Goal: Feedback & Contribution: Submit feedback/report problem

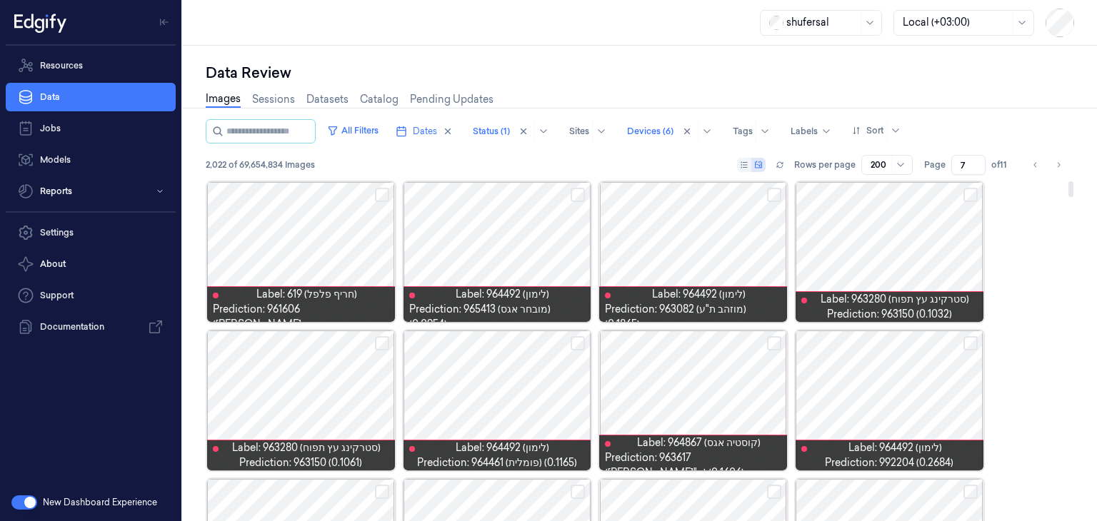
click at [973, 195] on button "Select row" at bounding box center [970, 195] width 14 height 14
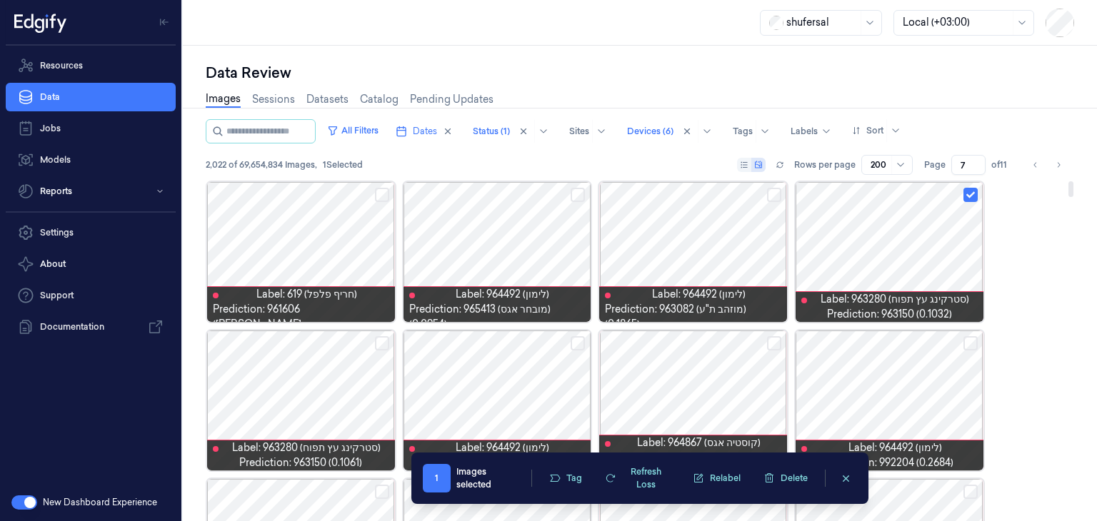
click at [775, 195] on button "Select row" at bounding box center [774, 195] width 14 height 14
click at [579, 191] on button "Select row" at bounding box center [577, 195] width 14 height 14
click at [382, 191] on button "Select row" at bounding box center [382, 195] width 14 height 14
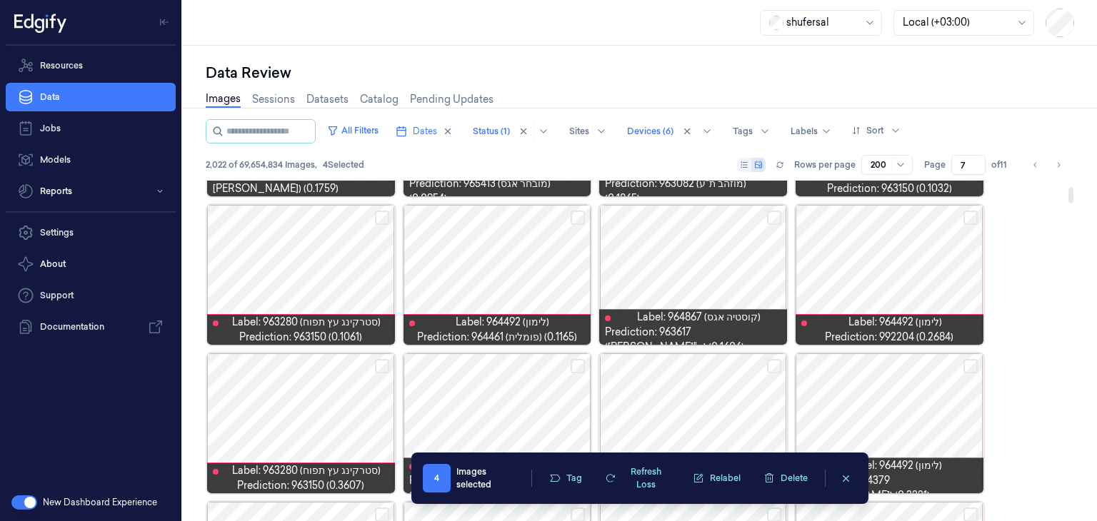
scroll to position [133, 0]
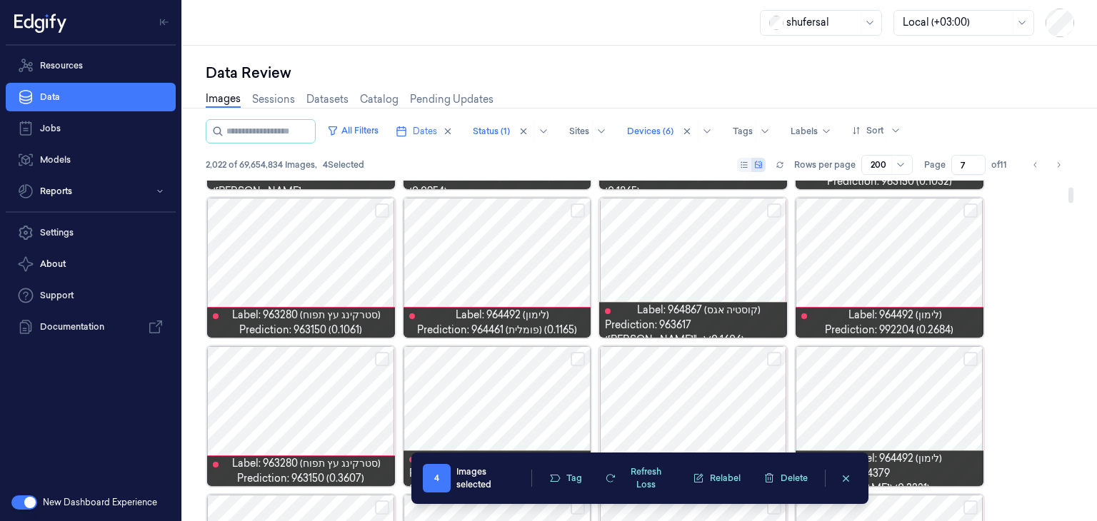
click at [967, 206] on button "Select row" at bounding box center [970, 210] width 14 height 14
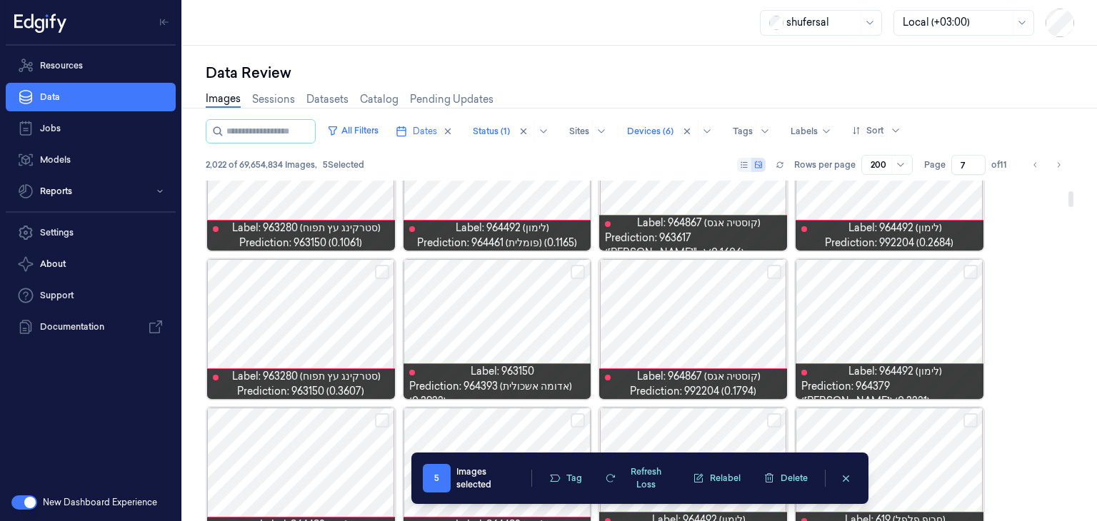
scroll to position [220, 0]
click at [776, 268] on button "Select row" at bounding box center [774, 272] width 14 height 14
click at [584, 269] on button "Select row" at bounding box center [577, 272] width 14 height 14
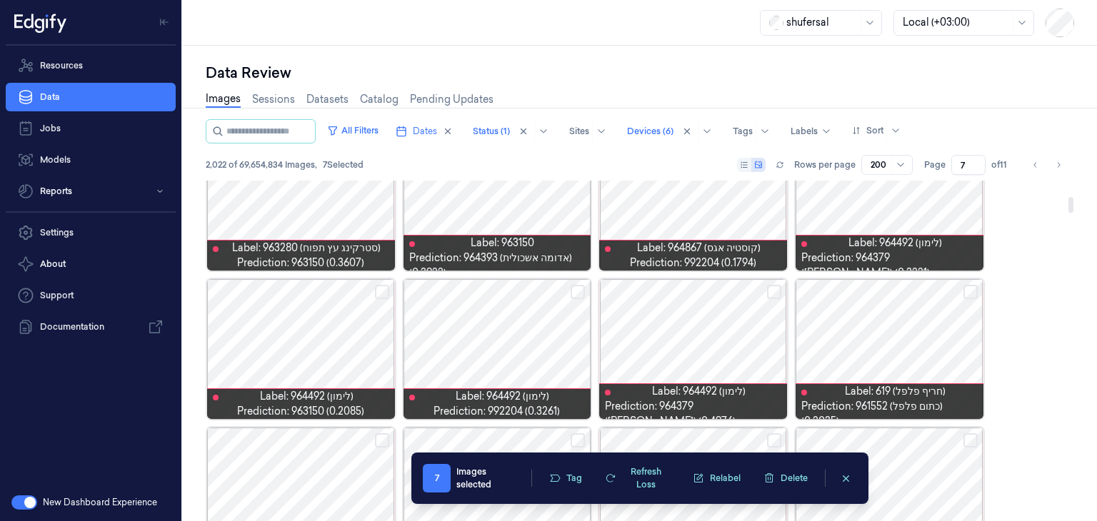
scroll to position [371, 0]
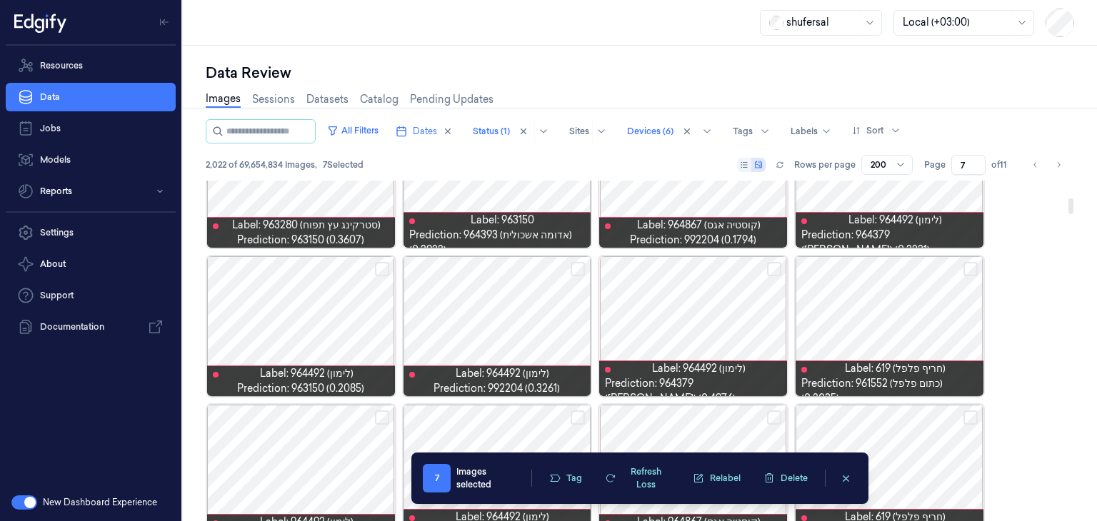
click at [584, 269] on button "Select row" at bounding box center [577, 269] width 14 height 14
click at [968, 272] on button "Select row" at bounding box center [970, 269] width 14 height 14
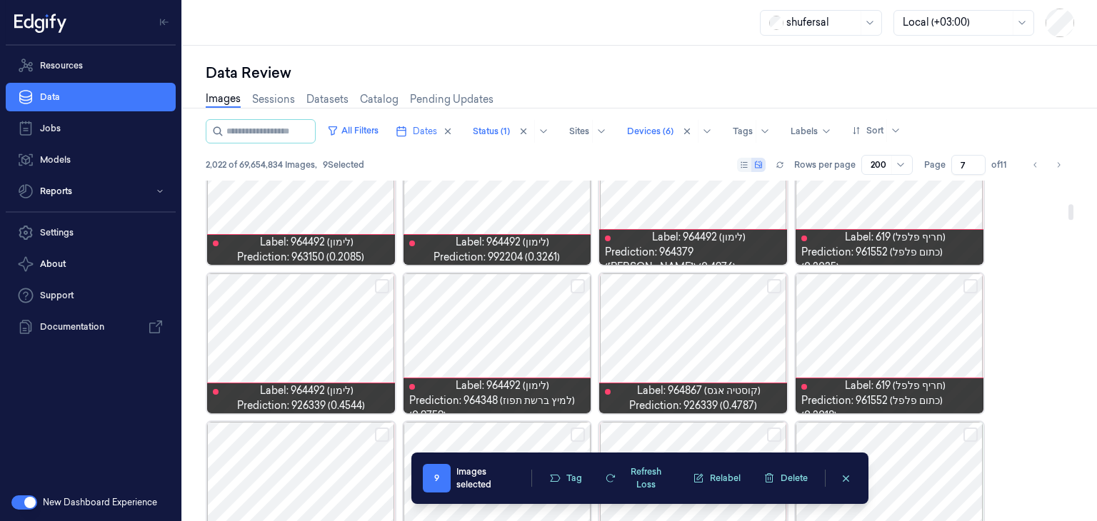
scroll to position [505, 0]
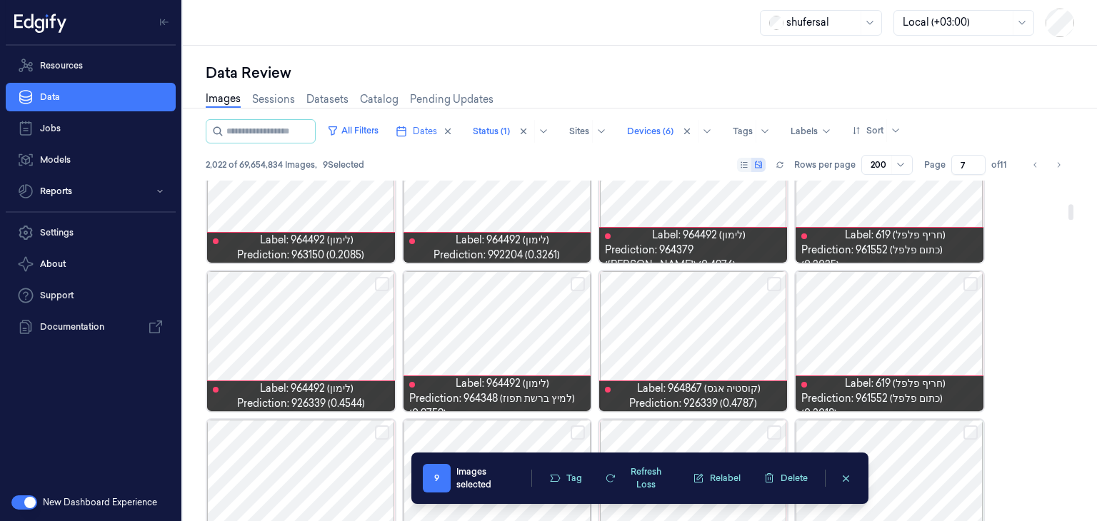
click at [969, 278] on button "Select row" at bounding box center [970, 284] width 14 height 14
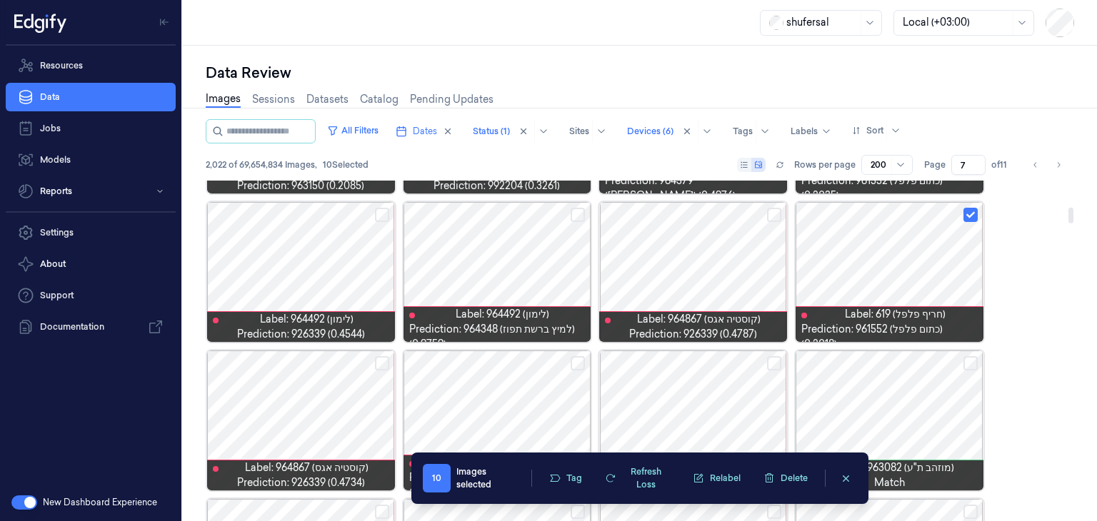
click at [380, 216] on button "Select row" at bounding box center [382, 215] width 14 height 14
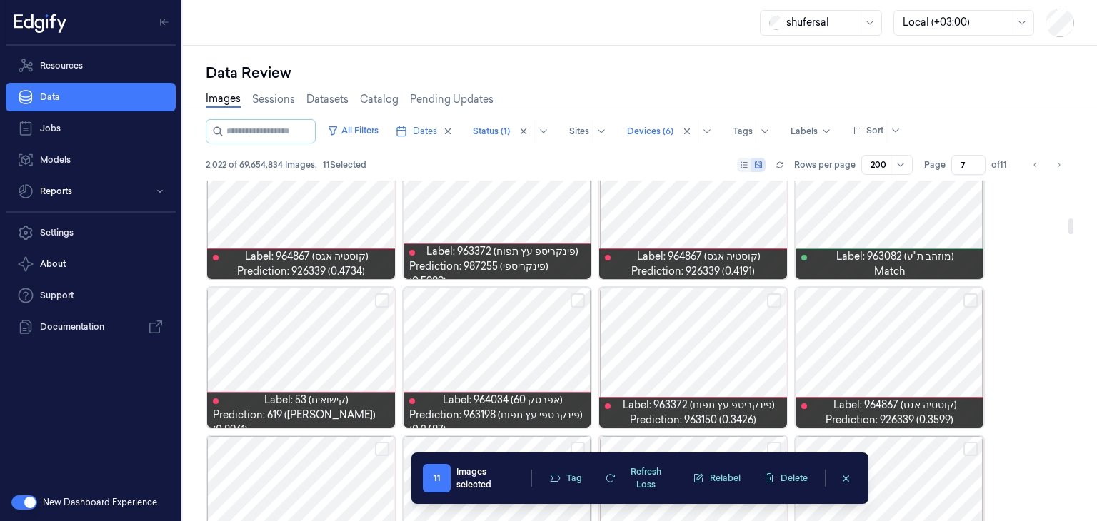
scroll to position [825, 0]
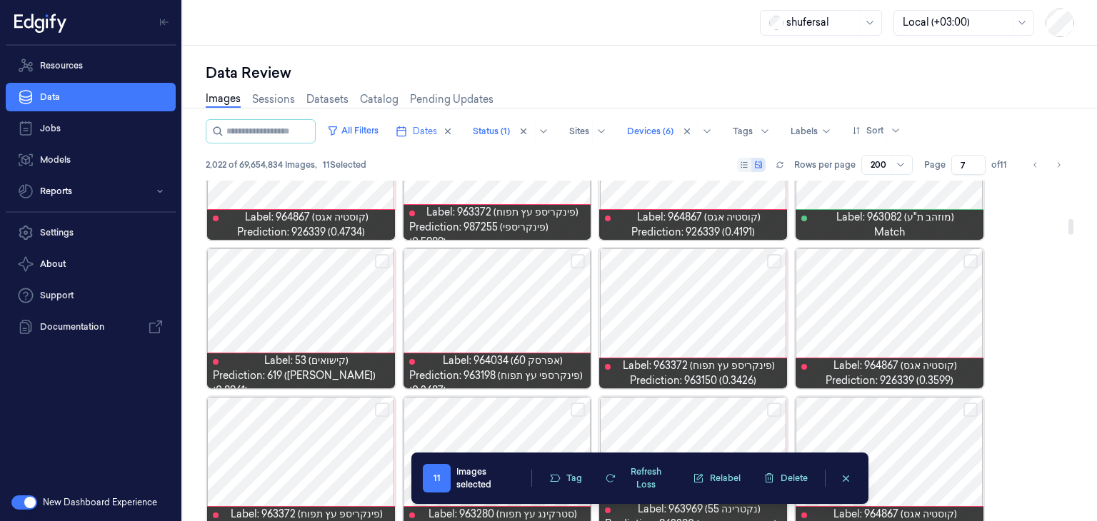
click at [583, 260] on button "Select row" at bounding box center [577, 261] width 14 height 14
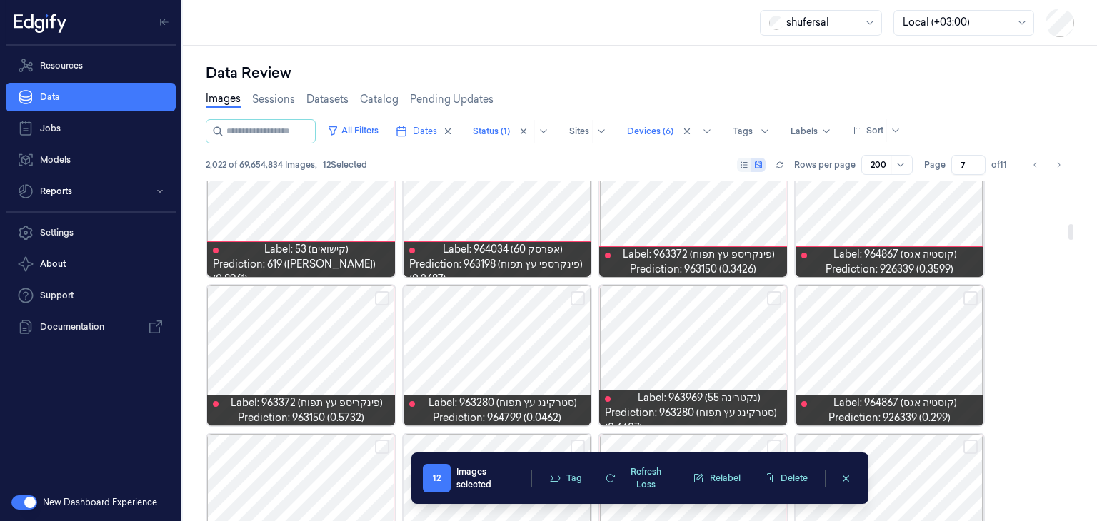
scroll to position [942, 0]
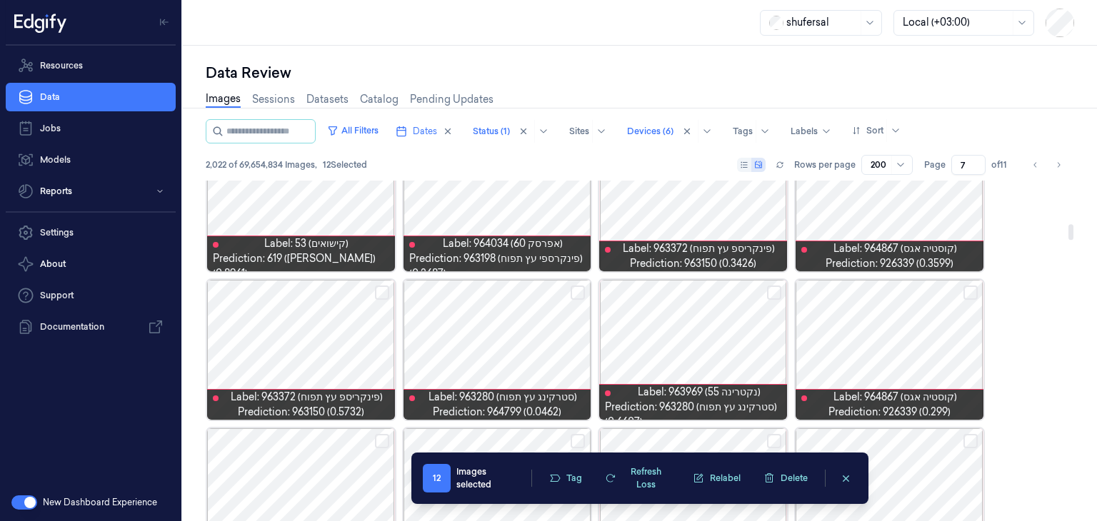
click at [577, 289] on button "Select row" at bounding box center [577, 293] width 14 height 14
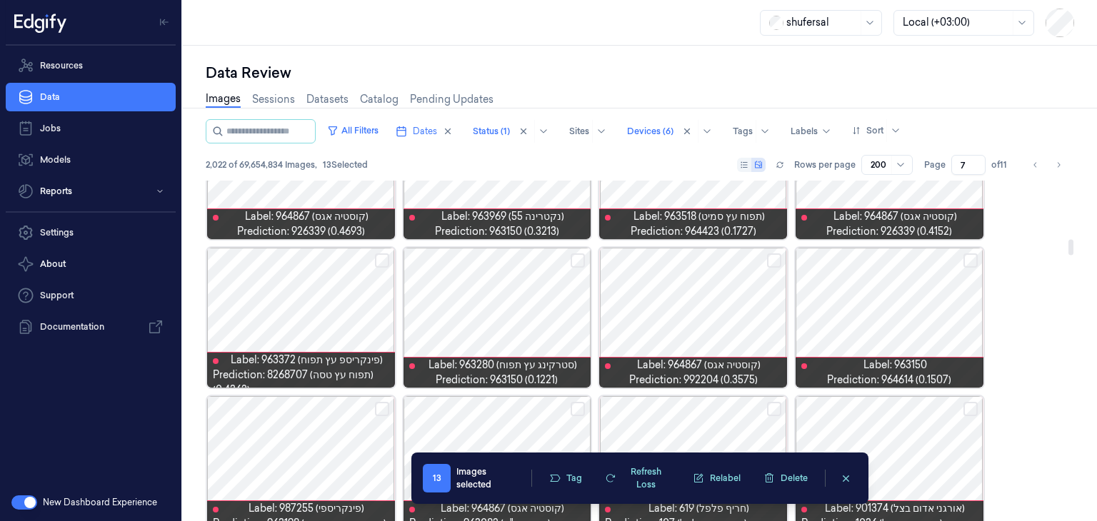
scroll to position [1276, 0]
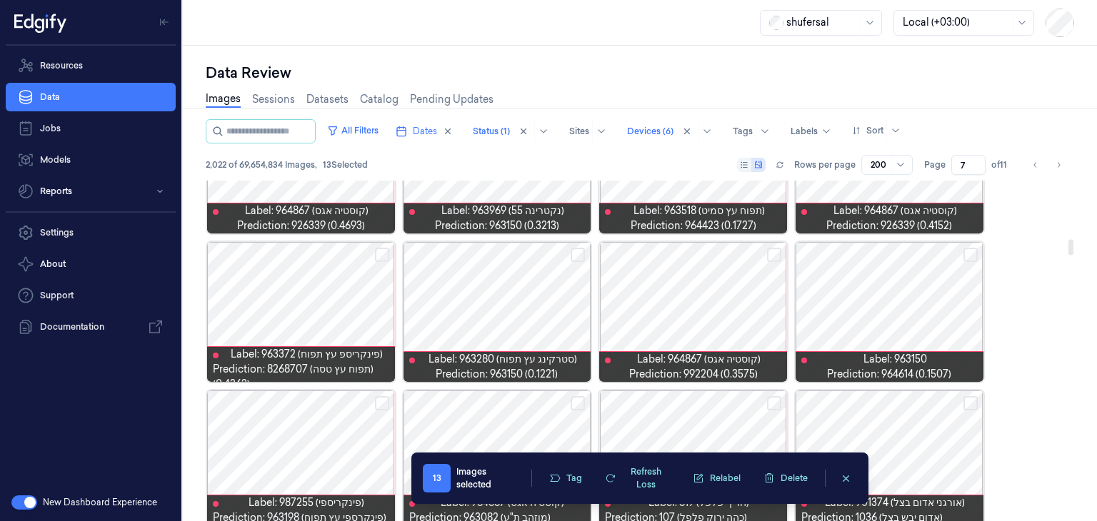
click at [971, 253] on button "Select row" at bounding box center [970, 255] width 14 height 14
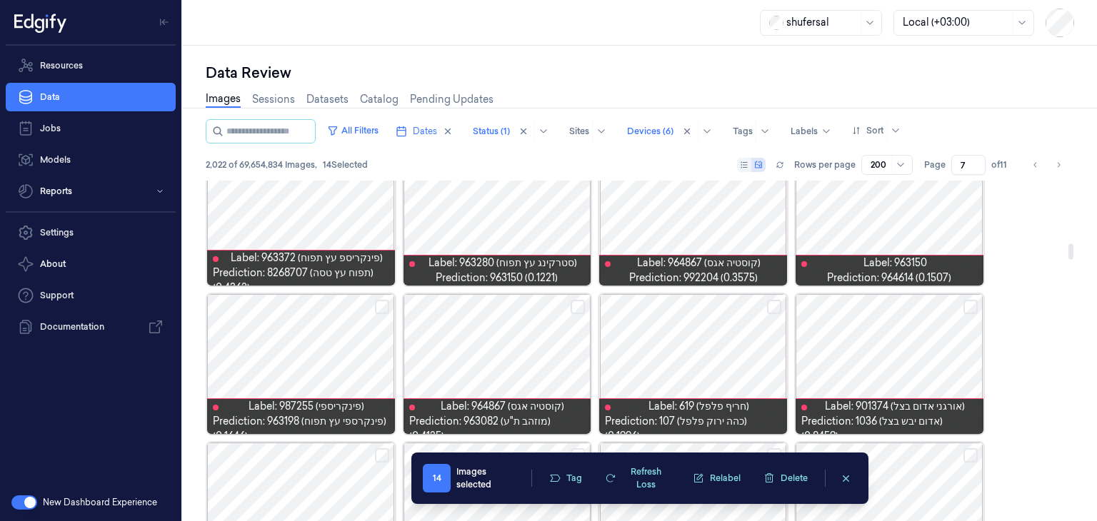
scroll to position [1393, 0]
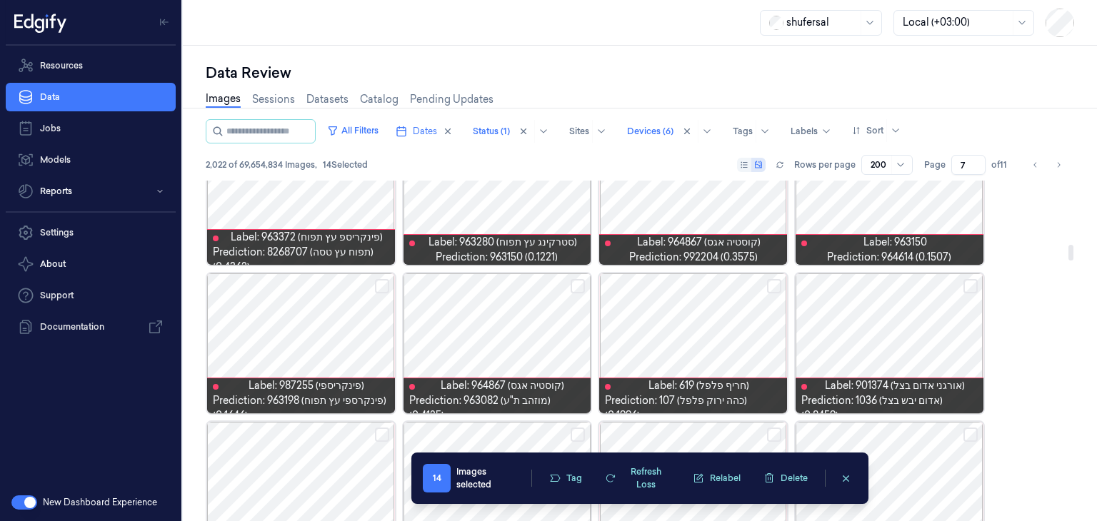
click at [780, 286] on button "Select row" at bounding box center [774, 286] width 14 height 14
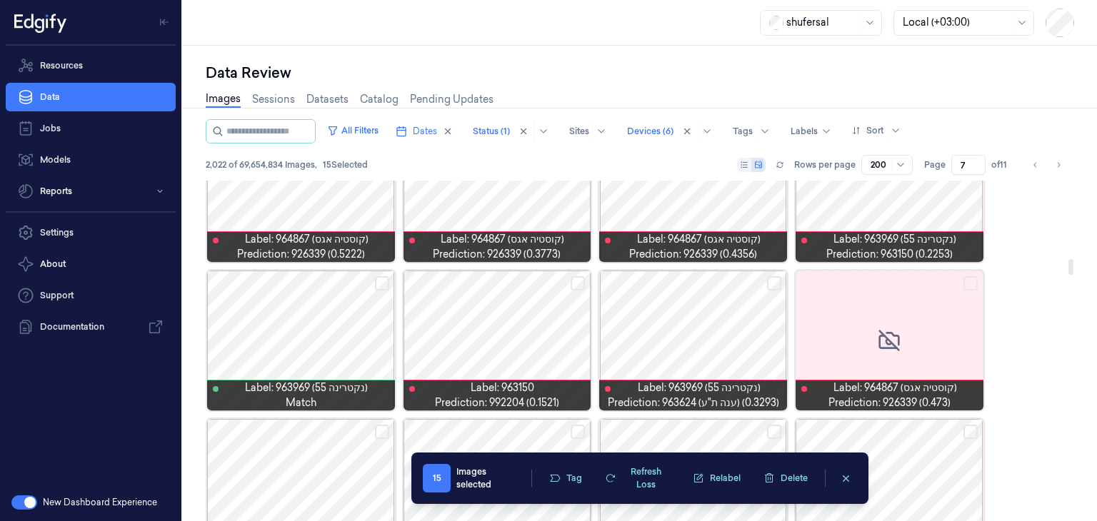
scroll to position [1706, 0]
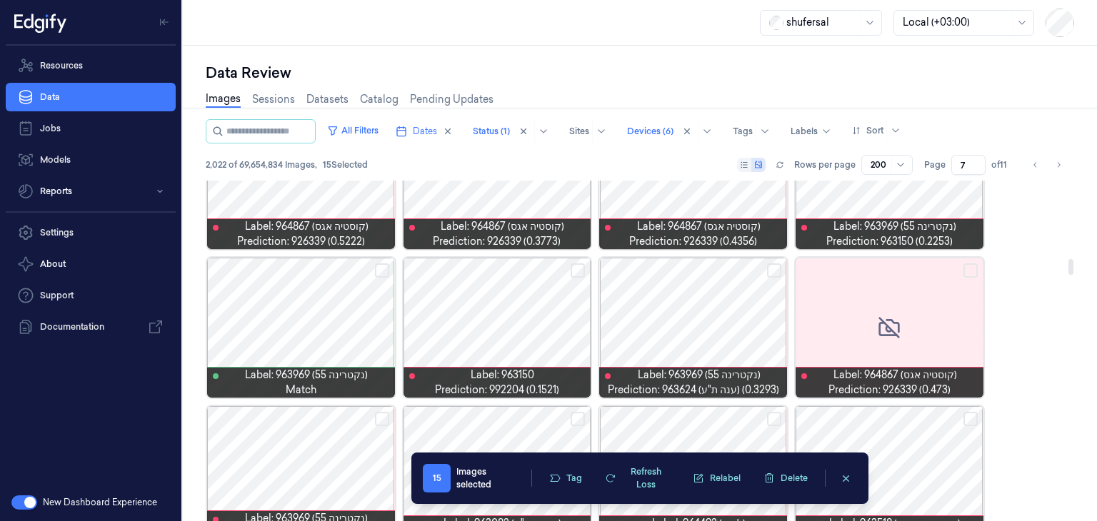
click at [580, 270] on button "Select row" at bounding box center [577, 270] width 14 height 14
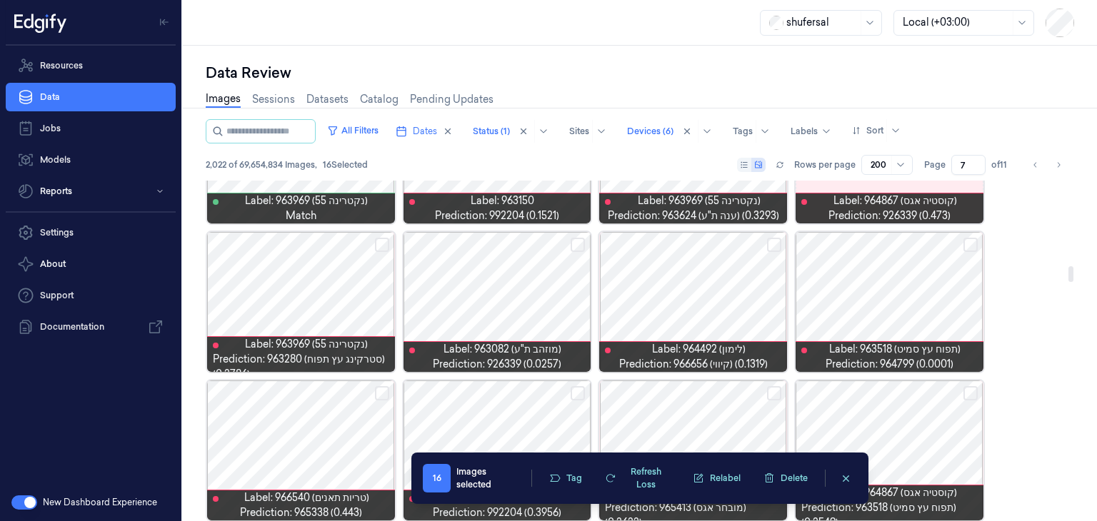
scroll to position [1883, 0]
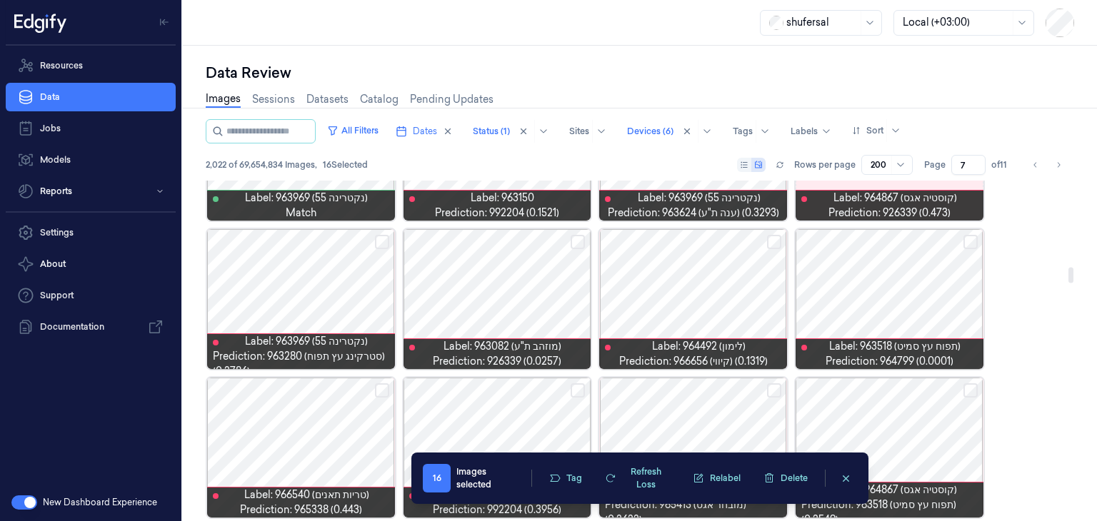
click at [777, 235] on button "Select row" at bounding box center [774, 242] width 14 height 14
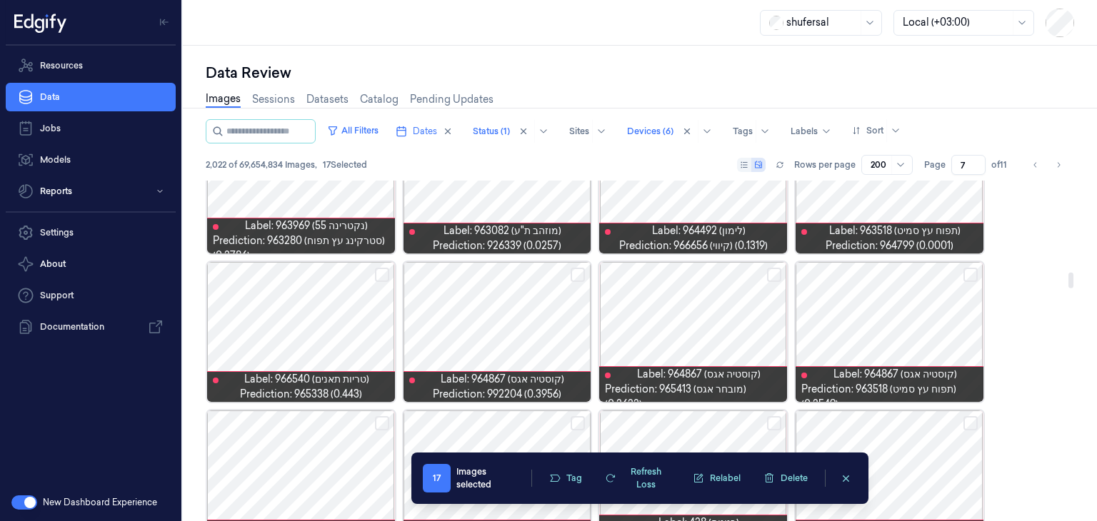
scroll to position [2000, 0]
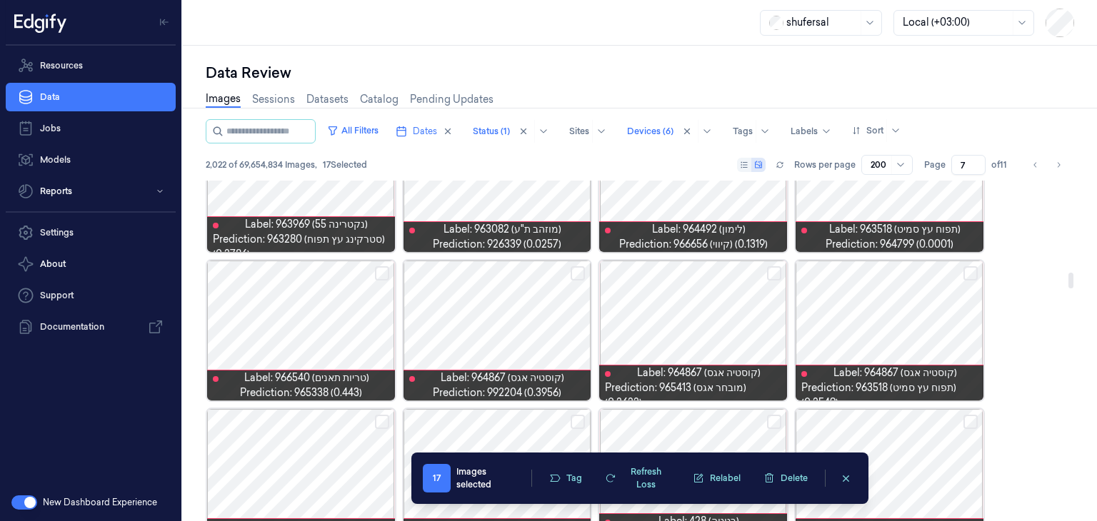
click at [774, 274] on button "Select row" at bounding box center [774, 273] width 14 height 14
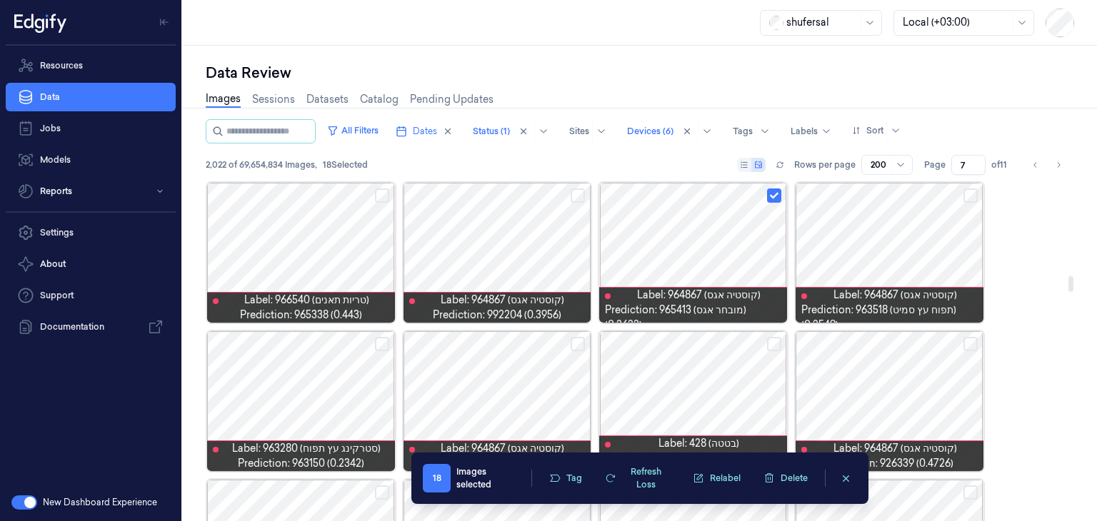
scroll to position [2077, 0]
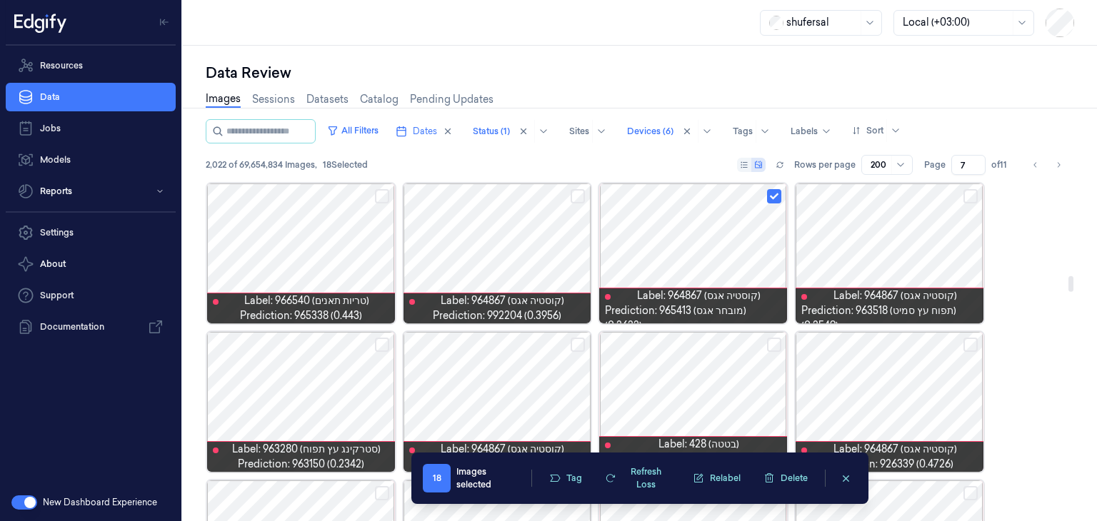
click at [969, 194] on button "Select row" at bounding box center [970, 196] width 14 height 14
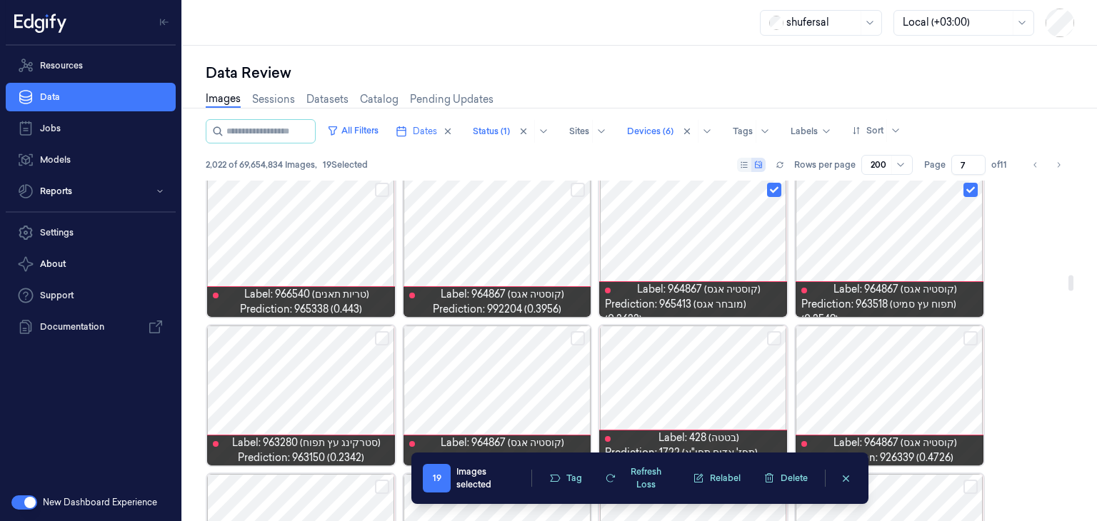
scroll to position [1986, 0]
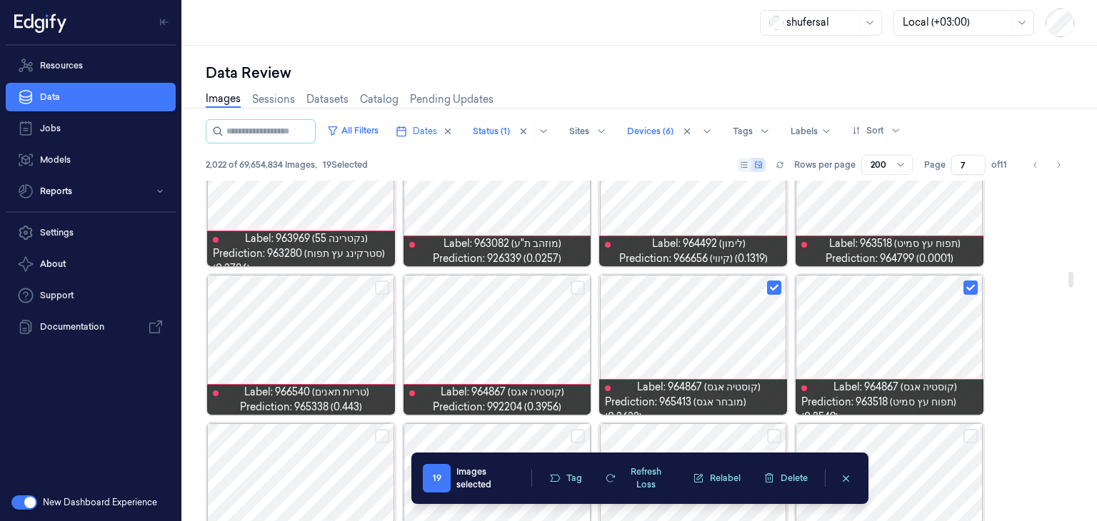
click at [972, 278] on div at bounding box center [889, 345] width 188 height 140
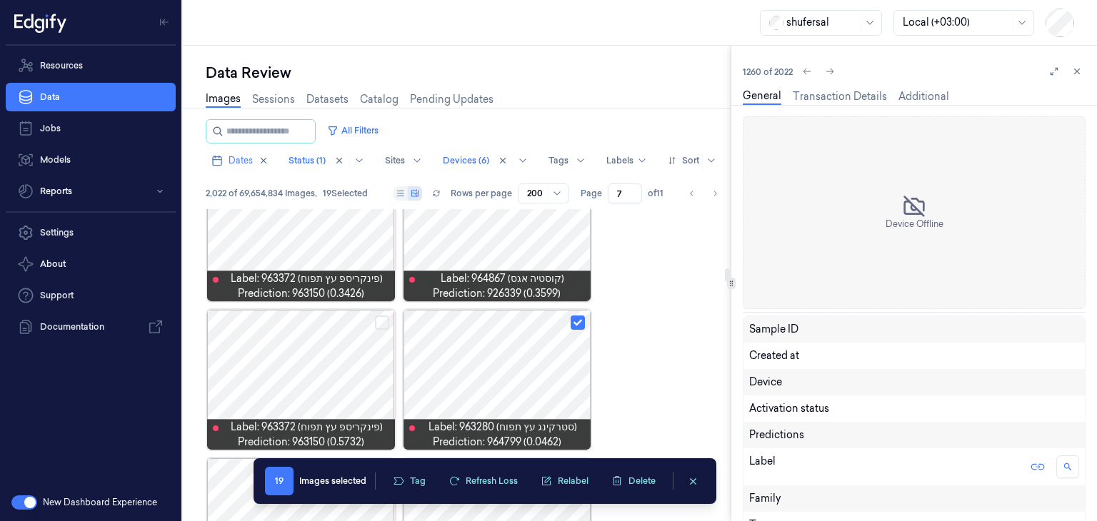
scroll to position [2870, 0]
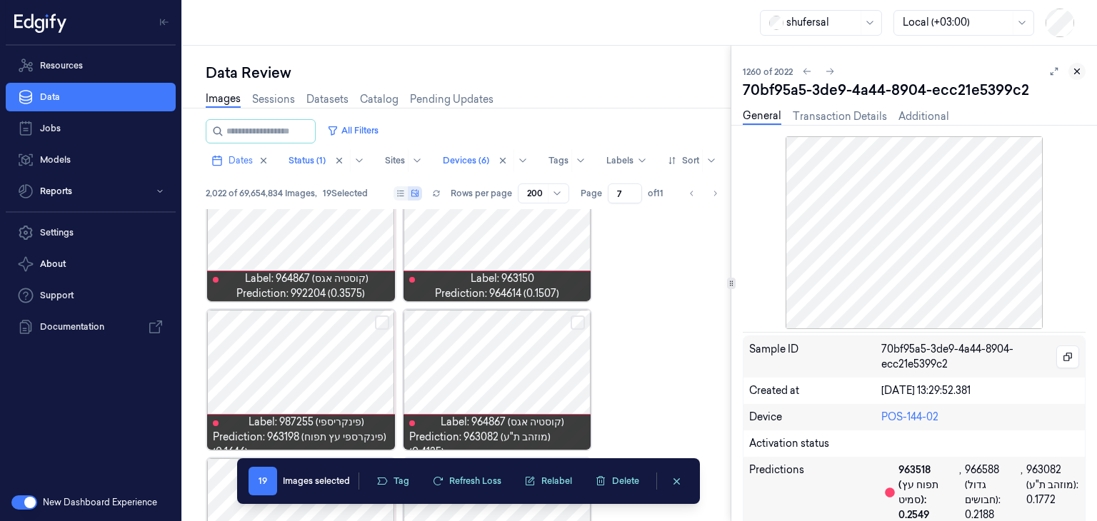
click at [1082, 71] on button at bounding box center [1076, 71] width 17 height 17
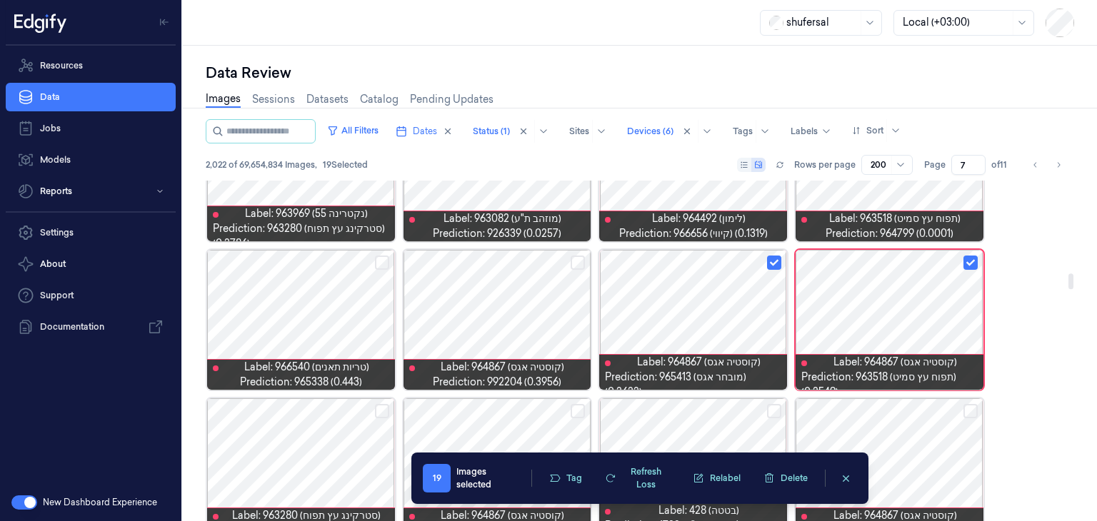
scroll to position [2022, 0]
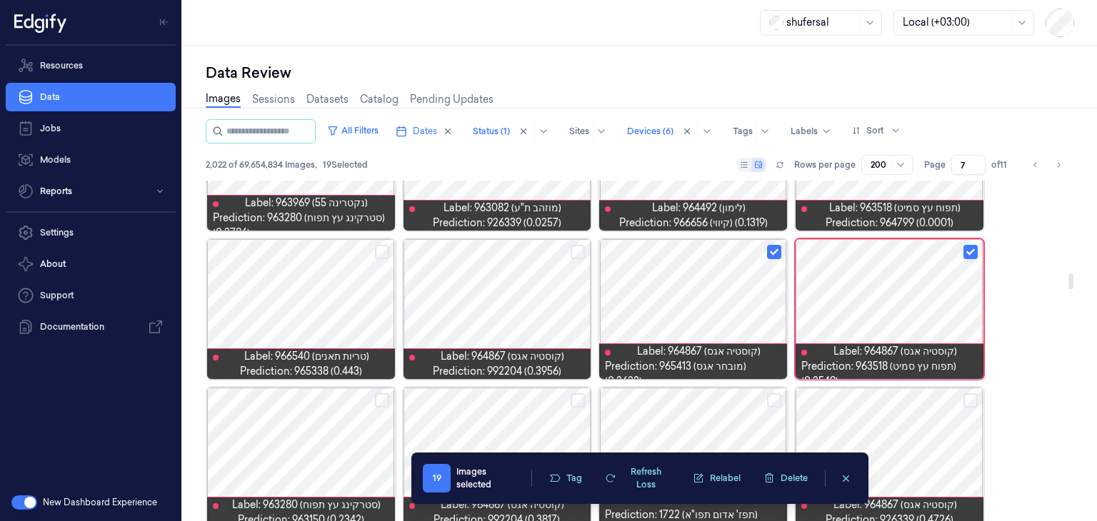
click at [969, 250] on button "Select row" at bounding box center [970, 252] width 14 height 14
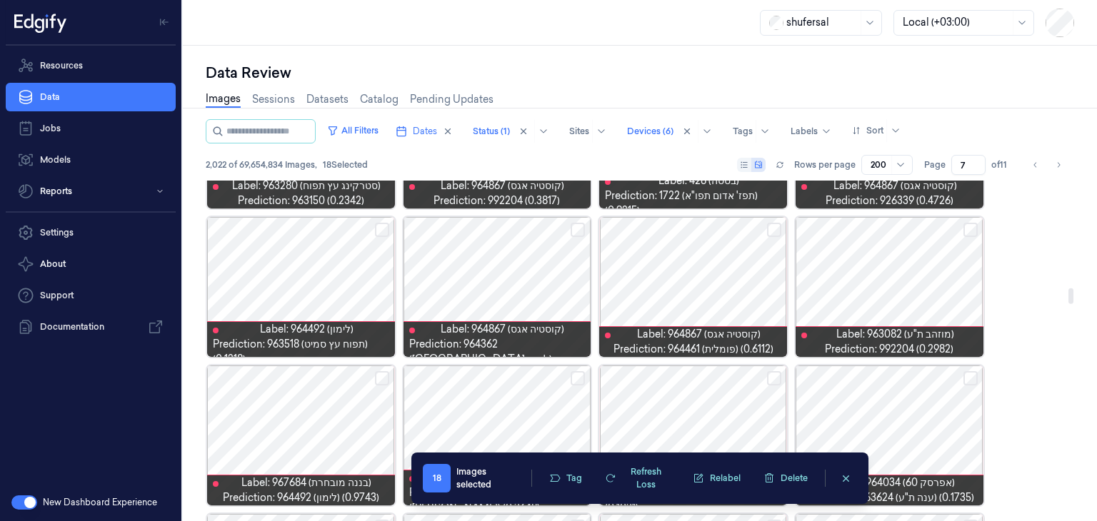
scroll to position [2342, 0]
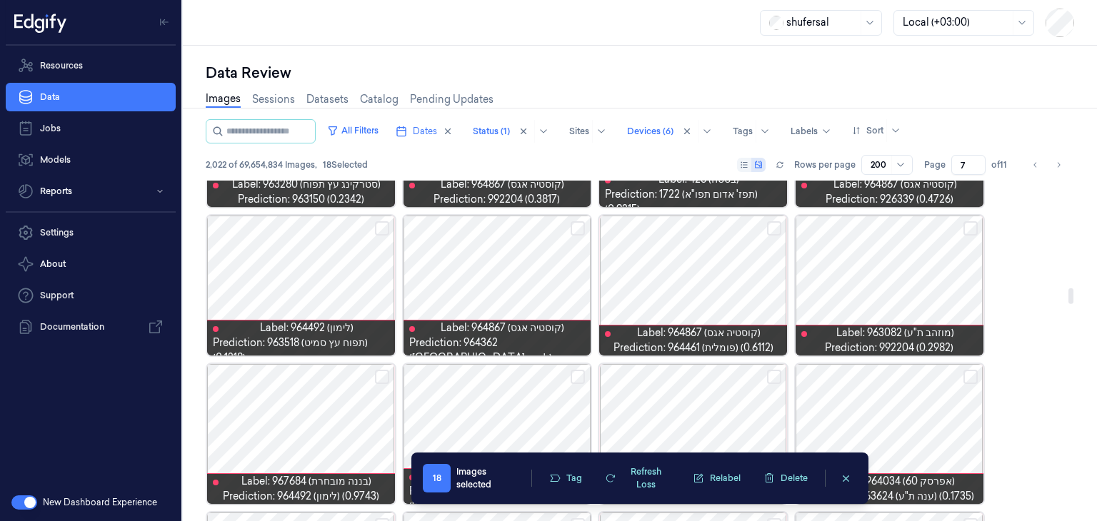
click at [383, 226] on button "Select row" at bounding box center [382, 228] width 14 height 14
click at [573, 228] on button "Select row" at bounding box center [577, 228] width 14 height 14
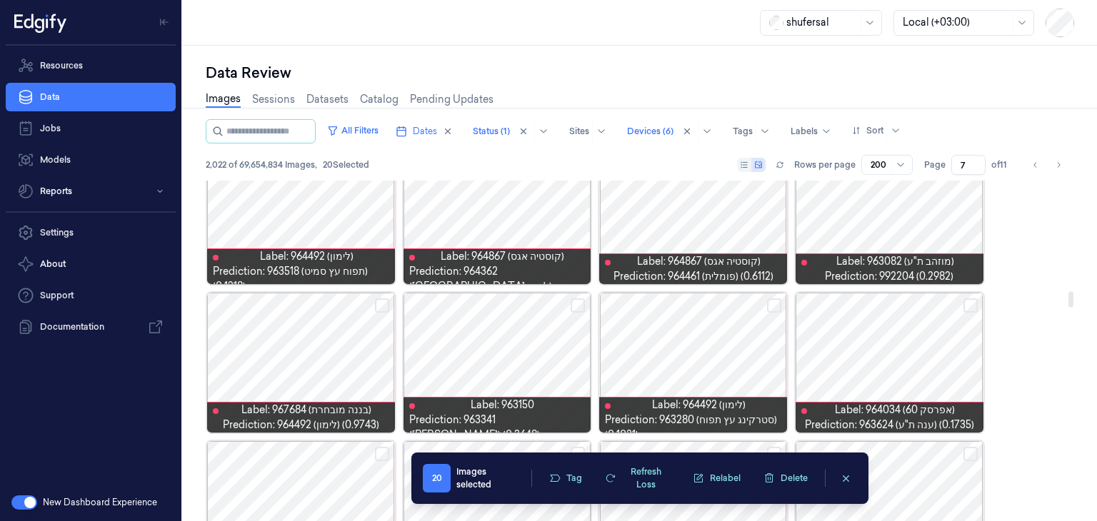
scroll to position [2418, 0]
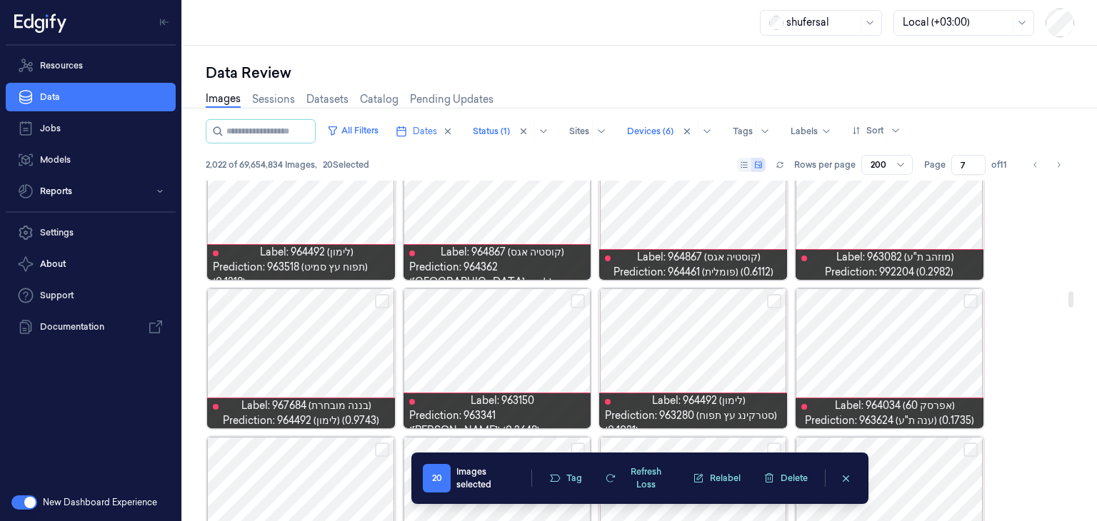
click at [780, 301] on button "Select row" at bounding box center [774, 301] width 14 height 14
click at [574, 301] on button "Select row" at bounding box center [577, 301] width 14 height 14
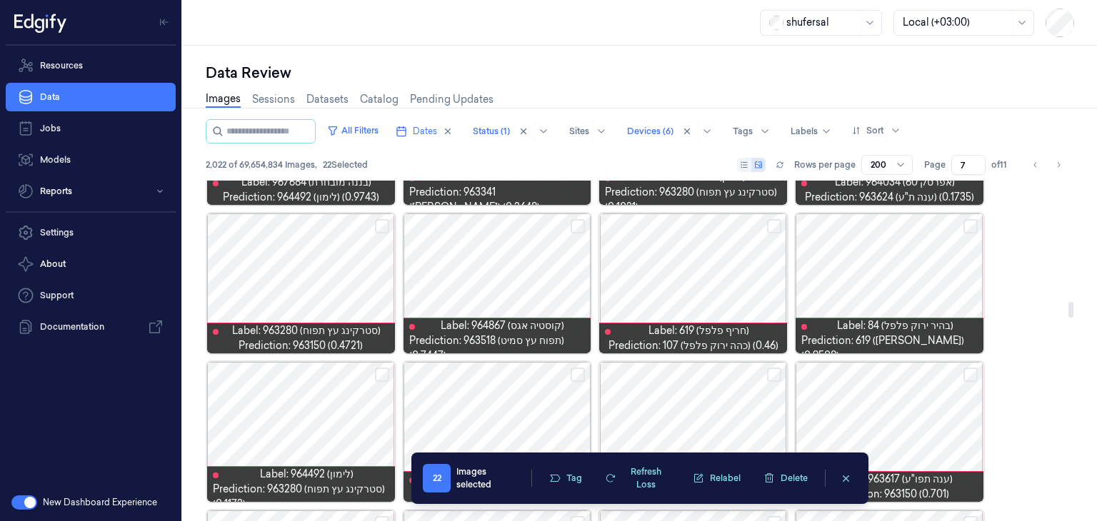
scroll to position [2643, 0]
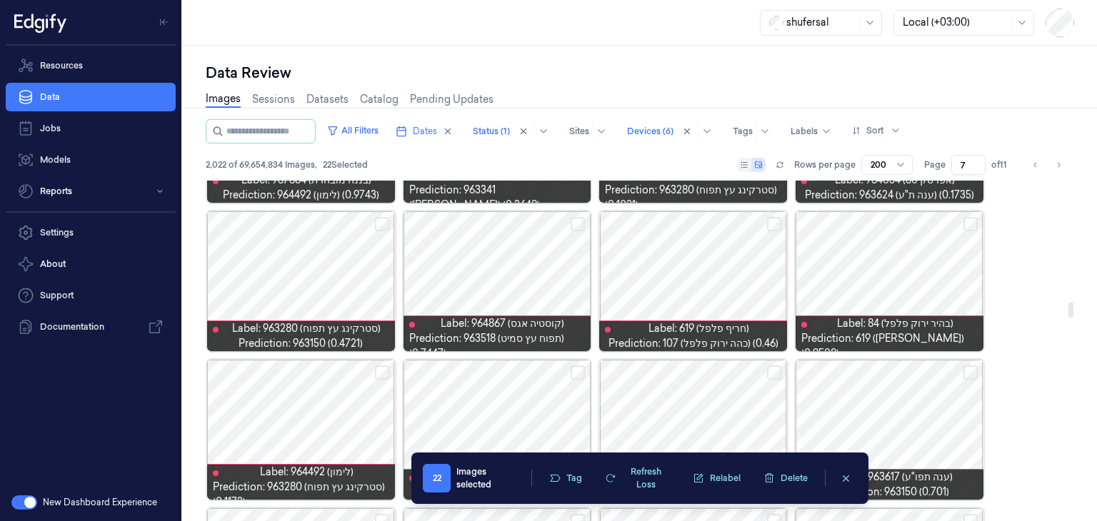
click at [771, 226] on button "Select row" at bounding box center [774, 224] width 14 height 14
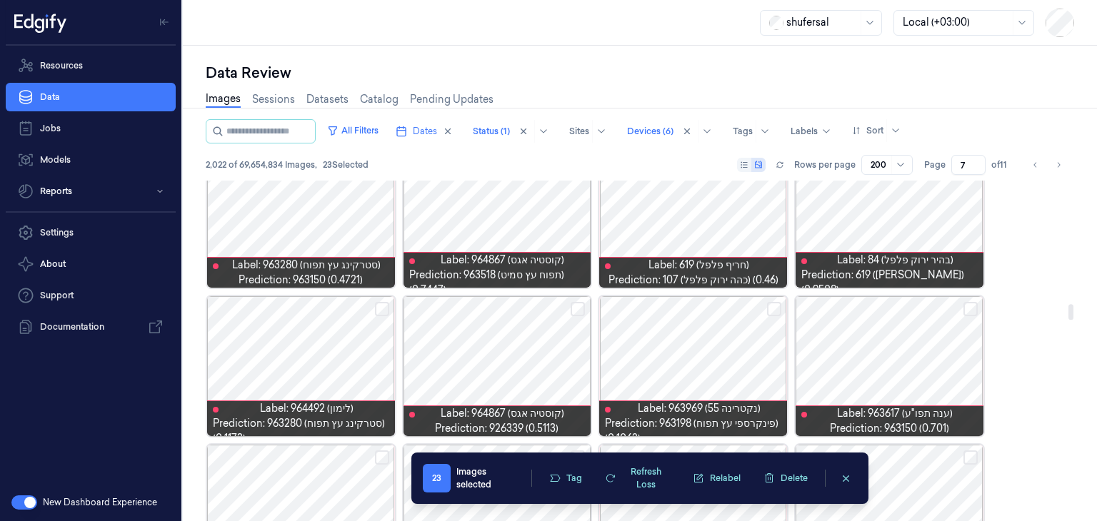
scroll to position [2710, 0]
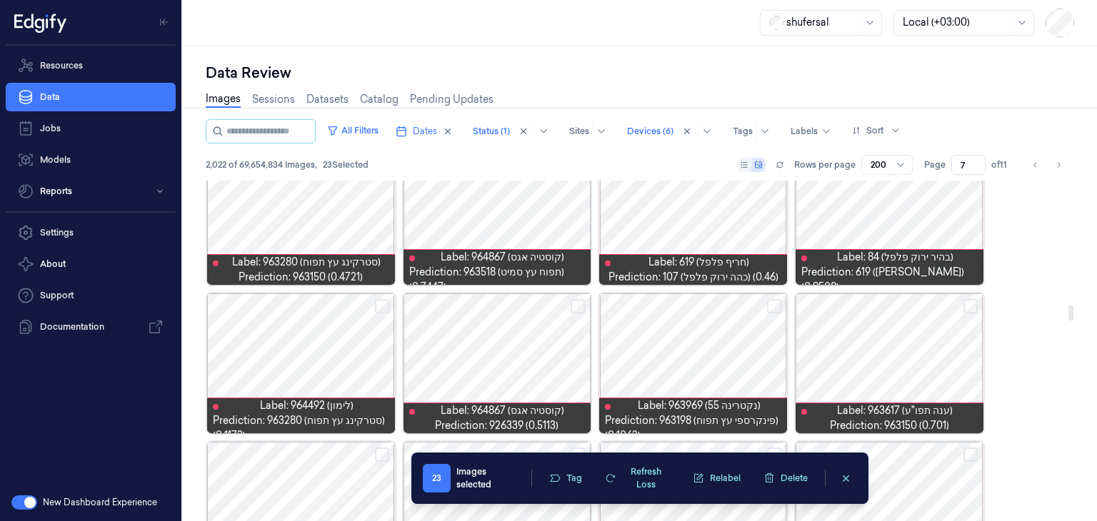
click at [377, 304] on button "Select row" at bounding box center [382, 306] width 14 height 14
click at [976, 306] on button "Select row" at bounding box center [970, 306] width 14 height 14
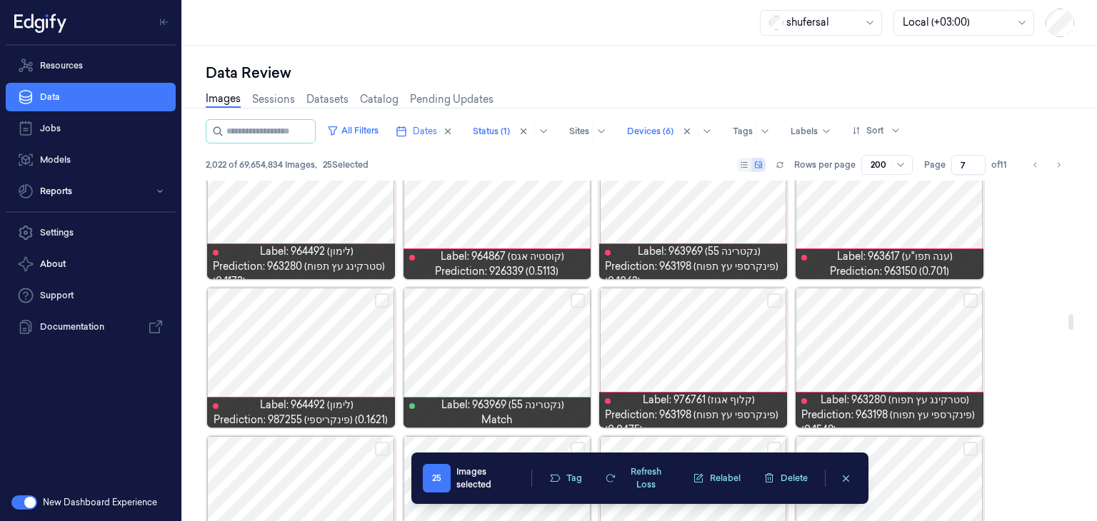
scroll to position [2919, 0]
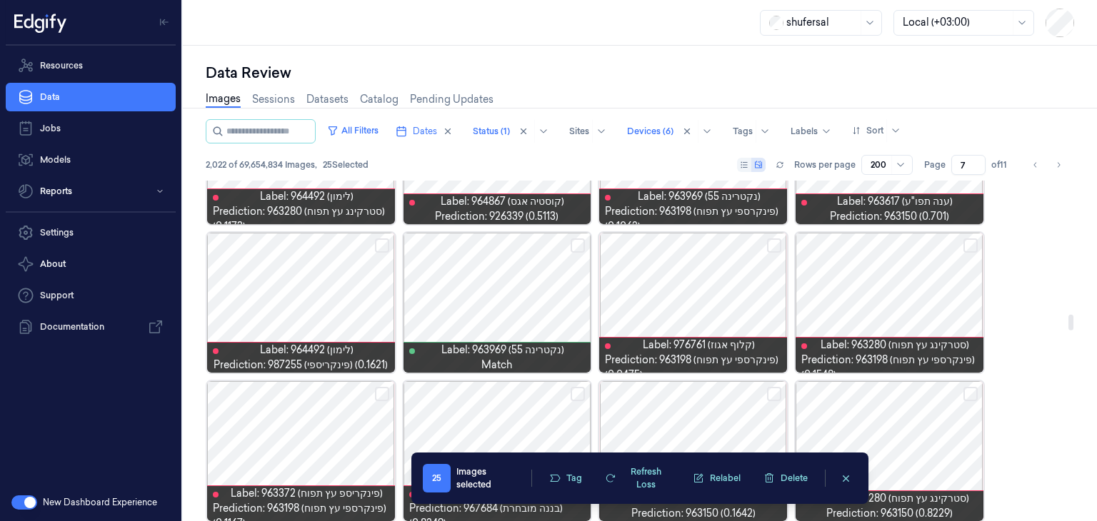
click at [383, 243] on button "Select row" at bounding box center [382, 245] width 14 height 14
click at [975, 243] on button "Select row" at bounding box center [970, 245] width 14 height 14
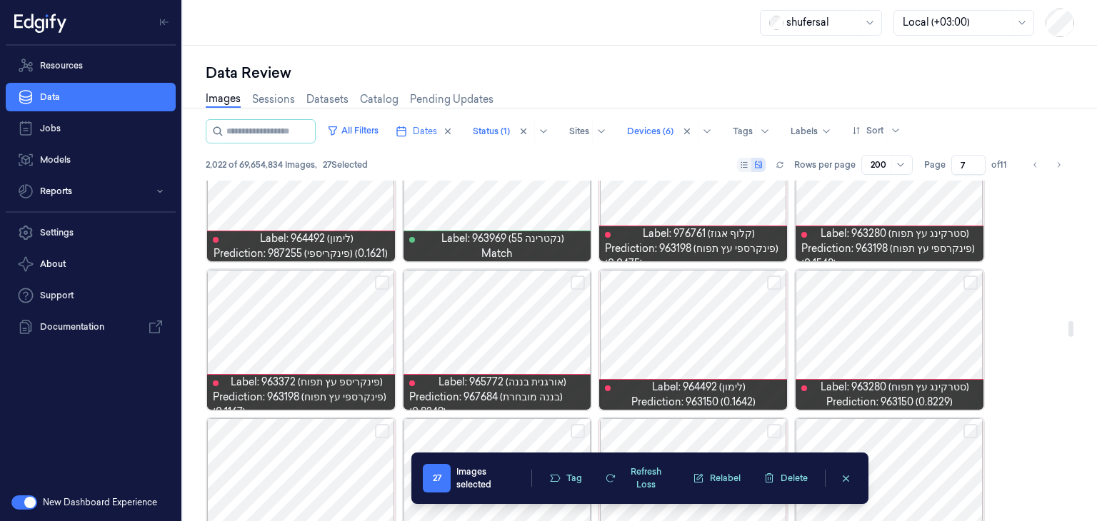
scroll to position [3070, 0]
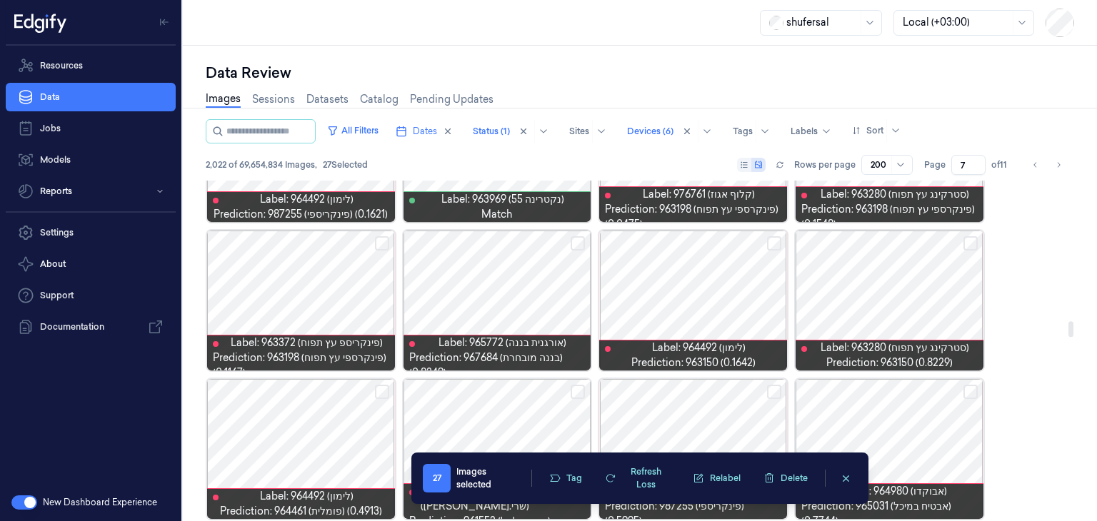
click at [384, 243] on button "Select row" at bounding box center [382, 243] width 14 height 14
click at [774, 243] on button "Select row" at bounding box center [774, 243] width 14 height 14
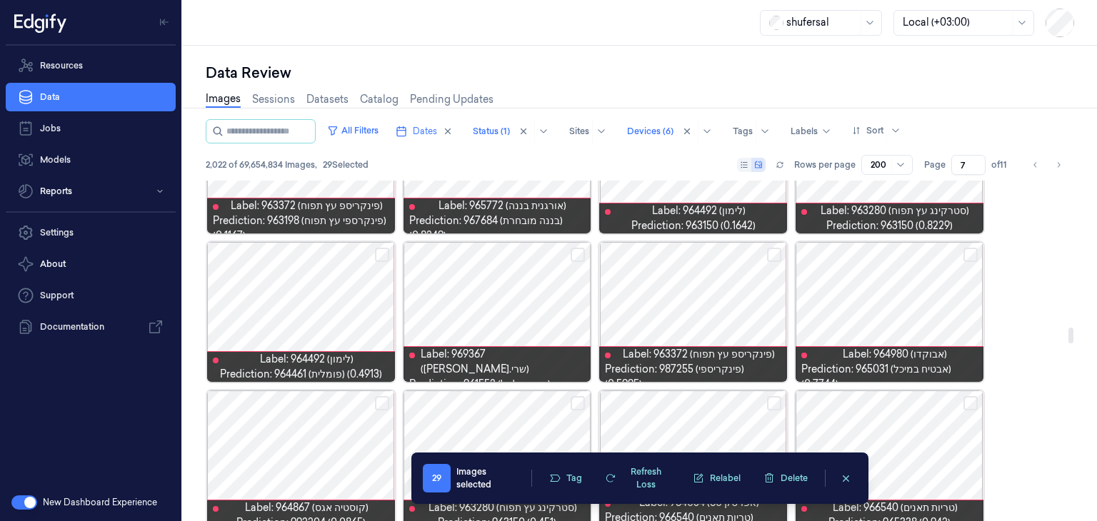
scroll to position [3207, 0]
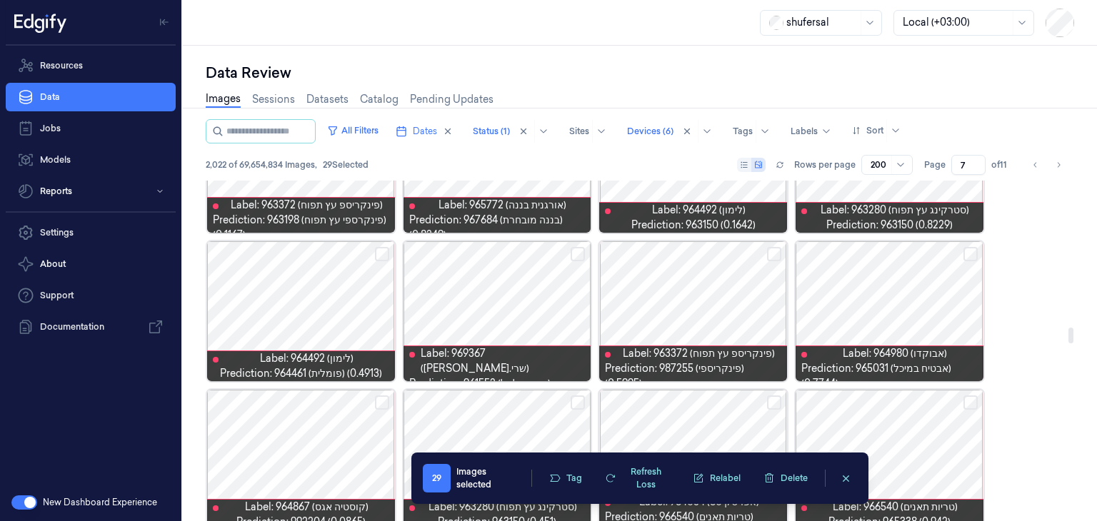
click at [581, 250] on button "Select row" at bounding box center [577, 254] width 14 height 14
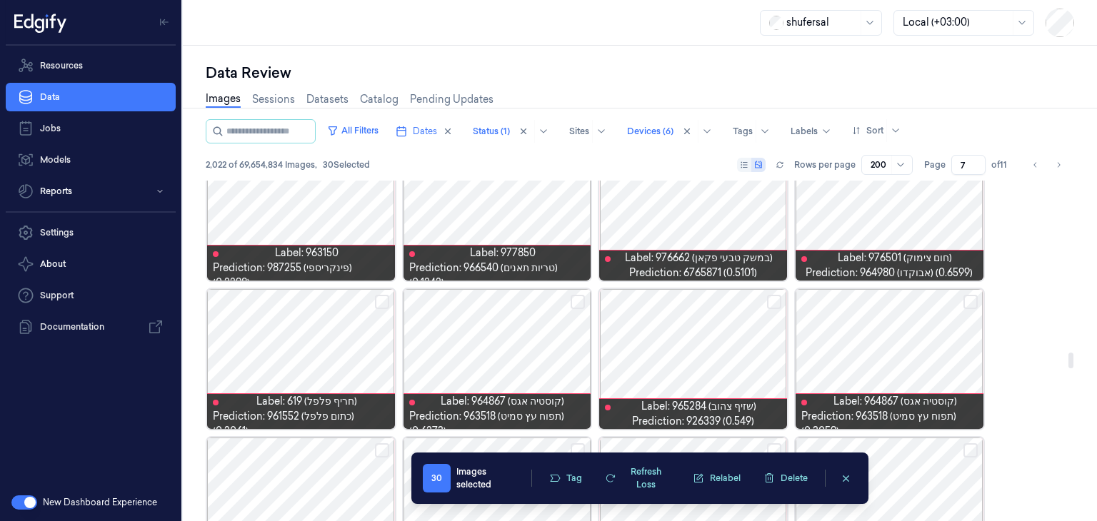
scroll to position [3755, 0]
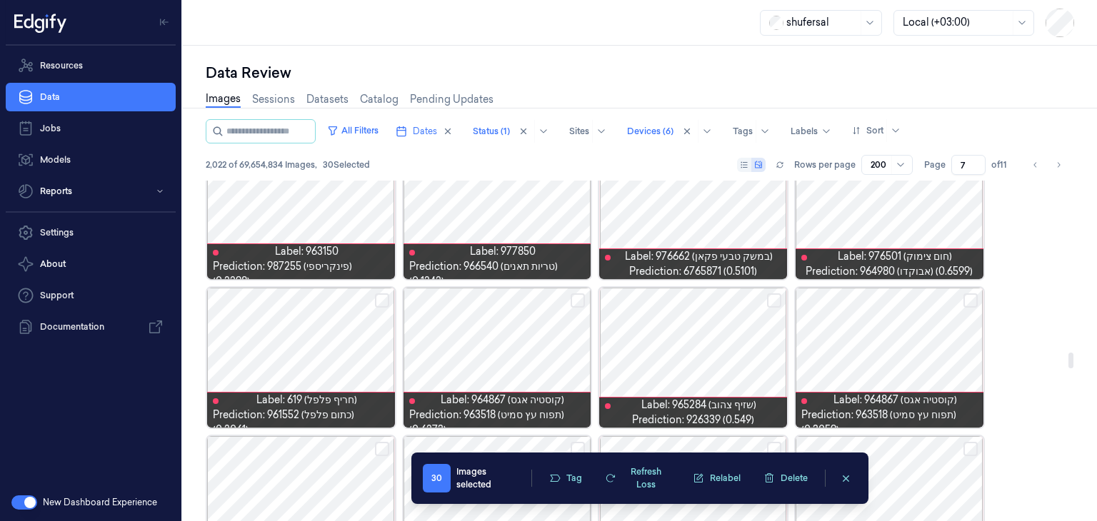
click at [378, 296] on button "Select row" at bounding box center [382, 300] width 14 height 14
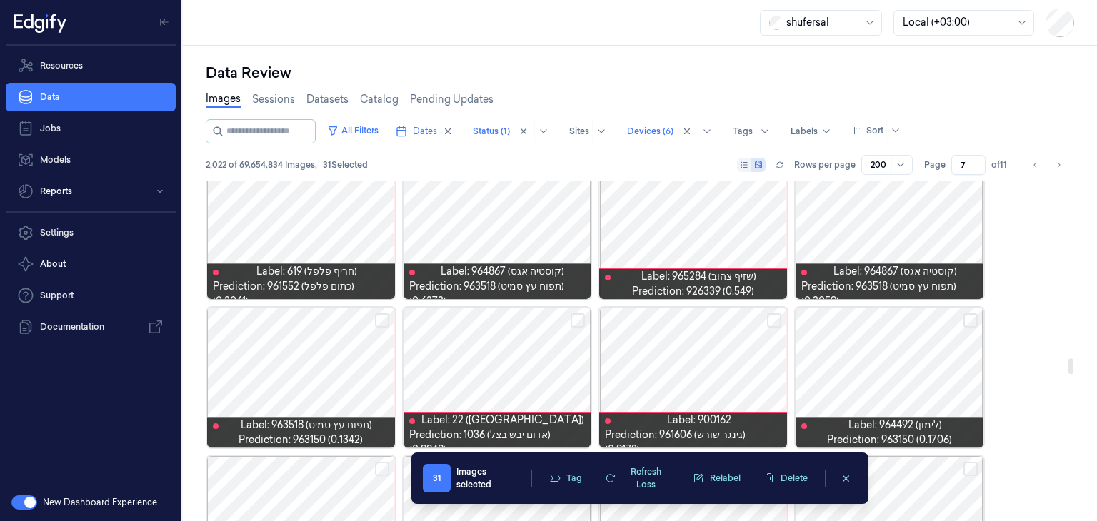
scroll to position [3955, 0]
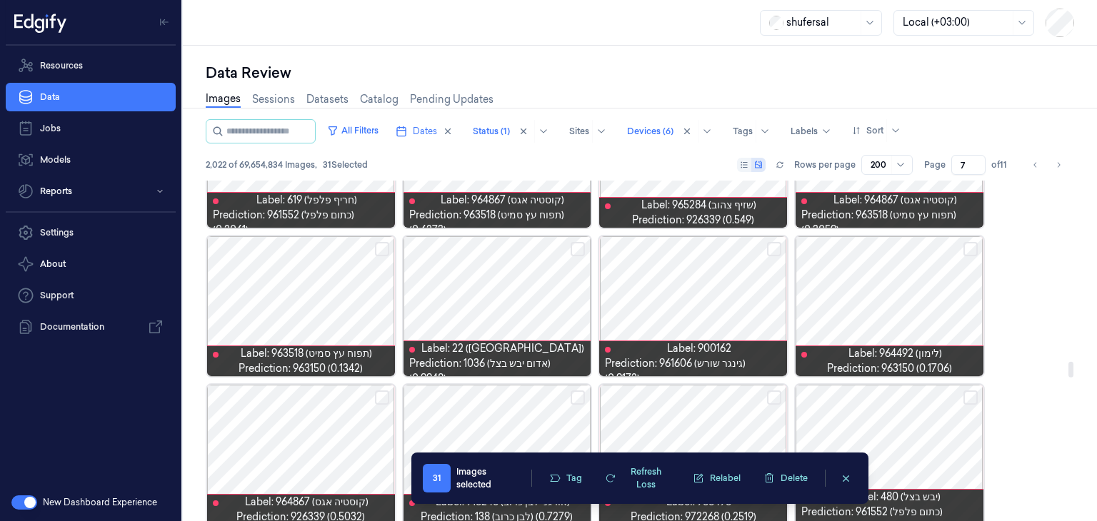
click at [973, 242] on button "Select row" at bounding box center [970, 249] width 14 height 14
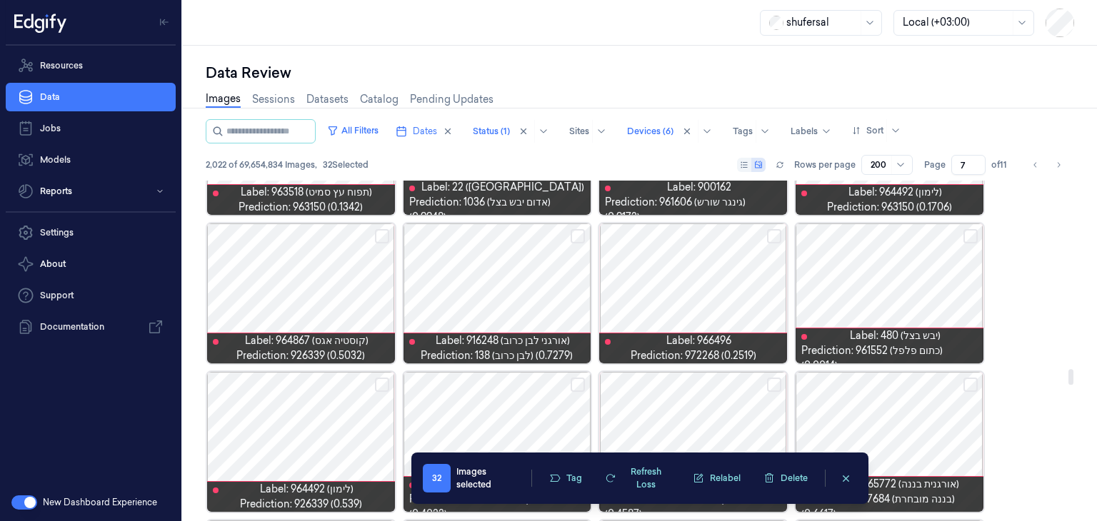
scroll to position [4118, 0]
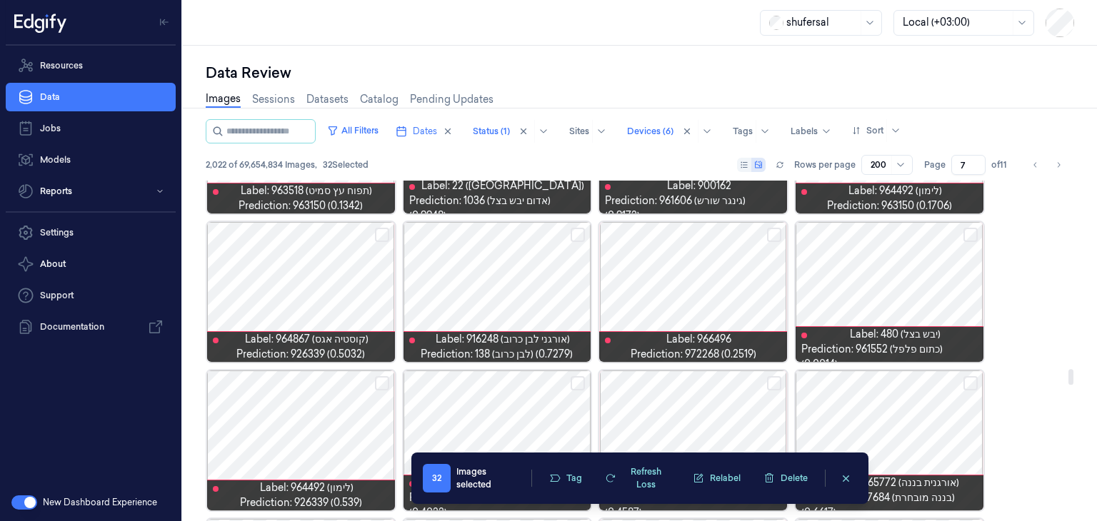
click at [968, 238] on button "Select row" at bounding box center [970, 235] width 14 height 14
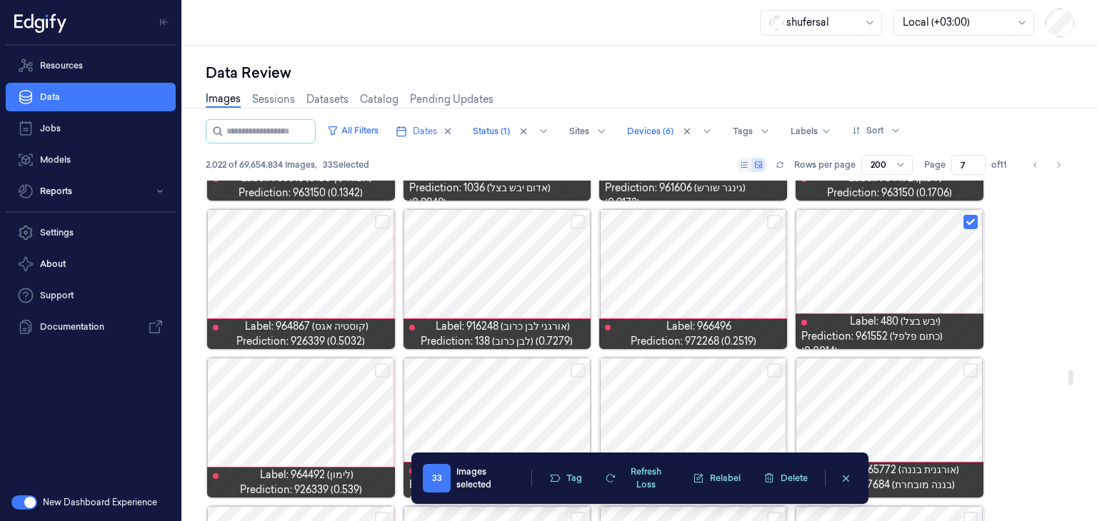
scroll to position [4132, 0]
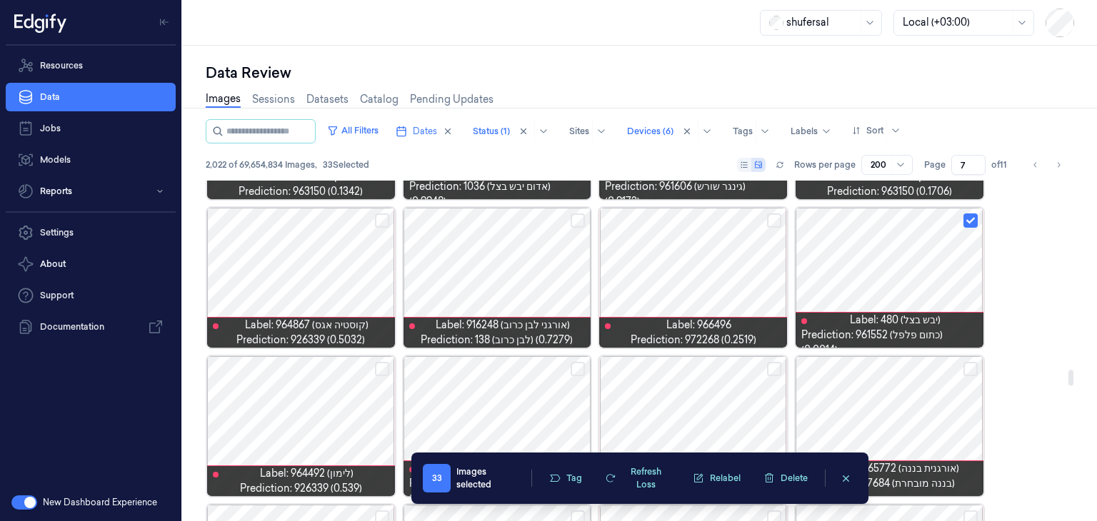
click at [770, 218] on button "Select row" at bounding box center [774, 220] width 14 height 14
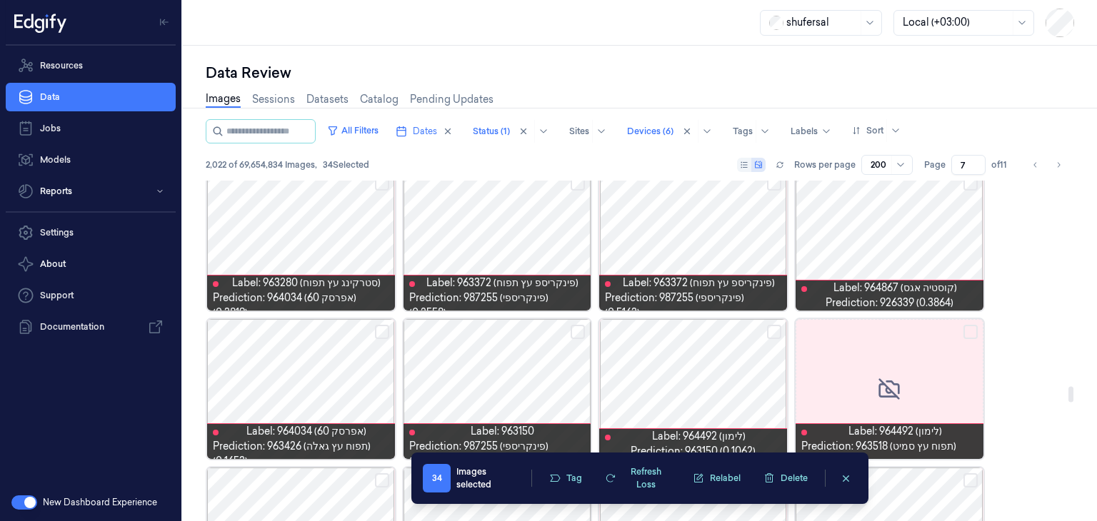
scroll to position [4497, 0]
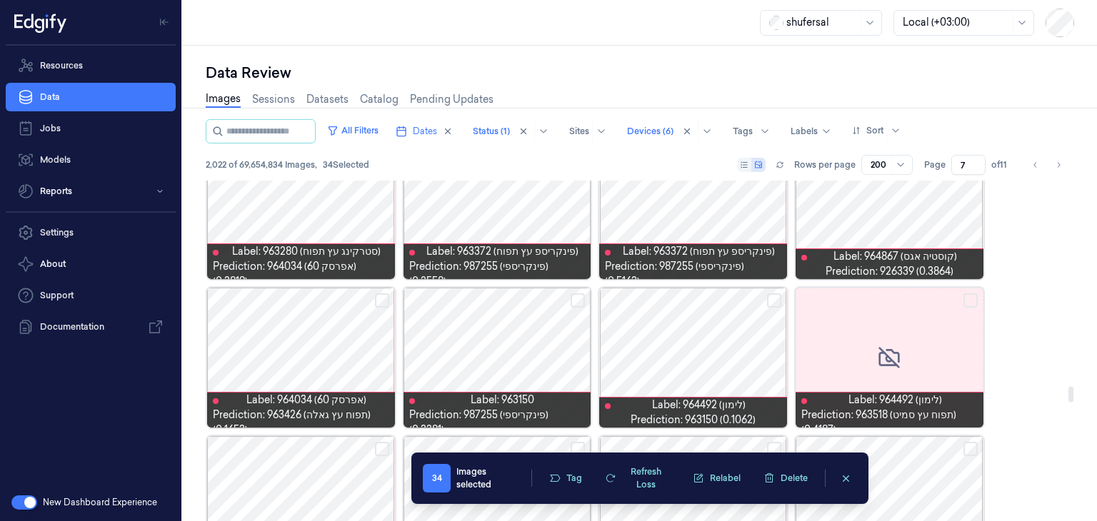
click at [768, 297] on button "Select row" at bounding box center [774, 300] width 14 height 14
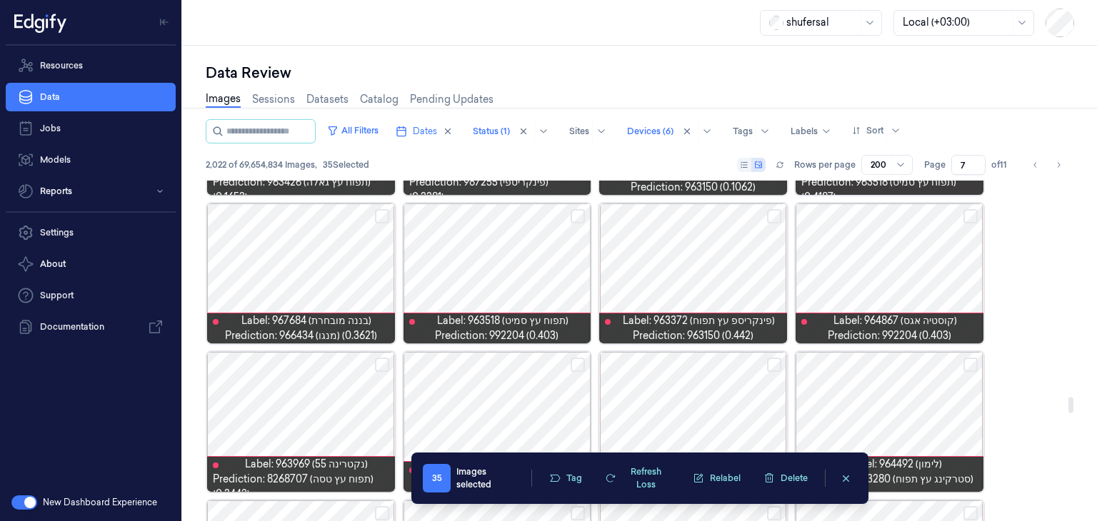
scroll to position [4732, 0]
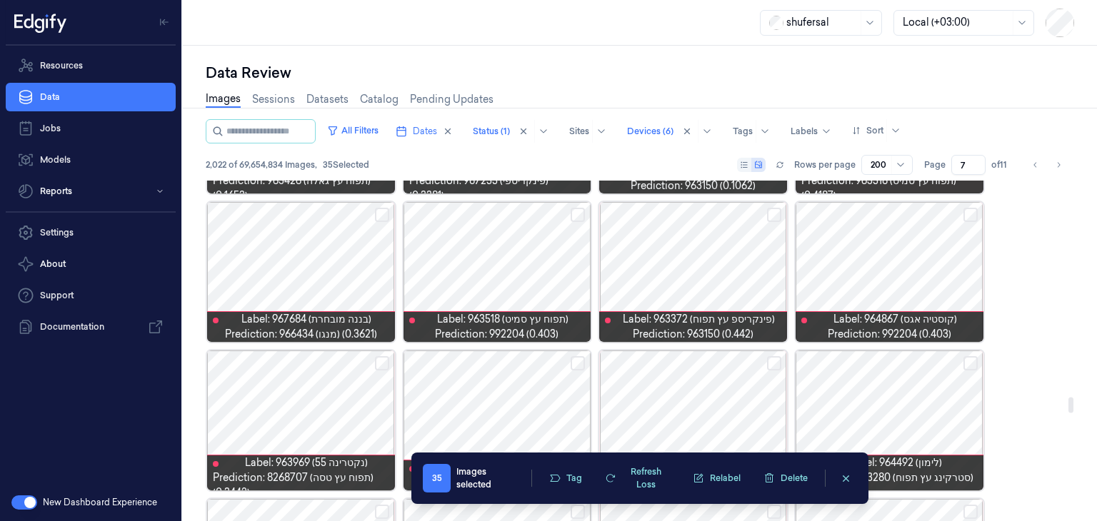
click at [387, 208] on button "Select row" at bounding box center [382, 215] width 14 height 14
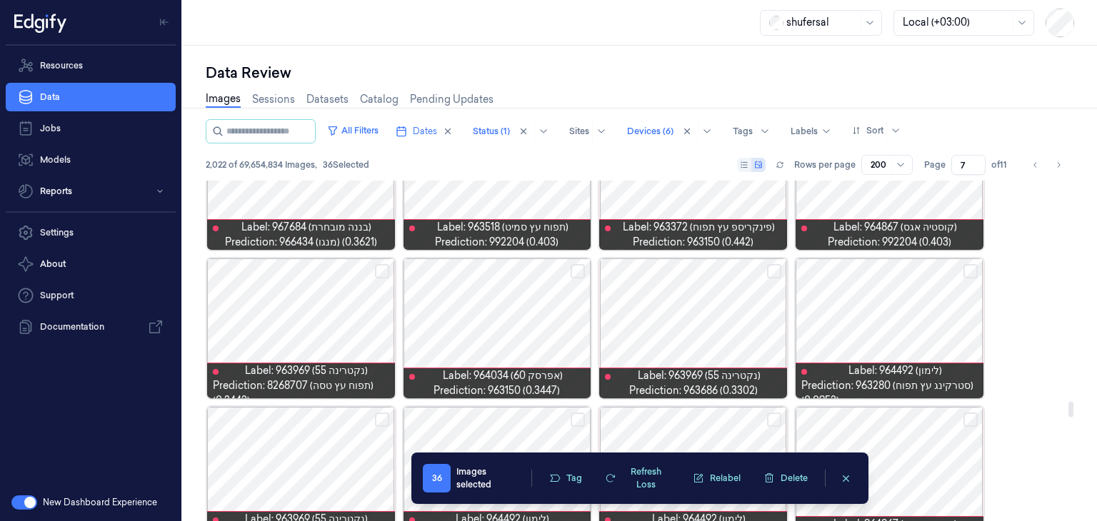
scroll to position [4834, 0]
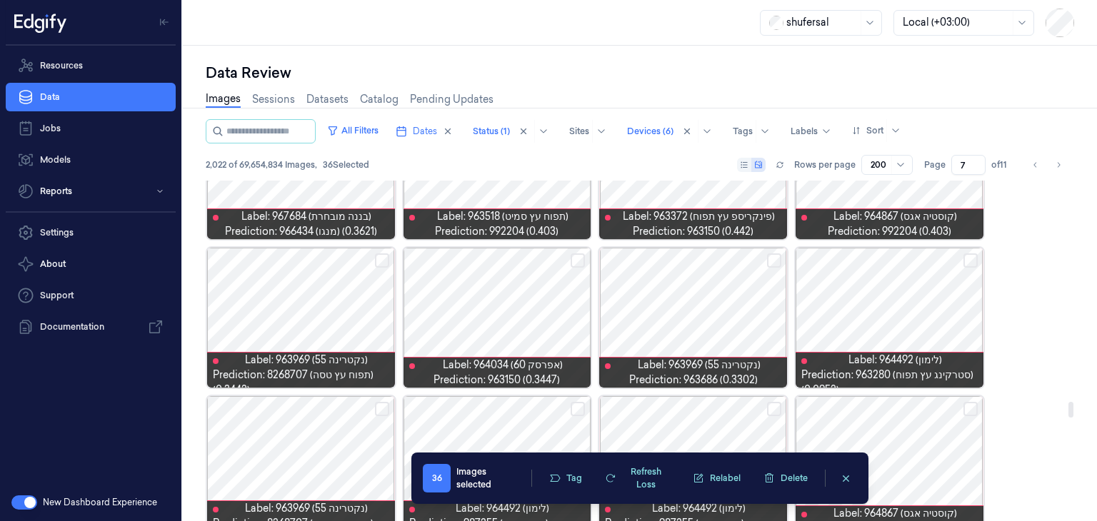
click at [966, 255] on button "Select row" at bounding box center [970, 260] width 14 height 14
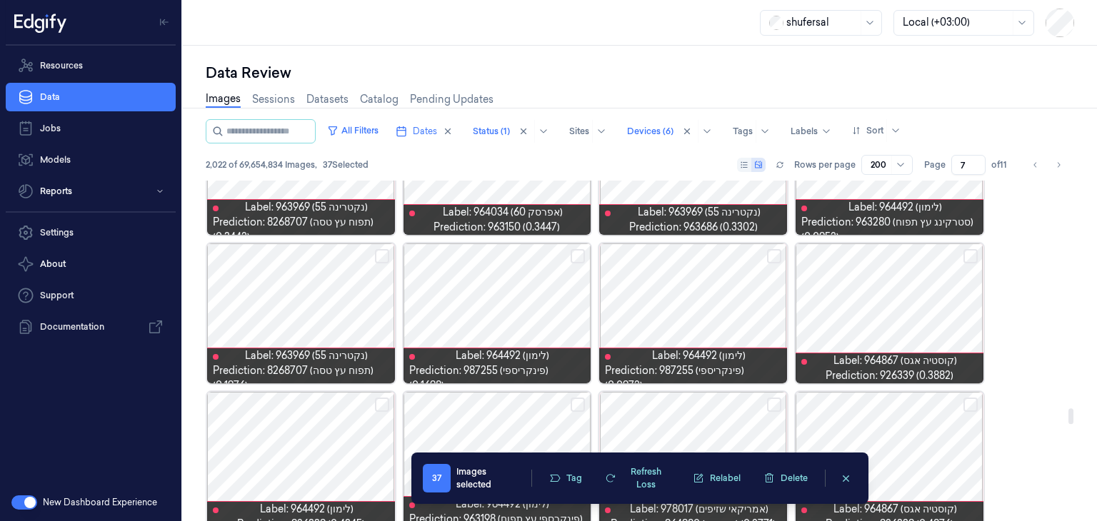
scroll to position [5001, 0]
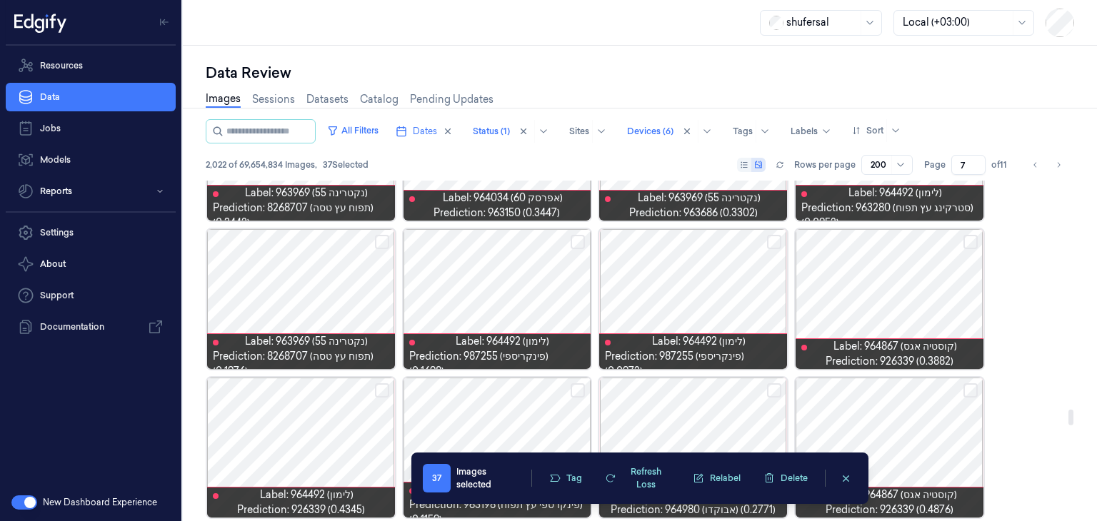
click at [767, 243] on button "Select row" at bounding box center [774, 242] width 14 height 14
click at [574, 240] on button "Select row" at bounding box center [577, 242] width 14 height 14
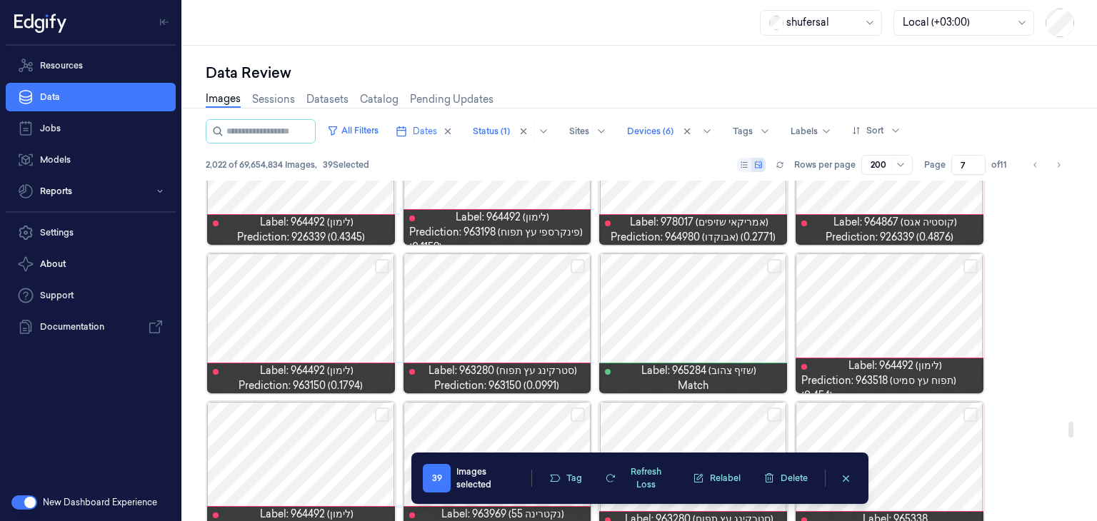
scroll to position [5291, 0]
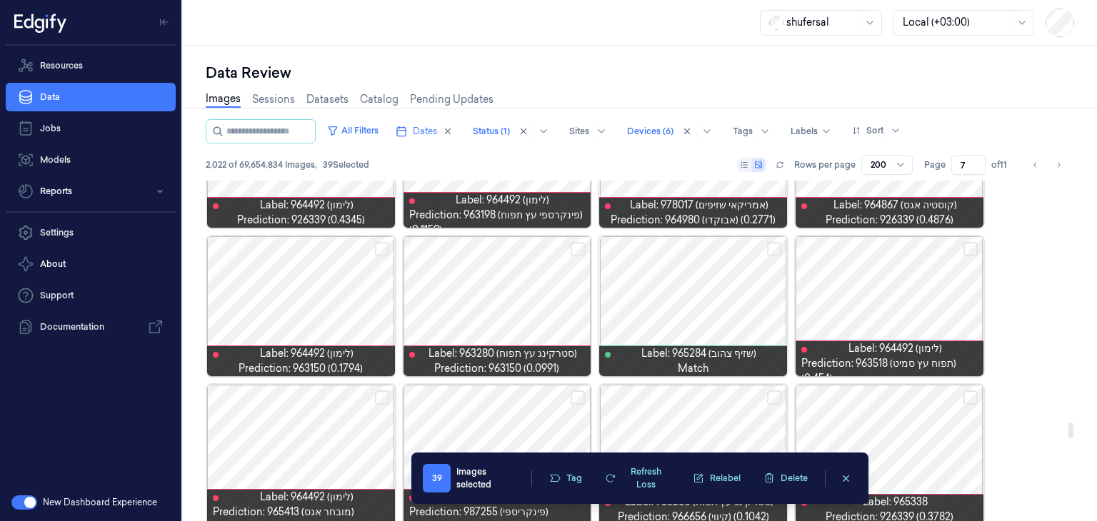
click at [383, 252] on button "Select row" at bounding box center [382, 249] width 14 height 14
click at [576, 251] on button "Select row" at bounding box center [577, 249] width 14 height 14
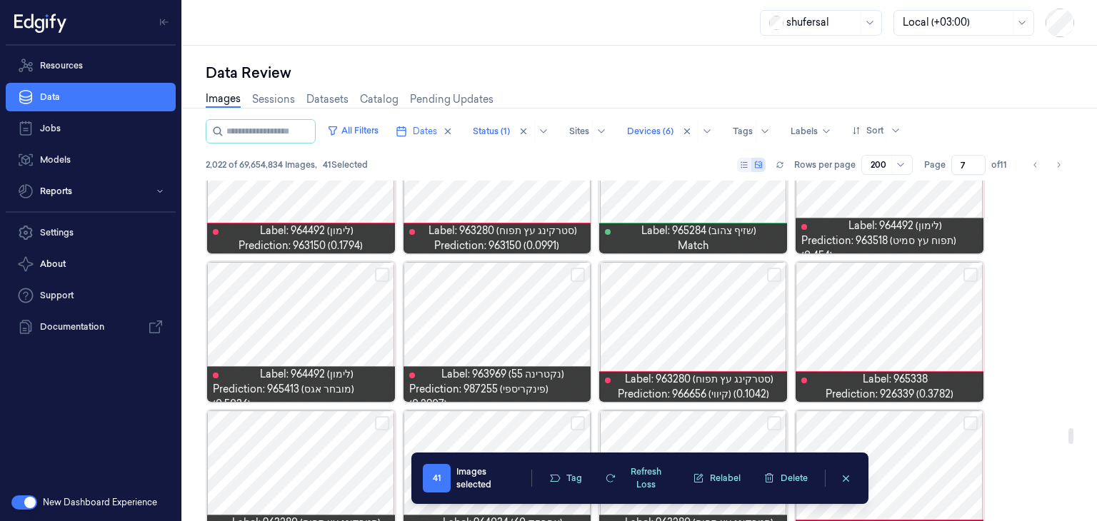
scroll to position [5414, 0]
click at [777, 276] on button "Select row" at bounding box center [774, 275] width 14 height 14
click at [377, 278] on button "Select row" at bounding box center [382, 275] width 14 height 14
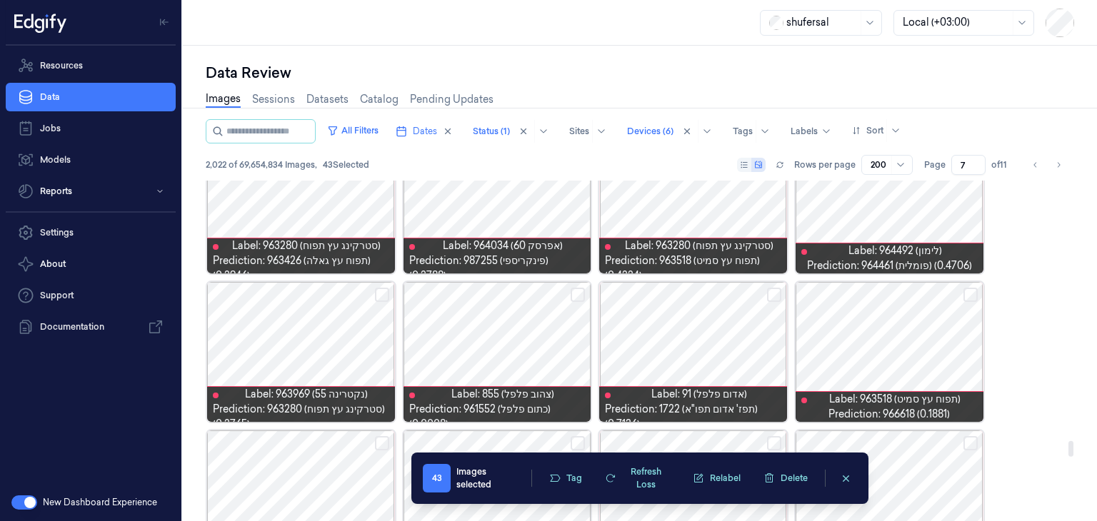
scroll to position [5691, 0]
click at [578, 293] on button "Select row" at bounding box center [577, 295] width 14 height 14
click at [971, 293] on button "Select row" at bounding box center [970, 295] width 14 height 14
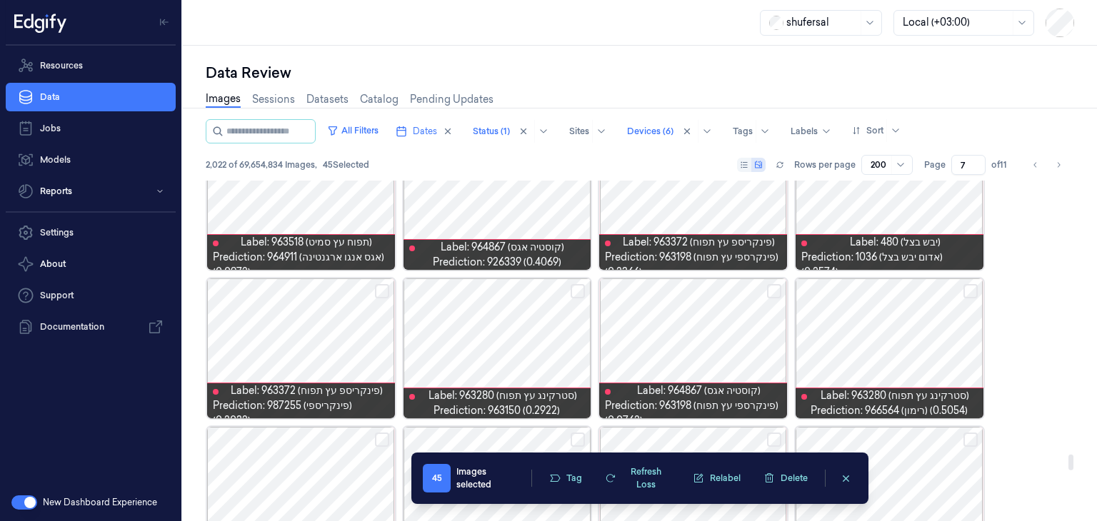
scroll to position [5994, 0]
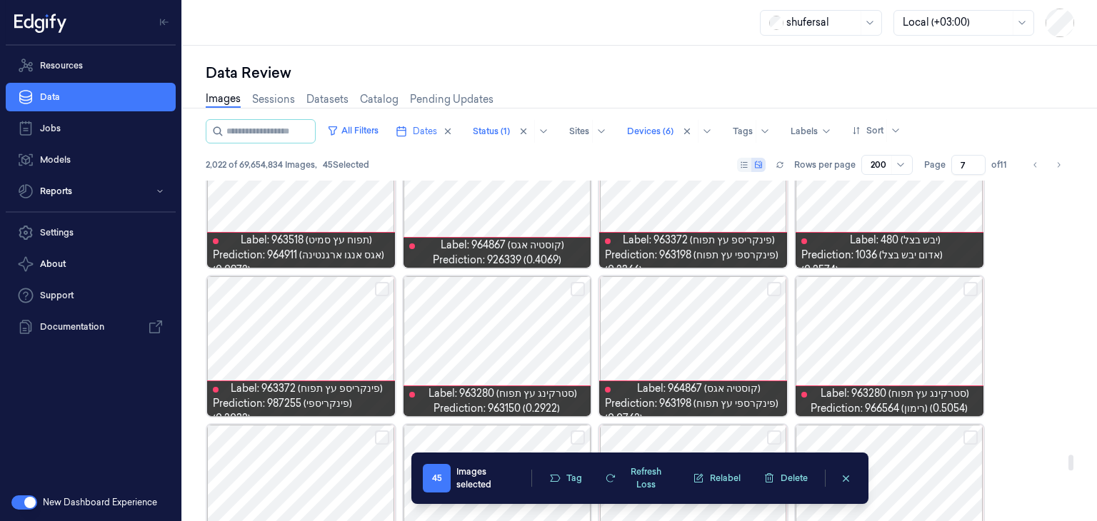
click at [776, 283] on button "Select row" at bounding box center [774, 289] width 14 height 14
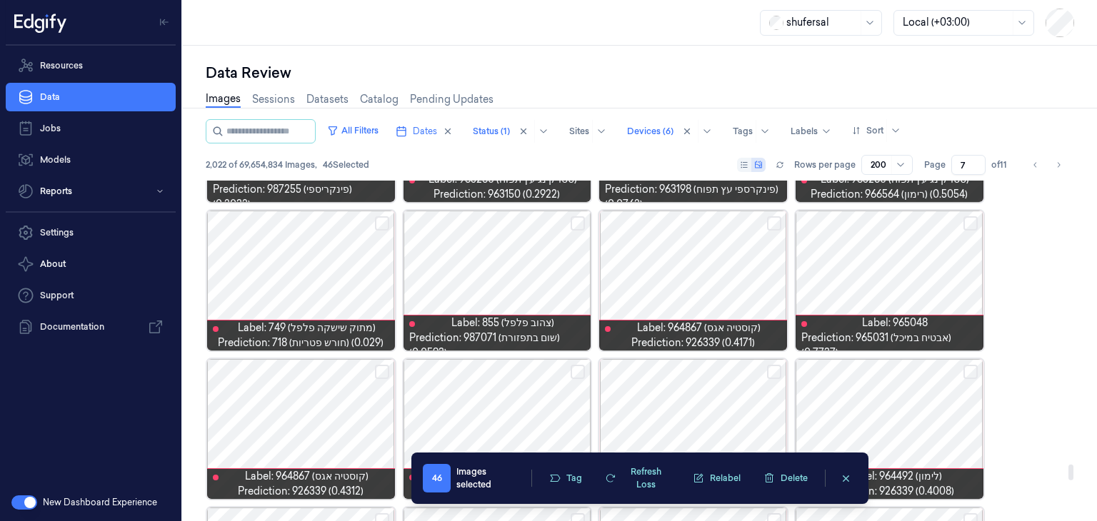
scroll to position [6199, 0]
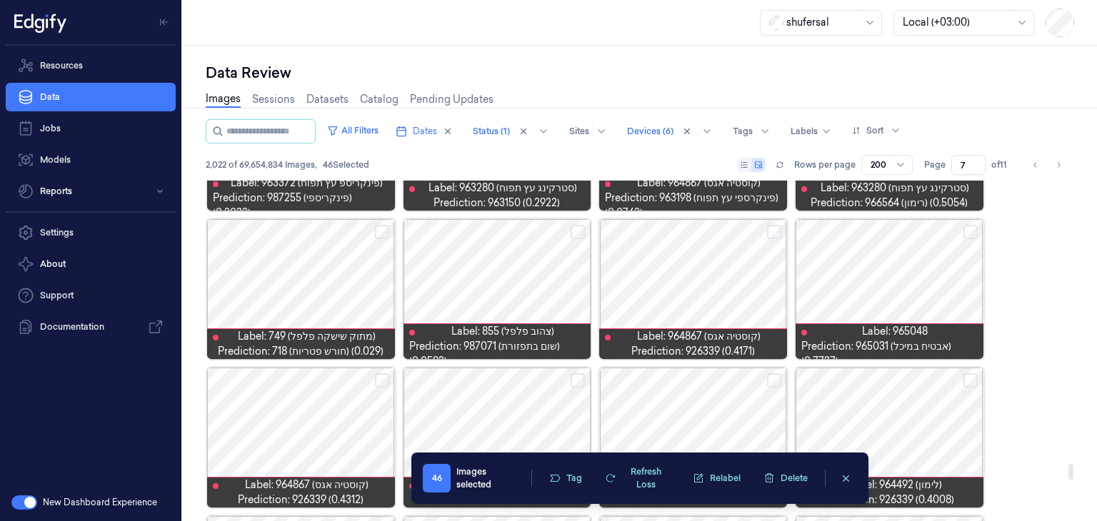
click at [530, 279] on div at bounding box center [497, 289] width 188 height 140
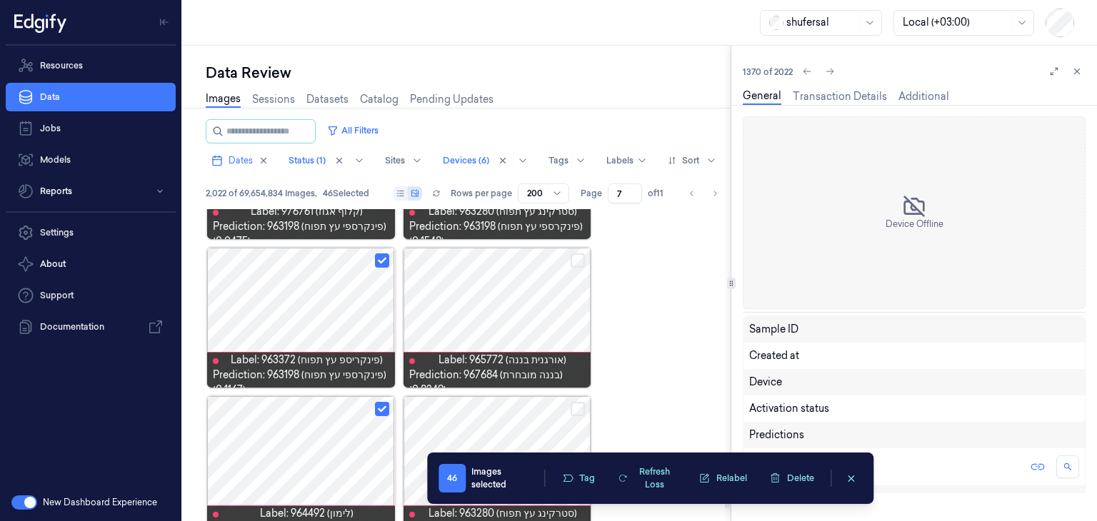
scroll to position [6137, 0]
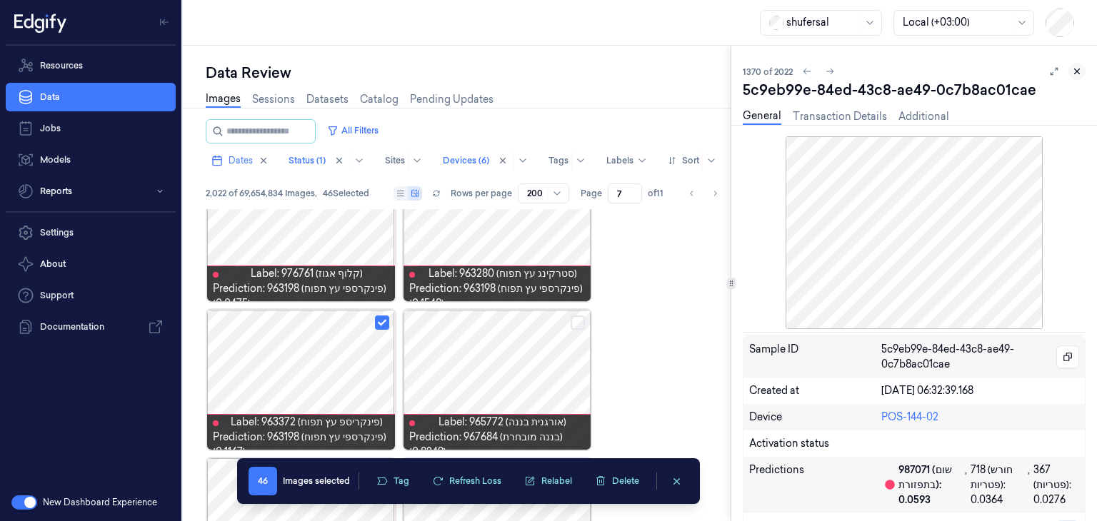
click at [1074, 74] on icon at bounding box center [1077, 71] width 10 height 10
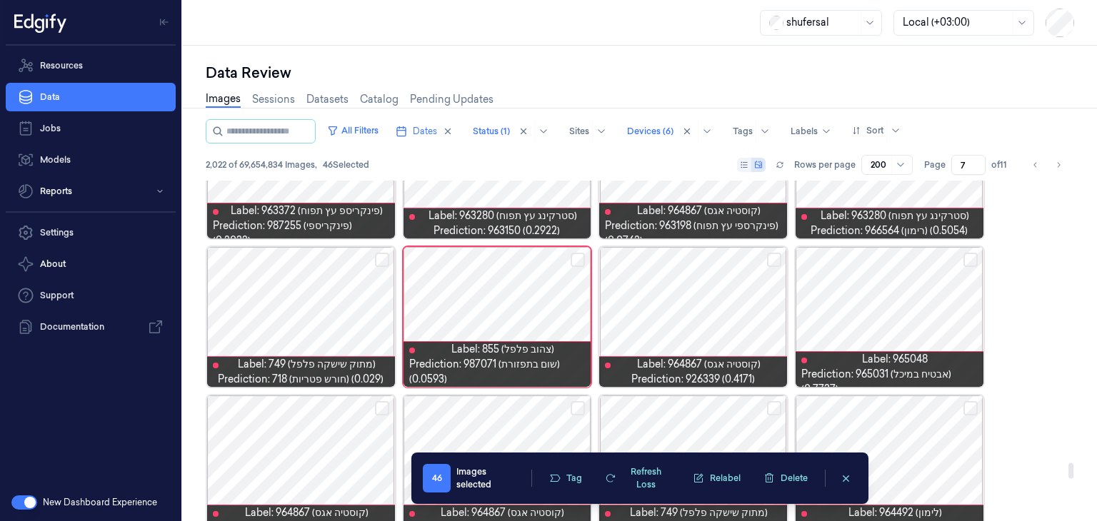
scroll to position [6171, 0]
click at [577, 263] on button "Select row" at bounding box center [577, 260] width 14 height 14
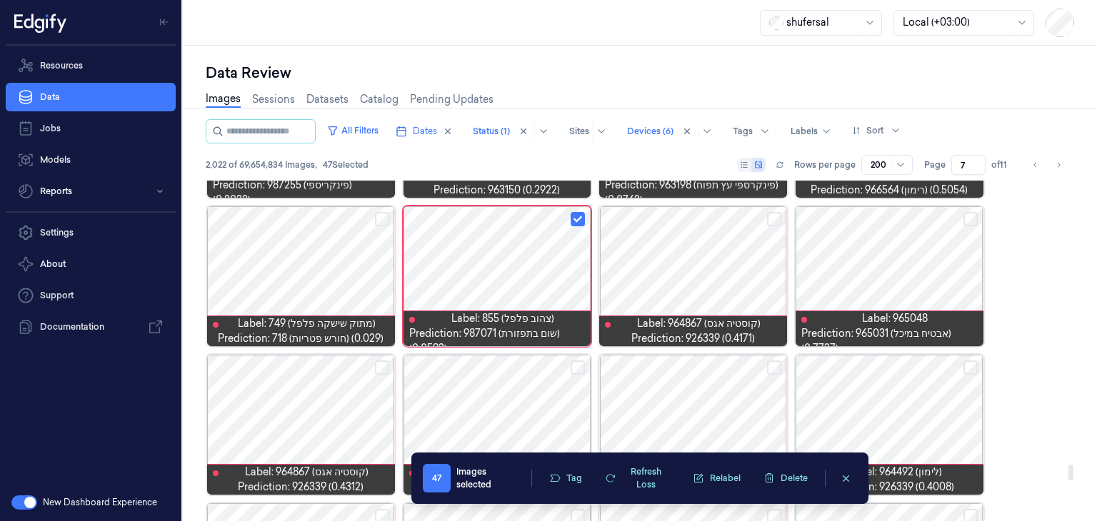
scroll to position [6198, 0]
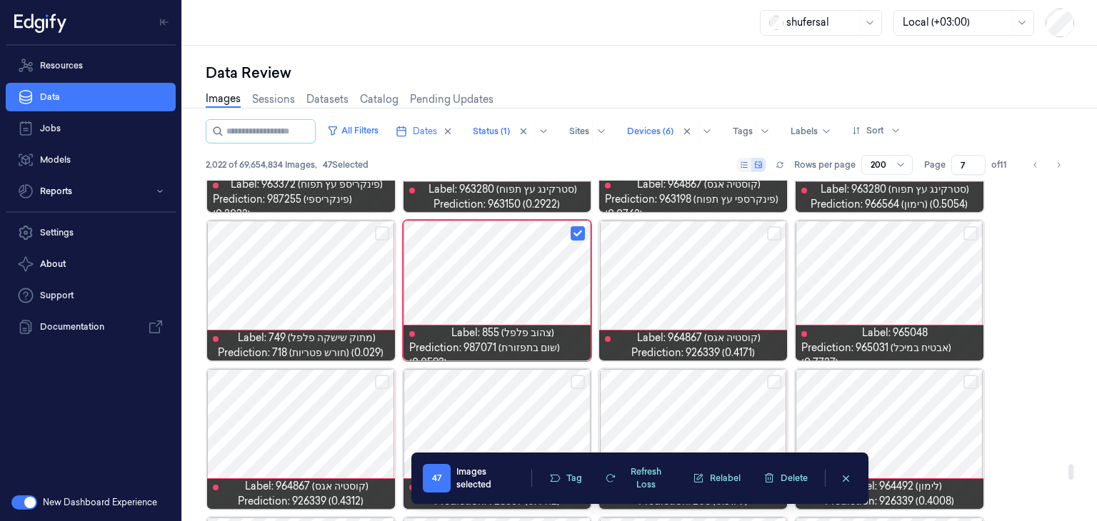
click at [385, 235] on button "Select row" at bounding box center [382, 233] width 14 height 14
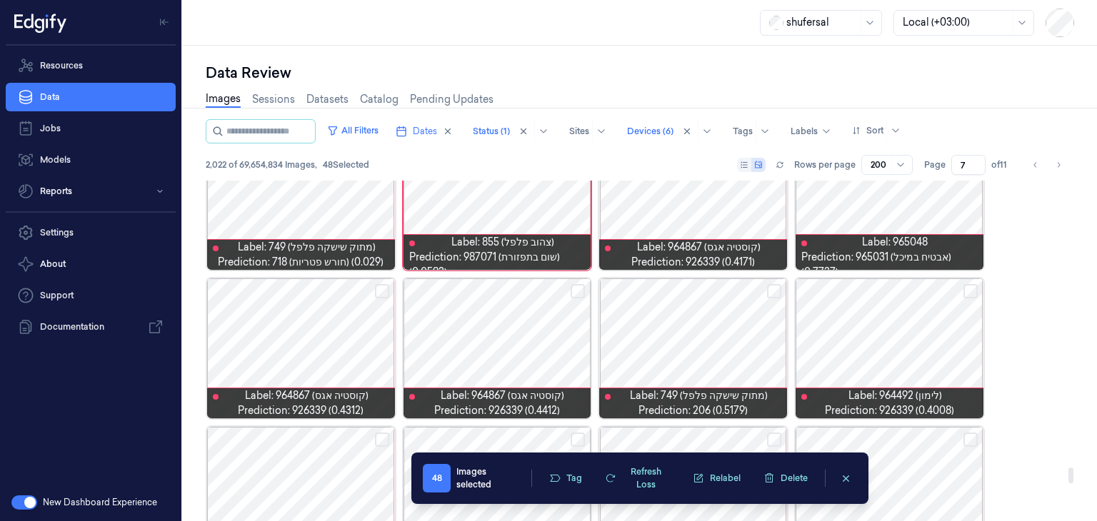
scroll to position [6293, 0]
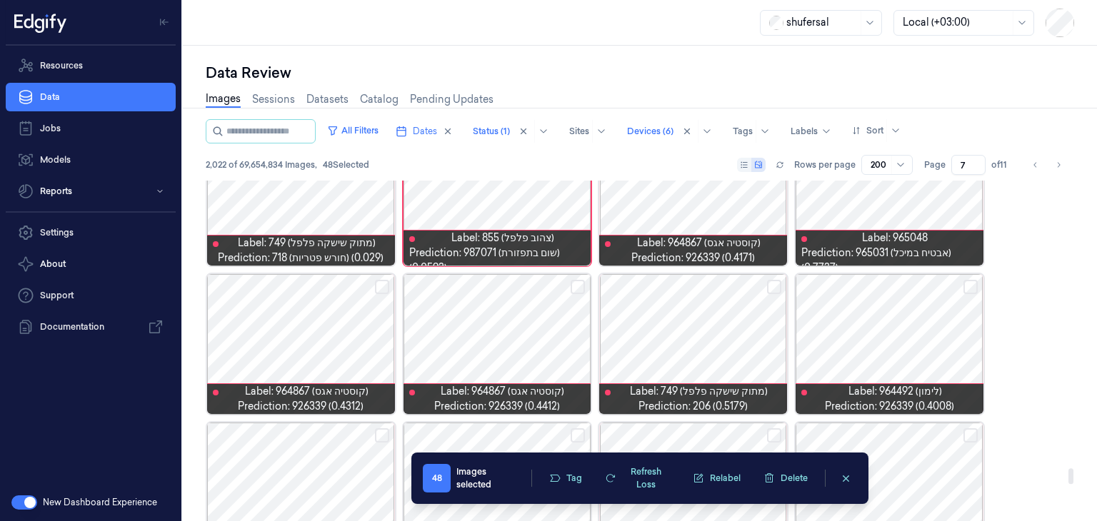
click at [772, 290] on button "Select row" at bounding box center [774, 287] width 14 height 14
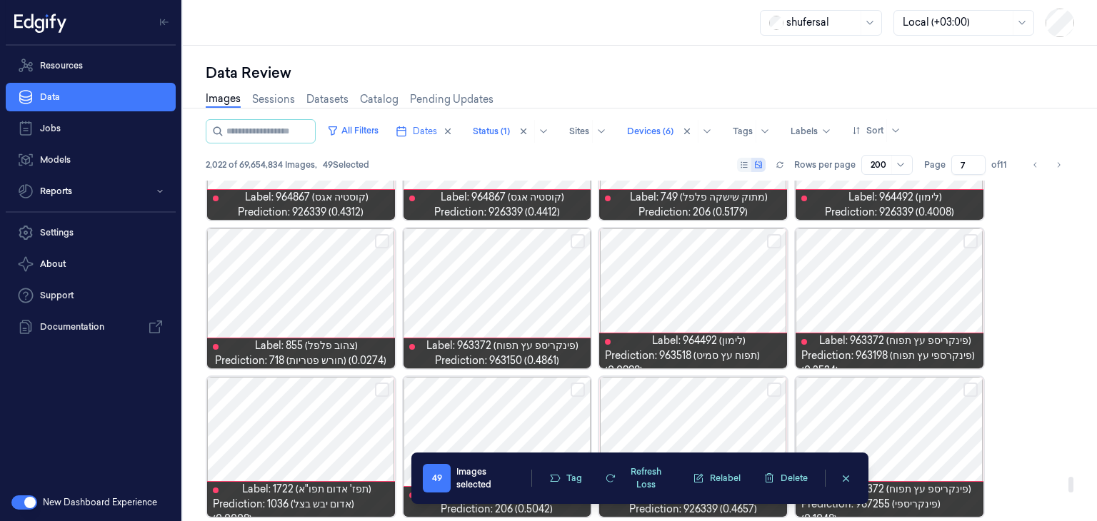
scroll to position [6488, 0]
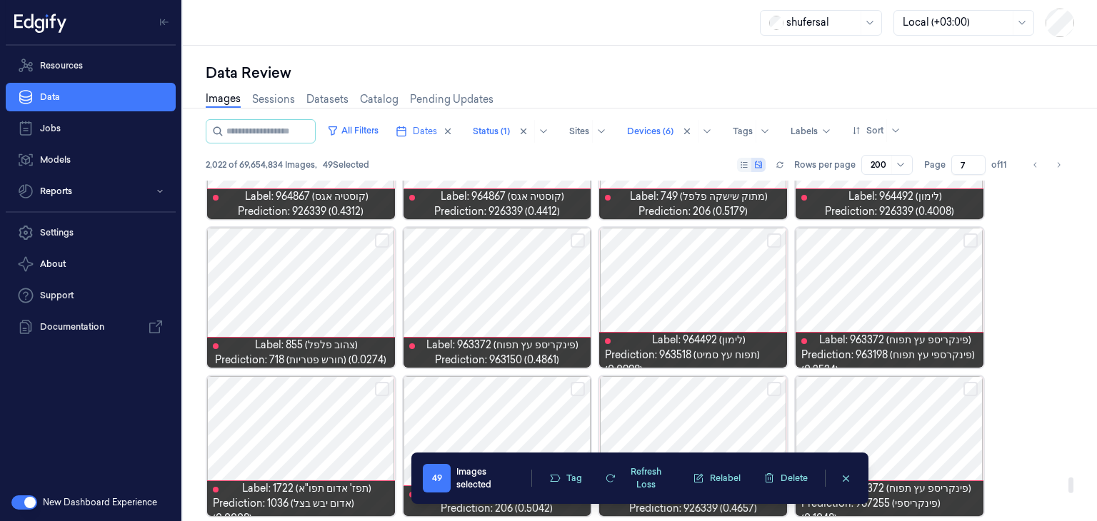
click at [777, 238] on button "Select row" at bounding box center [774, 240] width 14 height 14
click at [377, 238] on button "Select row" at bounding box center [382, 240] width 14 height 14
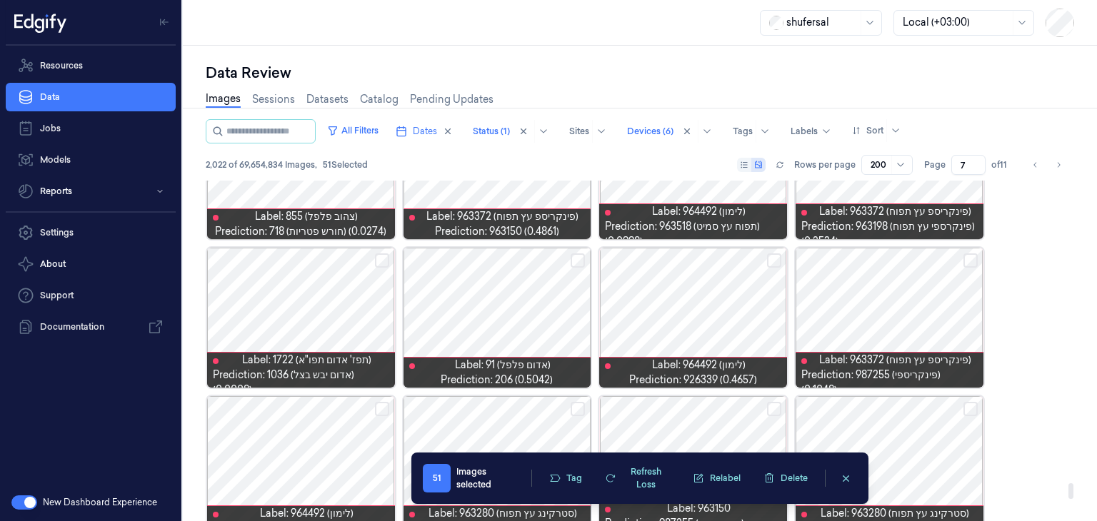
scroll to position [6617, 0]
click at [777, 261] on button "Select row" at bounding box center [774, 260] width 14 height 14
click at [969, 255] on button "Select row" at bounding box center [970, 260] width 14 height 14
click at [575, 258] on button "Select row" at bounding box center [577, 260] width 14 height 14
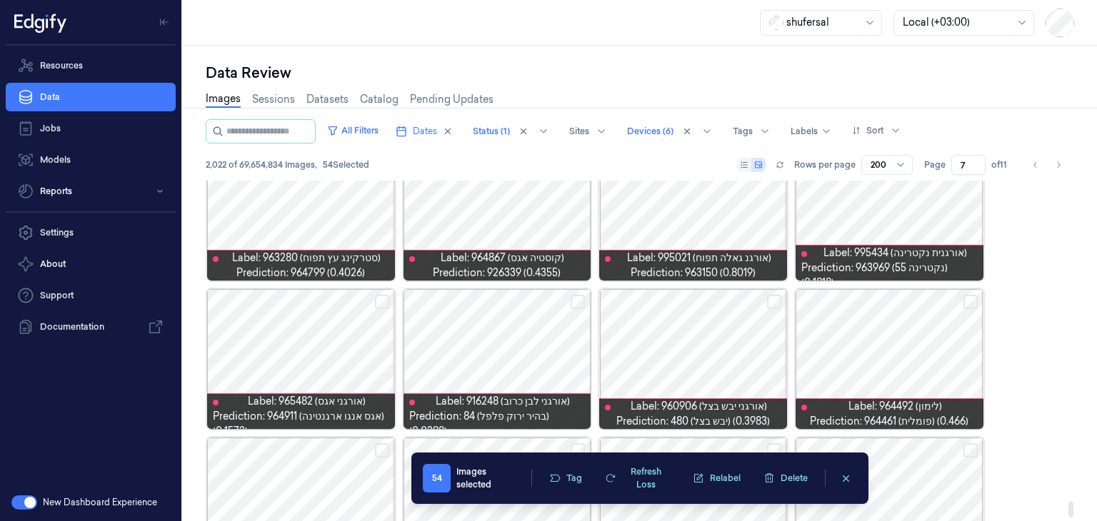
scroll to position [7021, 0]
click at [573, 298] on button "Select row" at bounding box center [577, 301] width 14 height 14
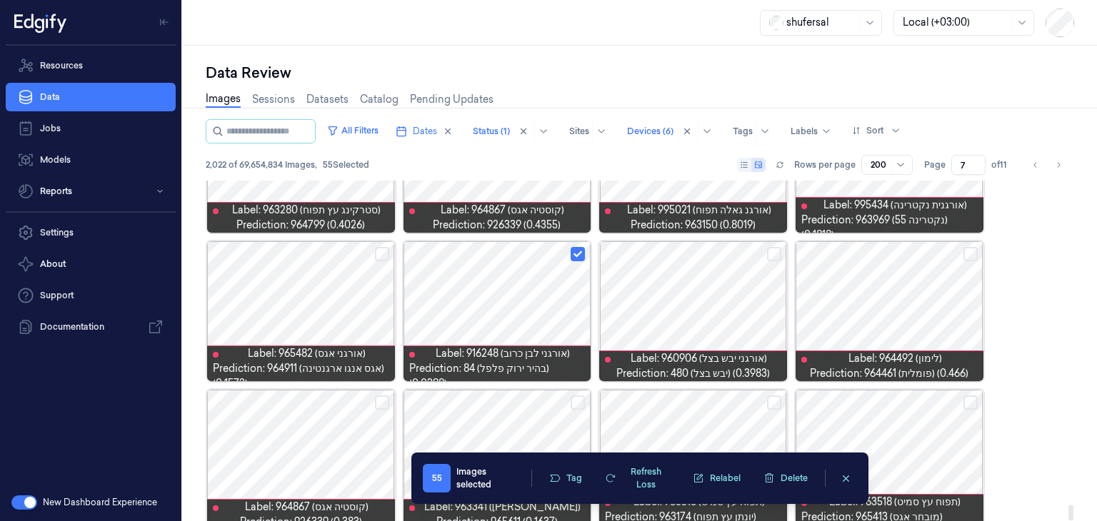
scroll to position [7089, 0]
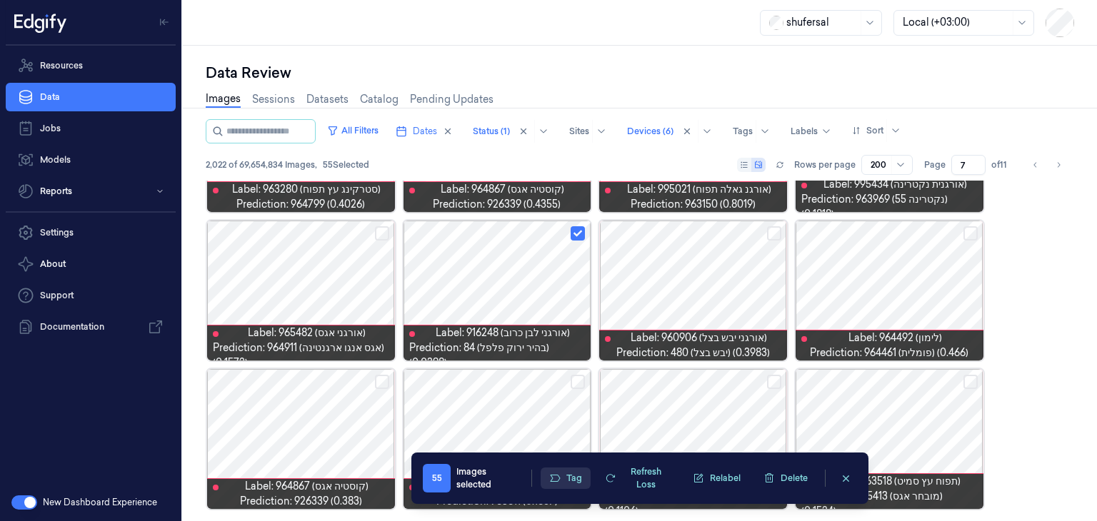
click at [568, 483] on button "Tag" at bounding box center [565, 478] width 50 height 21
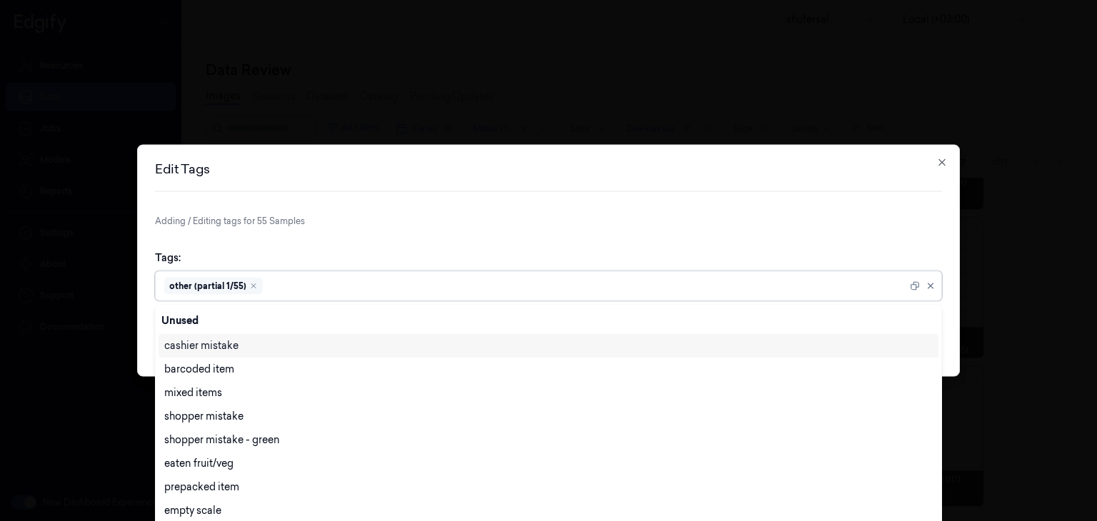
scroll to position [3, 0]
click at [714, 275] on div "other (partial 1/55)" at bounding box center [535, 286] width 742 height 29
type input "ot"
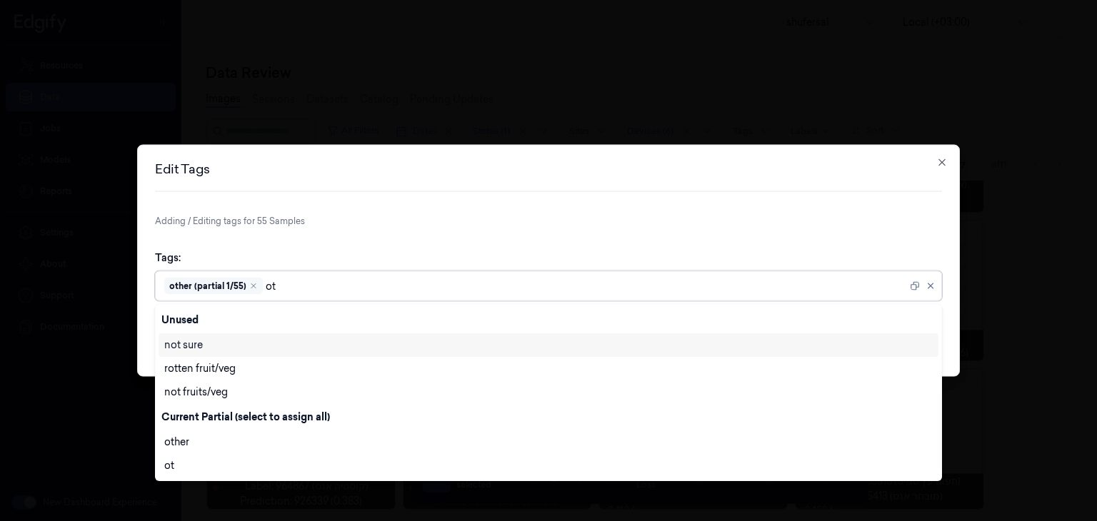
scroll to position [0, 0]
click at [171, 444] on div "other" at bounding box center [176, 442] width 25 height 15
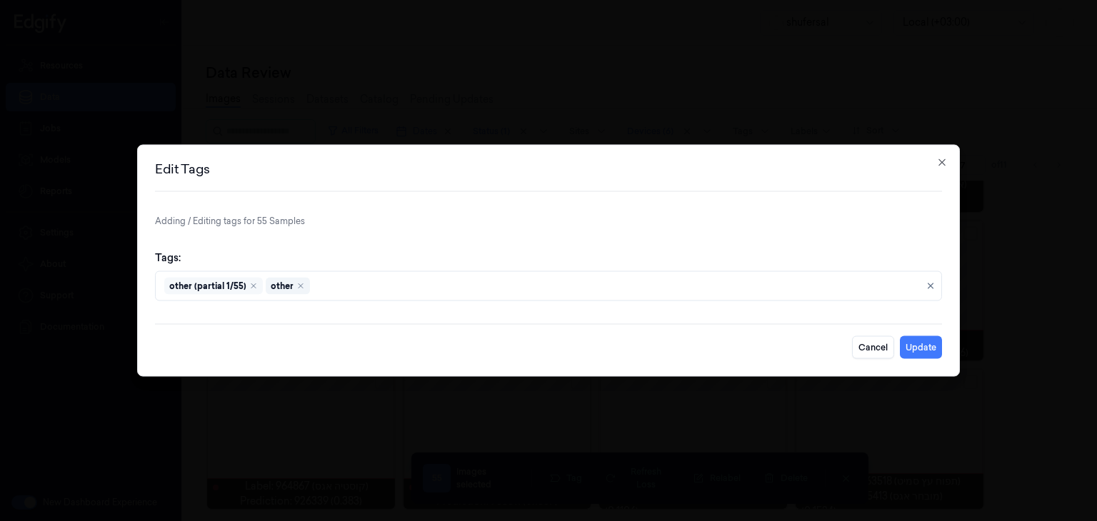
click at [807, 234] on form "Adding / Editing tags for 55 Samples Tags: other (partial 1/55) other Cancel Up…" at bounding box center [548, 287] width 787 height 144
click at [915, 354] on button "Update" at bounding box center [920, 347] width 42 height 23
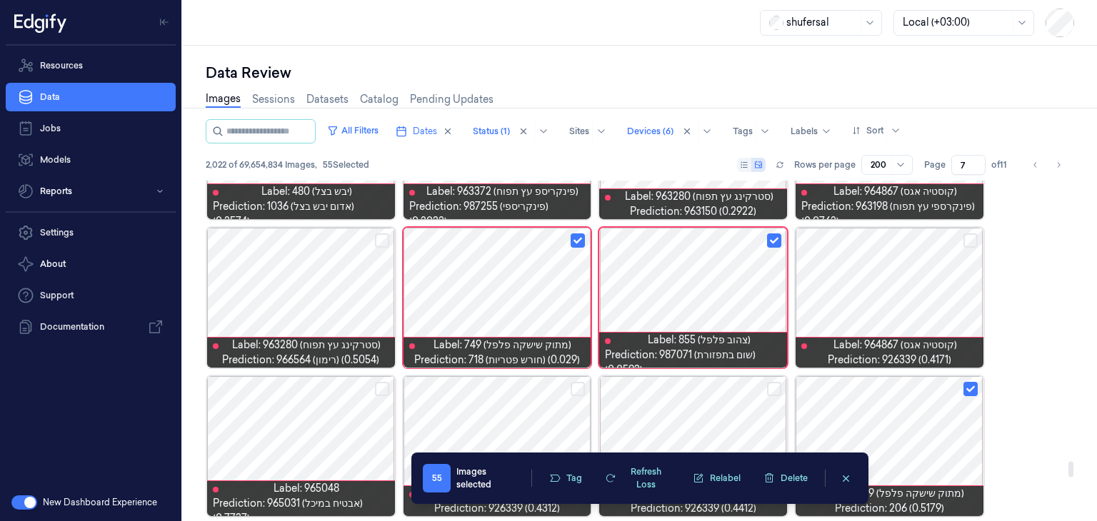
scroll to position [6137, 0]
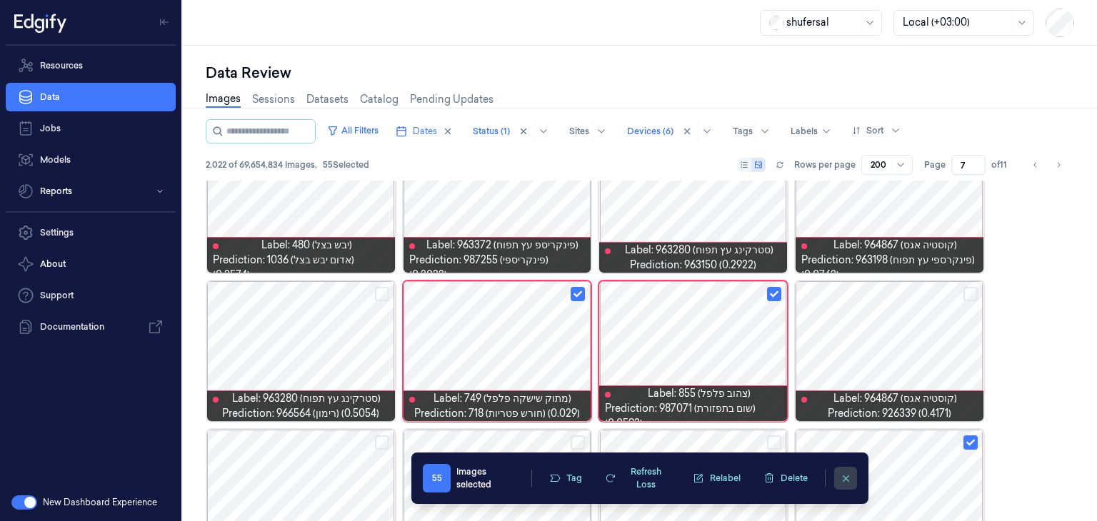
click at [843, 471] on button "clearSelection" at bounding box center [845, 478] width 23 height 23
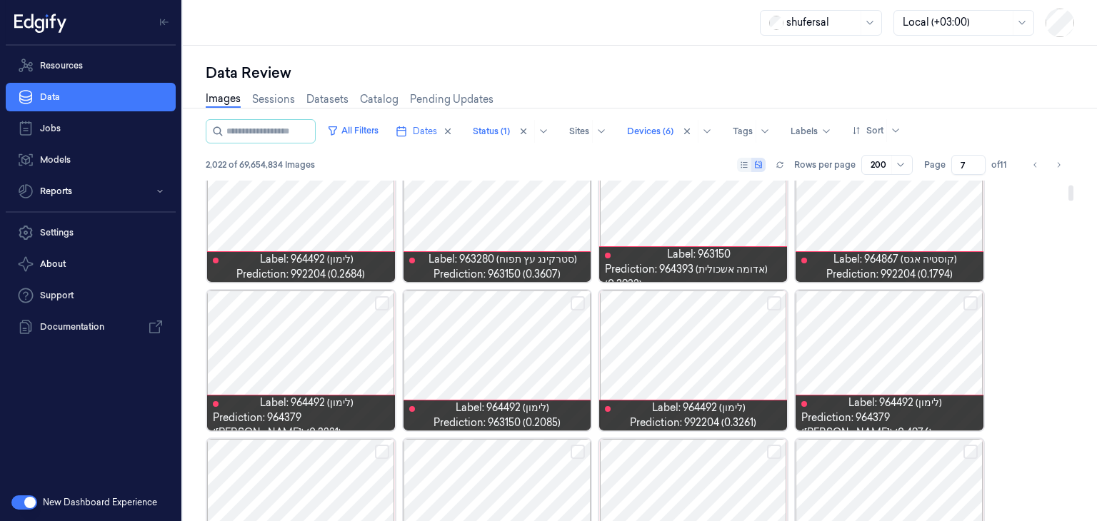
scroll to position [0, 0]
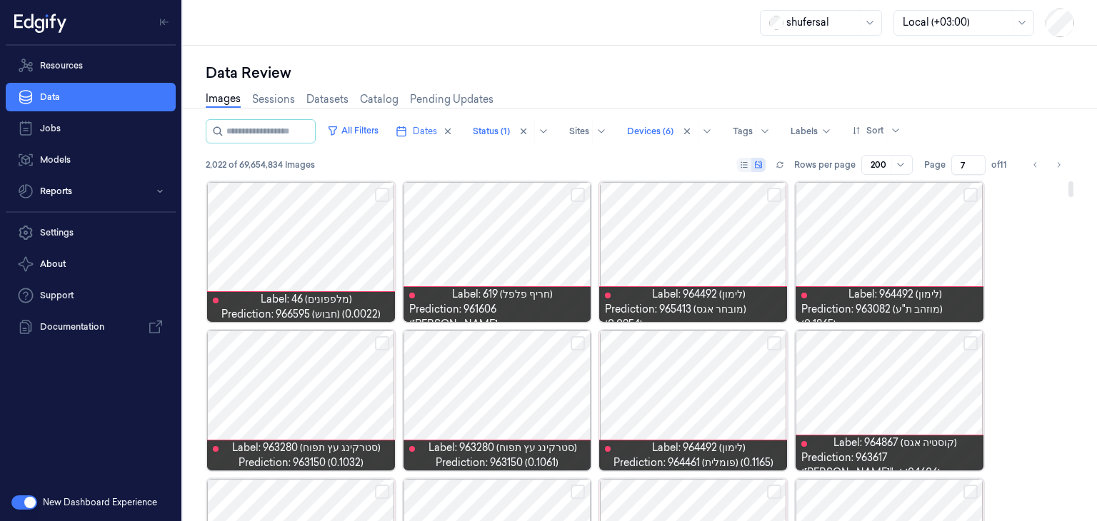
click at [380, 196] on button "Select row" at bounding box center [382, 195] width 14 height 14
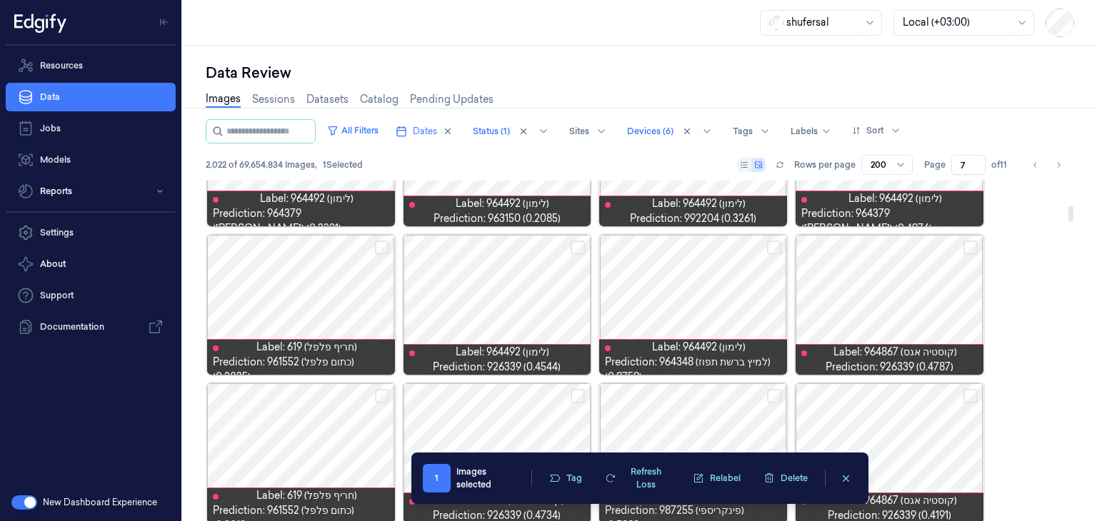
scroll to position [542, 0]
click at [770, 246] on button "Select row" at bounding box center [774, 247] width 14 height 14
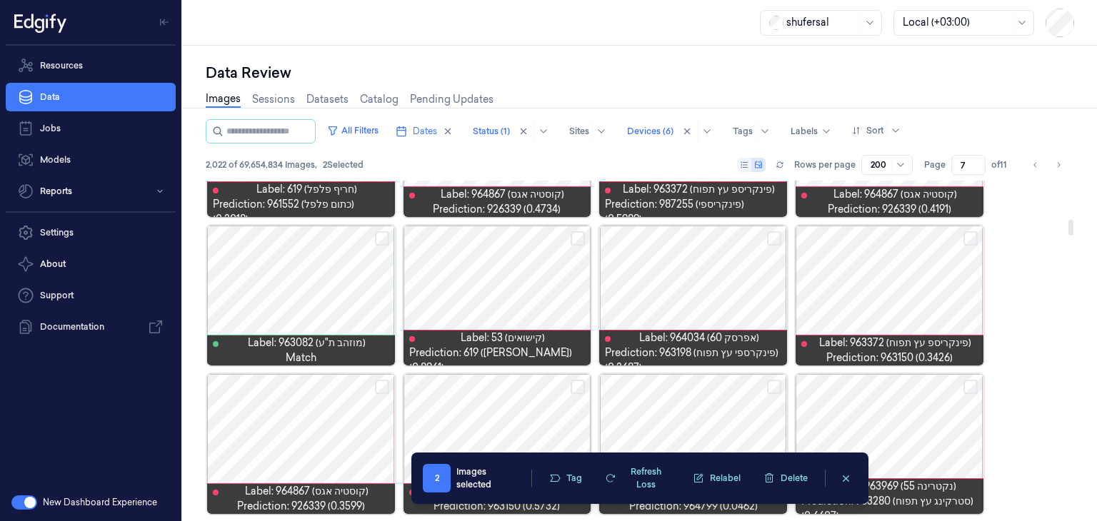
scroll to position [855, 0]
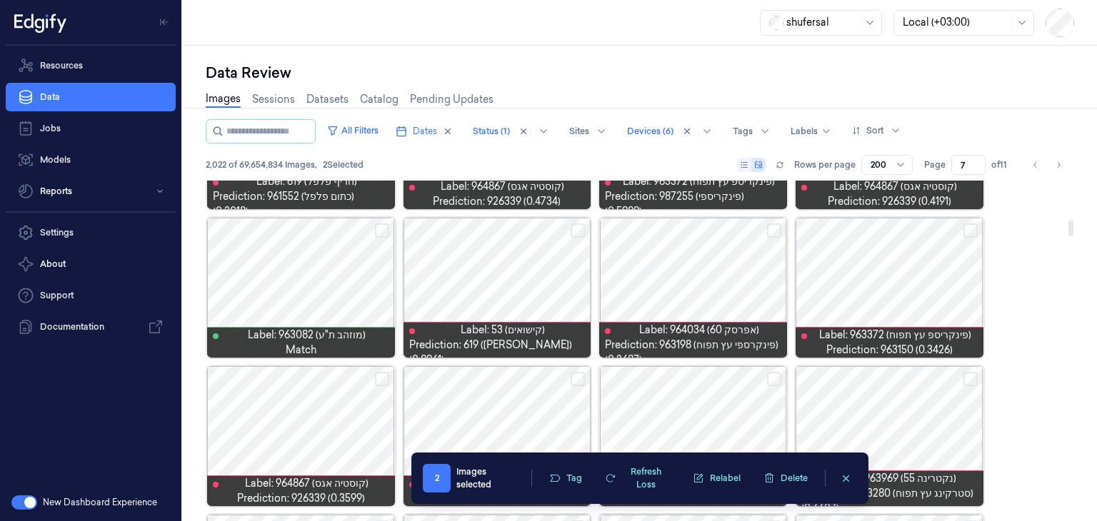
click at [460, 260] on div at bounding box center [497, 288] width 188 height 140
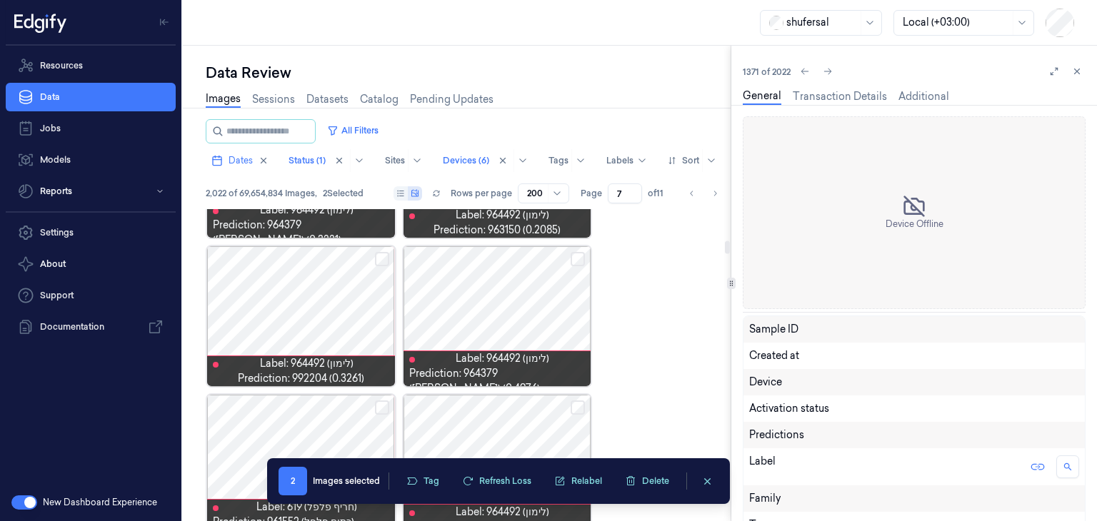
scroll to position [1598, 0]
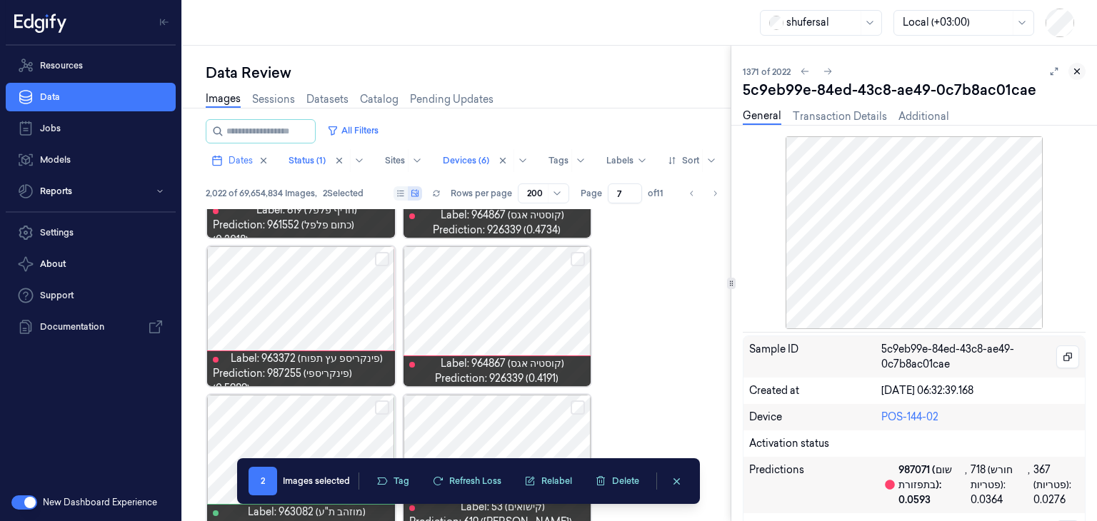
click at [1080, 76] on button at bounding box center [1076, 71] width 17 height 17
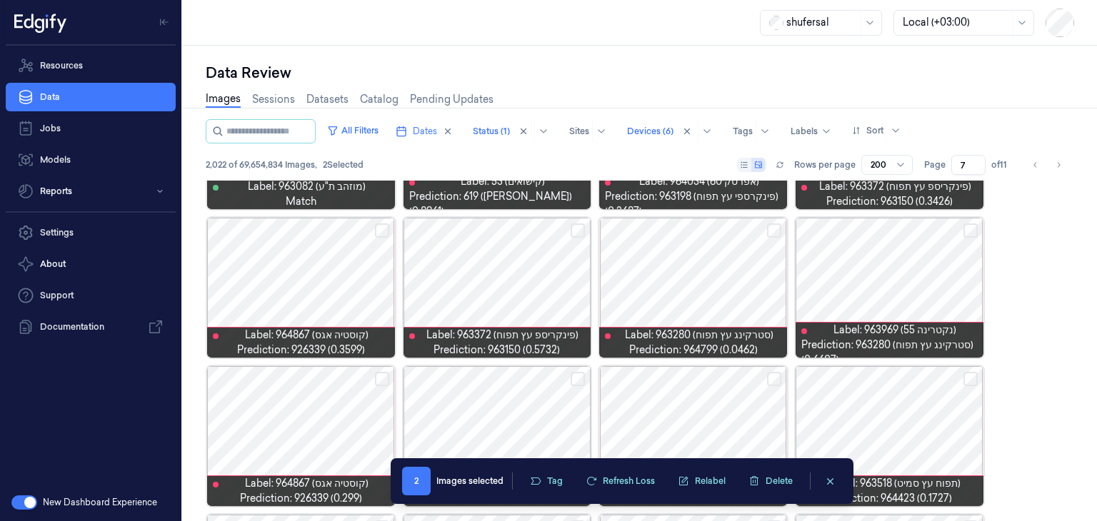
scroll to position [855, 0]
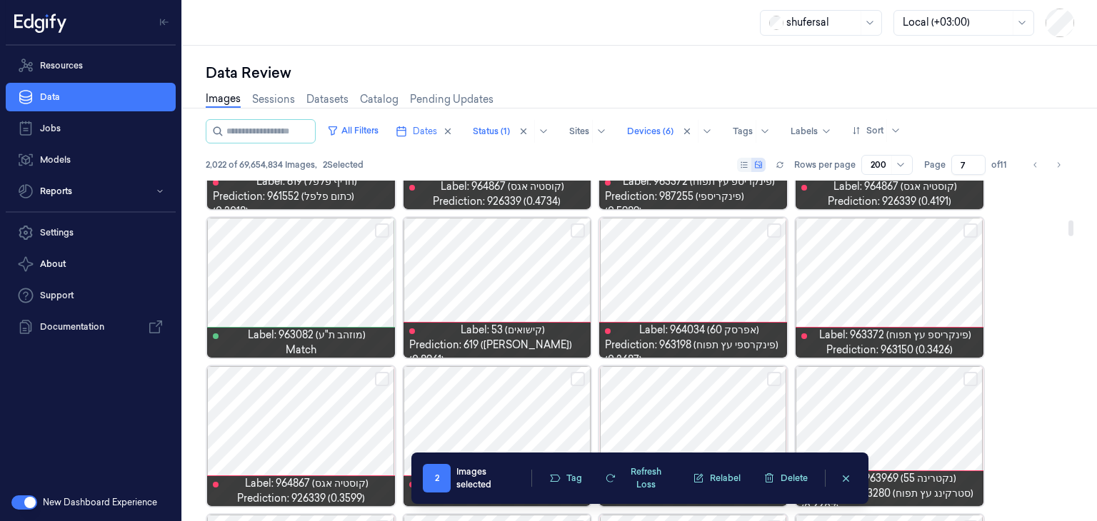
click at [498, 286] on div at bounding box center [497, 288] width 188 height 140
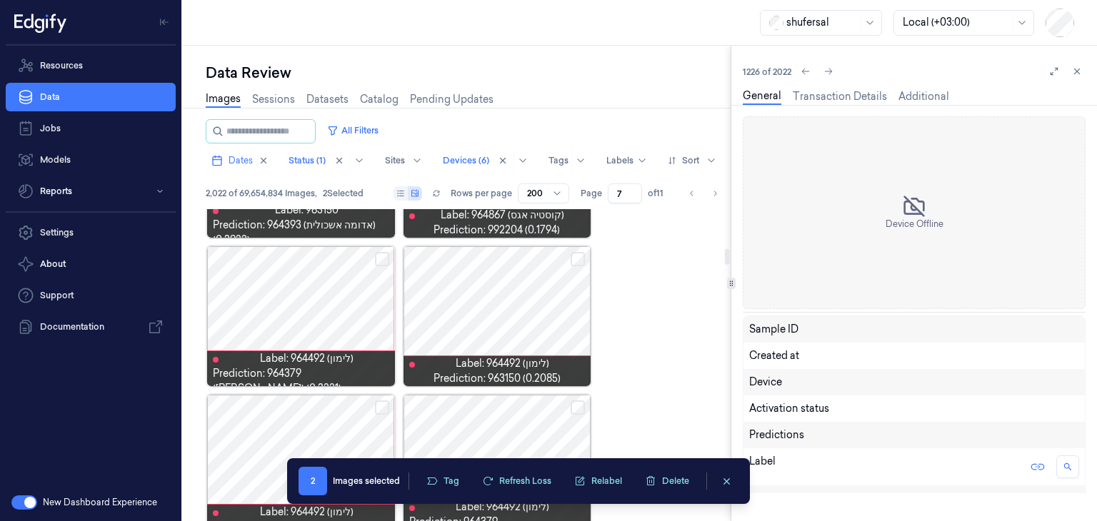
scroll to position [792, 0]
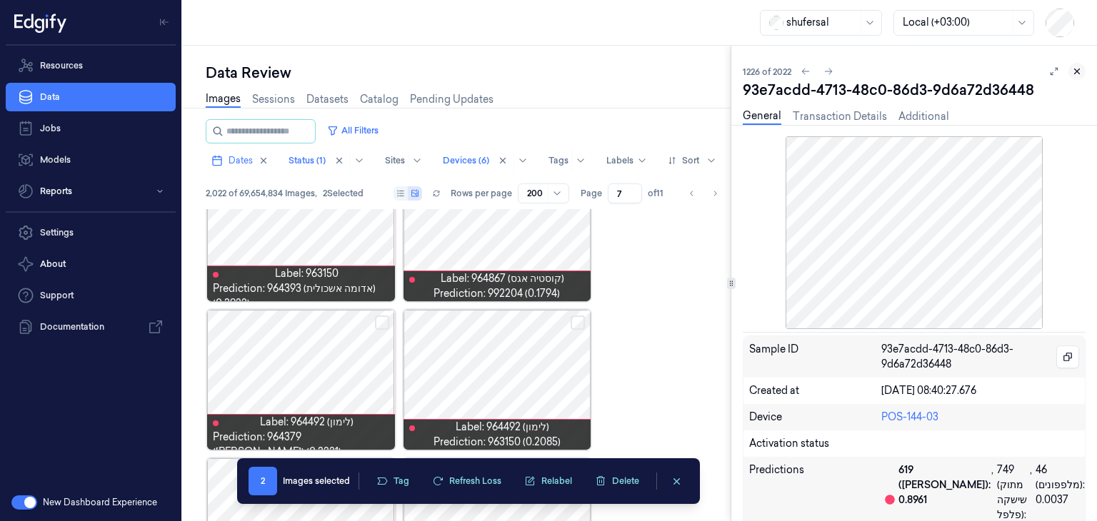
click at [1077, 74] on icon at bounding box center [1077, 71] width 10 height 10
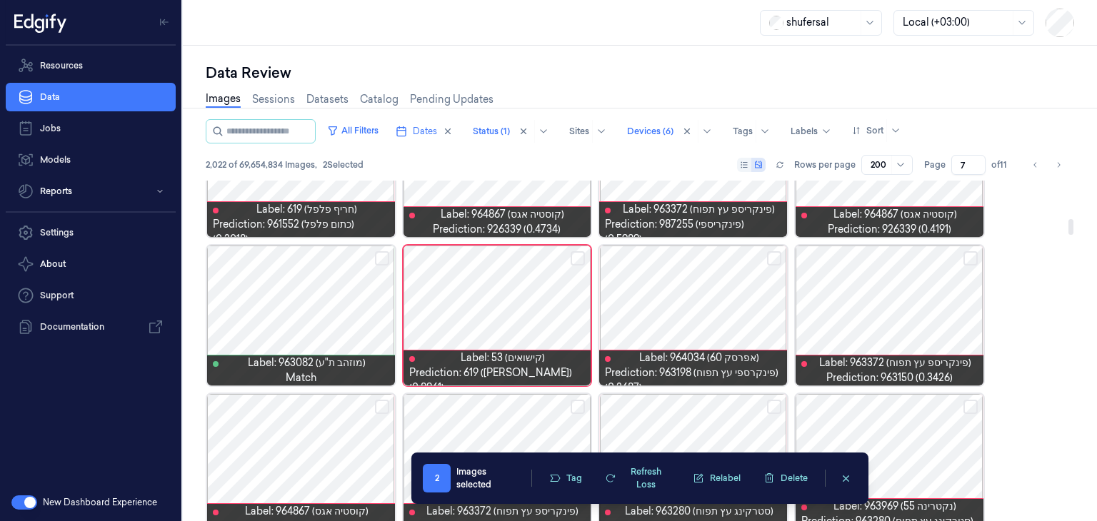
scroll to position [828, 0]
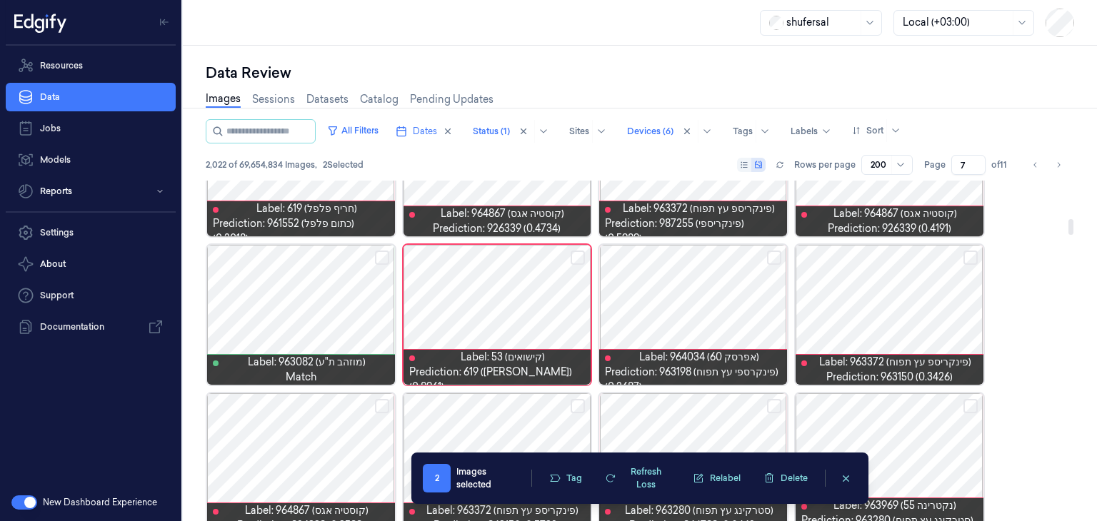
click at [581, 258] on button "Select row" at bounding box center [577, 258] width 14 height 14
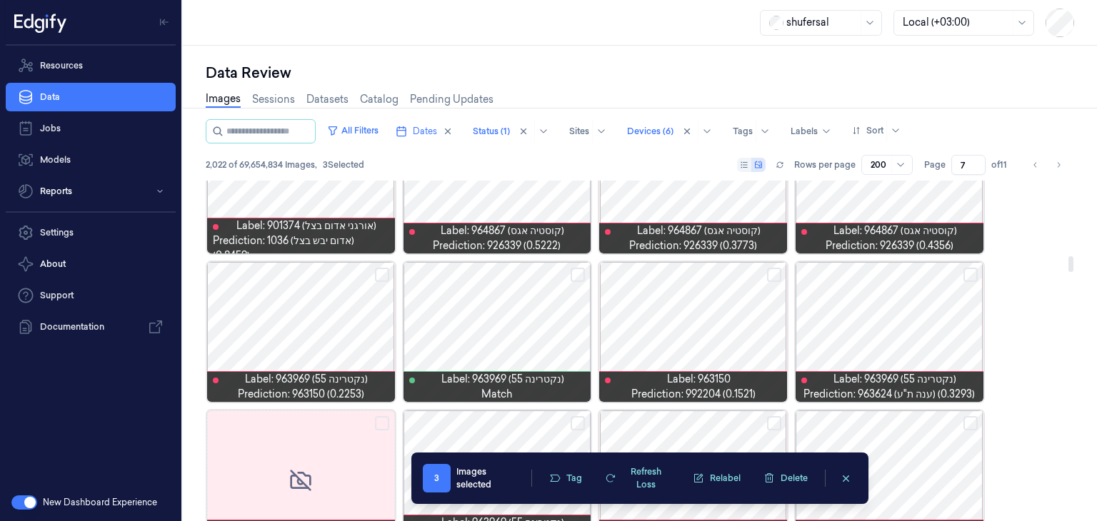
scroll to position [1705, 0]
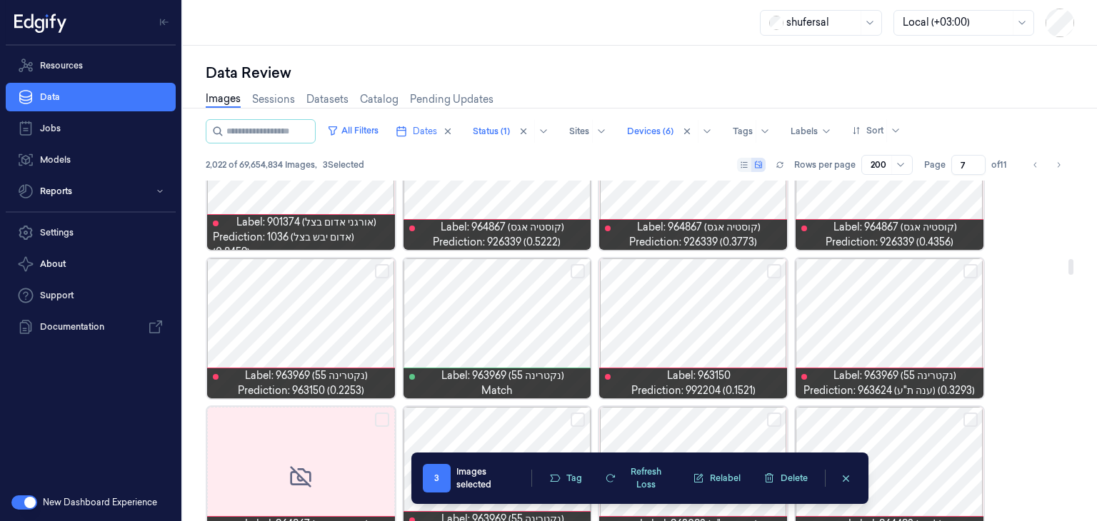
click at [914, 304] on div at bounding box center [889, 328] width 188 height 140
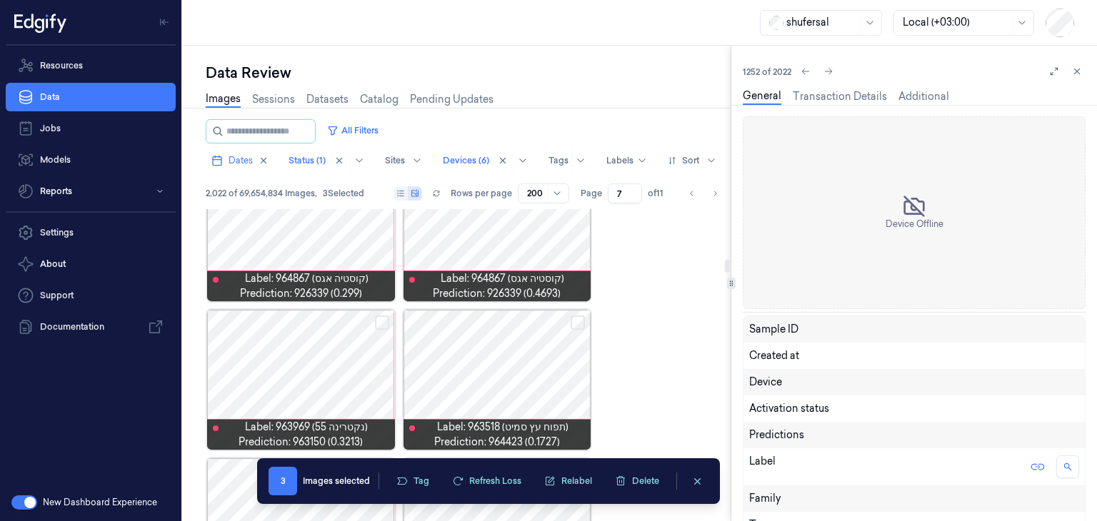
scroll to position [2425, 0]
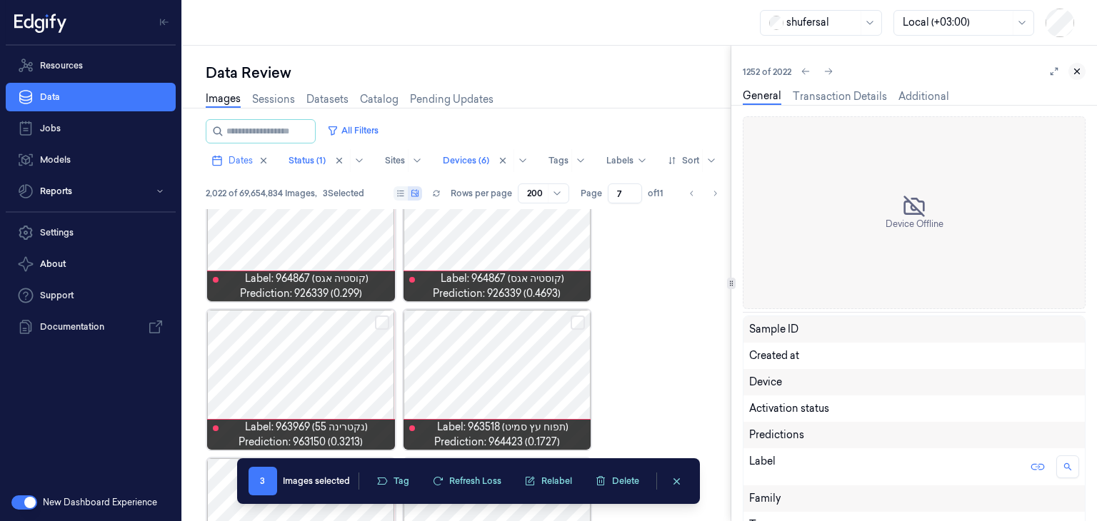
click at [1074, 75] on icon at bounding box center [1077, 71] width 10 height 10
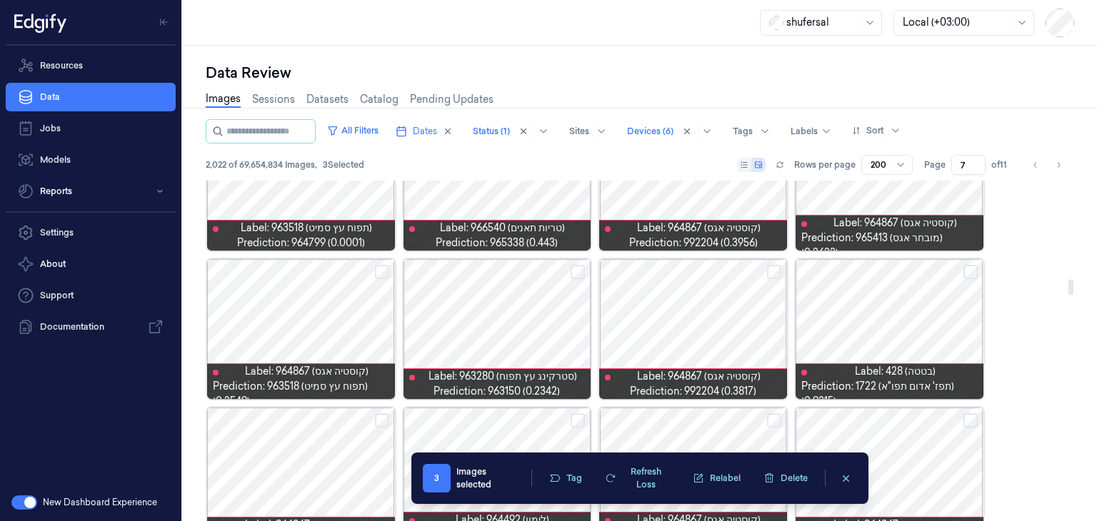
scroll to position [2150, 0]
click at [947, 328] on div at bounding box center [889, 329] width 188 height 140
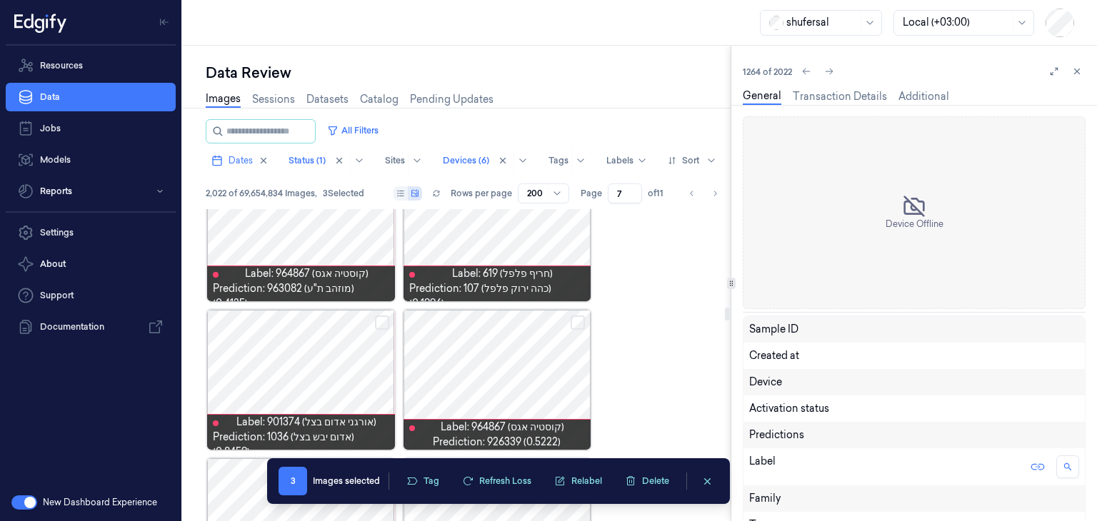
scroll to position [3167, 0]
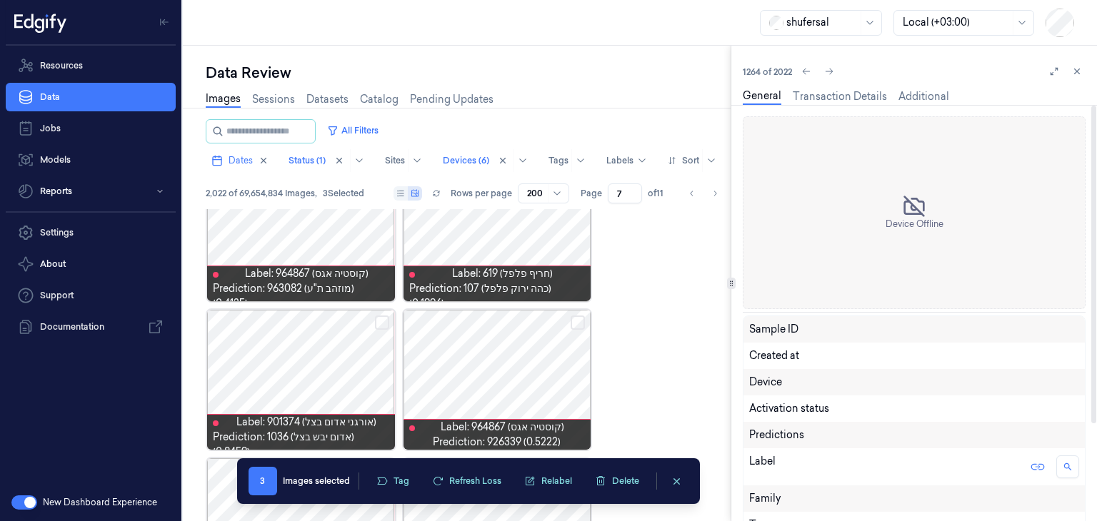
click at [932, 218] on span "Device Offline" at bounding box center [914, 224] width 58 height 13
click at [1075, 74] on icon at bounding box center [1077, 71] width 10 height 10
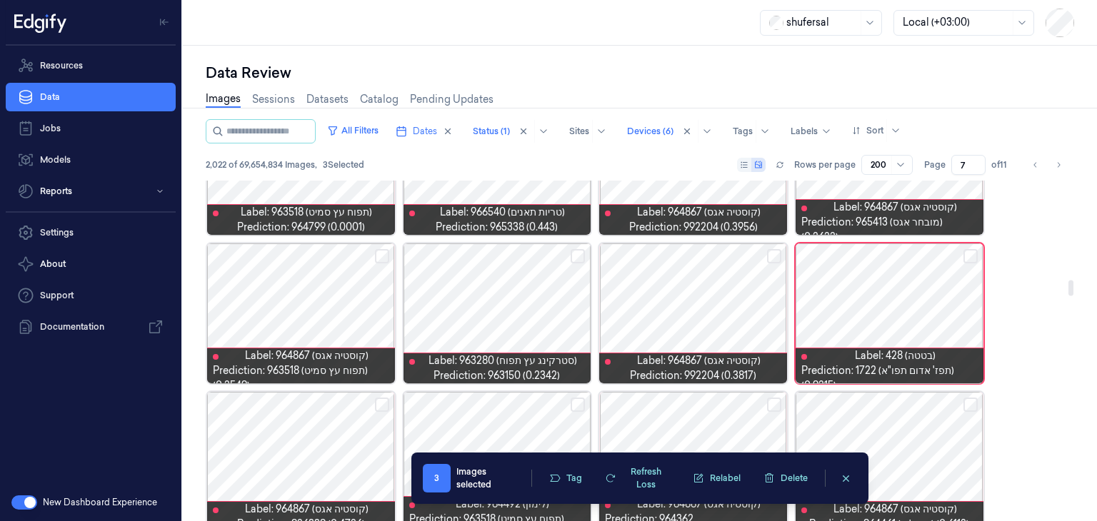
scroll to position [2167, 0]
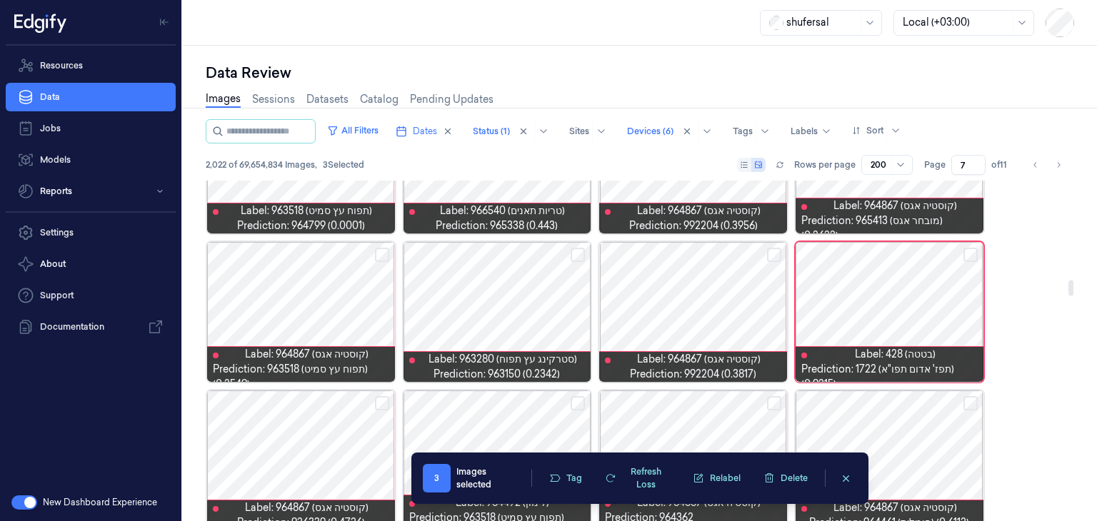
click at [872, 321] on div at bounding box center [889, 312] width 188 height 140
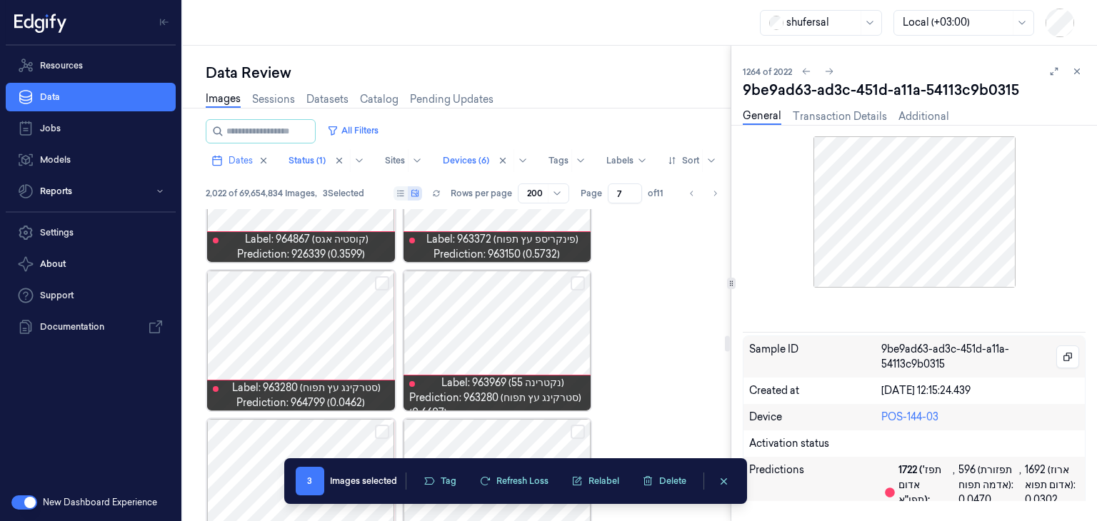
scroll to position [4246, 0]
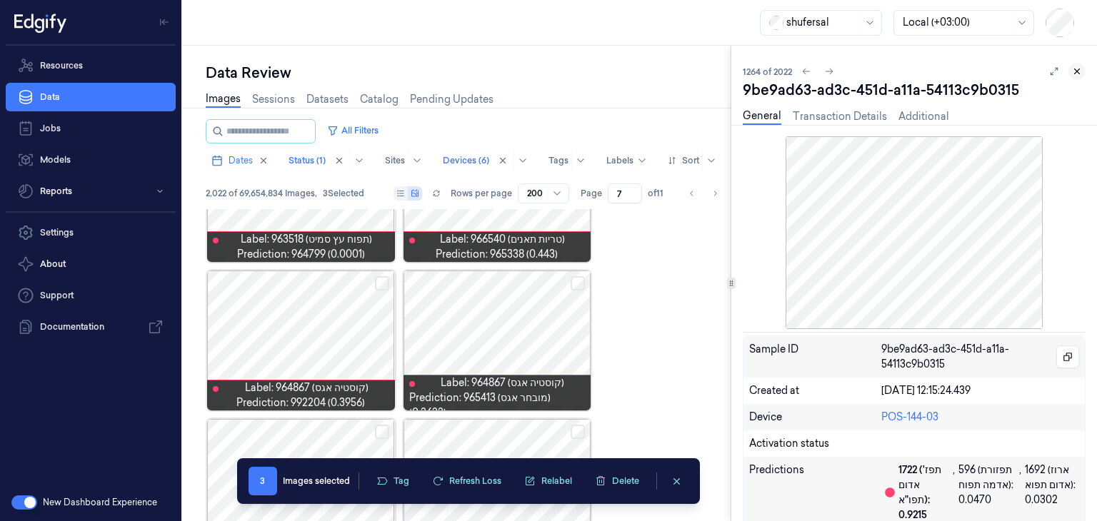
click at [1074, 70] on icon at bounding box center [1077, 71] width 10 height 10
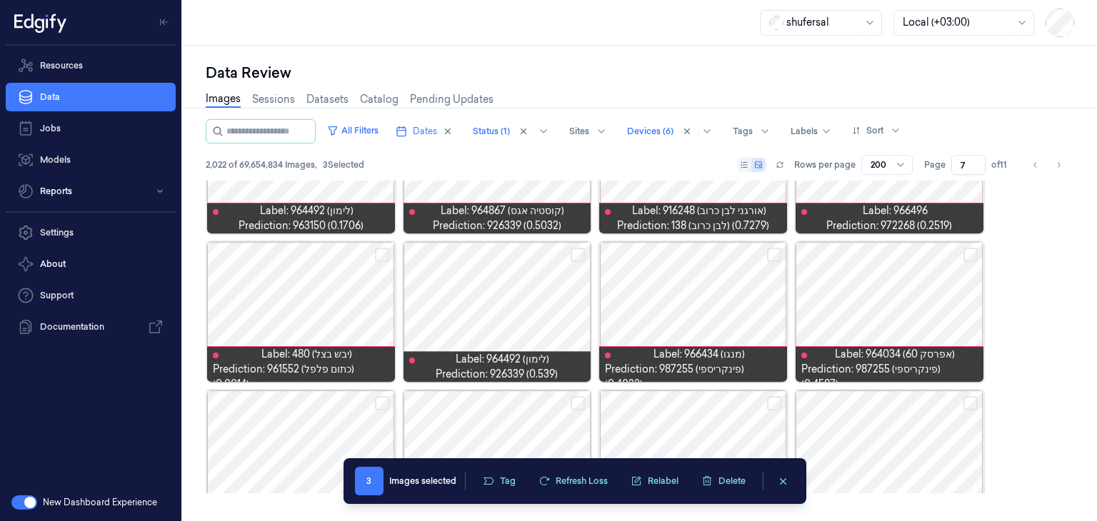
scroll to position [2167, 0]
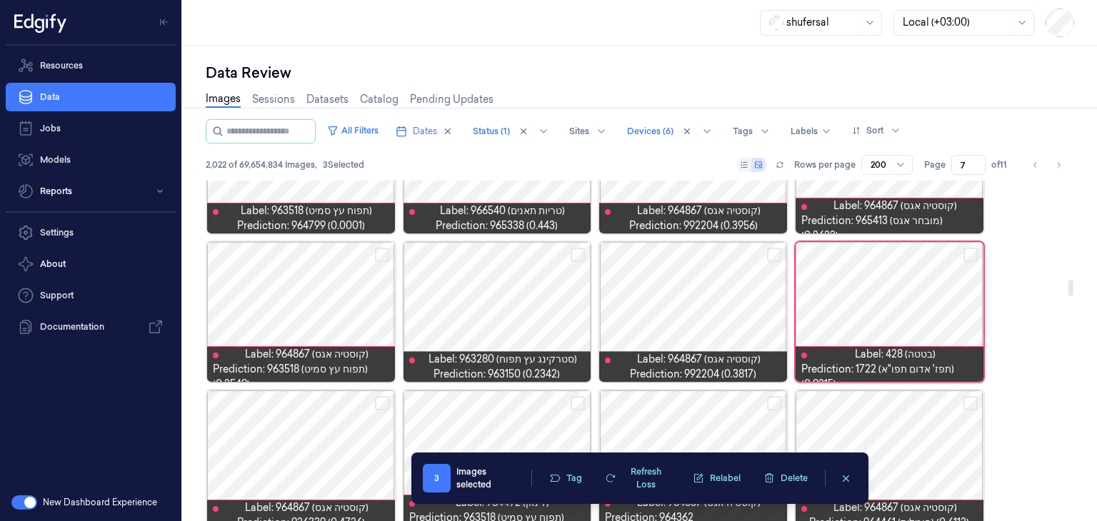
click at [969, 253] on button "Select row" at bounding box center [970, 255] width 14 height 14
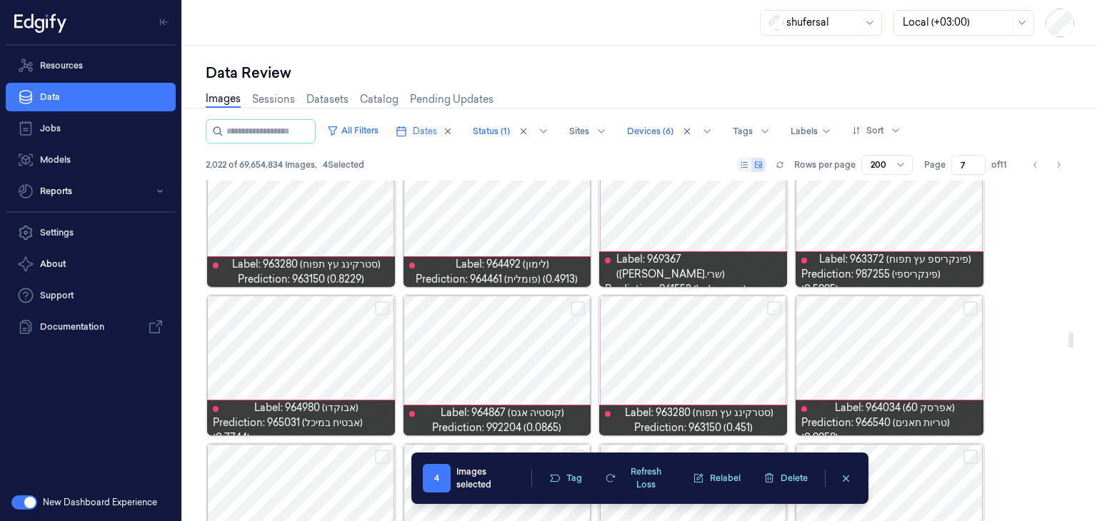
scroll to position [3305, 0]
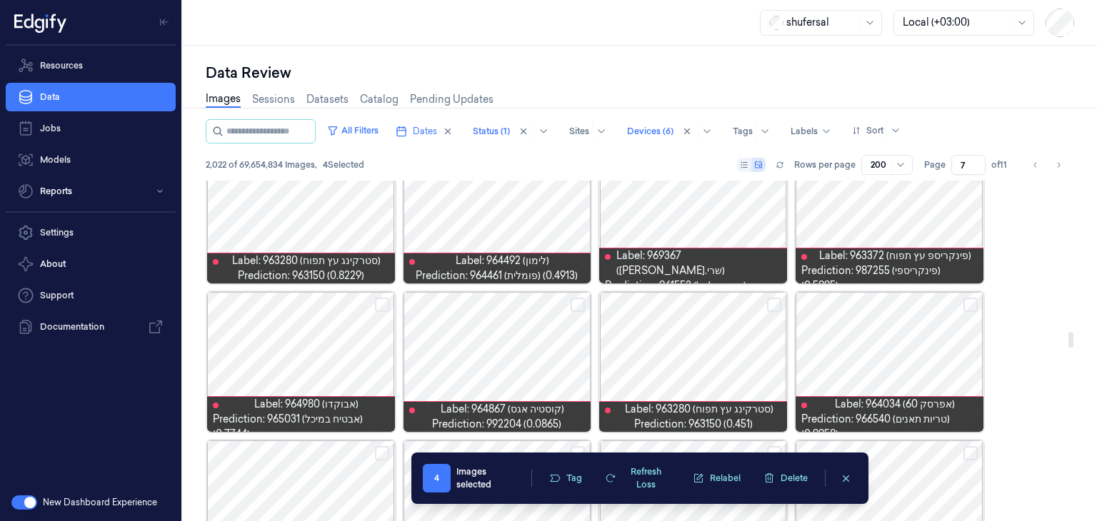
click at [387, 303] on button "Select row" at bounding box center [382, 305] width 14 height 14
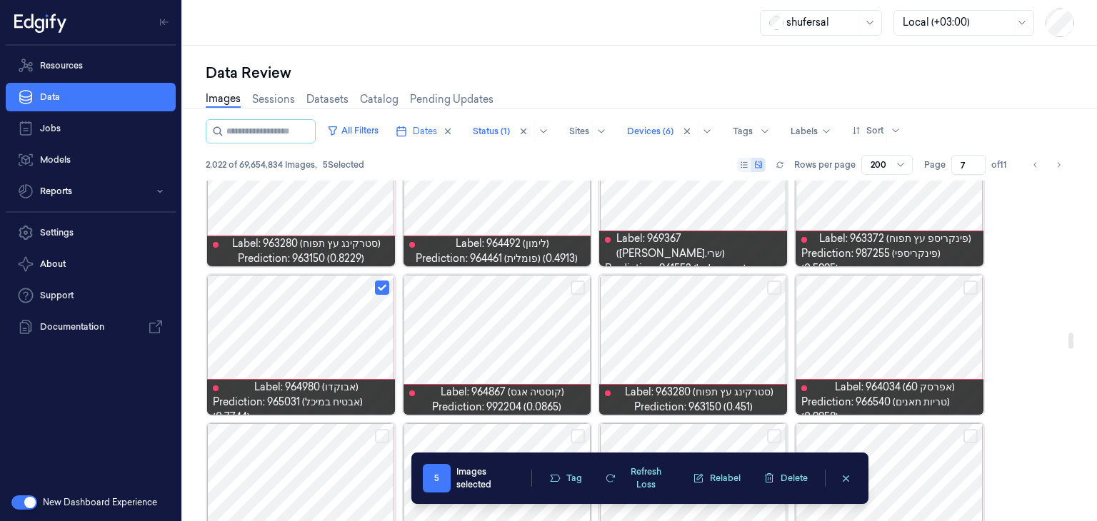
scroll to position [3322, 0]
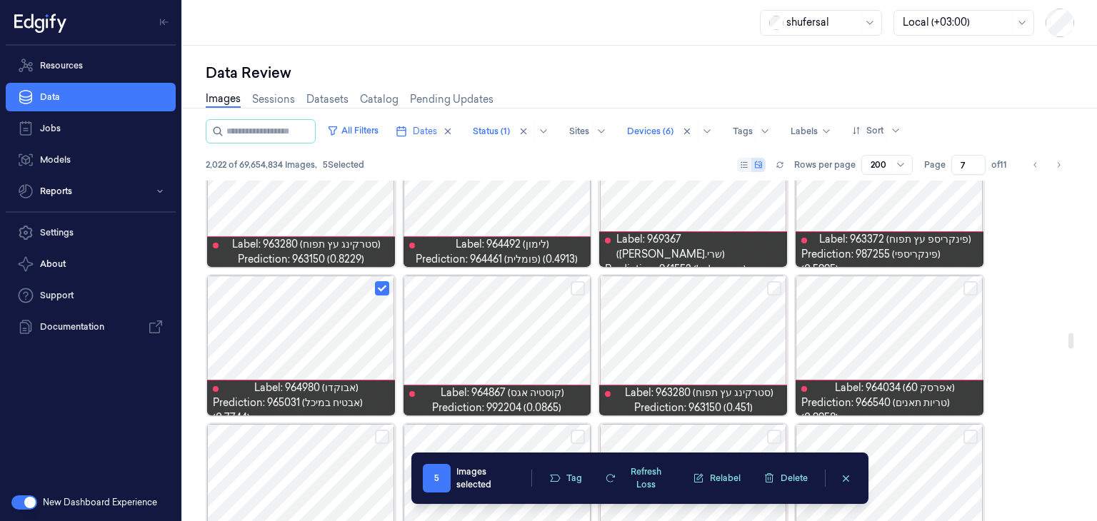
click at [971, 282] on button "Select row" at bounding box center [970, 288] width 14 height 14
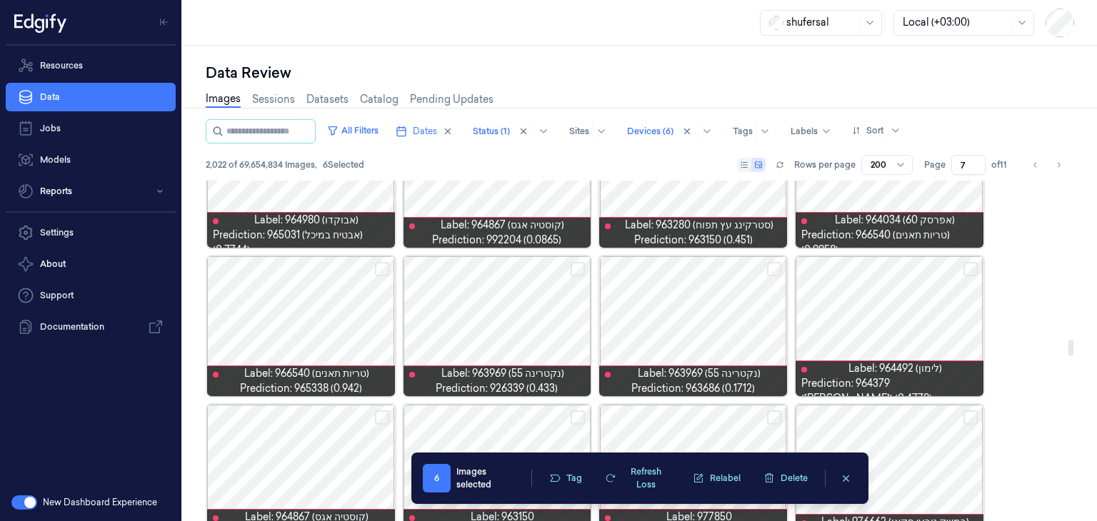
scroll to position [3493, 0]
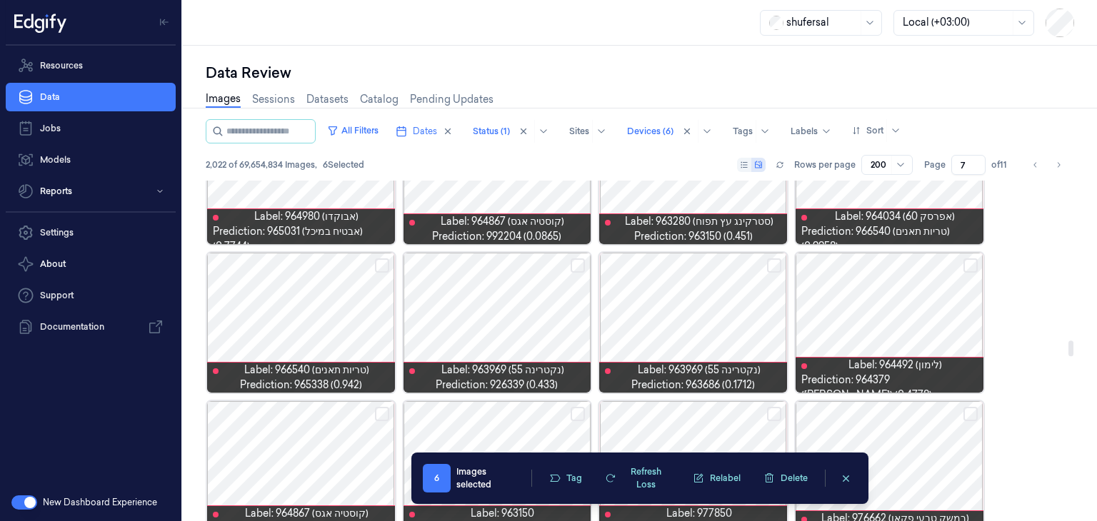
click at [688, 313] on div at bounding box center [693, 323] width 188 height 140
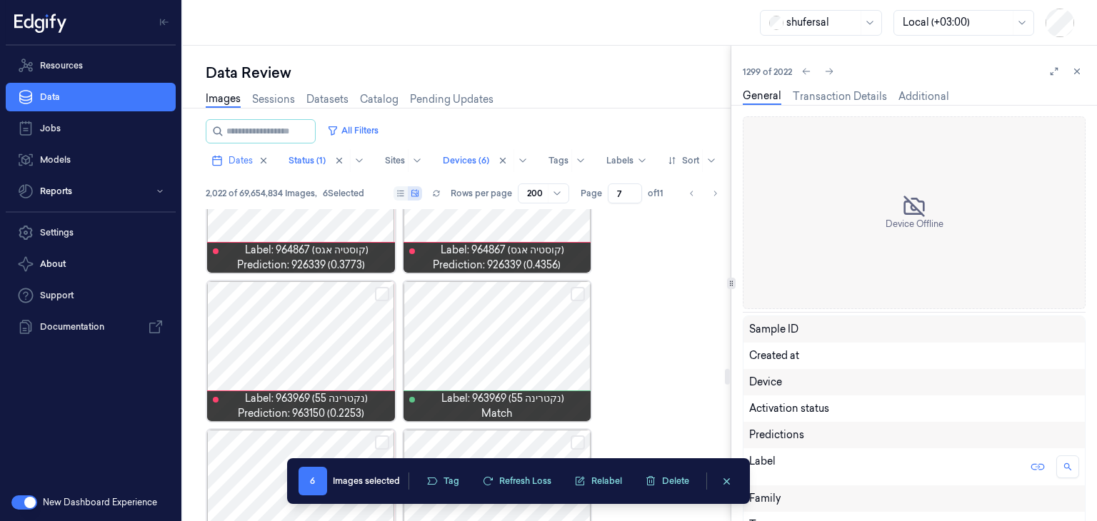
scroll to position [3464, 0]
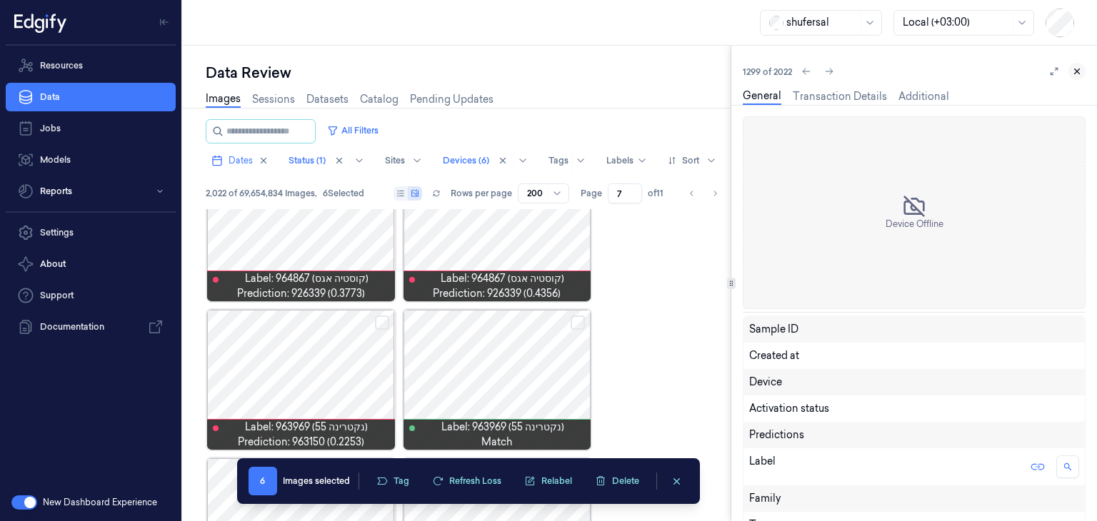
click at [1077, 74] on icon at bounding box center [1077, 71] width 10 height 10
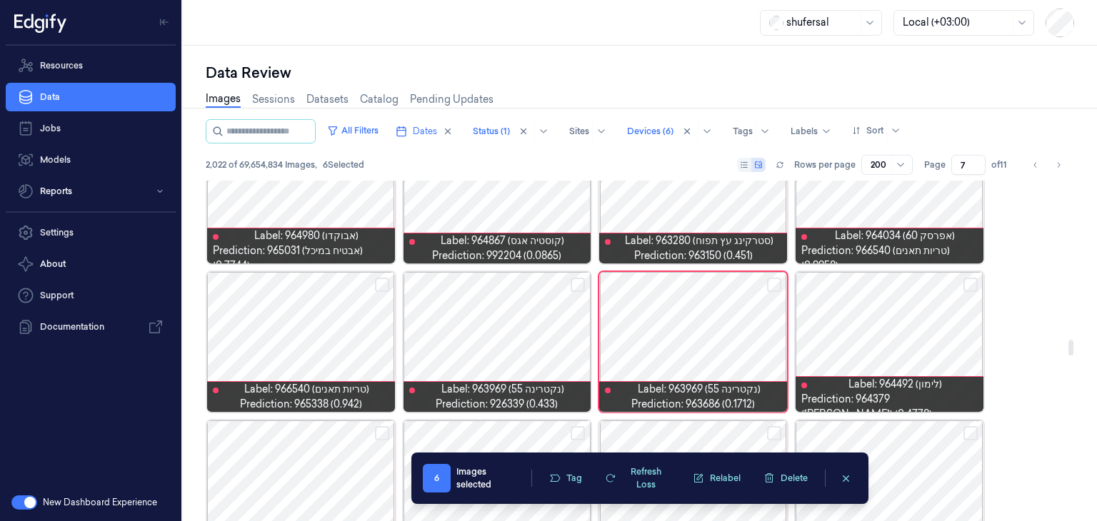
scroll to position [3475, 0]
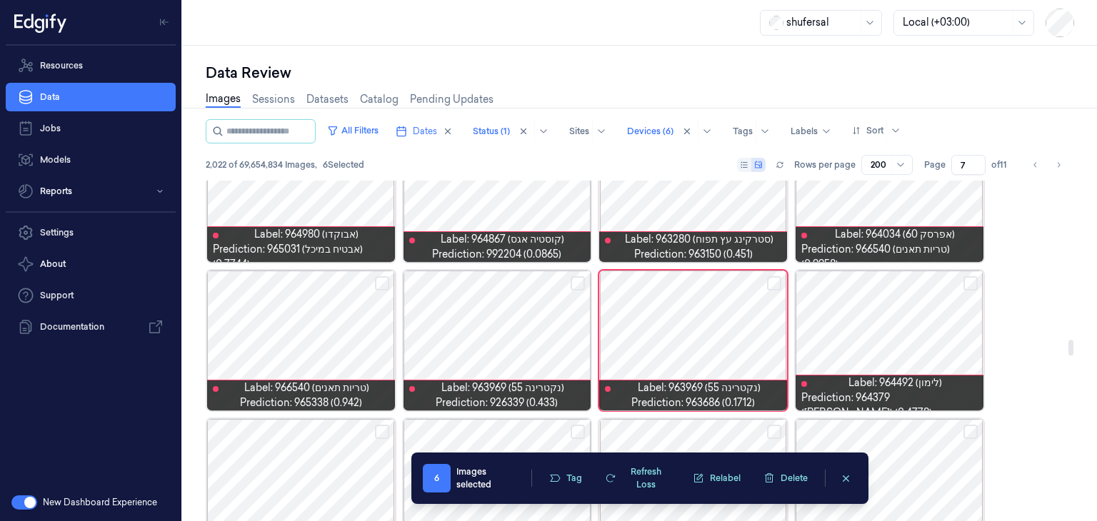
click at [770, 286] on button "Select row" at bounding box center [774, 283] width 14 height 14
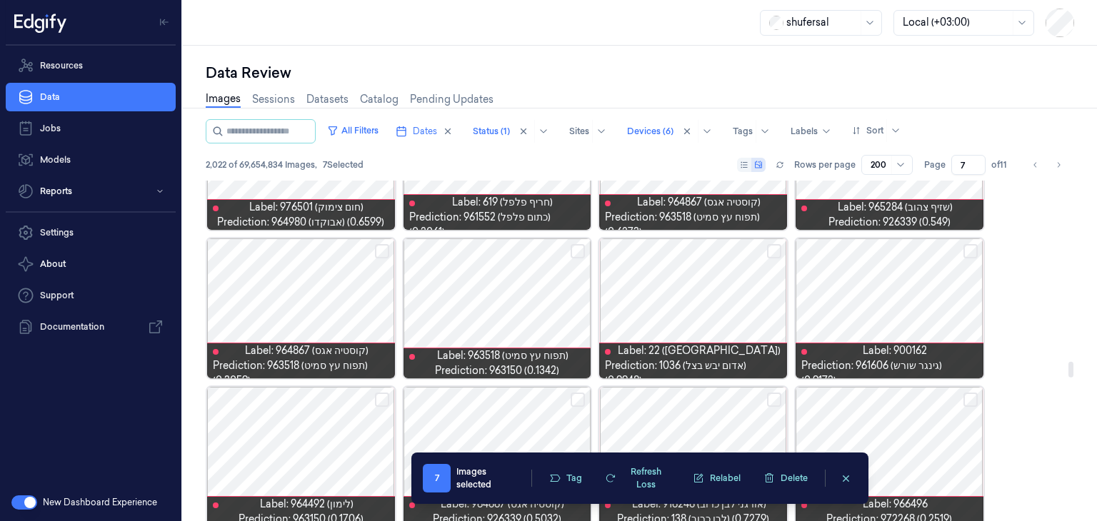
scroll to position [3954, 0]
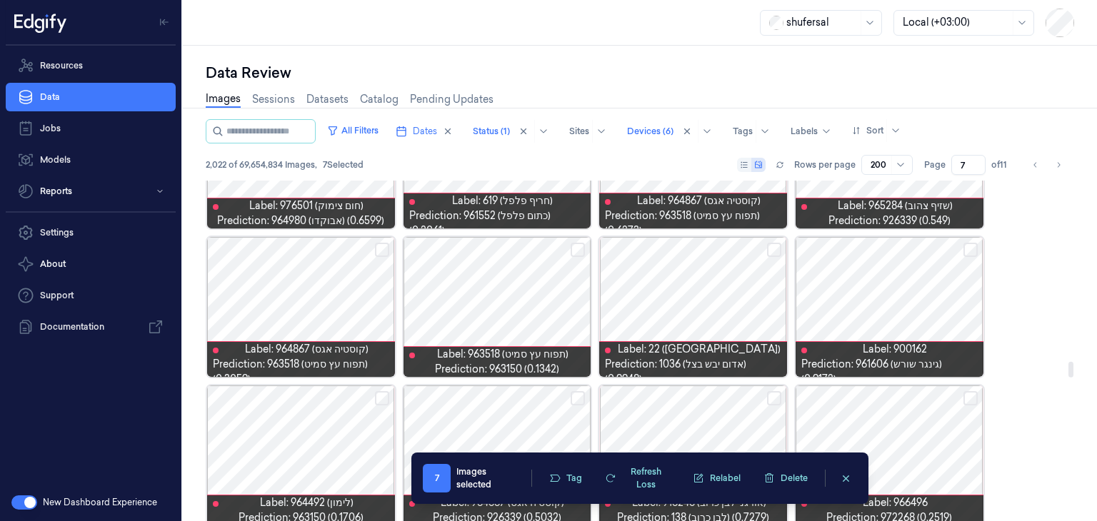
click at [769, 244] on button "Select row" at bounding box center [774, 250] width 14 height 14
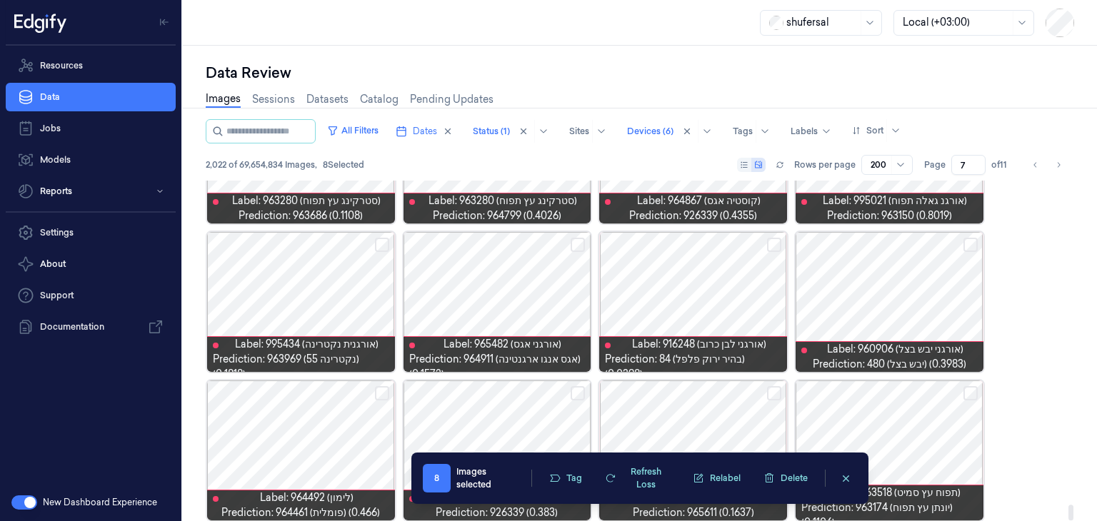
scroll to position [7089, 0]
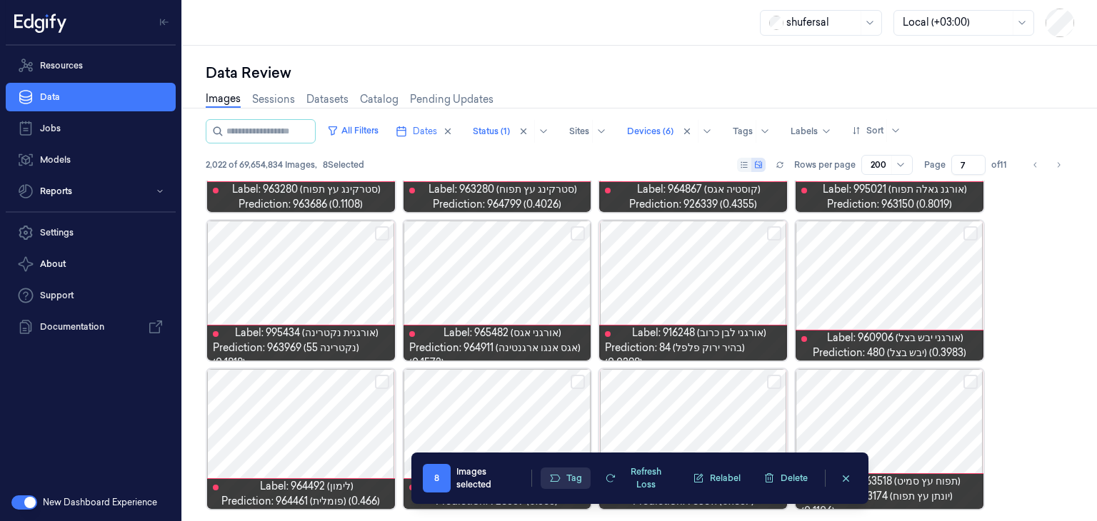
click at [571, 478] on button "Tag" at bounding box center [565, 478] width 50 height 21
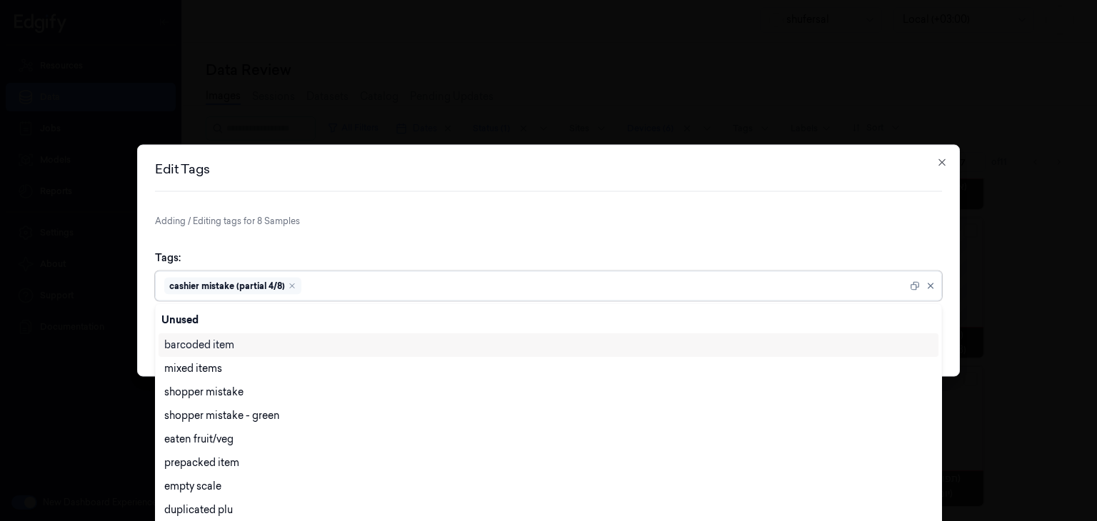
scroll to position [3, 0]
click at [514, 289] on div at bounding box center [605, 285] width 603 height 15
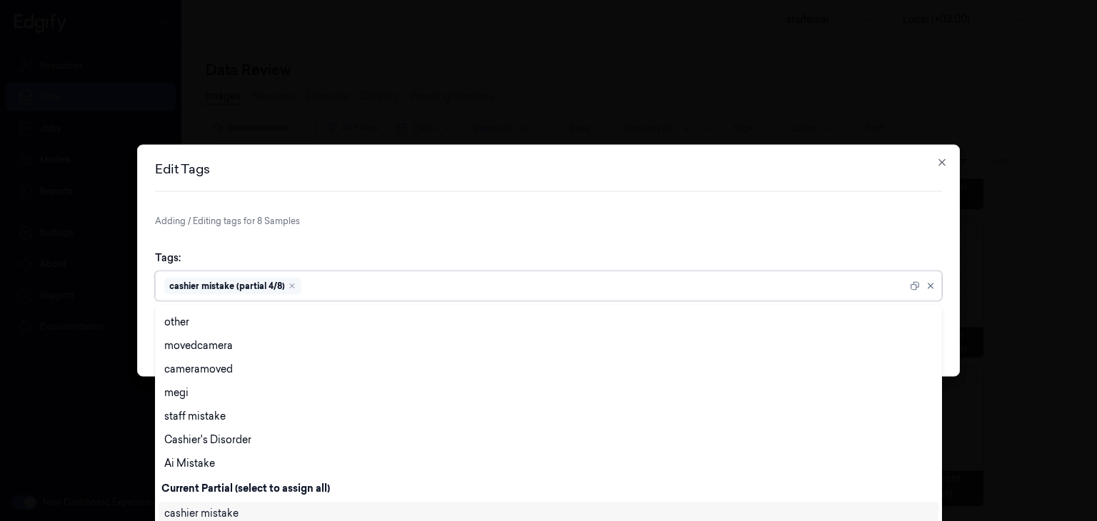
click at [265, 512] on div "cashier mistake" at bounding box center [548, 513] width 768 height 15
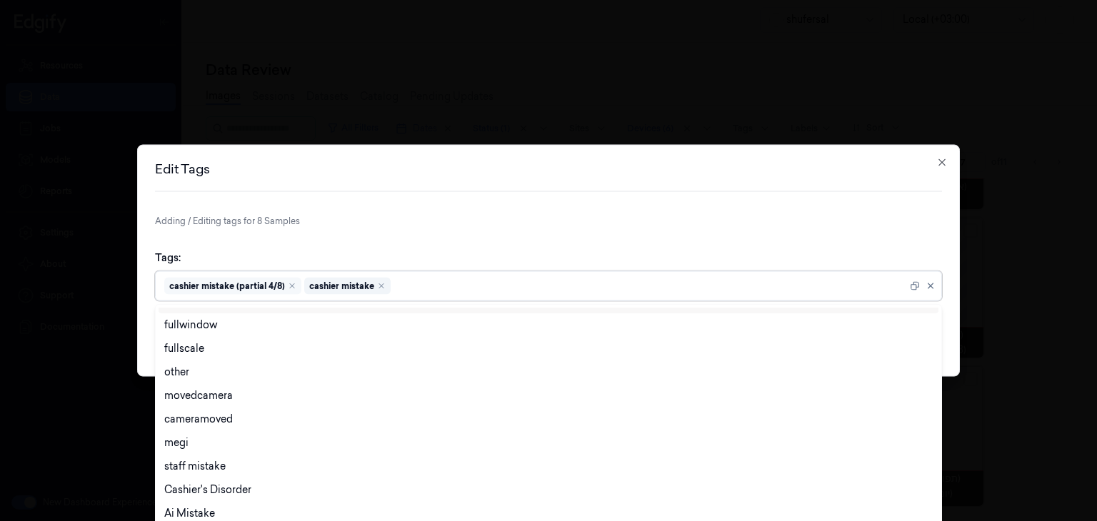
scroll to position [0, 0]
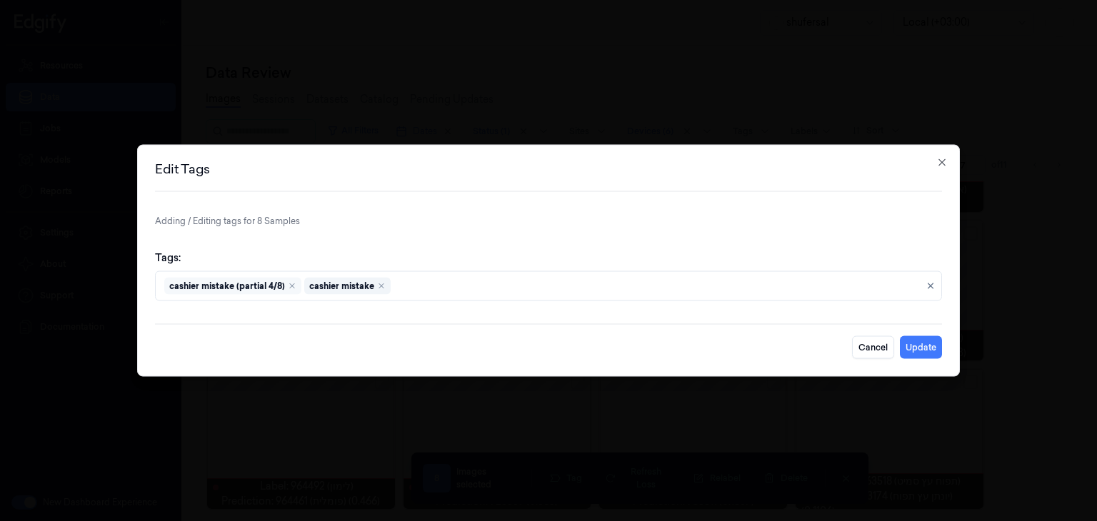
click at [677, 252] on div "Tags: cashier mistake (partial 4/8) cashier mistake" at bounding box center [548, 276] width 787 height 74
click at [930, 348] on button "Update" at bounding box center [920, 347] width 42 height 23
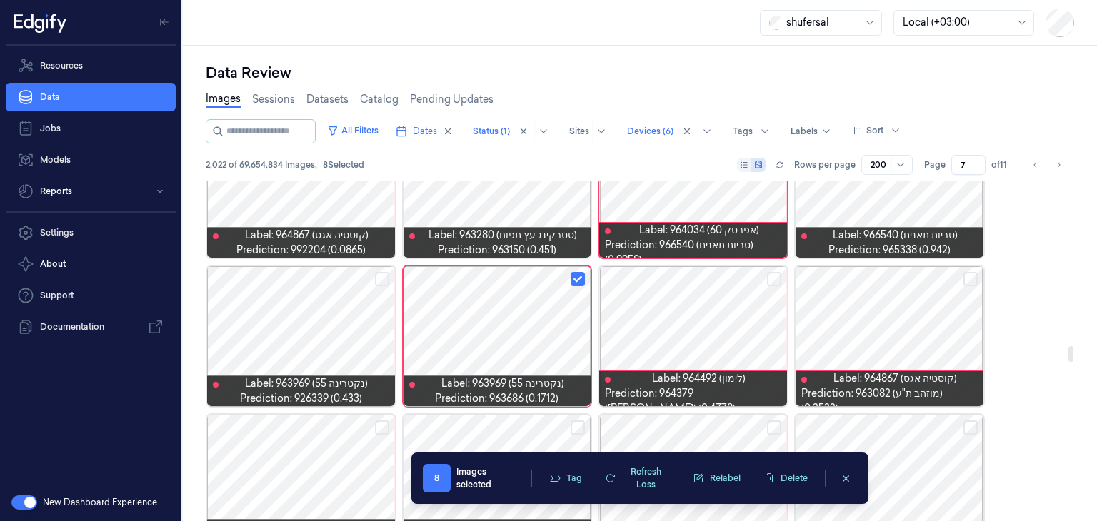
scroll to position [3613, 0]
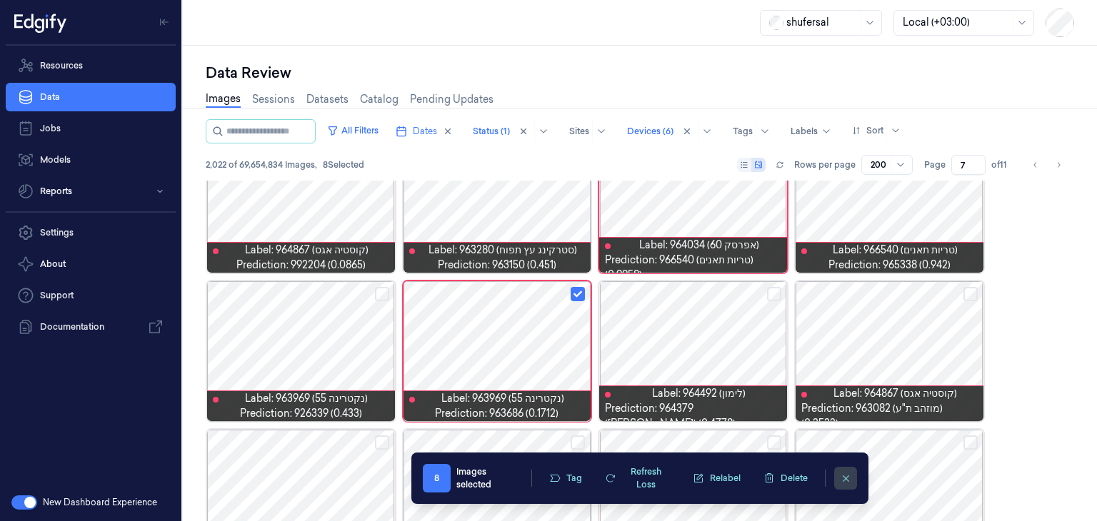
click at [844, 479] on icon "clearSelection" at bounding box center [845, 478] width 6 height 6
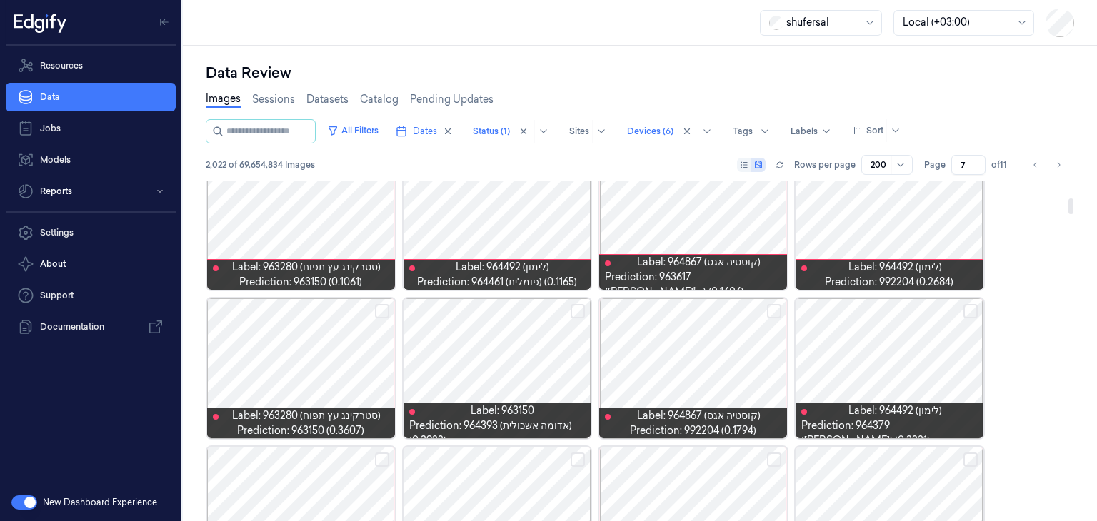
scroll to position [0, 0]
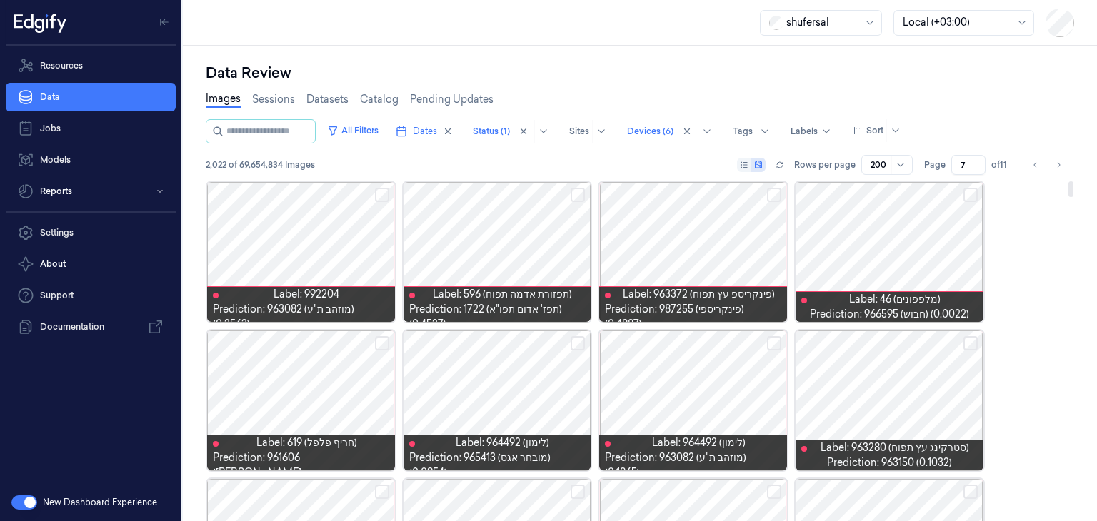
click at [970, 192] on button "Select row" at bounding box center [970, 195] width 14 height 14
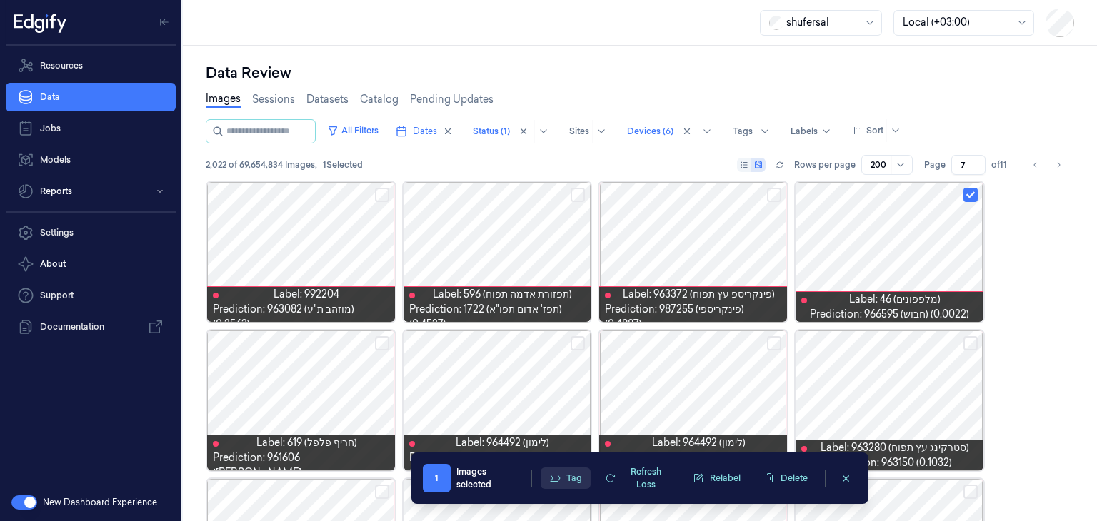
click at [574, 475] on button "Tag" at bounding box center [565, 478] width 50 height 21
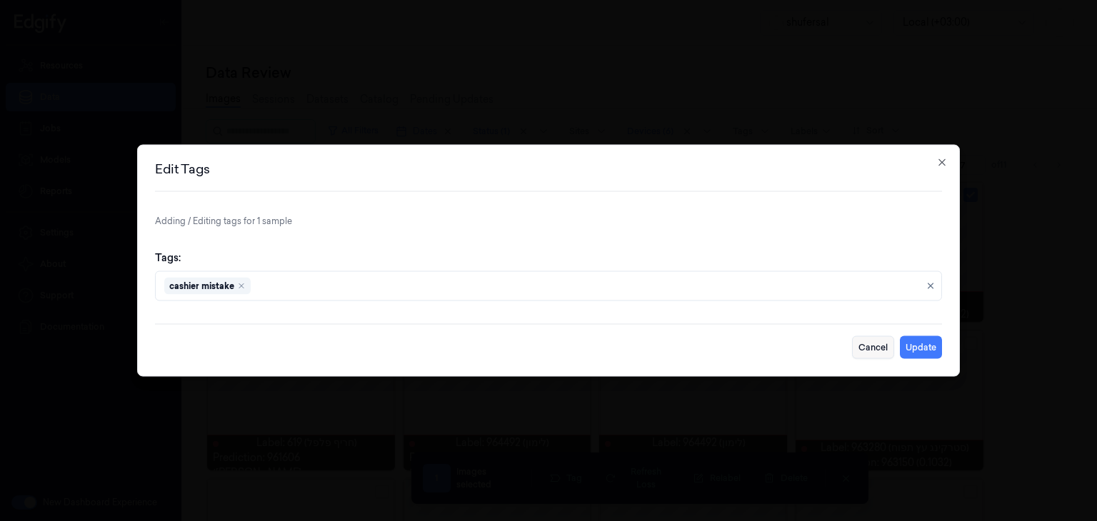
click at [862, 349] on button "Cancel" at bounding box center [873, 347] width 42 height 23
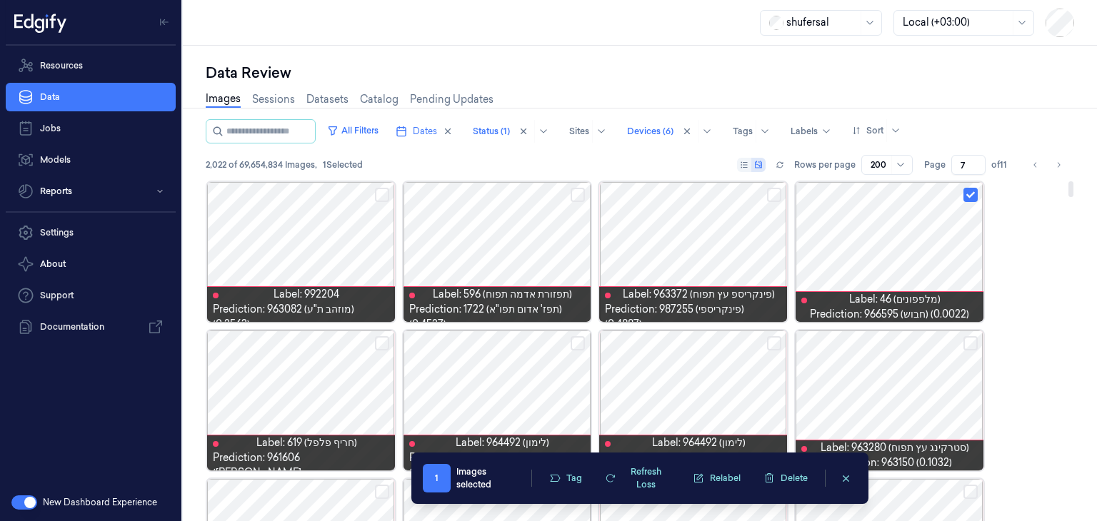
click at [967, 186] on div at bounding box center [889, 252] width 188 height 140
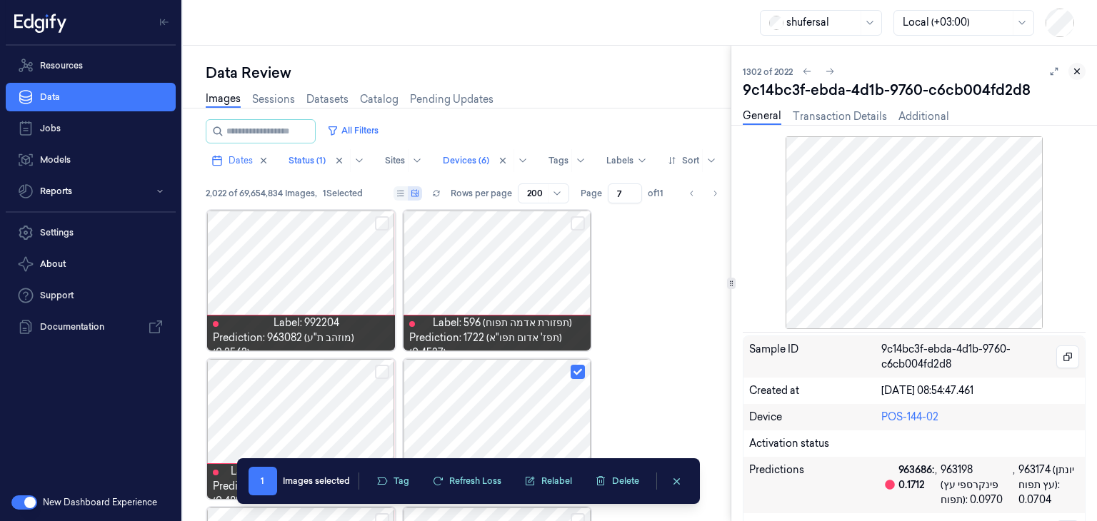
click at [1078, 74] on icon at bounding box center [1077, 71] width 10 height 10
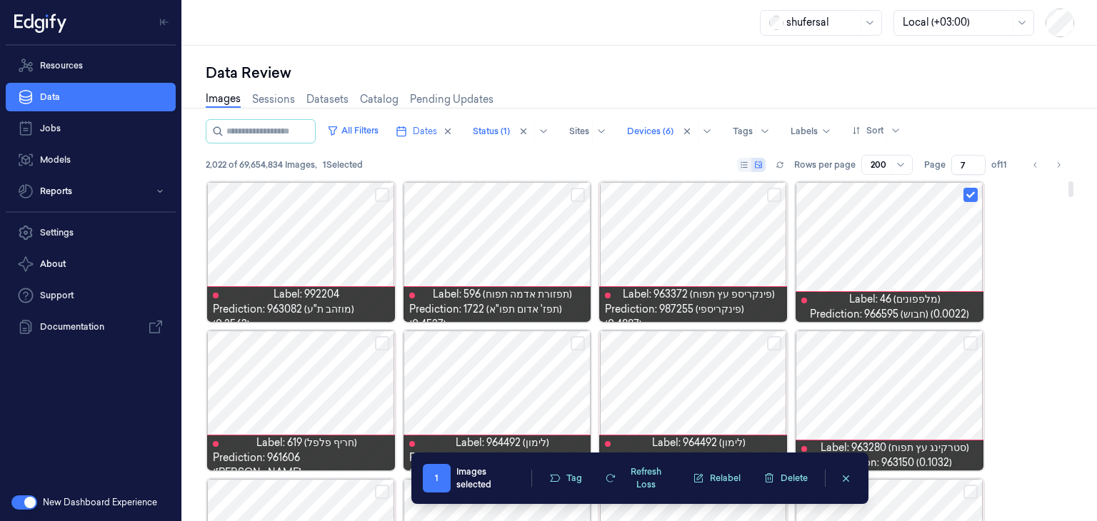
click at [973, 192] on button "Select row" at bounding box center [970, 195] width 14 height 14
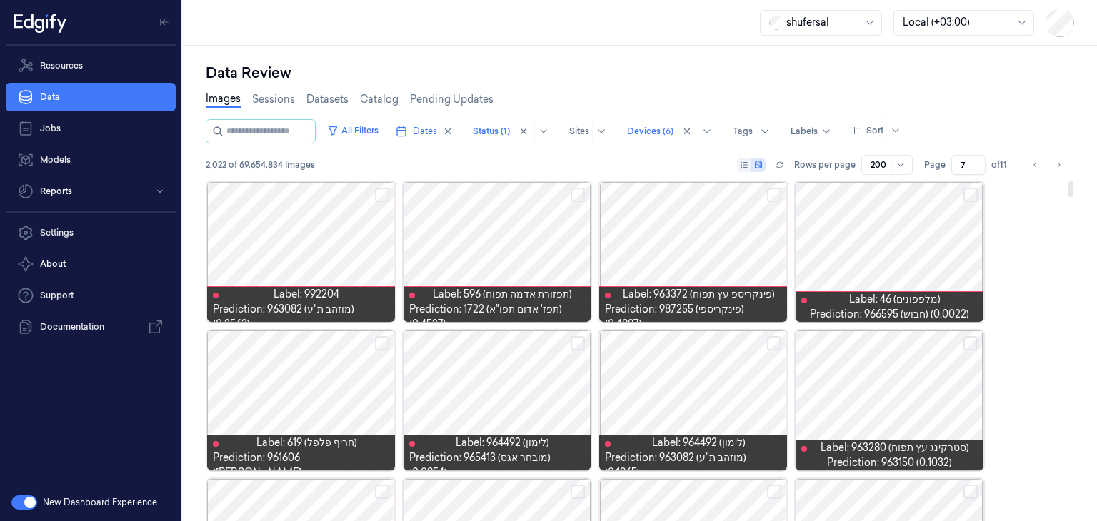
click at [508, 268] on div at bounding box center [497, 252] width 188 height 140
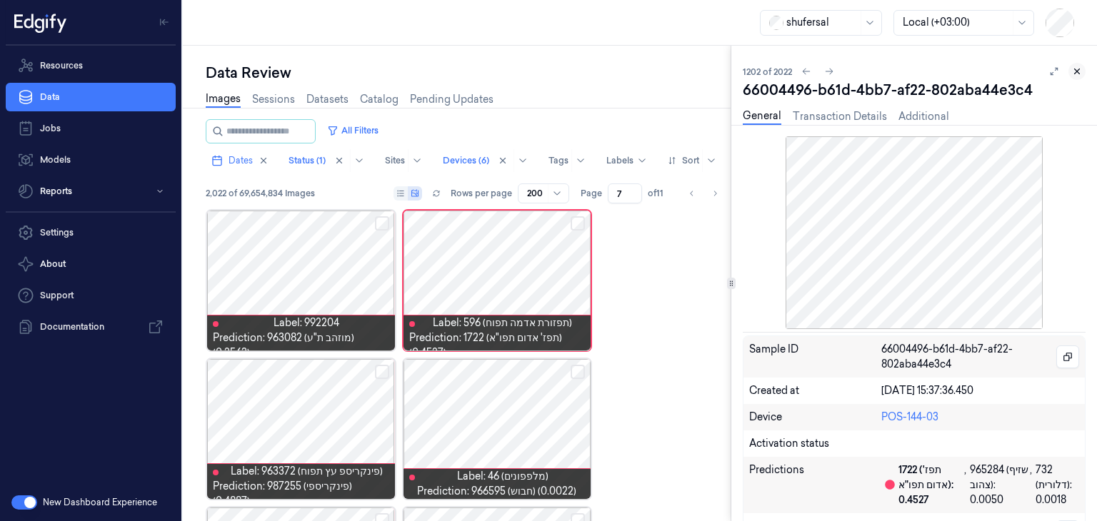
click at [1072, 67] on icon at bounding box center [1077, 71] width 10 height 10
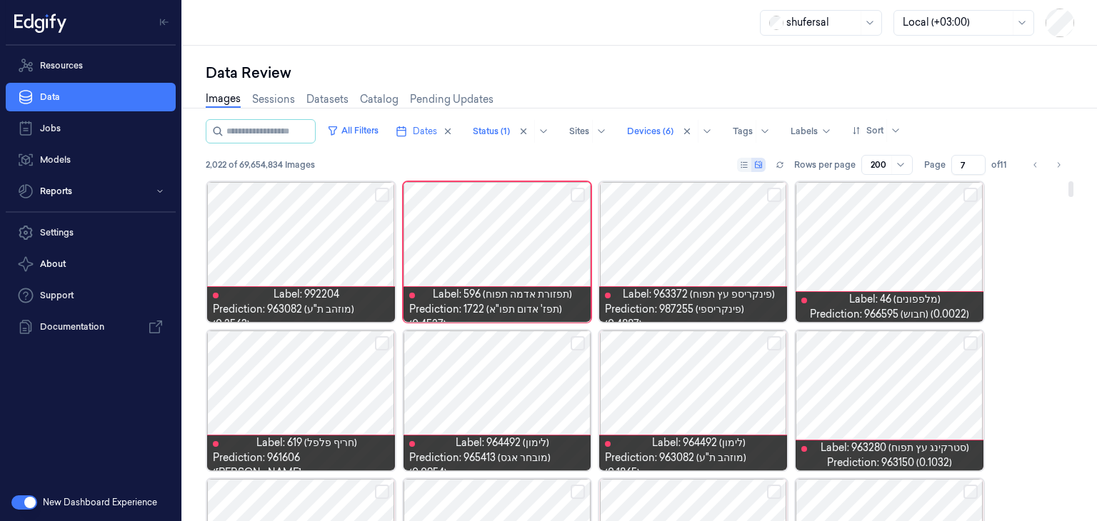
click at [974, 341] on button "Select row" at bounding box center [970, 343] width 14 height 14
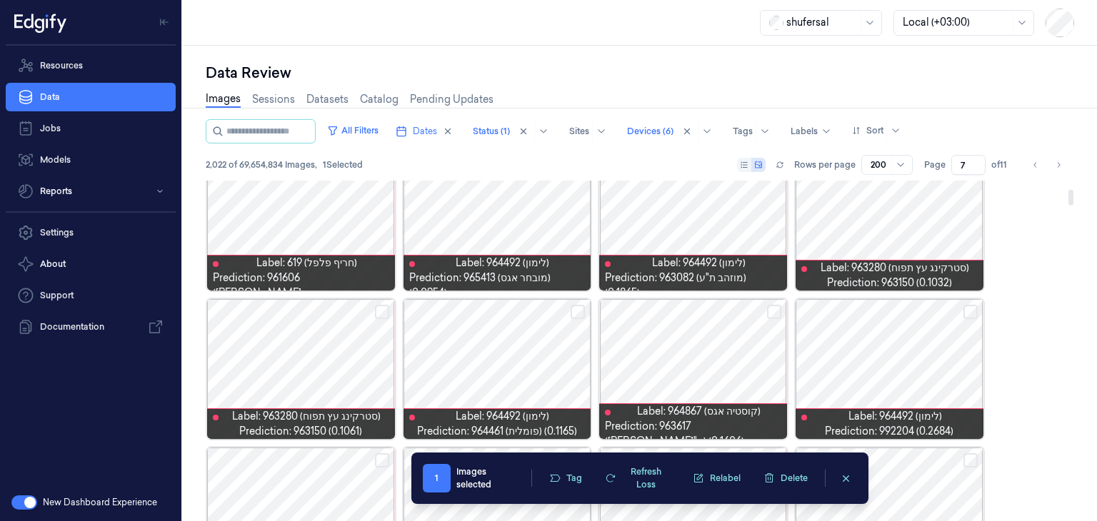
scroll to position [184, 0]
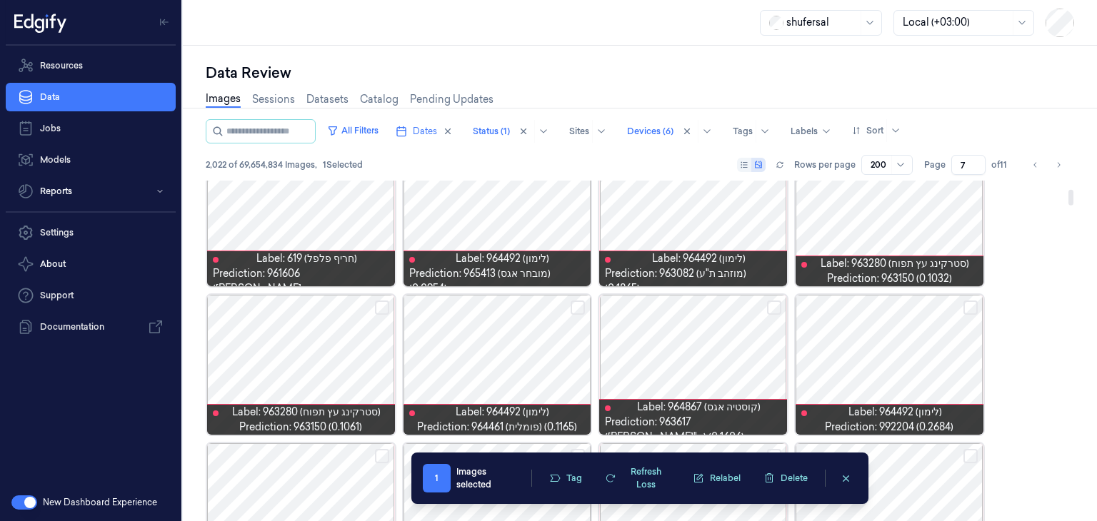
click at [964, 309] on button "Select row" at bounding box center [970, 308] width 14 height 14
click at [579, 305] on button "Select row" at bounding box center [577, 308] width 14 height 14
click at [383, 311] on button "Select row" at bounding box center [382, 308] width 14 height 14
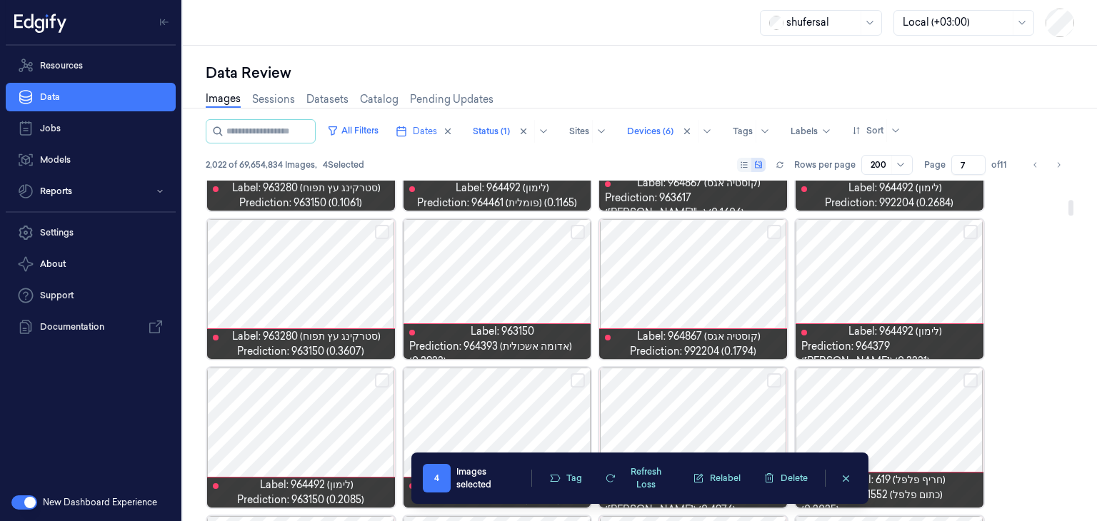
scroll to position [410, 0]
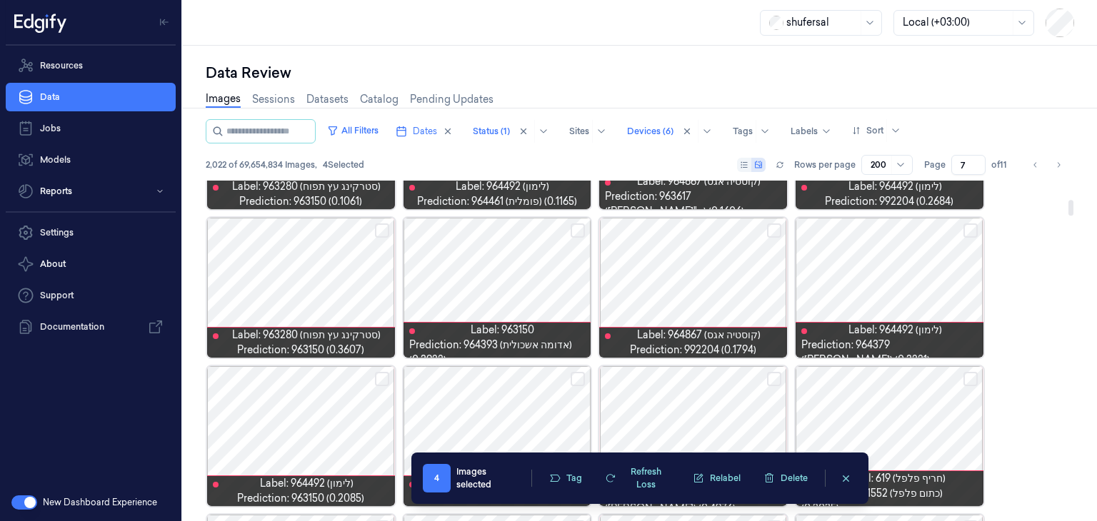
click at [383, 232] on button "Select row" at bounding box center [382, 230] width 14 height 14
click at [774, 226] on button "Select row" at bounding box center [774, 230] width 14 height 14
click at [964, 227] on button "Select row" at bounding box center [970, 230] width 14 height 14
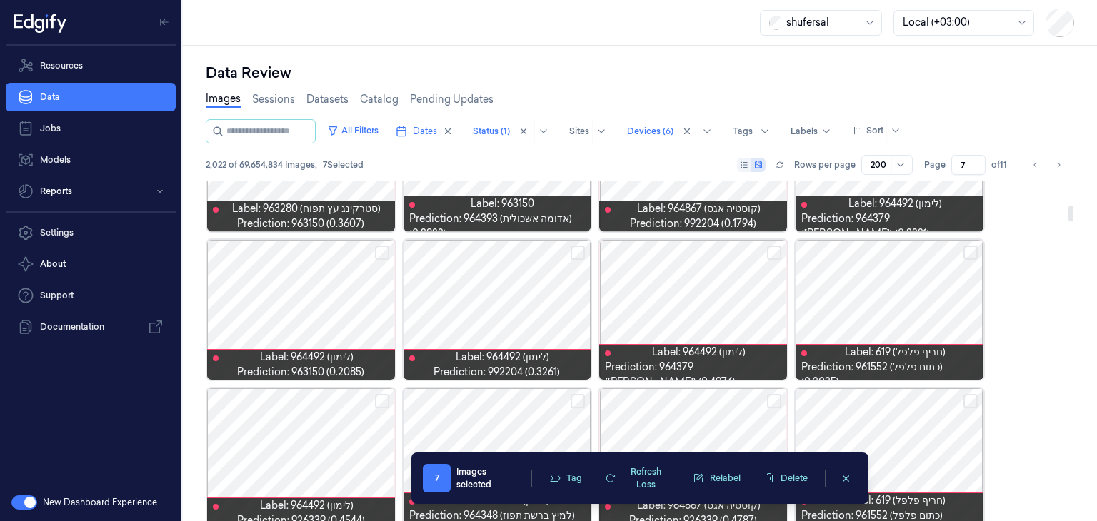
scroll to position [537, 0]
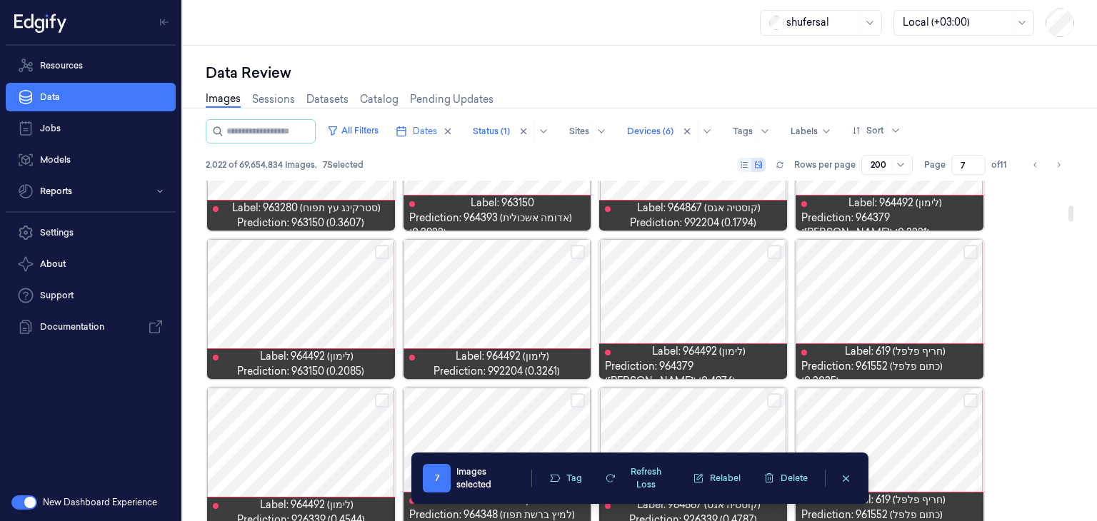
click at [775, 252] on button "Select row" at bounding box center [774, 252] width 14 height 14
click at [576, 246] on button "Select row" at bounding box center [577, 252] width 14 height 14
click at [383, 253] on button "Select row" at bounding box center [382, 252] width 14 height 14
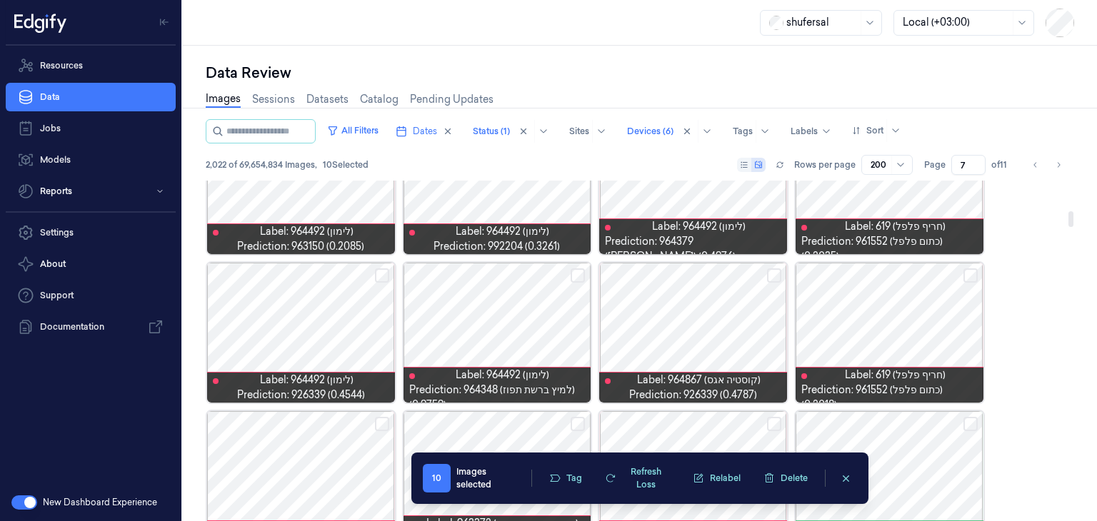
scroll to position [668, 0]
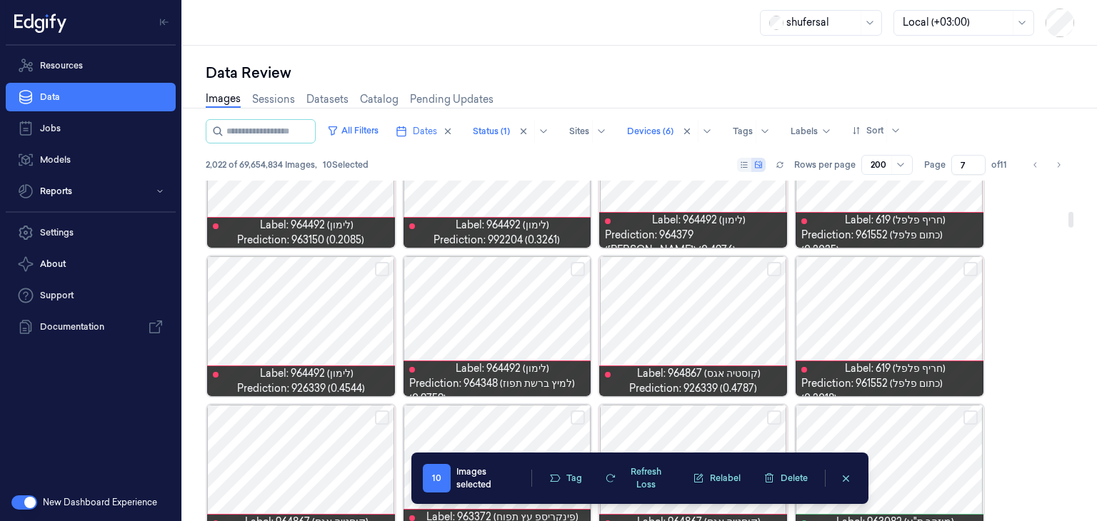
click at [775, 267] on button "Select row" at bounding box center [774, 269] width 14 height 14
click at [385, 262] on button "Select row" at bounding box center [382, 269] width 14 height 14
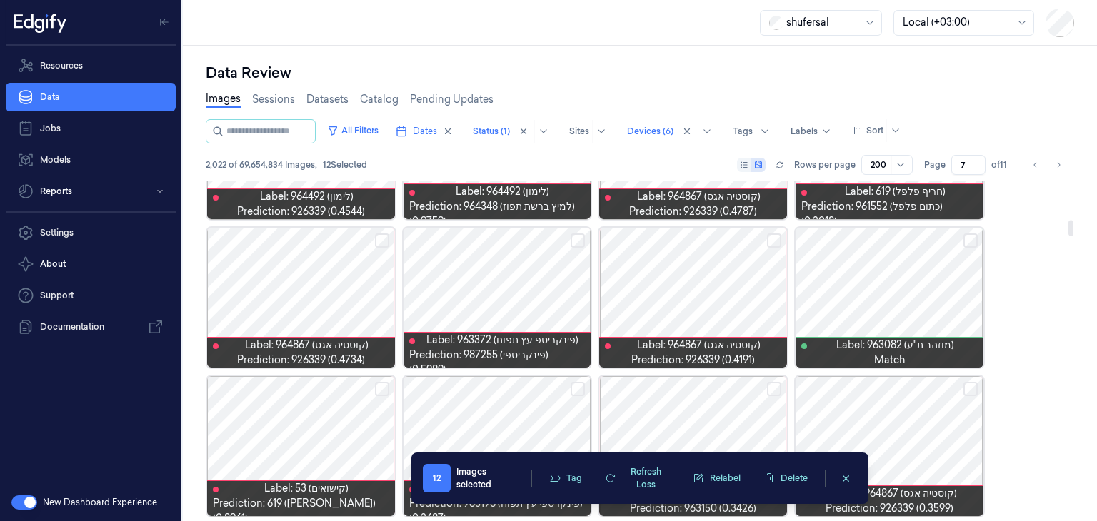
scroll to position [851, 0]
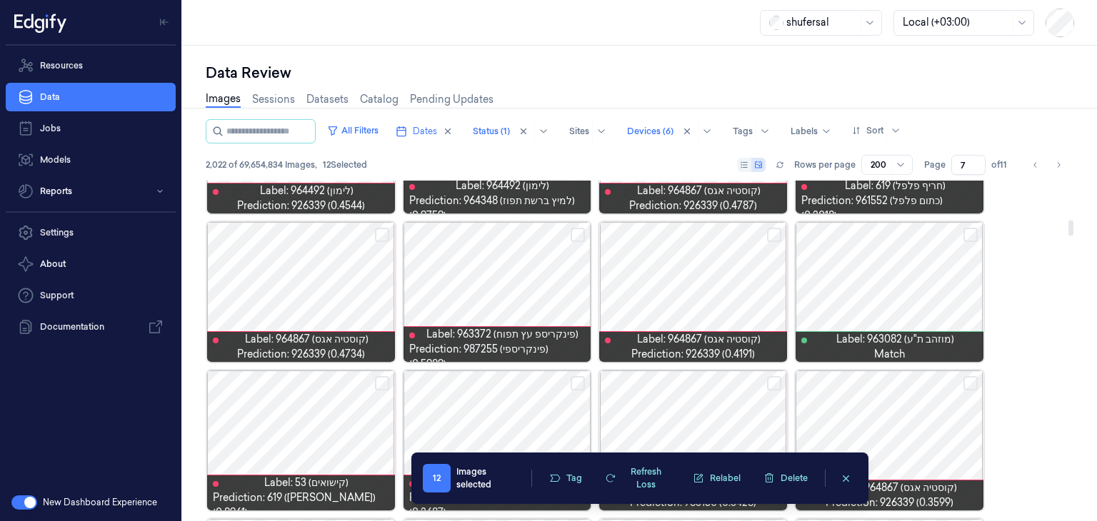
click at [380, 235] on button "Select row" at bounding box center [382, 235] width 14 height 14
click at [769, 238] on button "Select row" at bounding box center [774, 235] width 14 height 14
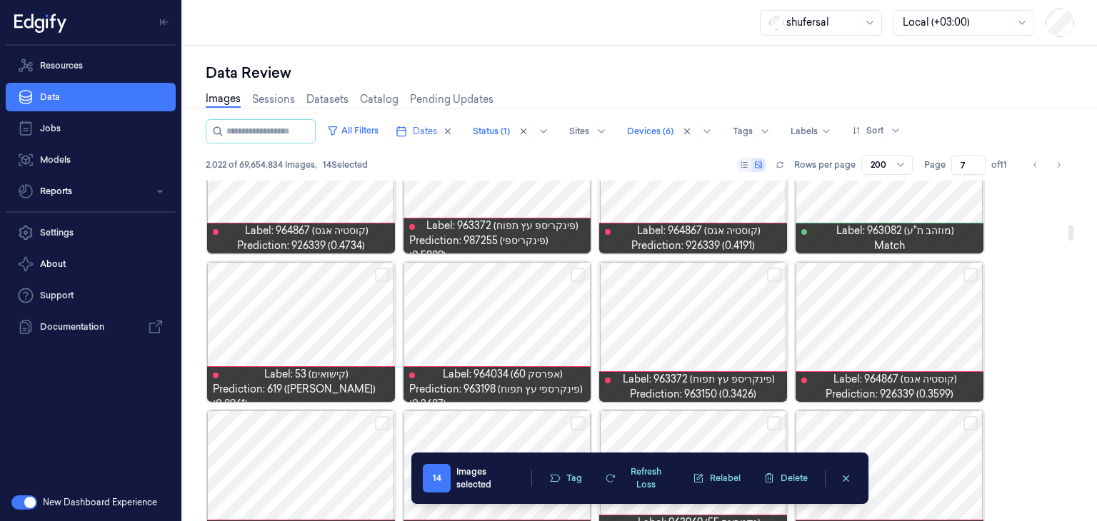
scroll to position [964, 0]
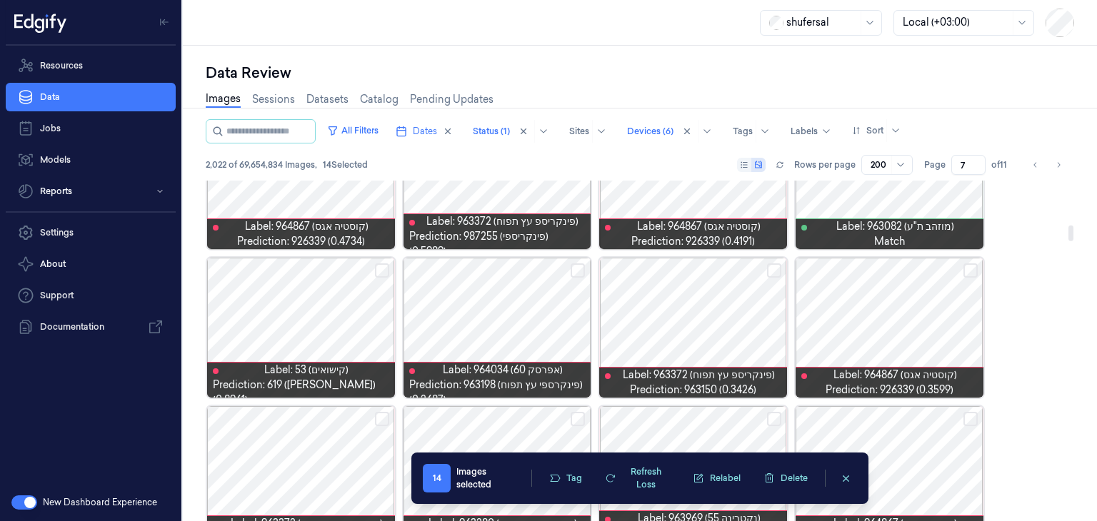
click at [774, 269] on button "Select row" at bounding box center [774, 270] width 14 height 14
click at [969, 265] on button "Select row" at bounding box center [970, 270] width 14 height 14
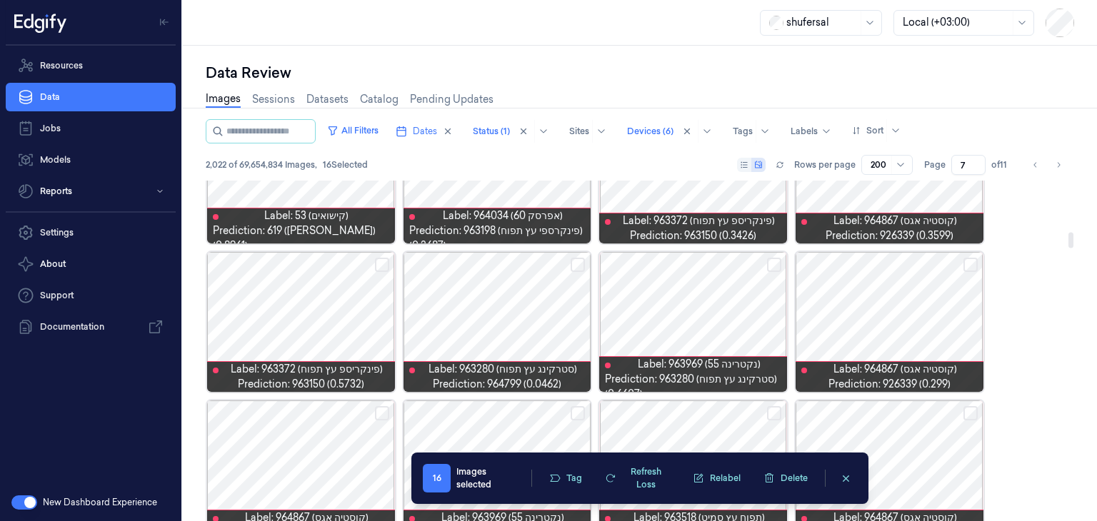
scroll to position [1116, 0]
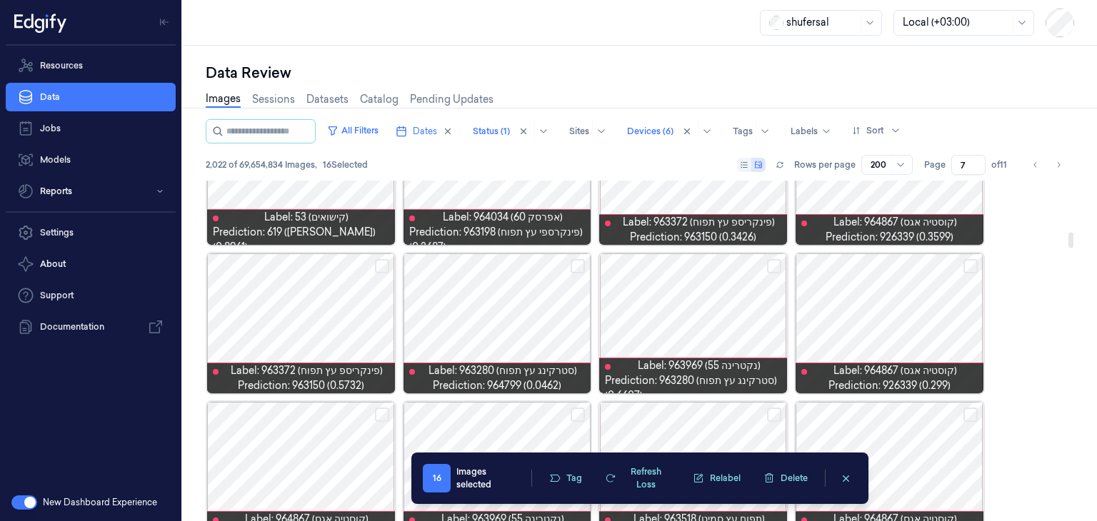
click at [968, 263] on button "Select row" at bounding box center [970, 266] width 14 height 14
click at [777, 269] on button "Select row" at bounding box center [774, 266] width 14 height 14
click at [575, 270] on button "Select row" at bounding box center [577, 266] width 14 height 14
click at [383, 268] on button "Select row" at bounding box center [382, 266] width 14 height 14
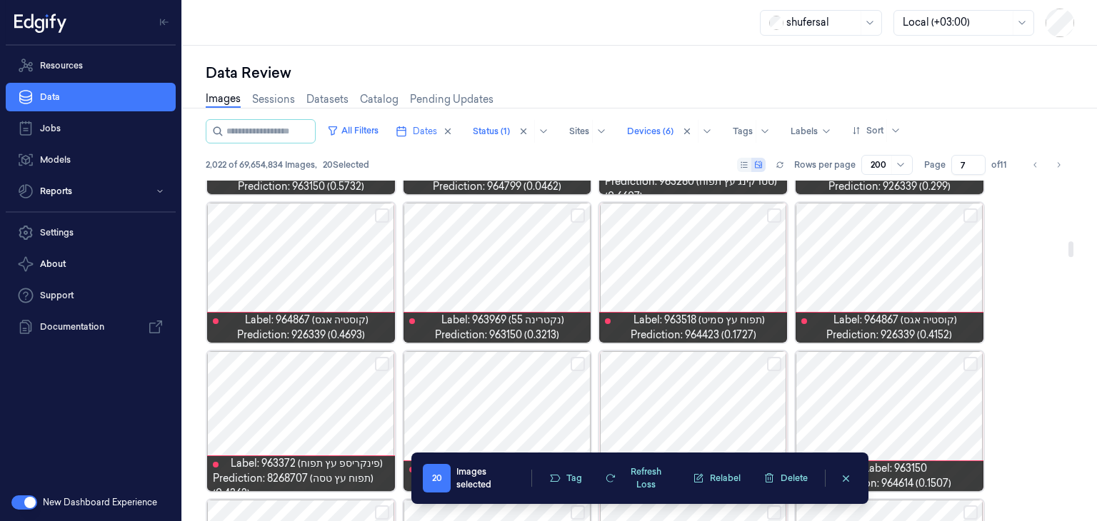
scroll to position [1316, 0]
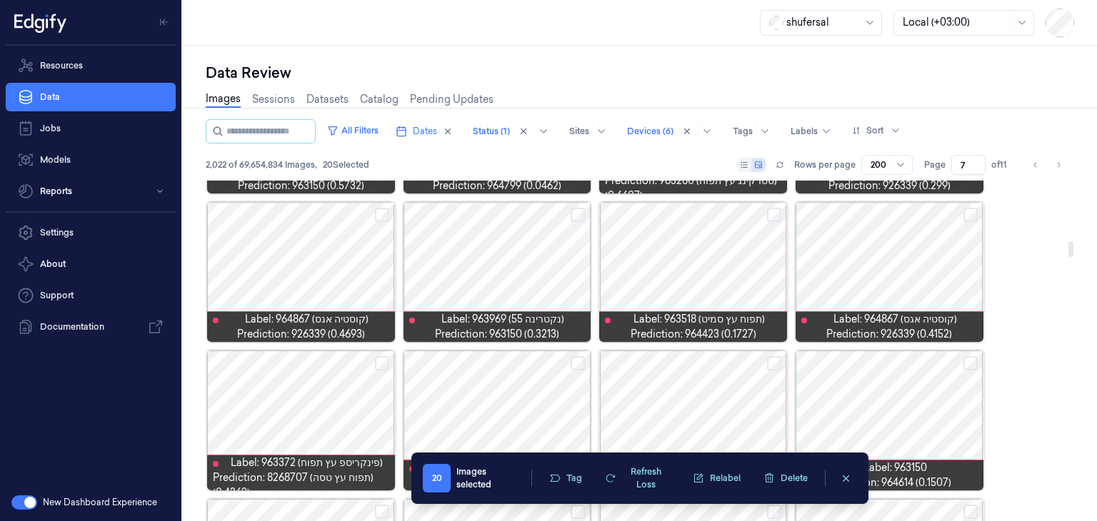
click at [380, 210] on button "Select row" at bounding box center [382, 215] width 14 height 14
click at [580, 213] on button "Select row" at bounding box center [577, 215] width 14 height 14
click at [770, 212] on button "Select row" at bounding box center [774, 215] width 14 height 14
click at [969, 213] on button "Select row" at bounding box center [970, 215] width 14 height 14
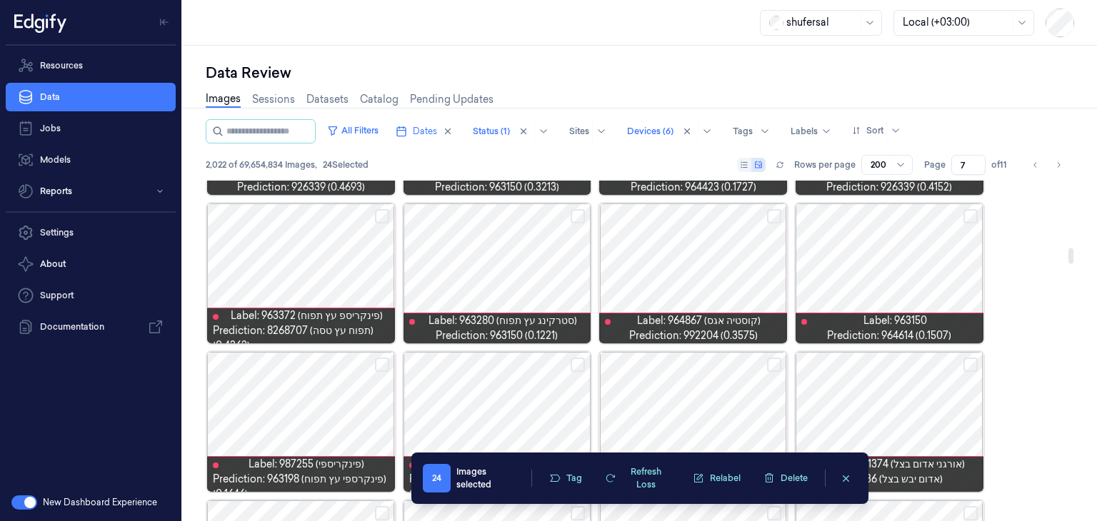
scroll to position [1464, 0]
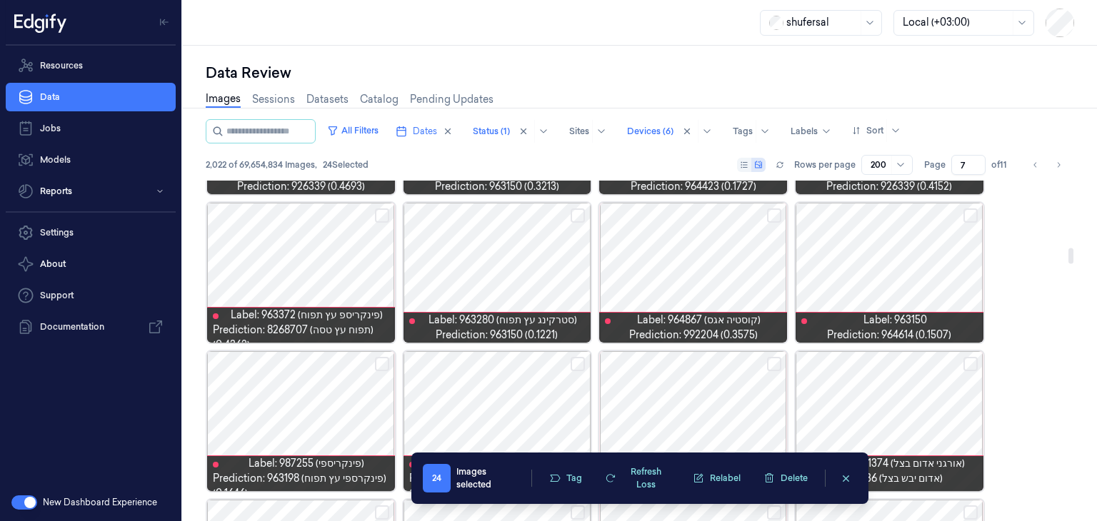
click at [969, 214] on button "Select row" at bounding box center [970, 215] width 14 height 14
click at [769, 210] on button "Select row" at bounding box center [774, 215] width 14 height 14
click at [578, 215] on button "Select row" at bounding box center [577, 215] width 14 height 14
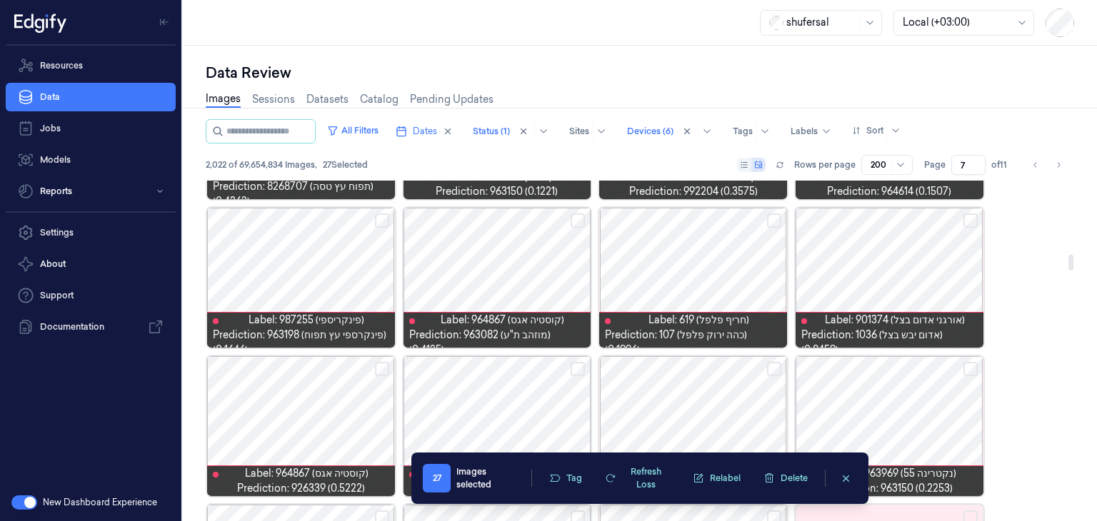
scroll to position [1608, 0]
click at [585, 218] on div at bounding box center [497, 278] width 188 height 140
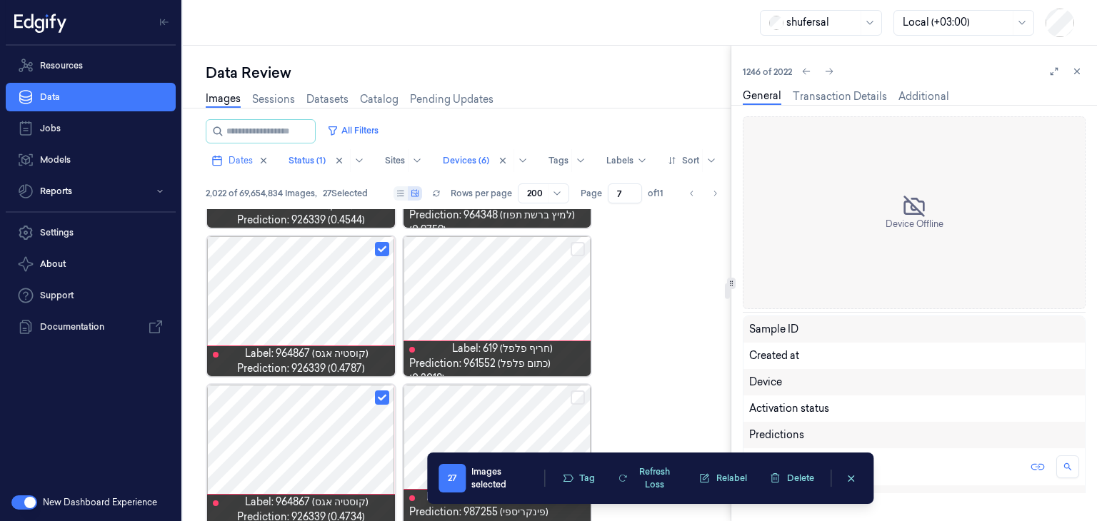
scroll to position [1534, 0]
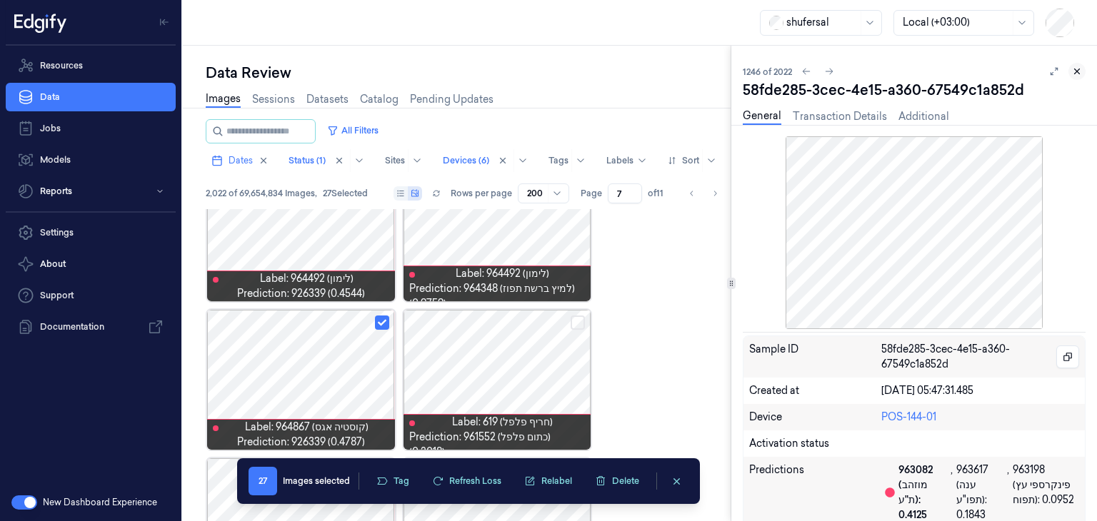
click at [1080, 68] on icon at bounding box center [1077, 71] width 10 height 10
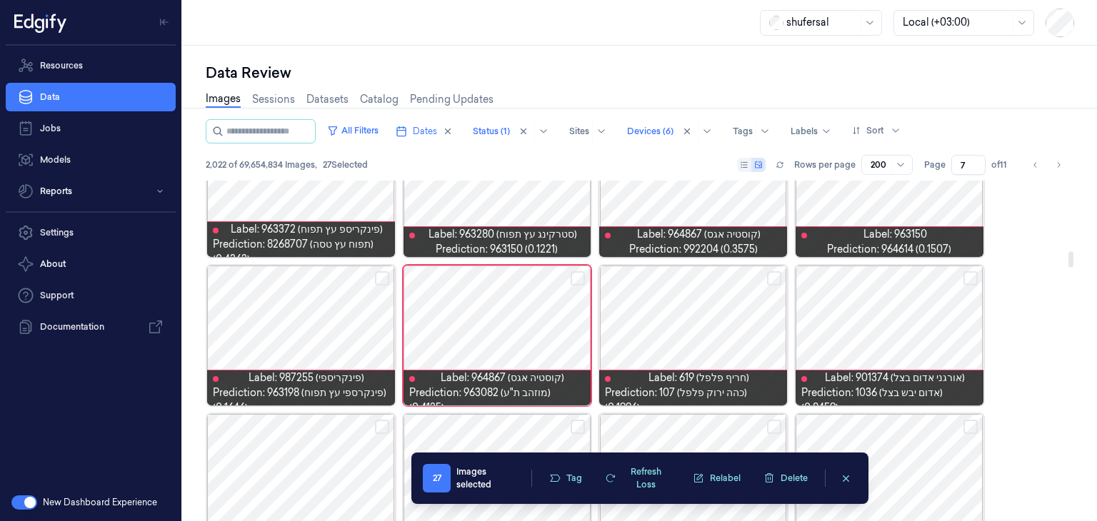
scroll to position [1551, 0]
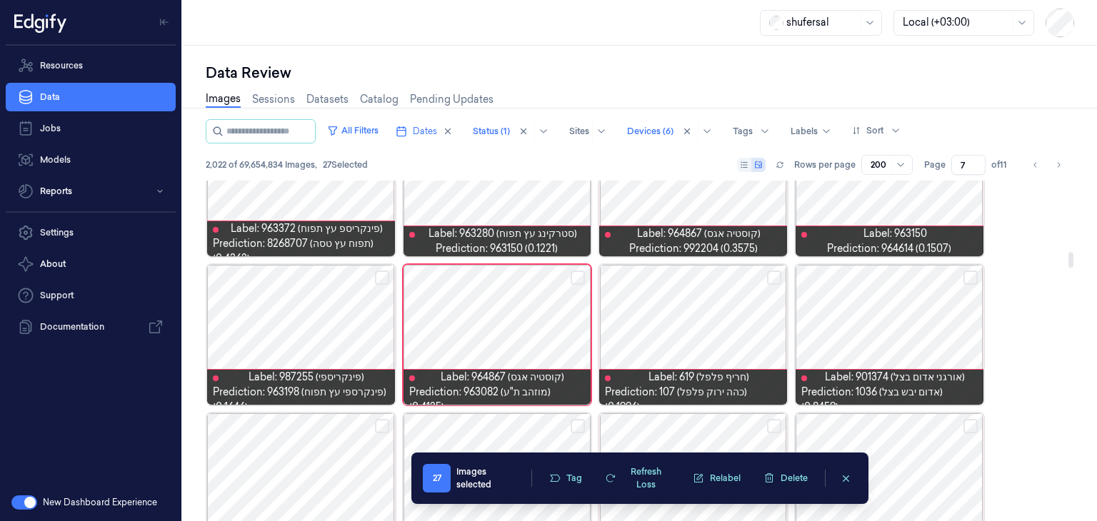
click at [571, 276] on button "Select row" at bounding box center [577, 278] width 14 height 14
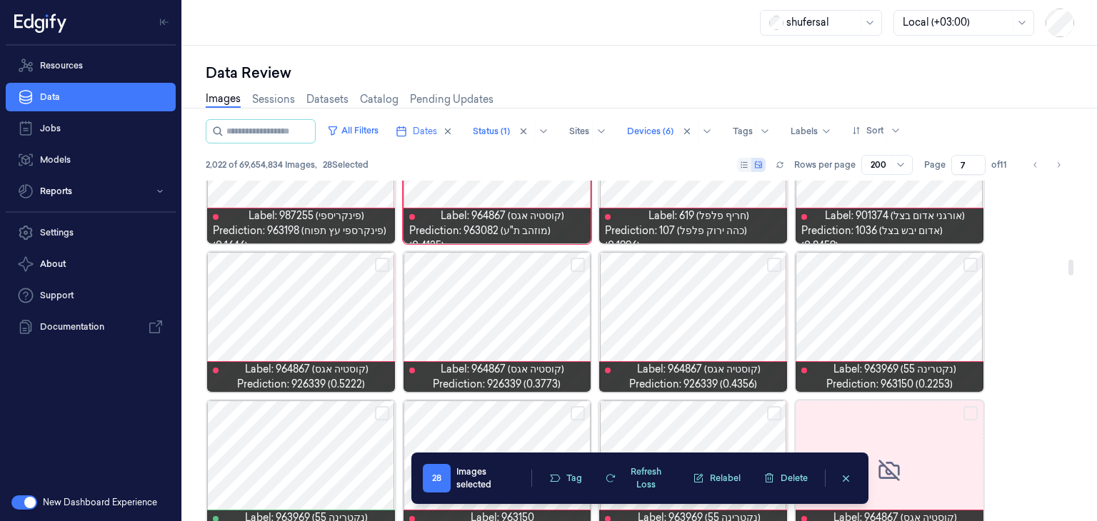
scroll to position [1719, 0]
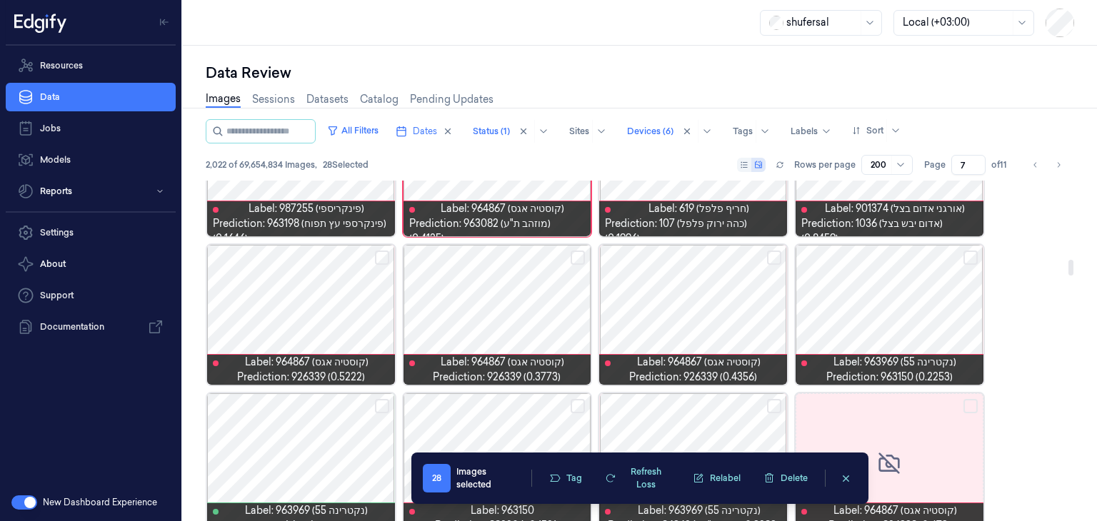
click at [974, 260] on button "Select row" at bounding box center [970, 258] width 14 height 14
click at [773, 255] on button "Select row" at bounding box center [774, 258] width 14 height 14
click at [577, 254] on button "Select row" at bounding box center [577, 258] width 14 height 14
click at [380, 261] on button "Select row" at bounding box center [382, 258] width 14 height 14
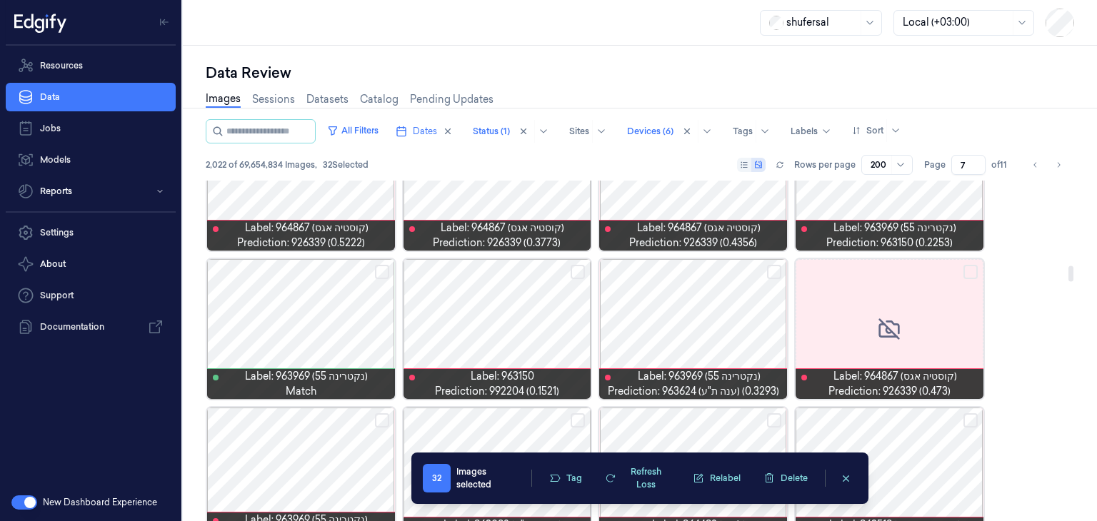
scroll to position [1852, 0]
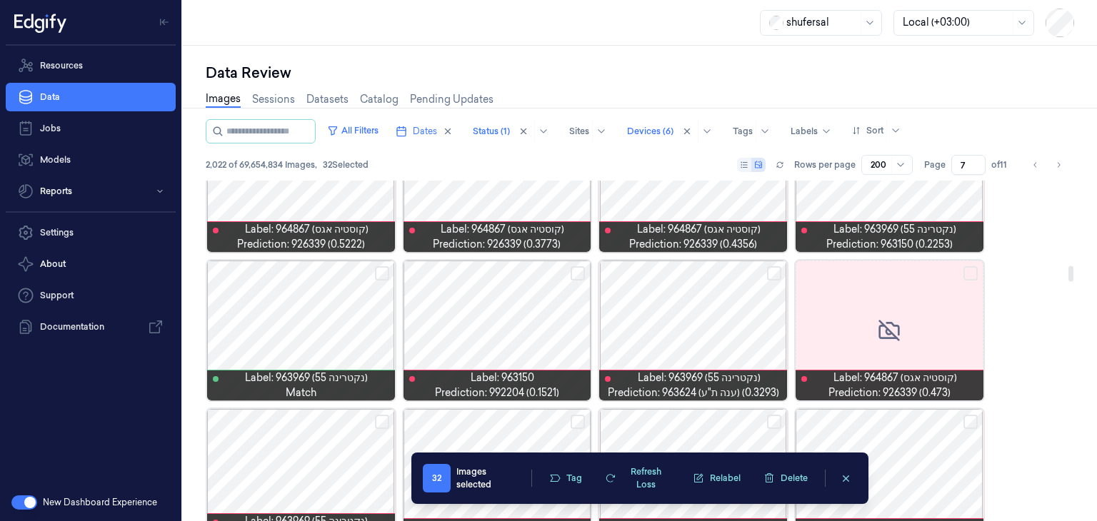
click at [575, 271] on button "Select row" at bounding box center [577, 273] width 14 height 14
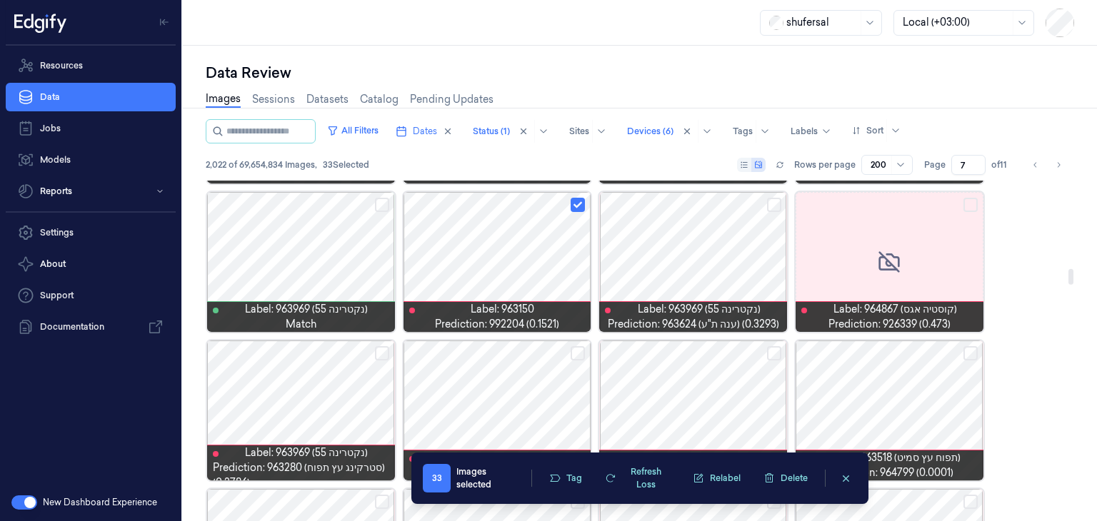
scroll to position [1920, 0]
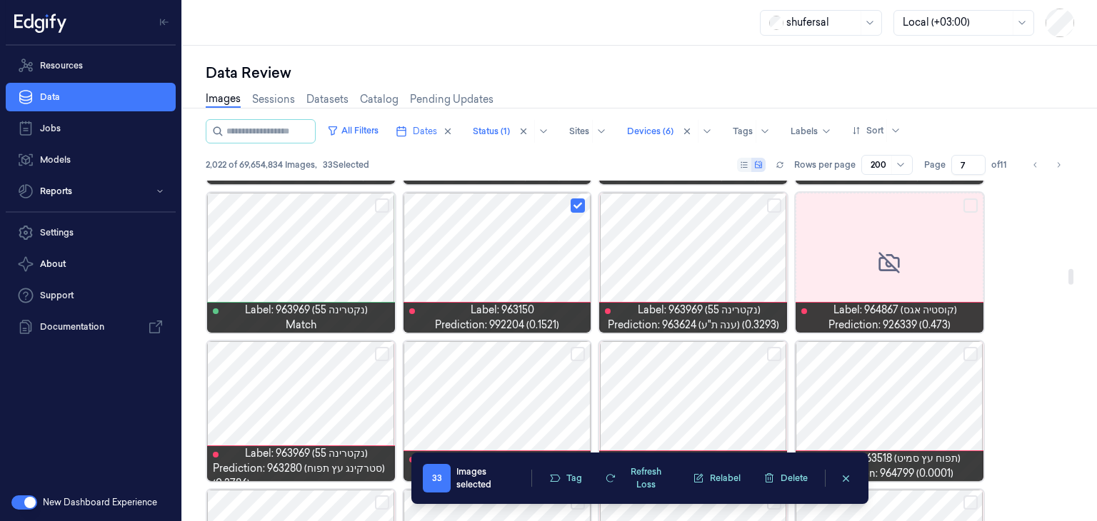
click at [774, 209] on button "Select row" at bounding box center [774, 205] width 14 height 14
click at [968, 199] on button "Select row" at bounding box center [970, 205] width 14 height 14
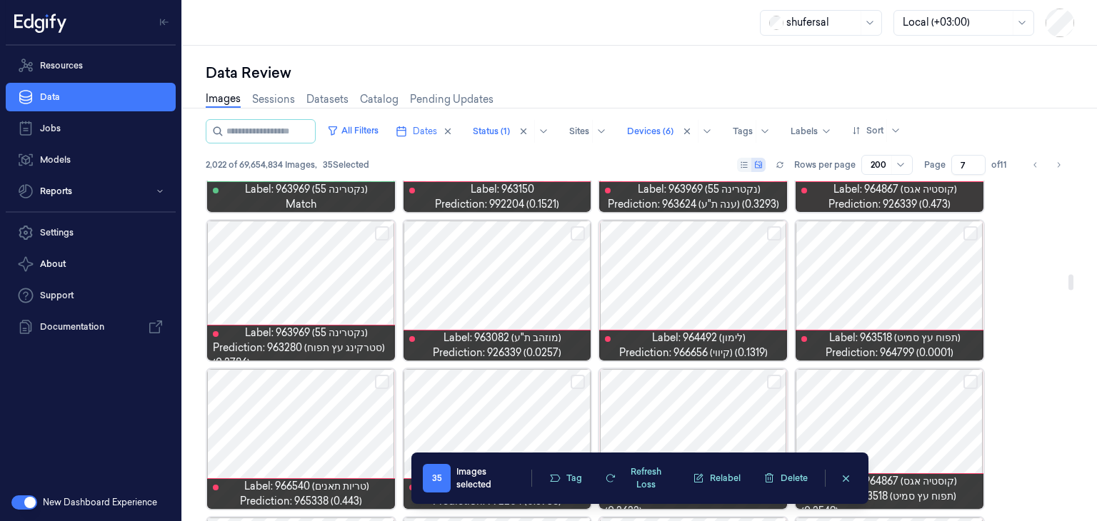
scroll to position [2040, 0]
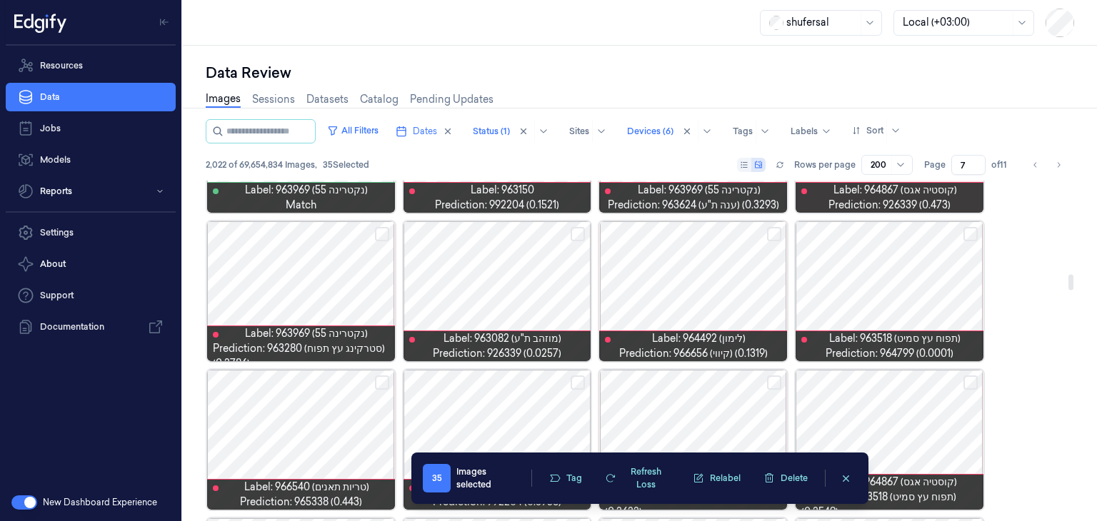
click at [968, 232] on button "Select row" at bounding box center [970, 234] width 14 height 14
click at [580, 234] on button "Select row" at bounding box center [577, 234] width 14 height 14
click at [304, 279] on div at bounding box center [301, 291] width 188 height 140
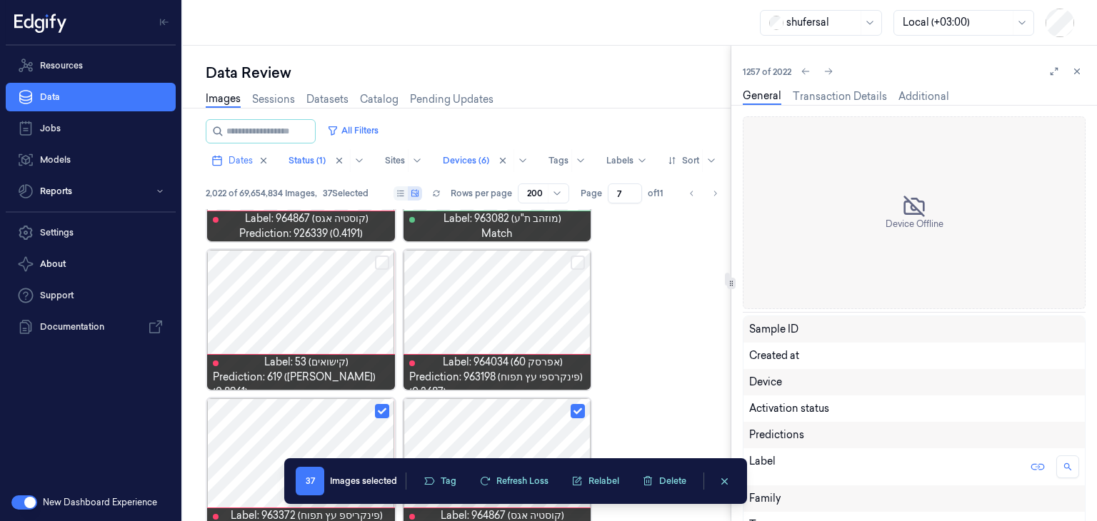
scroll to position [1980, 0]
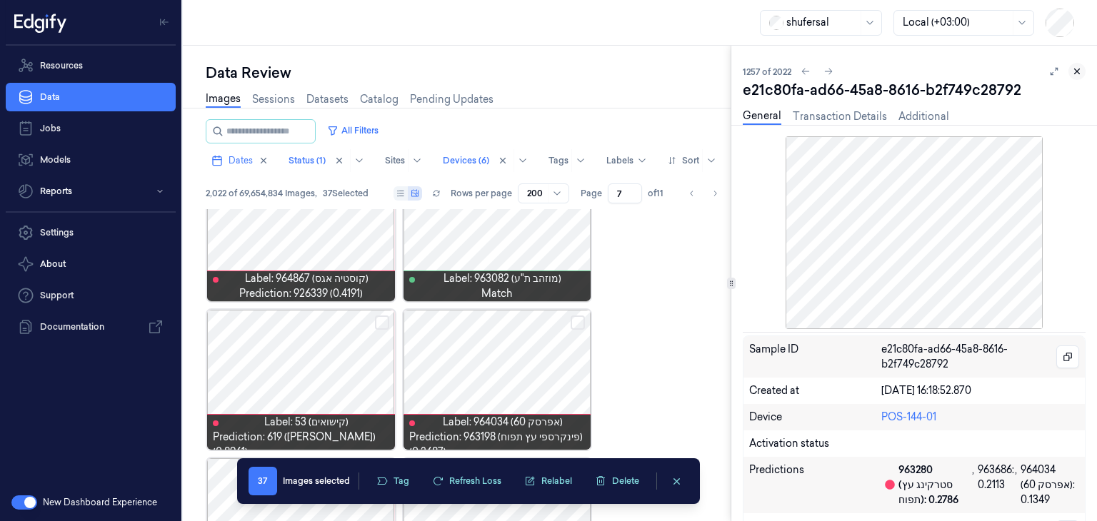
click at [1078, 77] on button at bounding box center [1076, 71] width 17 height 17
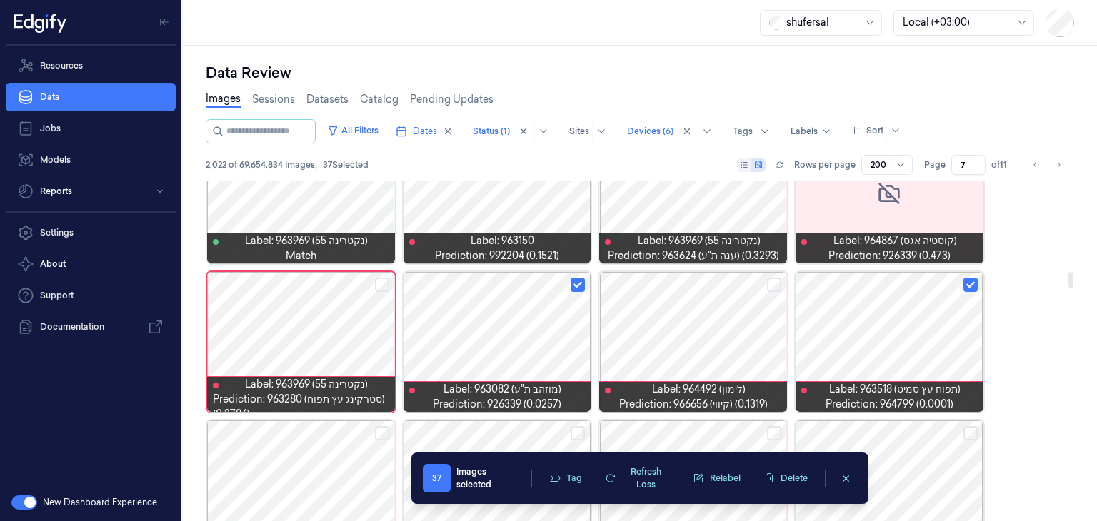
scroll to position [1991, 0]
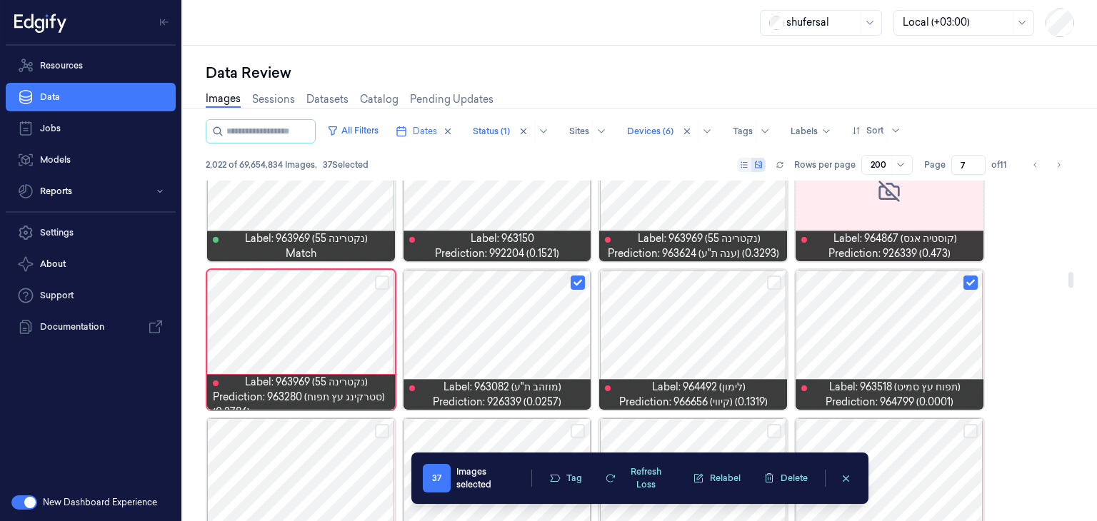
click at [382, 281] on button "Select row" at bounding box center [382, 283] width 14 height 14
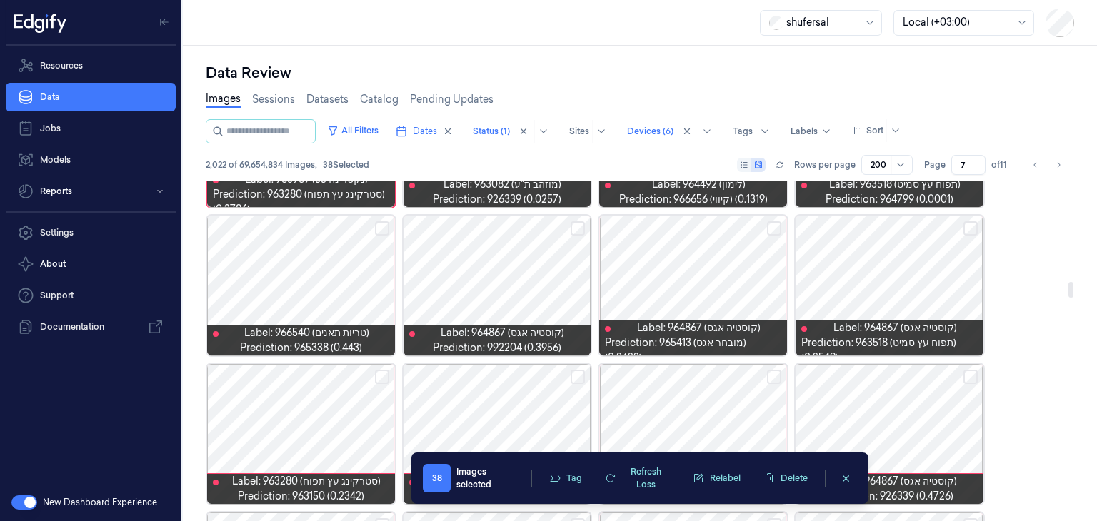
scroll to position [2193, 0]
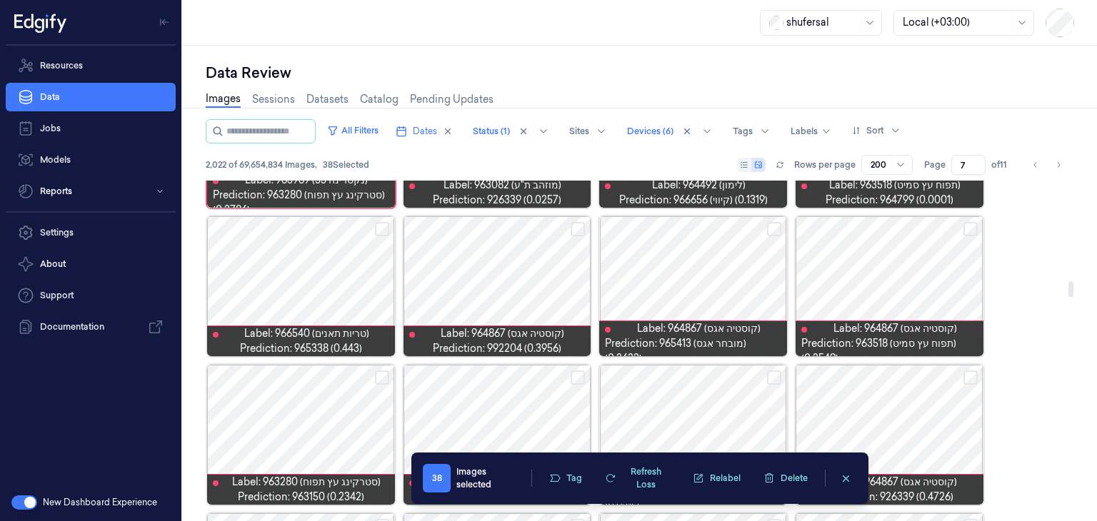
click at [578, 227] on button "Select row" at bounding box center [577, 229] width 14 height 14
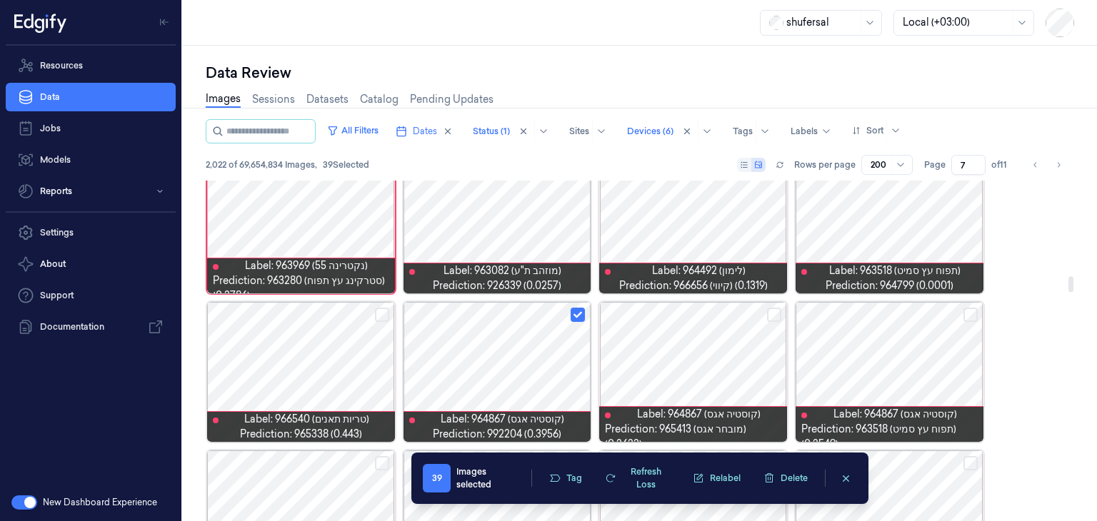
scroll to position [2167, 0]
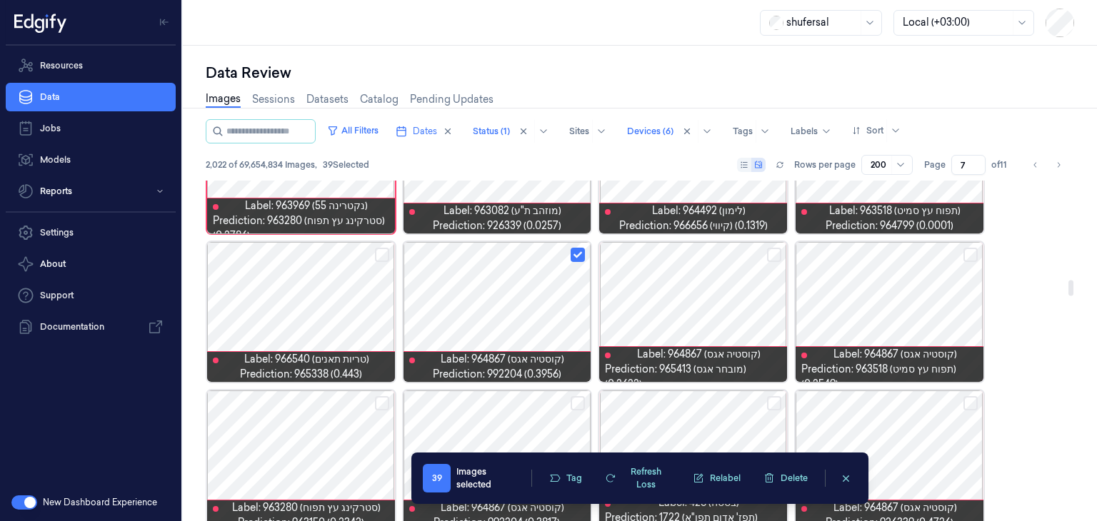
click at [381, 256] on button "Select row" at bounding box center [382, 255] width 14 height 14
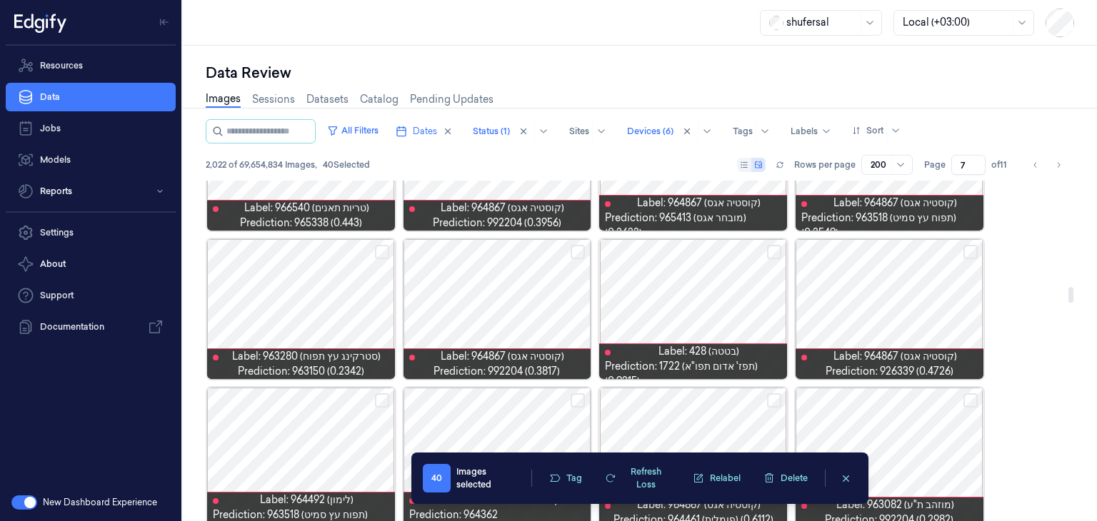
scroll to position [2319, 0]
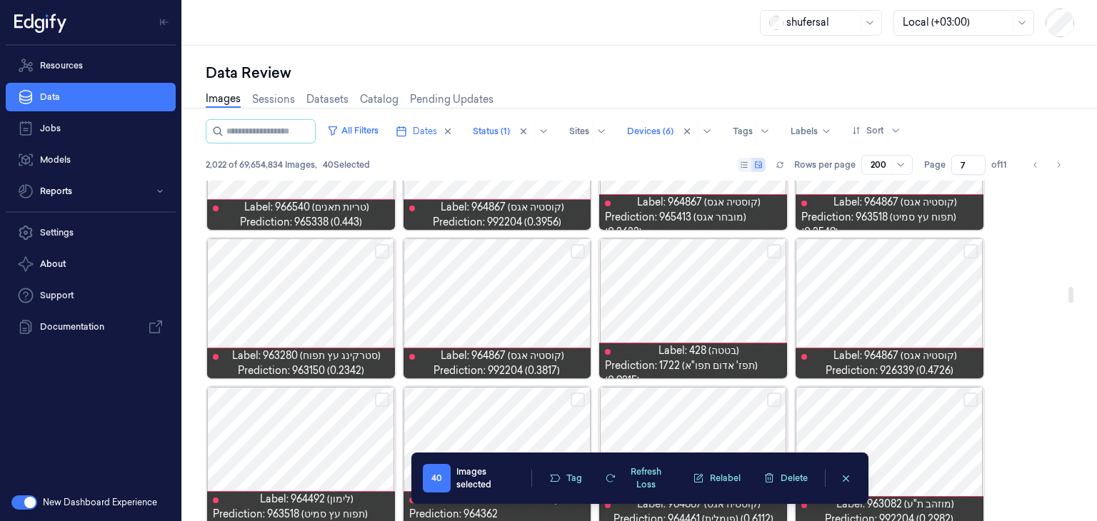
click at [382, 246] on button "Select row" at bounding box center [382, 251] width 14 height 14
click at [583, 248] on button "Select row" at bounding box center [577, 251] width 14 height 14
click at [969, 251] on button "Select row" at bounding box center [970, 251] width 14 height 14
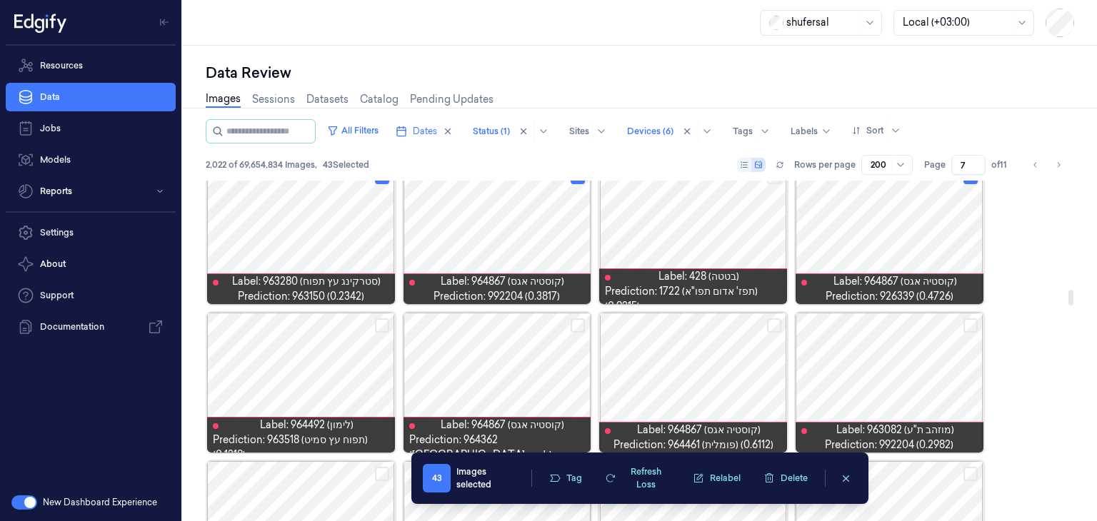
scroll to position [2405, 0]
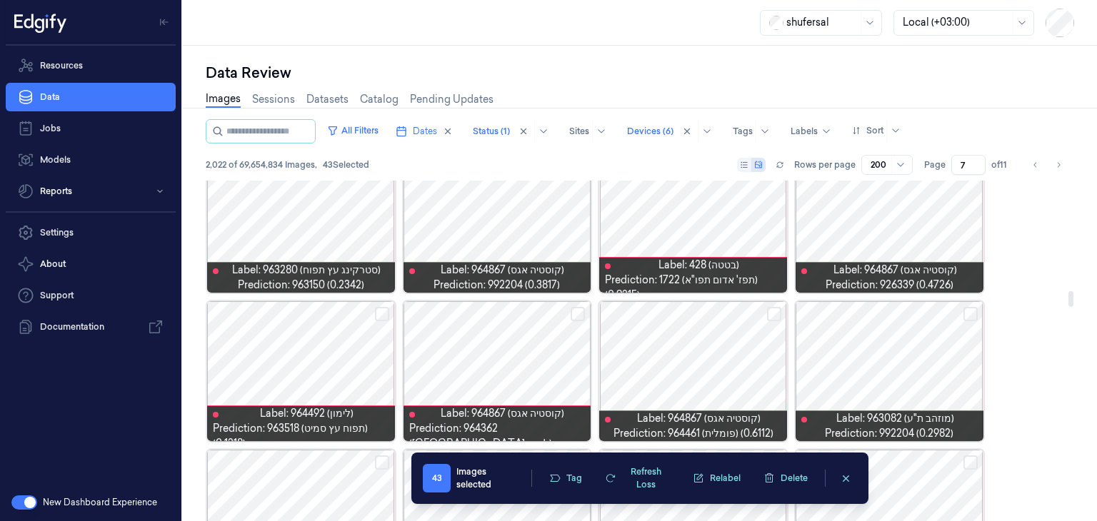
click at [965, 313] on button "Select row" at bounding box center [970, 314] width 14 height 14
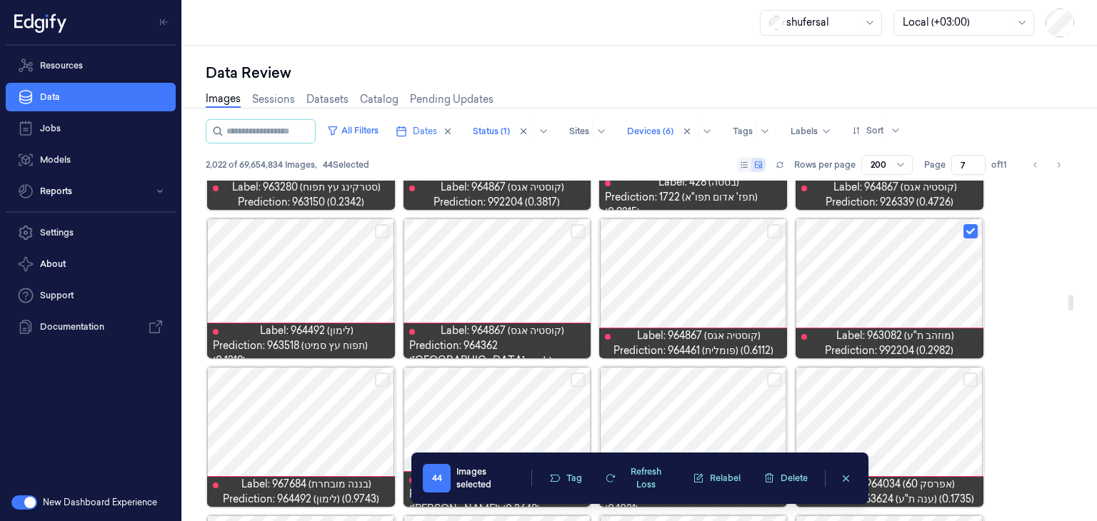
scroll to position [2494, 0]
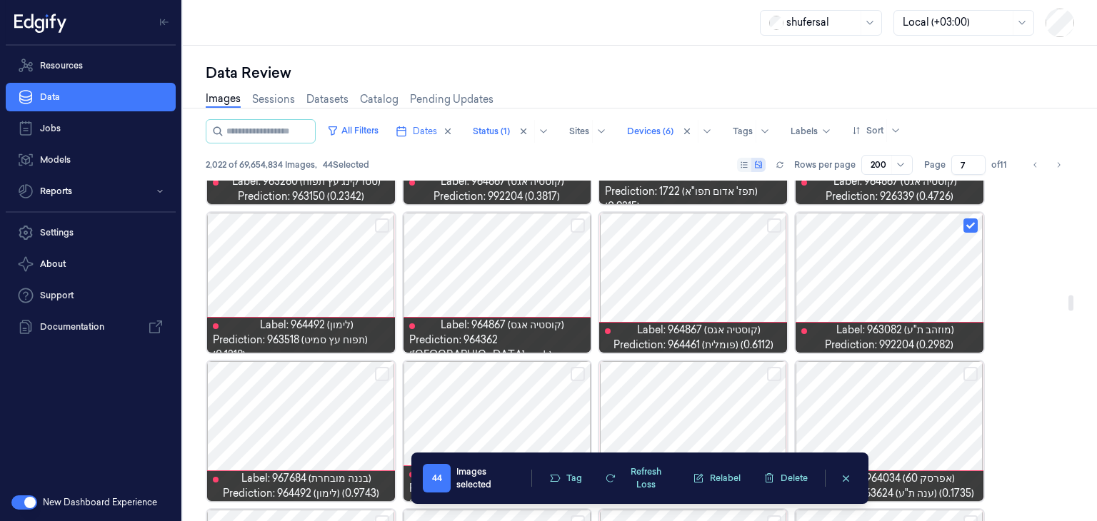
click at [777, 226] on button "Select row" at bounding box center [774, 225] width 14 height 14
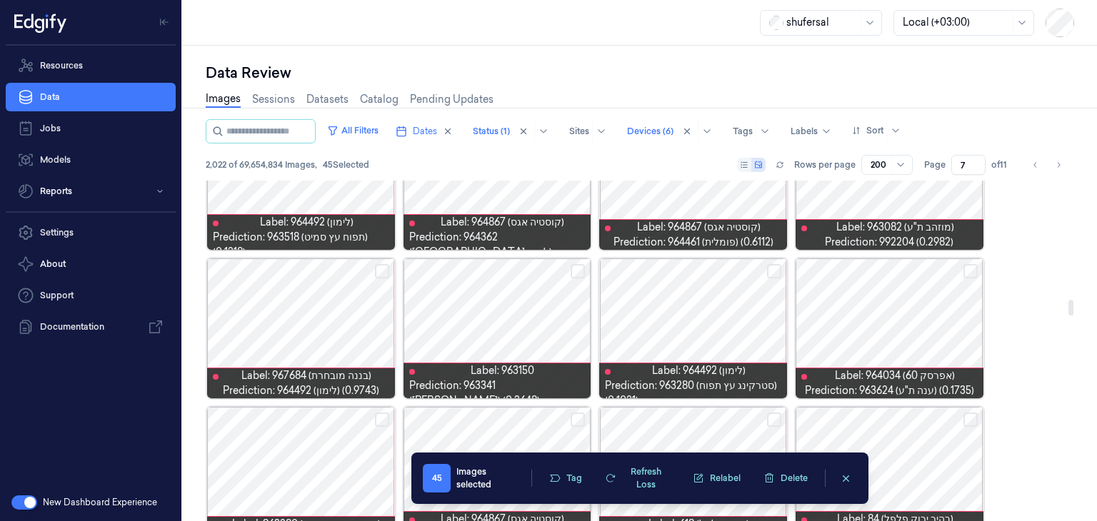
scroll to position [2598, 0]
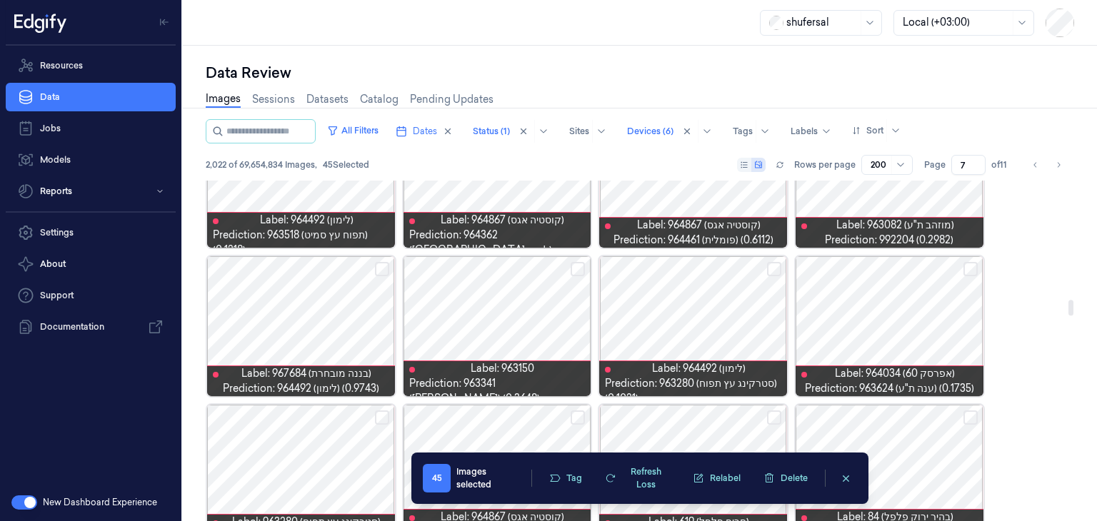
click at [964, 262] on button "Select row" at bounding box center [970, 269] width 14 height 14
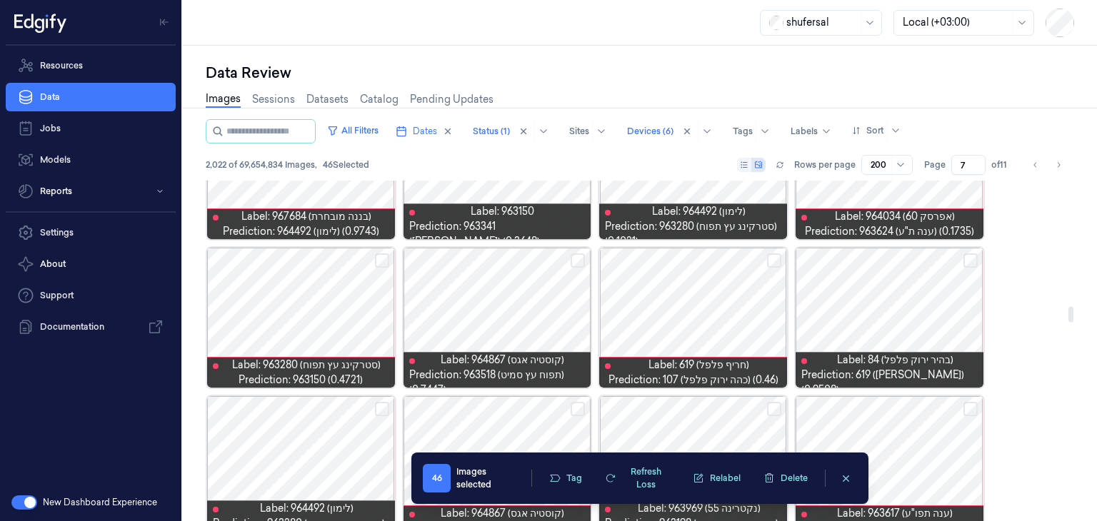
scroll to position [2776, 0]
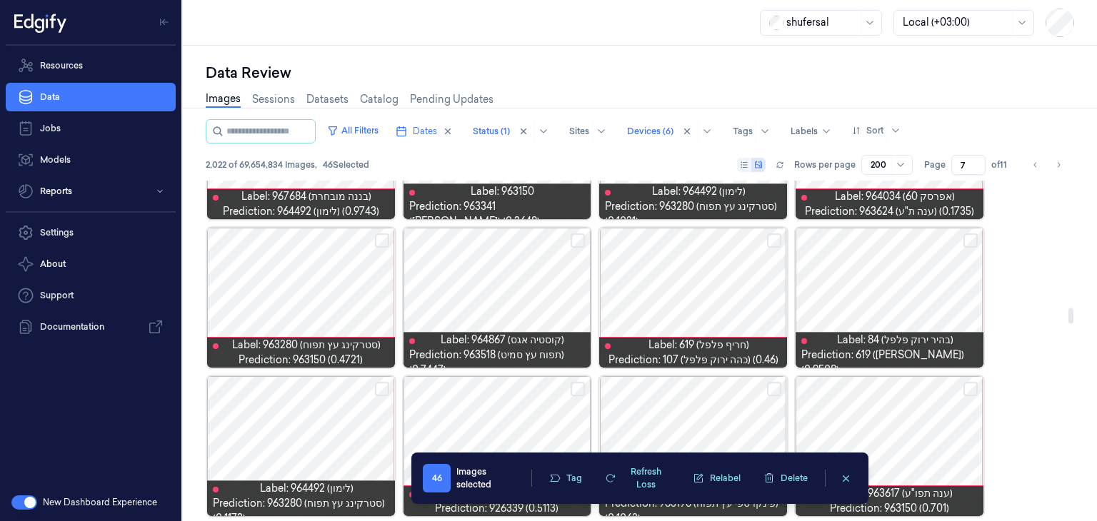
click at [385, 235] on button "Select row" at bounding box center [382, 240] width 14 height 14
click at [583, 241] on button "Select row" at bounding box center [577, 240] width 14 height 14
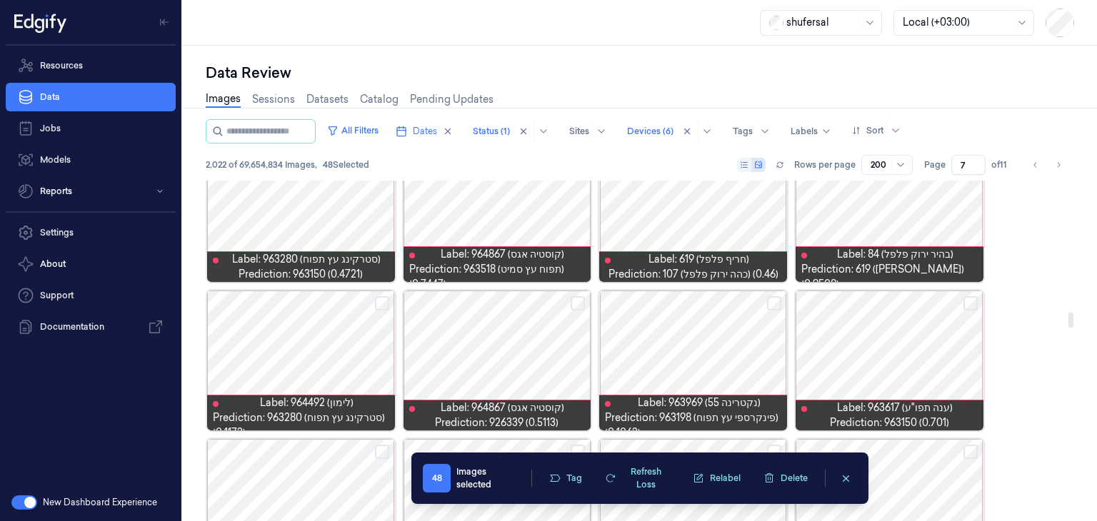
scroll to position [2882, 0]
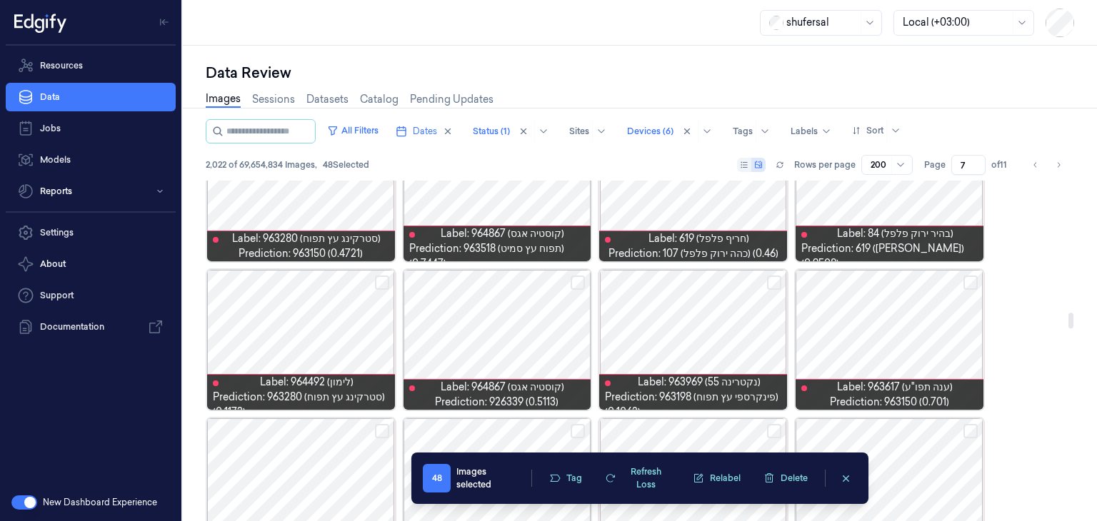
click at [974, 278] on button "Select row" at bounding box center [970, 283] width 14 height 14
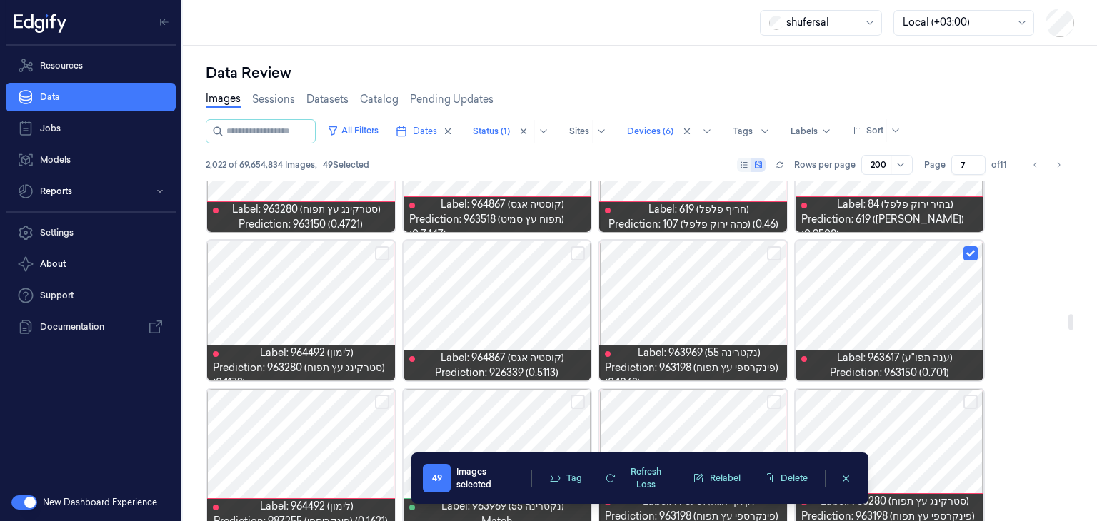
scroll to position [2913, 0]
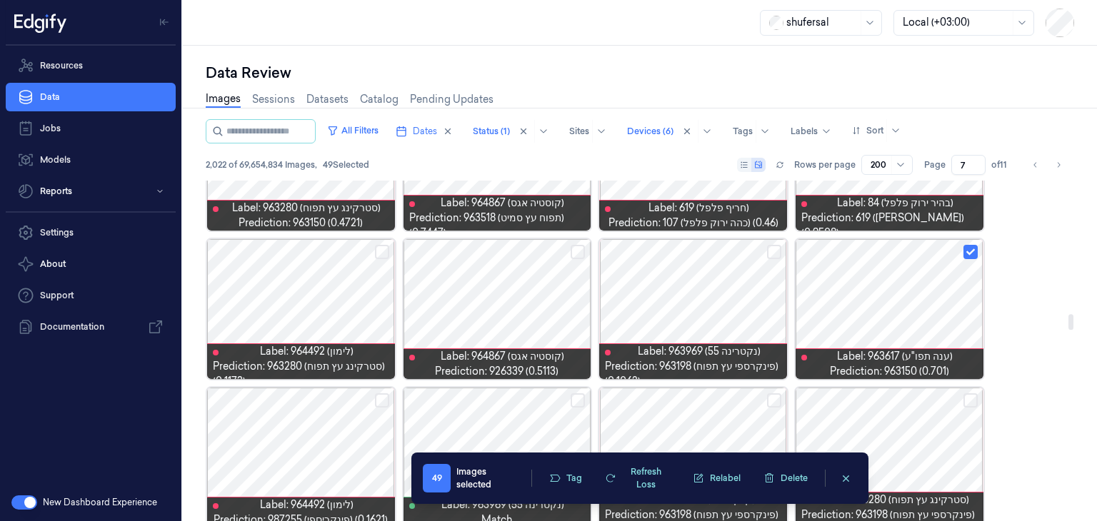
click at [578, 252] on button "Select row" at bounding box center [577, 252] width 14 height 14
click at [725, 311] on div at bounding box center [693, 309] width 188 height 140
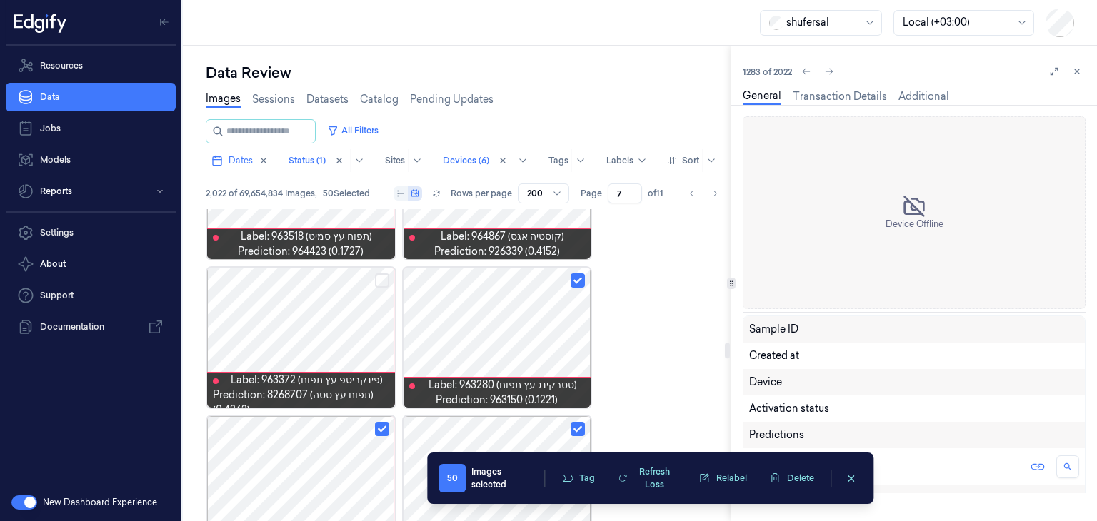
scroll to position [2870, 0]
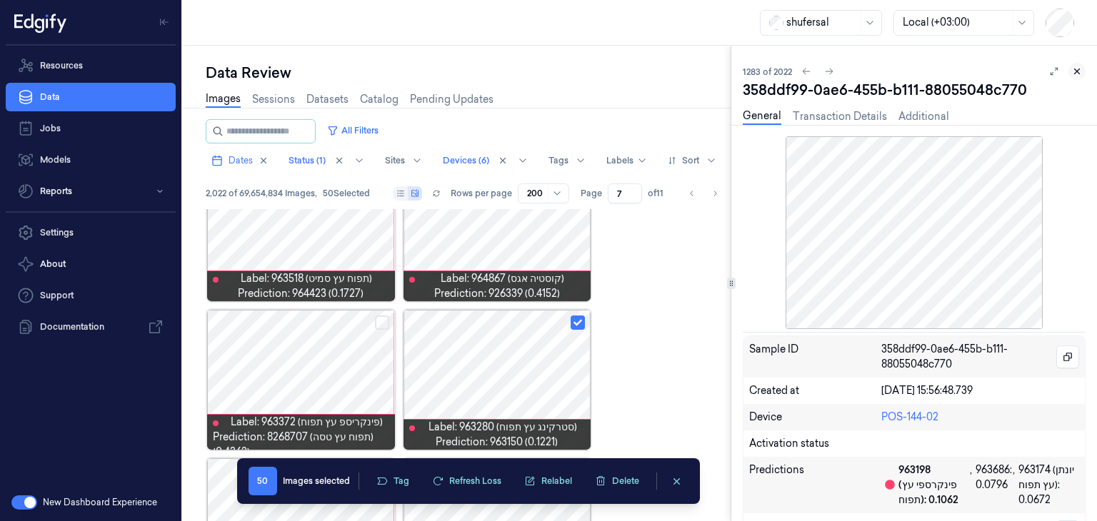
click at [1074, 71] on icon at bounding box center [1077, 71] width 10 height 10
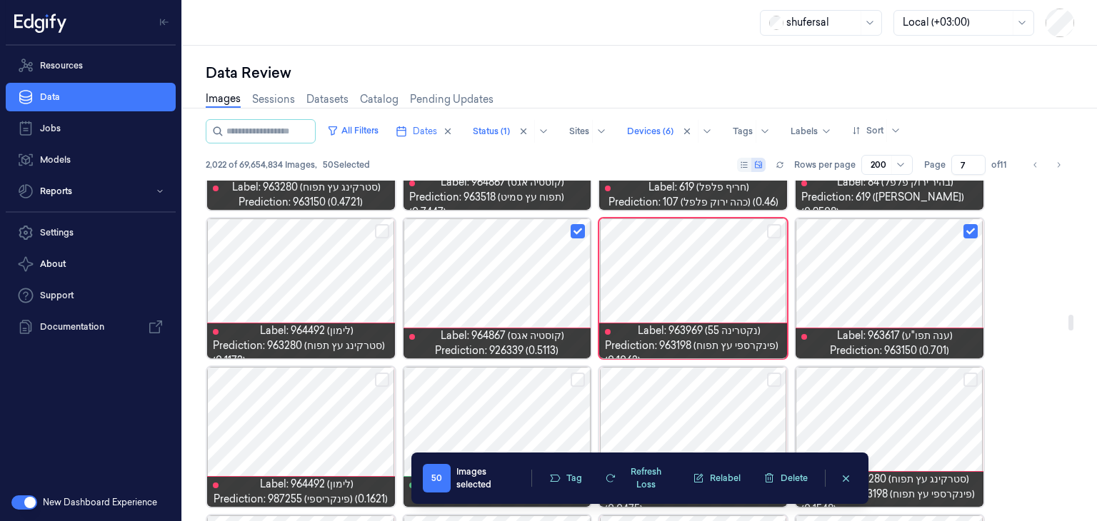
scroll to position [2923, 0]
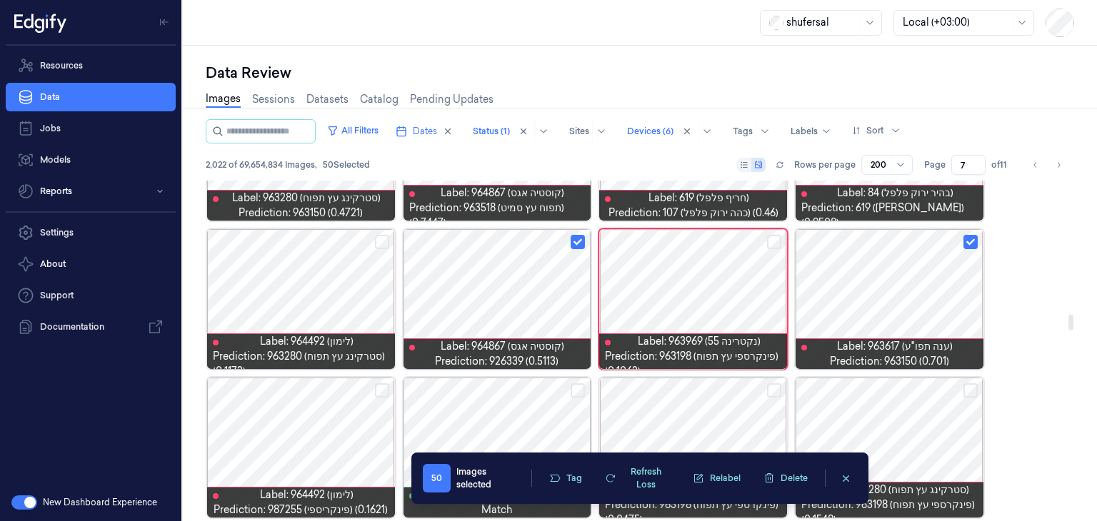
click at [767, 241] on button "Select row" at bounding box center [774, 242] width 14 height 14
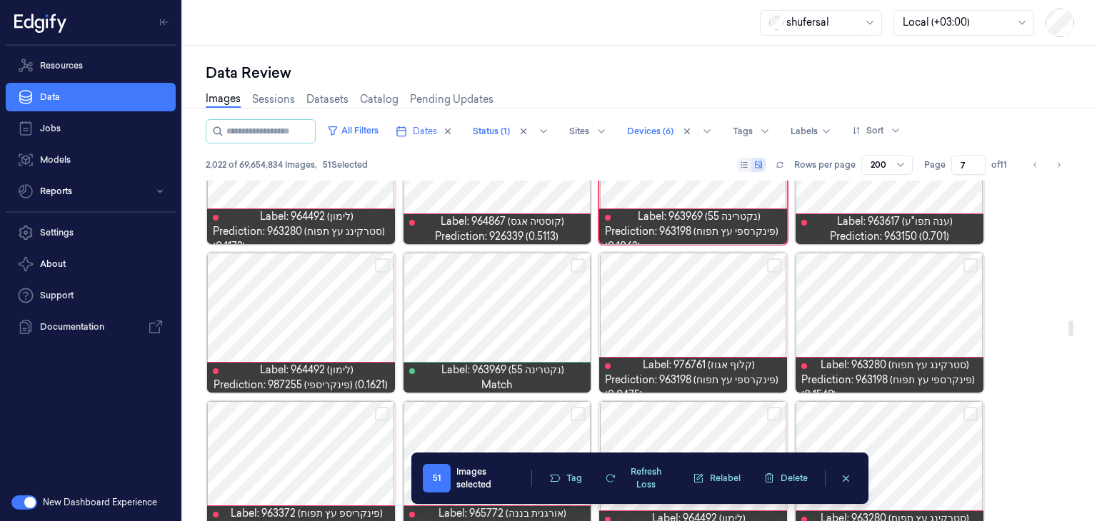
scroll to position [3048, 0]
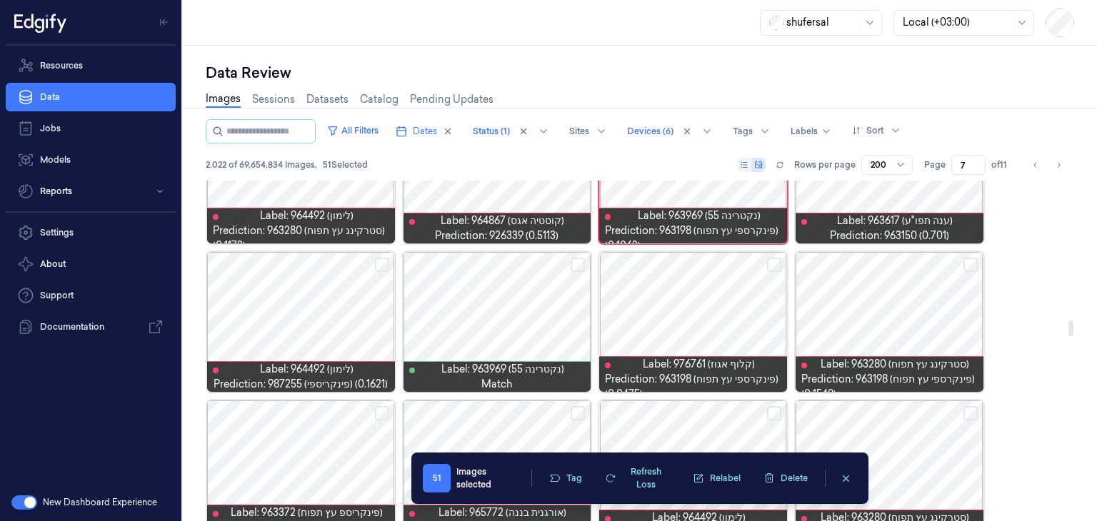
click at [768, 265] on button "Select row" at bounding box center [774, 265] width 14 height 14
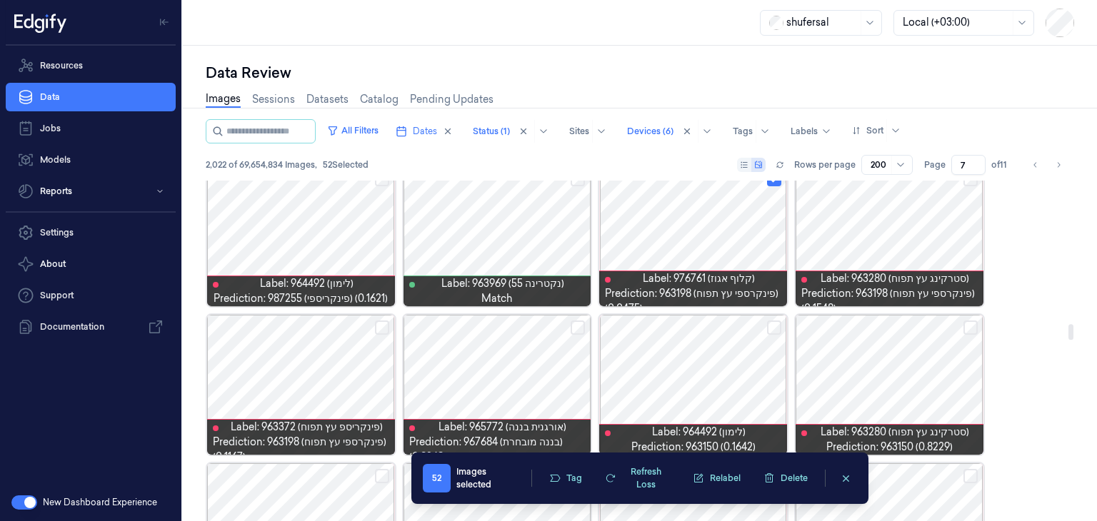
scroll to position [3153, 0]
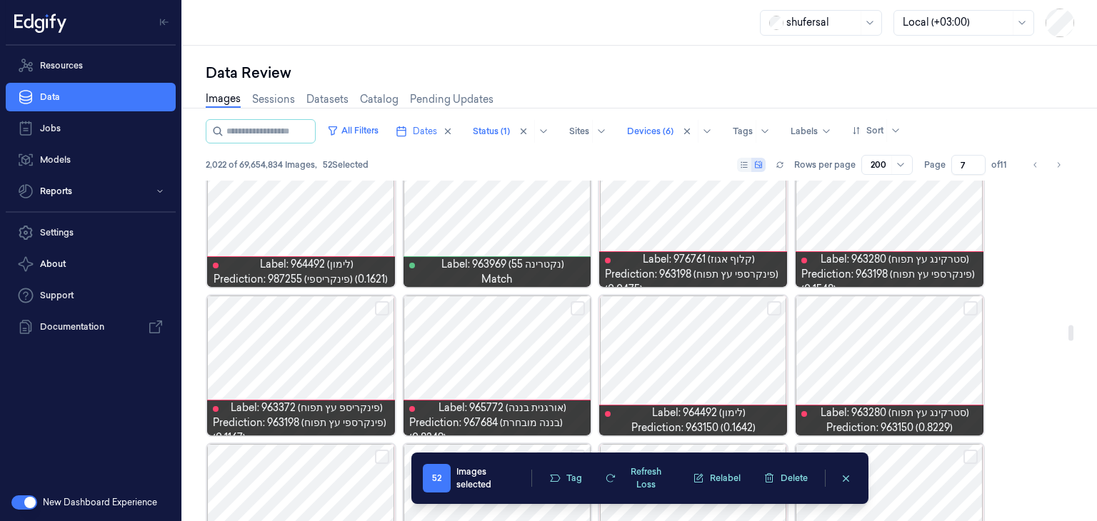
click at [970, 309] on button "Select row" at bounding box center [970, 308] width 14 height 14
click at [770, 303] on button "Select row" at bounding box center [774, 308] width 14 height 14
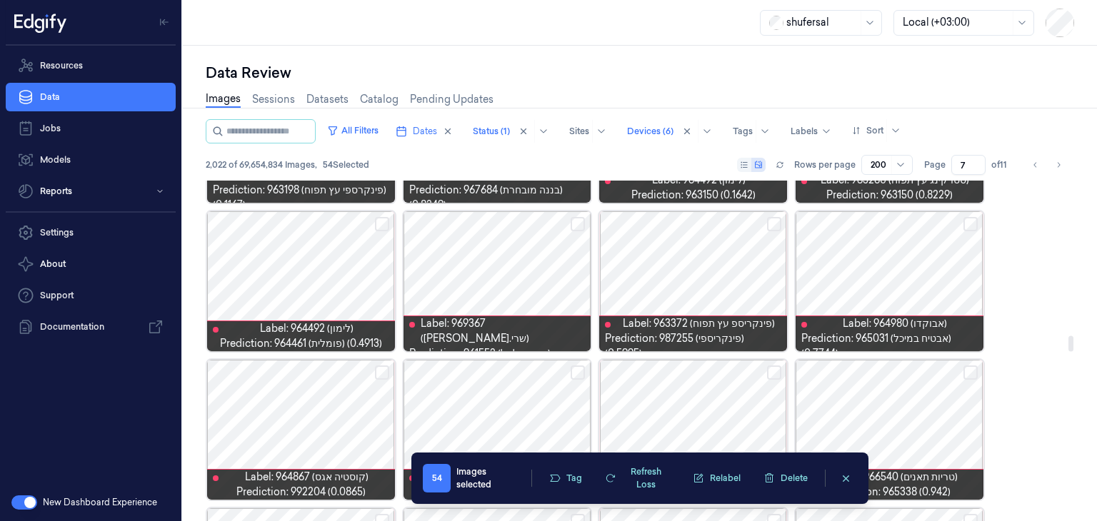
scroll to position [3386, 0]
click at [380, 226] on button "Select row" at bounding box center [382, 224] width 14 height 14
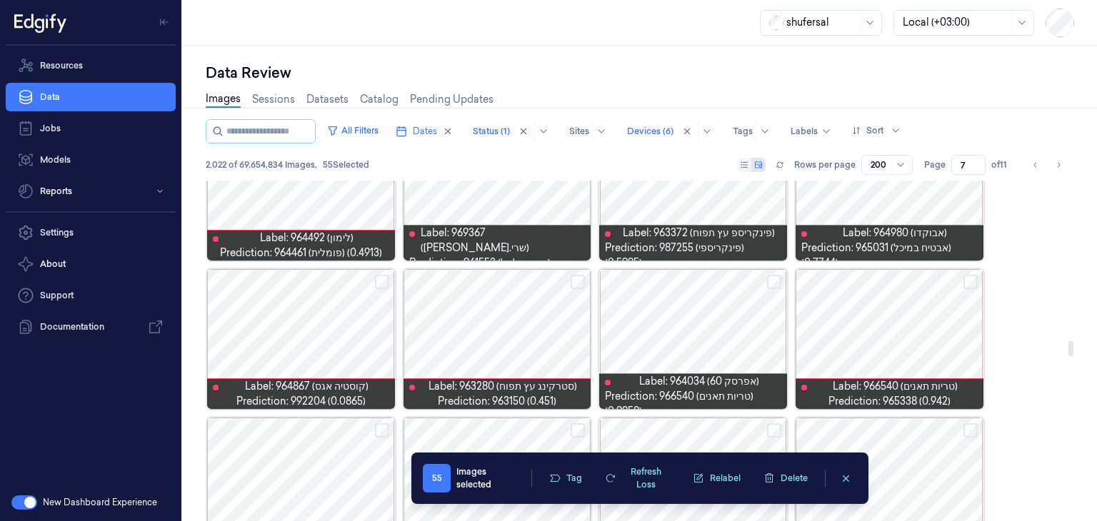
scroll to position [3496, 0]
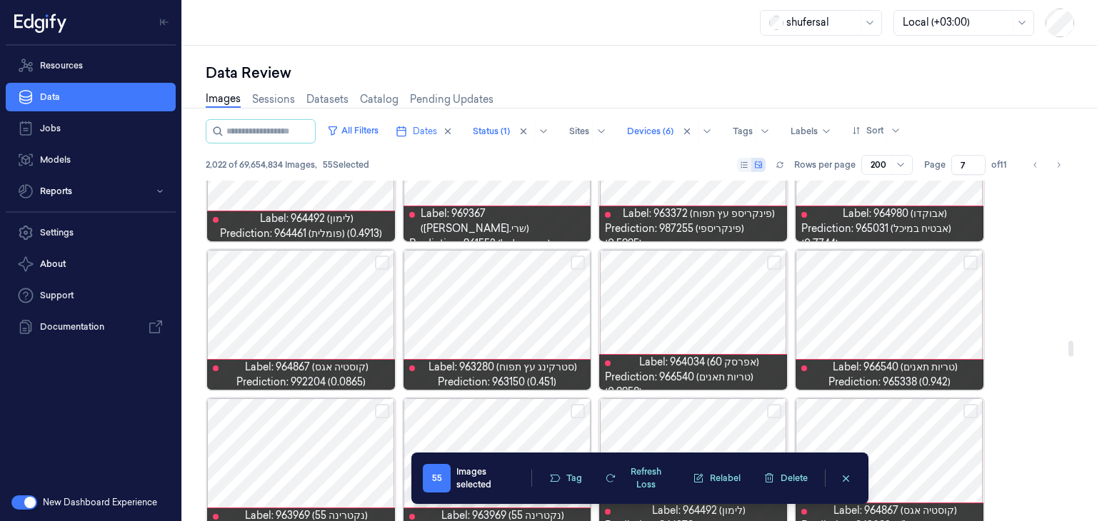
click at [966, 265] on button "Select row" at bounding box center [970, 263] width 14 height 14
click at [583, 263] on button "Select row" at bounding box center [577, 263] width 14 height 14
click at [383, 263] on button "Select row" at bounding box center [382, 263] width 14 height 14
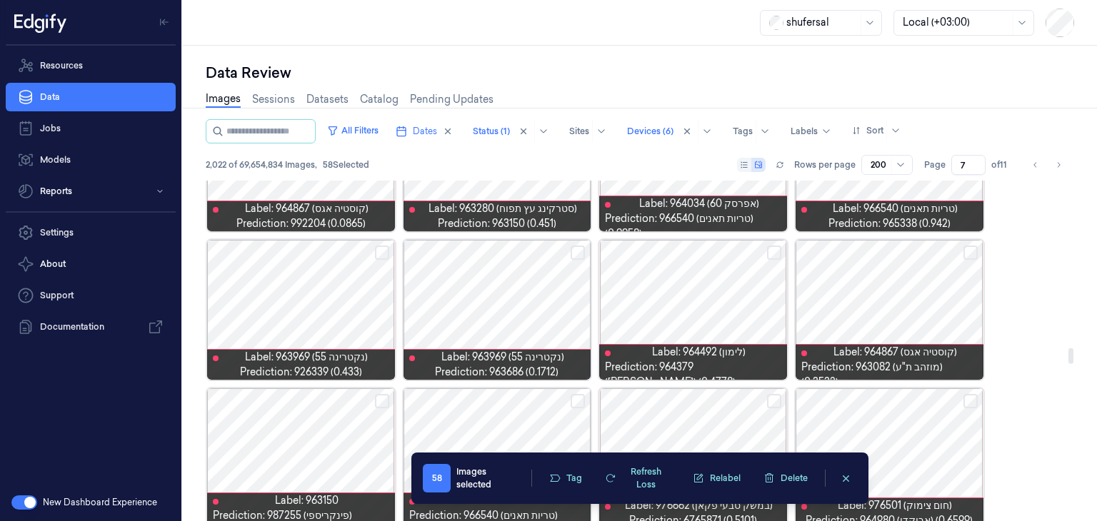
scroll to position [3655, 0]
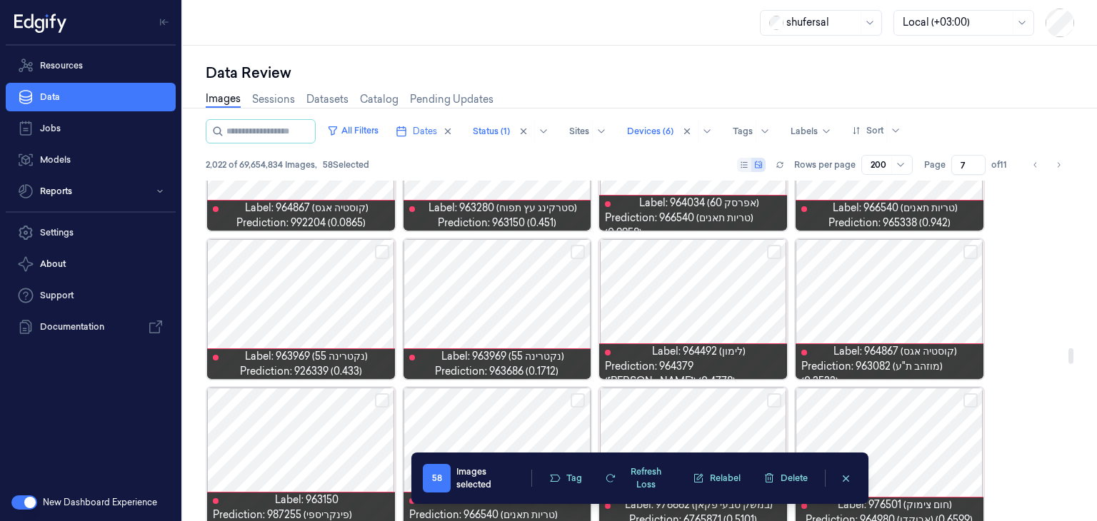
click at [381, 255] on button "Select row" at bounding box center [382, 252] width 14 height 14
click at [574, 249] on button "Select row" at bounding box center [577, 252] width 14 height 14
click at [779, 255] on button "Select row" at bounding box center [774, 252] width 14 height 14
click at [969, 253] on button "Select row" at bounding box center [970, 252] width 14 height 14
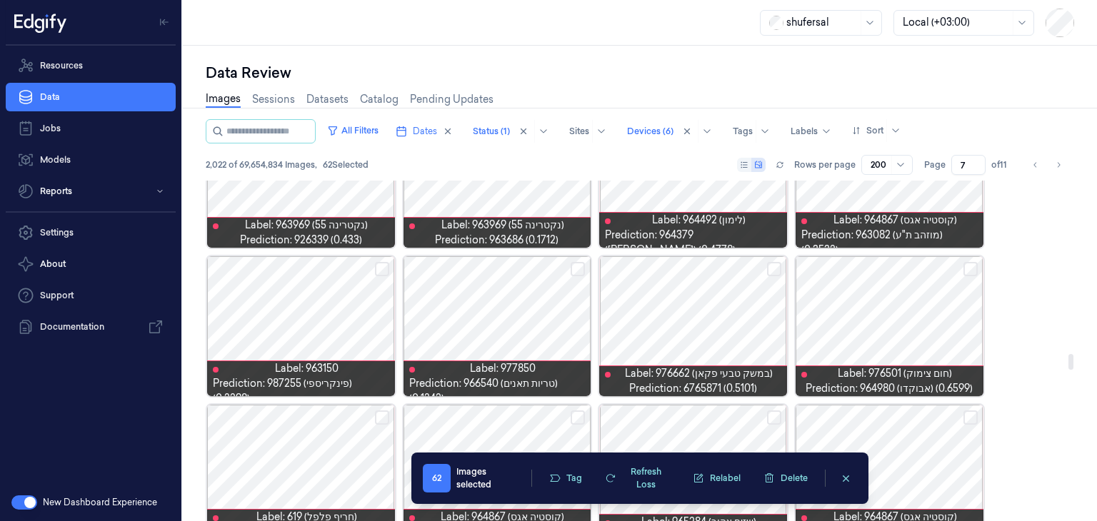
scroll to position [3786, 0]
click at [970, 266] on button "Select row" at bounding box center [970, 269] width 14 height 14
click at [776, 267] on button "Select row" at bounding box center [774, 269] width 14 height 14
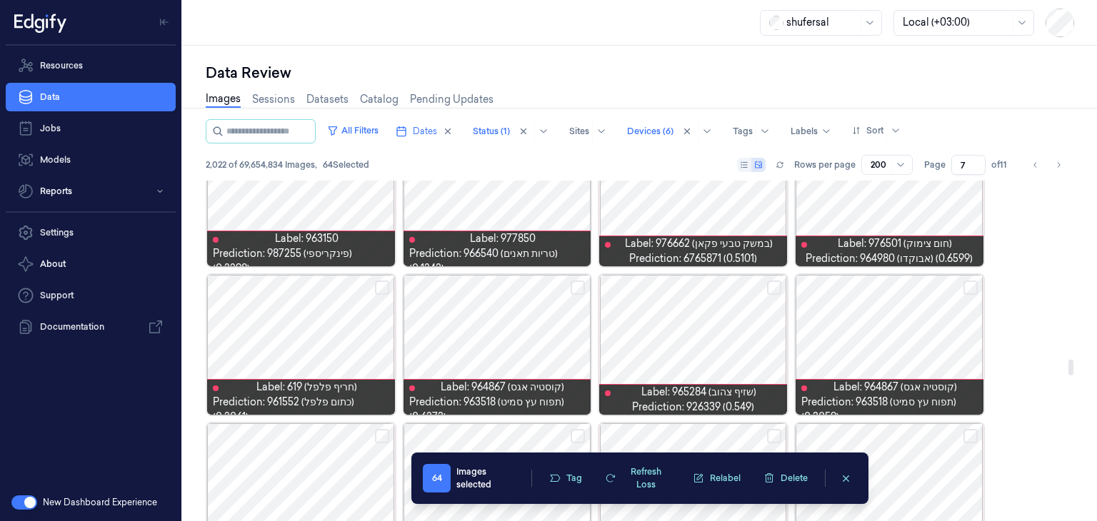
scroll to position [3917, 0]
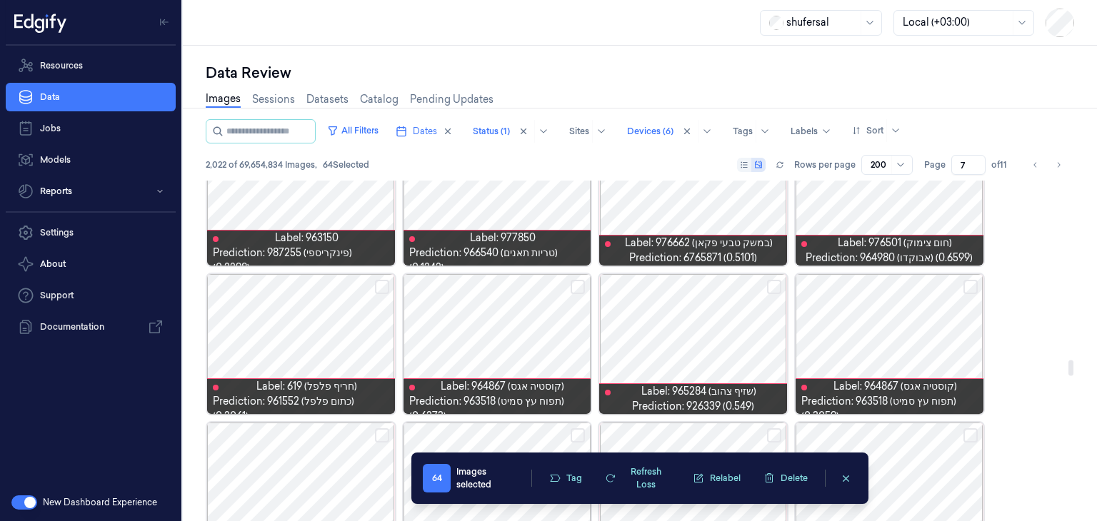
click at [974, 287] on button "Select row" at bounding box center [970, 287] width 14 height 14
click at [774, 288] on button "Select row" at bounding box center [774, 287] width 14 height 14
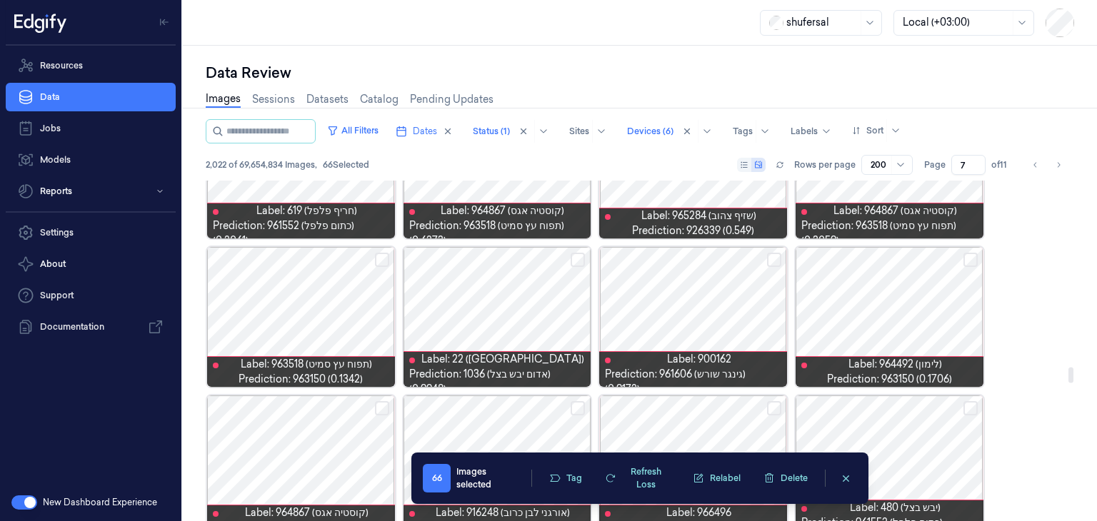
scroll to position [4098, 0]
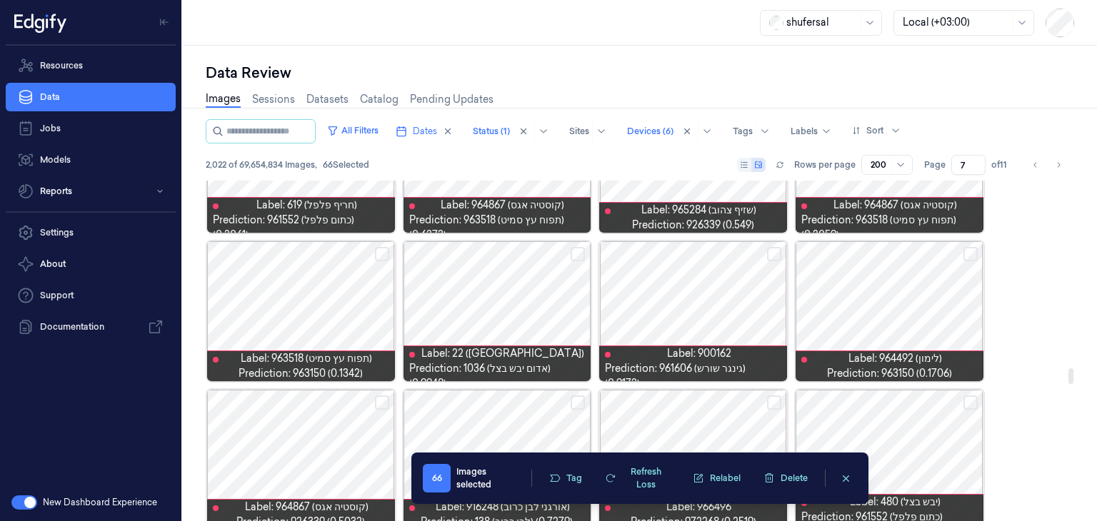
click at [973, 256] on button "Select row" at bounding box center [970, 254] width 14 height 14
click at [376, 248] on button "Select row" at bounding box center [382, 254] width 14 height 14
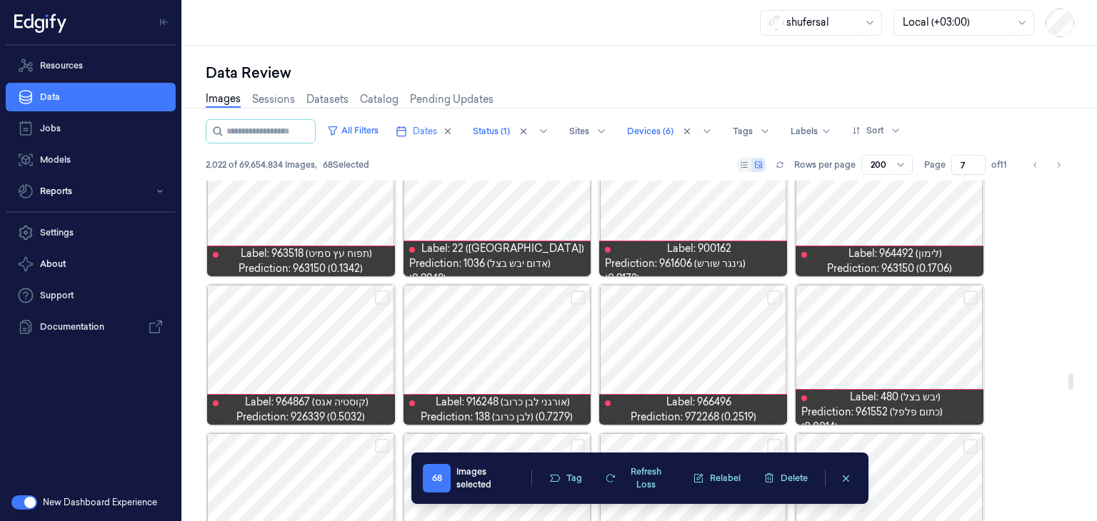
scroll to position [4220, 0]
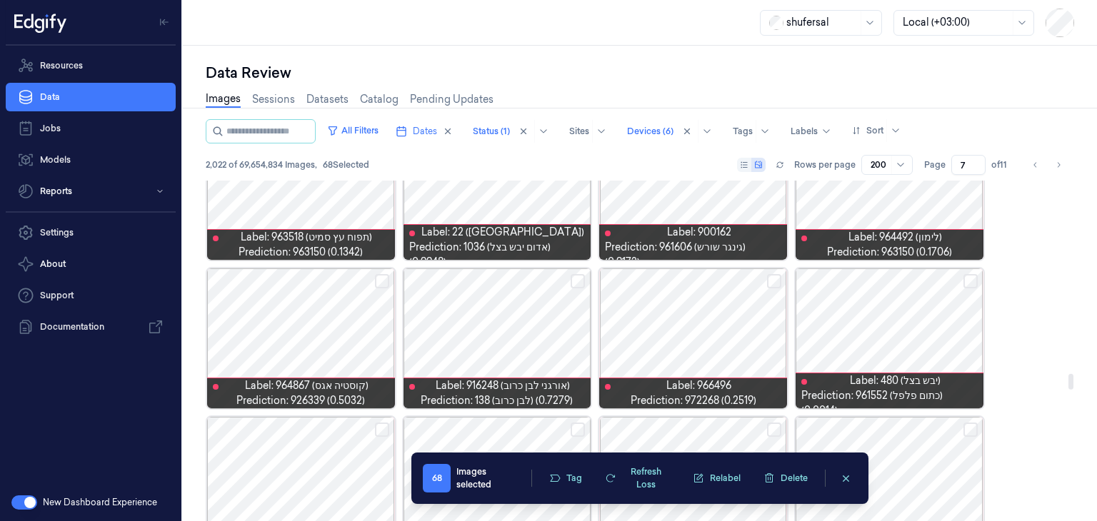
click at [775, 281] on button "Select row" at bounding box center [774, 281] width 14 height 14
click at [379, 283] on button "Select row" at bounding box center [382, 281] width 14 height 14
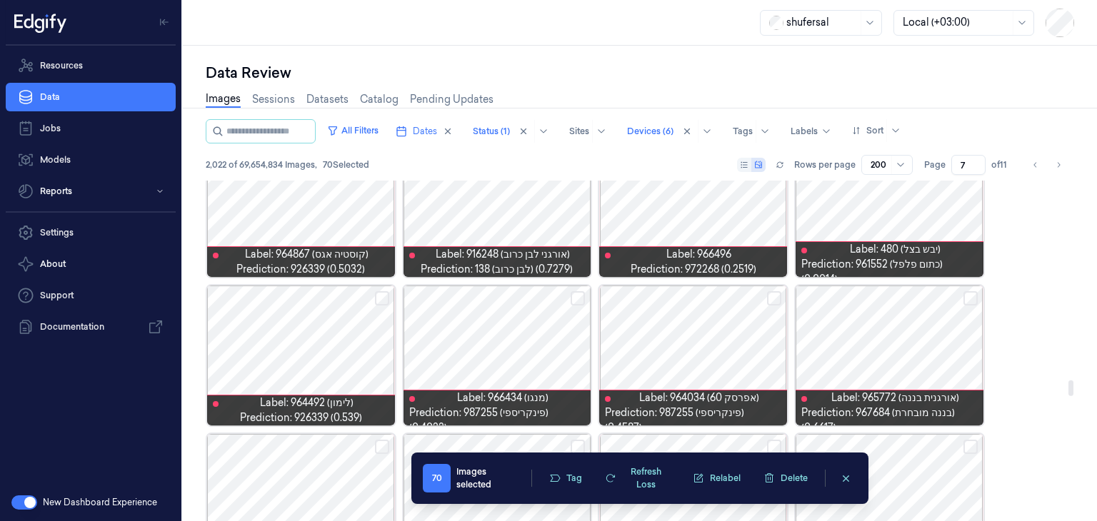
scroll to position [4359, 0]
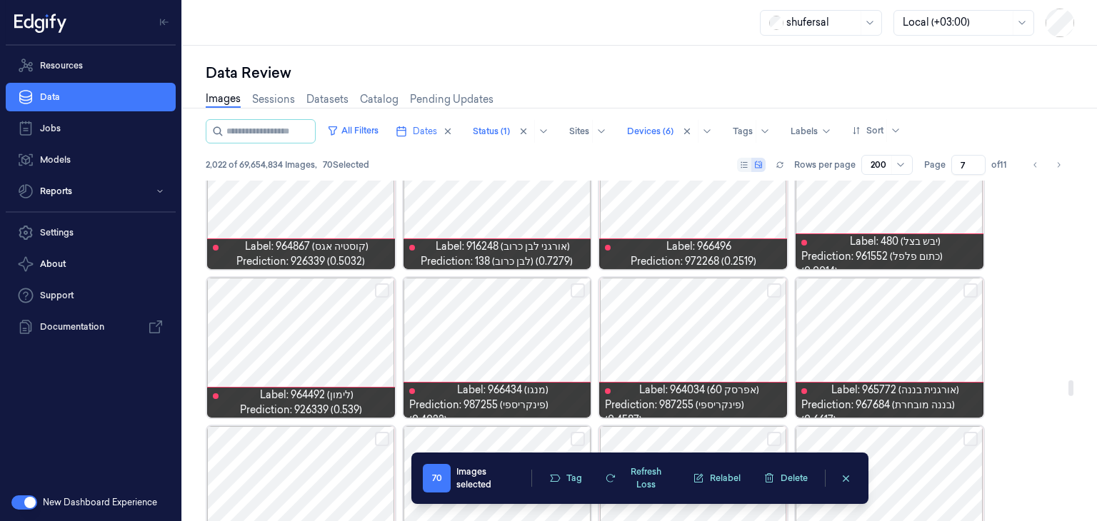
click at [380, 287] on button "Select row" at bounding box center [382, 290] width 14 height 14
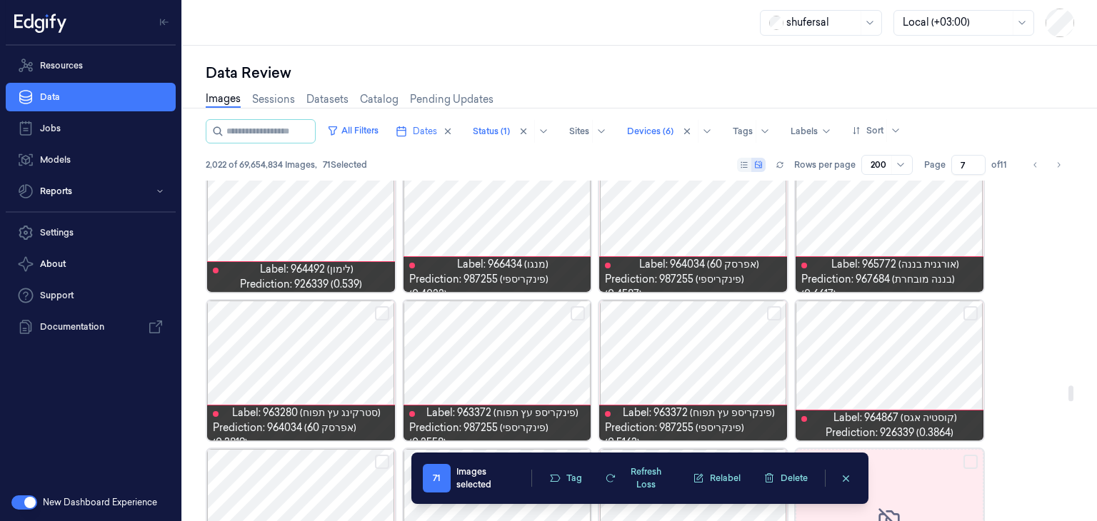
scroll to position [4487, 0]
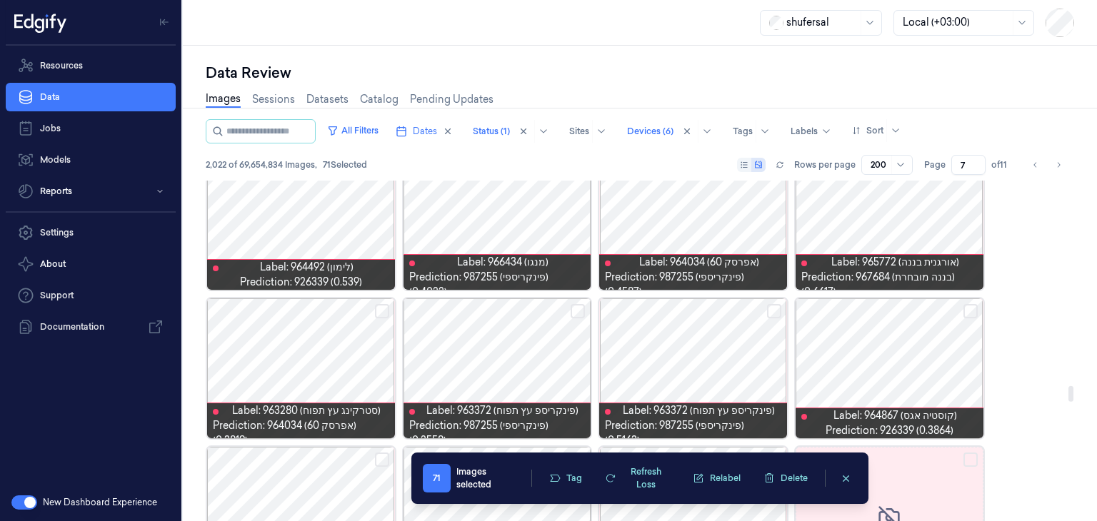
click at [971, 311] on button "Select row" at bounding box center [970, 311] width 14 height 14
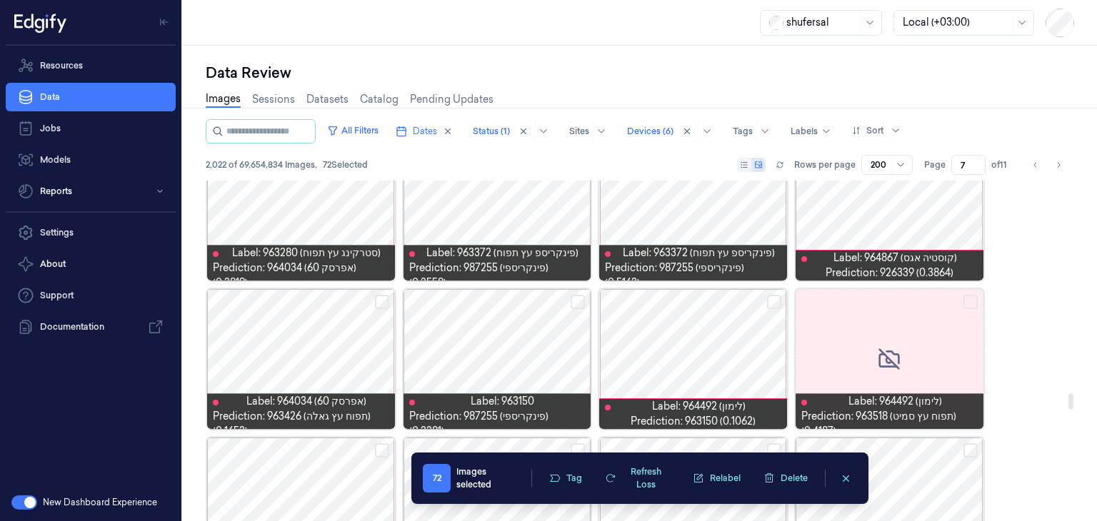
scroll to position [4648, 0]
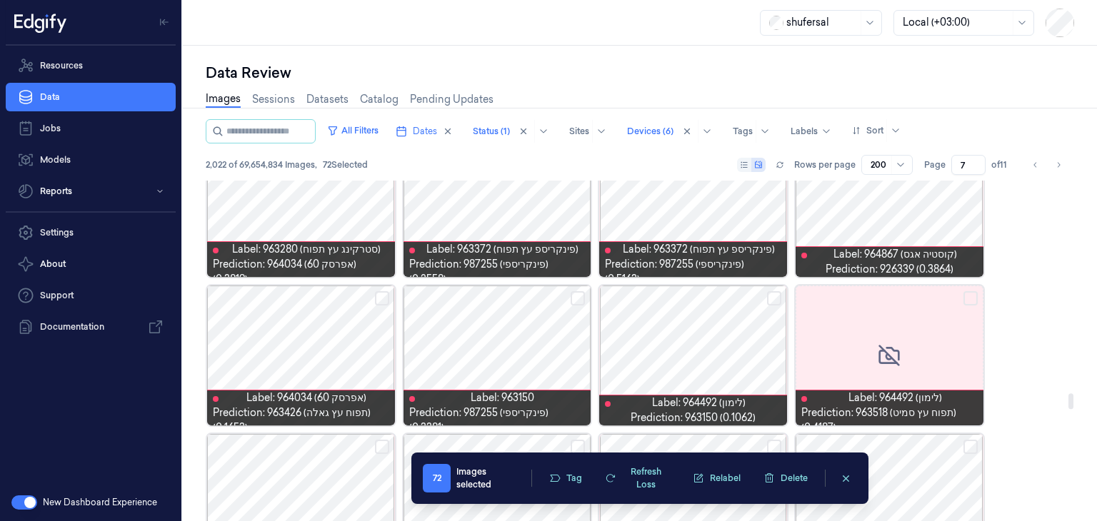
click at [772, 298] on button "Select row" at bounding box center [774, 298] width 14 height 14
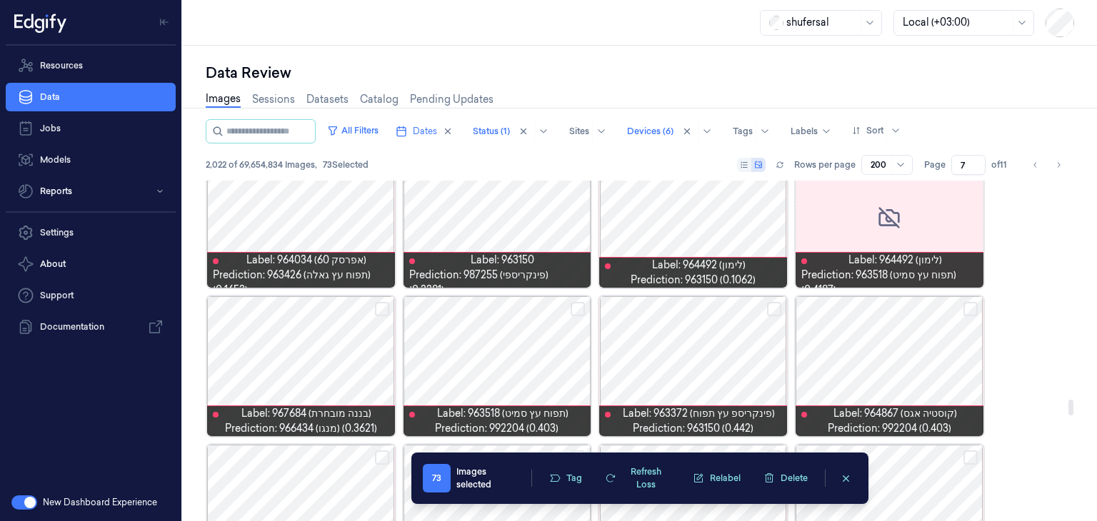
scroll to position [4787, 0]
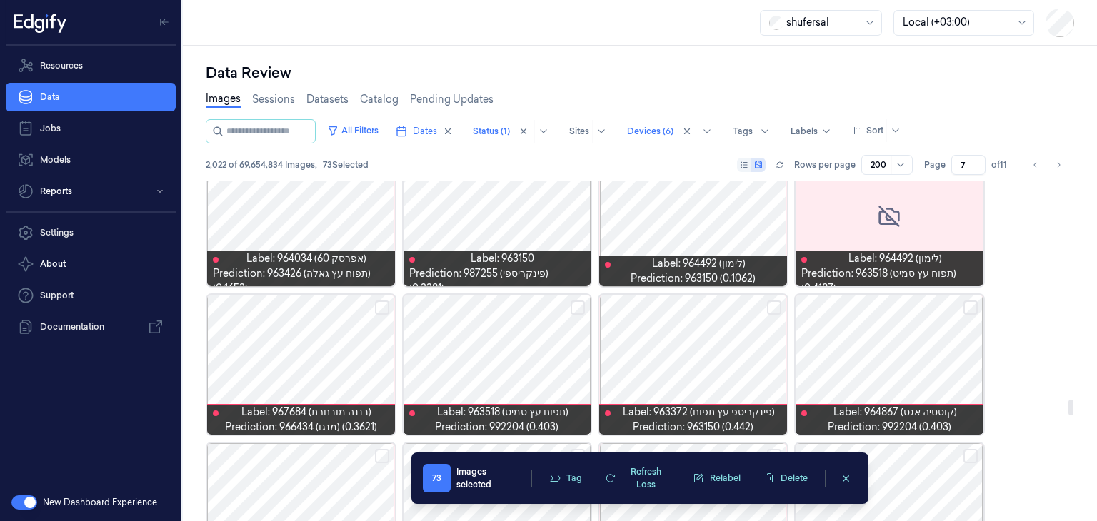
click at [969, 308] on button "Select row" at bounding box center [970, 308] width 14 height 14
click at [773, 306] on button "Select row" at bounding box center [774, 308] width 14 height 14
click at [573, 305] on button "Select row" at bounding box center [577, 308] width 14 height 14
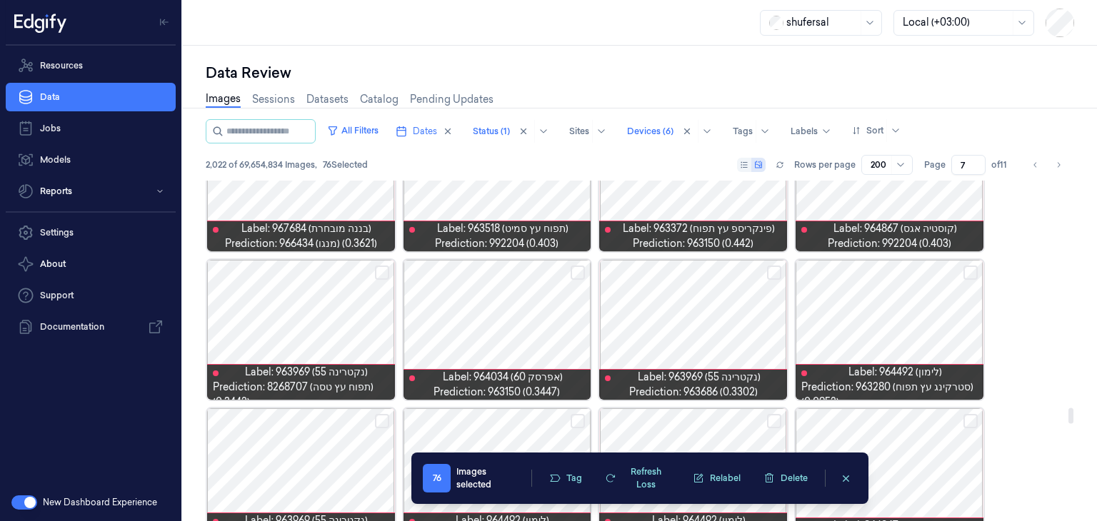
scroll to position [4971, 0]
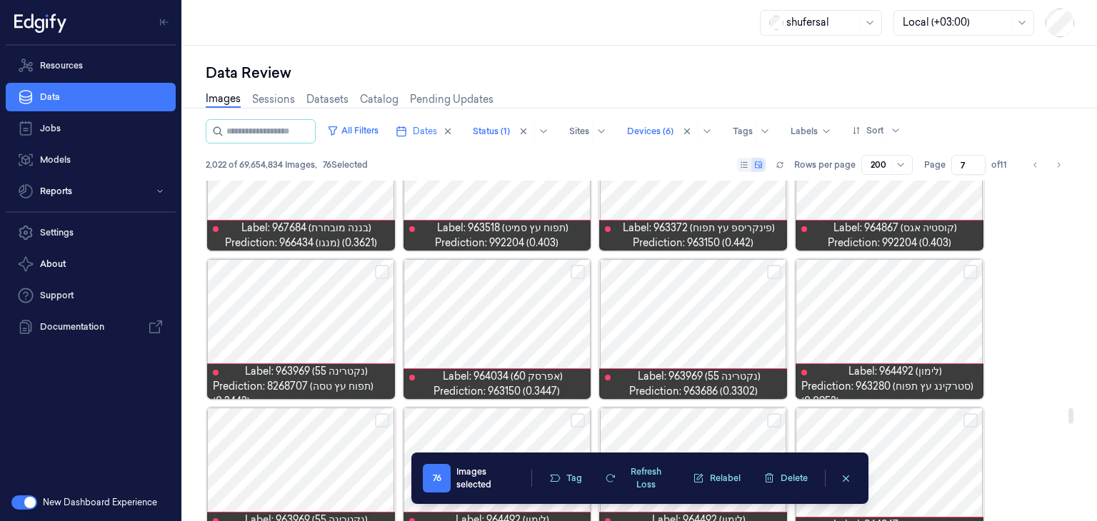
click at [380, 268] on button "Select row" at bounding box center [382, 272] width 14 height 14
click at [575, 270] on button "Select row" at bounding box center [577, 272] width 14 height 14
click at [774, 274] on button "Select row" at bounding box center [774, 272] width 14 height 14
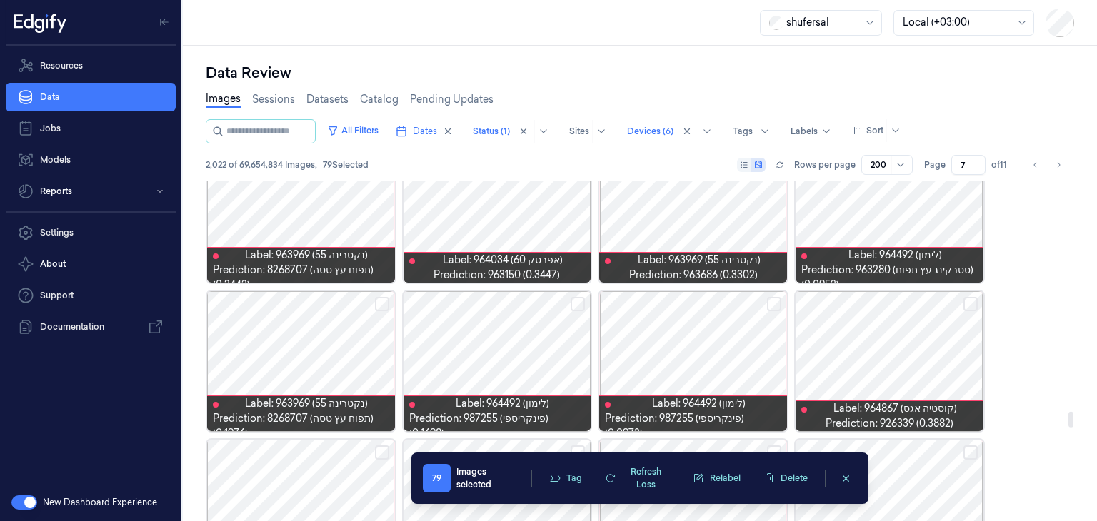
scroll to position [5106, 0]
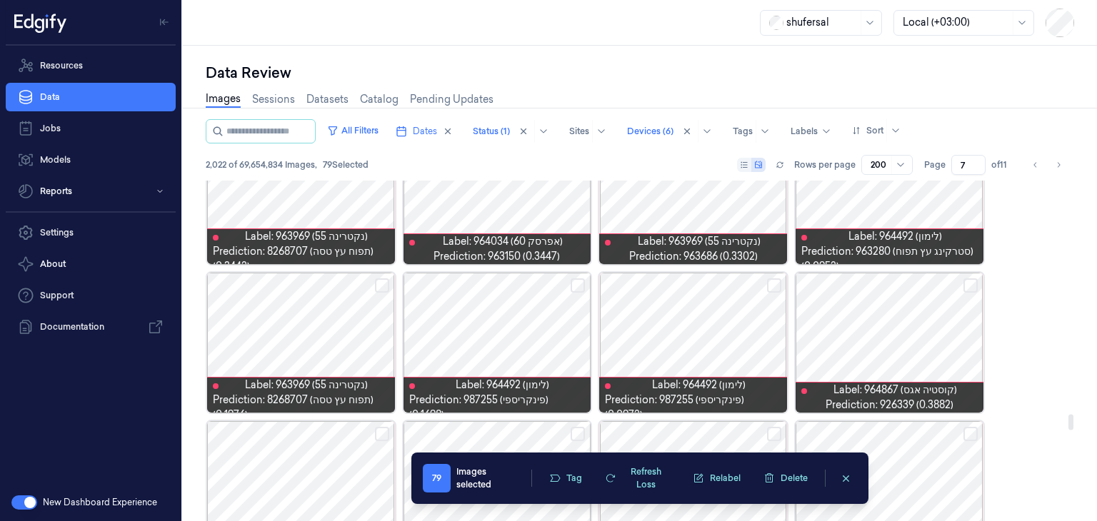
click at [977, 286] on button "Select row" at bounding box center [970, 285] width 14 height 14
click at [384, 283] on button "Select row" at bounding box center [382, 285] width 14 height 14
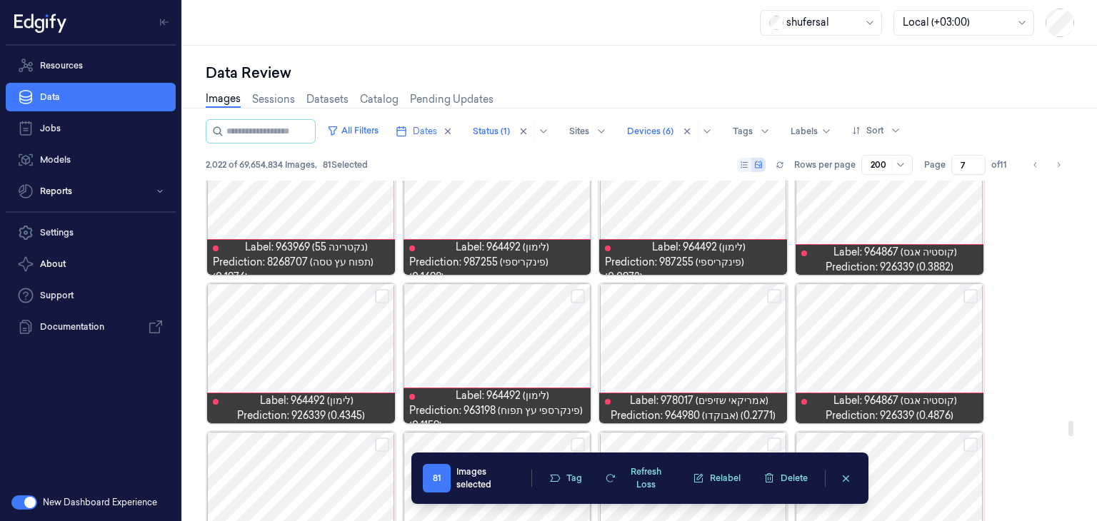
scroll to position [5246, 0]
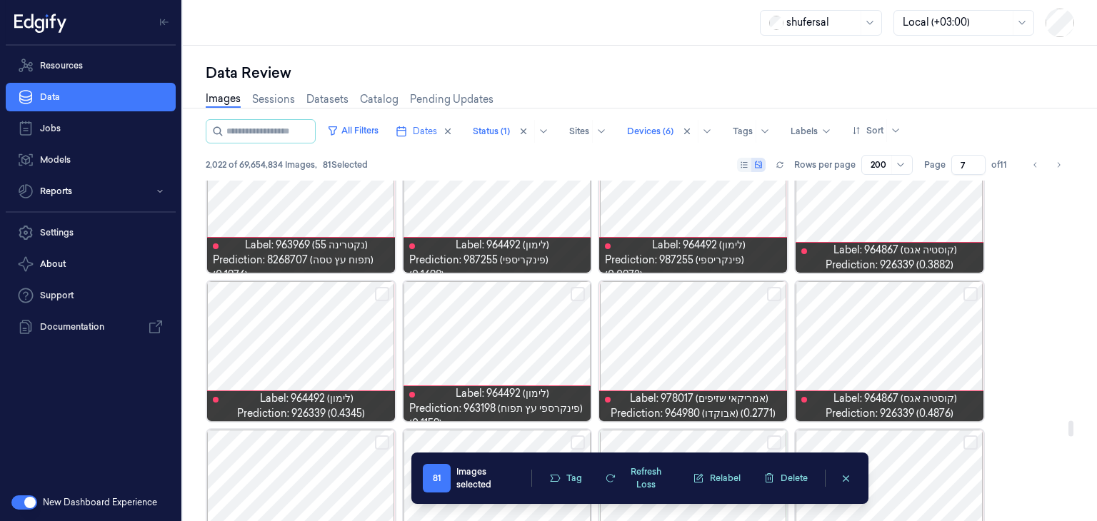
click at [382, 291] on button "Select row" at bounding box center [382, 294] width 14 height 14
click at [777, 288] on button "Select row" at bounding box center [774, 294] width 14 height 14
click at [968, 300] on div at bounding box center [889, 351] width 188 height 140
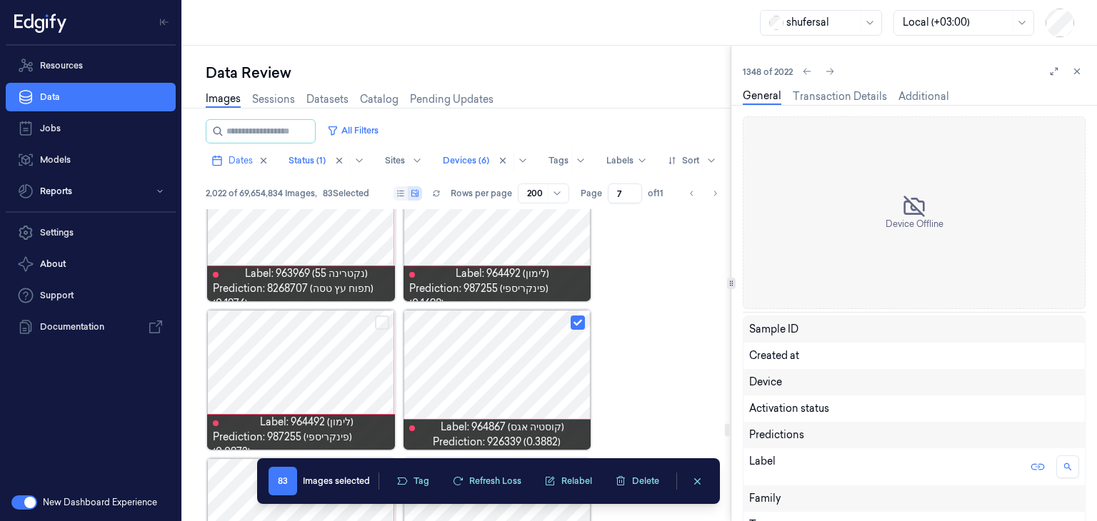
scroll to position [10443, 0]
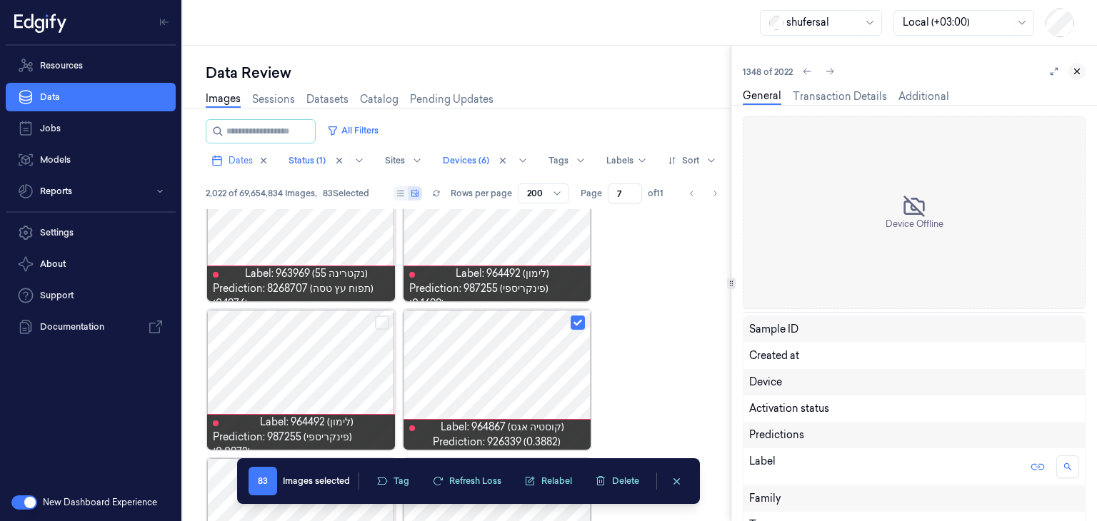
click at [1077, 71] on icon at bounding box center [1076, 71] width 5 height 5
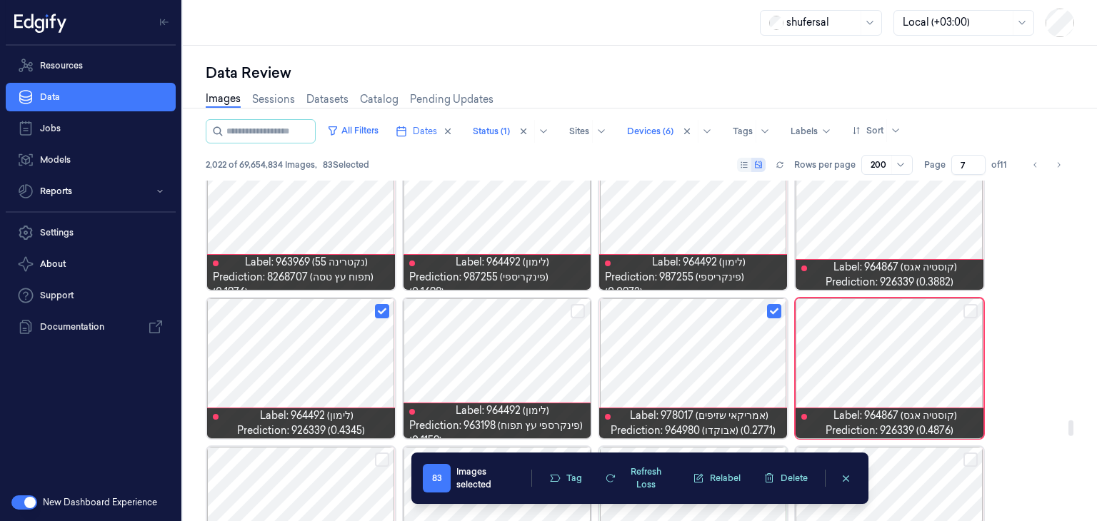
scroll to position [5240, 0]
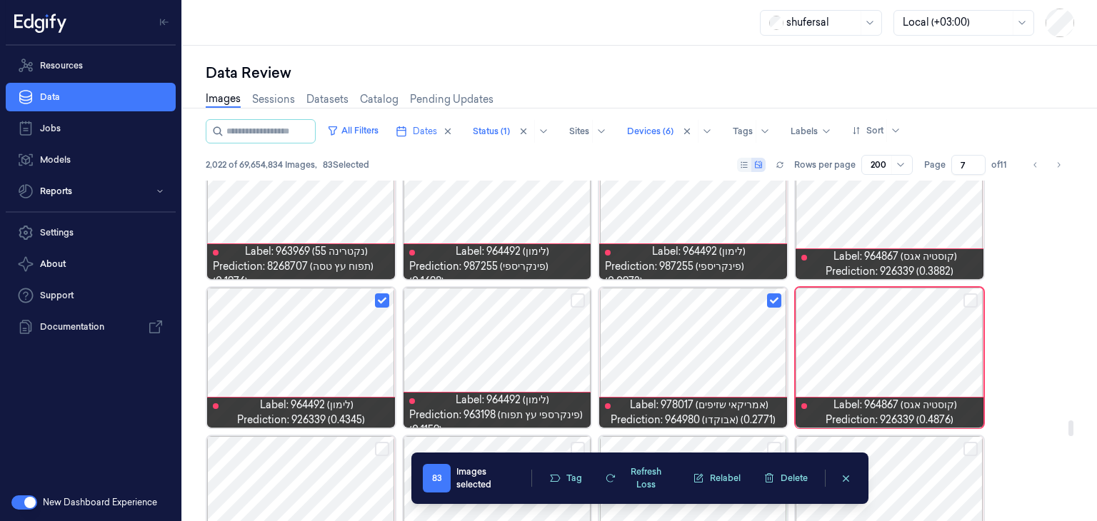
click at [974, 298] on button "Select row" at bounding box center [970, 300] width 14 height 14
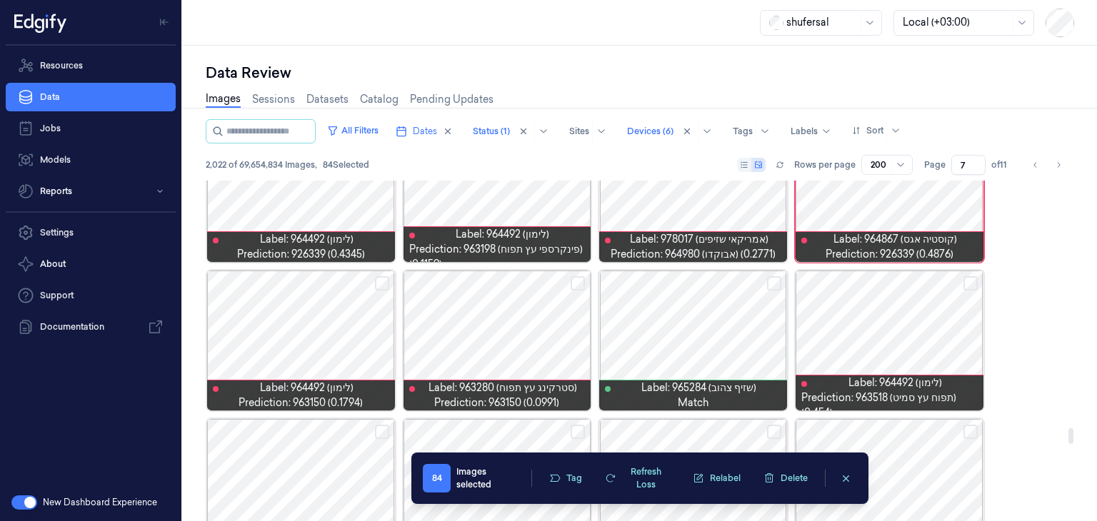
scroll to position [5410, 0]
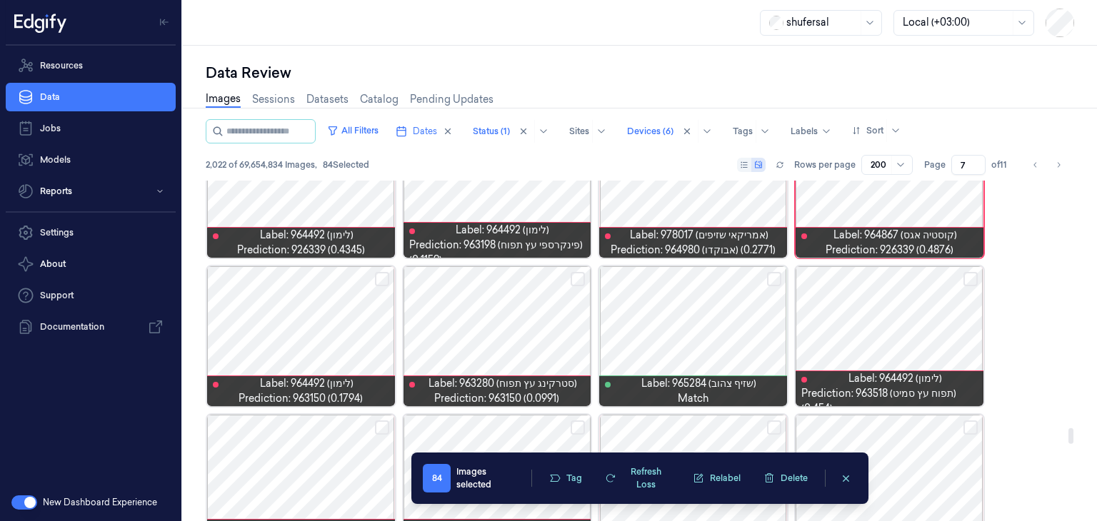
click at [382, 278] on button "Select row" at bounding box center [382, 279] width 14 height 14
click at [583, 275] on button "Select row" at bounding box center [577, 279] width 14 height 14
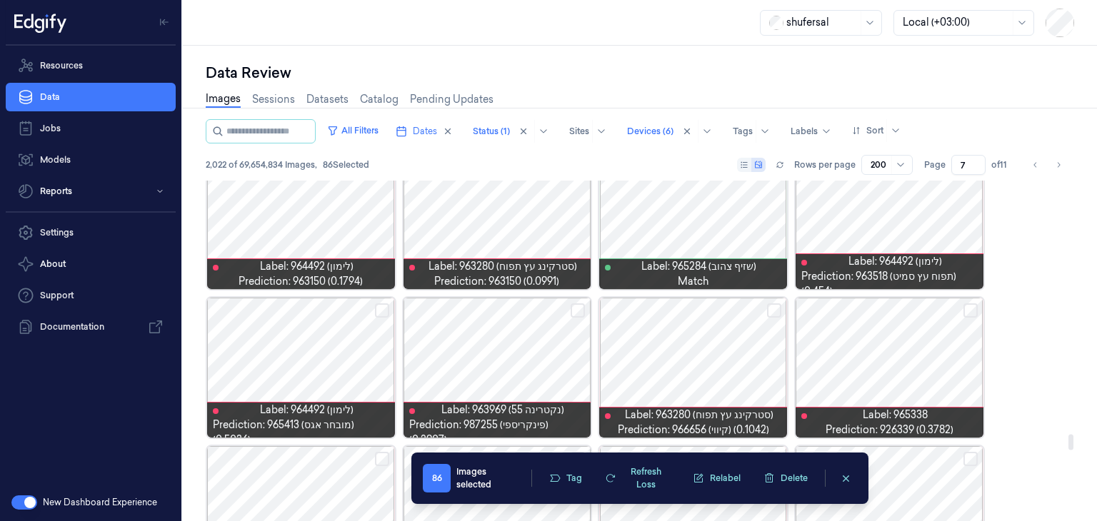
scroll to position [5544, 0]
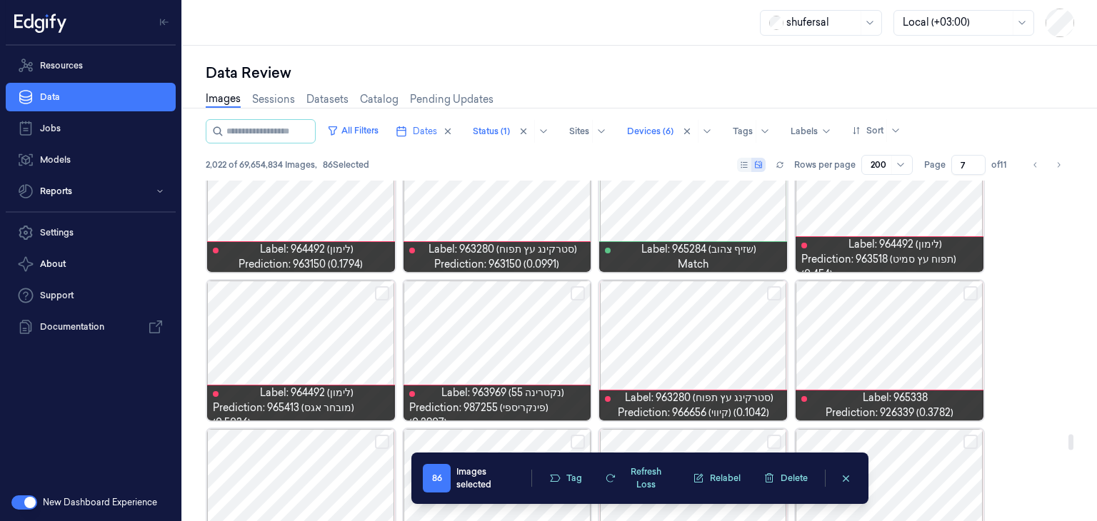
click at [965, 291] on button "Select row" at bounding box center [970, 293] width 14 height 14
click at [581, 295] on button "Select row" at bounding box center [577, 293] width 14 height 14
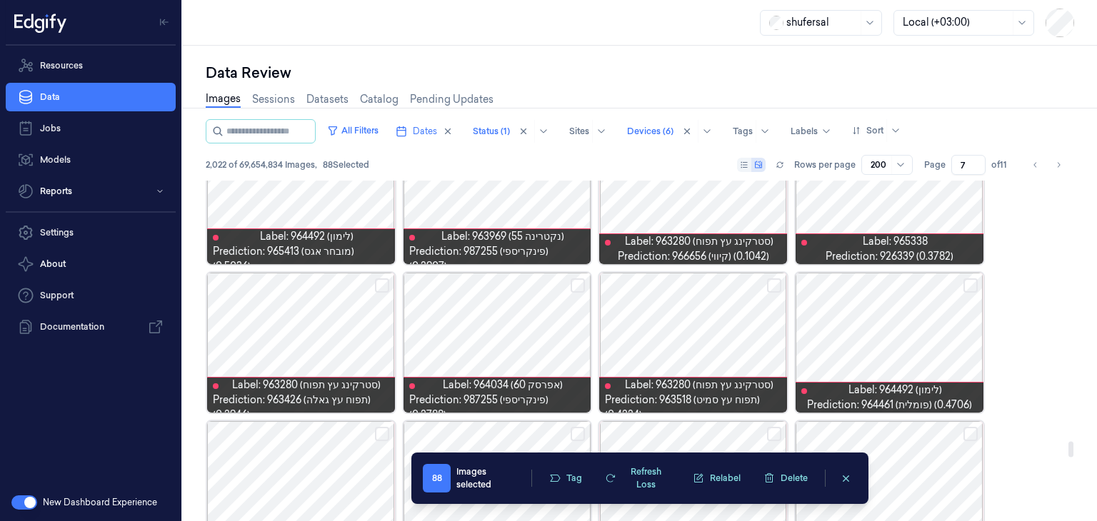
scroll to position [5702, 0]
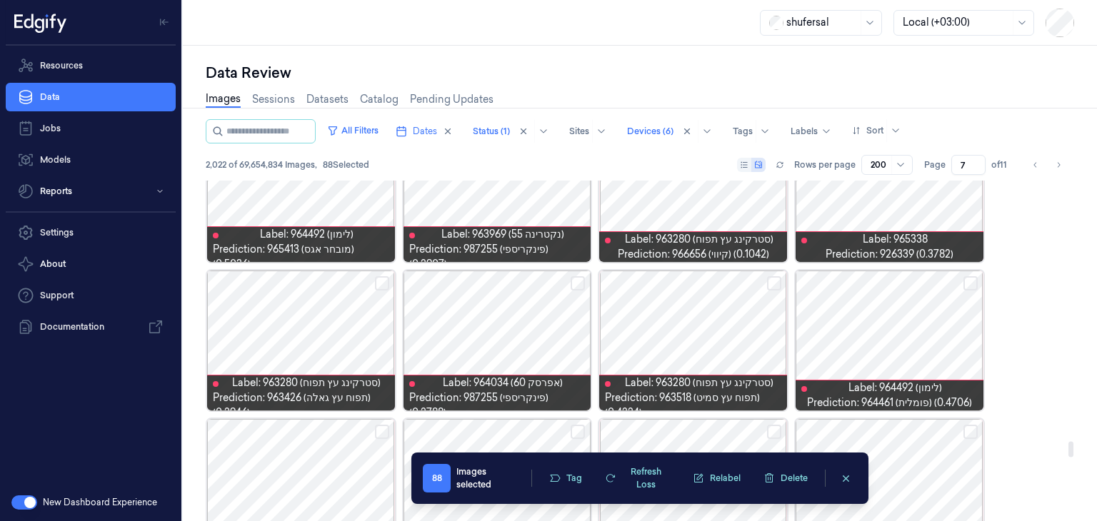
click at [971, 283] on button "Select row" at bounding box center [970, 283] width 14 height 14
click at [580, 283] on button "Select row" at bounding box center [577, 283] width 14 height 14
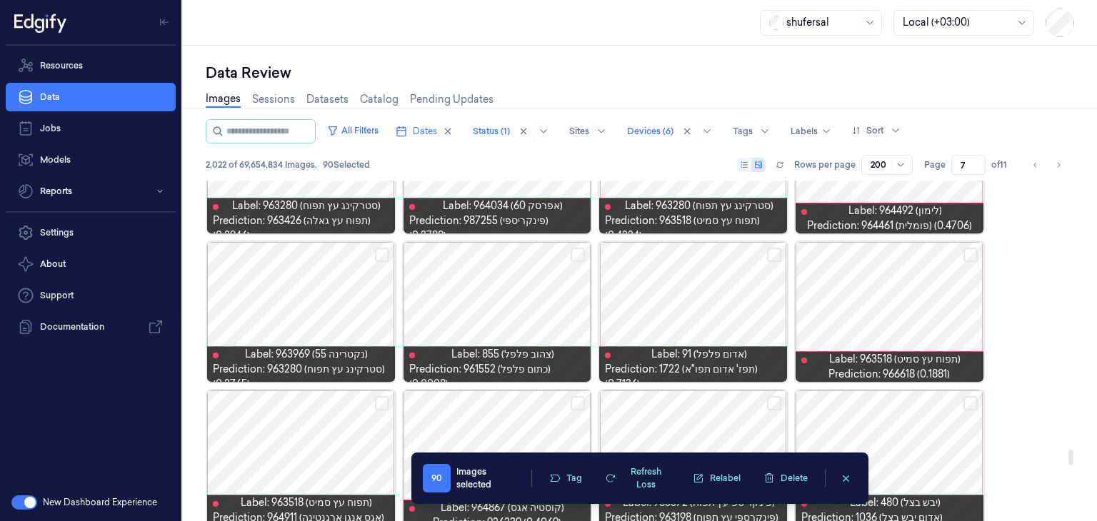
scroll to position [5881, 0]
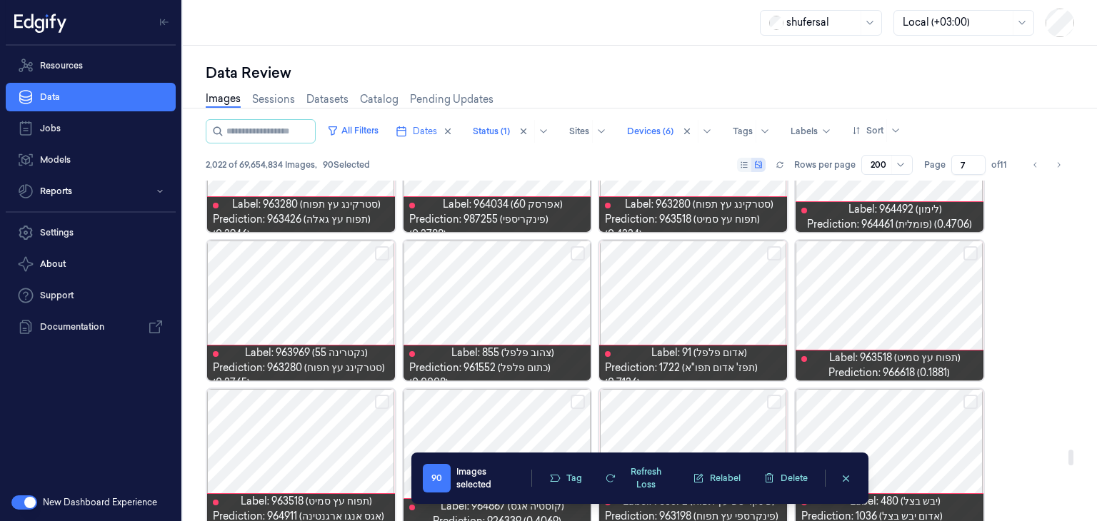
click at [385, 251] on button "Select row" at bounding box center [382, 253] width 14 height 14
click at [969, 253] on button "Select row" at bounding box center [970, 253] width 14 height 14
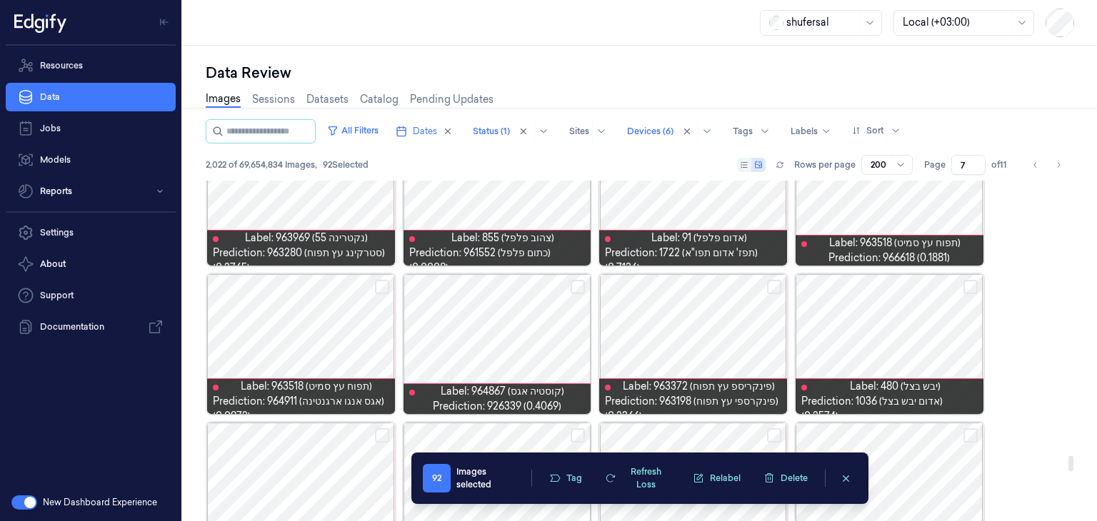
scroll to position [6025, 0]
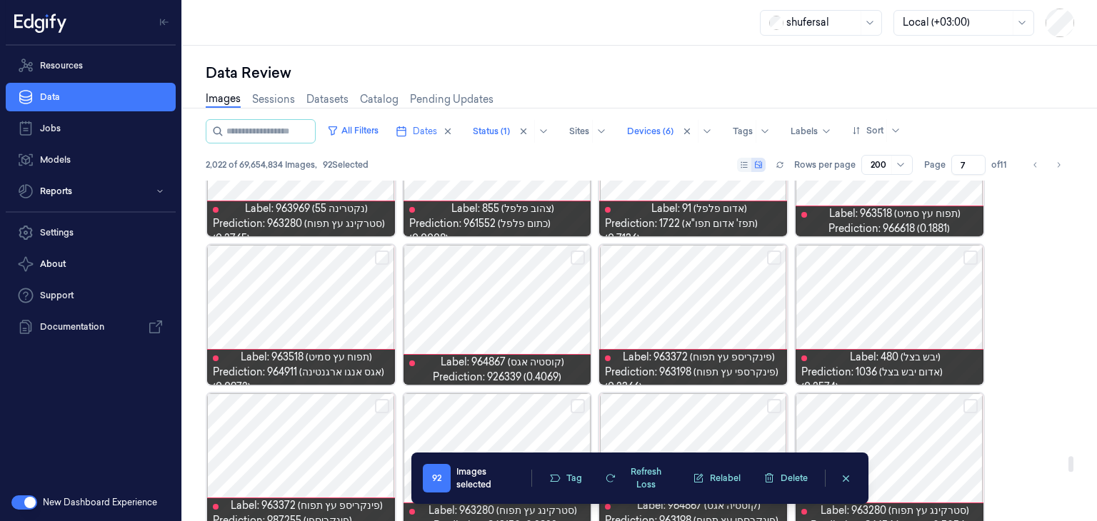
click at [573, 256] on button "Select row" at bounding box center [577, 258] width 14 height 14
click at [380, 260] on button "Select row" at bounding box center [382, 258] width 14 height 14
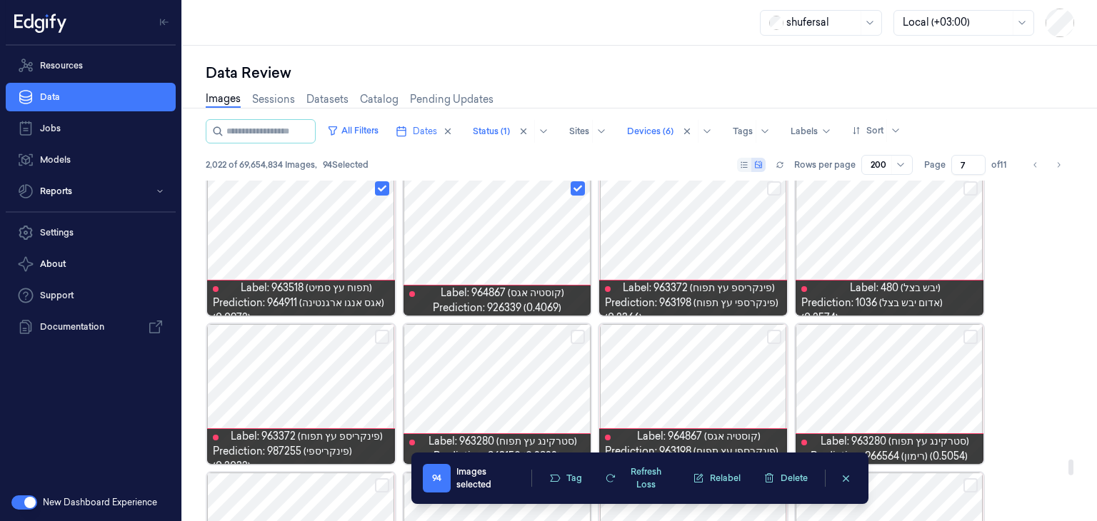
scroll to position [6173, 0]
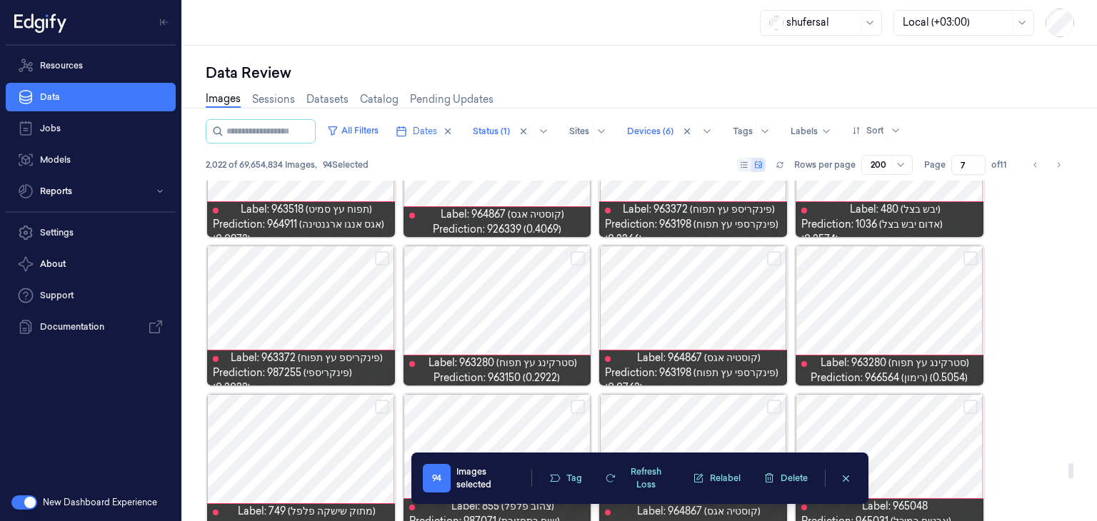
click at [972, 261] on button "Select row" at bounding box center [970, 258] width 14 height 14
click at [582, 258] on button "Select row" at bounding box center [577, 258] width 14 height 14
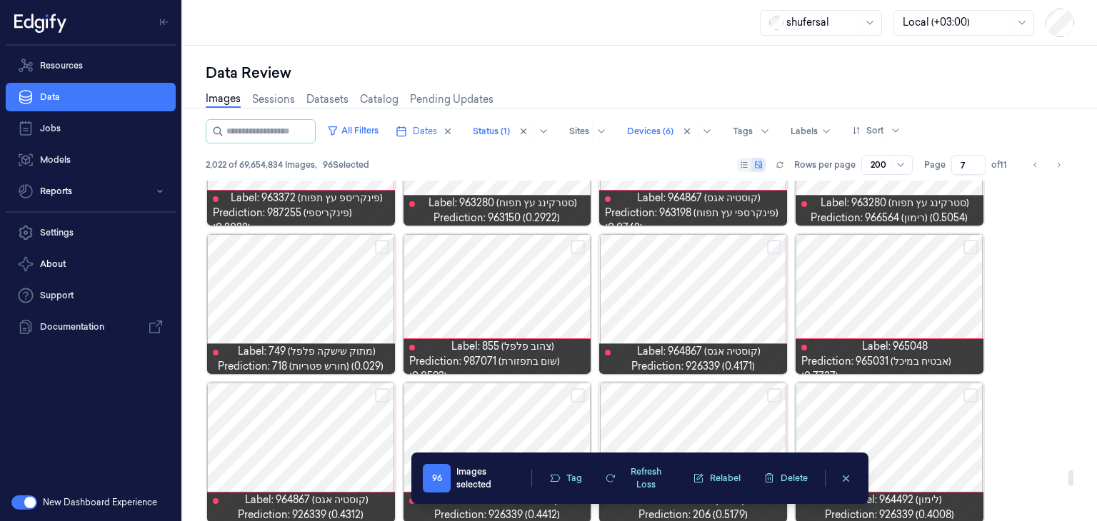
scroll to position [6333, 0]
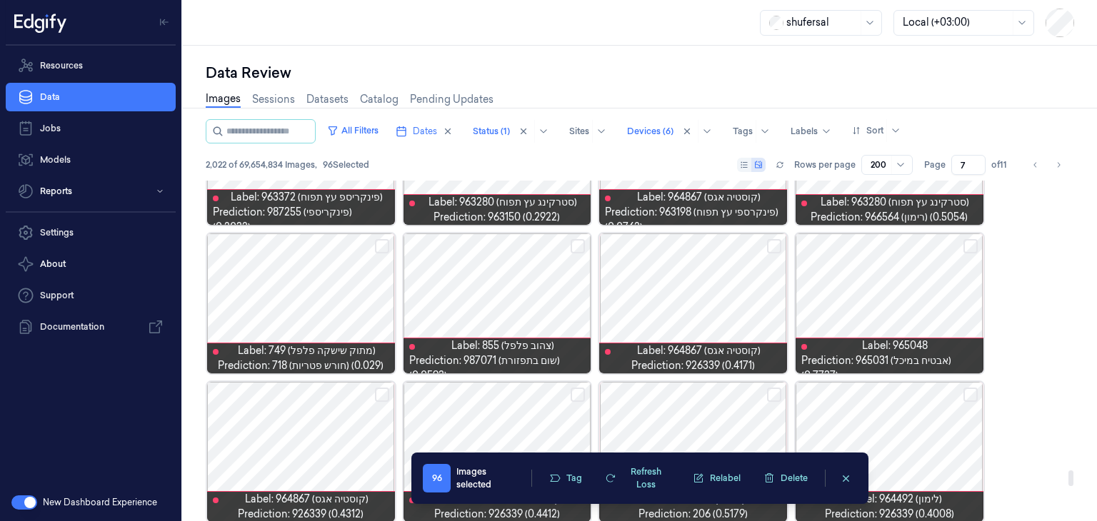
click at [774, 246] on button "Select row" at bounding box center [774, 246] width 14 height 14
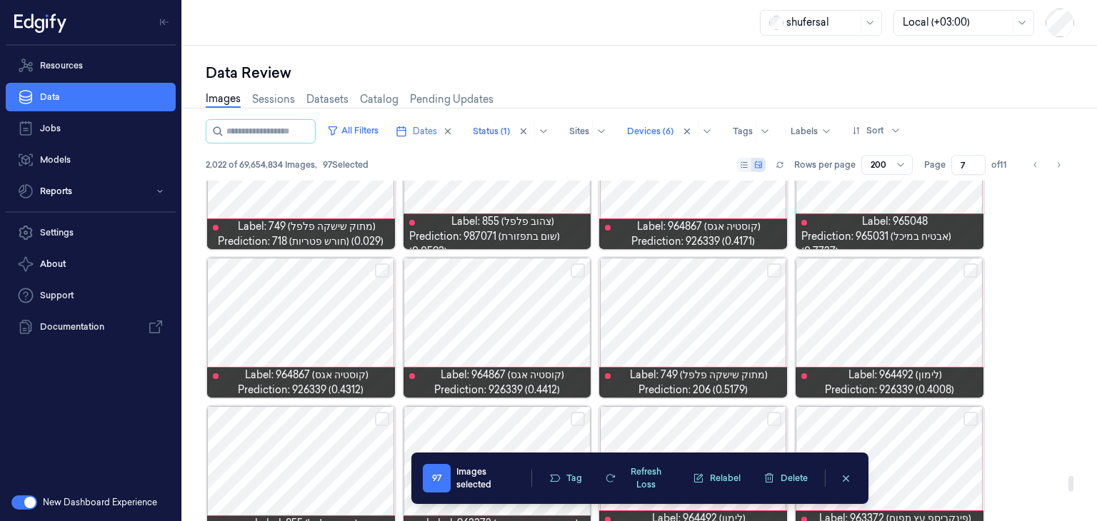
scroll to position [6459, 0]
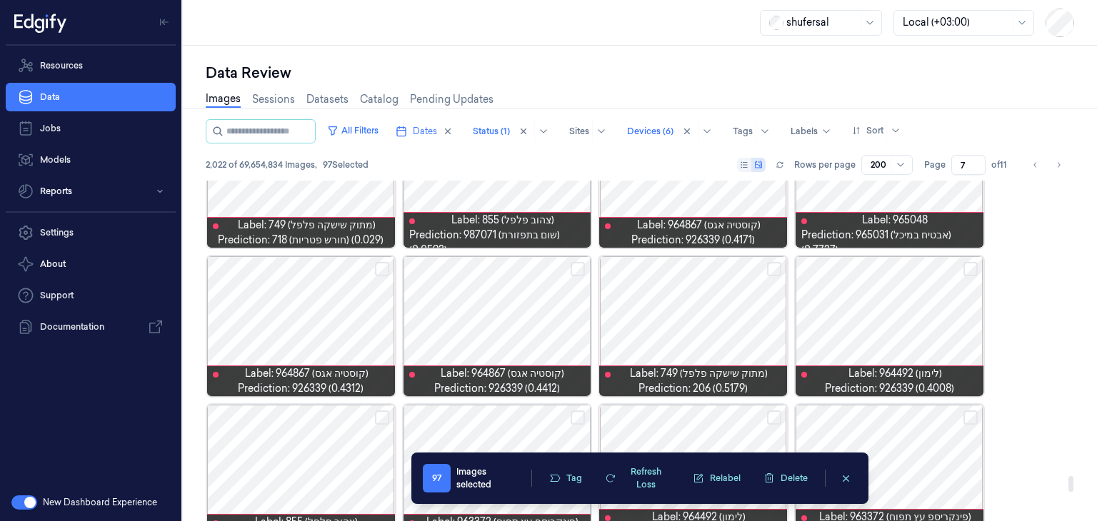
click at [388, 264] on button "Select row" at bounding box center [382, 269] width 14 height 14
click at [572, 264] on button "Select row" at bounding box center [577, 269] width 14 height 14
click at [771, 266] on button "Select row" at bounding box center [774, 269] width 14 height 14
click at [969, 269] on button "Select row" at bounding box center [970, 269] width 14 height 14
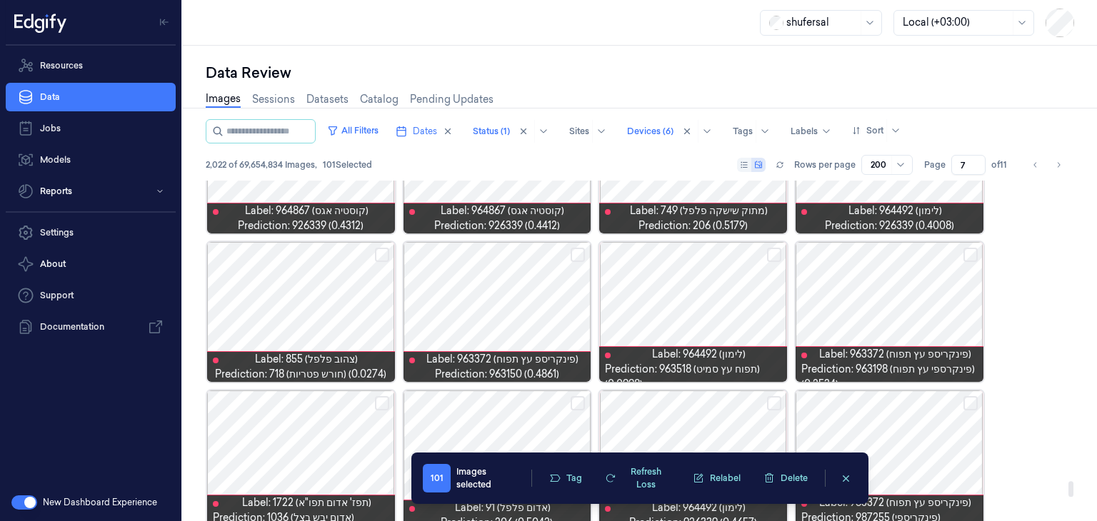
scroll to position [6630, 0]
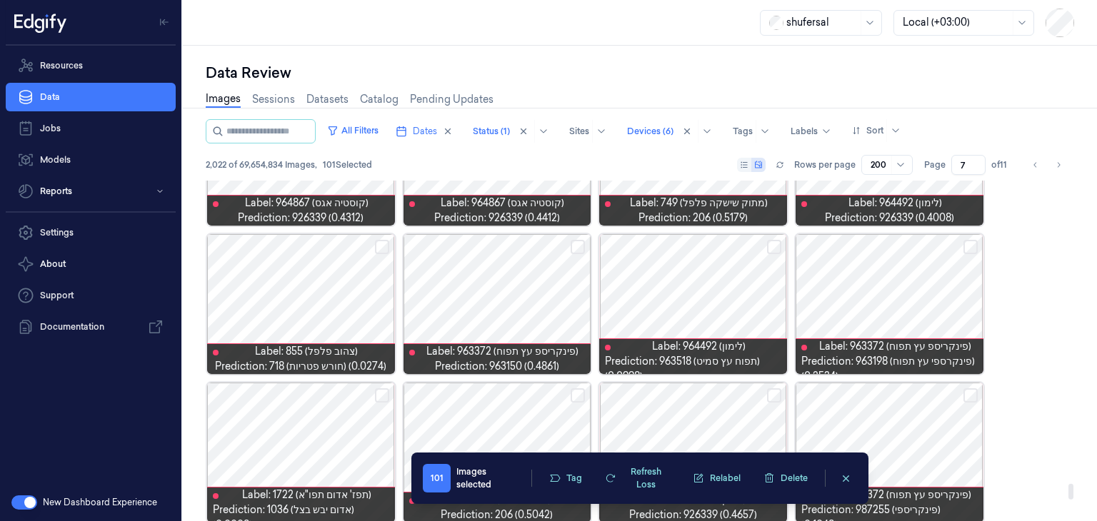
click at [574, 249] on button "Select row" at bounding box center [577, 247] width 14 height 14
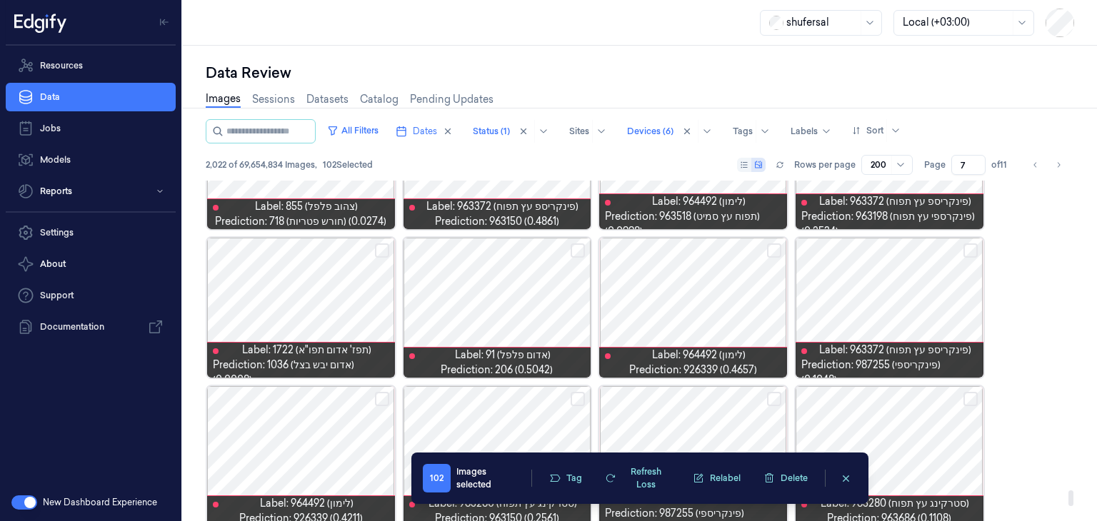
scroll to position [6774, 0]
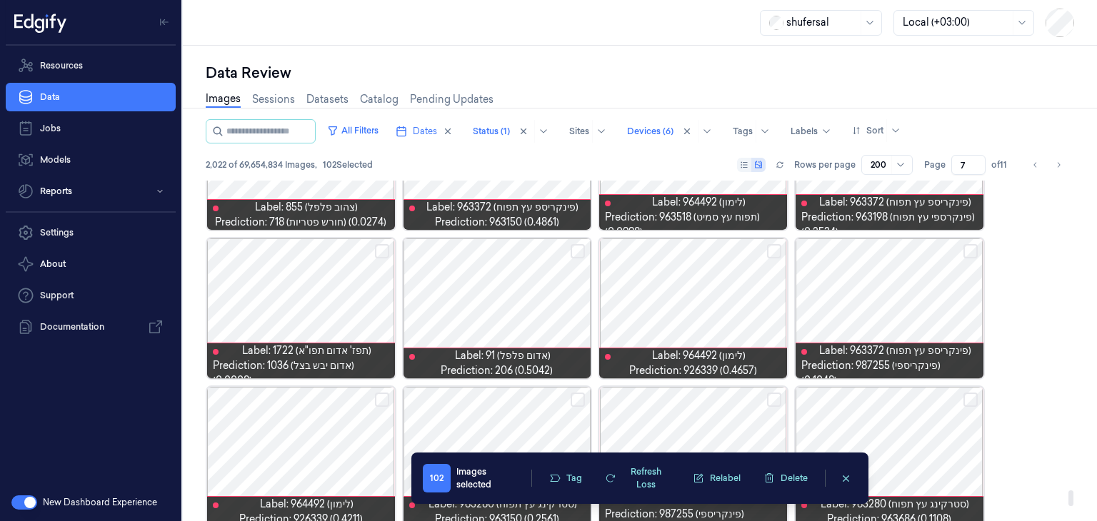
click at [770, 246] on button "Select row" at bounding box center [774, 251] width 14 height 14
click at [582, 253] on button "Select row" at bounding box center [577, 251] width 14 height 14
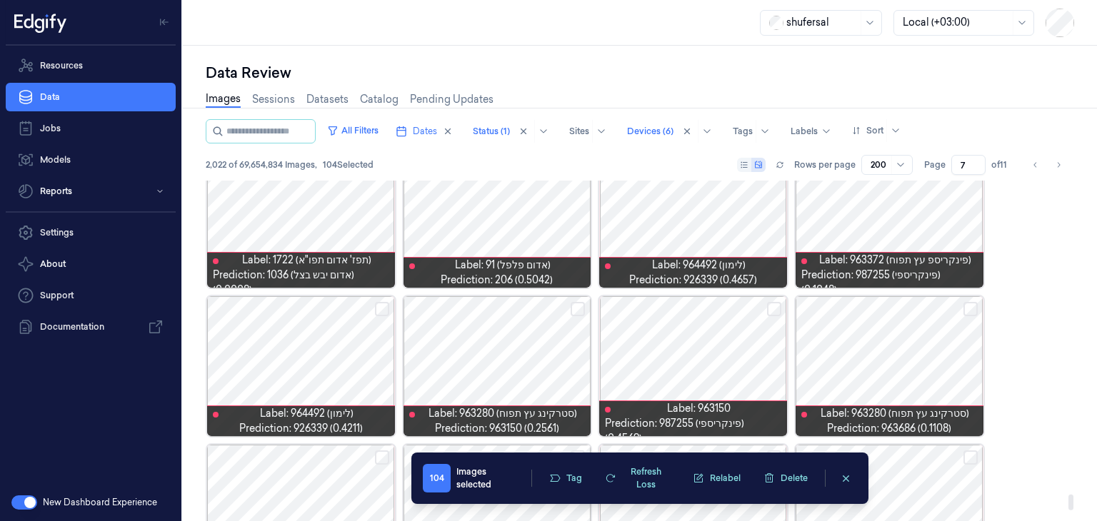
scroll to position [6867, 0]
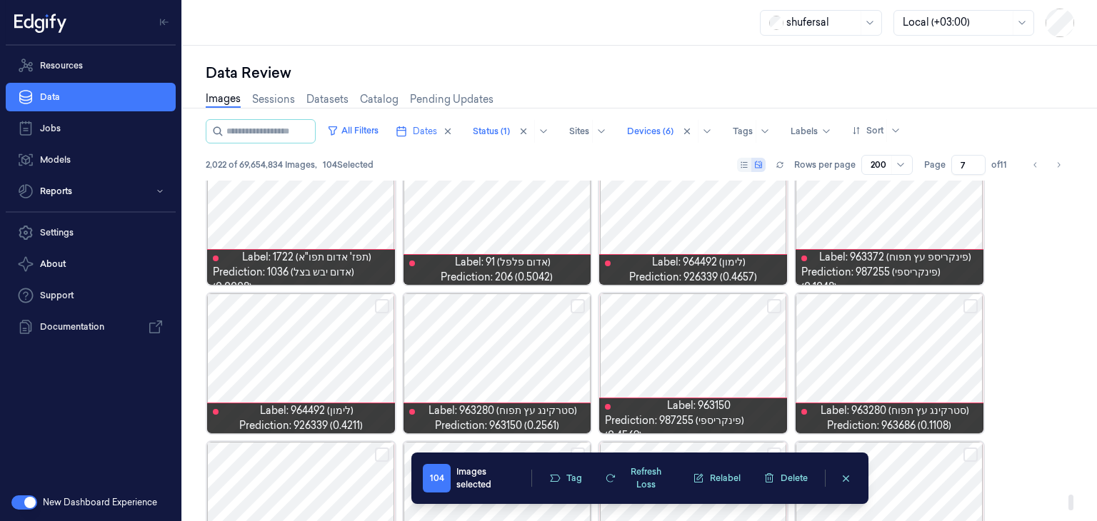
click at [382, 306] on button "Select row" at bounding box center [382, 306] width 14 height 14
click at [571, 306] on button "Select row" at bounding box center [577, 306] width 14 height 14
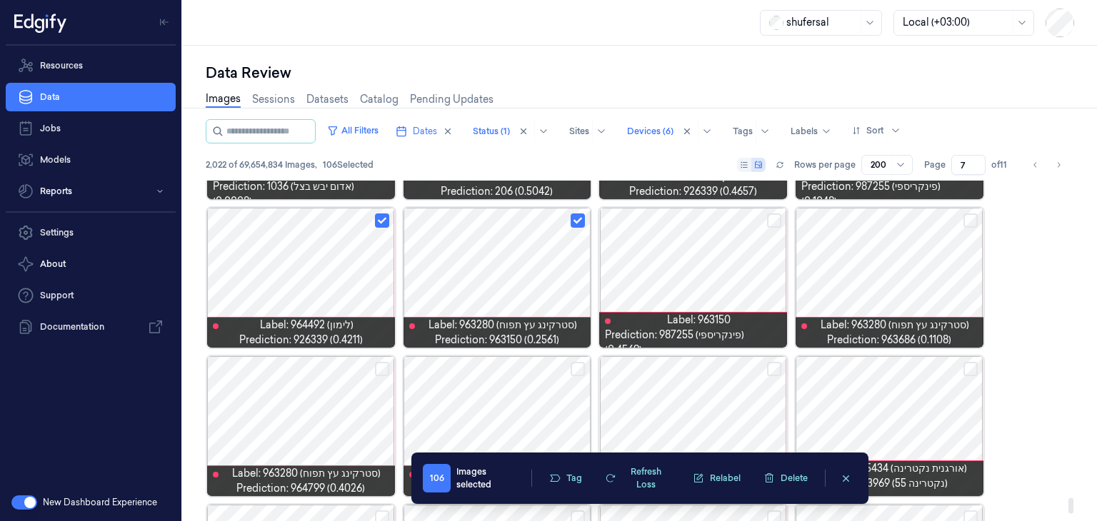
scroll to position [6928, 0]
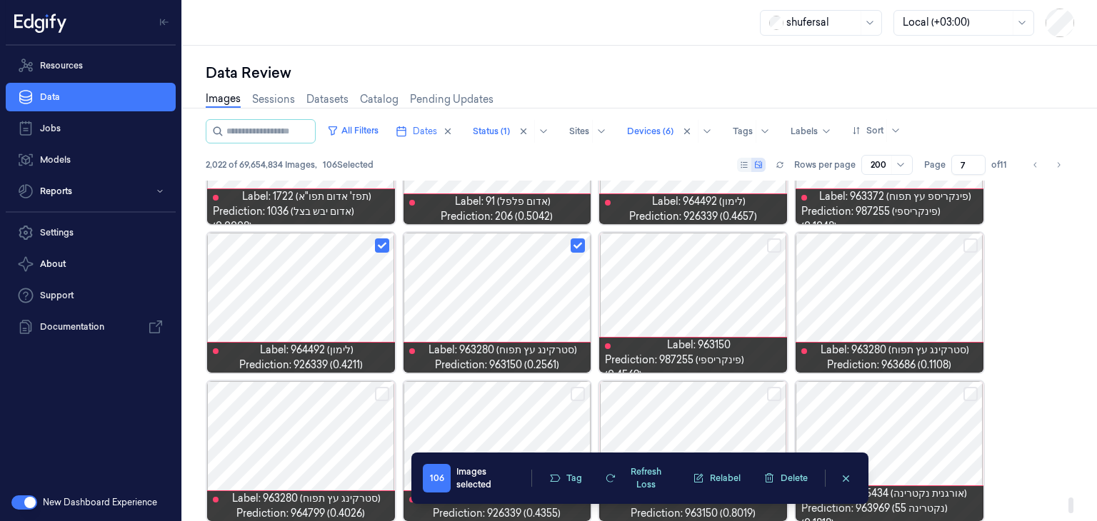
click at [971, 243] on button "Select row" at bounding box center [970, 245] width 14 height 14
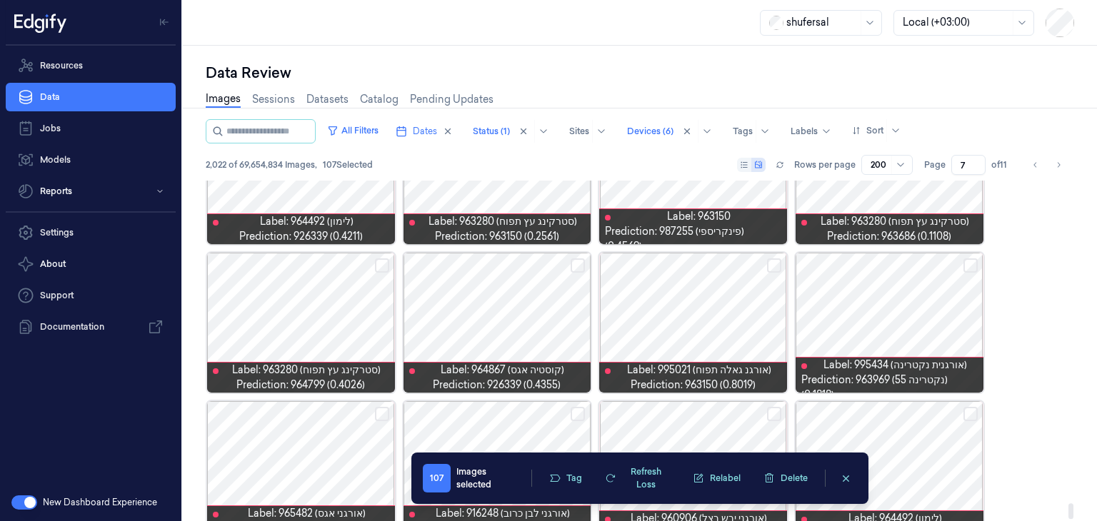
click at [768, 269] on button "Select row" at bounding box center [774, 265] width 14 height 14
click at [573, 266] on button "Select row" at bounding box center [577, 265] width 14 height 14
click at [380, 263] on button "Select row" at bounding box center [382, 265] width 14 height 14
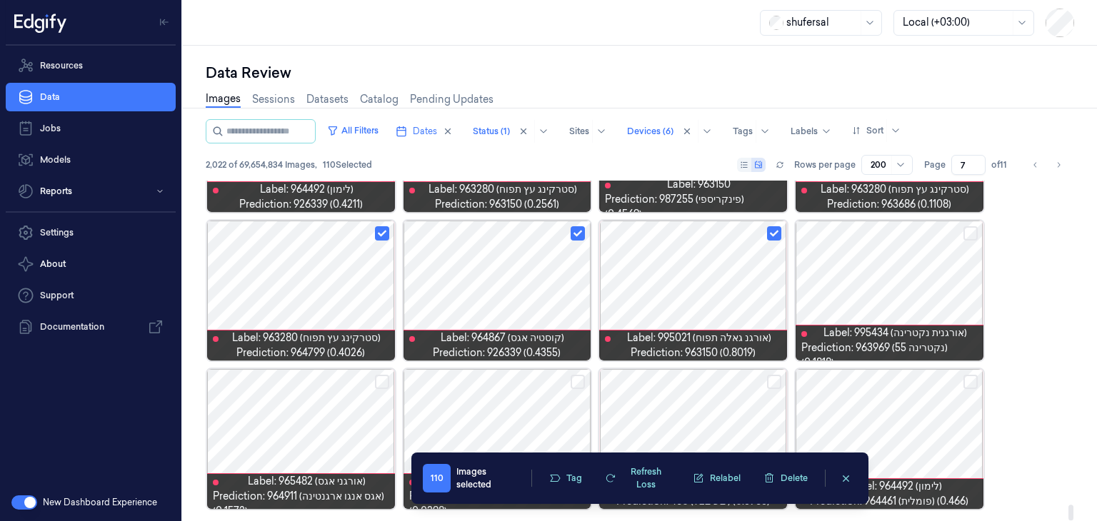
click at [967, 380] on button "Select row" at bounding box center [970, 382] width 14 height 14
click at [577, 483] on button "Tag" at bounding box center [565, 478] width 50 height 21
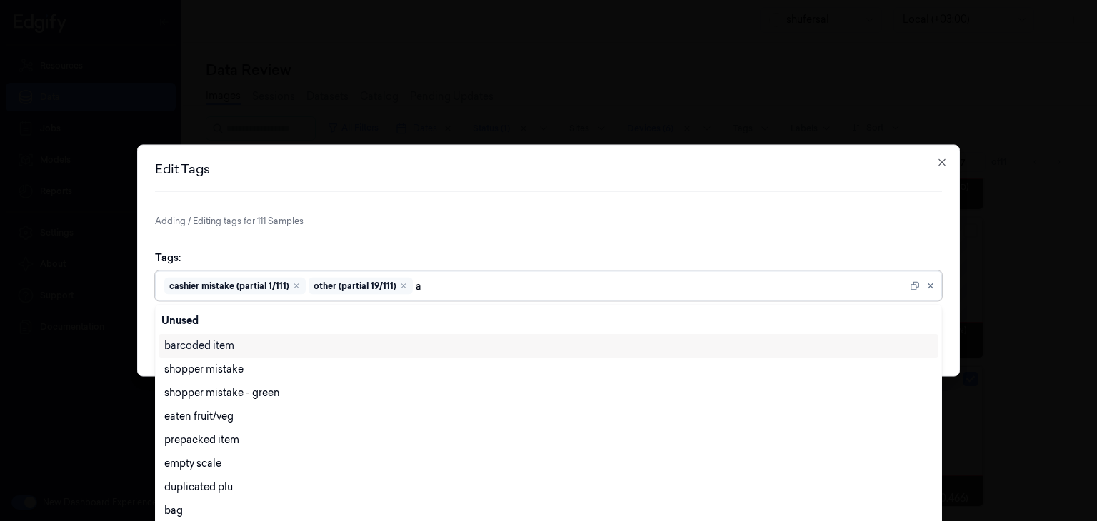
scroll to position [3, 0]
type input "ai"
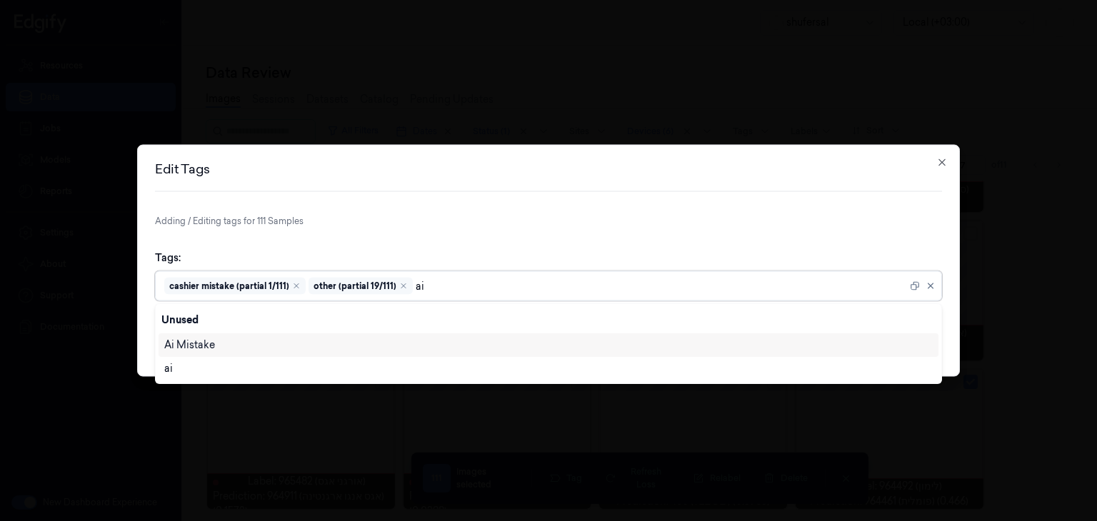
click at [258, 349] on div "Ai Mistake" at bounding box center [548, 345] width 768 height 15
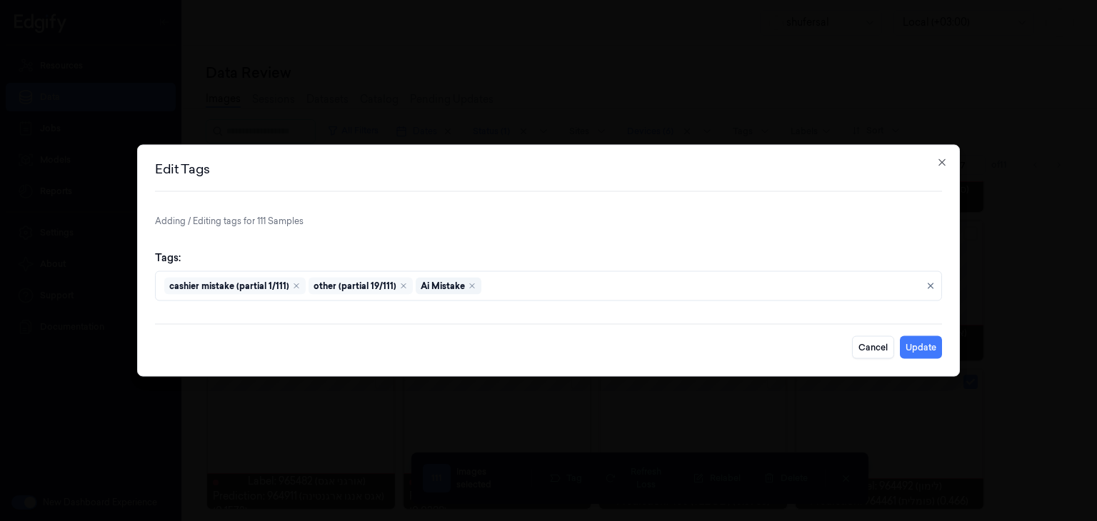
click at [864, 212] on div "Edit Tags Adding / Editing tags for 111 Samples Tags: cashier mistake (partial …" at bounding box center [548, 261] width 822 height 232
click at [918, 347] on button "Update" at bounding box center [920, 347] width 42 height 23
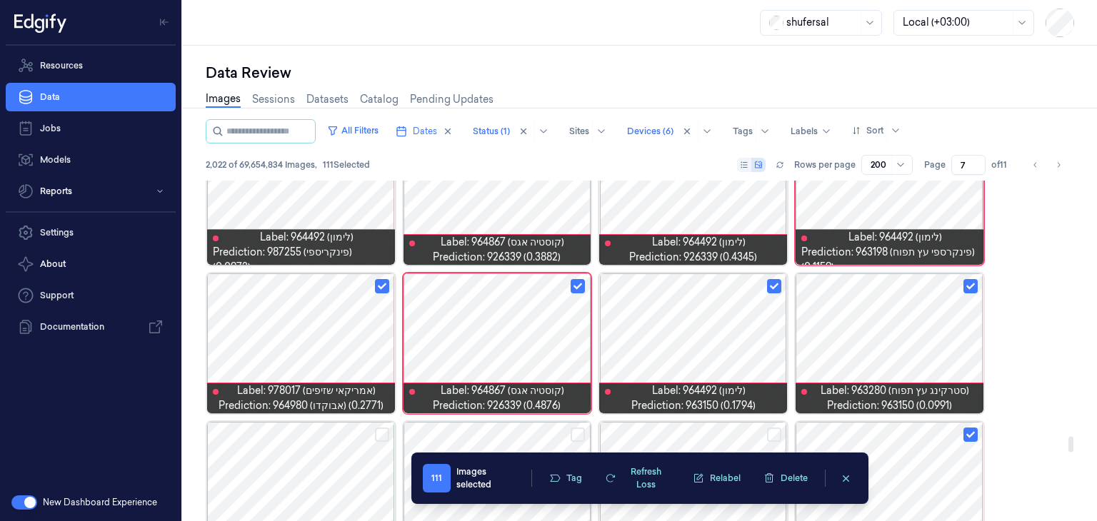
scroll to position [5395, 0]
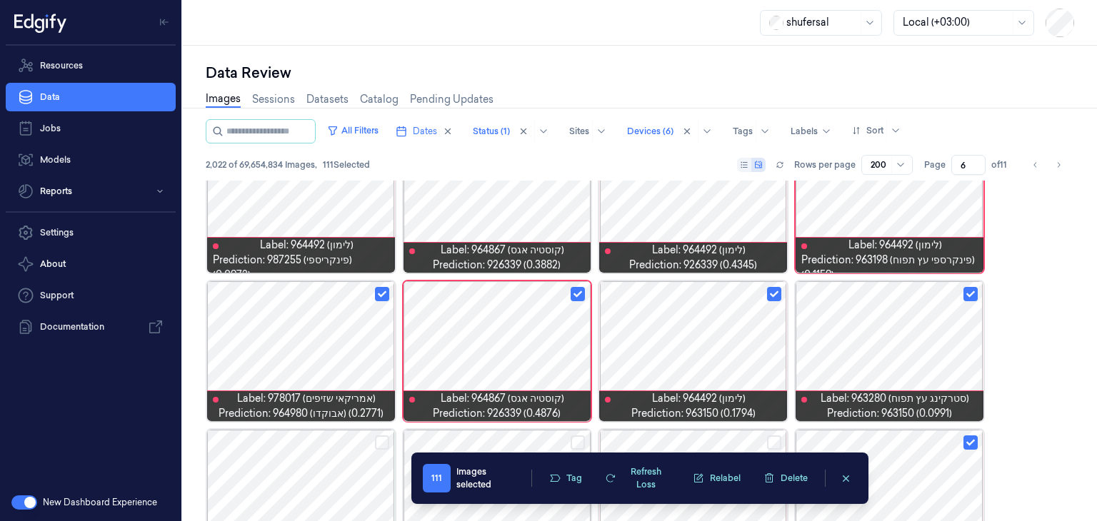
click at [977, 169] on input "6" at bounding box center [968, 165] width 34 height 20
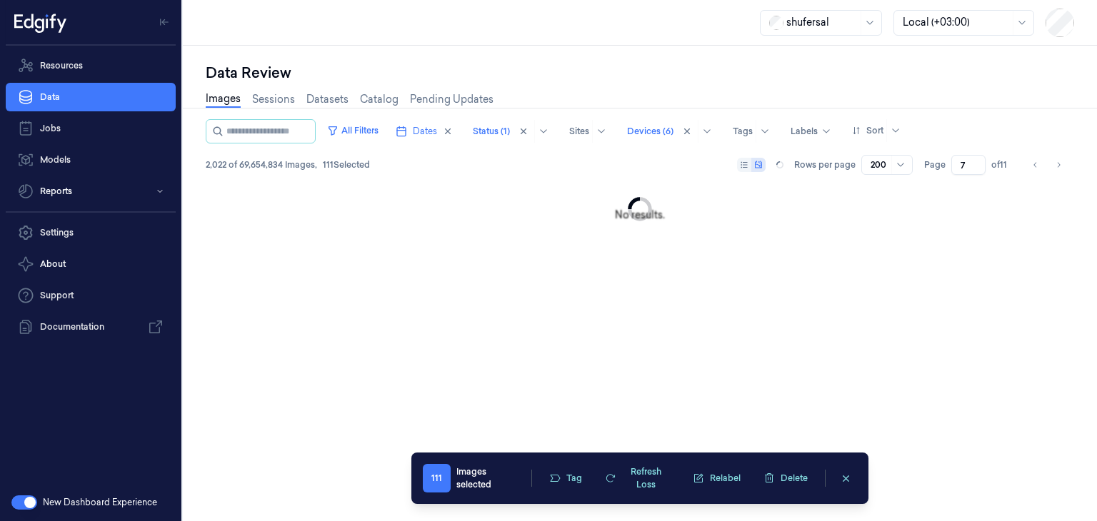
click at [974, 161] on input "7" at bounding box center [968, 165] width 34 height 20
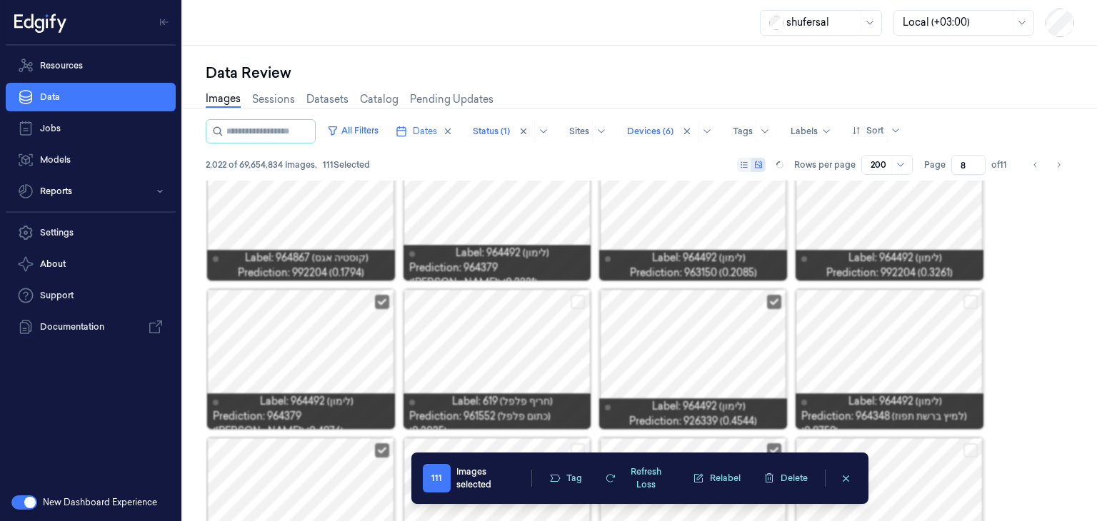
type input "8"
click at [974, 161] on input "8" at bounding box center [968, 165] width 34 height 20
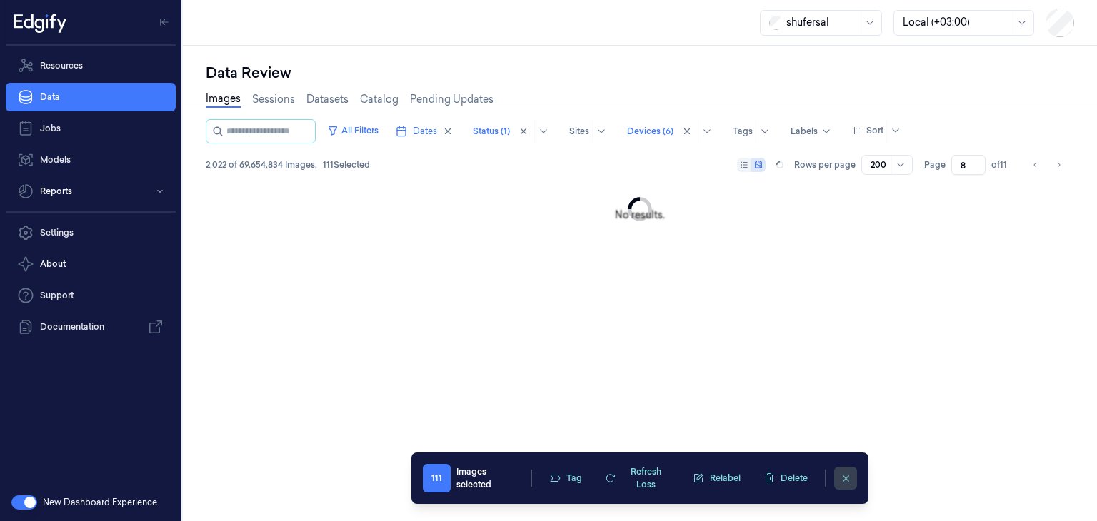
click at [842, 480] on icon "clearSelection" at bounding box center [845, 478] width 6 height 6
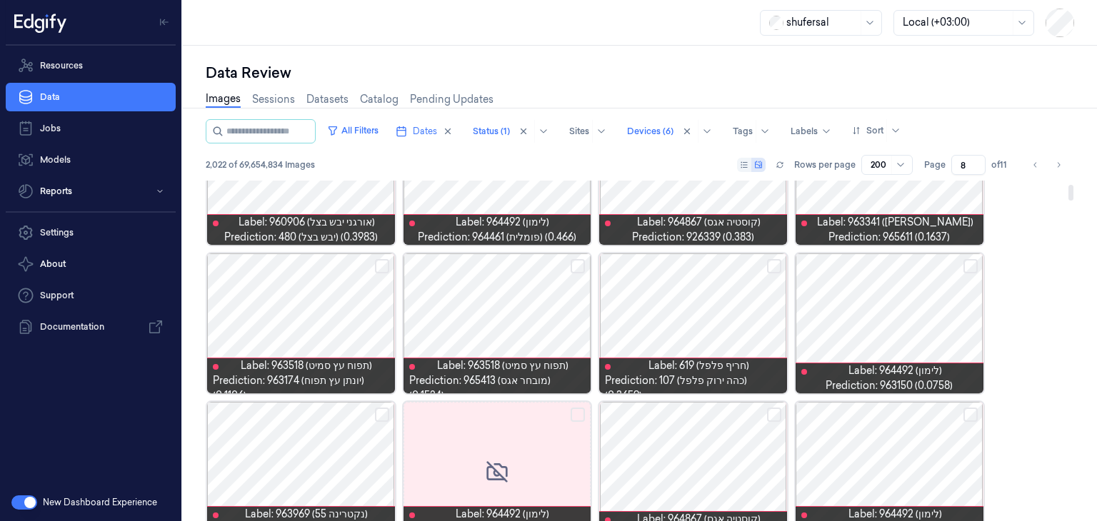
scroll to position [80, 0]
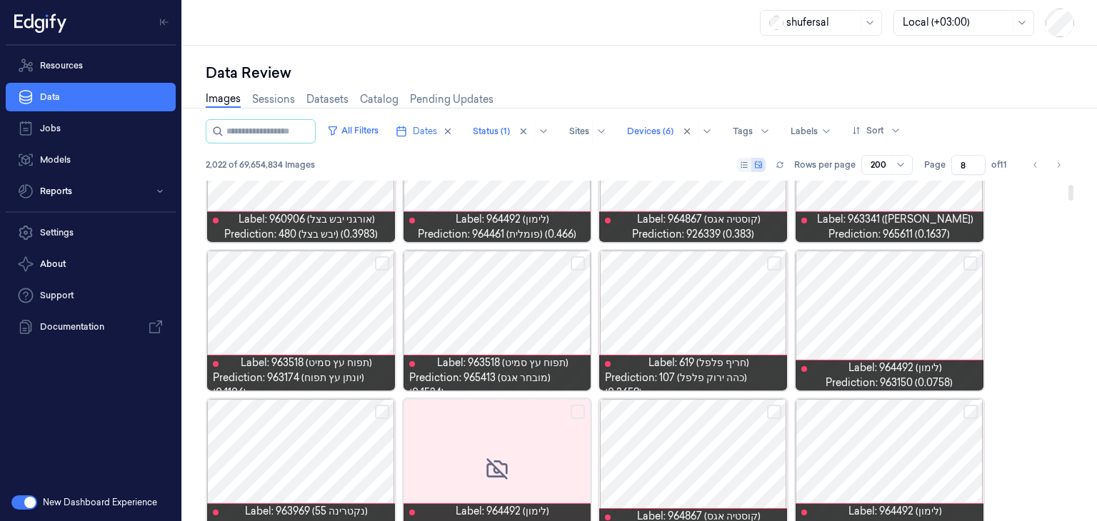
click at [775, 266] on button "Select row" at bounding box center [774, 263] width 14 height 14
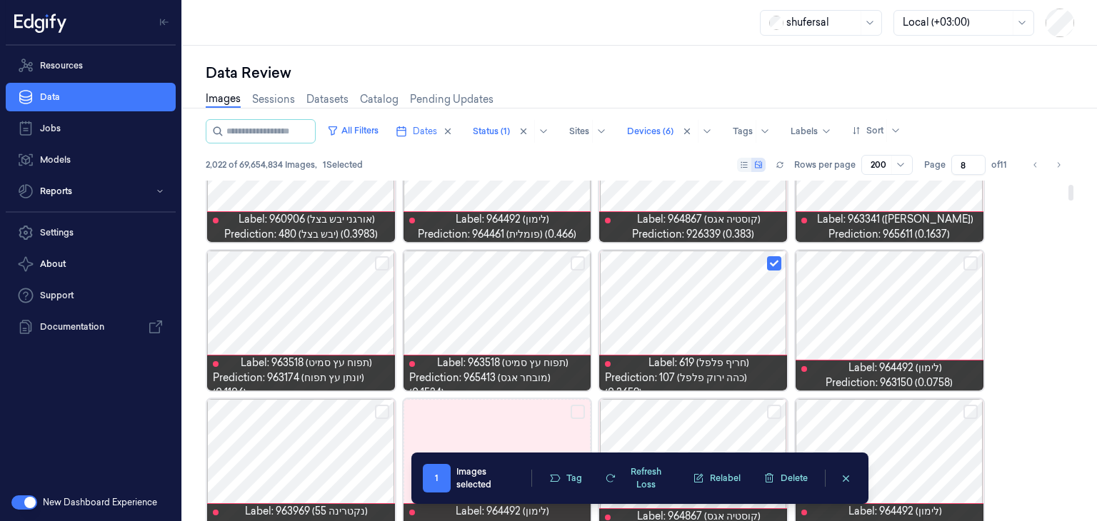
click at [962, 255] on div at bounding box center [889, 321] width 188 height 140
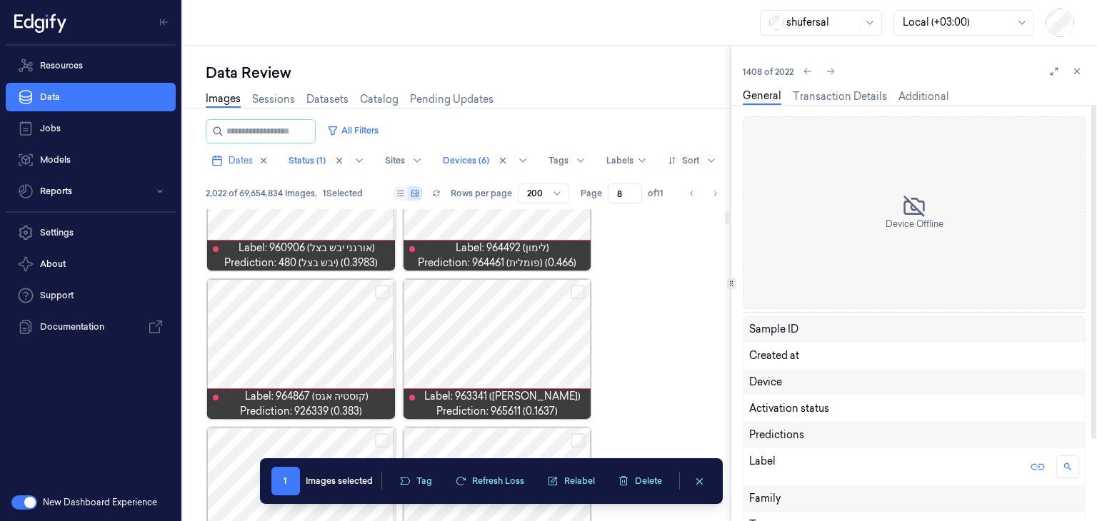
scroll to position [49, 0]
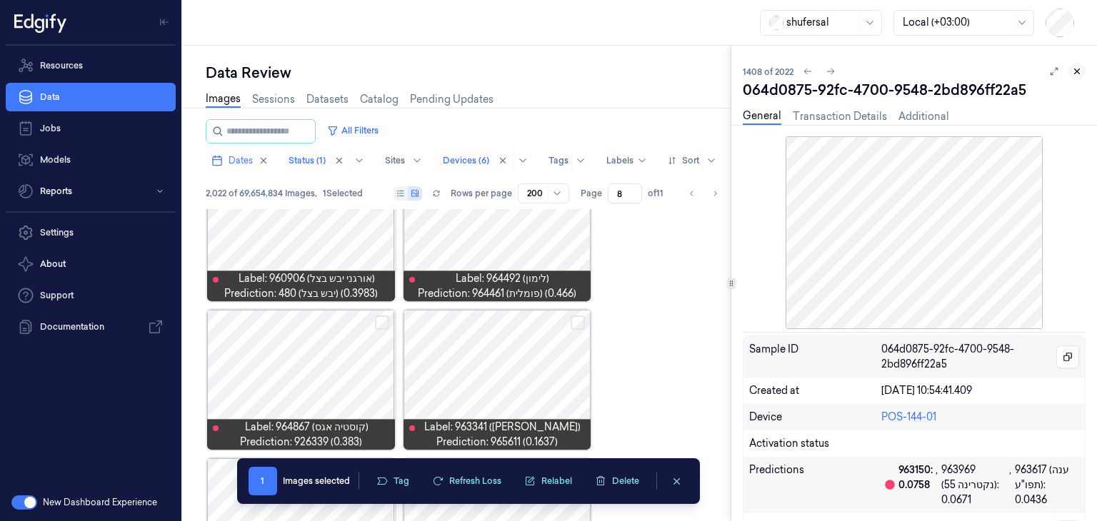
click at [1075, 71] on icon at bounding box center [1077, 71] width 10 height 10
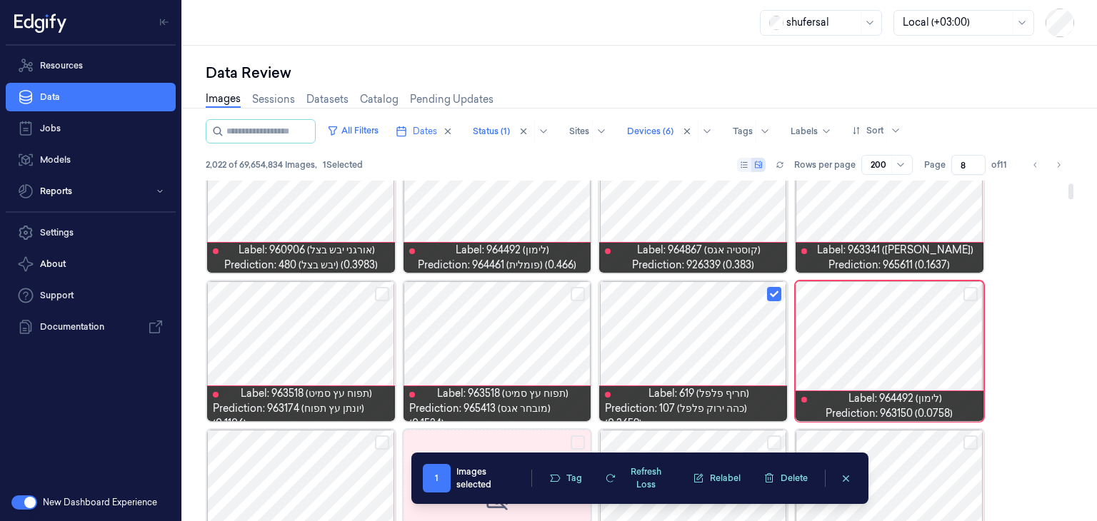
click at [972, 292] on button "Select row" at bounding box center [970, 294] width 14 height 14
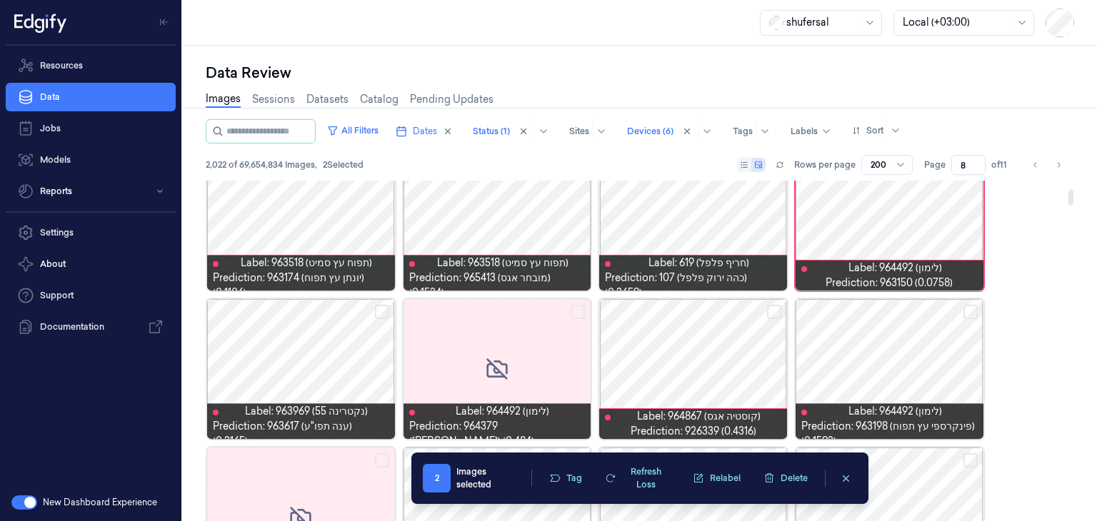
scroll to position [191, 0]
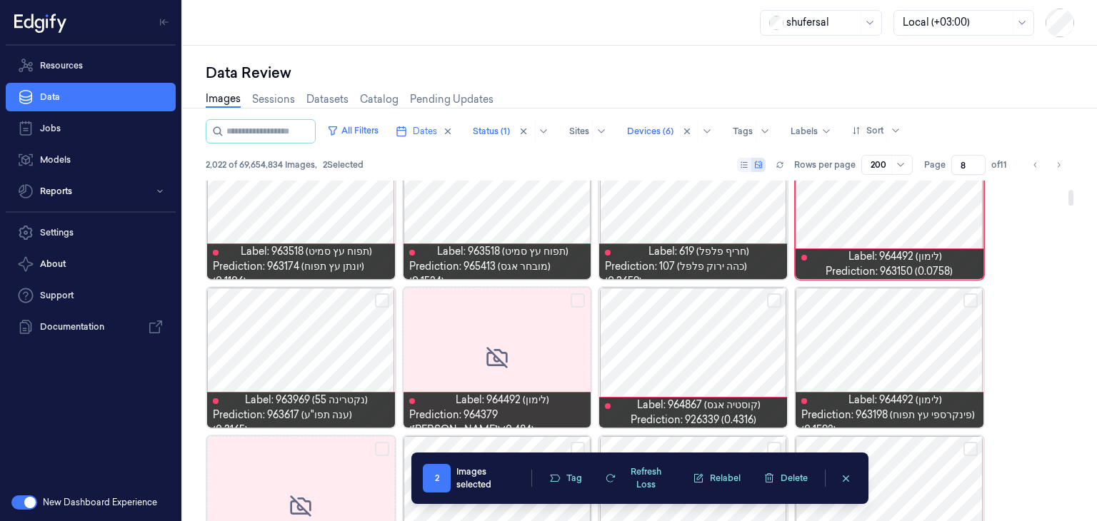
click at [965, 299] on button "Select row" at bounding box center [970, 300] width 14 height 14
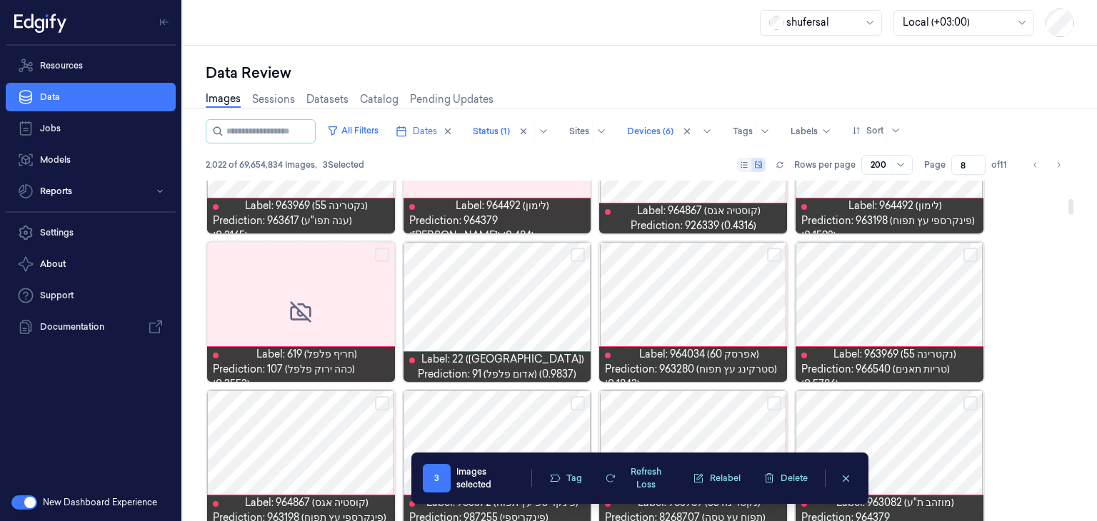
scroll to position [386, 0]
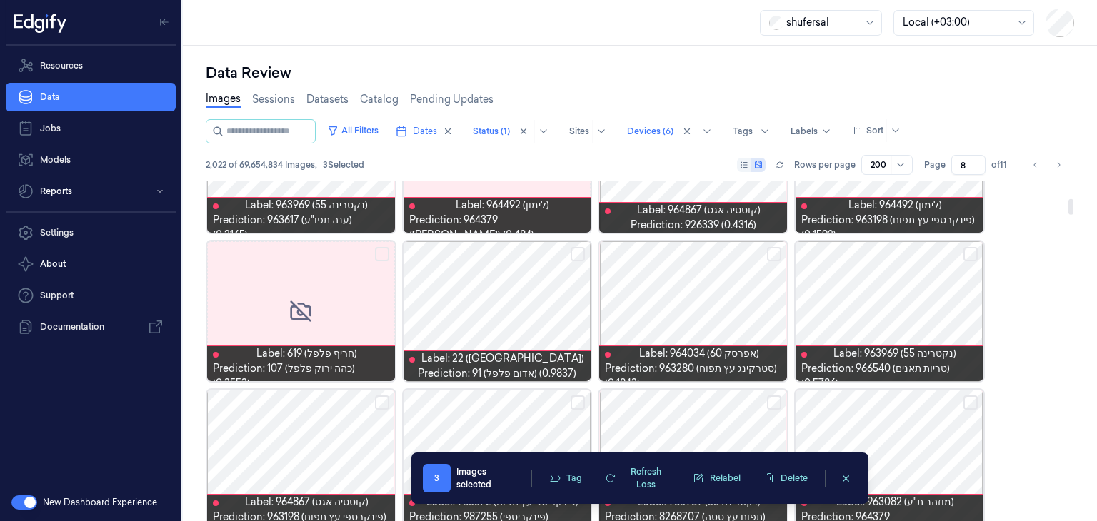
click at [968, 253] on button "Select row" at bounding box center [970, 254] width 14 height 14
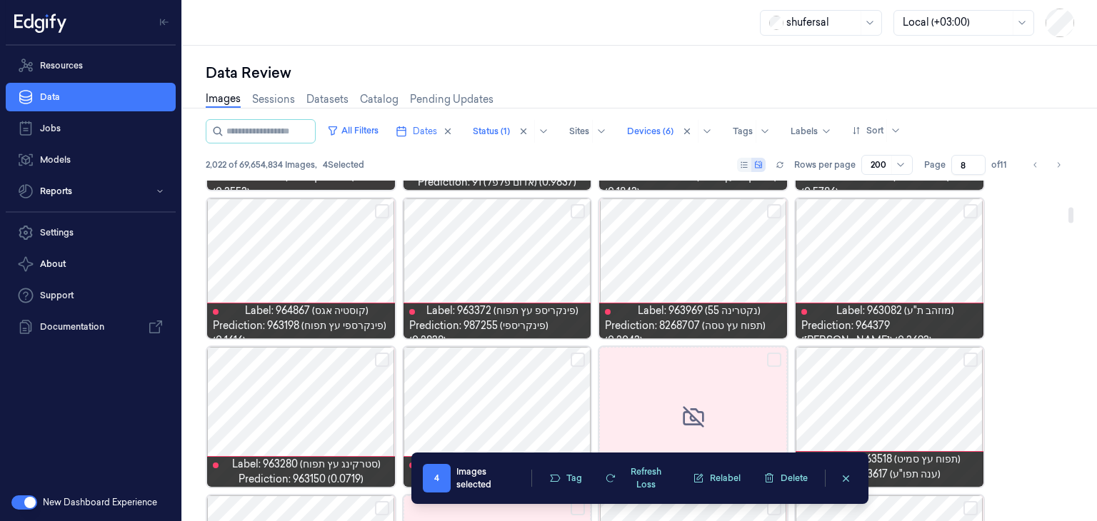
scroll to position [569, 0]
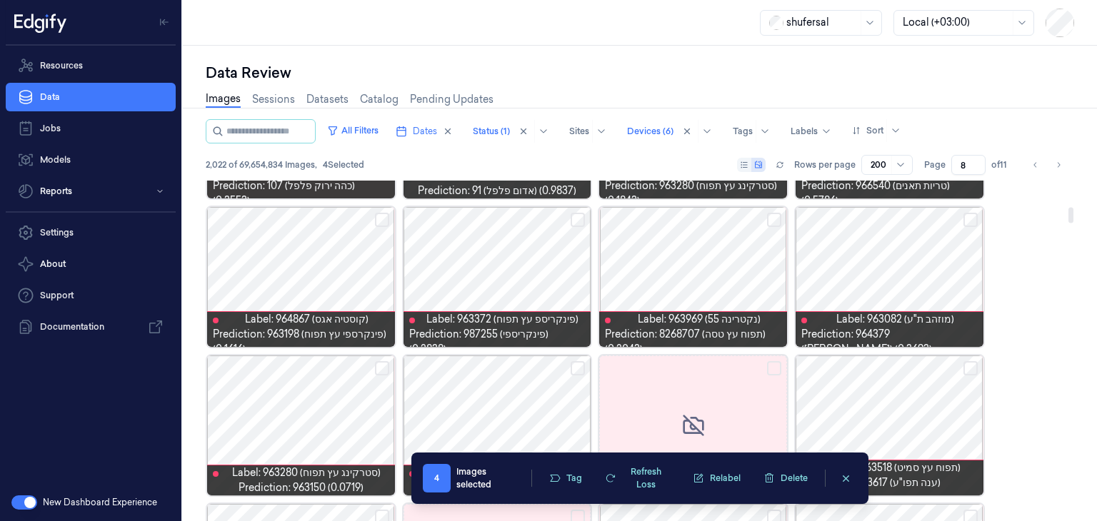
click at [383, 221] on button "Select row" at bounding box center [382, 220] width 14 height 14
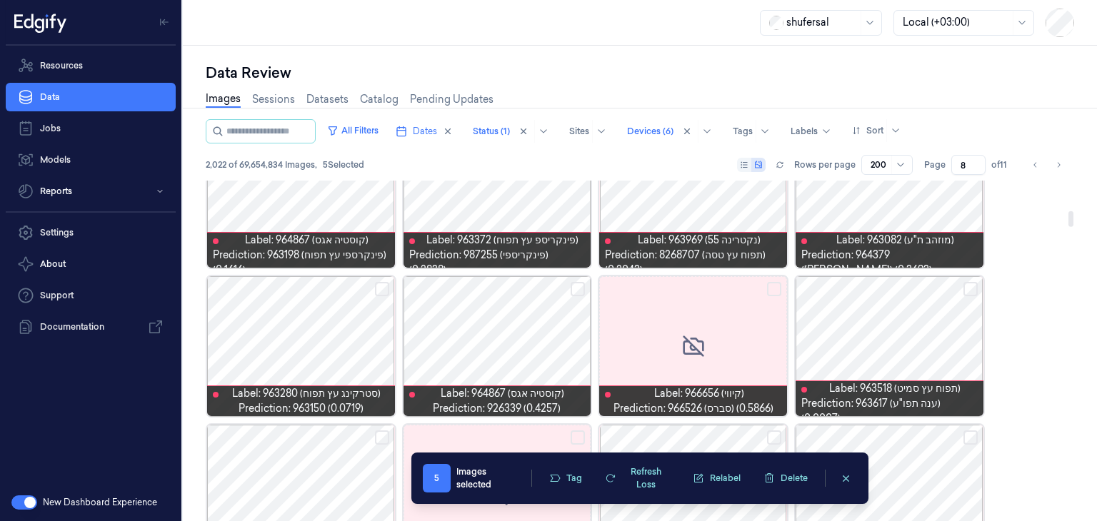
scroll to position [657, 0]
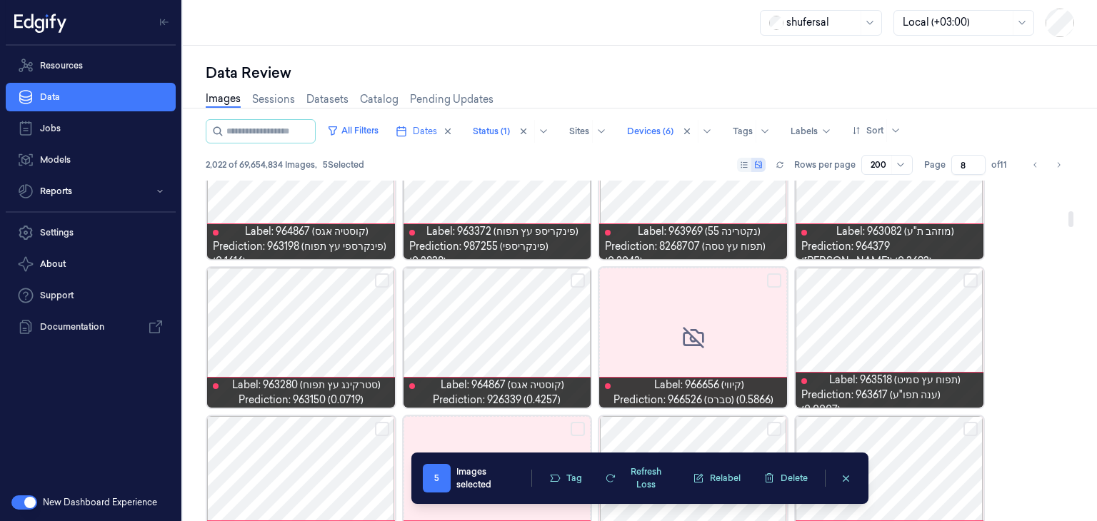
click at [969, 281] on button "Select row" at bounding box center [970, 280] width 14 height 14
click at [375, 282] on button "Select row" at bounding box center [382, 280] width 14 height 14
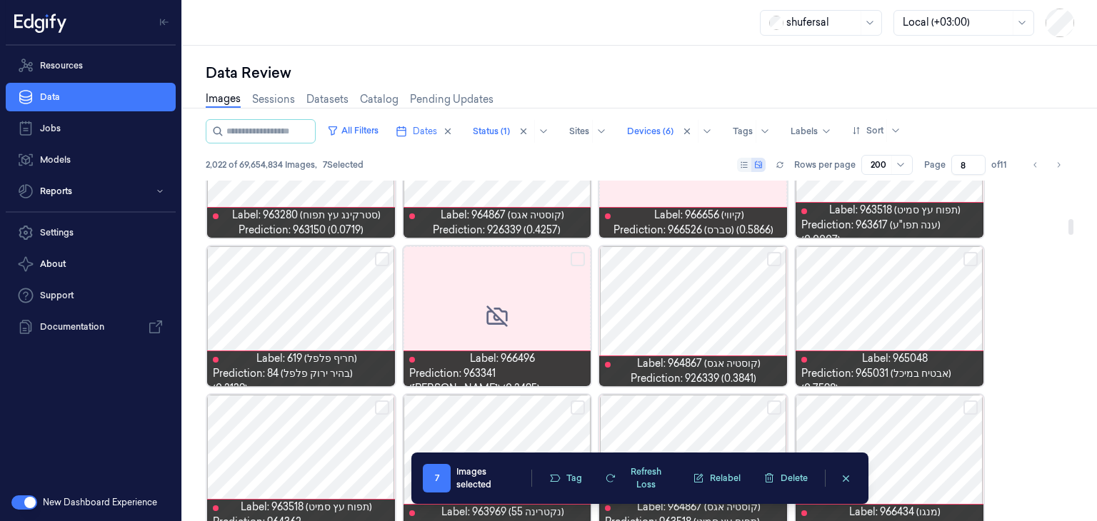
scroll to position [828, 0]
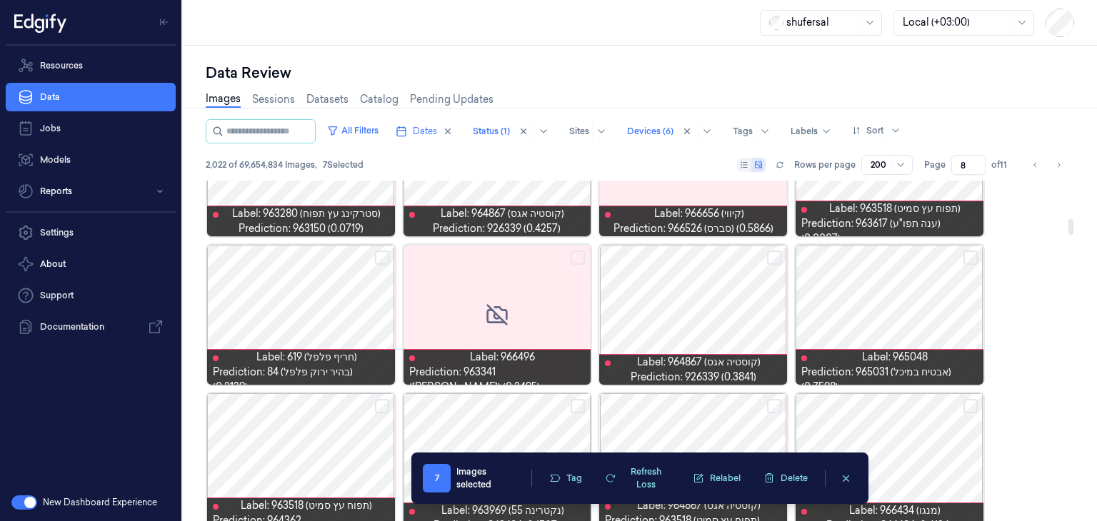
click at [386, 255] on button "Select row" at bounding box center [382, 258] width 14 height 14
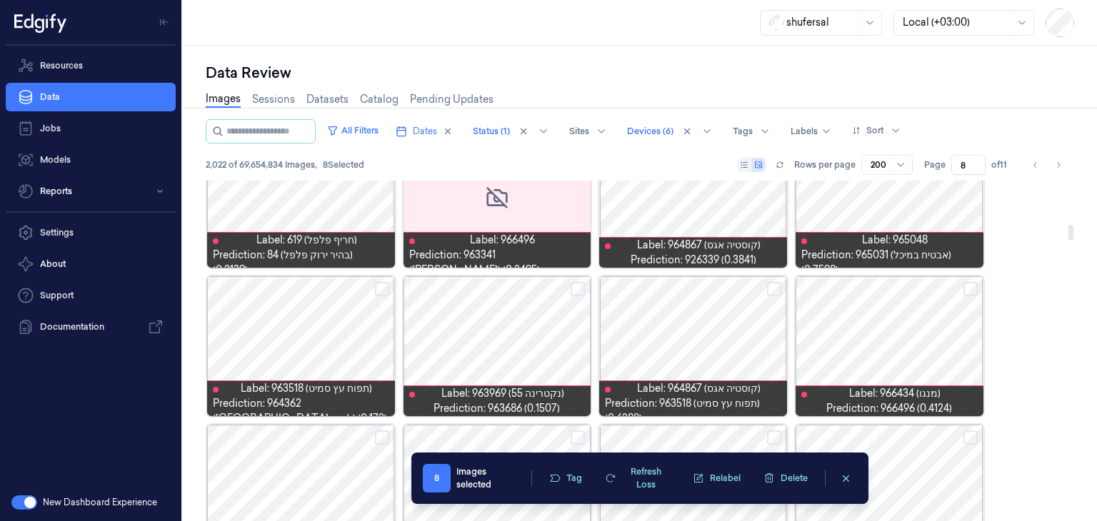
scroll to position [948, 0]
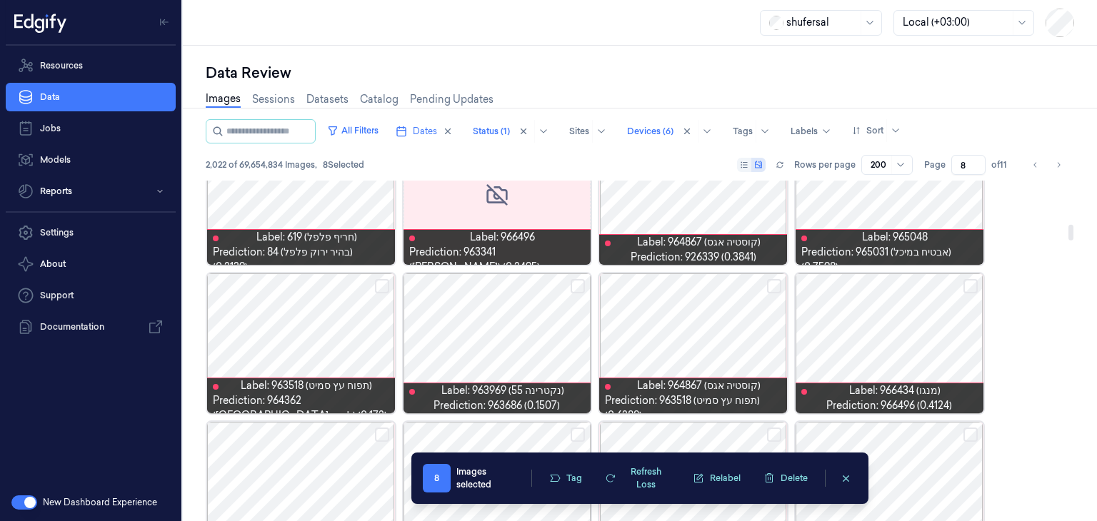
click at [965, 286] on button "Select row" at bounding box center [970, 286] width 14 height 14
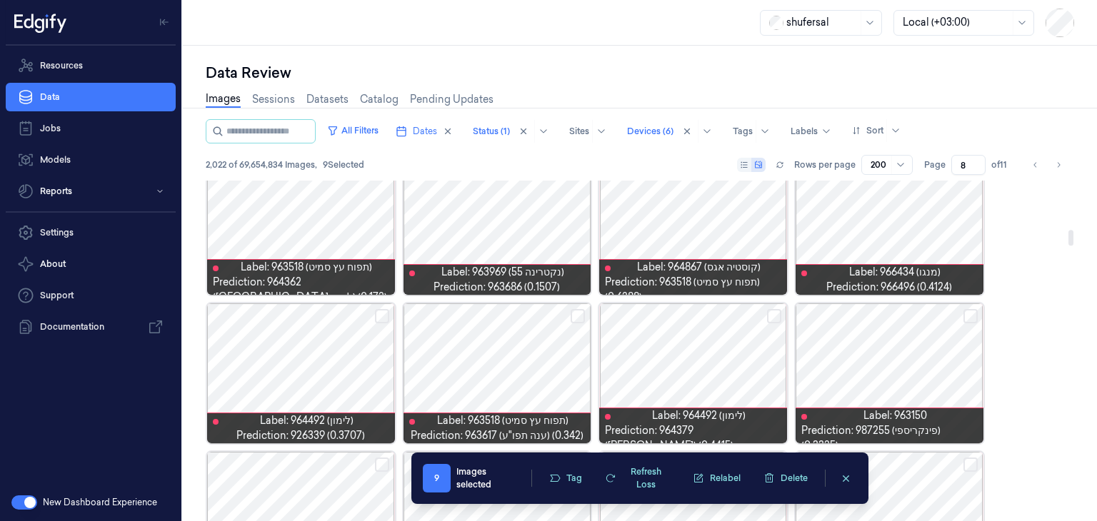
scroll to position [1066, 0]
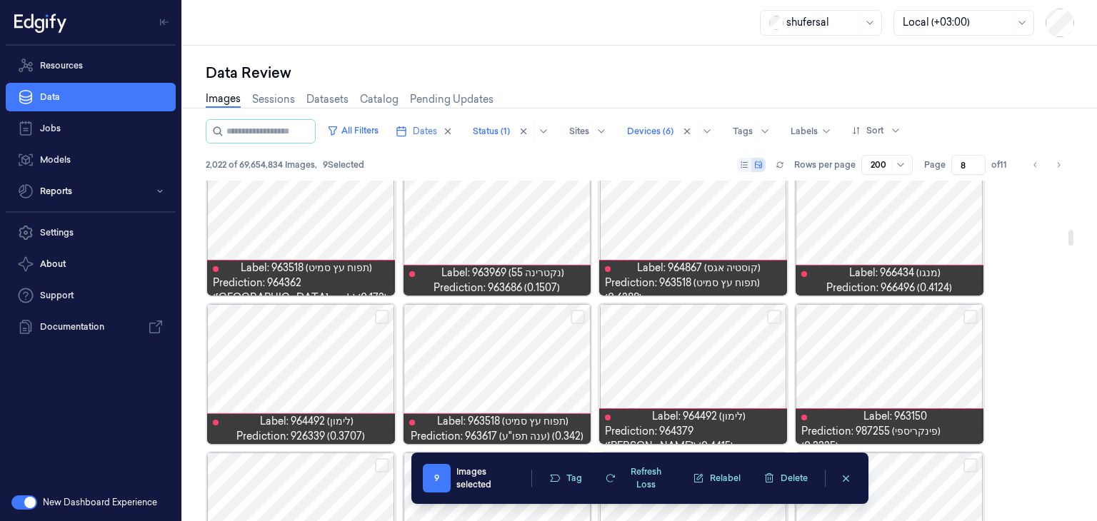
click at [385, 312] on button "Select row" at bounding box center [382, 317] width 14 height 14
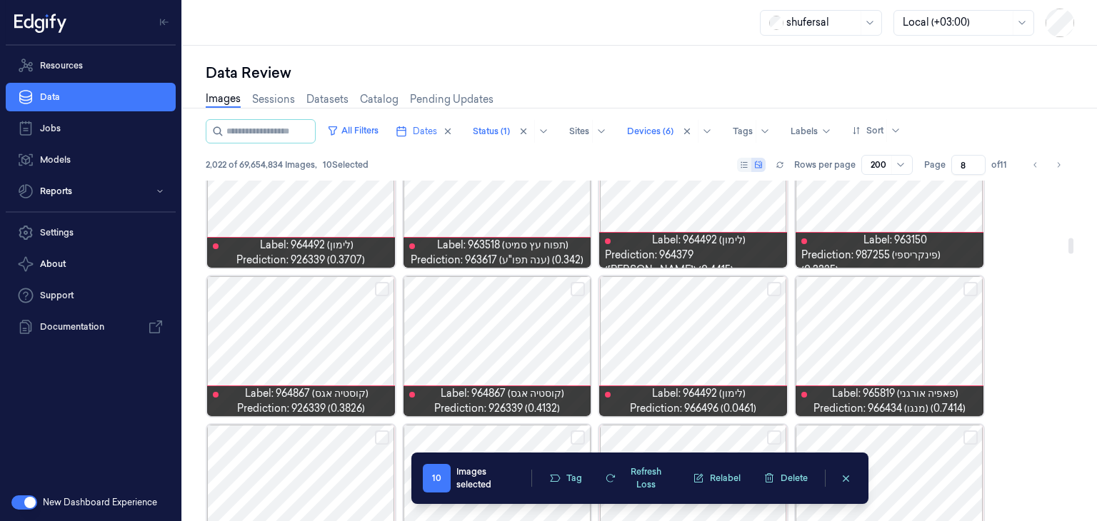
scroll to position [1243, 0]
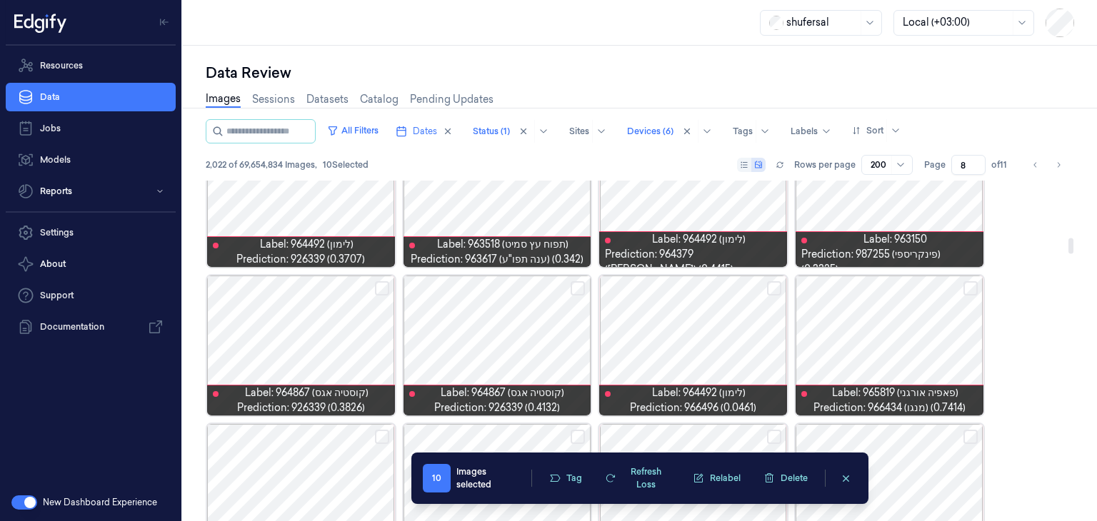
click at [770, 286] on button "Select row" at bounding box center [774, 288] width 14 height 14
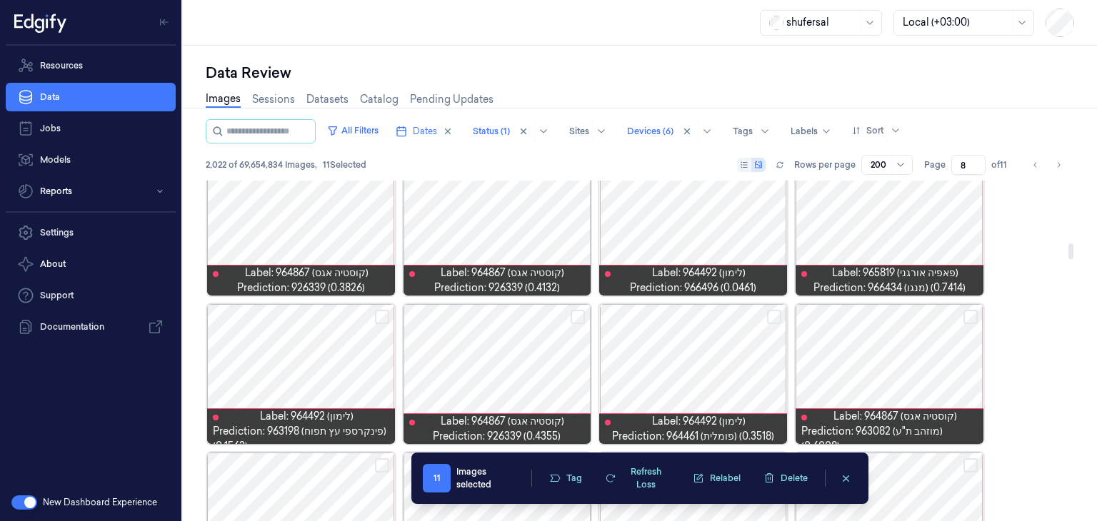
scroll to position [1399, 0]
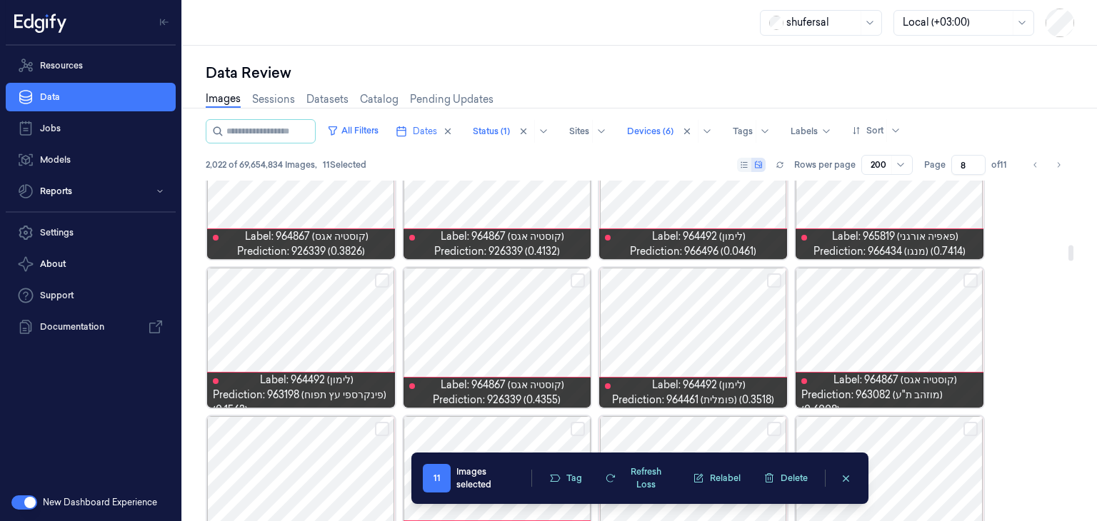
click at [388, 281] on button "Select row" at bounding box center [382, 280] width 14 height 14
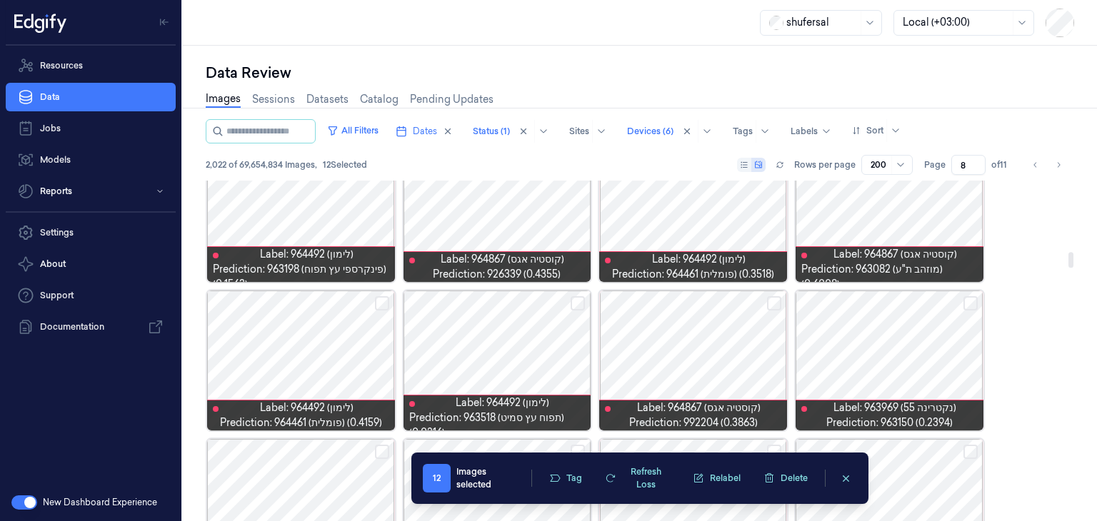
scroll to position [1553, 0]
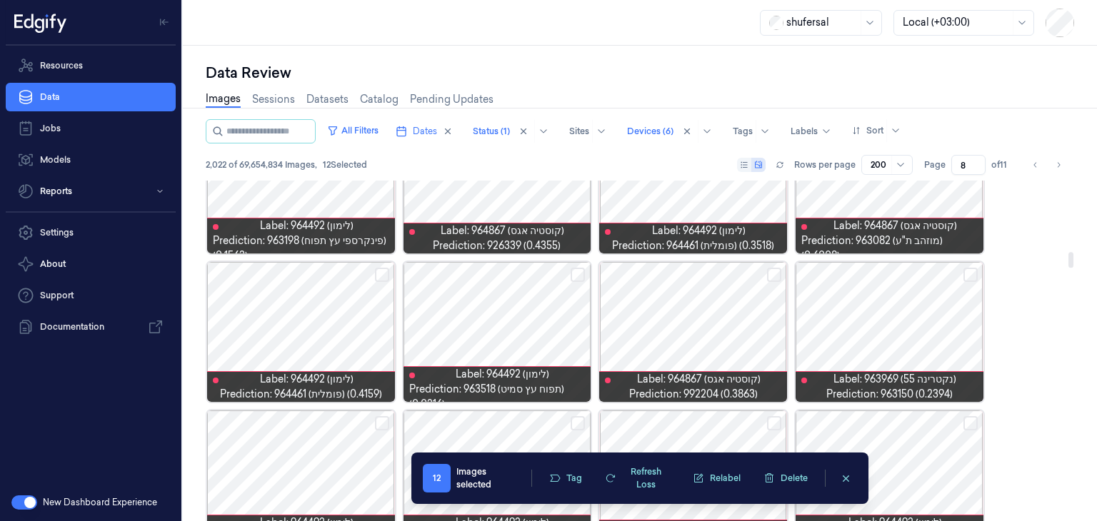
click at [573, 278] on button "Select row" at bounding box center [577, 275] width 14 height 14
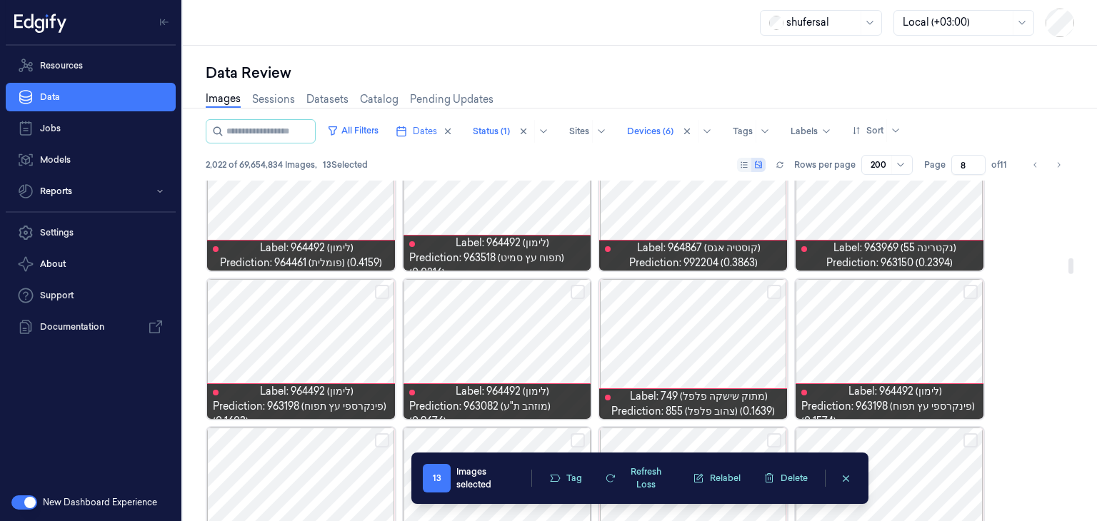
scroll to position [1685, 0]
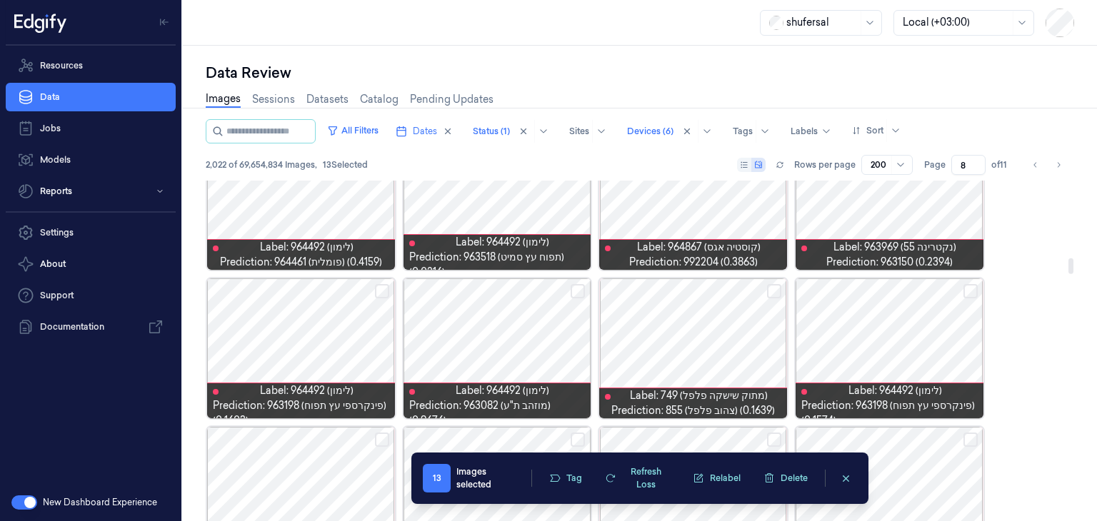
click at [969, 289] on button "Select row" at bounding box center [970, 291] width 14 height 14
click at [379, 291] on button "Select row" at bounding box center [382, 291] width 14 height 14
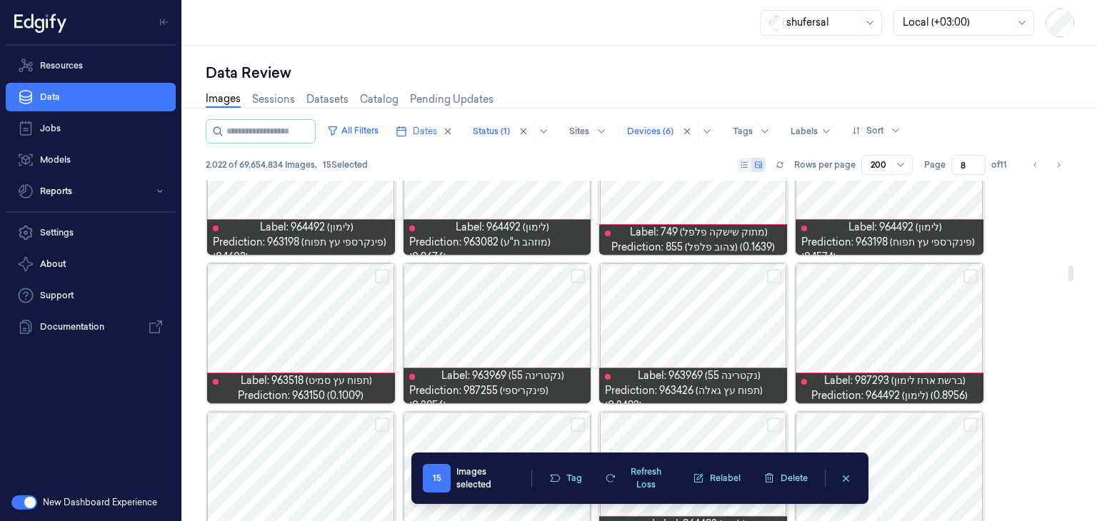
scroll to position [1849, 0]
click at [382, 271] on button "Select row" at bounding box center [382, 276] width 14 height 14
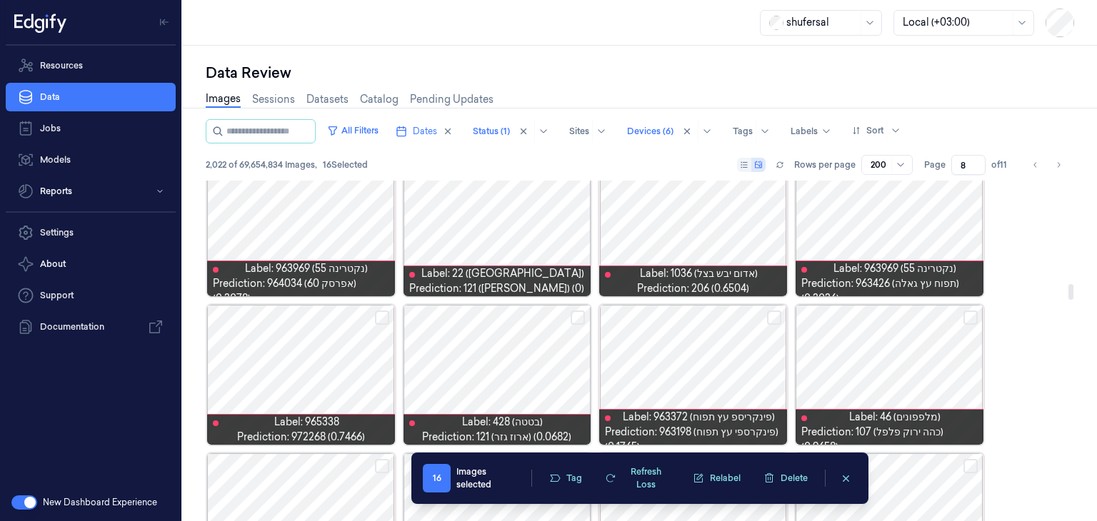
scroll to position [2254, 0]
click at [376, 316] on button "Select row" at bounding box center [382, 317] width 14 height 14
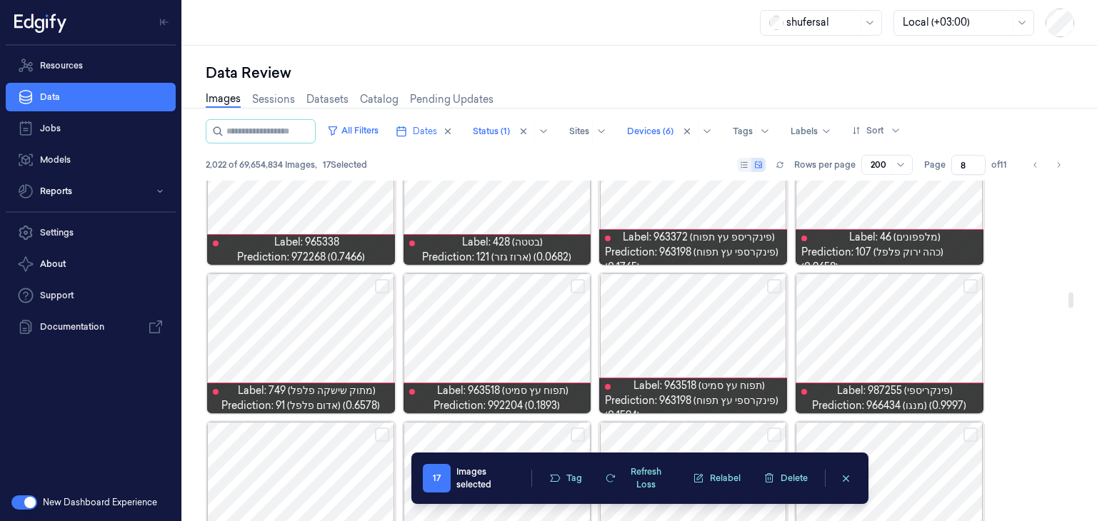
scroll to position [2434, 0]
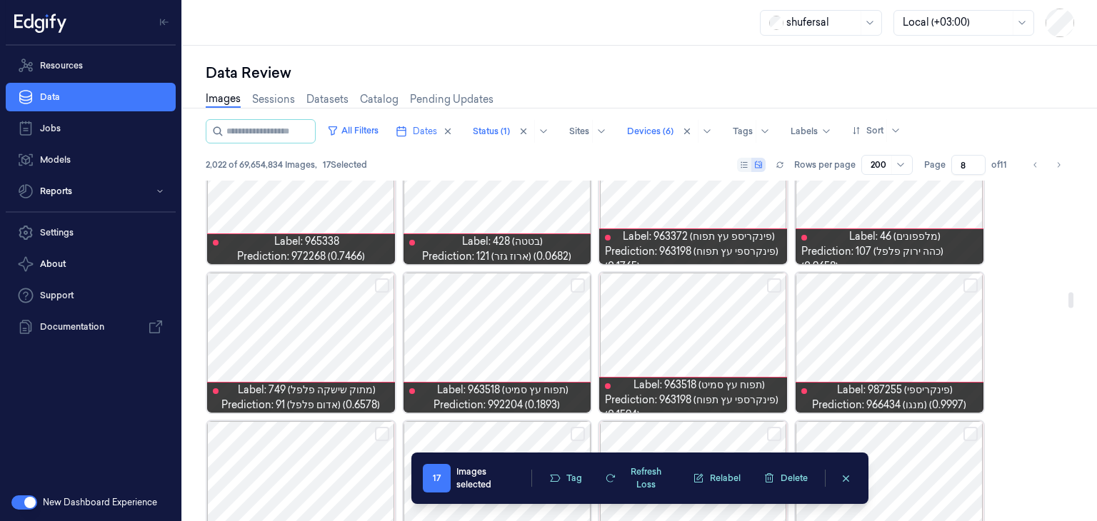
click at [771, 286] on button "Select row" at bounding box center [774, 285] width 14 height 14
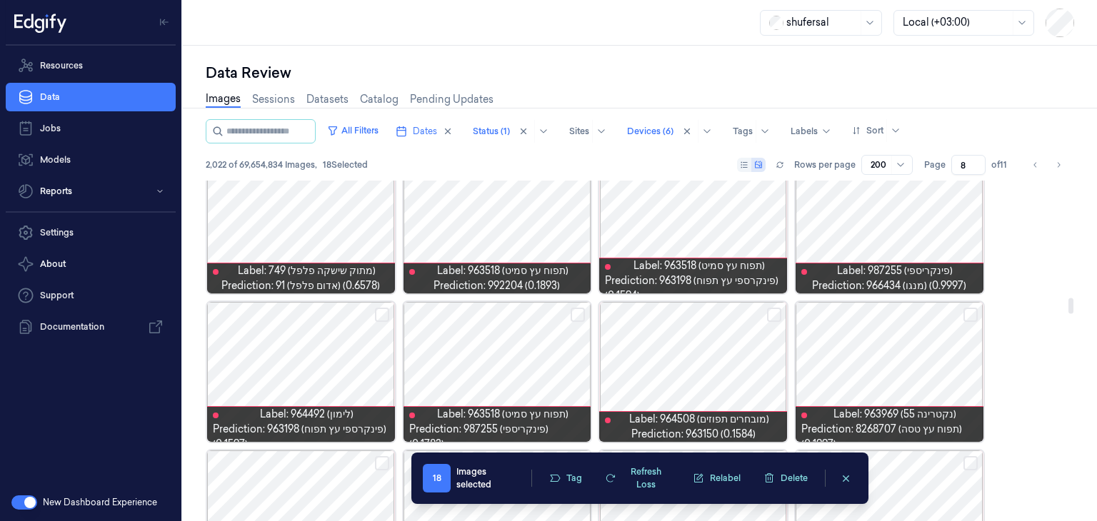
scroll to position [2560, 0]
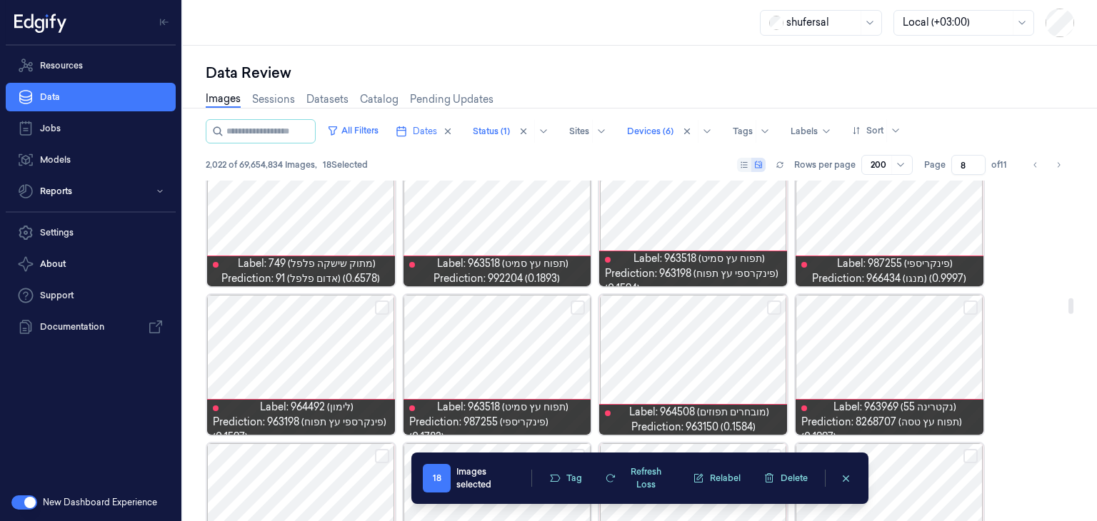
click at [380, 305] on button "Select row" at bounding box center [382, 308] width 14 height 14
click at [775, 308] on button "Select row" at bounding box center [774, 308] width 14 height 14
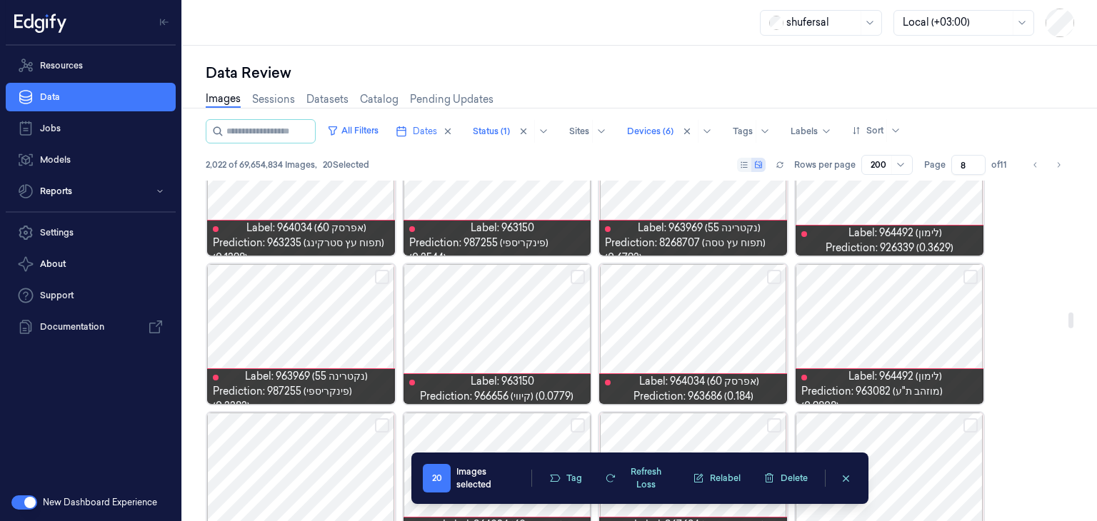
scroll to position [2890, 0]
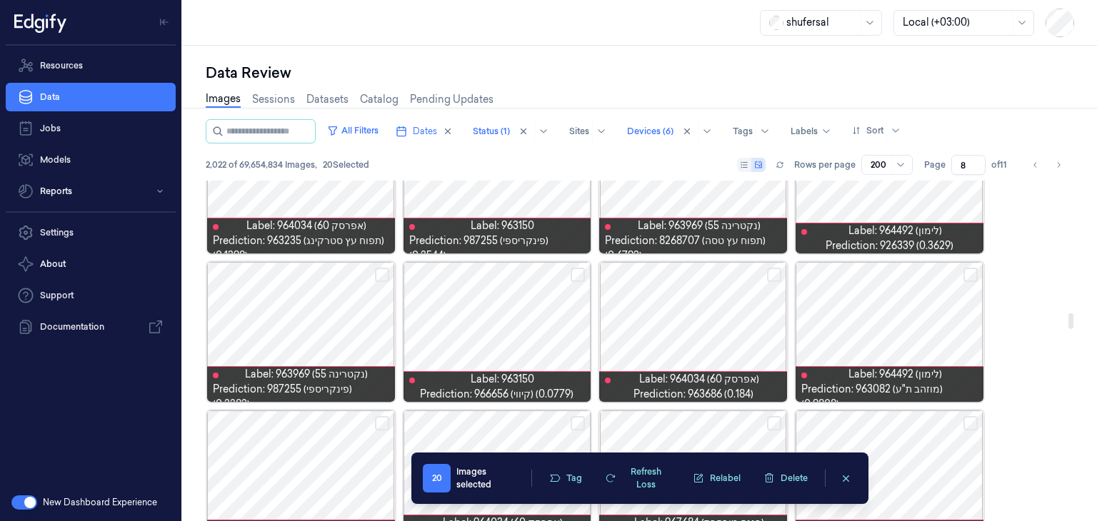
click at [577, 278] on button "Select row" at bounding box center [577, 275] width 14 height 14
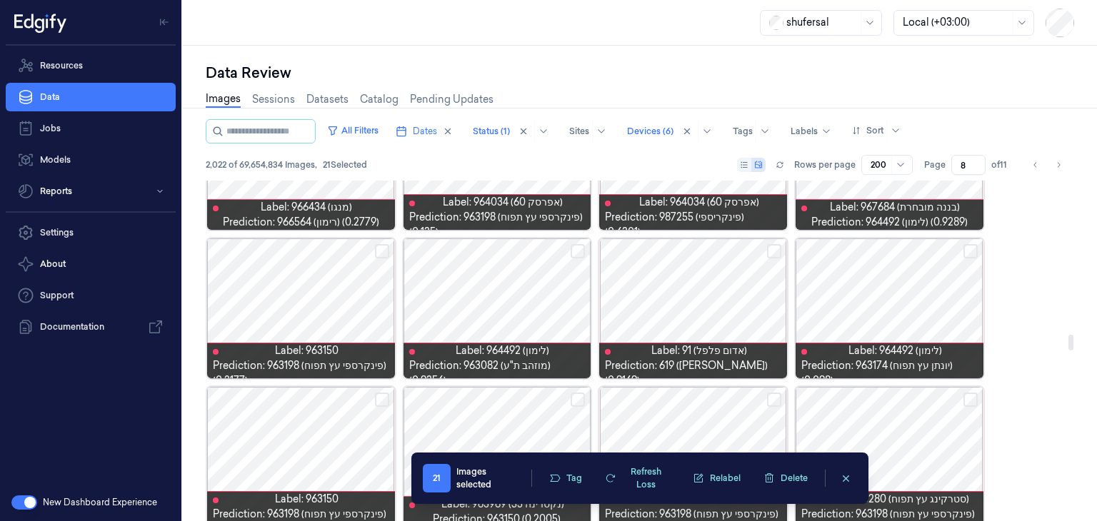
scroll to position [3359, 0]
click at [970, 250] on button "Select row" at bounding box center [970, 251] width 14 height 14
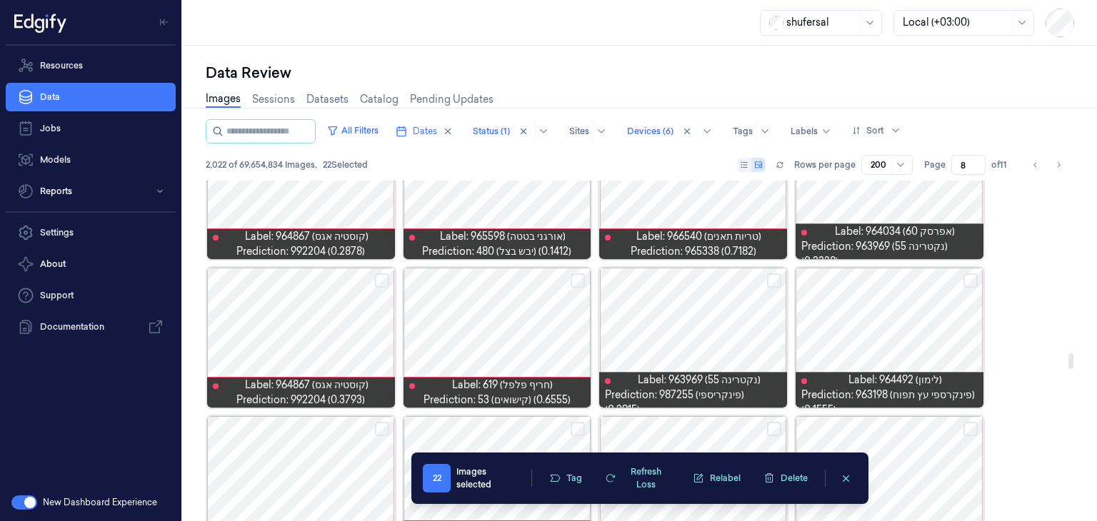
scroll to position [3775, 0]
click at [964, 283] on button "Select row" at bounding box center [970, 280] width 14 height 14
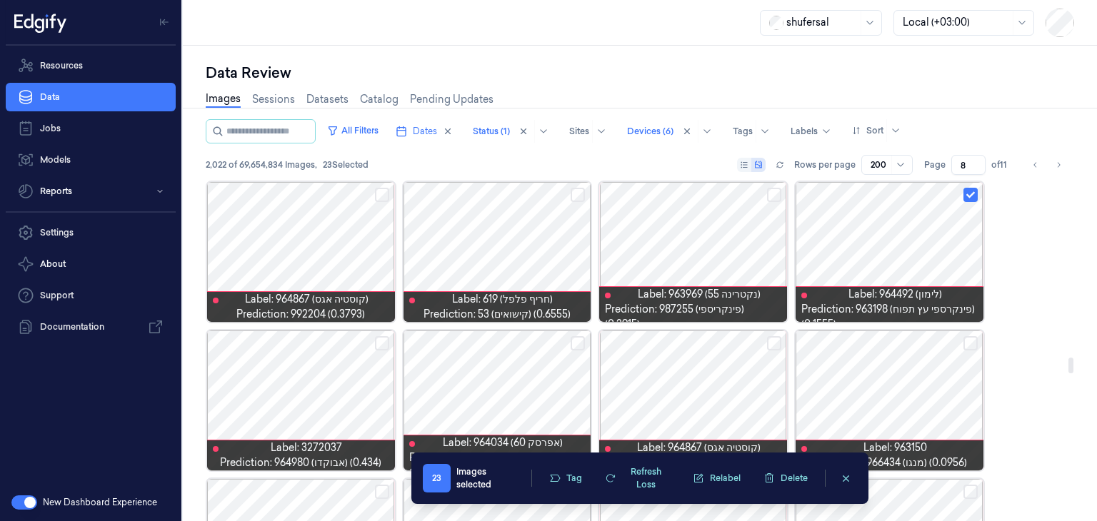
scroll to position [3907, 0]
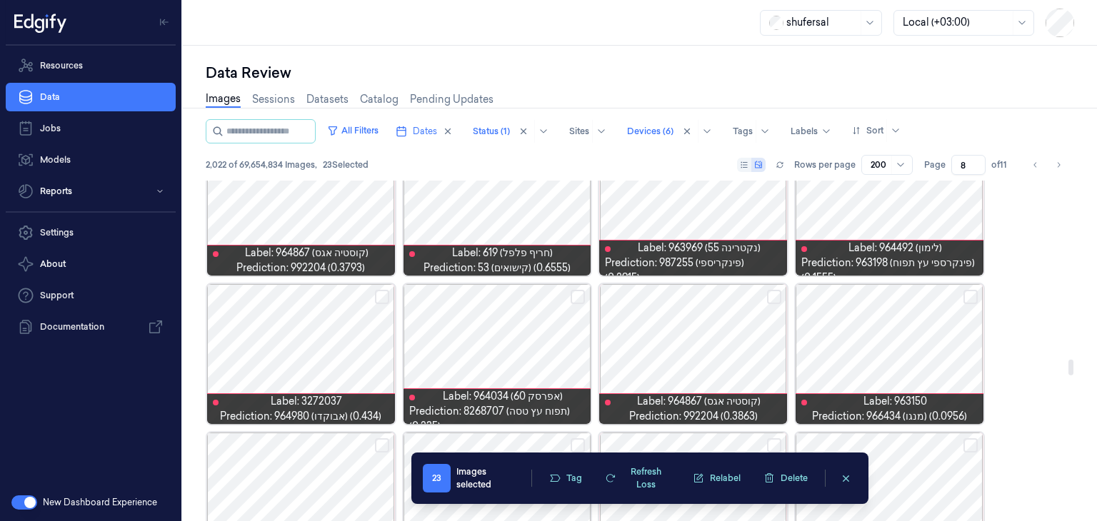
click at [969, 297] on button "Select row" at bounding box center [970, 297] width 14 height 14
click at [775, 301] on button "Select row" at bounding box center [774, 297] width 14 height 14
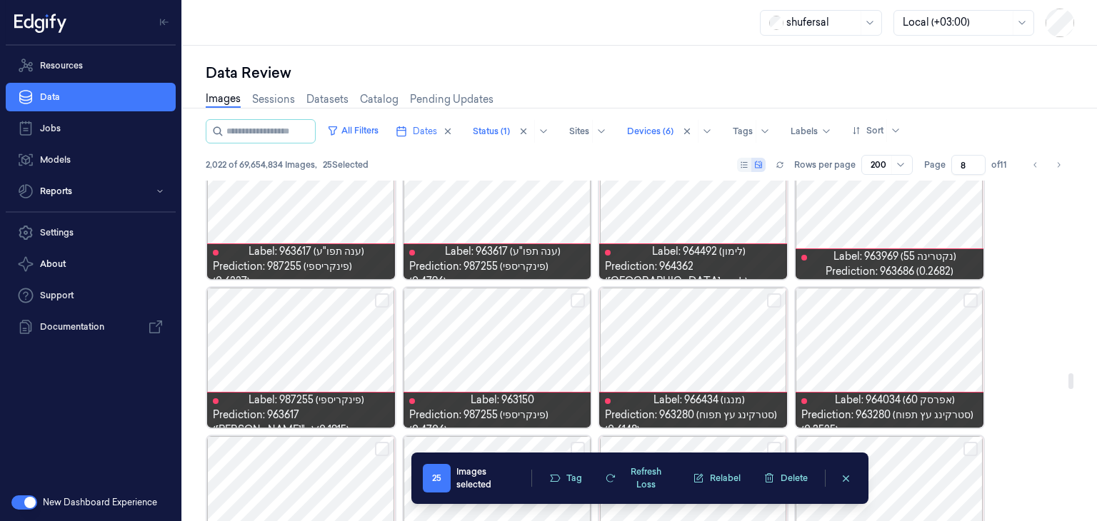
scroll to position [4210, 0]
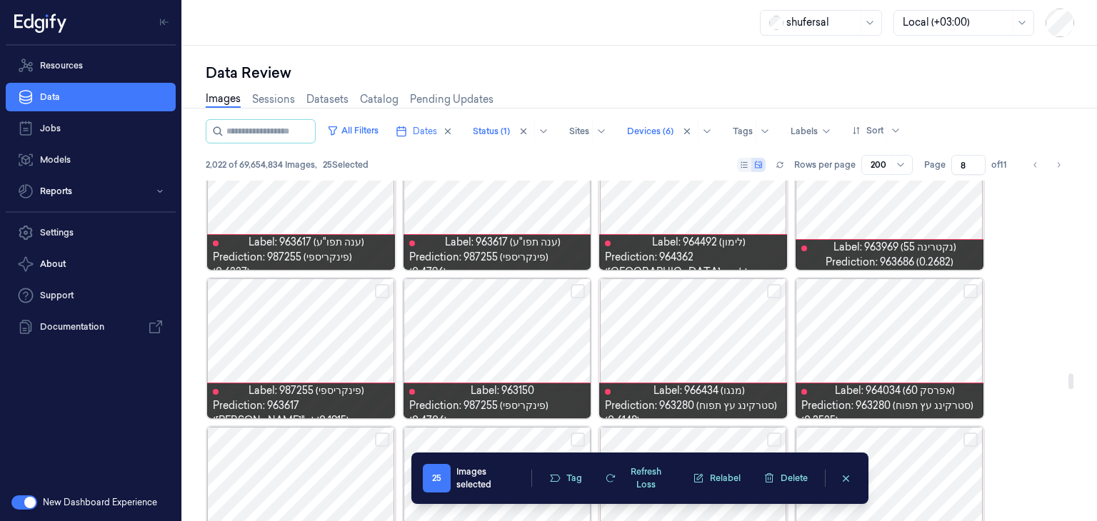
click at [780, 286] on button "Select row" at bounding box center [774, 291] width 14 height 14
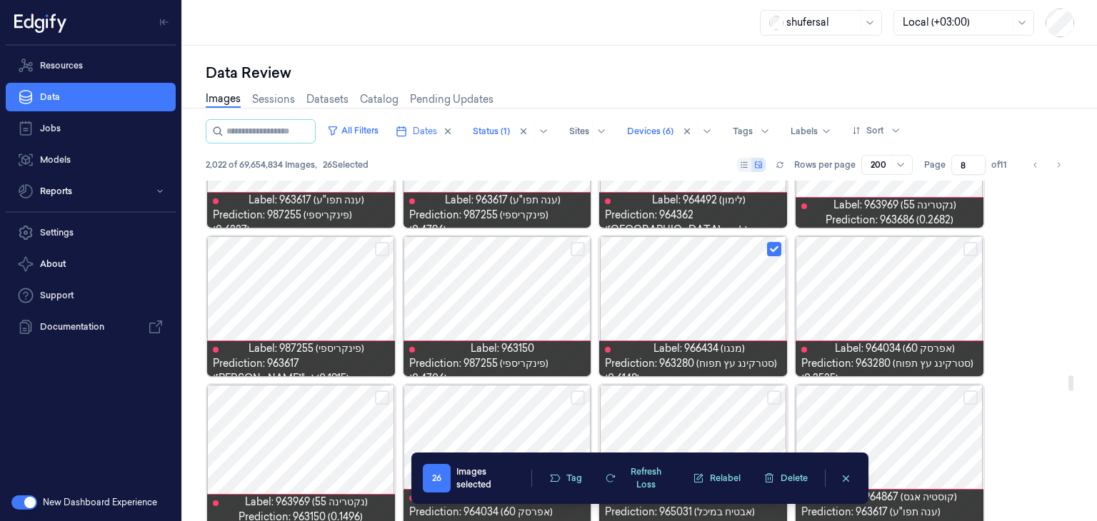
scroll to position [4253, 0]
click at [377, 246] on button "Select row" at bounding box center [382, 248] width 14 height 14
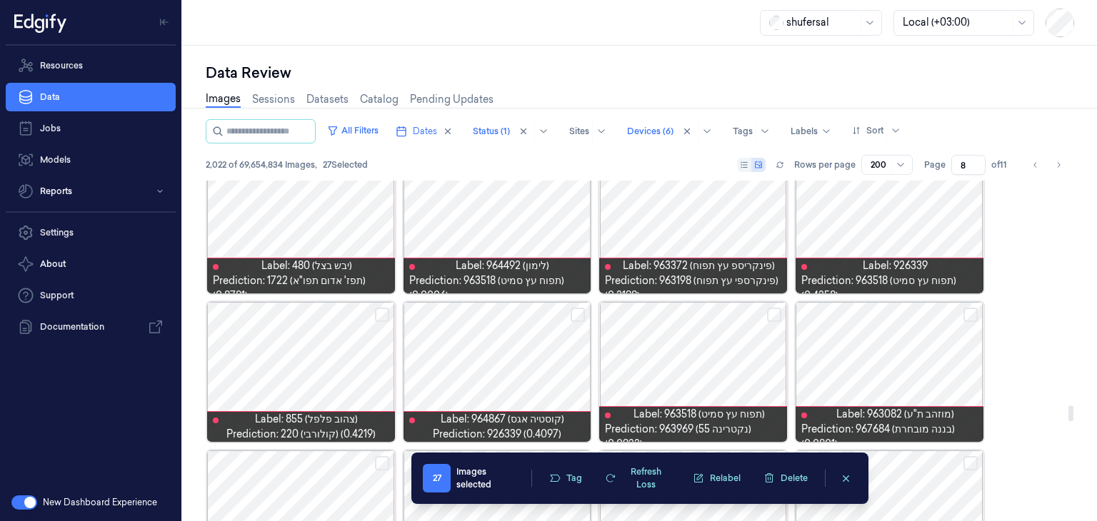
scroll to position [4940, 0]
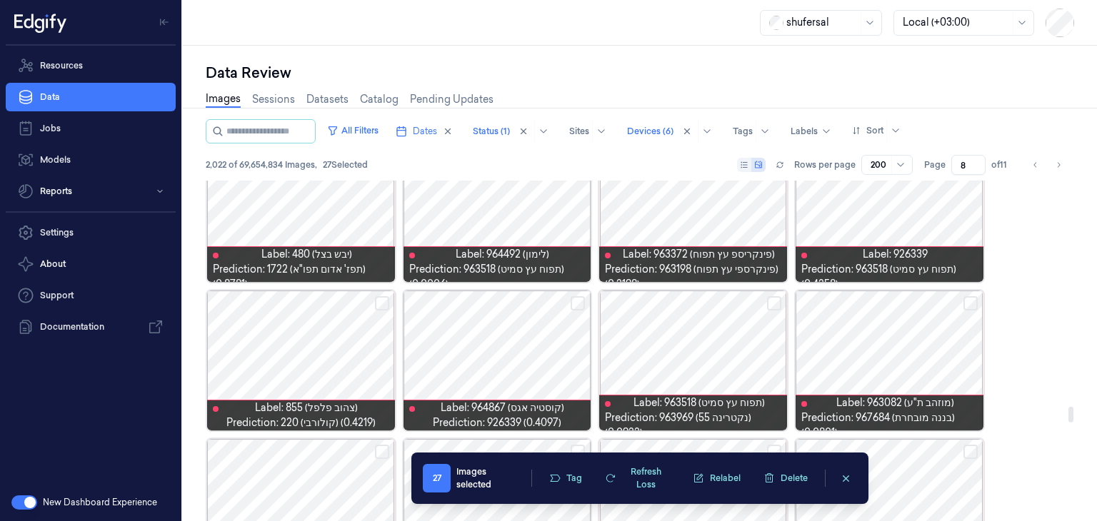
click at [971, 306] on button "Select row" at bounding box center [970, 303] width 14 height 14
click at [772, 303] on button "Select row" at bounding box center [774, 303] width 14 height 14
click at [380, 306] on button "Select row" at bounding box center [382, 303] width 14 height 14
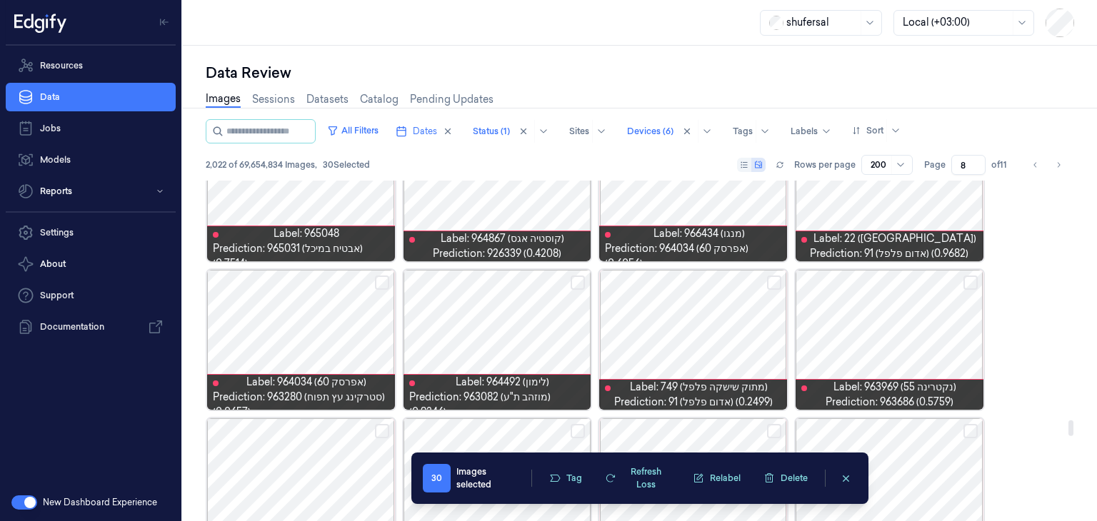
scroll to position [5261, 0]
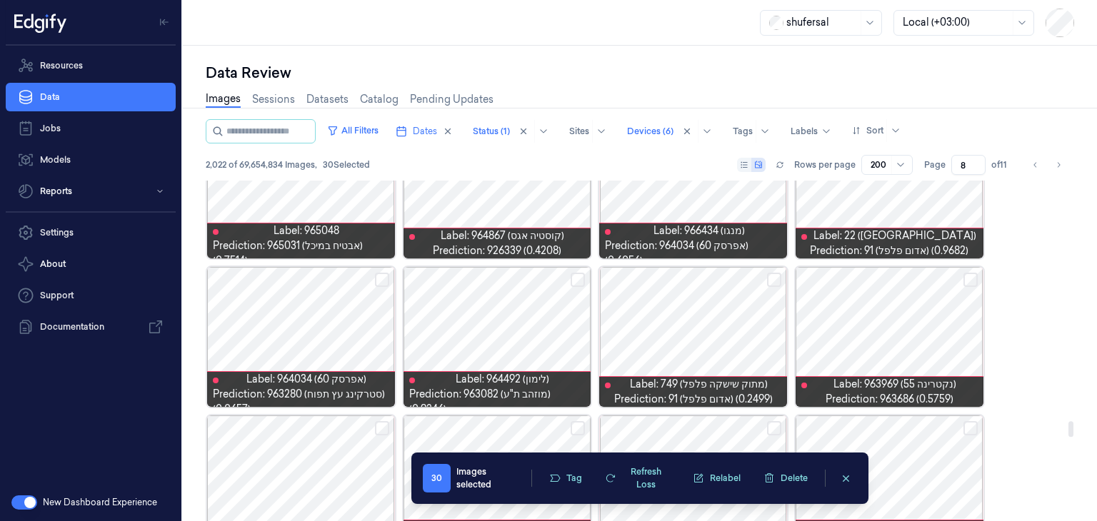
click at [384, 280] on button "Select row" at bounding box center [382, 280] width 14 height 14
click at [772, 276] on button "Select row" at bounding box center [774, 280] width 14 height 14
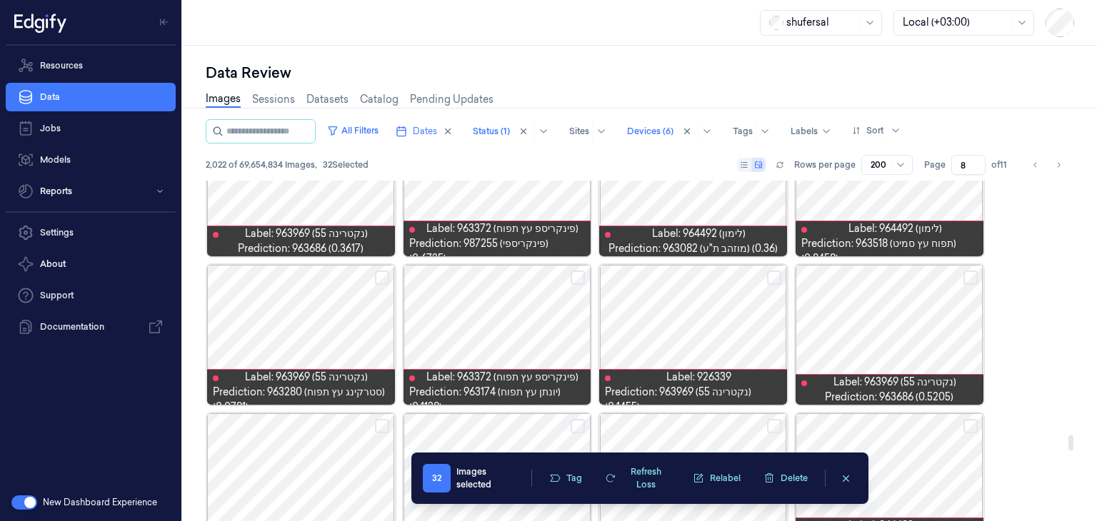
scroll to position [5561, 0]
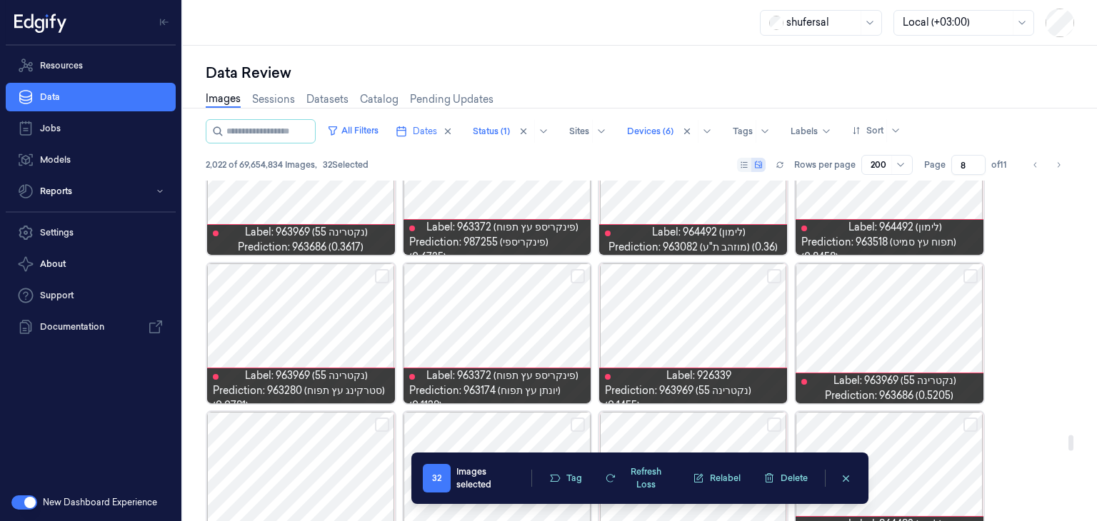
click at [773, 274] on button "Select row" at bounding box center [774, 276] width 14 height 14
click at [578, 274] on button "Select row" at bounding box center [577, 276] width 14 height 14
click at [377, 278] on button "Select row" at bounding box center [382, 276] width 14 height 14
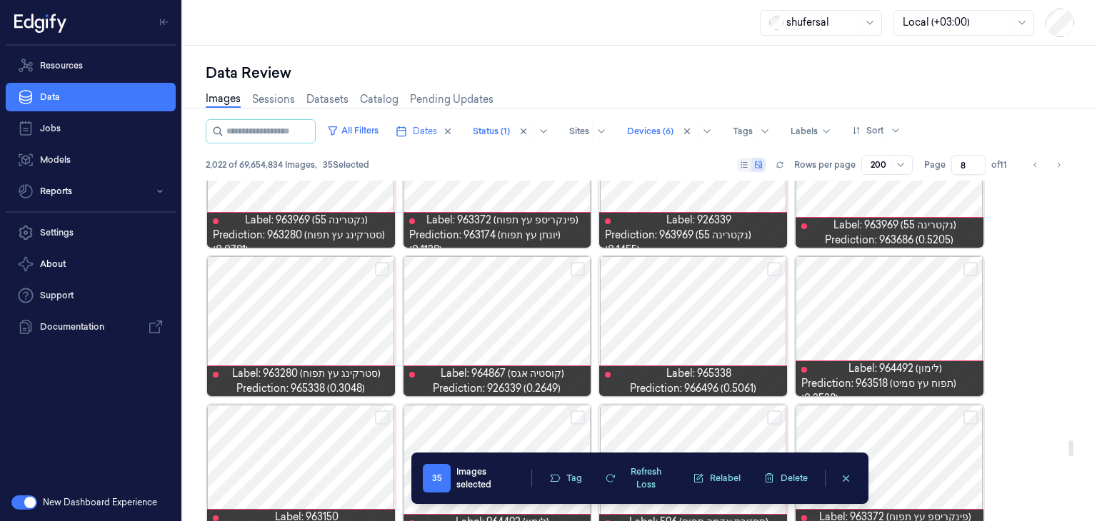
scroll to position [5718, 0]
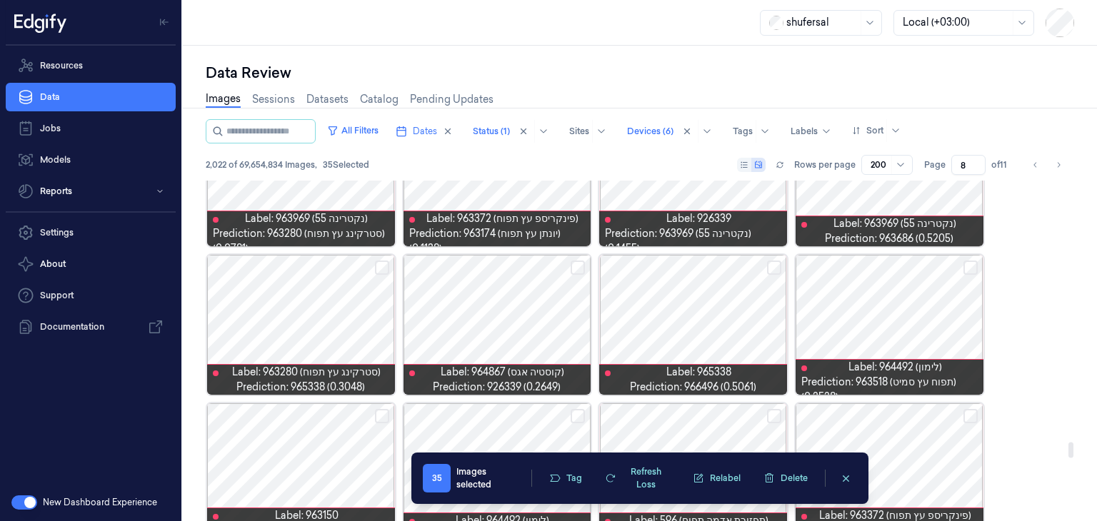
click at [772, 263] on button "Select row" at bounding box center [774, 268] width 14 height 14
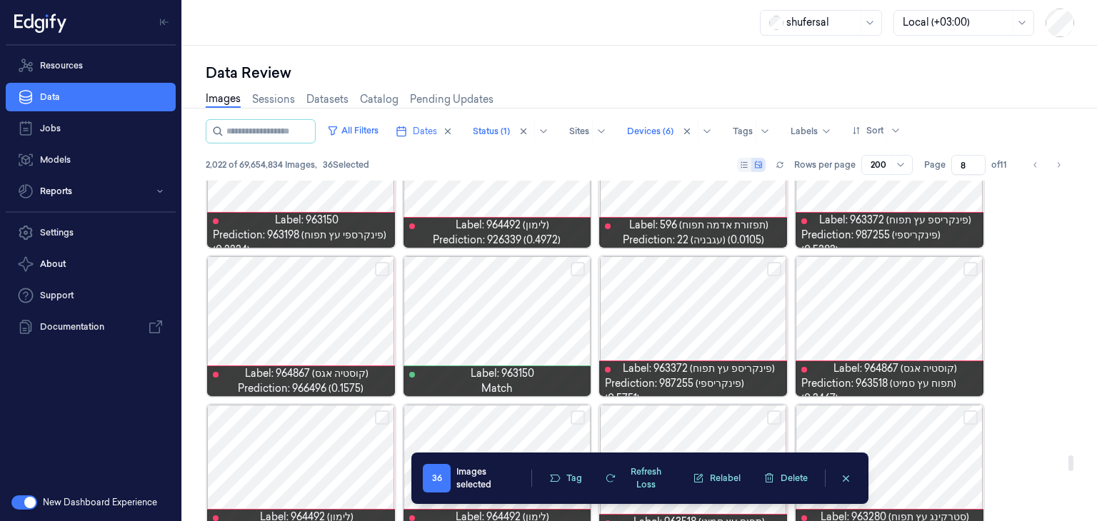
scroll to position [6014, 0]
click at [379, 263] on button "Select row" at bounding box center [382, 269] width 14 height 14
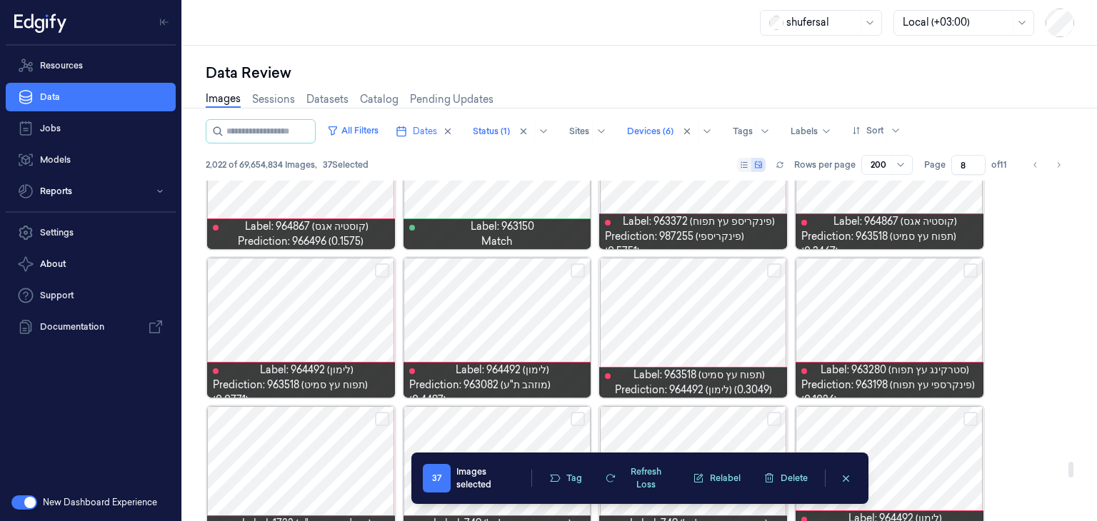
scroll to position [6162, 0]
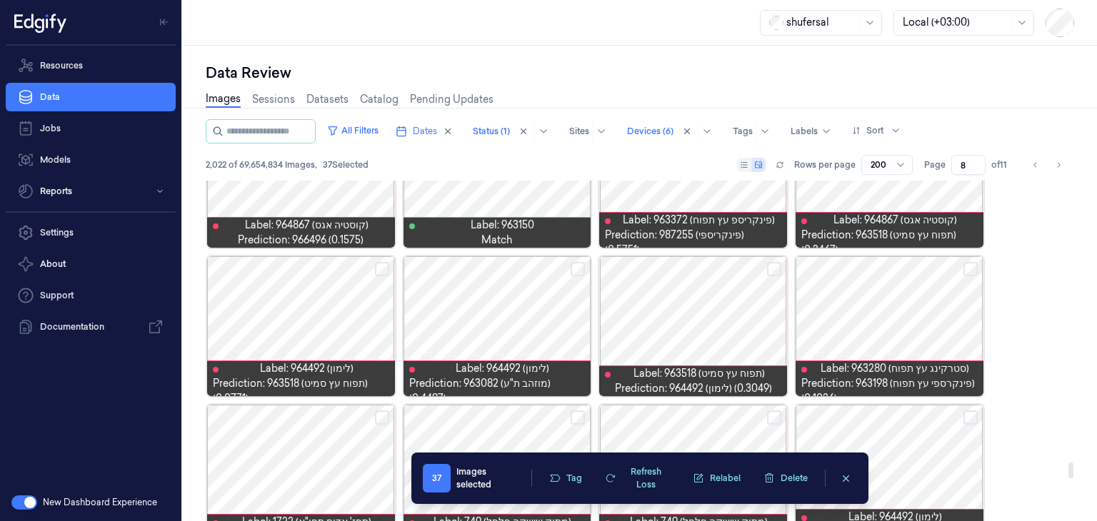
click at [971, 268] on button "Select row" at bounding box center [970, 269] width 14 height 14
click at [774, 270] on button "Select row" at bounding box center [774, 269] width 14 height 14
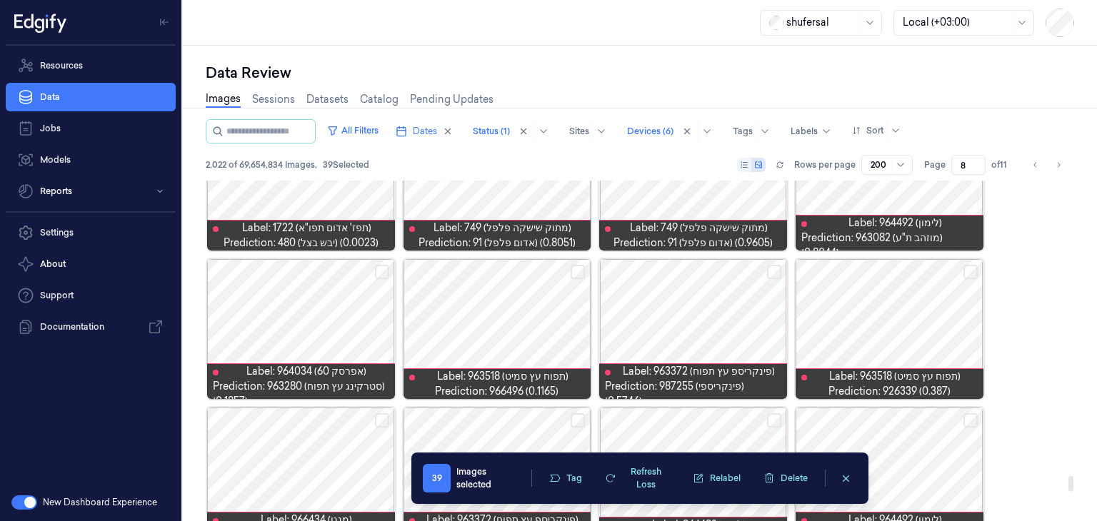
scroll to position [6457, 0]
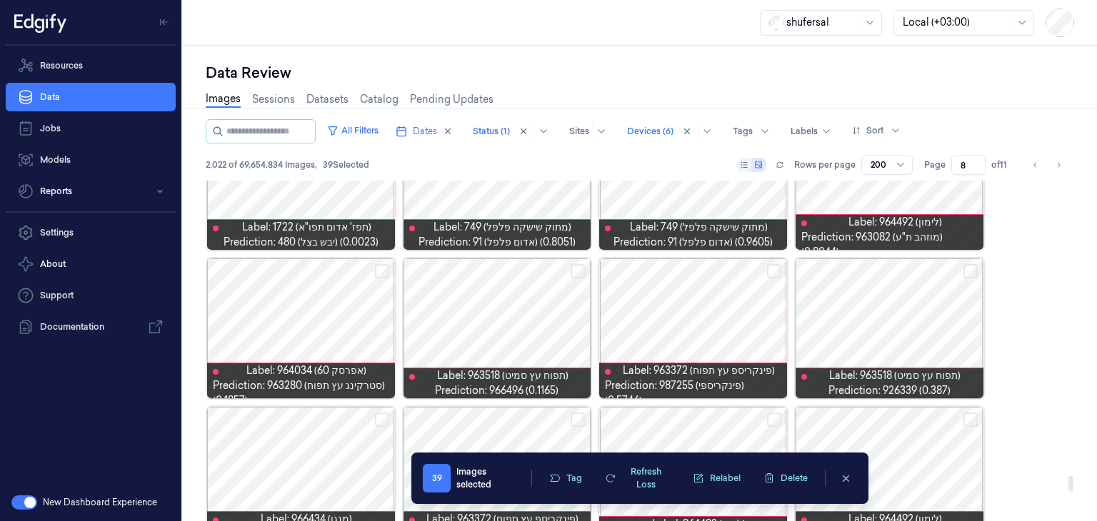
click at [582, 271] on button "Select row" at bounding box center [577, 271] width 14 height 14
click at [973, 274] on button "Select row" at bounding box center [970, 271] width 14 height 14
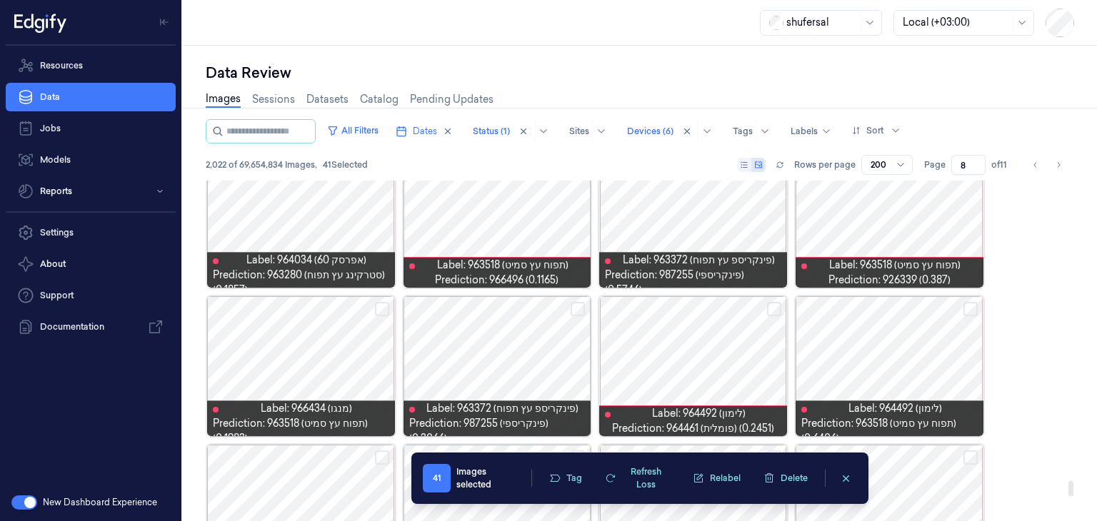
scroll to position [6576, 0]
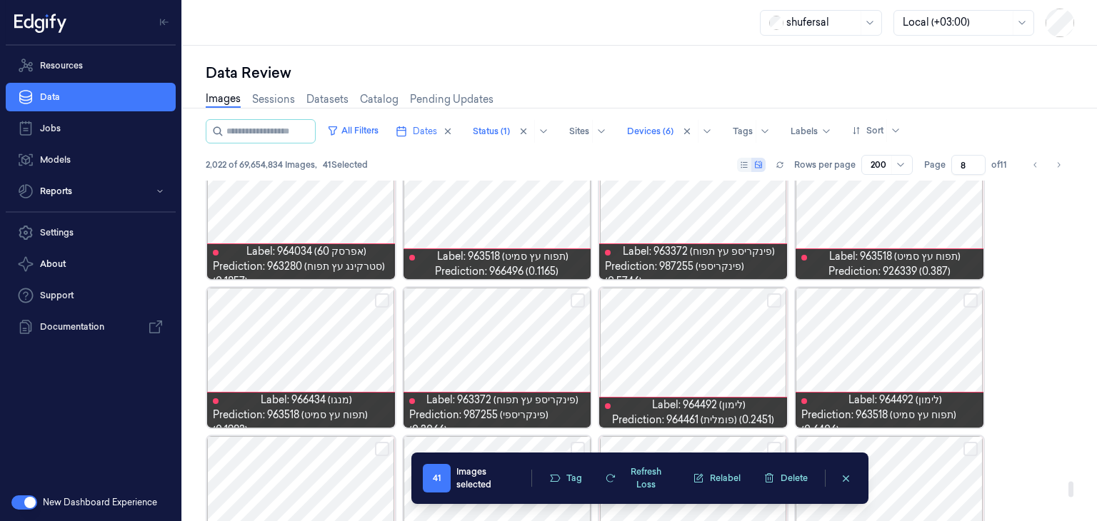
click at [380, 297] on button "Select row" at bounding box center [382, 300] width 14 height 14
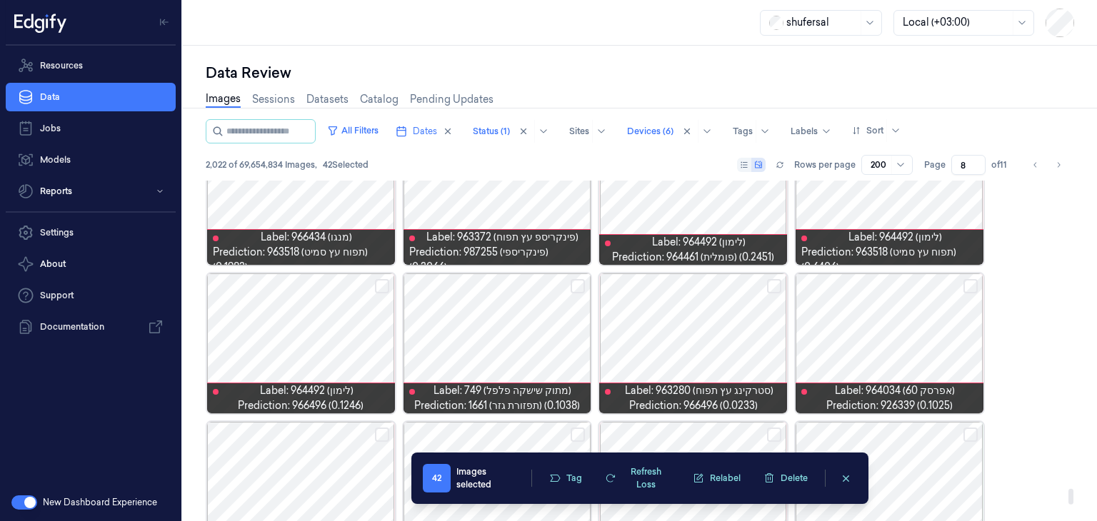
scroll to position [6739, 0]
click at [380, 286] on button "Select row" at bounding box center [382, 286] width 14 height 14
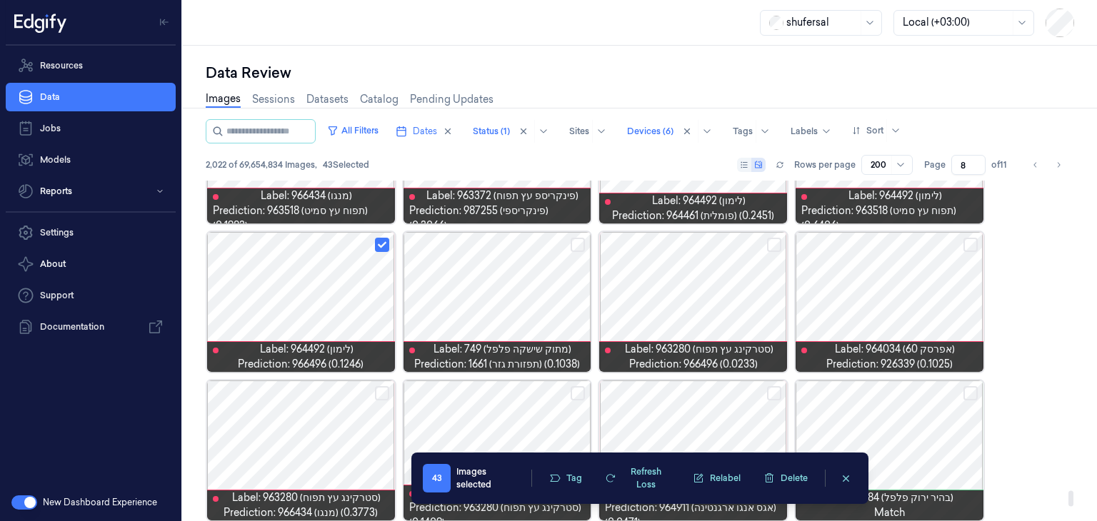
scroll to position [6782, 0]
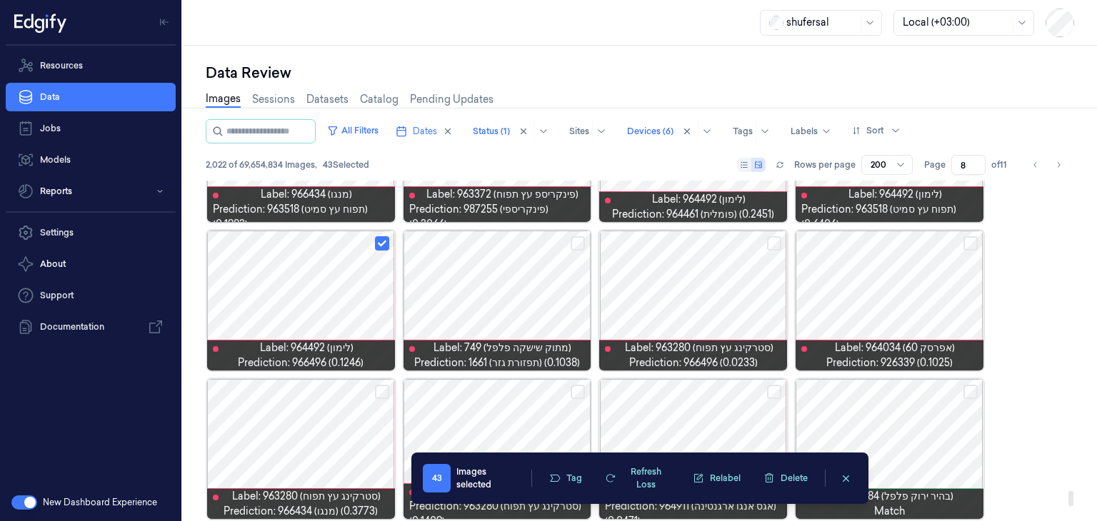
click at [580, 242] on button "Select row" at bounding box center [577, 243] width 14 height 14
click at [772, 241] on button "Select row" at bounding box center [774, 243] width 14 height 14
click at [969, 243] on button "Select row" at bounding box center [970, 243] width 14 height 14
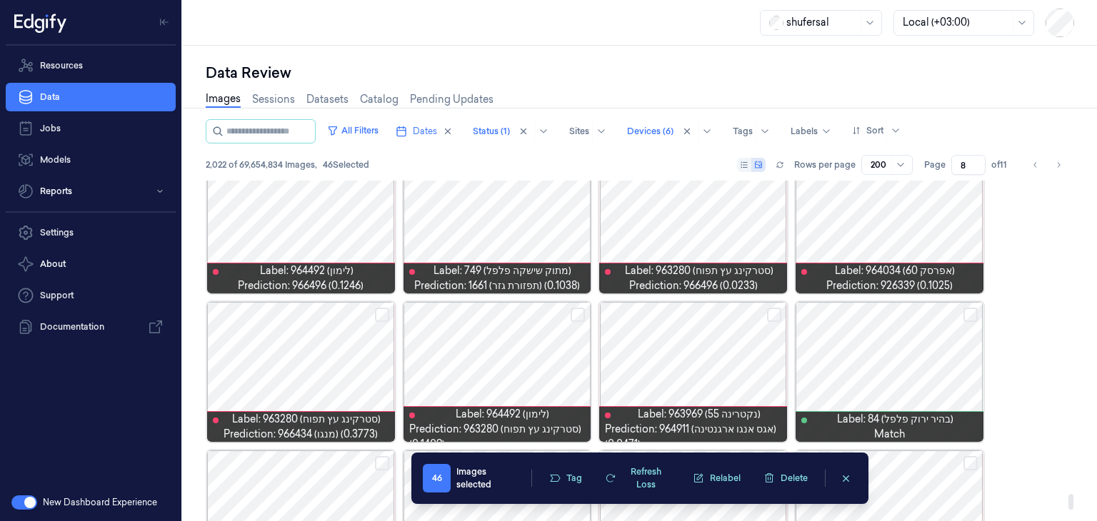
scroll to position [6877, 0]
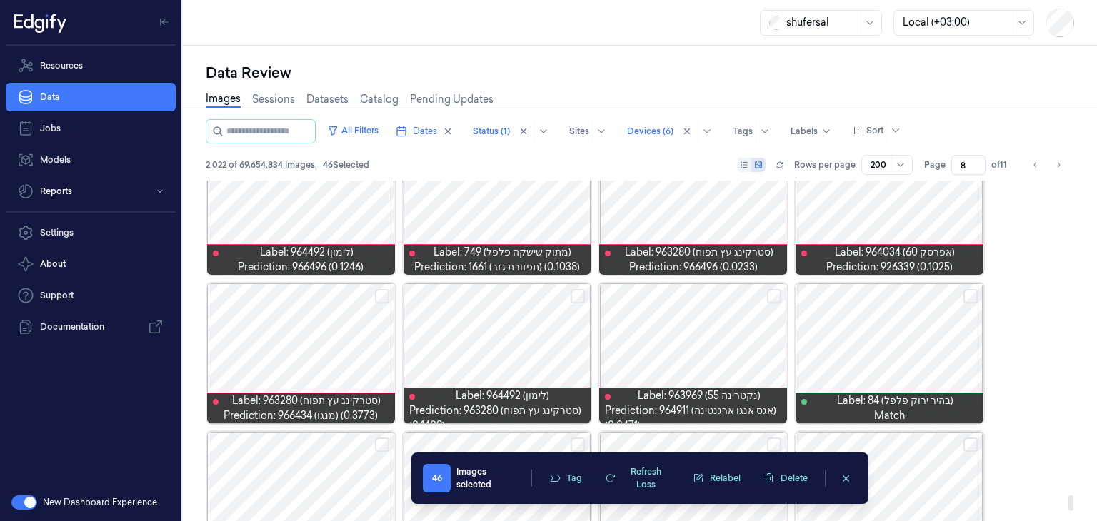
click at [774, 293] on button "Select row" at bounding box center [774, 296] width 14 height 14
click at [577, 295] on button "Select row" at bounding box center [577, 296] width 14 height 14
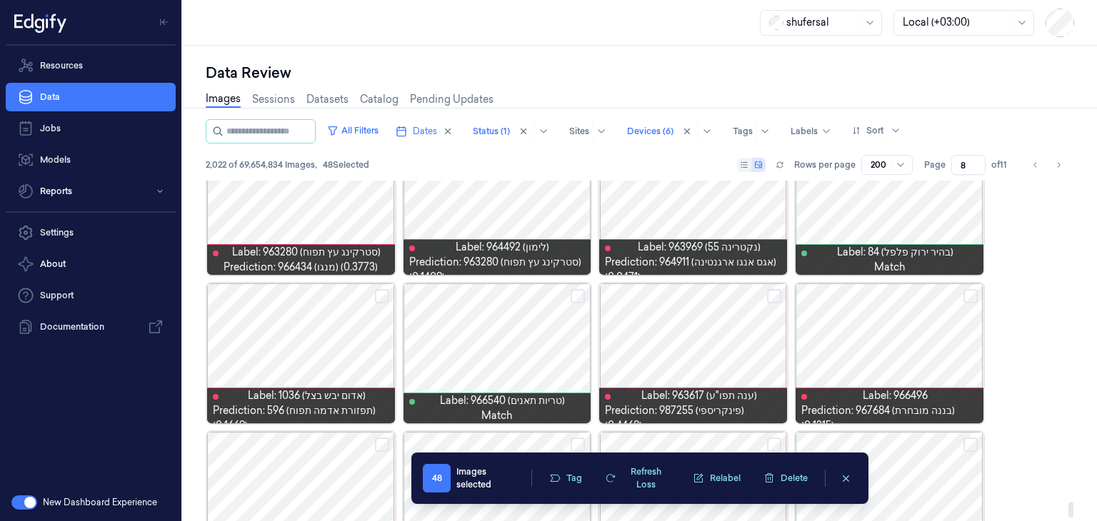
scroll to position [7025, 0]
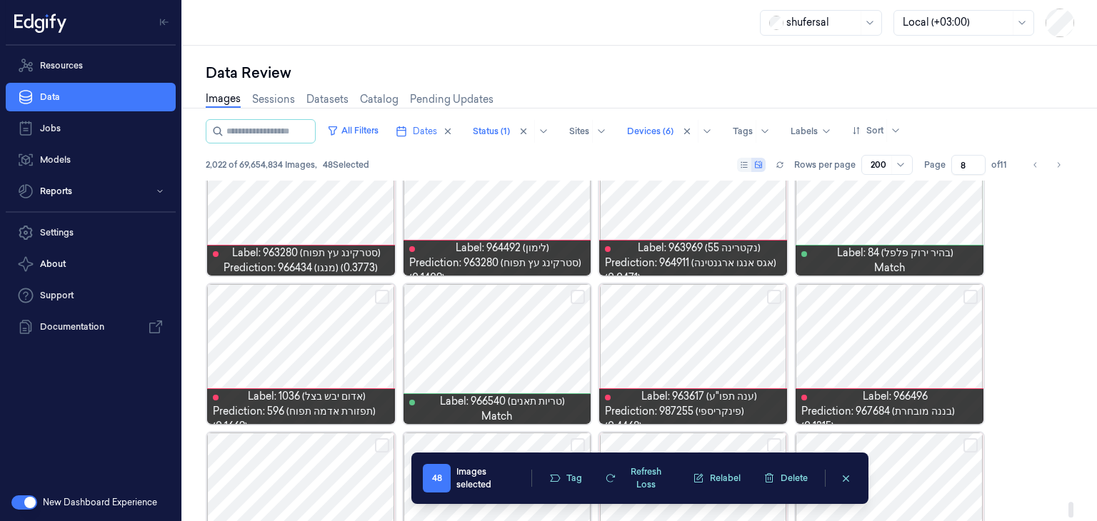
click at [383, 297] on button "Select row" at bounding box center [382, 297] width 14 height 14
click at [970, 292] on button "Select row" at bounding box center [970, 297] width 14 height 14
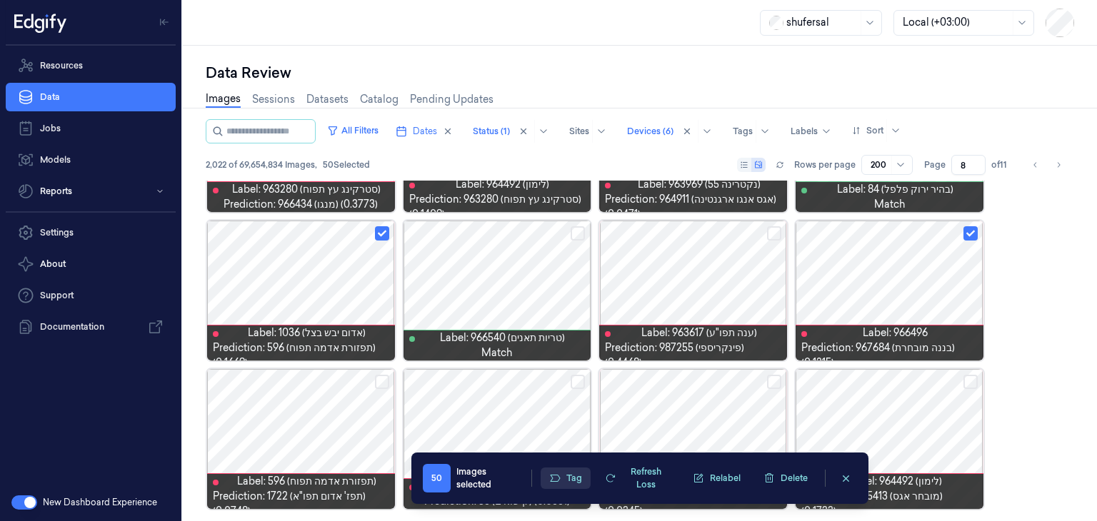
click at [558, 480] on icon "button" at bounding box center [555, 478] width 10 height 7
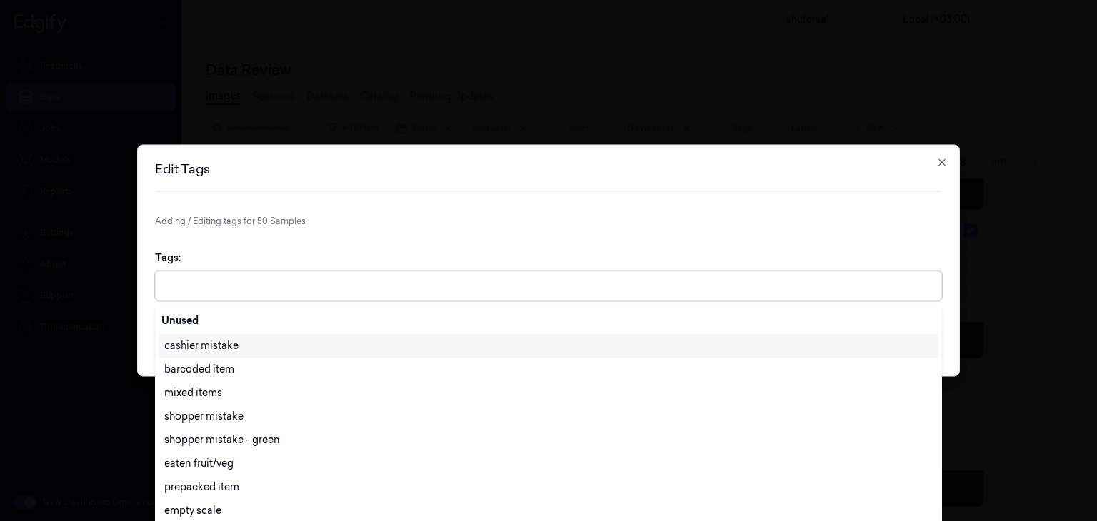
click at [604, 280] on div at bounding box center [549, 285] width 771 height 15
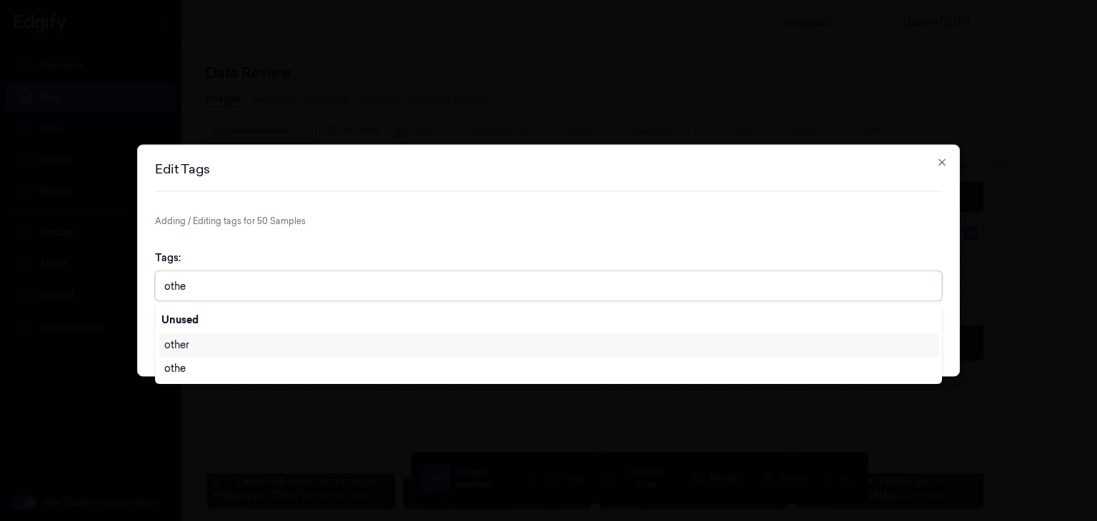
type input "other"
click at [430, 346] on div "other" at bounding box center [548, 345] width 768 height 15
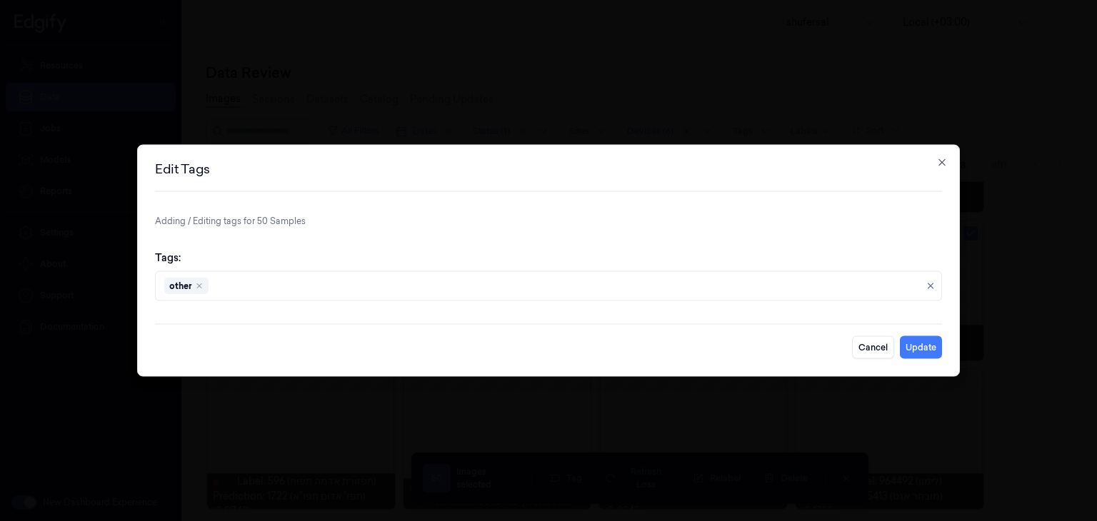
click at [728, 226] on p "Adding / Editing tags for 50 Samples" at bounding box center [548, 221] width 787 height 13
click at [930, 345] on button "Update" at bounding box center [920, 347] width 42 height 23
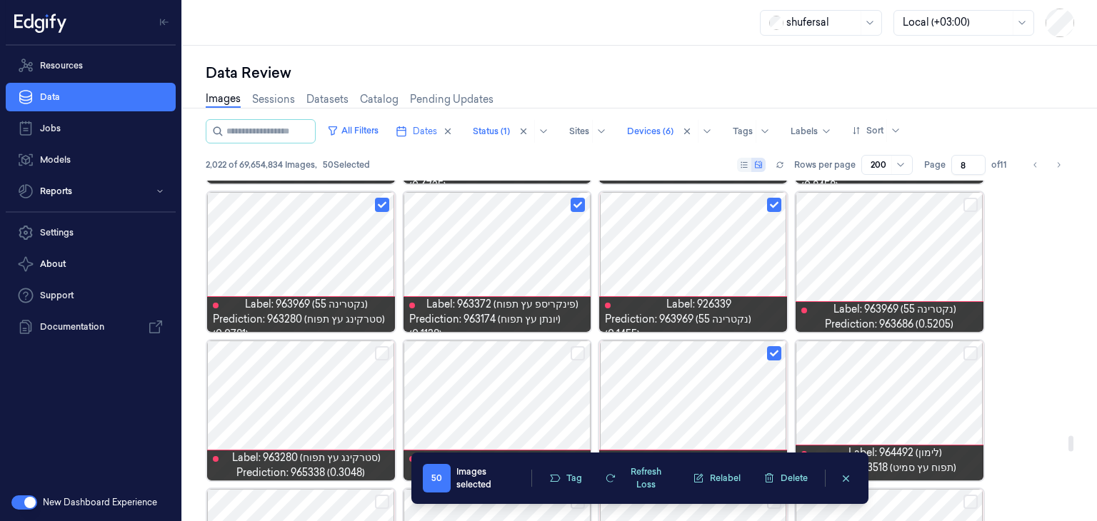
scroll to position [5539, 0]
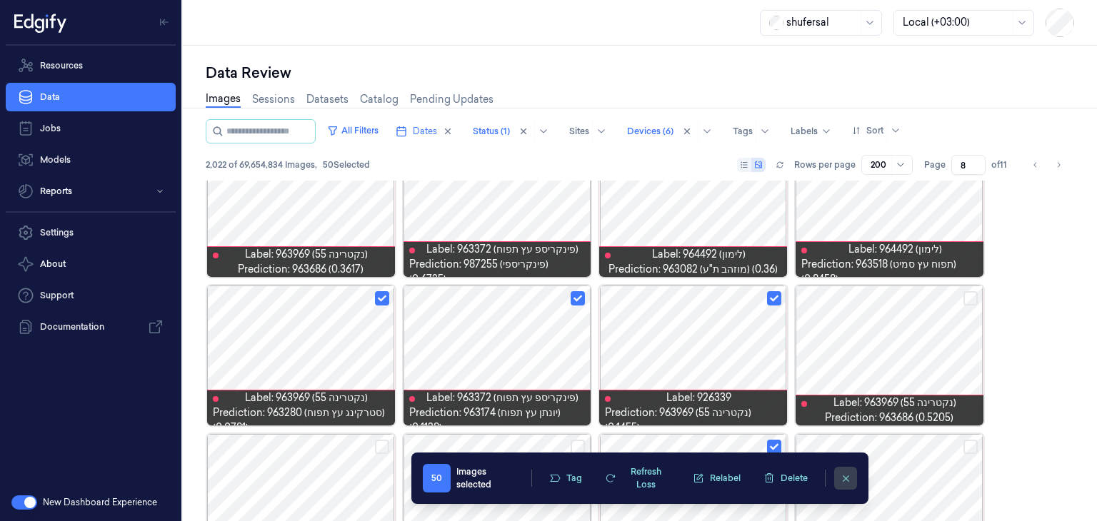
click at [840, 479] on icon "clearSelection" at bounding box center [845, 478] width 11 height 11
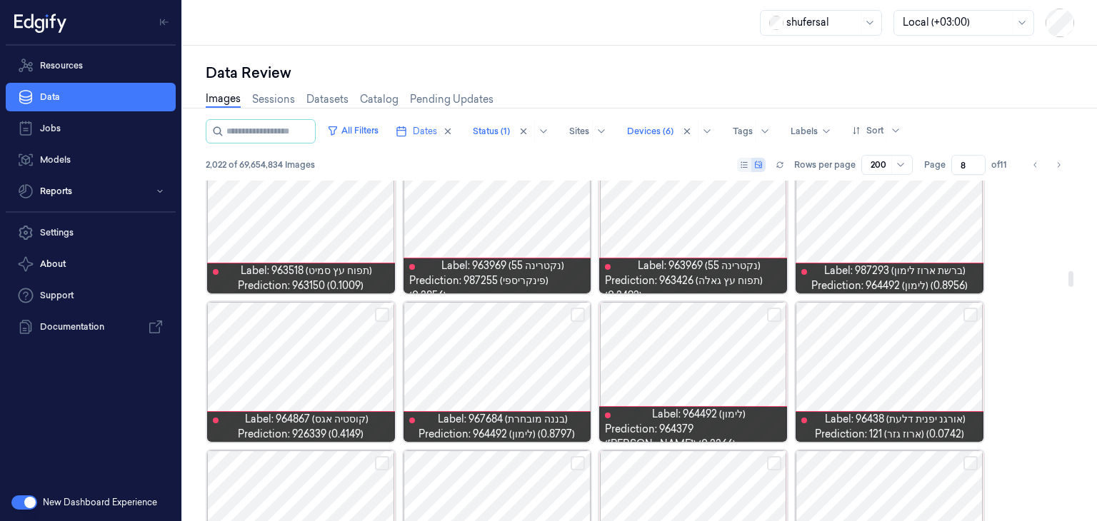
scroll to position [1970, 0]
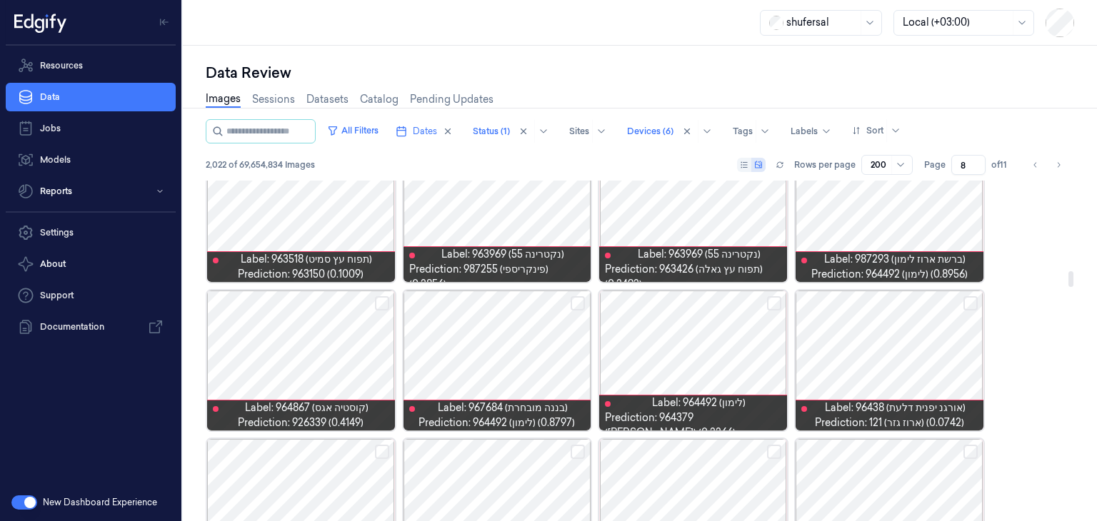
click at [580, 301] on button "Select row" at bounding box center [577, 303] width 14 height 14
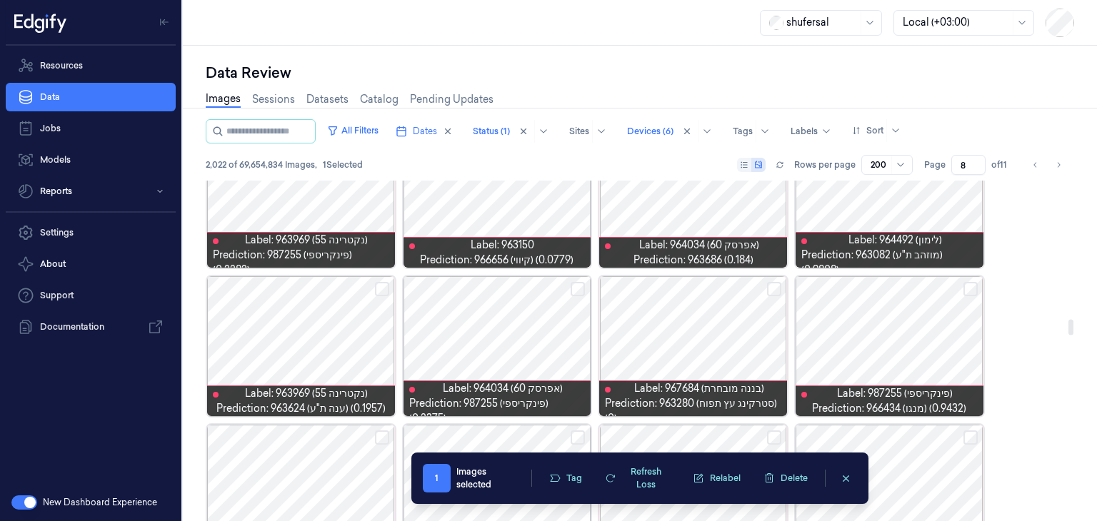
scroll to position [3032, 0]
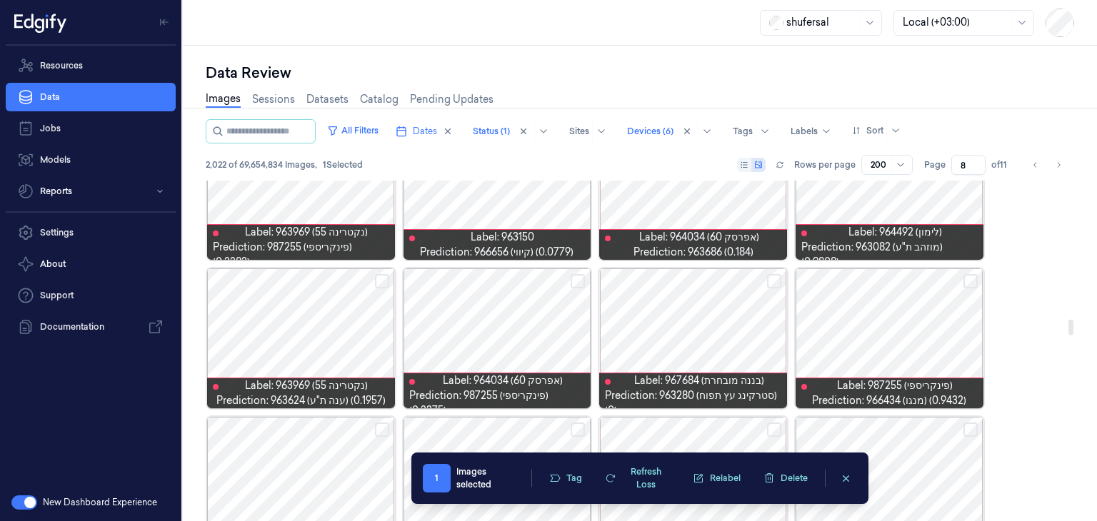
click at [912, 341] on div at bounding box center [889, 338] width 188 height 140
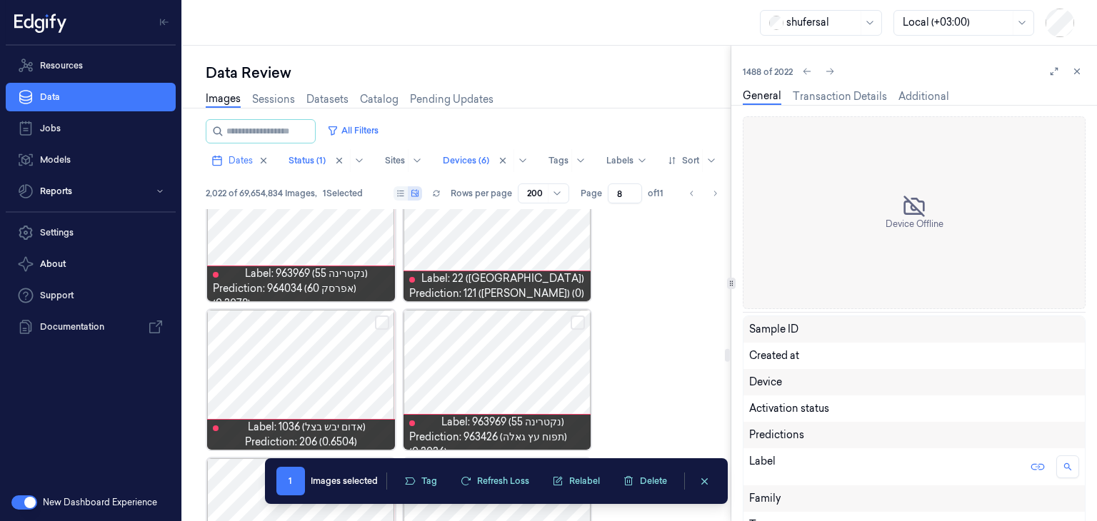
scroll to position [4504, 0]
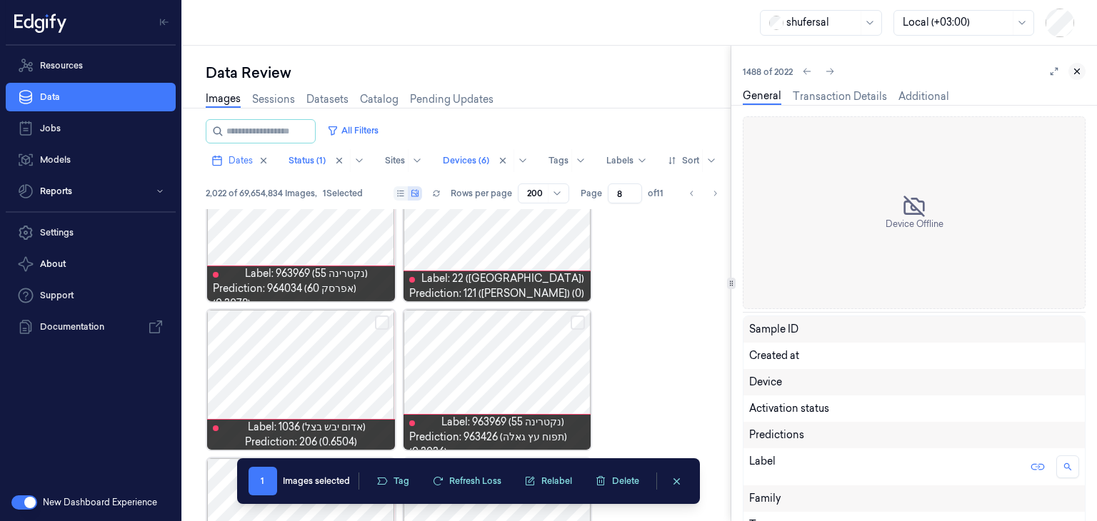
click at [1081, 66] on button at bounding box center [1076, 71] width 17 height 17
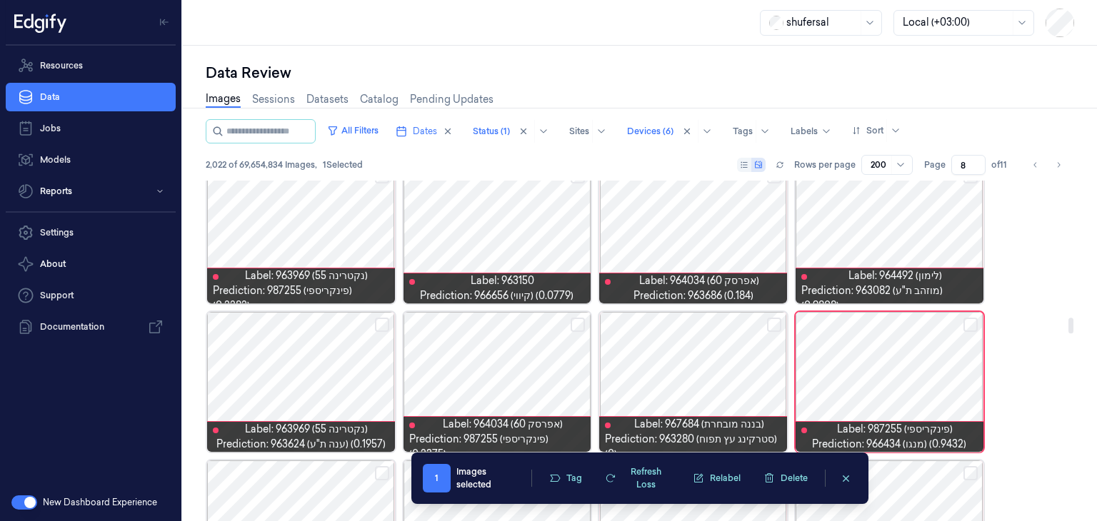
scroll to position [2998, 0]
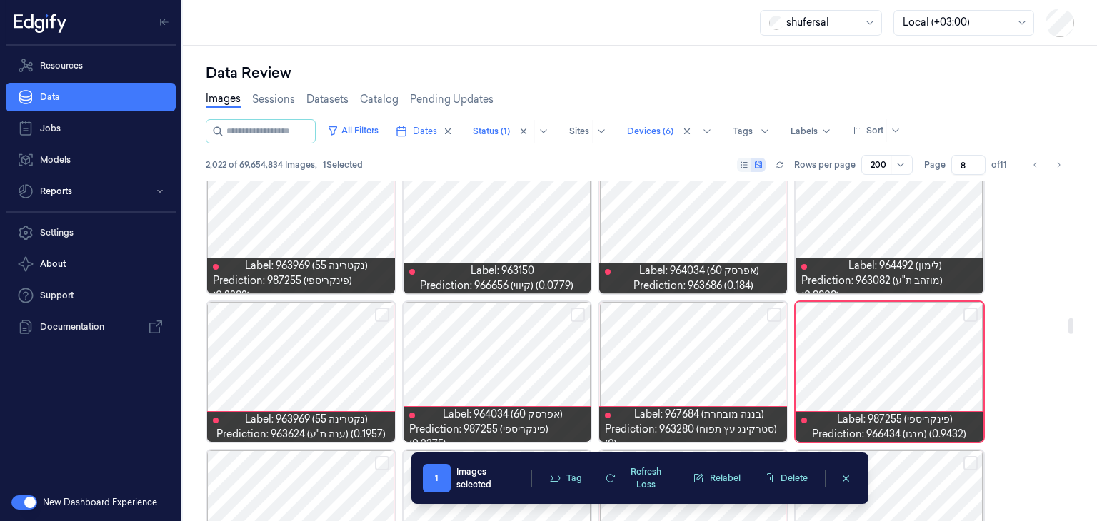
click at [771, 315] on button "Select row" at bounding box center [774, 315] width 14 height 14
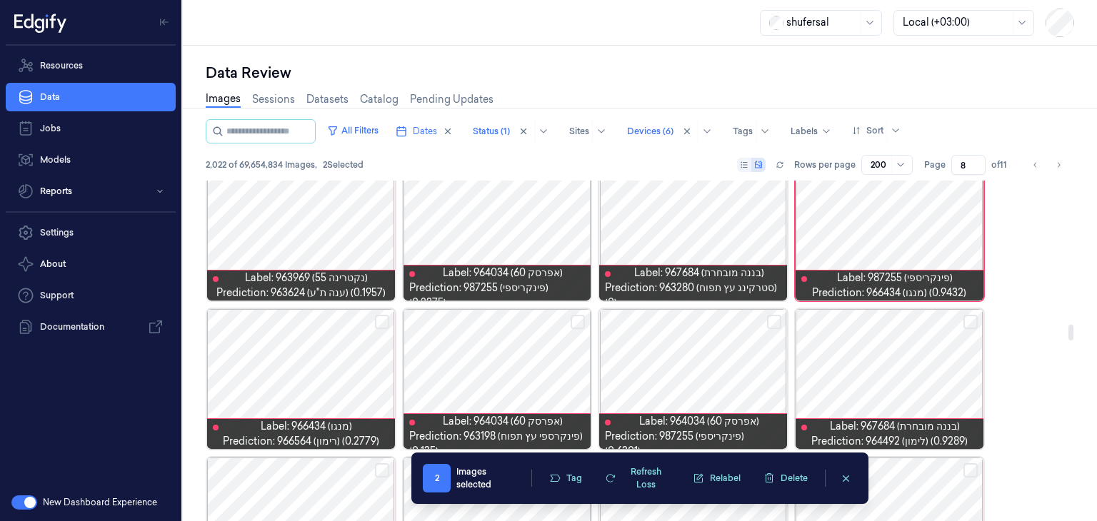
scroll to position [3142, 0]
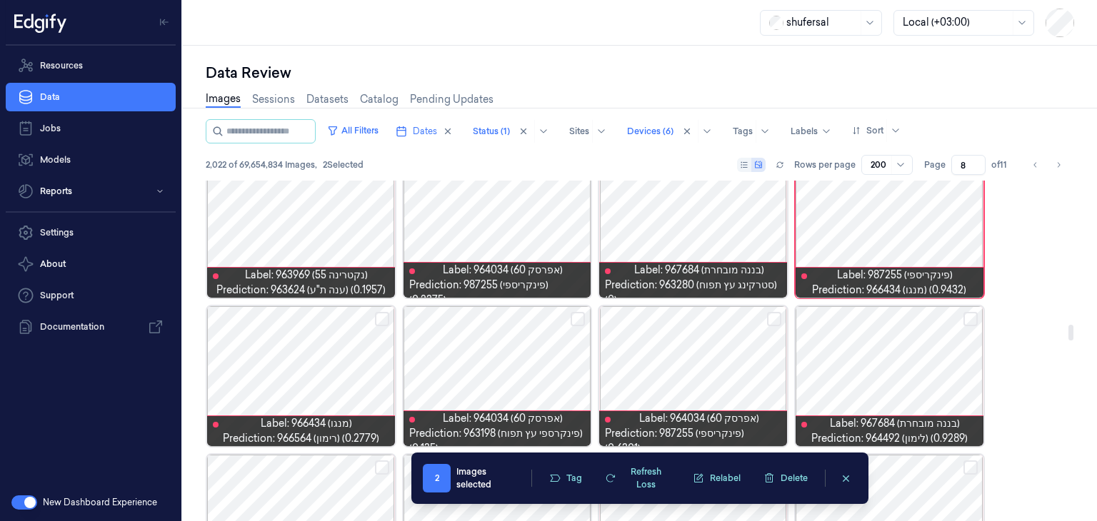
click at [971, 316] on button "Select row" at bounding box center [970, 319] width 14 height 14
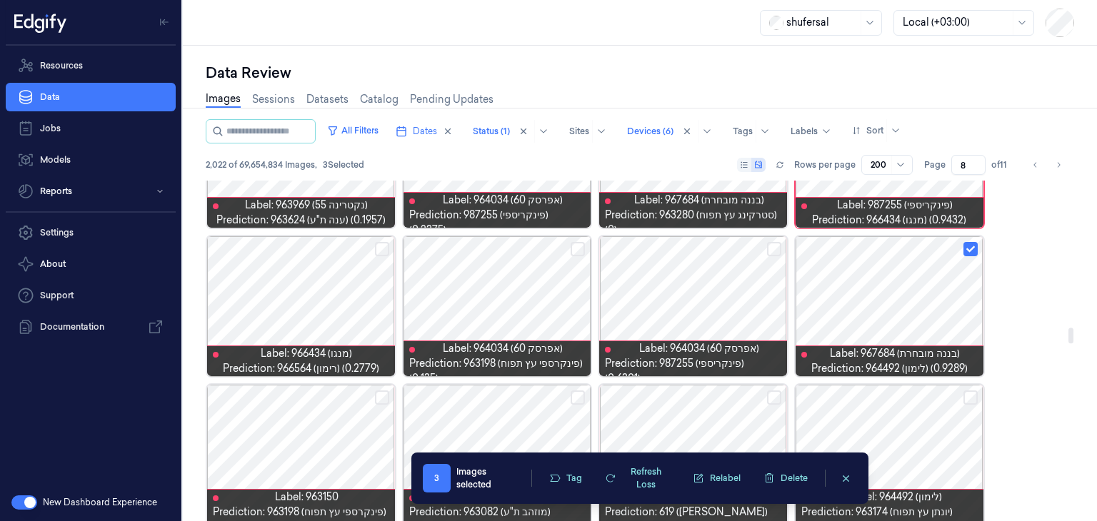
scroll to position [3213, 0]
click at [300, 281] on div at bounding box center [301, 306] width 188 height 140
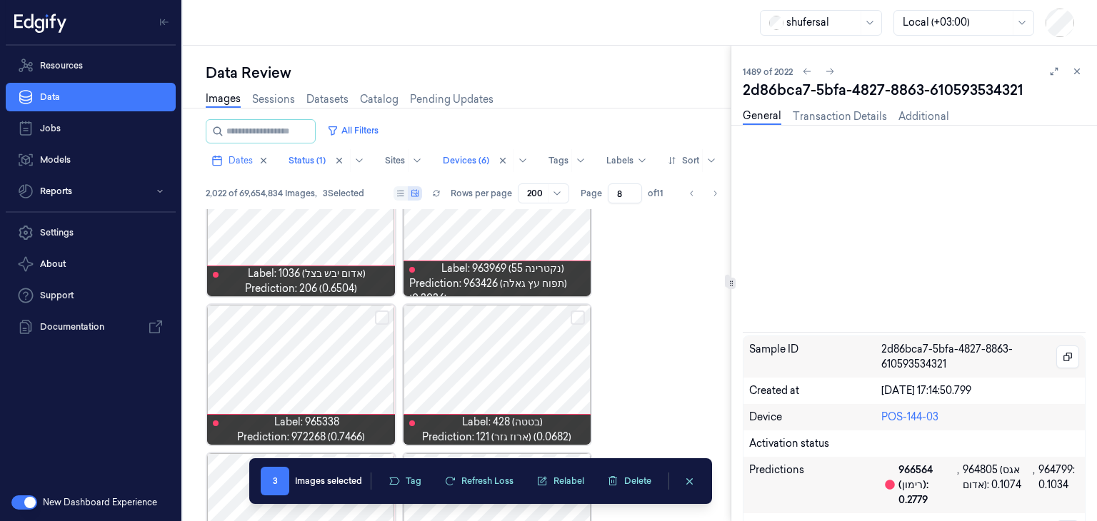
scroll to position [3167, 0]
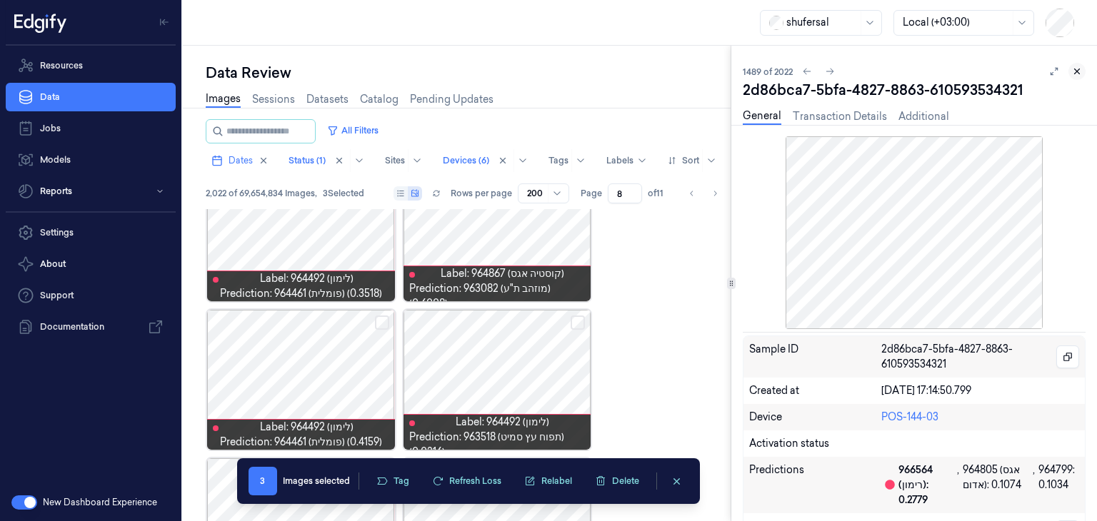
click at [1072, 71] on icon at bounding box center [1077, 71] width 10 height 10
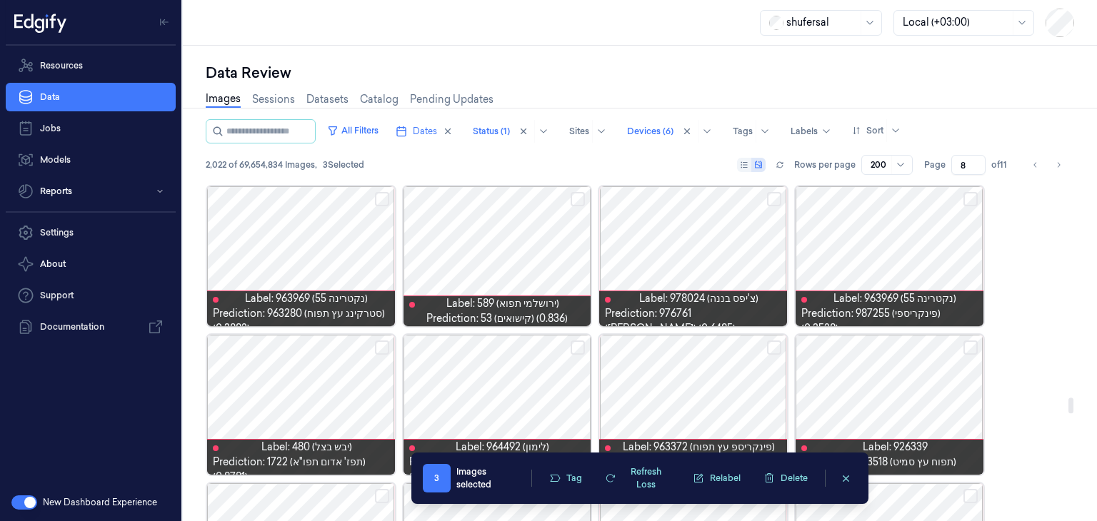
scroll to position [4756, 0]
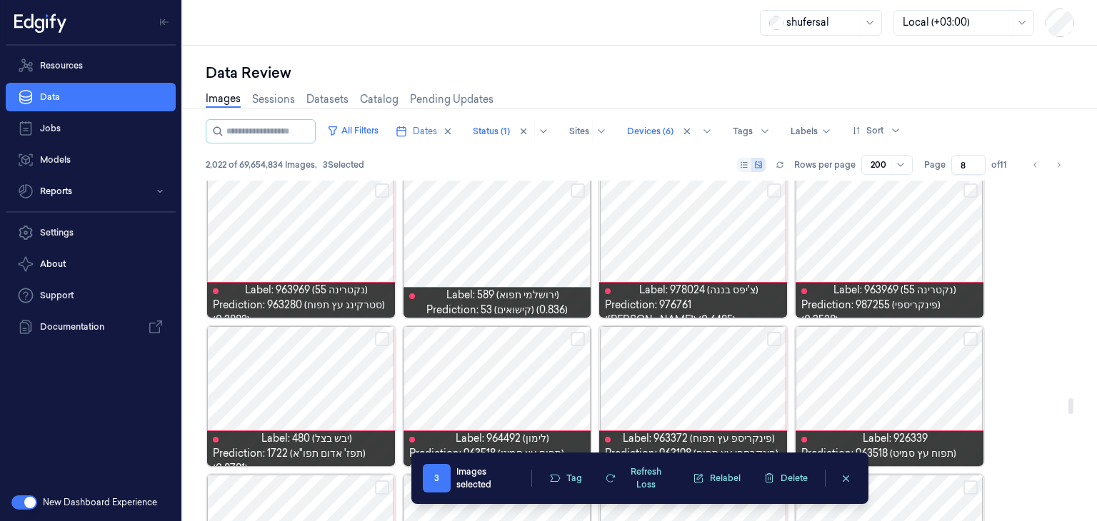
click at [508, 258] on div at bounding box center [497, 248] width 188 height 140
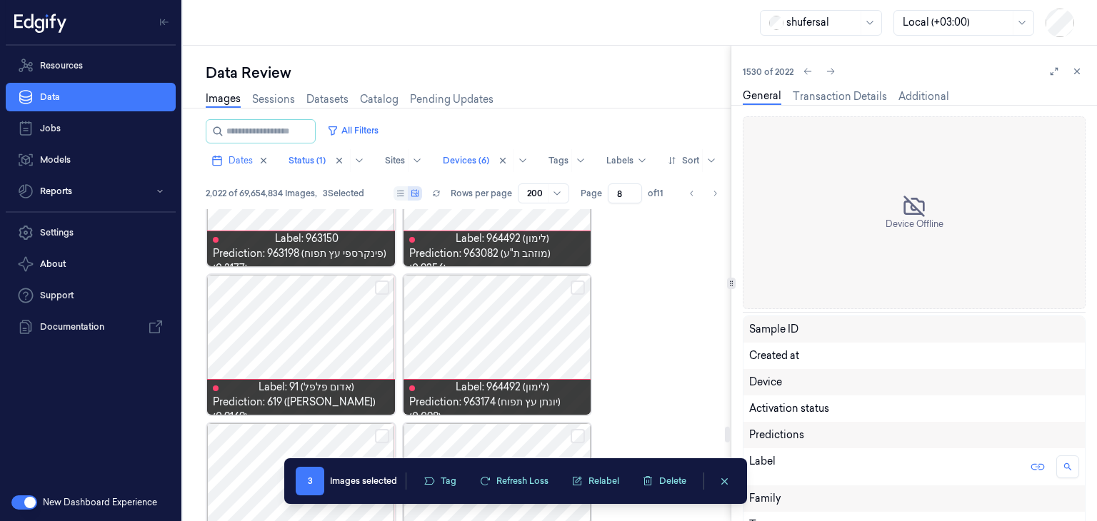
scroll to position [4652, 0]
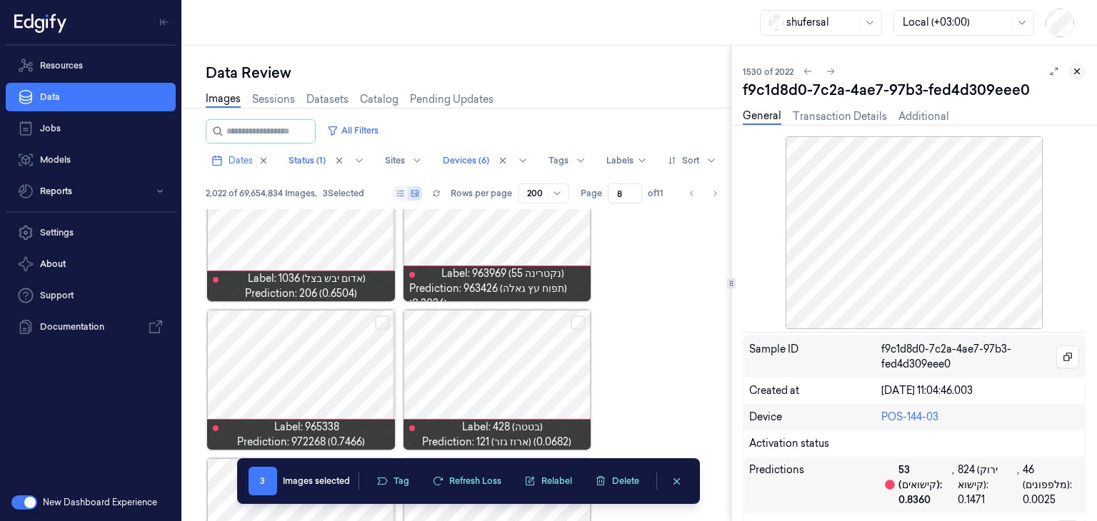
click at [1079, 69] on icon at bounding box center [1077, 71] width 10 height 10
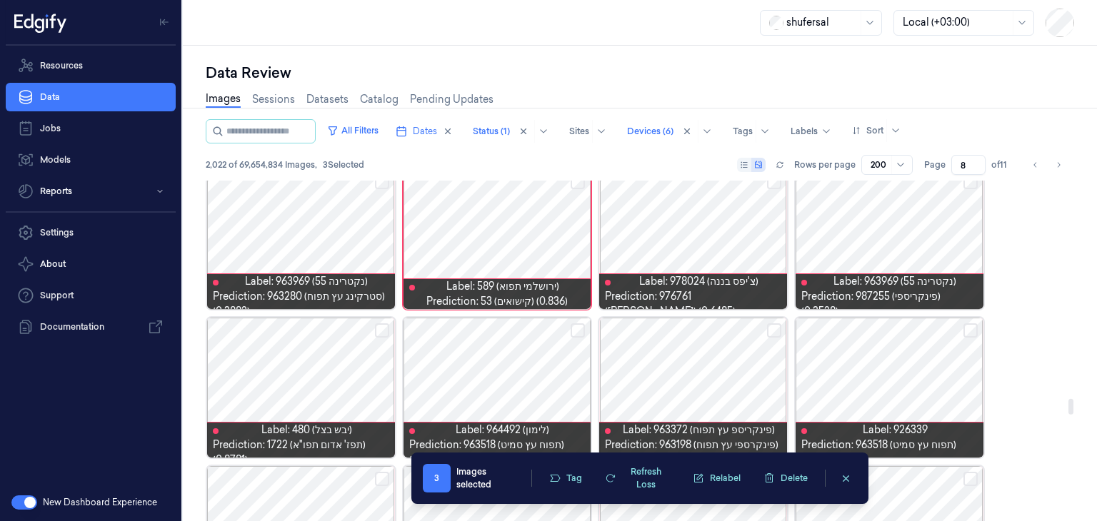
scroll to position [4726, 0]
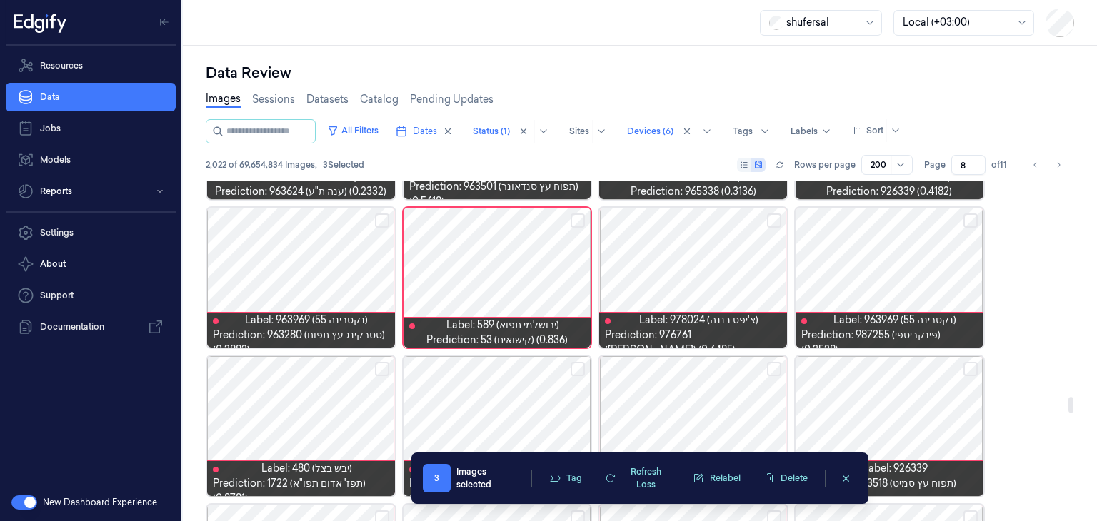
click at [580, 221] on button "Select row" at bounding box center [577, 220] width 14 height 14
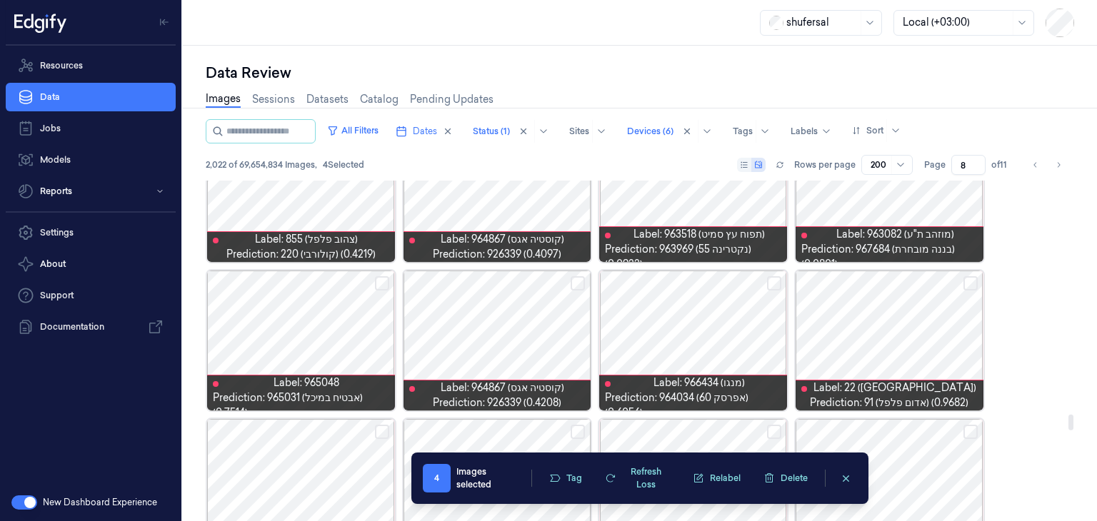
scroll to position [5109, 0]
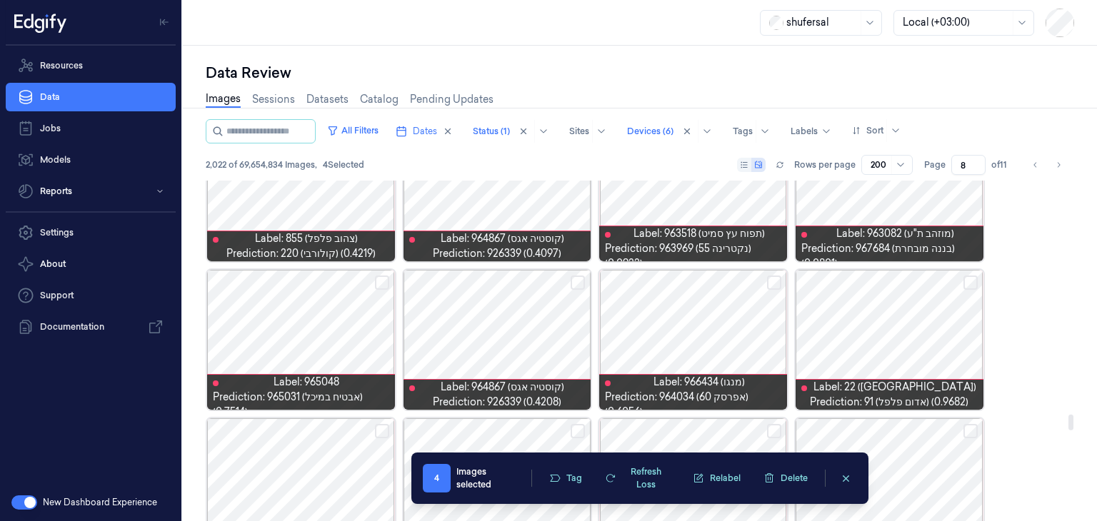
click at [971, 283] on button "Select row" at bounding box center [970, 283] width 14 height 14
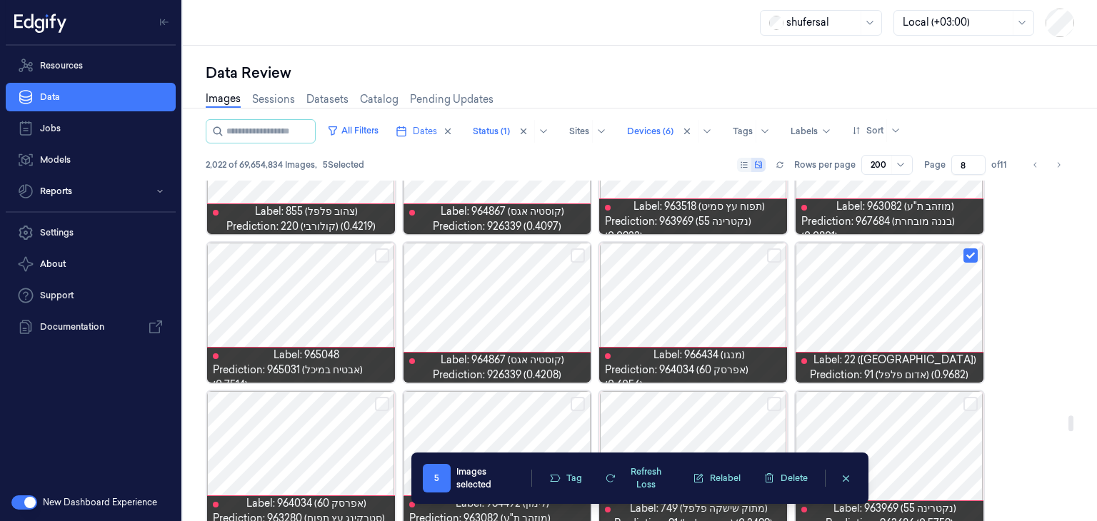
scroll to position [5137, 0]
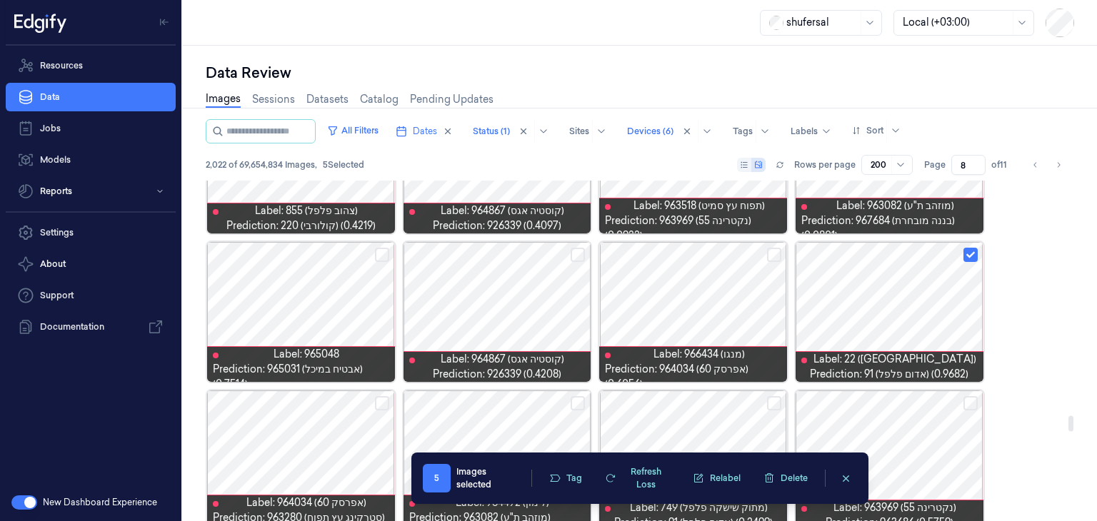
click at [771, 248] on button "Select row" at bounding box center [774, 255] width 14 height 14
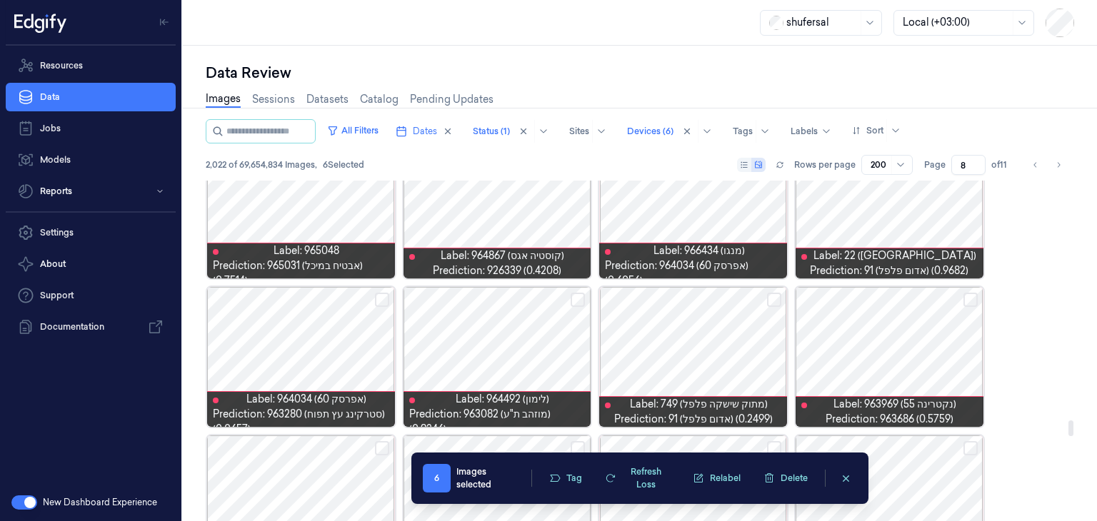
scroll to position [5241, 0]
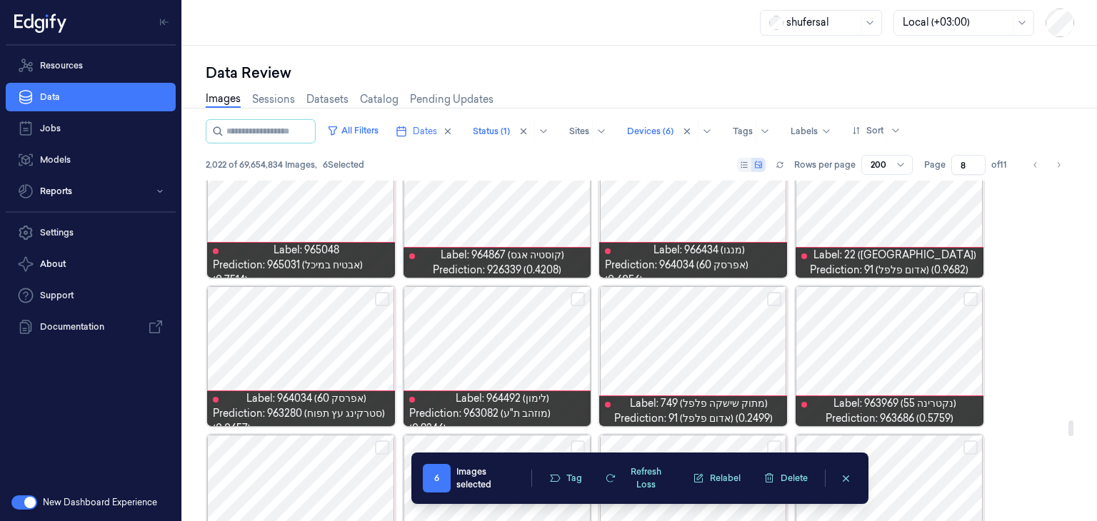
click at [580, 295] on button "Select row" at bounding box center [577, 299] width 14 height 14
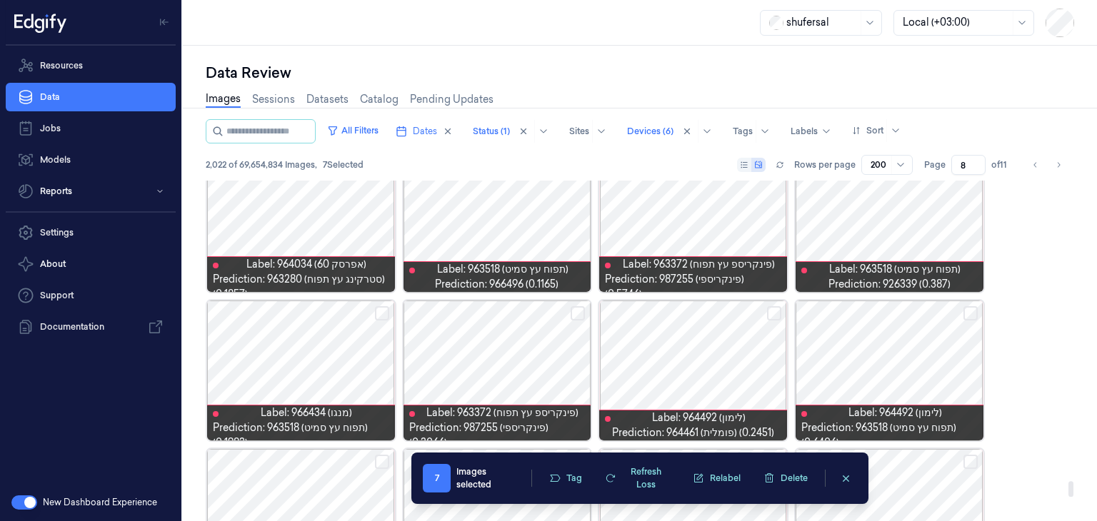
scroll to position [6580, 0]
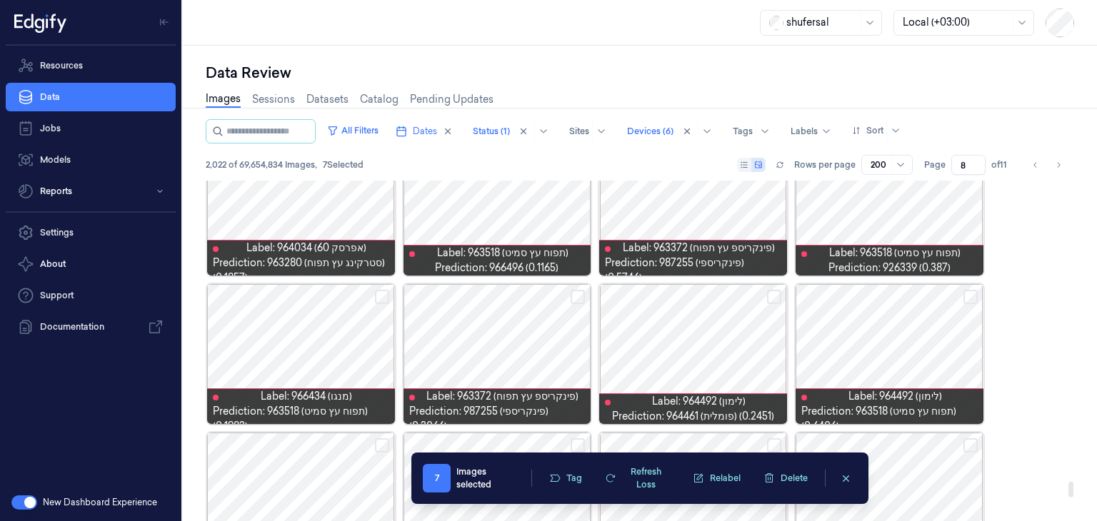
click at [964, 296] on button "Select row" at bounding box center [970, 297] width 14 height 14
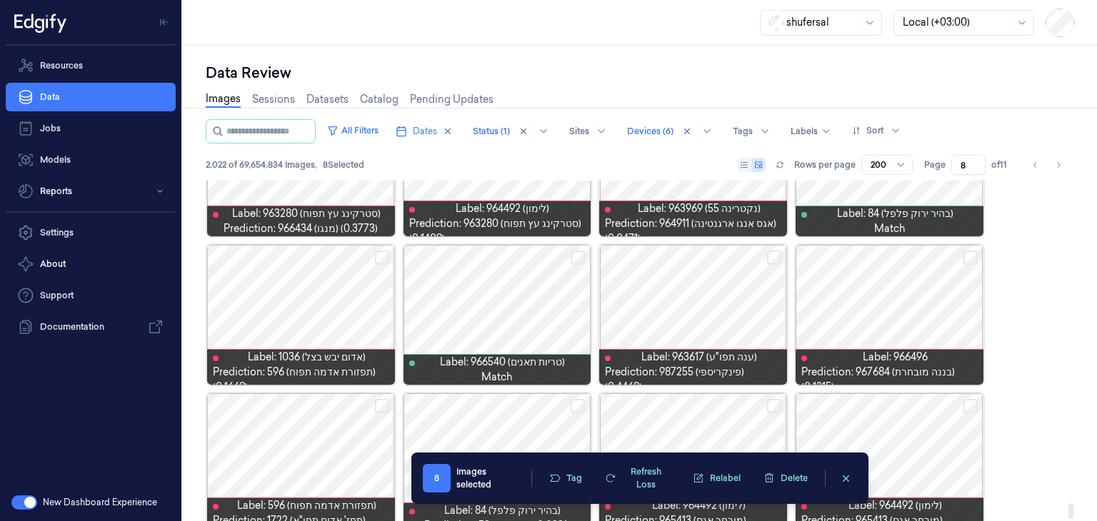
scroll to position [7089, 0]
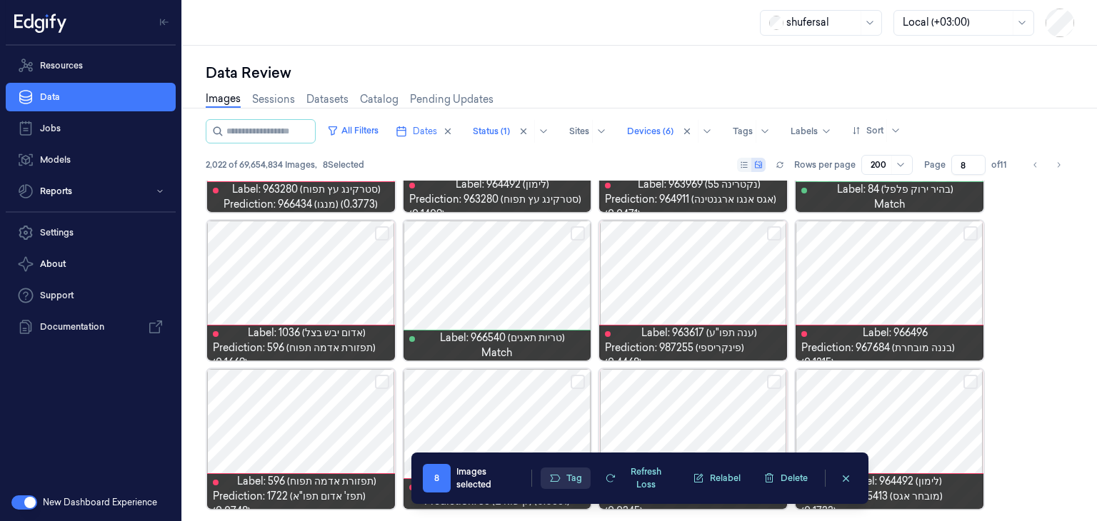
click at [570, 478] on button "Tag" at bounding box center [565, 478] width 50 height 21
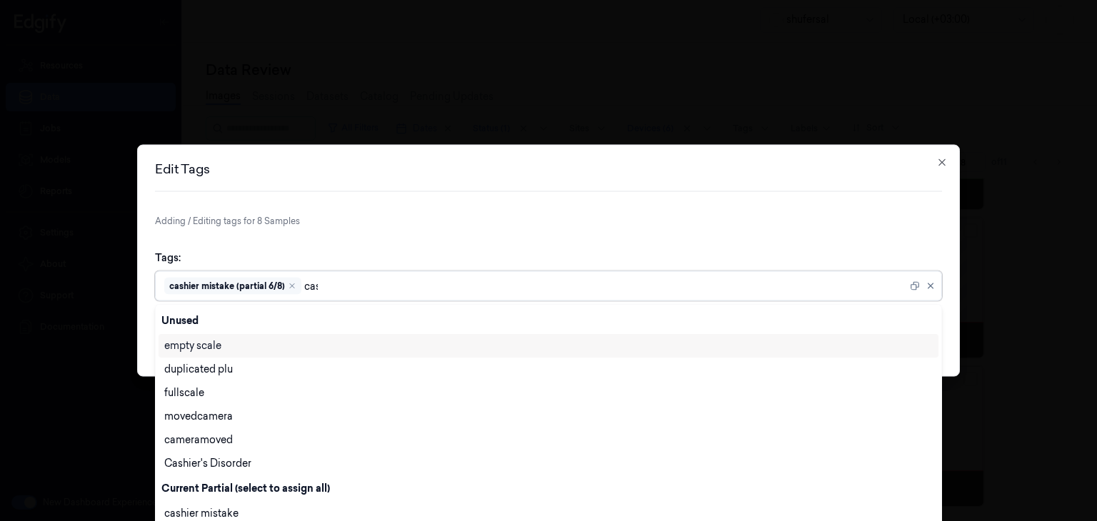
scroll to position [0, 0]
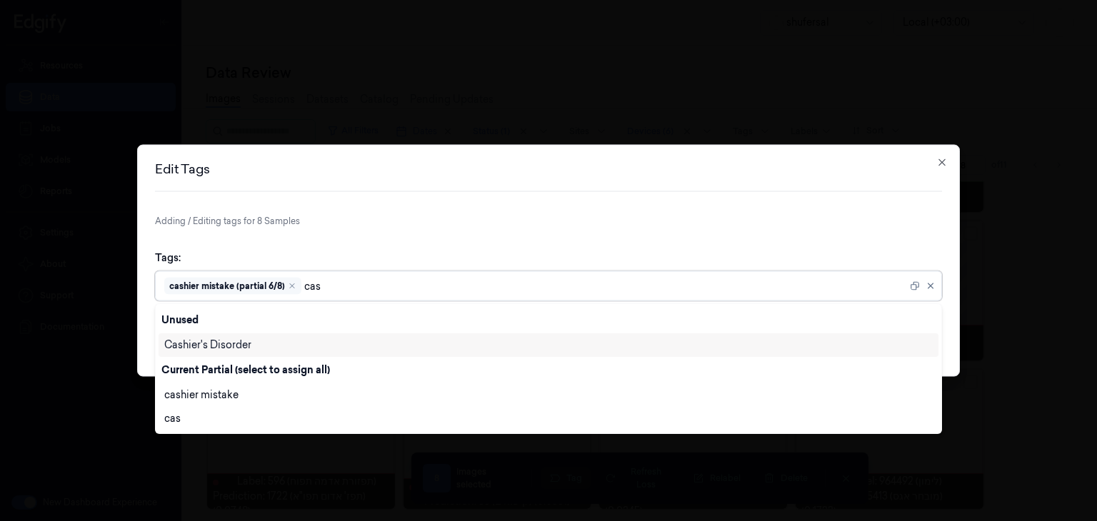
type input "cash"
click at [325, 389] on div "cashier mistake" at bounding box center [548, 395] width 768 height 15
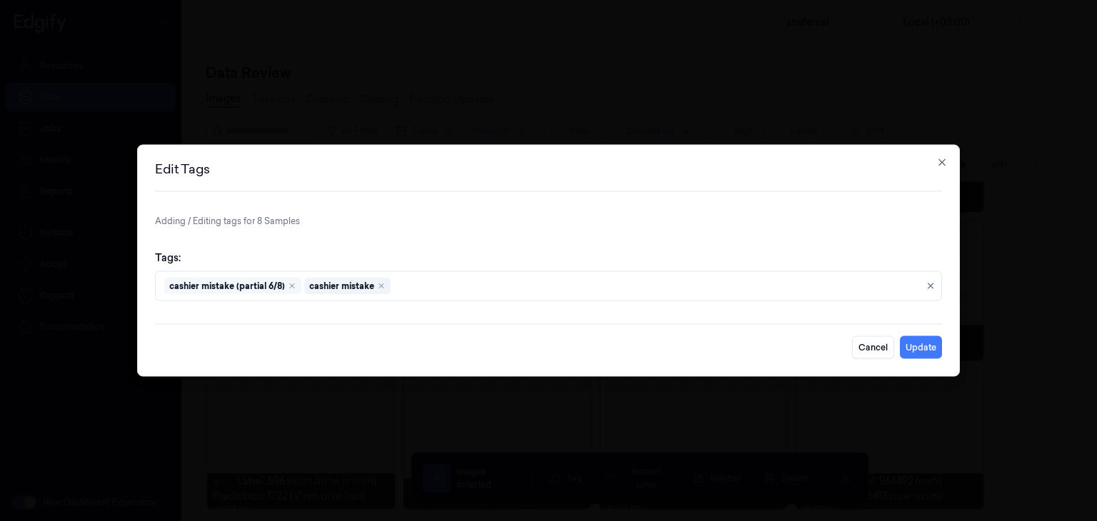
click at [899, 240] on div "Tags: cashier mistake (partial 6/8) cashier mistake" at bounding box center [548, 276] width 787 height 74
click at [922, 358] on div "Edit Tags Adding / Editing tags for 8 Samples Tags: cashier mistake (partial 6/…" at bounding box center [548, 261] width 822 height 232
click at [922, 351] on button "Update" at bounding box center [920, 347] width 42 height 23
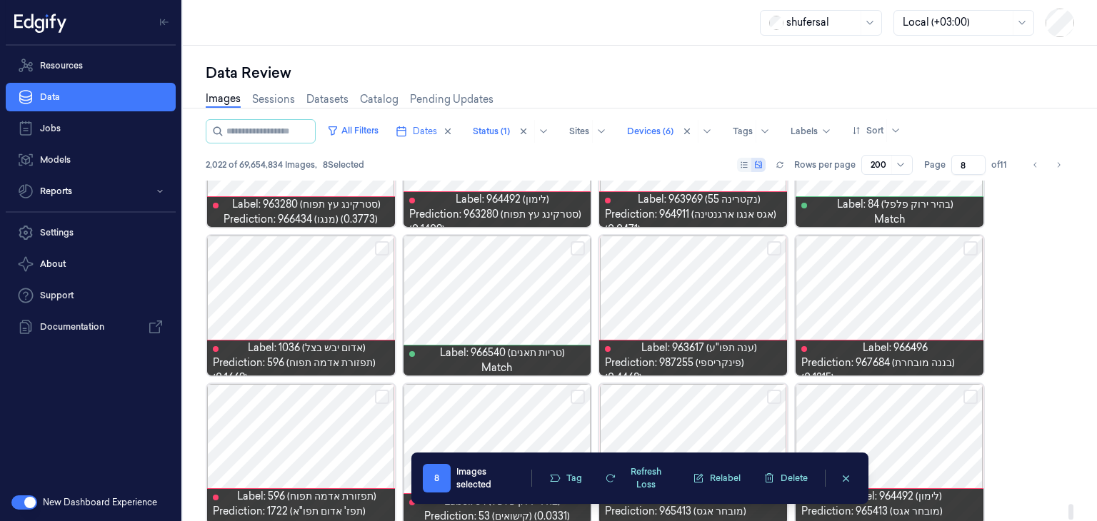
scroll to position [7089, 0]
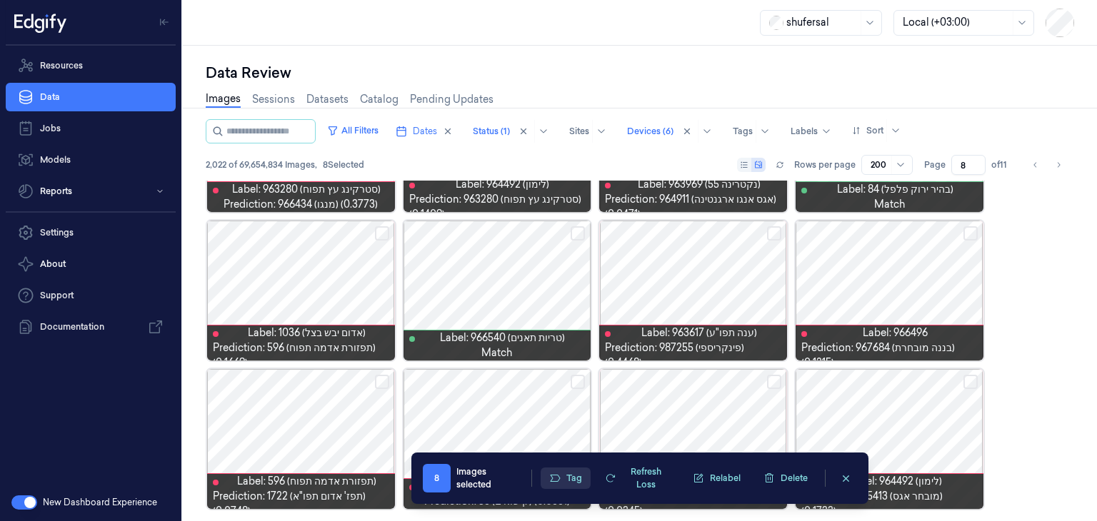
click at [573, 484] on button "Tag" at bounding box center [565, 478] width 50 height 21
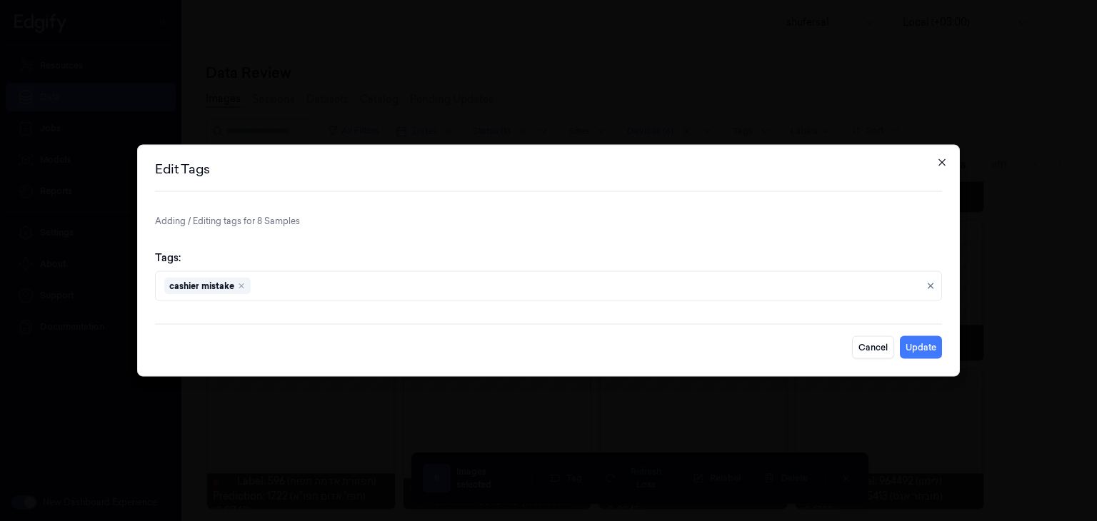
click at [939, 165] on icon "button" at bounding box center [941, 162] width 6 height 6
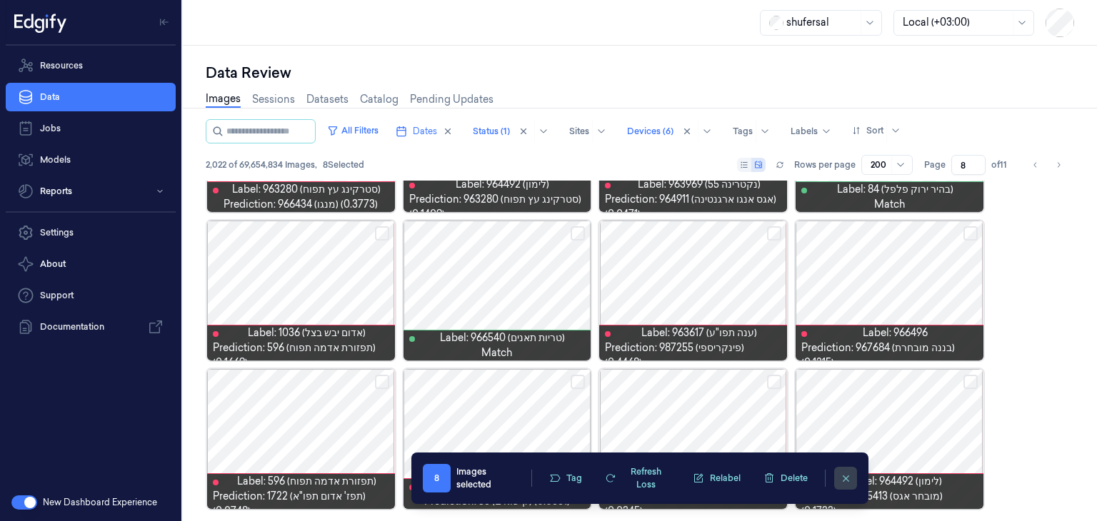
click at [843, 478] on icon "clearSelection" at bounding box center [845, 478] width 11 height 11
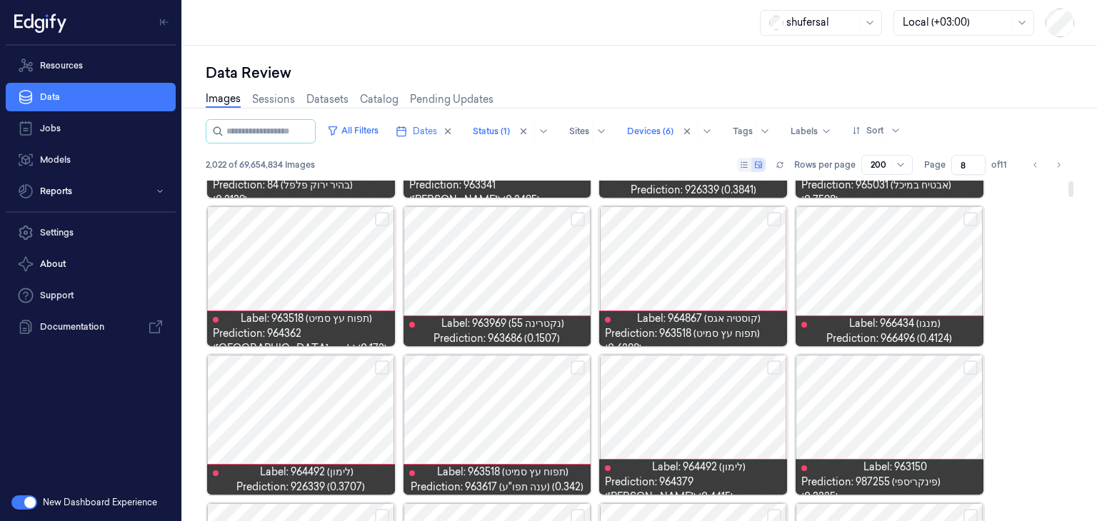
scroll to position [0, 0]
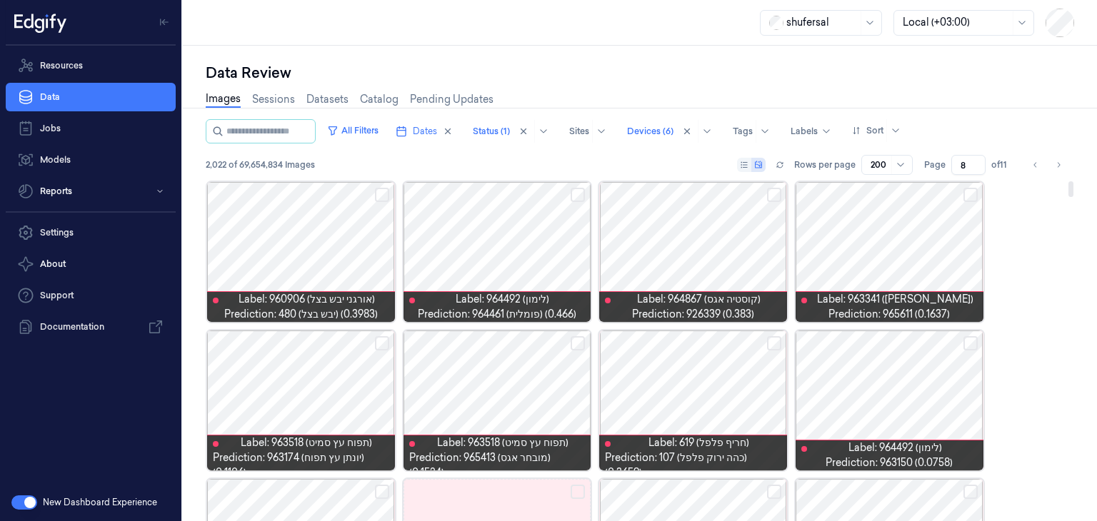
drag, startPoint x: 1073, startPoint y: 403, endPoint x: 1096, endPoint y: 135, distance: 268.7
click at [1074, 181] on div at bounding box center [1070, 351] width 7 height 341
click at [967, 195] on button "Select row" at bounding box center [970, 195] width 14 height 14
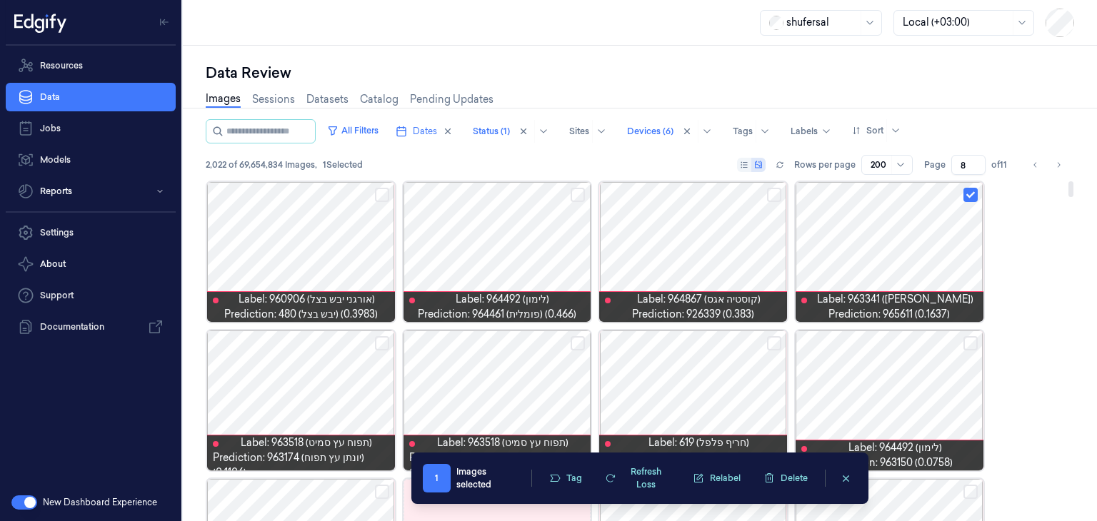
click at [780, 191] on button "Select row" at bounding box center [774, 195] width 14 height 14
click at [575, 194] on button "Select row" at bounding box center [577, 195] width 14 height 14
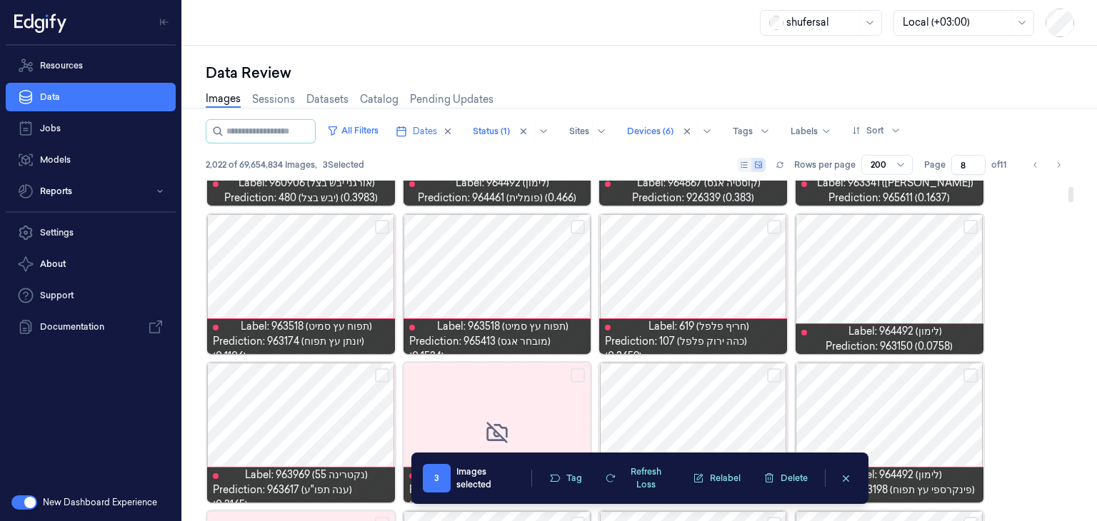
scroll to position [119, 0]
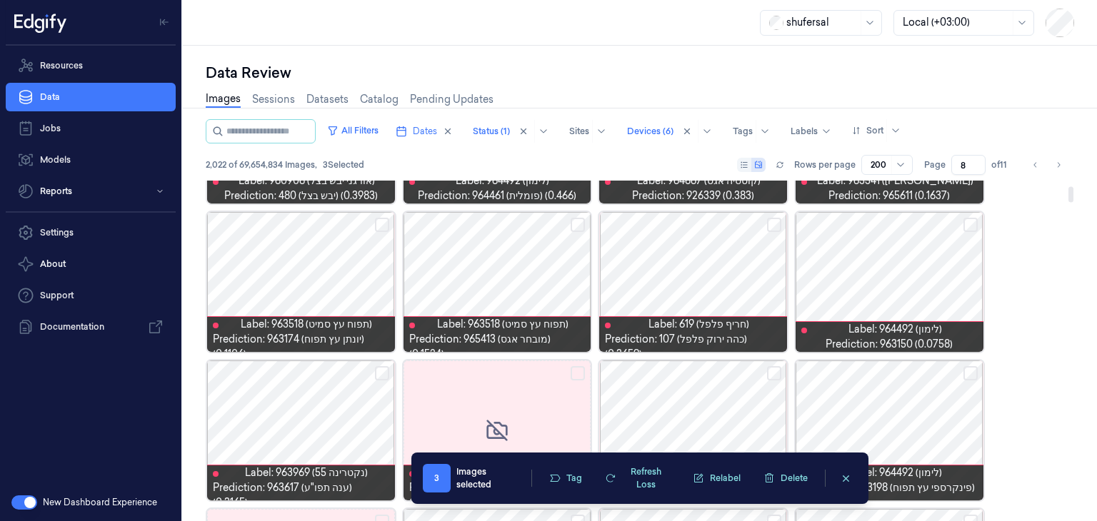
click at [966, 224] on button "Select row" at bounding box center [970, 225] width 14 height 14
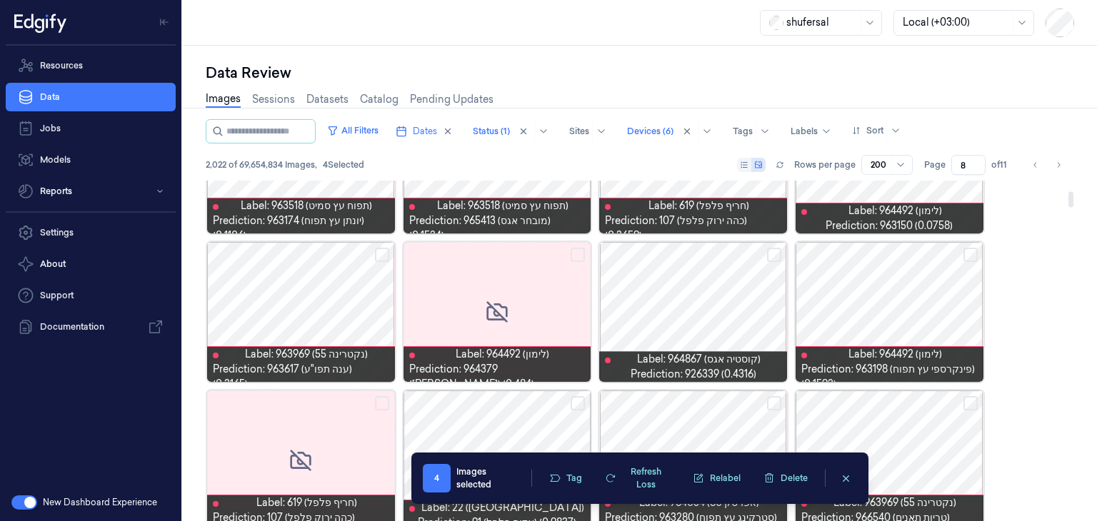
scroll to position [246, 0]
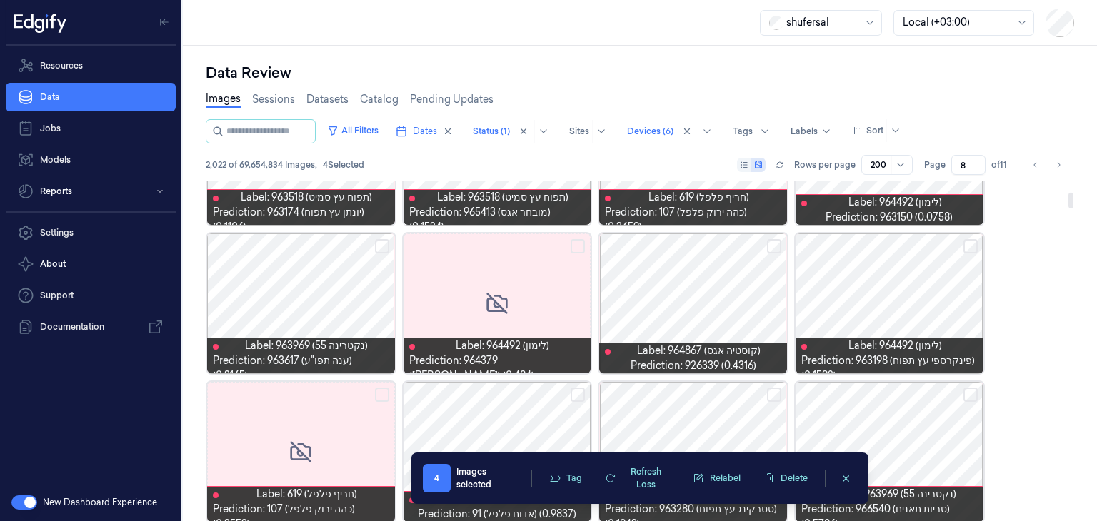
click at [780, 243] on button "Select row" at bounding box center [774, 246] width 14 height 14
click at [383, 240] on button "Select row" at bounding box center [382, 246] width 14 height 14
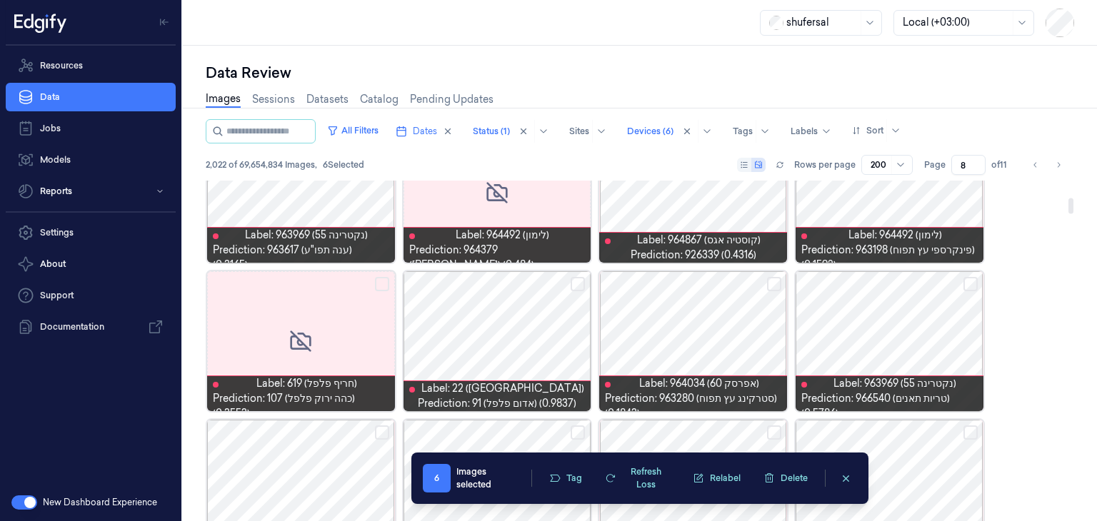
scroll to position [368, 0]
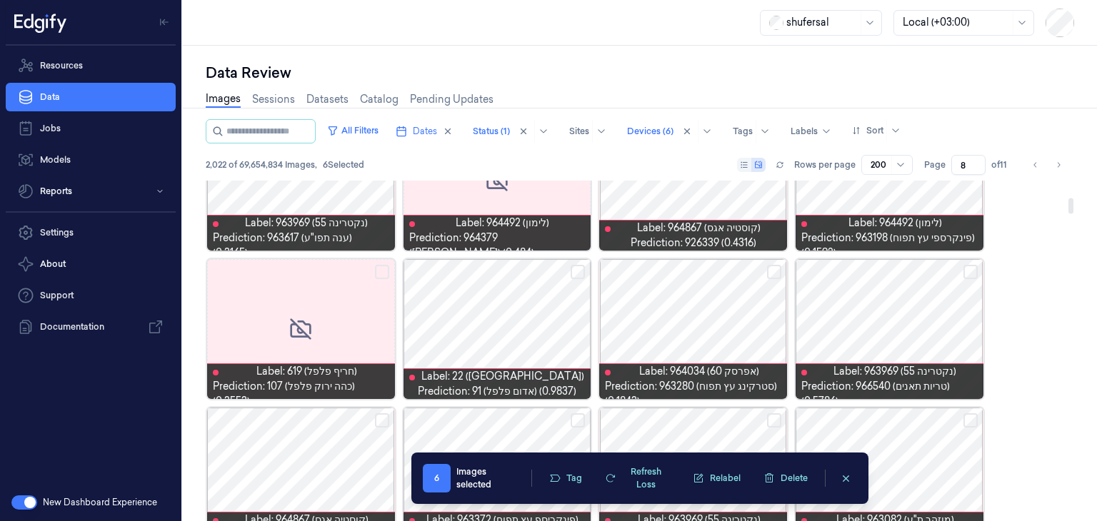
click at [574, 271] on button "Select row" at bounding box center [577, 272] width 14 height 14
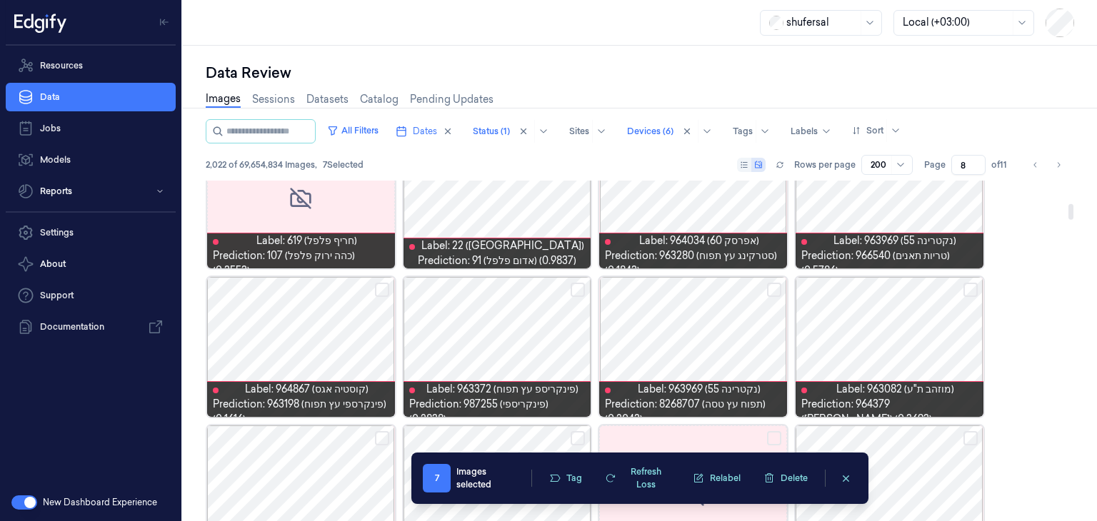
scroll to position [500, 0]
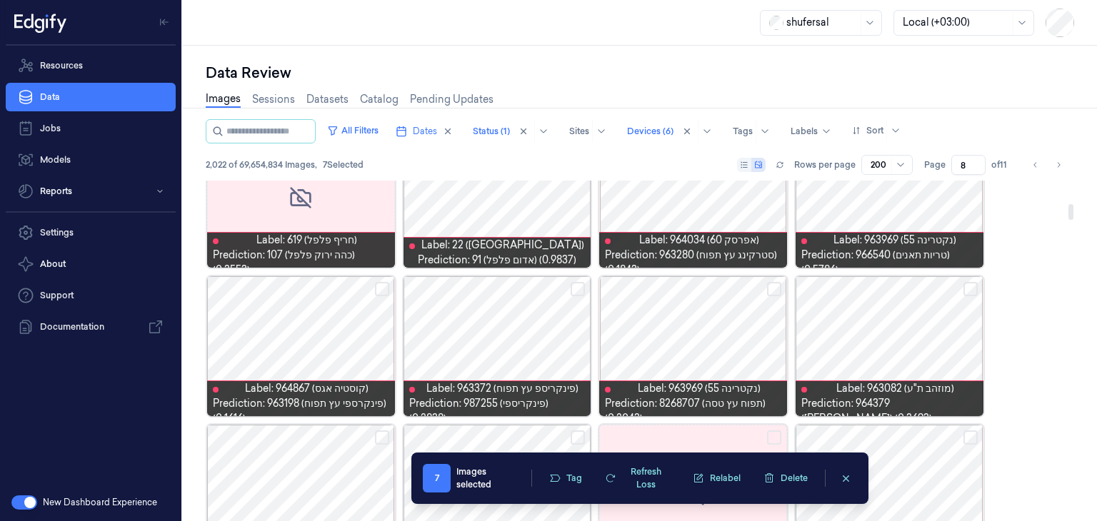
click at [970, 281] on div at bounding box center [889, 346] width 188 height 140
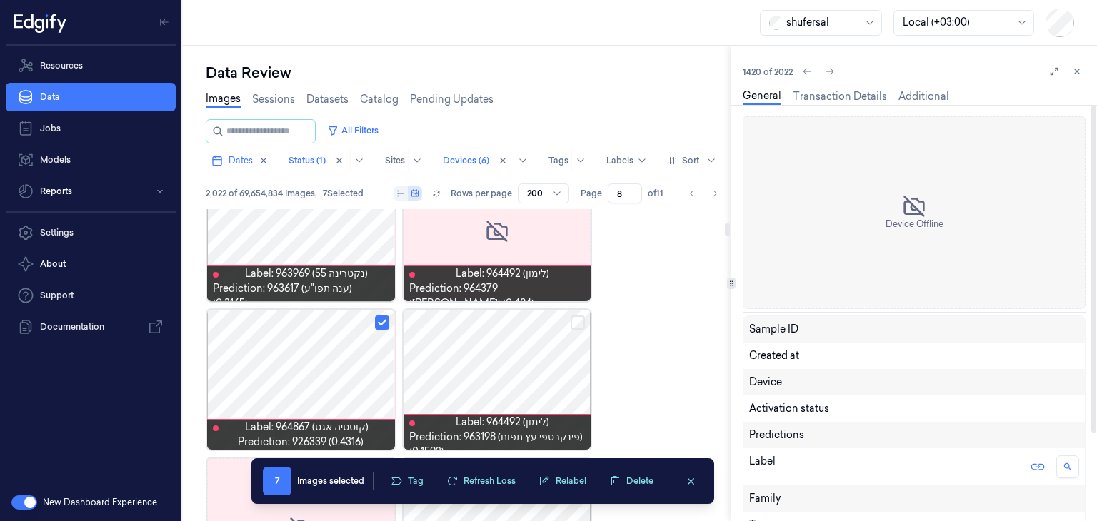
scroll to position [643, 0]
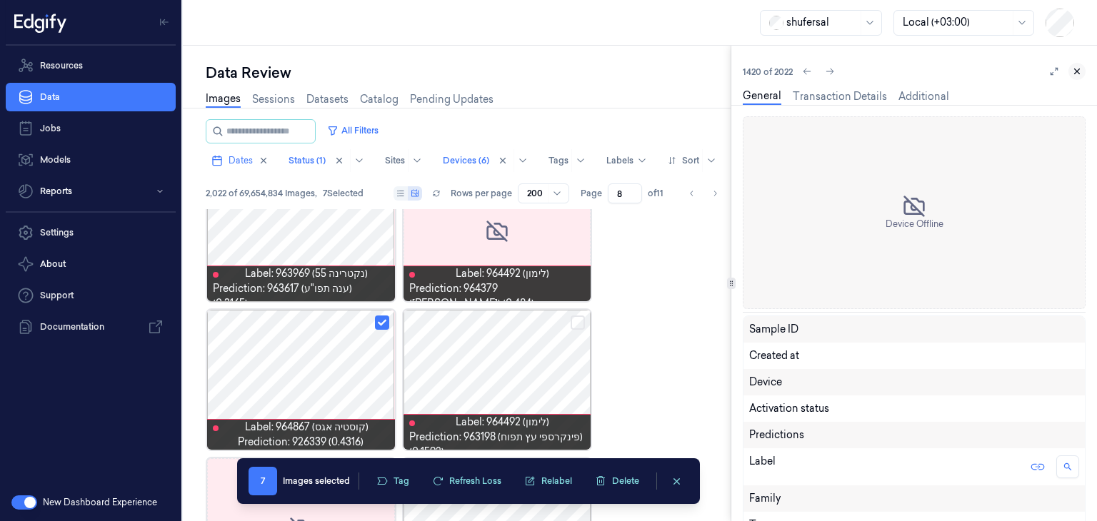
click at [1070, 75] on button at bounding box center [1076, 71] width 17 height 17
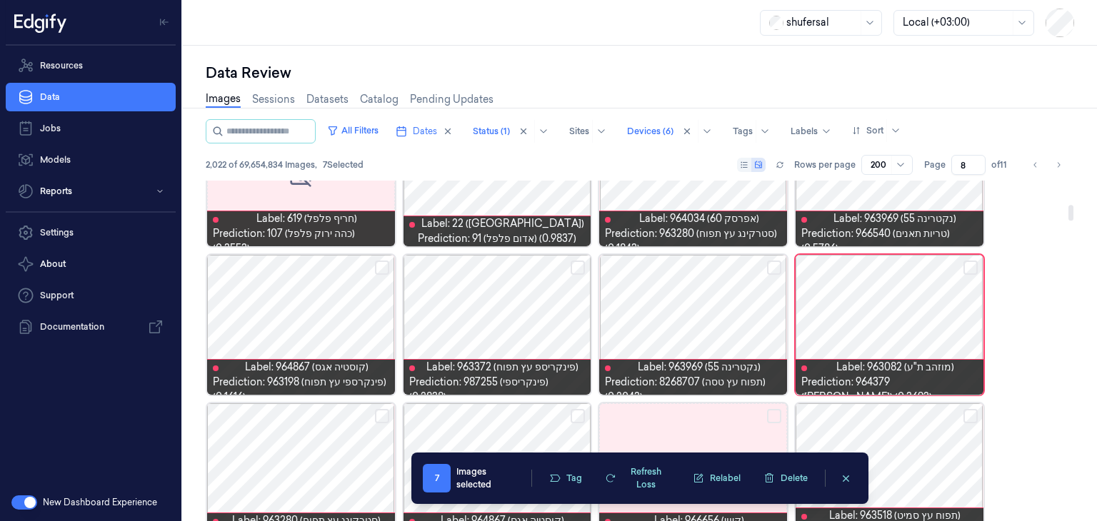
scroll to position [523, 0]
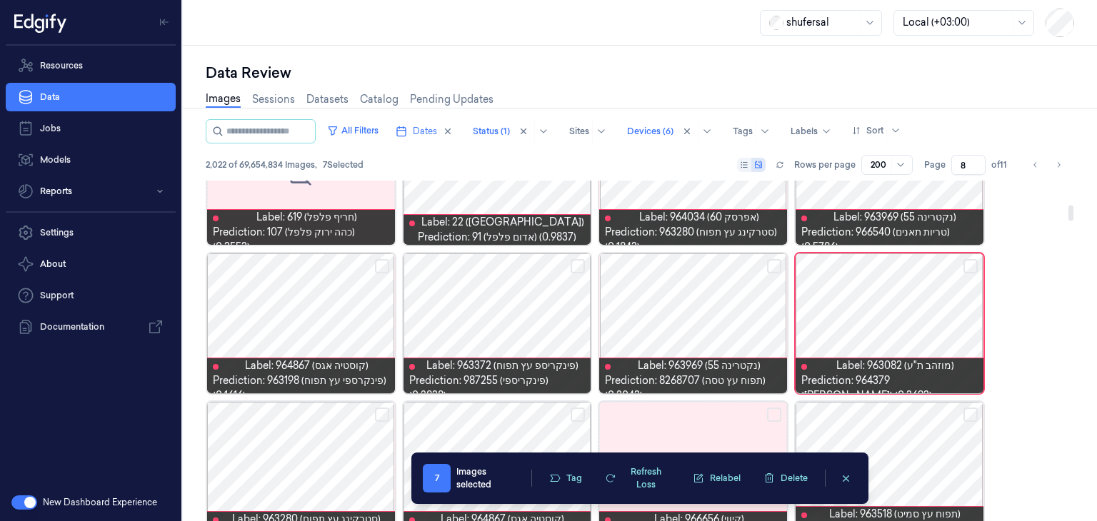
click at [966, 268] on button "Select row" at bounding box center [970, 266] width 14 height 14
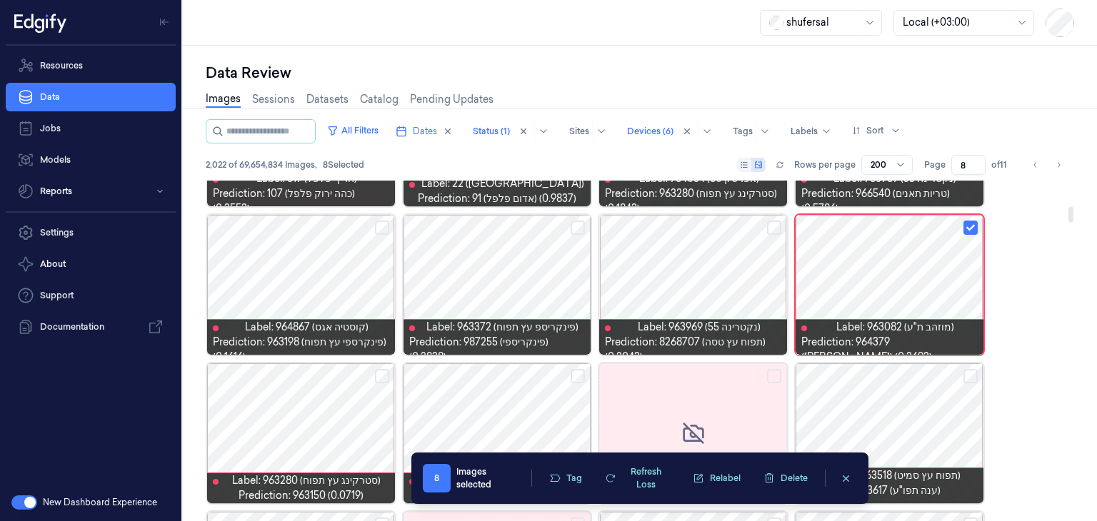
scroll to position [562, 0]
click at [772, 228] on button "Select row" at bounding box center [774, 227] width 14 height 14
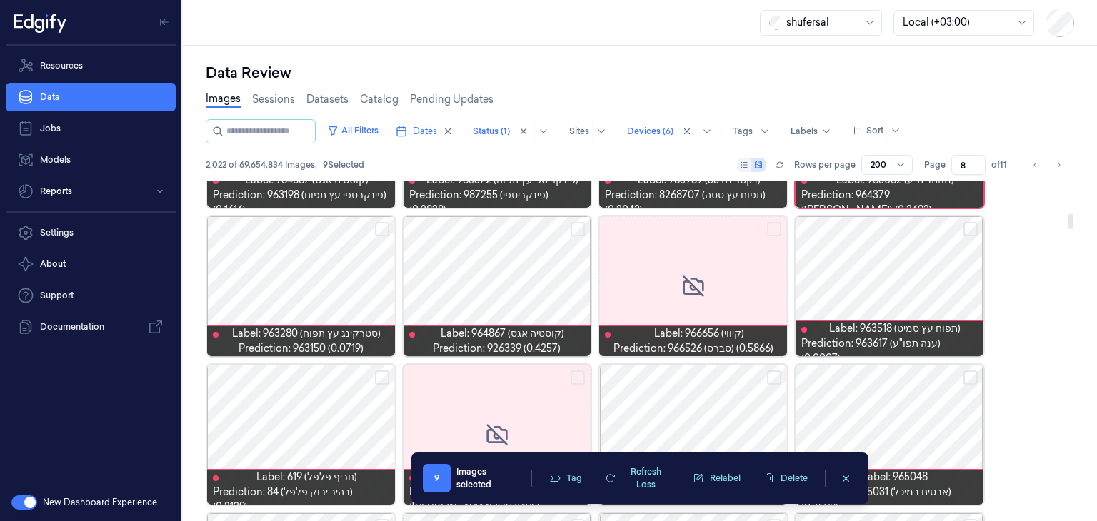
scroll to position [707, 0]
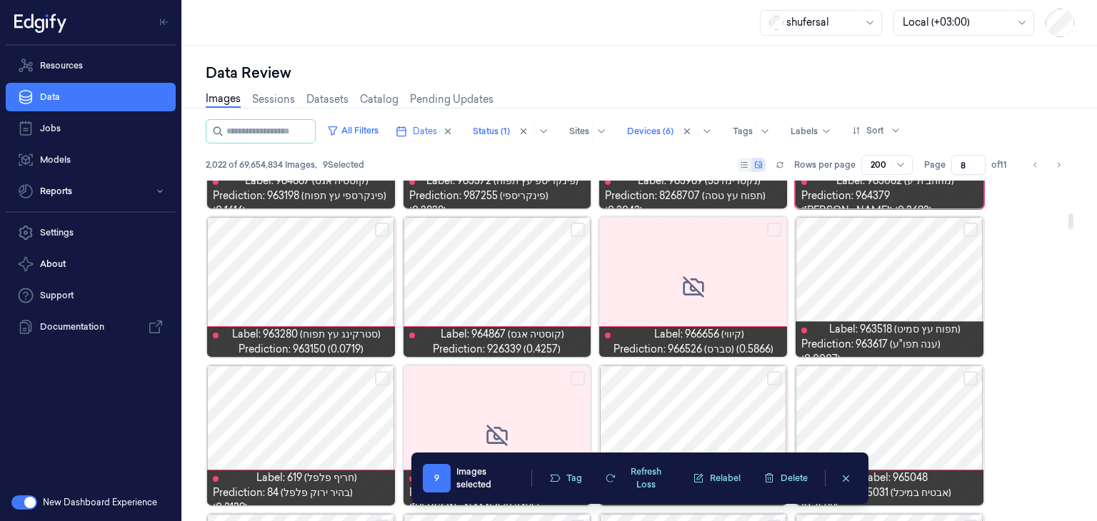
click at [379, 231] on button "Select row" at bounding box center [382, 230] width 14 height 14
click at [577, 229] on button "Select row" at bounding box center [577, 230] width 14 height 14
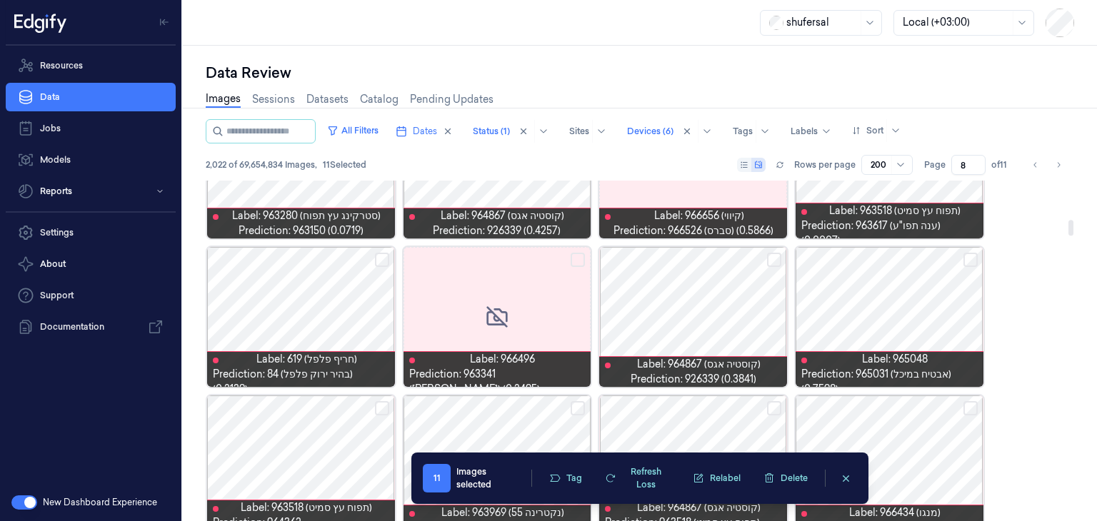
scroll to position [862, 0]
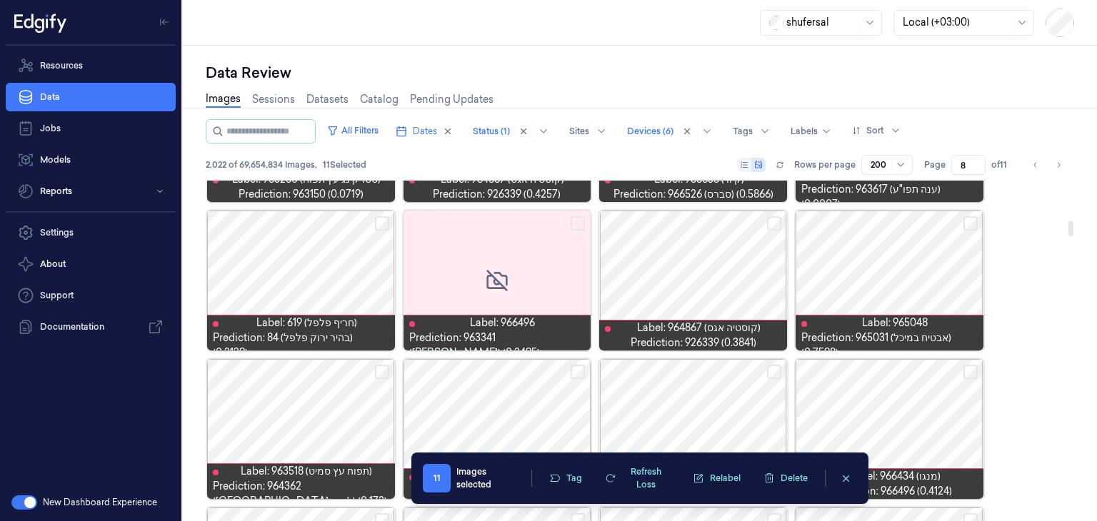
click at [777, 221] on button "Select row" at bounding box center [774, 223] width 14 height 14
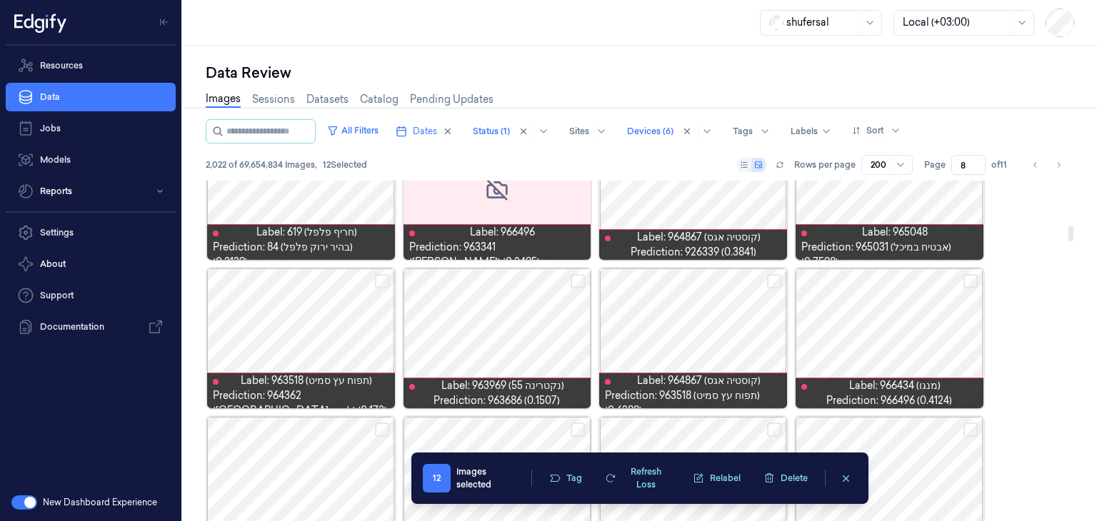
scroll to position [984, 0]
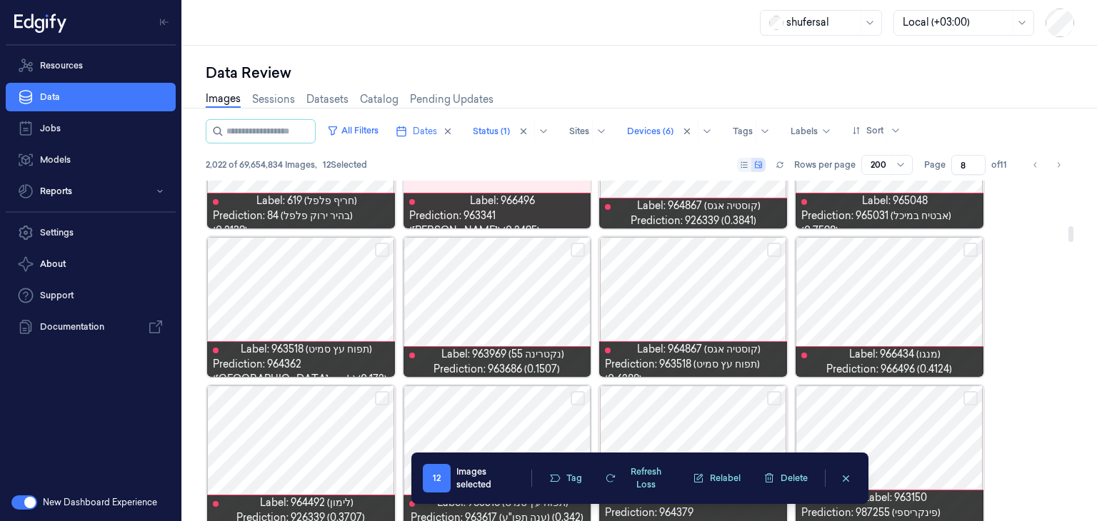
click at [580, 248] on button "Select row" at bounding box center [577, 250] width 14 height 14
click at [974, 247] on button "Select row" at bounding box center [970, 250] width 14 height 14
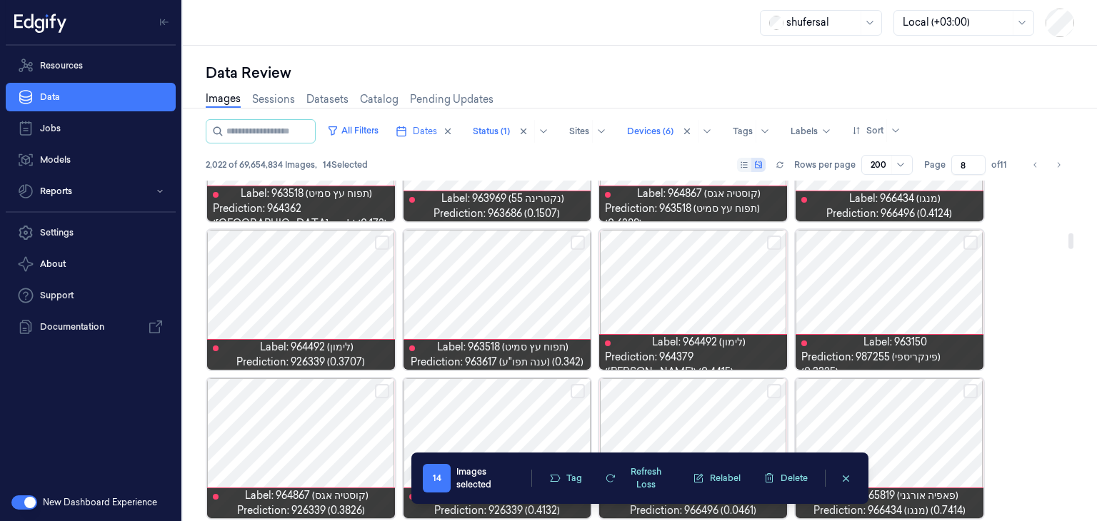
scroll to position [1141, 0]
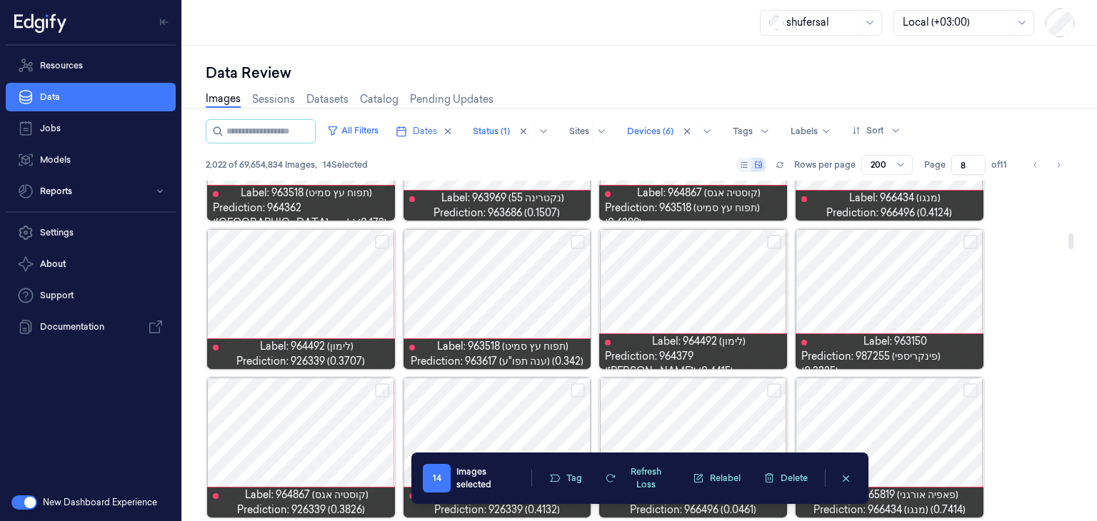
click at [770, 241] on button "Select row" at bounding box center [774, 242] width 14 height 14
click at [380, 233] on div at bounding box center [301, 299] width 188 height 140
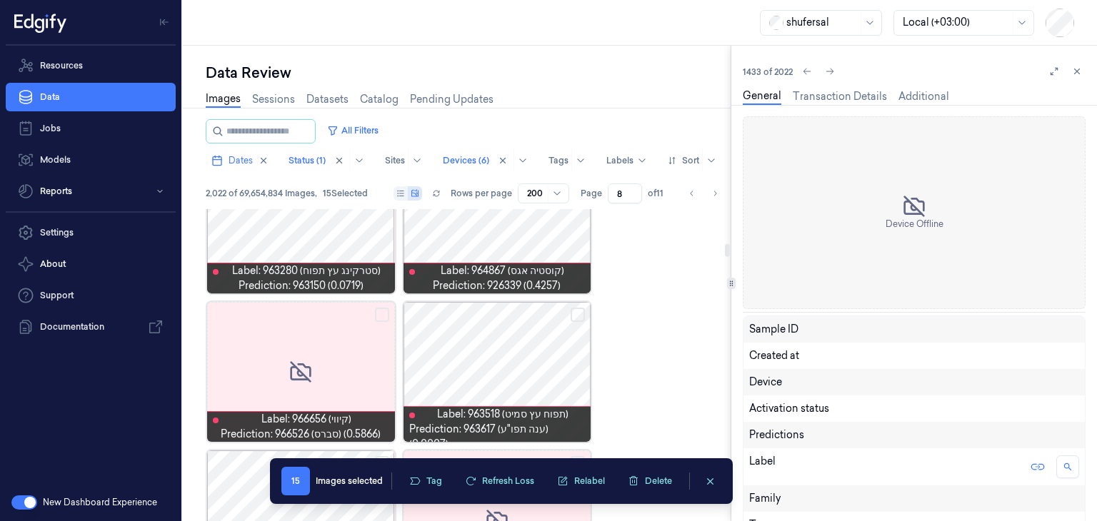
scroll to position [1089, 0]
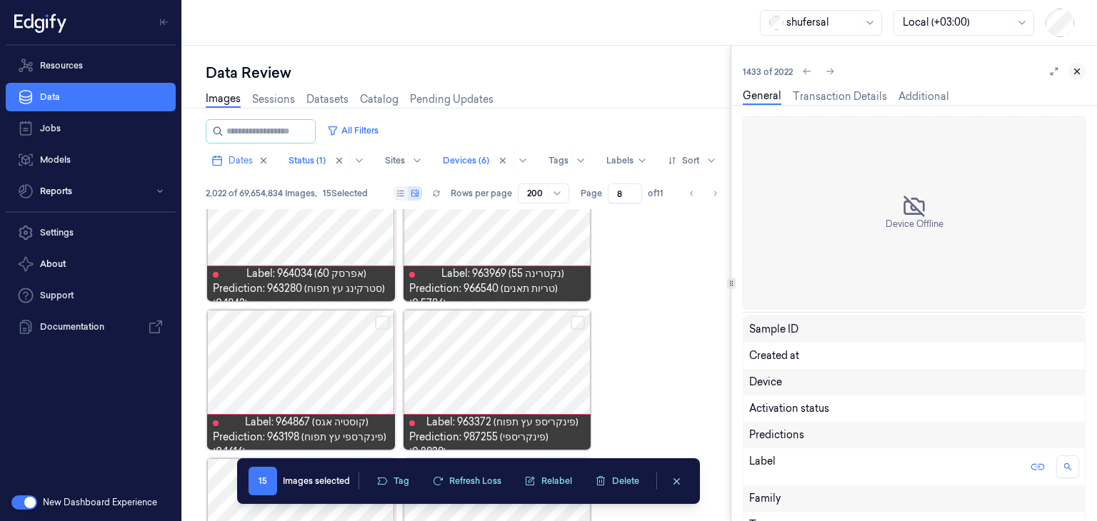
click at [1079, 77] on button at bounding box center [1076, 71] width 17 height 17
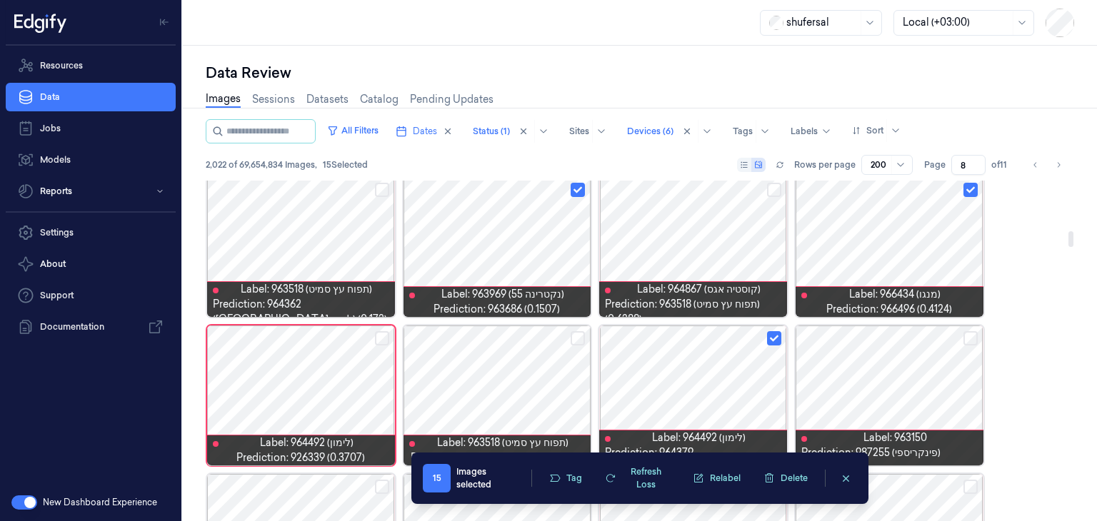
scroll to position [1103, 0]
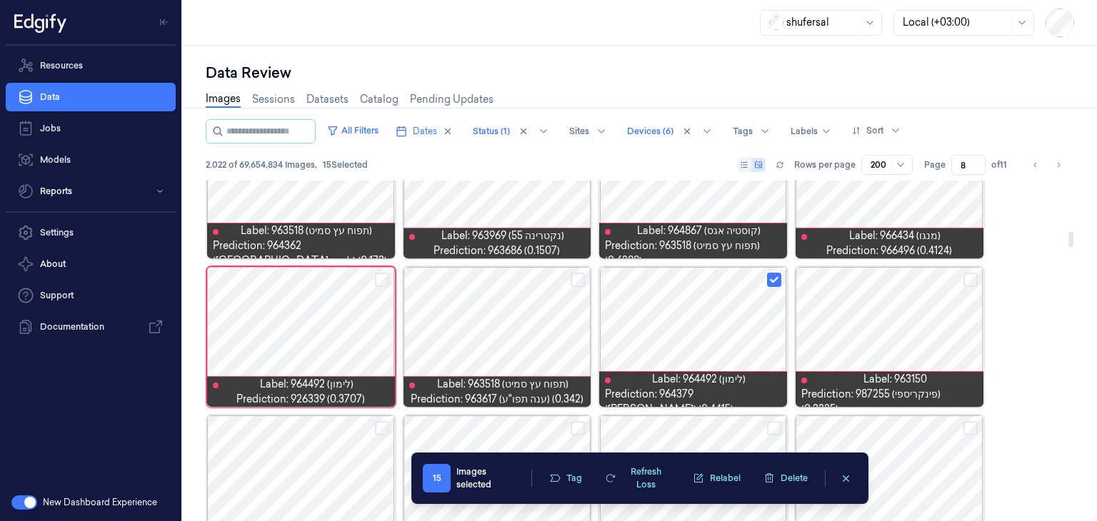
click at [385, 280] on button "Select row" at bounding box center [382, 280] width 14 height 14
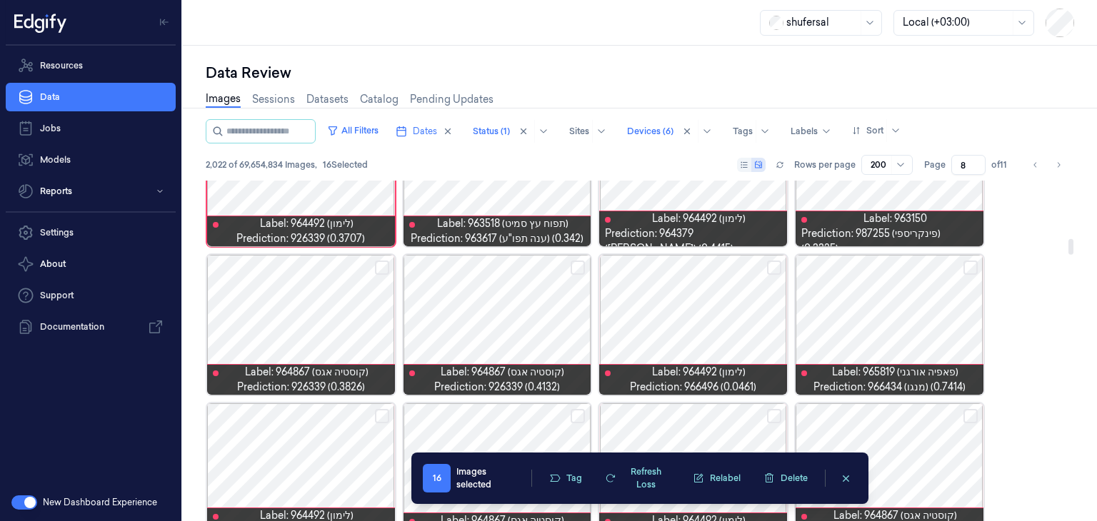
scroll to position [1264, 0]
click at [968, 266] on button "Select row" at bounding box center [970, 267] width 14 height 14
click at [773, 268] on button "Select row" at bounding box center [774, 267] width 14 height 14
click at [573, 268] on button "Select row" at bounding box center [577, 267] width 14 height 14
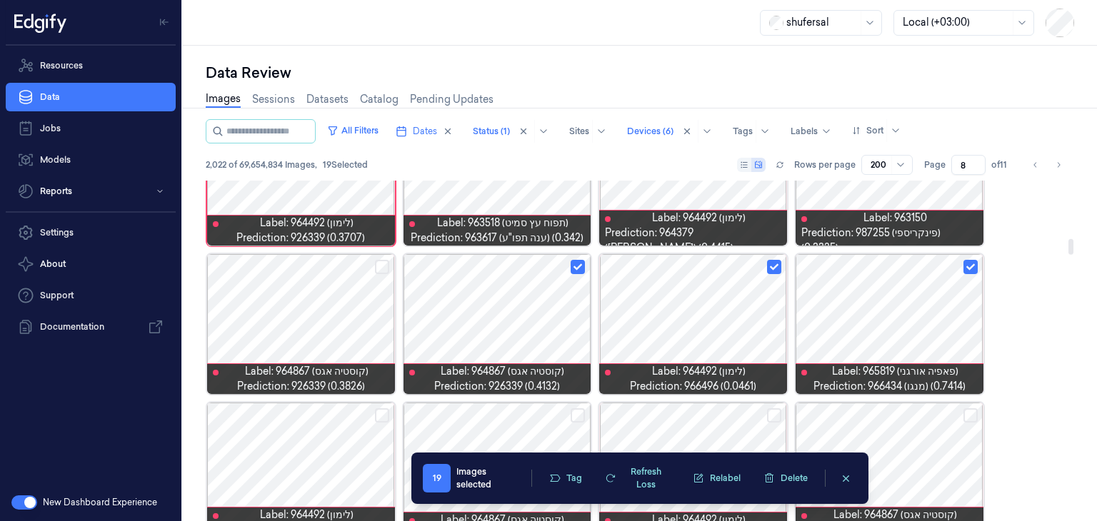
click at [378, 266] on button "Select row" at bounding box center [382, 267] width 14 height 14
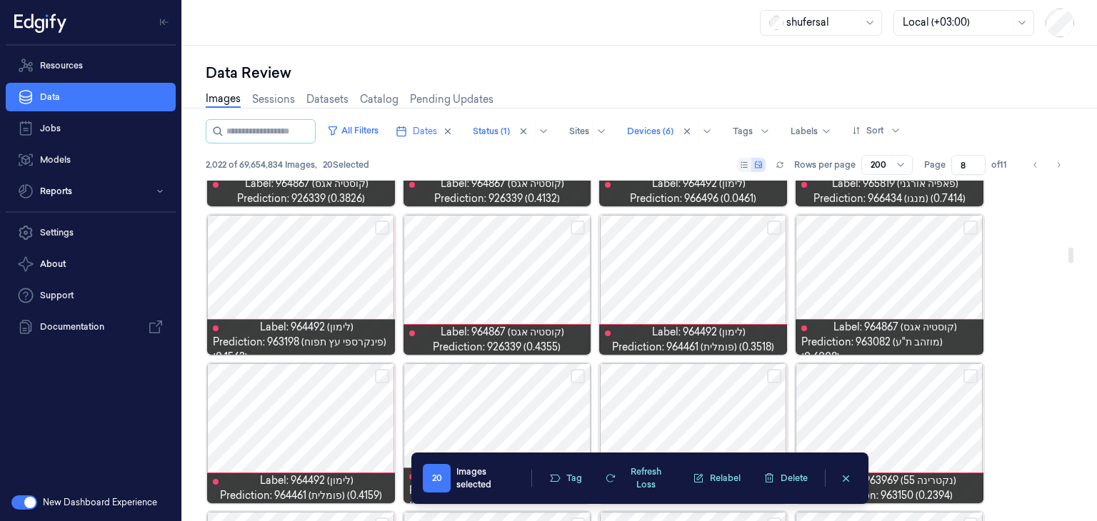
scroll to position [1454, 0]
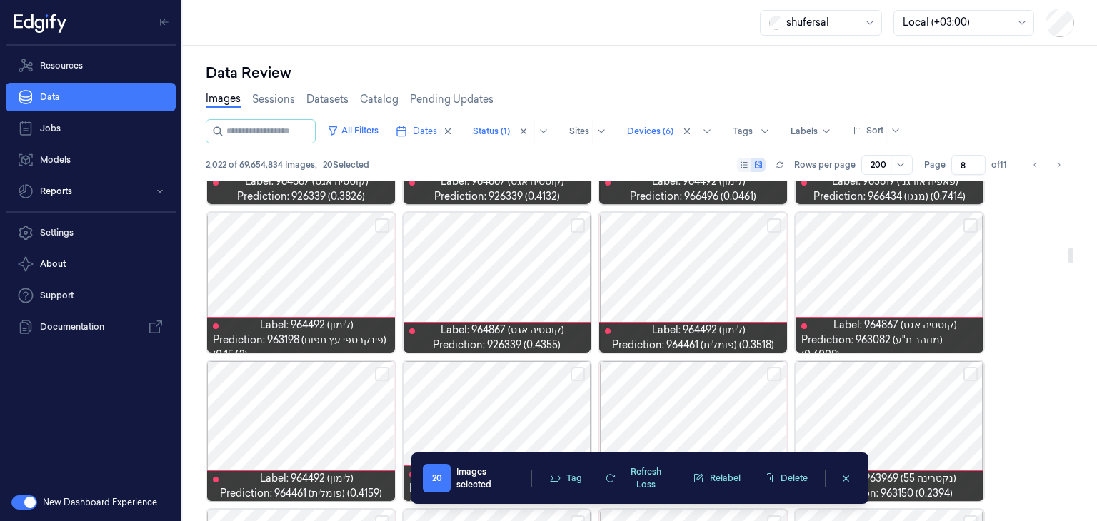
click at [577, 226] on button "Select row" at bounding box center [577, 225] width 14 height 14
click at [771, 221] on button "Select row" at bounding box center [774, 225] width 14 height 14
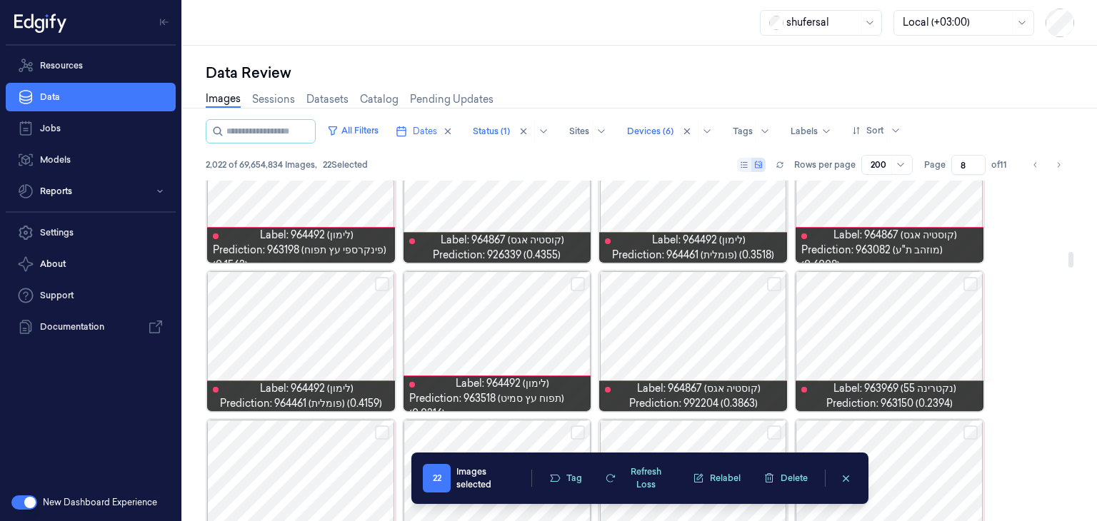
scroll to position [1586, 0]
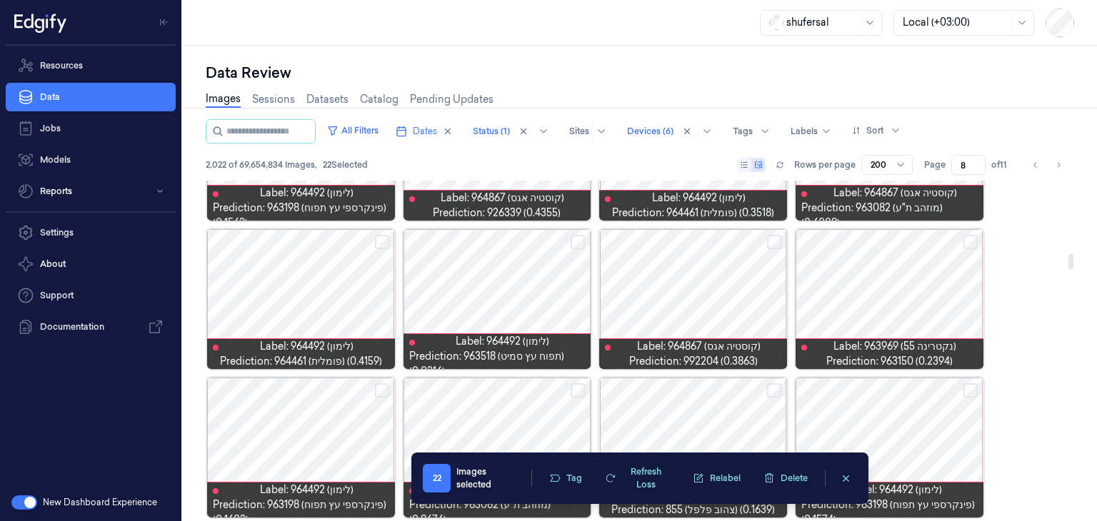
click at [974, 239] on button "Select row" at bounding box center [970, 242] width 14 height 14
click at [779, 241] on button "Select row" at bounding box center [774, 242] width 14 height 14
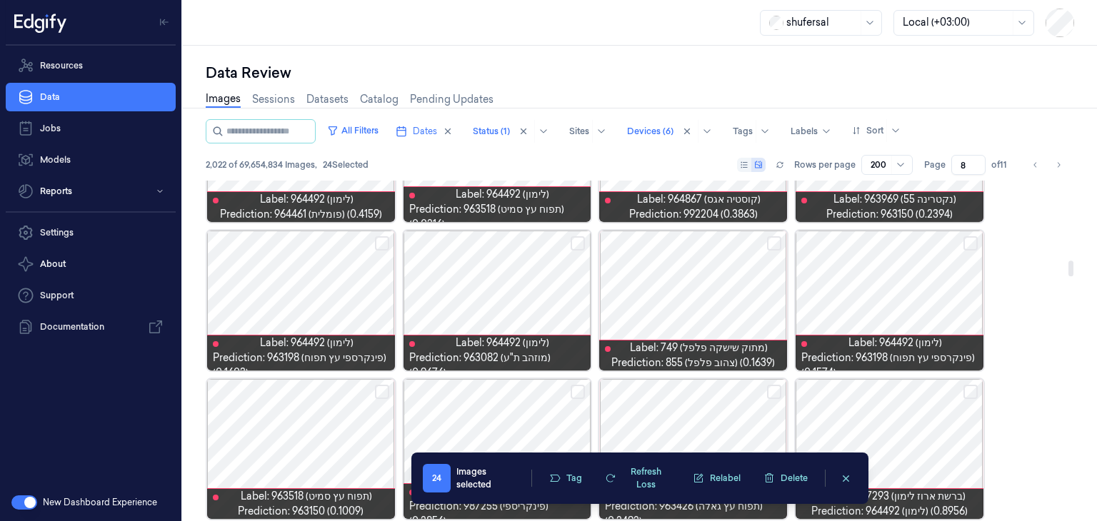
scroll to position [1745, 0]
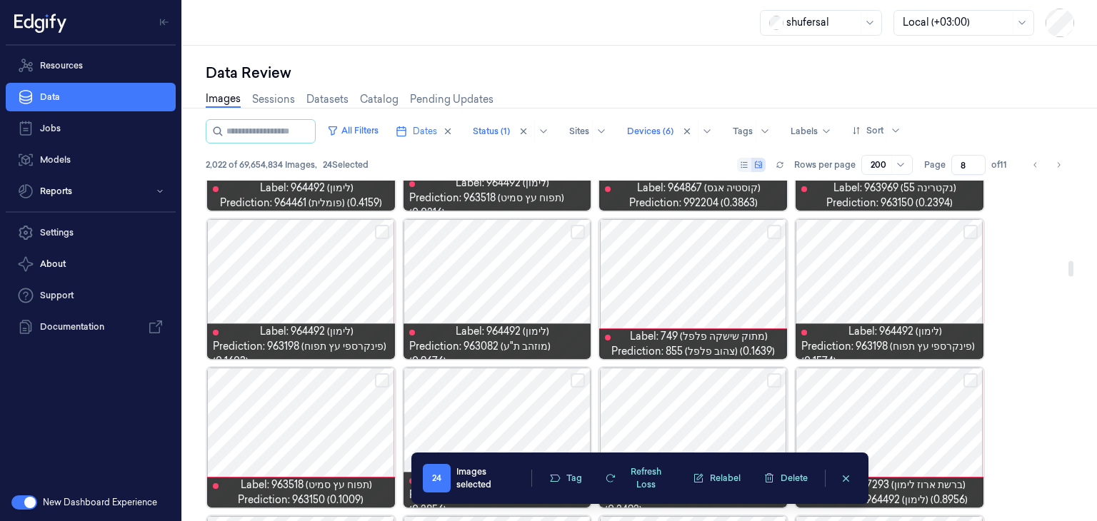
click at [572, 230] on button "Select row" at bounding box center [577, 232] width 14 height 14
click at [776, 228] on button "Select row" at bounding box center [774, 232] width 14 height 14
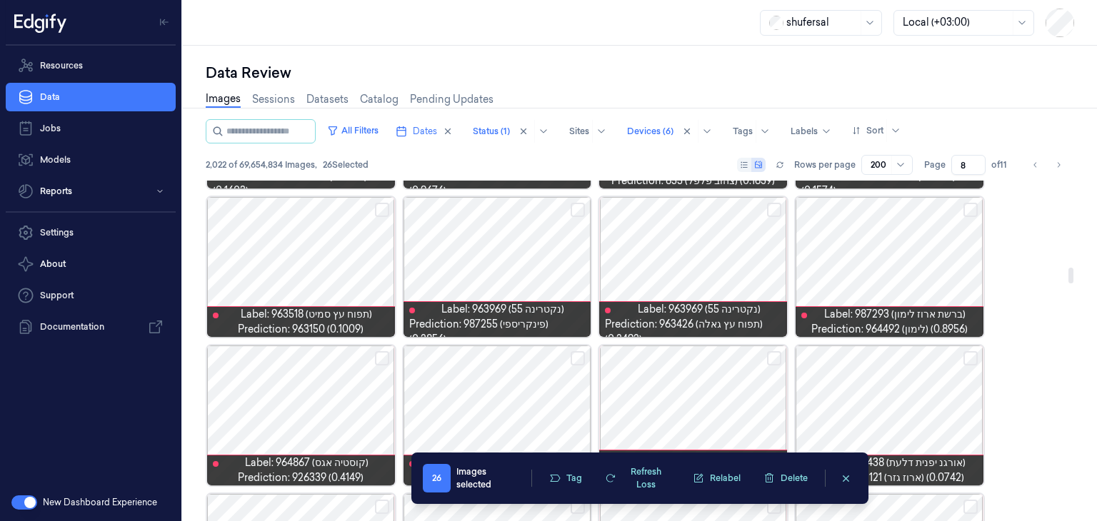
scroll to position [1927, 0]
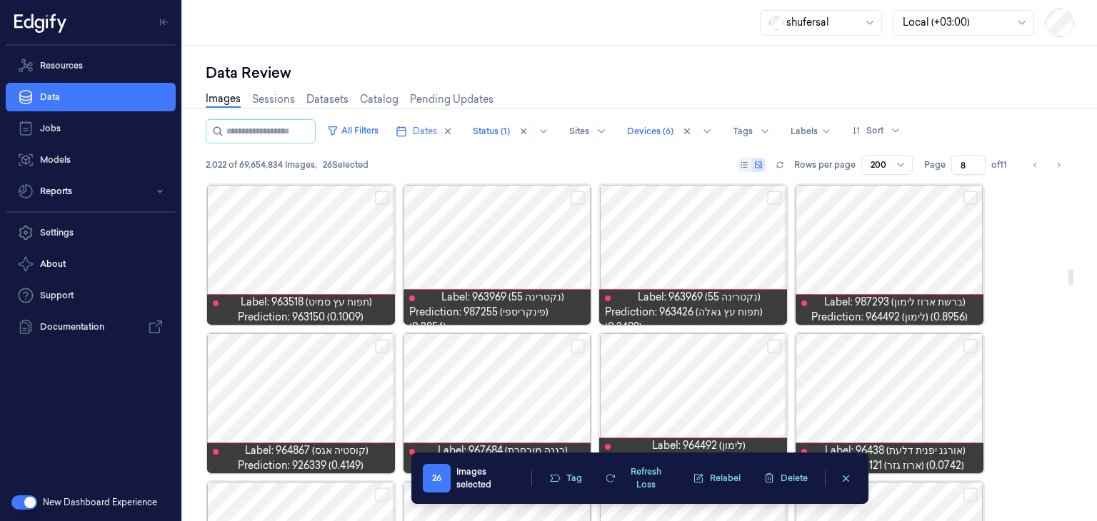
click at [582, 198] on button "Select row" at bounding box center [577, 198] width 14 height 14
click at [381, 200] on button "Select row" at bounding box center [382, 198] width 14 height 14
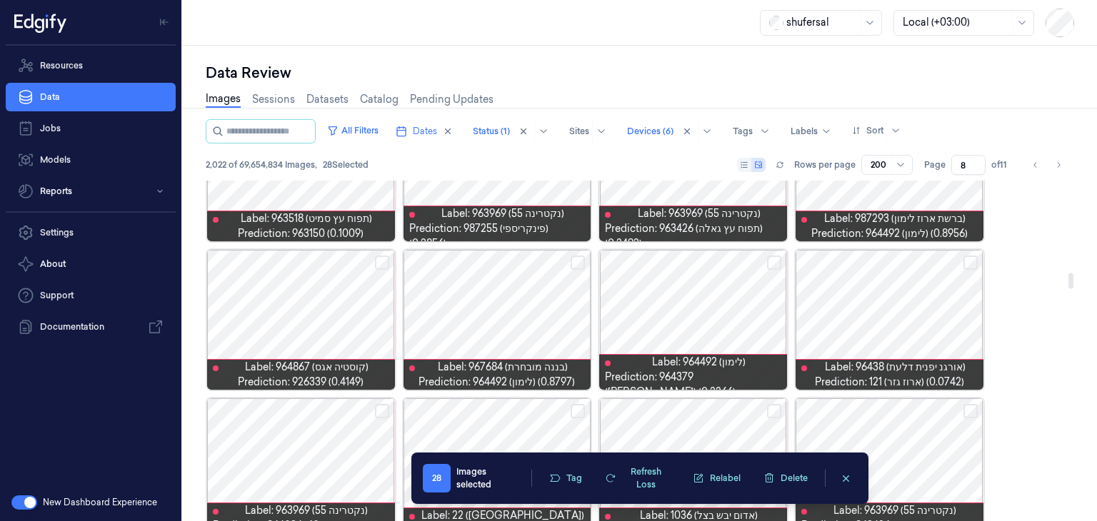
scroll to position [2015, 0]
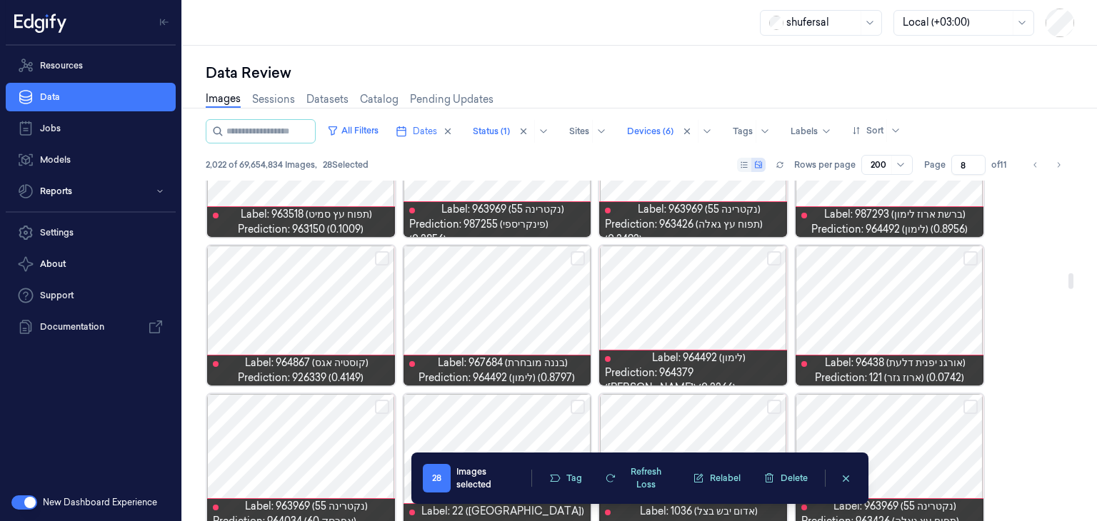
click at [381, 262] on button "Select row" at bounding box center [382, 258] width 14 height 14
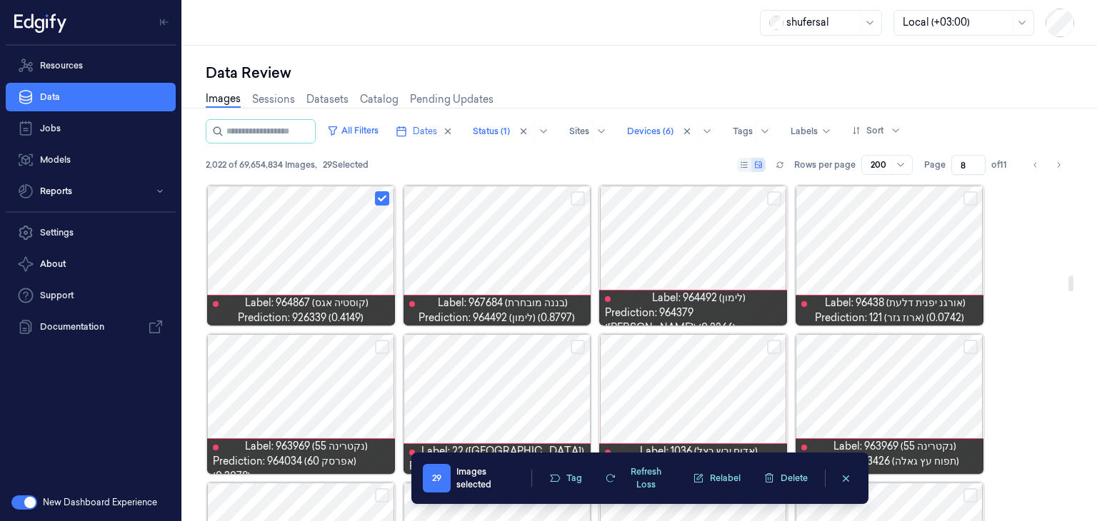
scroll to position [2070, 0]
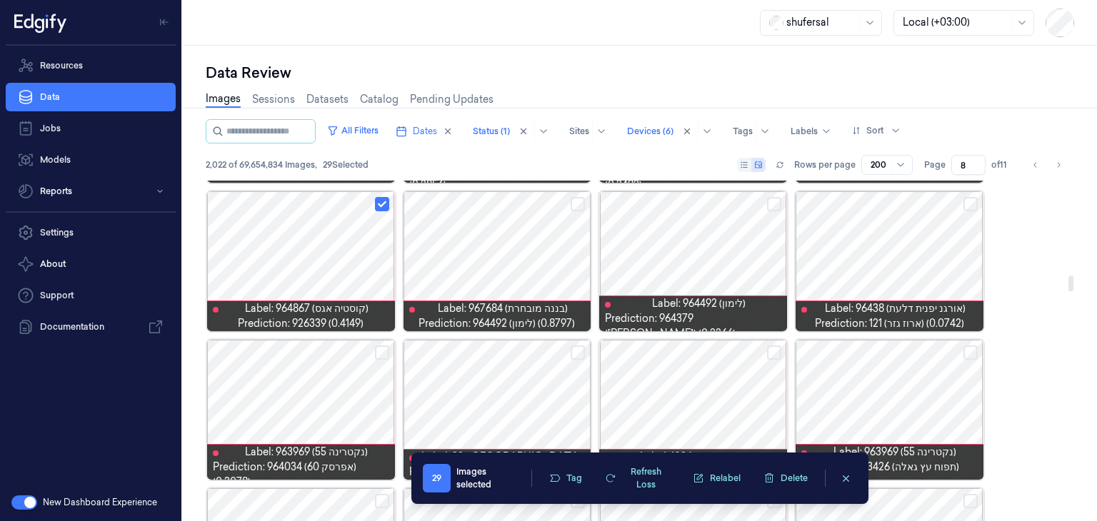
click at [776, 203] on button "Select row" at bounding box center [774, 204] width 14 height 14
click at [967, 203] on button "Select row" at bounding box center [970, 204] width 14 height 14
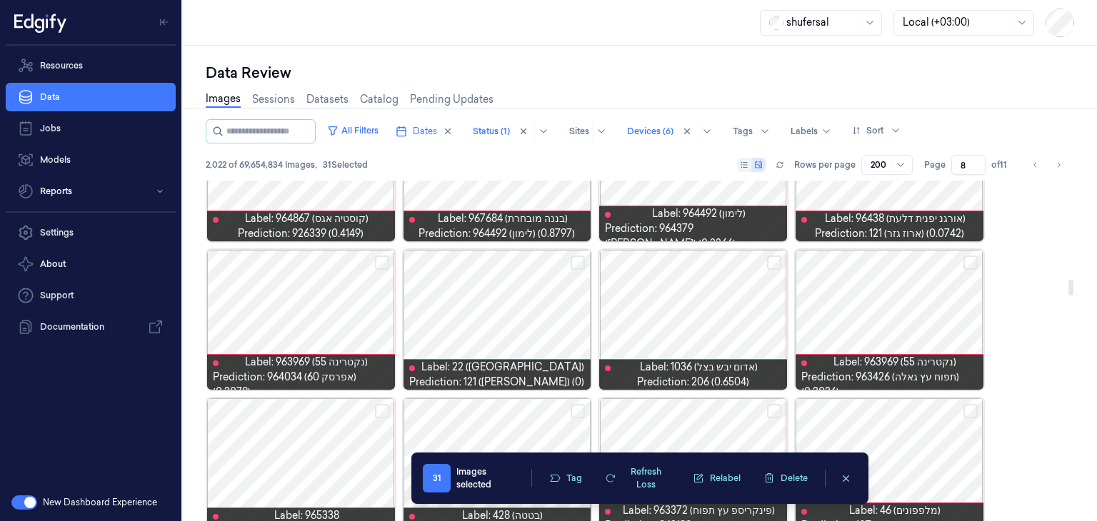
scroll to position [2160, 0]
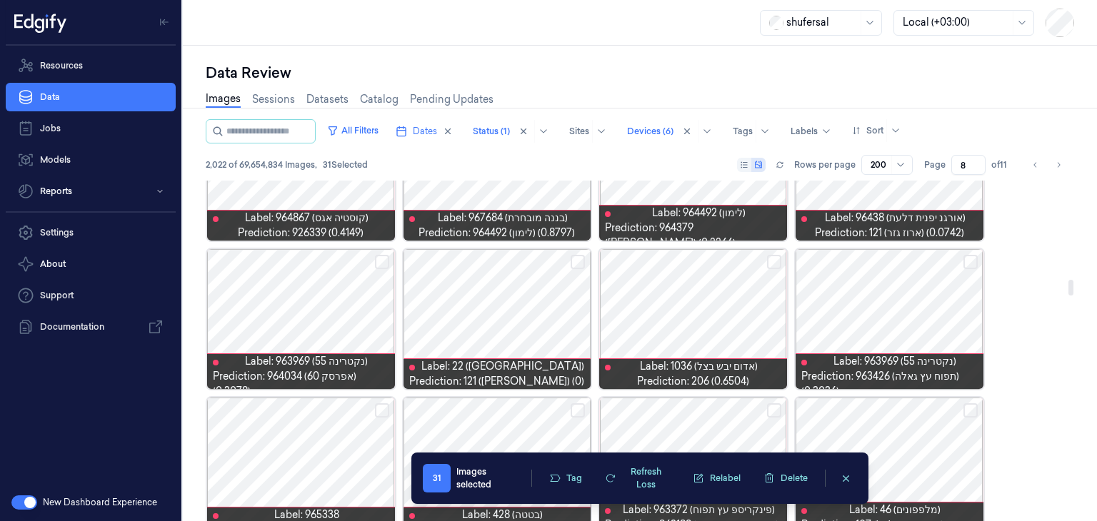
click at [969, 256] on button "Select row" at bounding box center [970, 262] width 14 height 14
click at [765, 261] on div at bounding box center [693, 319] width 188 height 140
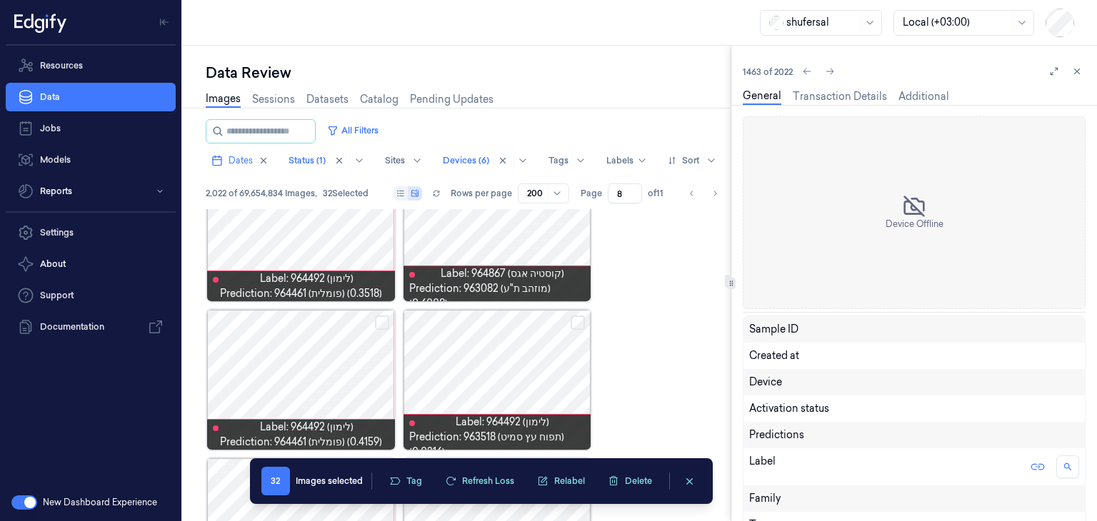
scroll to position [3167, 0]
click at [1077, 67] on icon at bounding box center [1077, 71] width 10 height 10
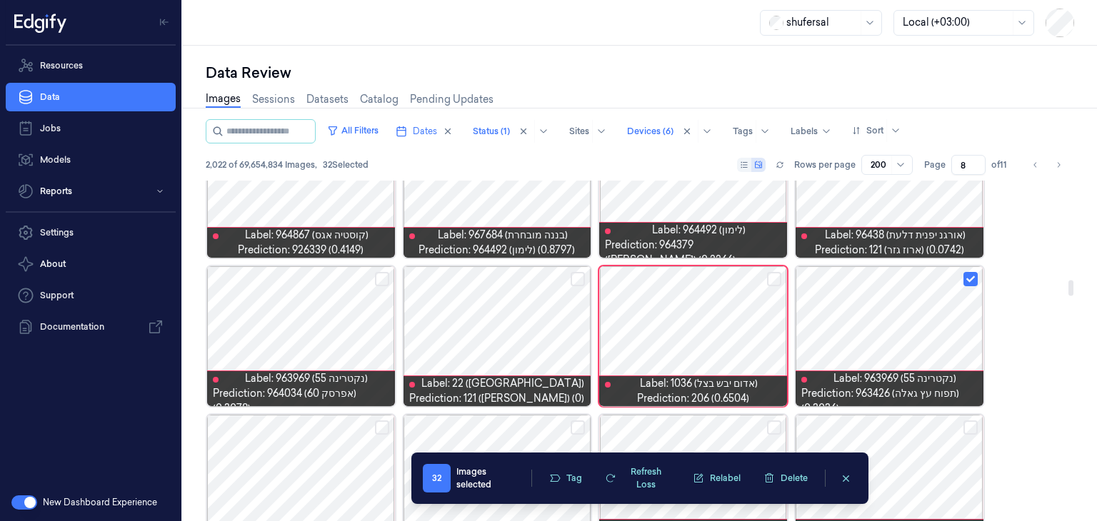
scroll to position [2172, 0]
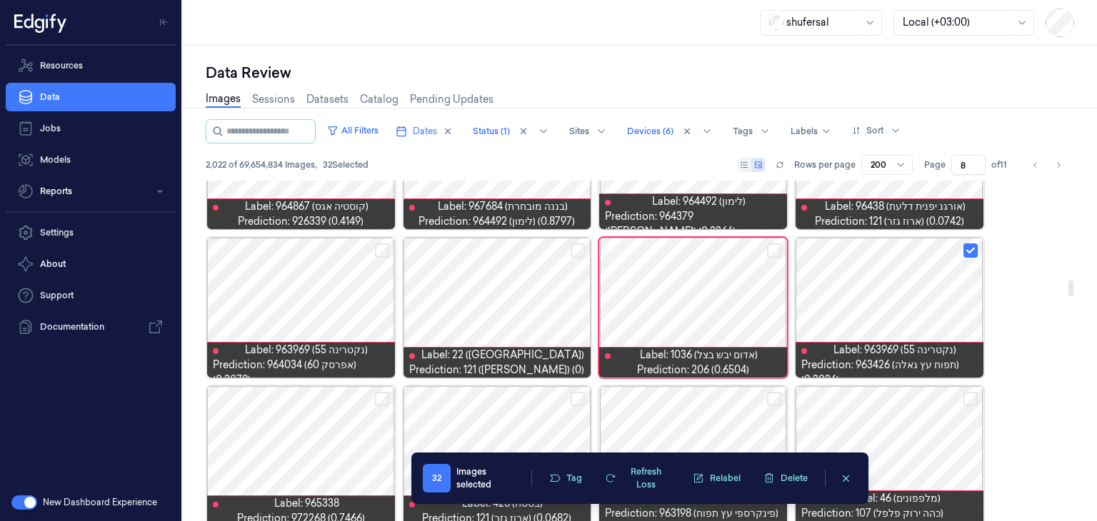
click at [773, 252] on button "Select row" at bounding box center [774, 250] width 14 height 14
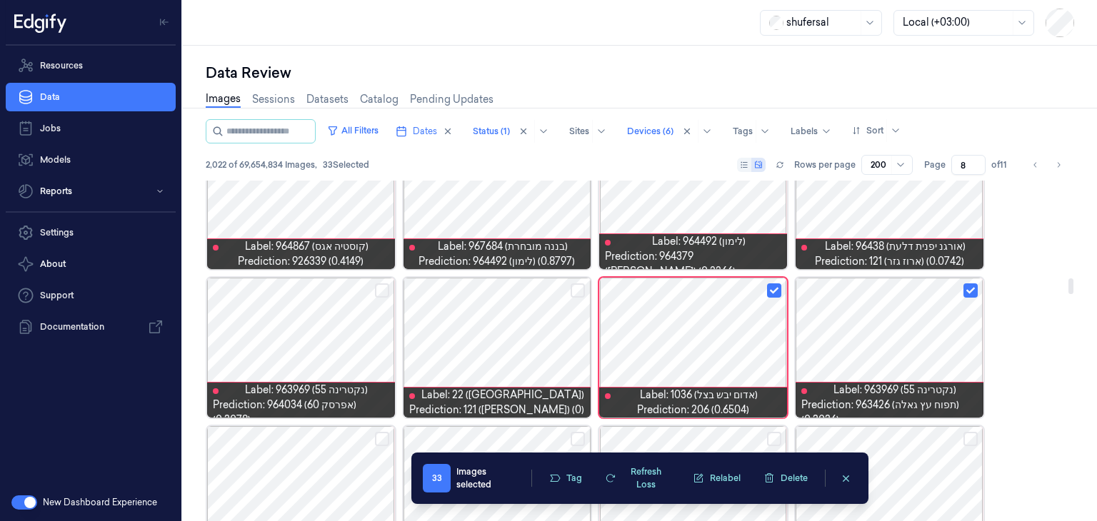
scroll to position [2128, 0]
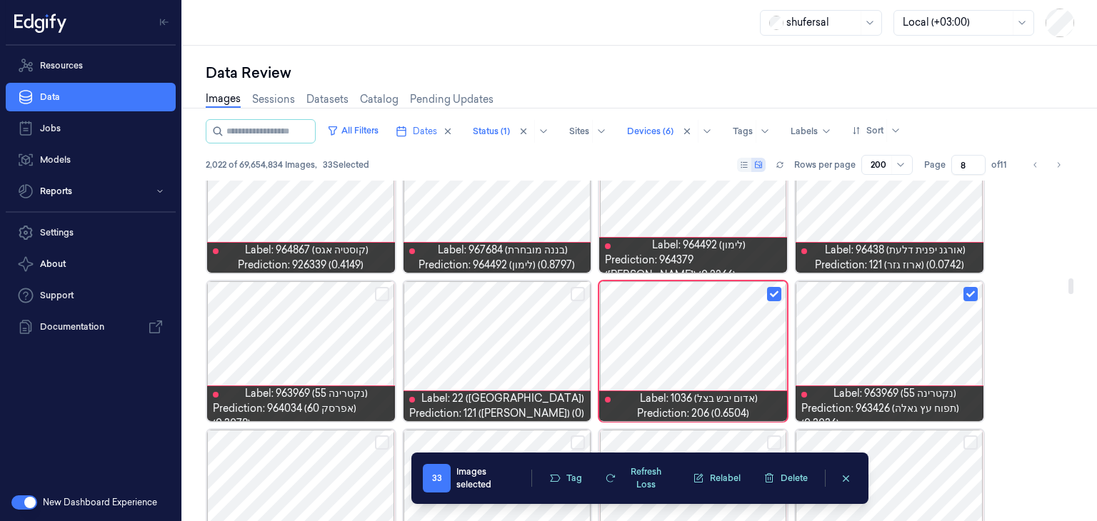
click at [571, 292] on button "Select row" at bounding box center [577, 294] width 14 height 14
click at [382, 289] on button "Select row" at bounding box center [382, 294] width 14 height 14
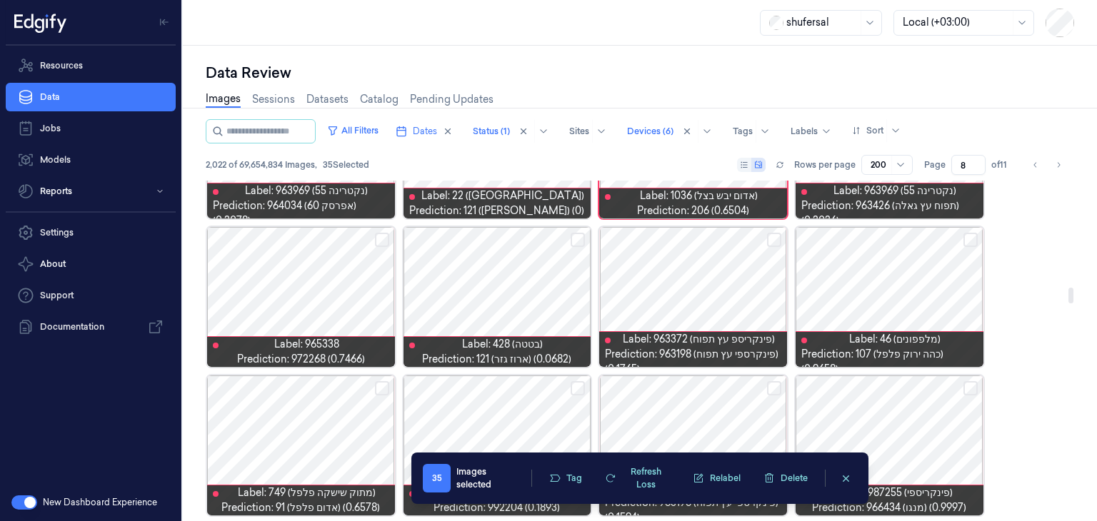
scroll to position [2330, 0]
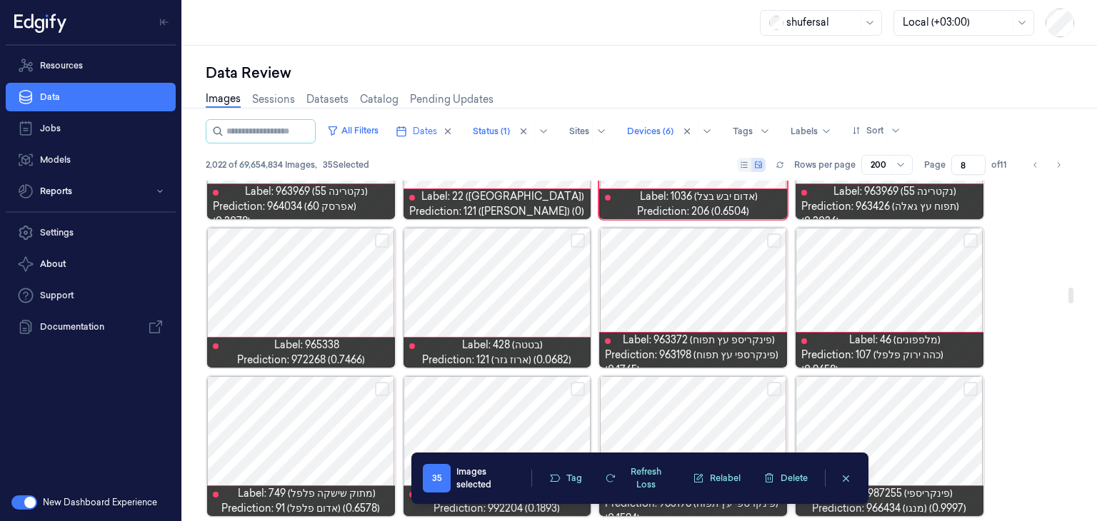
click at [381, 235] on button "Select row" at bounding box center [382, 240] width 14 height 14
click at [578, 237] on button "Select row" at bounding box center [577, 240] width 14 height 14
click at [971, 240] on button "Select row" at bounding box center [970, 240] width 14 height 14
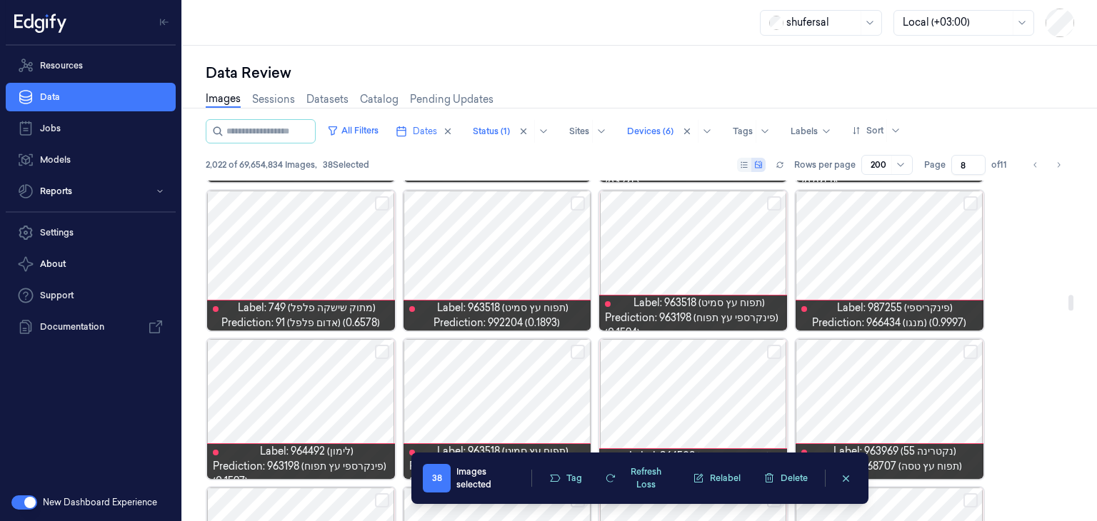
scroll to position [2516, 0]
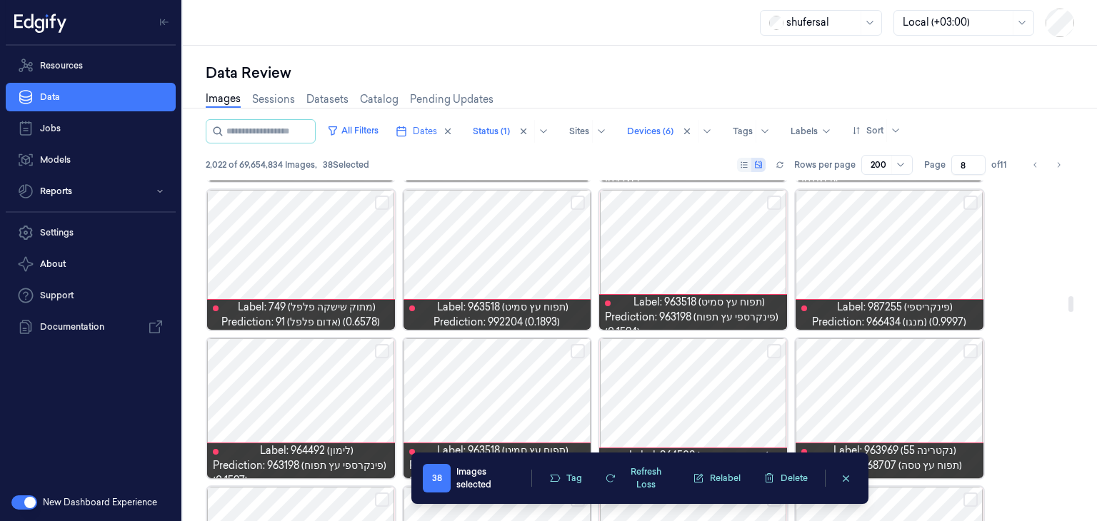
click at [577, 204] on button "Select row" at bounding box center [577, 203] width 14 height 14
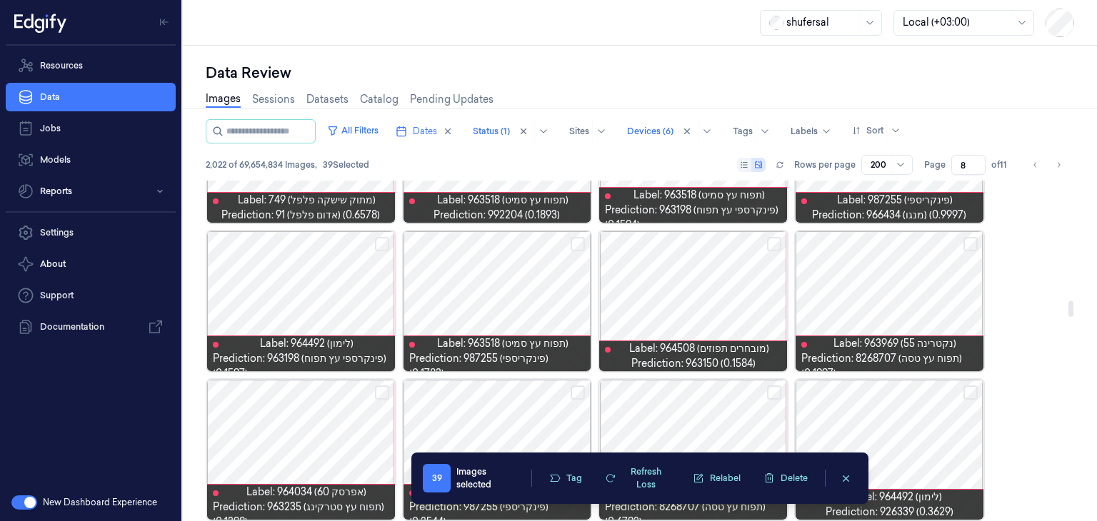
scroll to position [2624, 0]
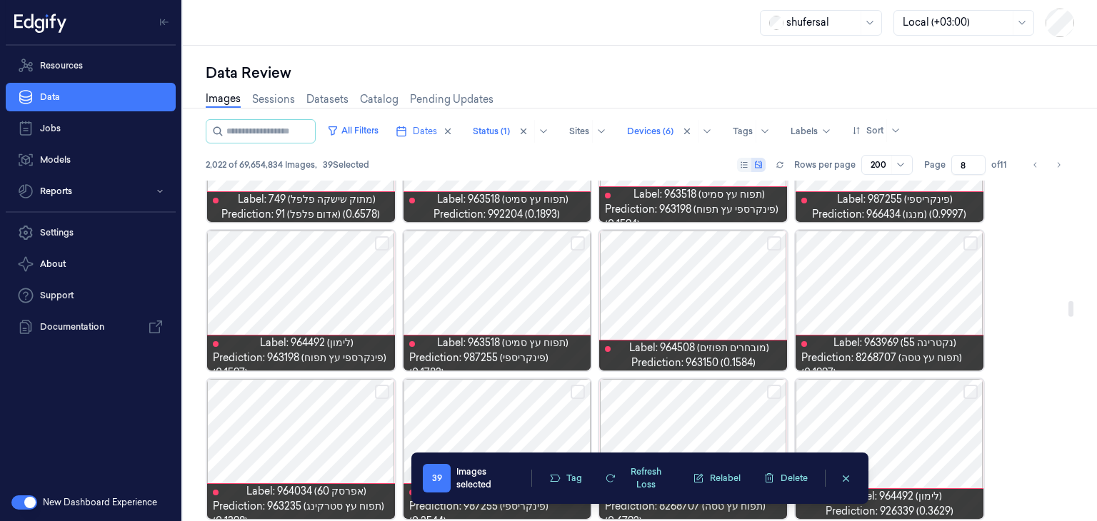
click at [969, 243] on button "Select row" at bounding box center [970, 243] width 14 height 14
click at [777, 244] on button "Select row" at bounding box center [774, 243] width 14 height 14
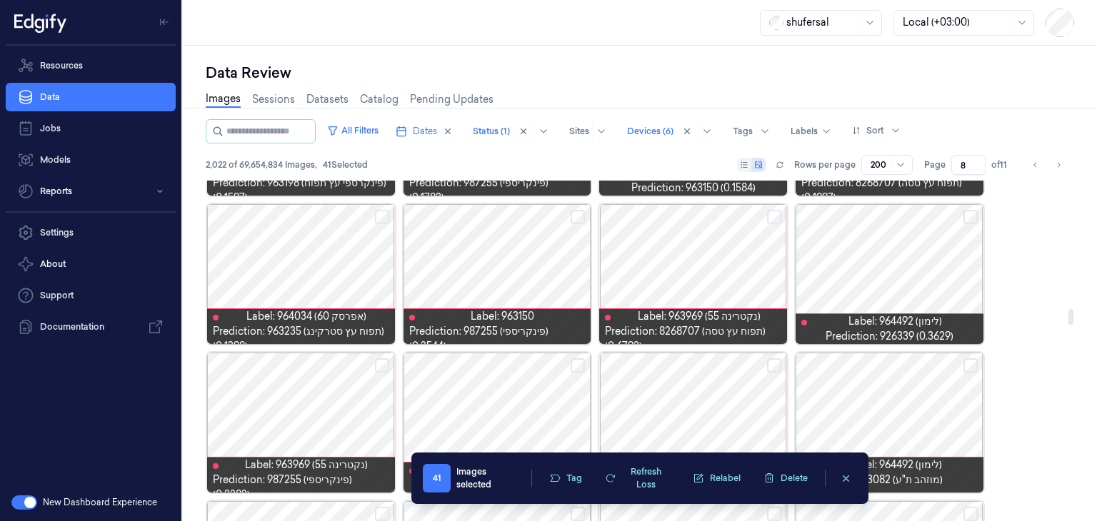
scroll to position [2799, 0]
click at [385, 217] on button "Select row" at bounding box center [382, 217] width 14 height 14
click at [772, 217] on button "Select row" at bounding box center [774, 217] width 14 height 14
click at [969, 218] on button "Select row" at bounding box center [970, 217] width 14 height 14
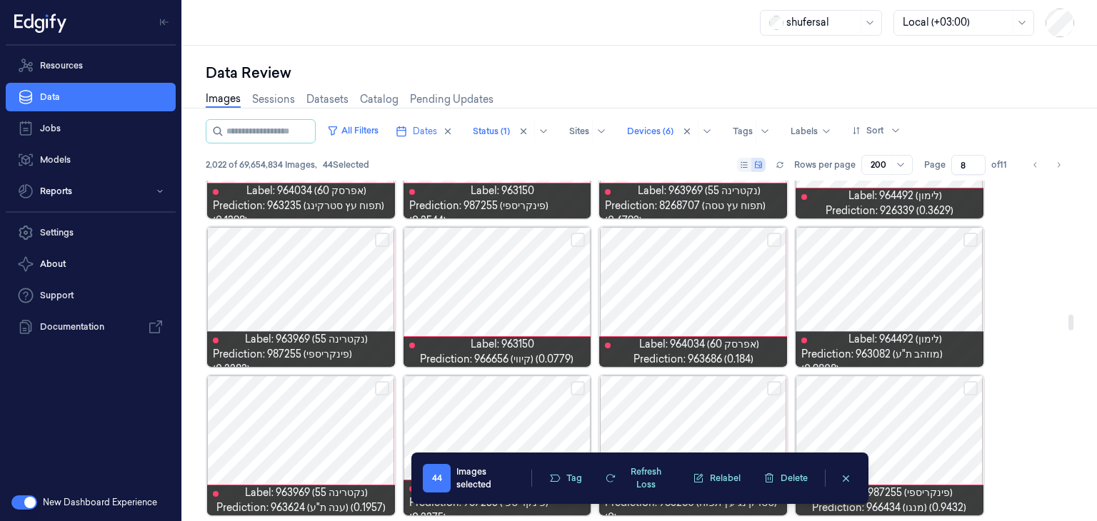
scroll to position [2935, 0]
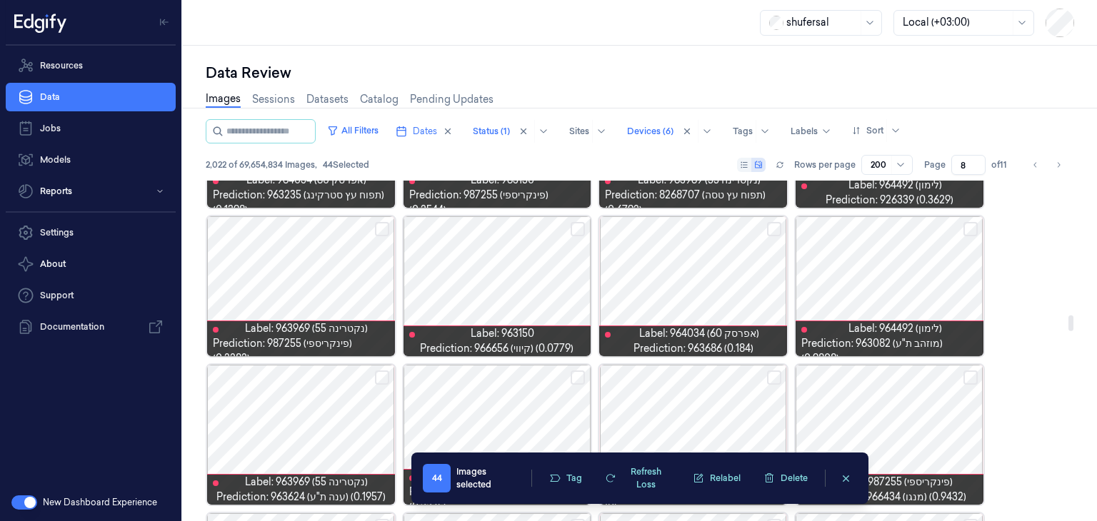
click at [772, 226] on button "Select row" at bounding box center [774, 229] width 14 height 14
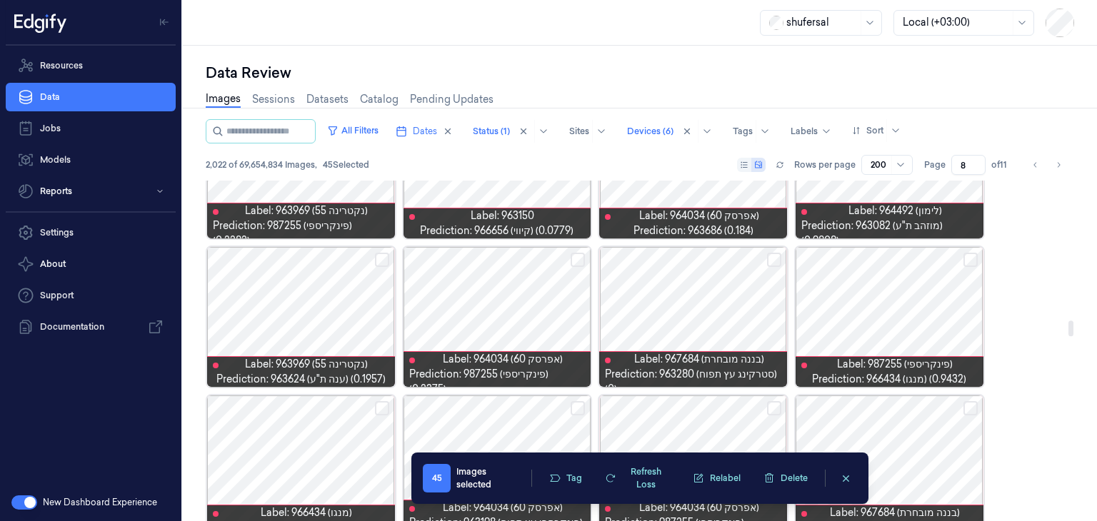
scroll to position [3055, 0]
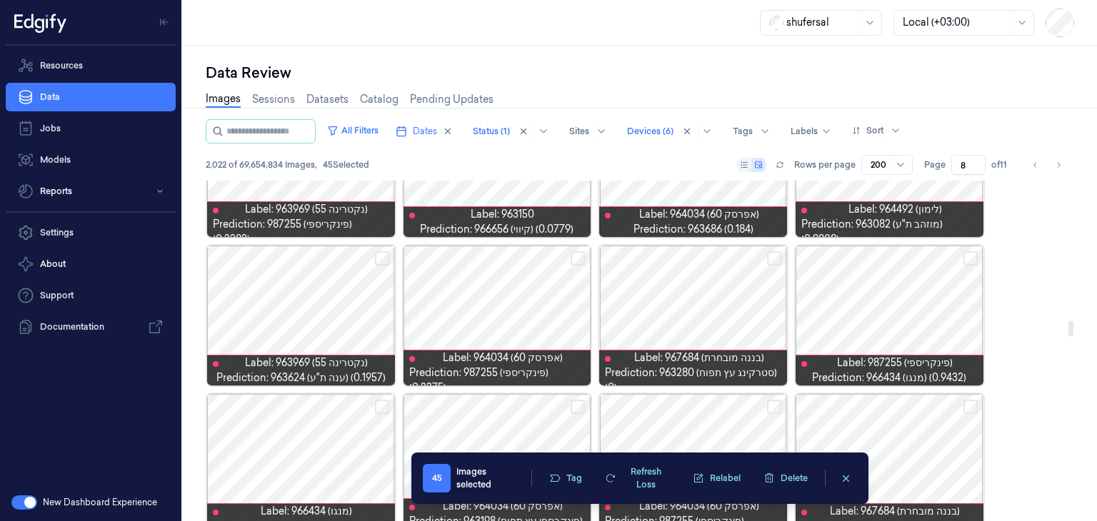
click at [380, 261] on button "Select row" at bounding box center [382, 258] width 14 height 14
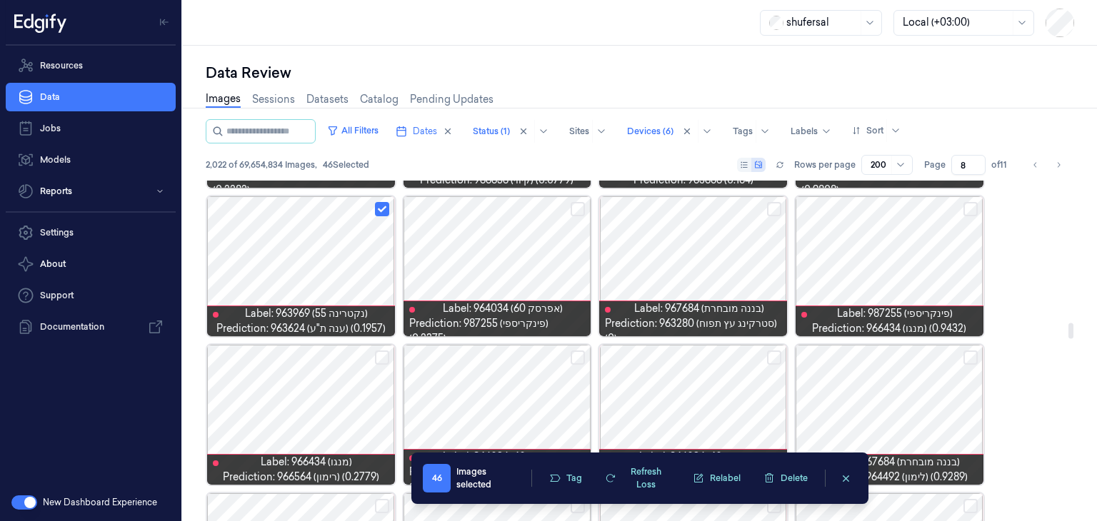
scroll to position [3107, 0]
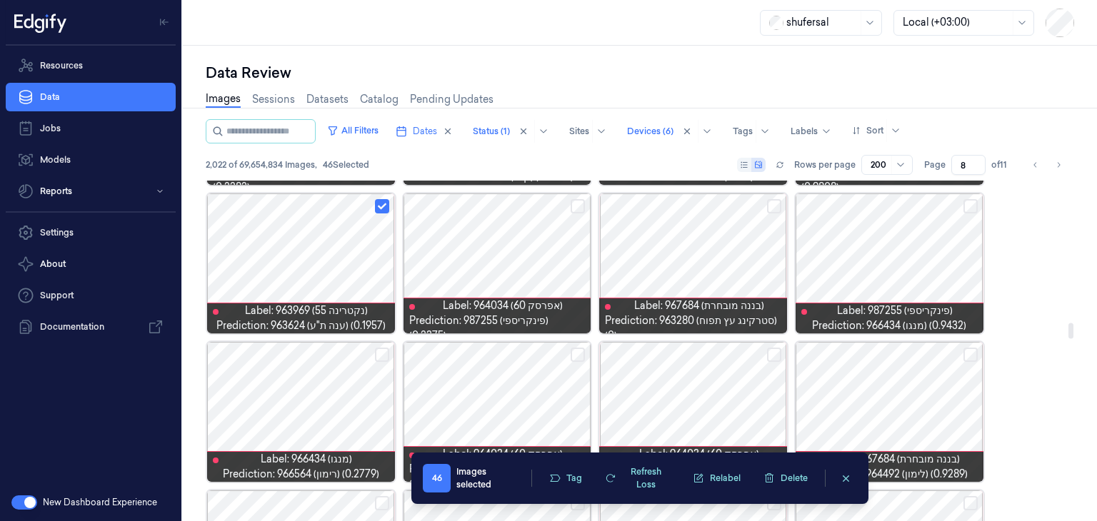
click at [774, 206] on button "Select row" at bounding box center [774, 206] width 14 height 14
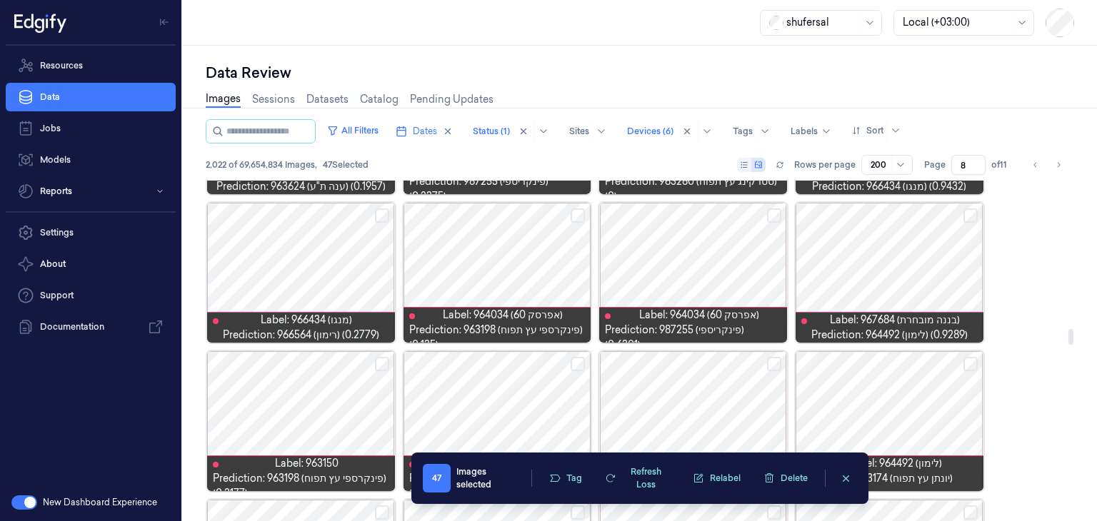
scroll to position [3247, 0]
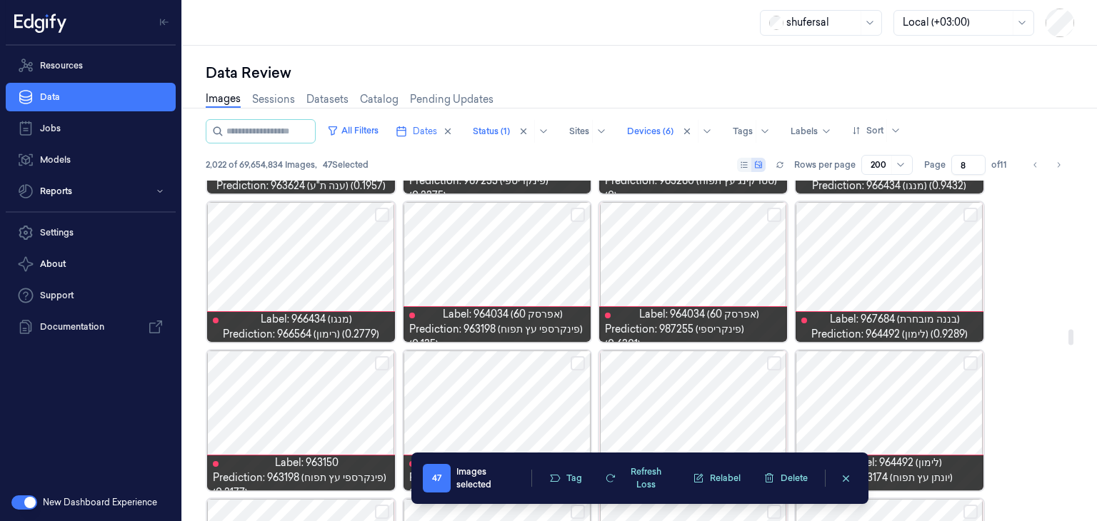
click at [571, 218] on button "Select row" at bounding box center [577, 215] width 14 height 14
click at [380, 208] on button "Select row" at bounding box center [382, 215] width 14 height 14
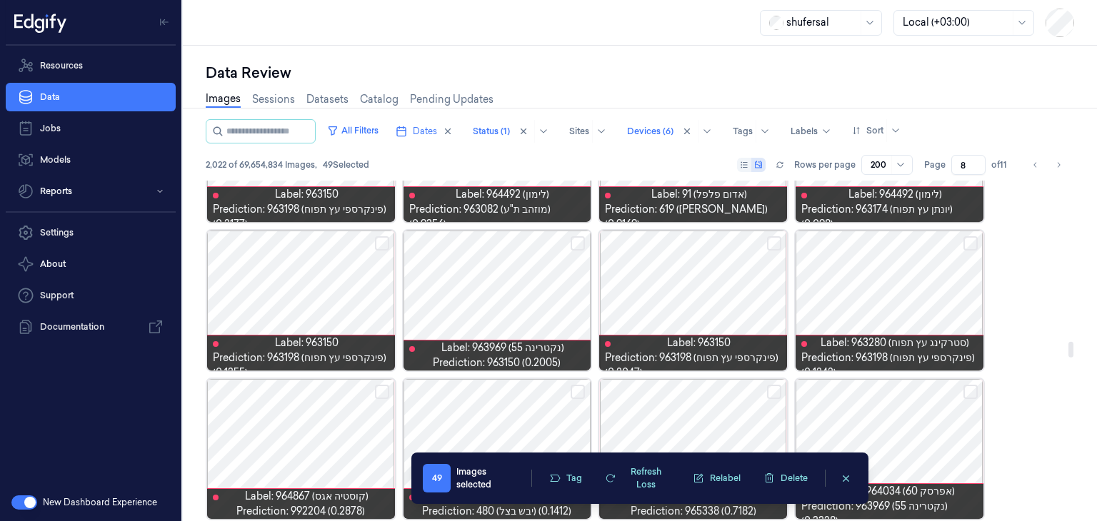
scroll to position [3515, 0]
click at [578, 243] on button "Select row" at bounding box center [577, 243] width 14 height 14
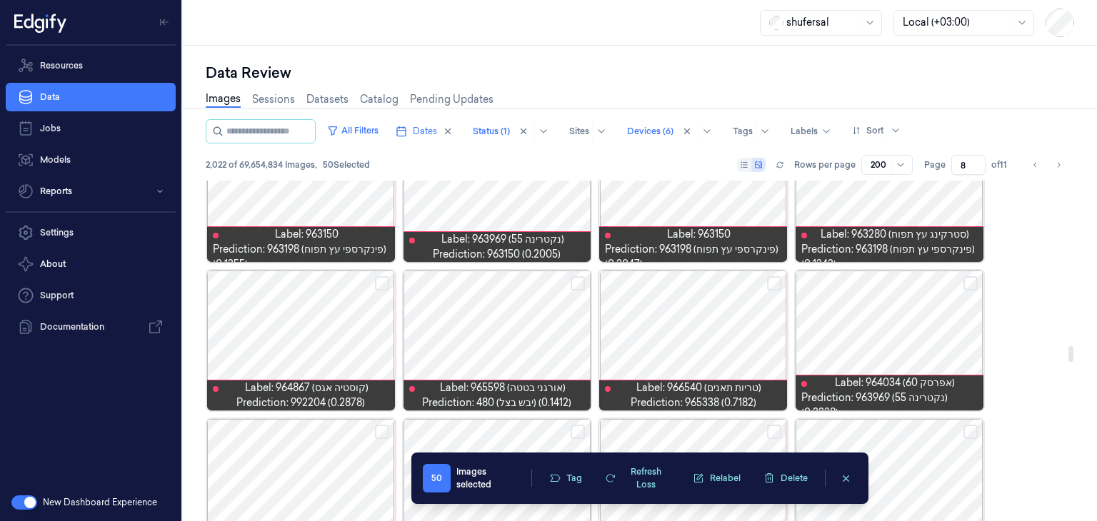
scroll to position [3629, 0]
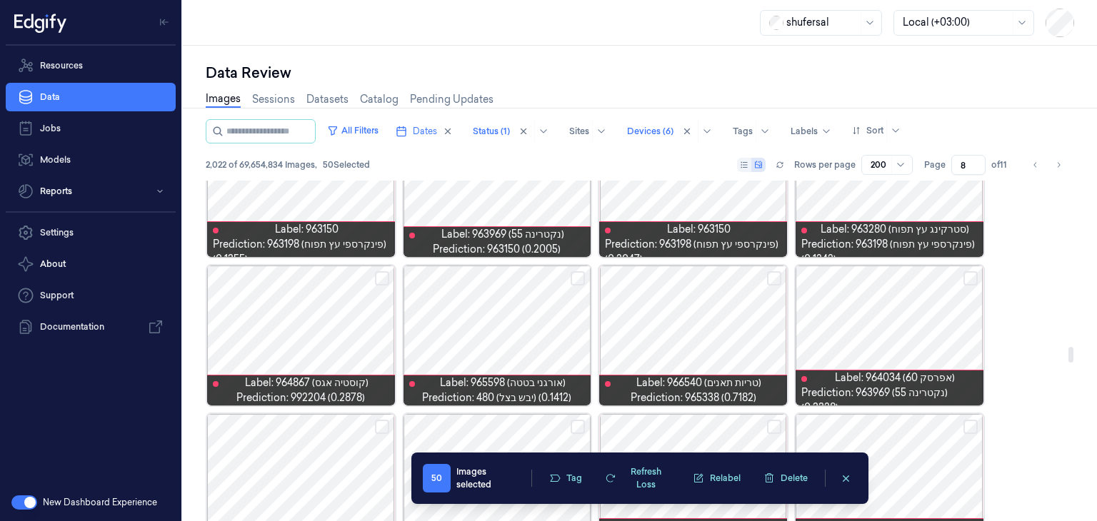
click at [377, 279] on button "Select row" at bounding box center [382, 278] width 14 height 14
click at [582, 273] on button "Select row" at bounding box center [577, 278] width 14 height 14
click at [772, 276] on button "Select row" at bounding box center [774, 278] width 14 height 14
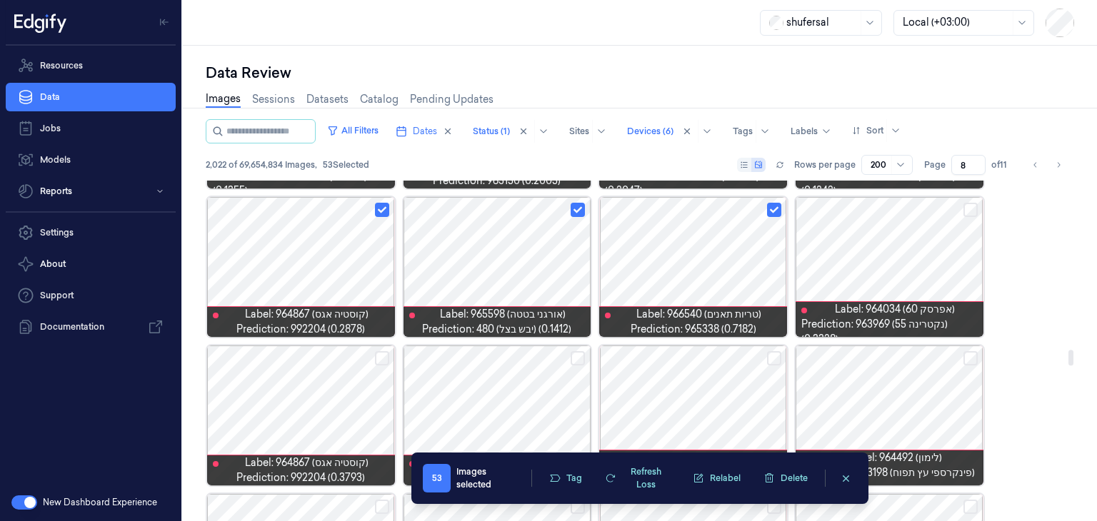
scroll to position [3696, 0]
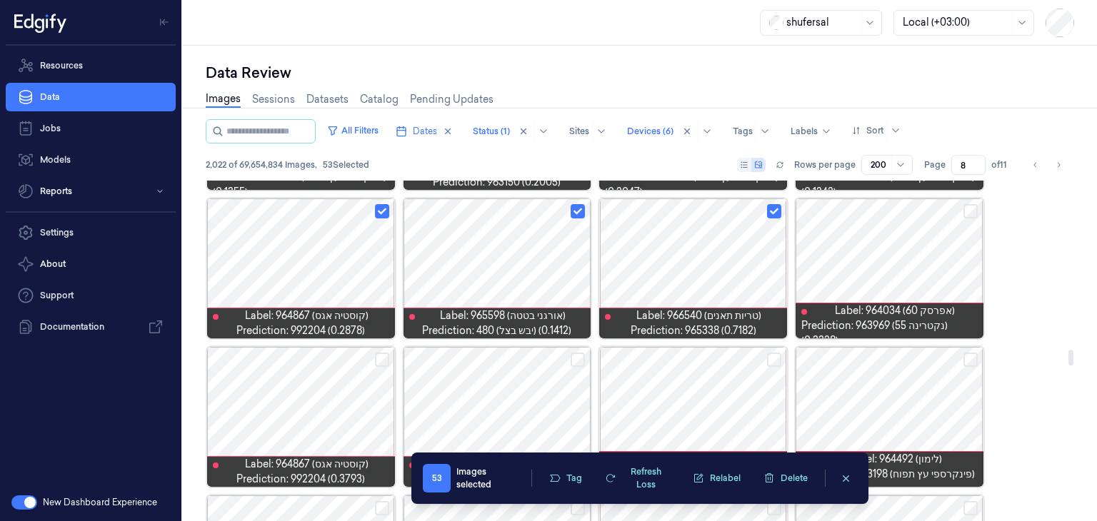
click at [966, 213] on button "Select row" at bounding box center [970, 211] width 14 height 14
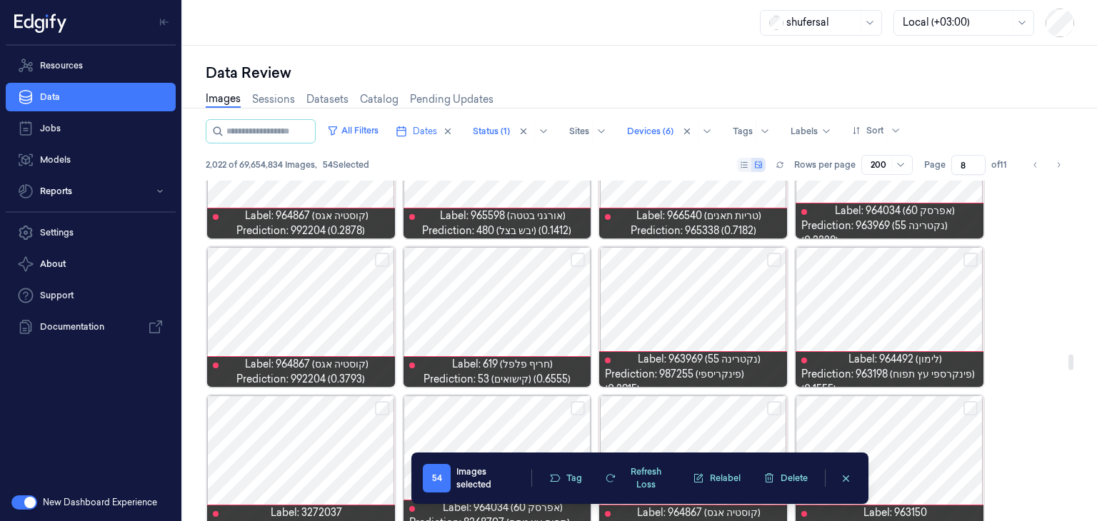
scroll to position [3798, 0]
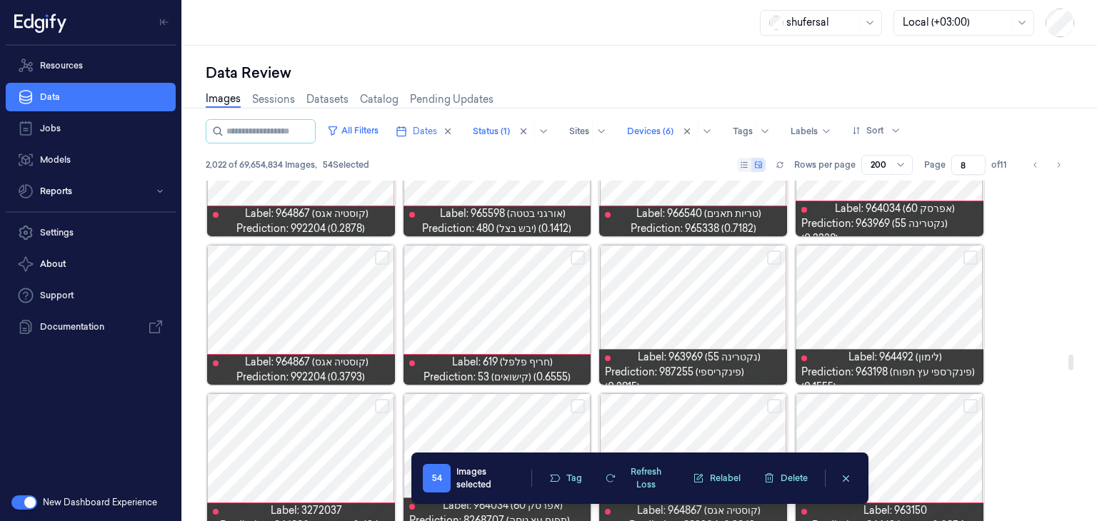
click at [575, 254] on button "Select row" at bounding box center [577, 258] width 14 height 14
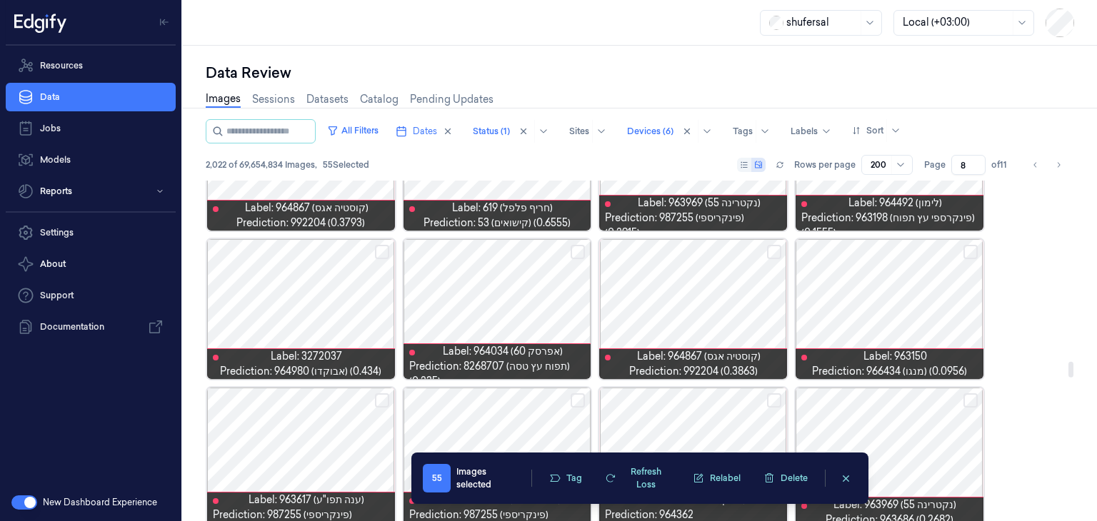
scroll to position [3961, 0]
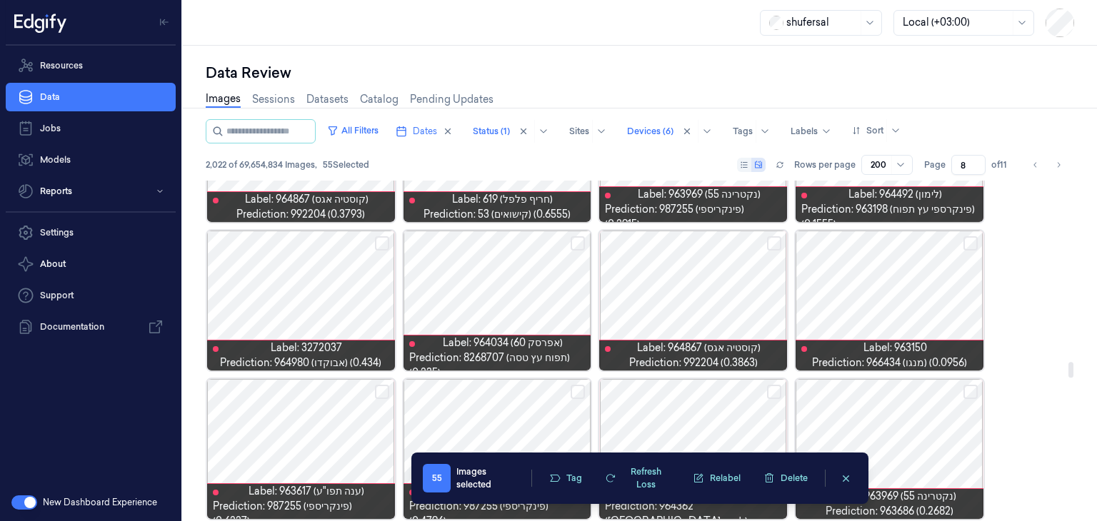
click at [777, 243] on button "Select row" at bounding box center [774, 243] width 14 height 14
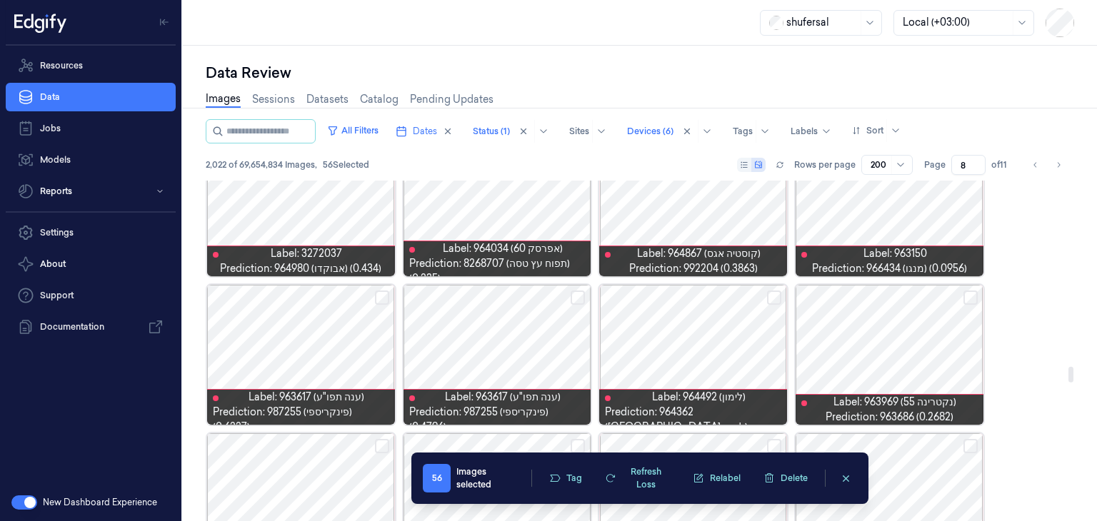
scroll to position [4083, 0]
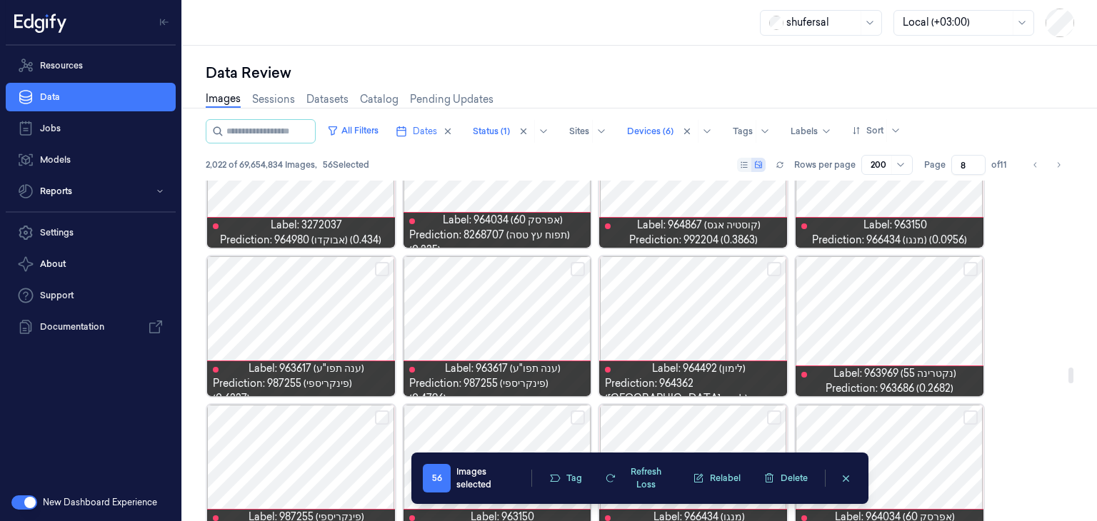
click at [774, 266] on button "Select row" at bounding box center [774, 269] width 14 height 14
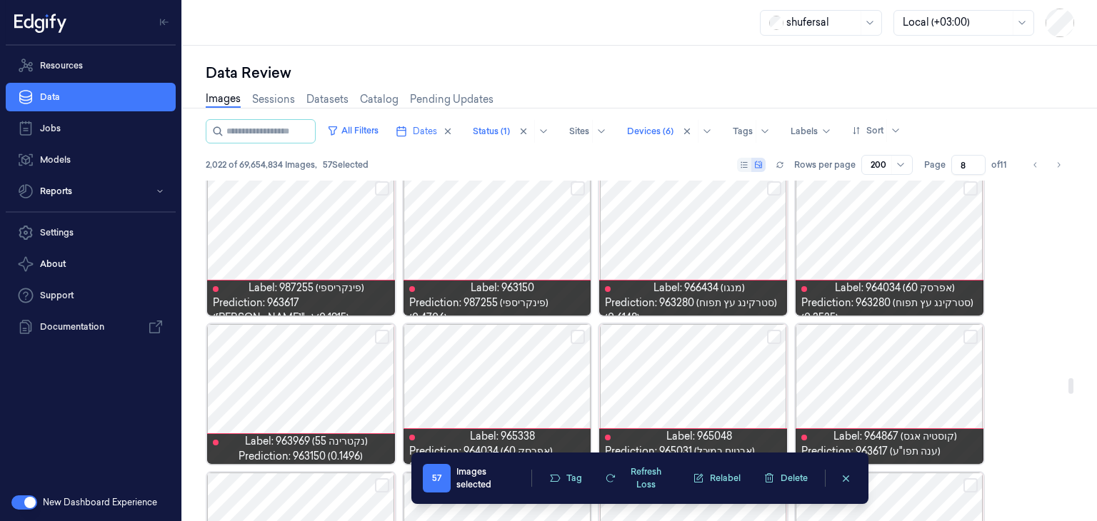
scroll to position [4280, 0]
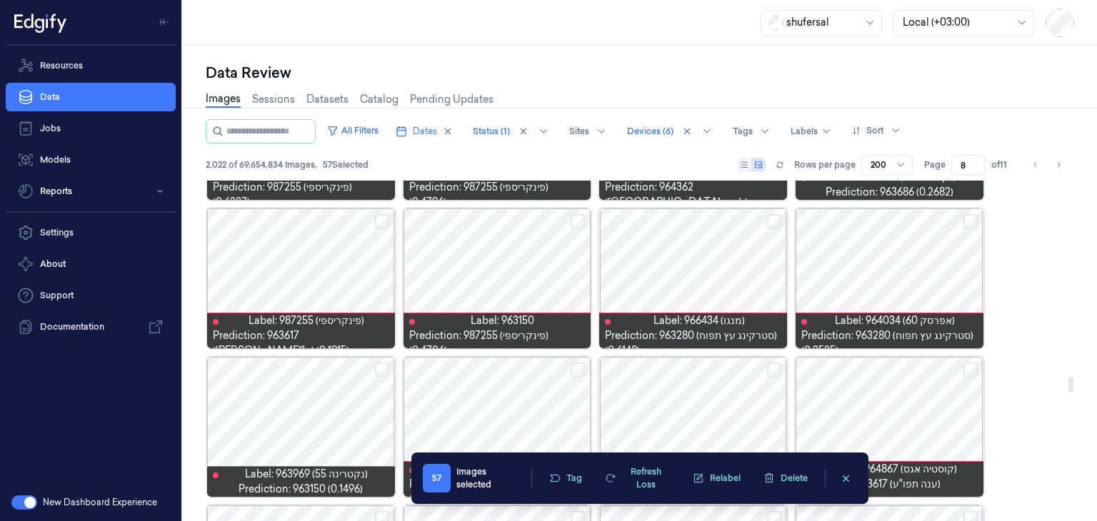
click at [972, 215] on button "Select row" at bounding box center [970, 221] width 14 height 14
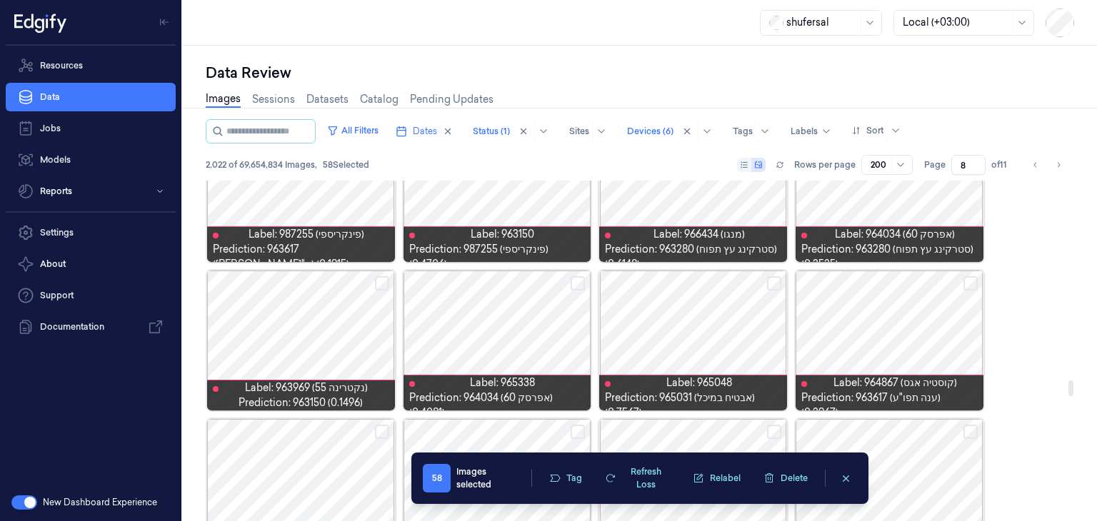
scroll to position [4365, 0]
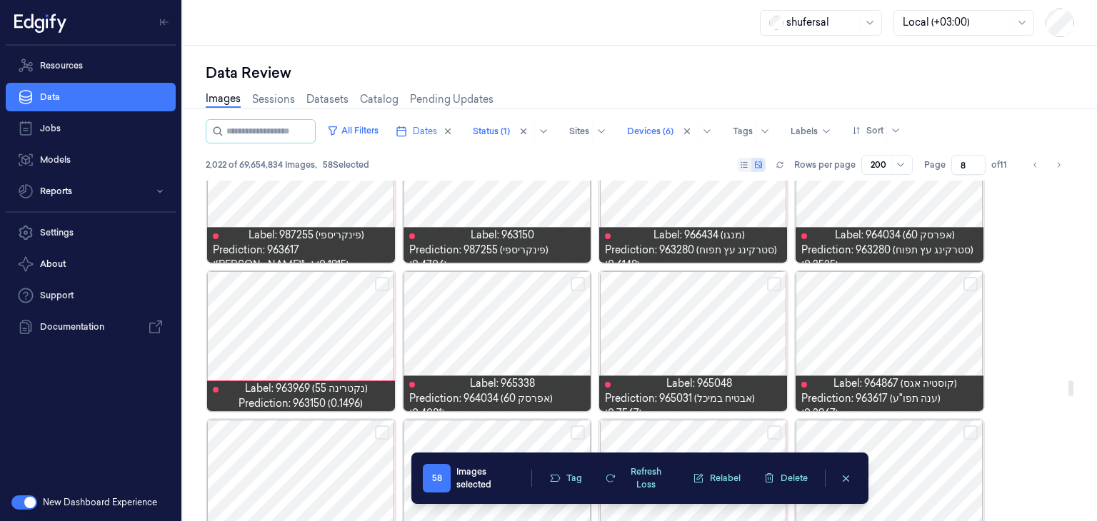
click at [380, 283] on button "Select row" at bounding box center [382, 284] width 14 height 14
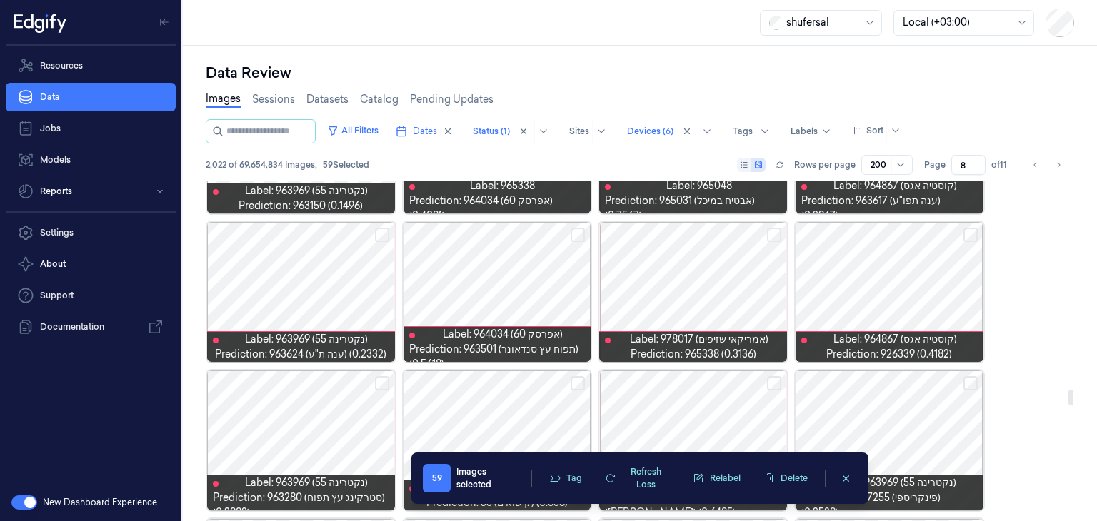
scroll to position [4569, 0]
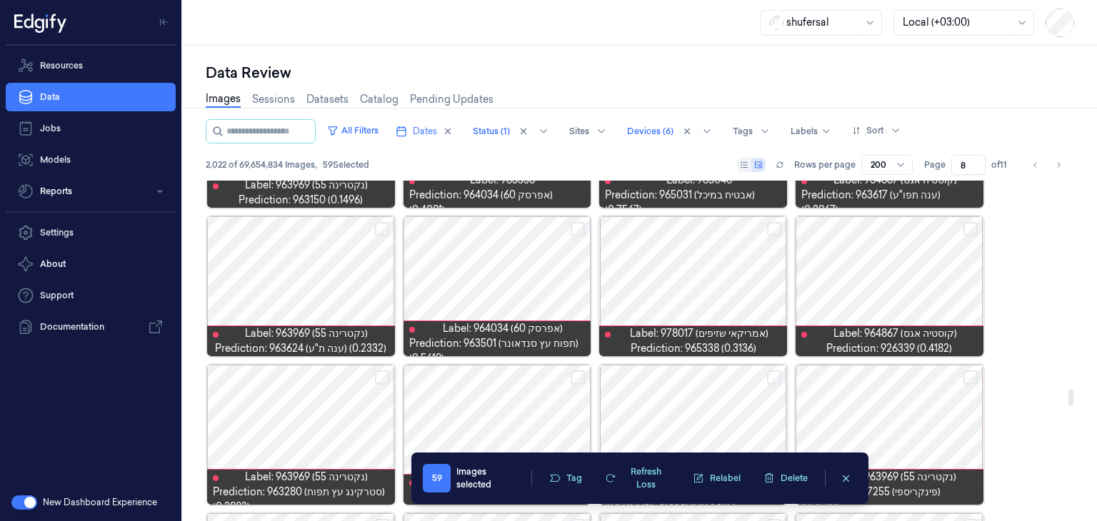
click at [769, 226] on button "Select row" at bounding box center [774, 229] width 14 height 14
click at [964, 229] on button "Select row" at bounding box center [970, 229] width 14 height 14
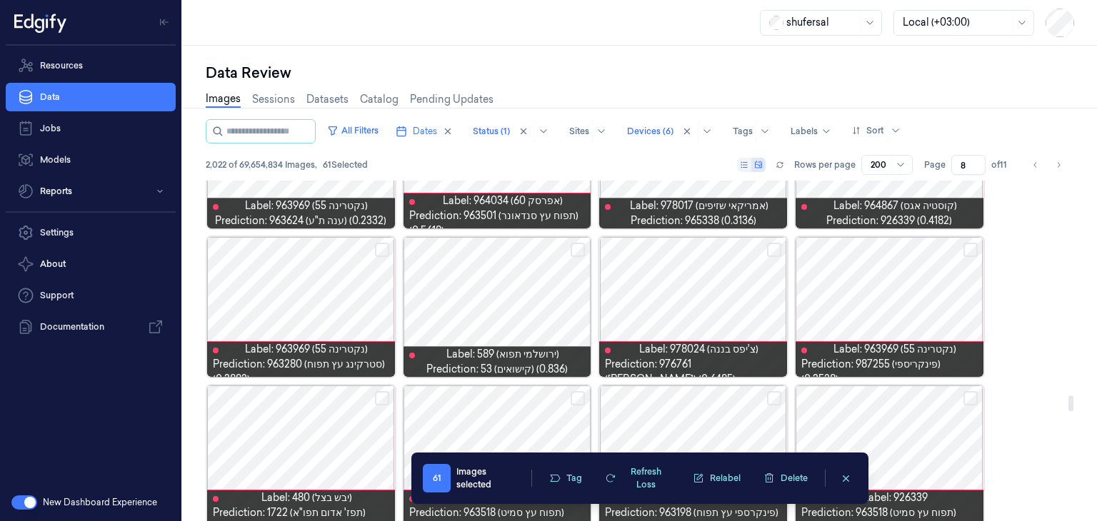
scroll to position [4695, 0]
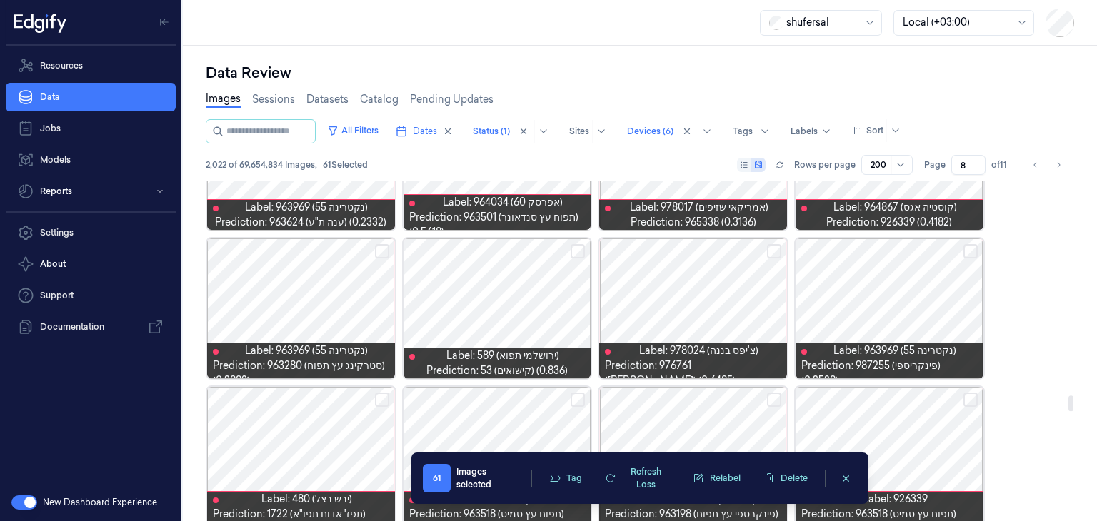
click at [780, 255] on button "Select row" at bounding box center [774, 251] width 14 height 14
click at [972, 252] on button "Select row" at bounding box center [970, 251] width 14 height 14
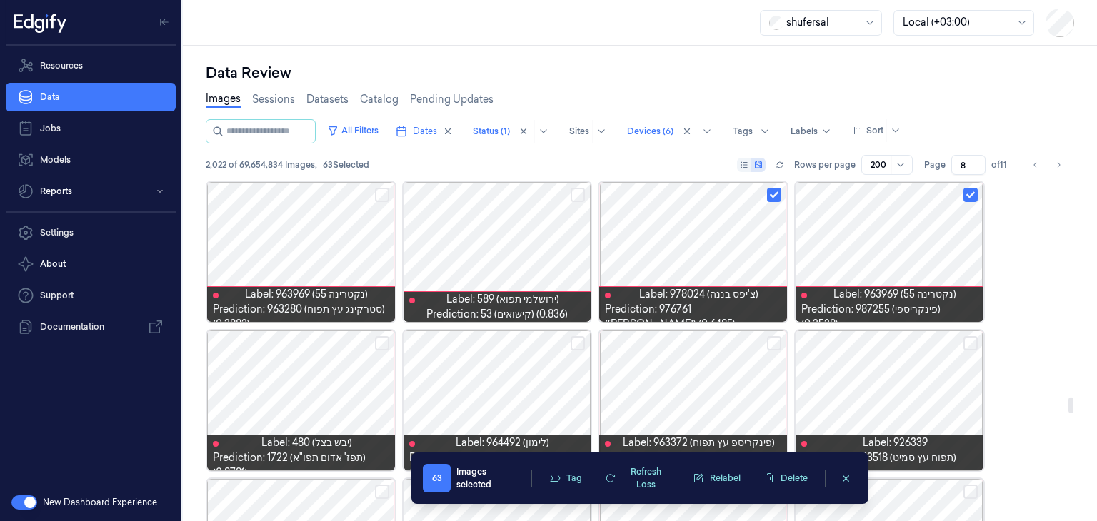
scroll to position [4752, 0]
click at [380, 191] on button "Select row" at bounding box center [382, 195] width 14 height 14
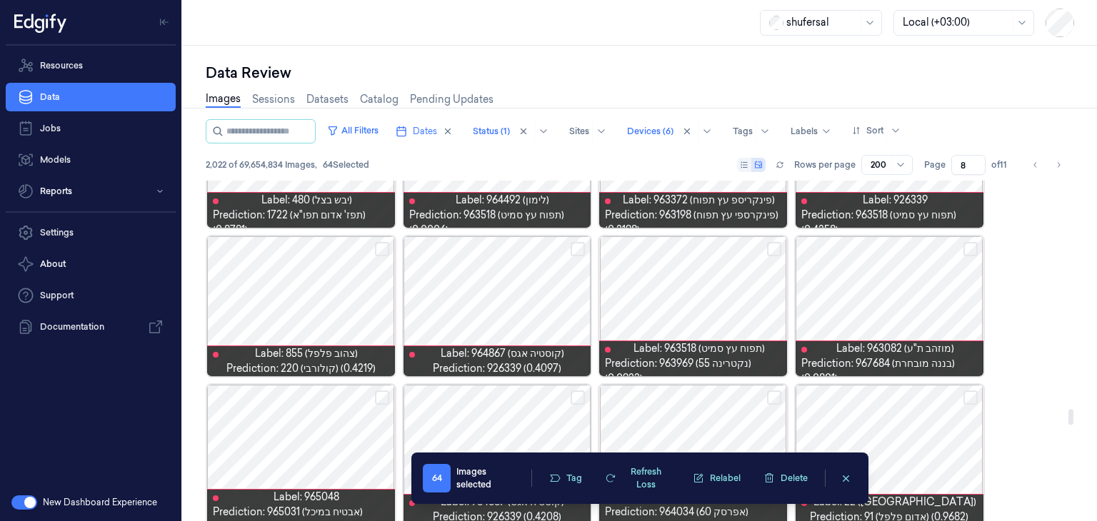
scroll to position [4994, 0]
click at [573, 246] on button "Select row" at bounding box center [577, 249] width 14 height 14
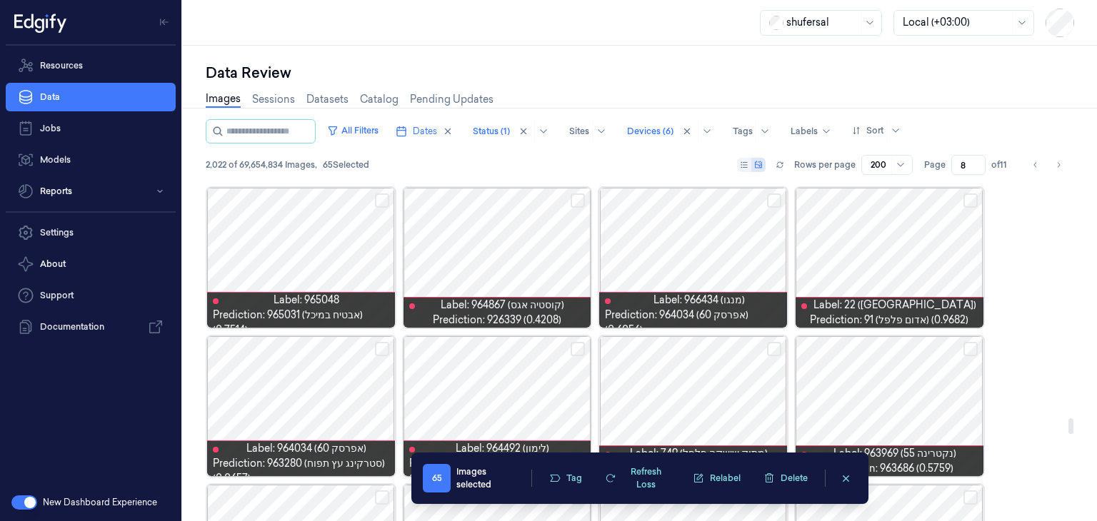
scroll to position [5200, 0]
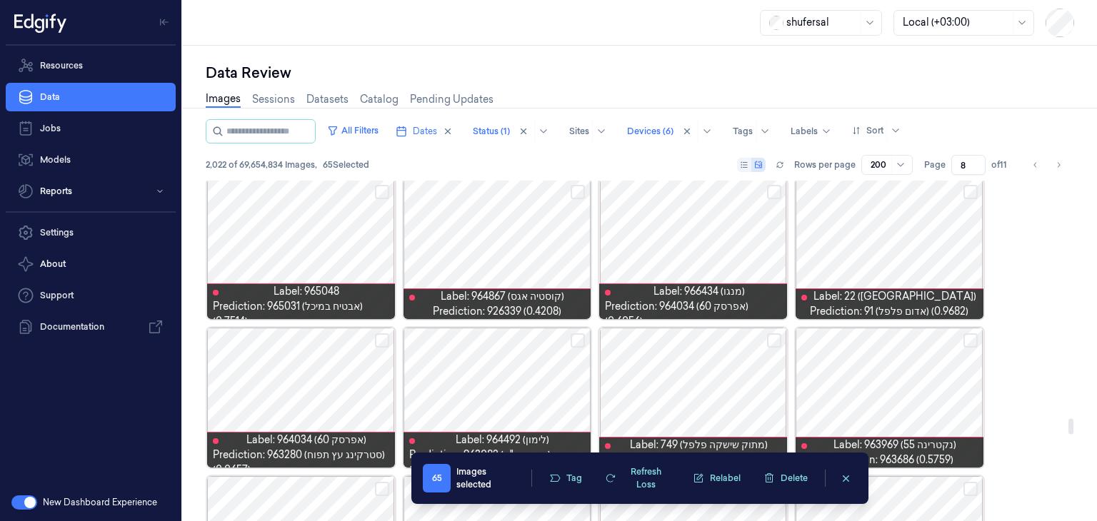
click at [578, 192] on button "Select row" at bounding box center [577, 192] width 14 height 14
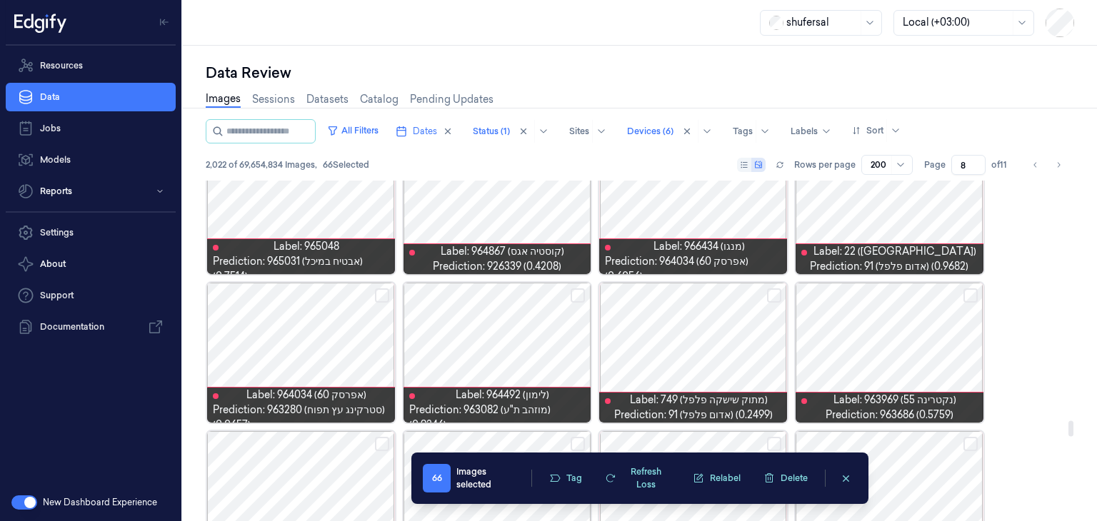
scroll to position [5257, 0]
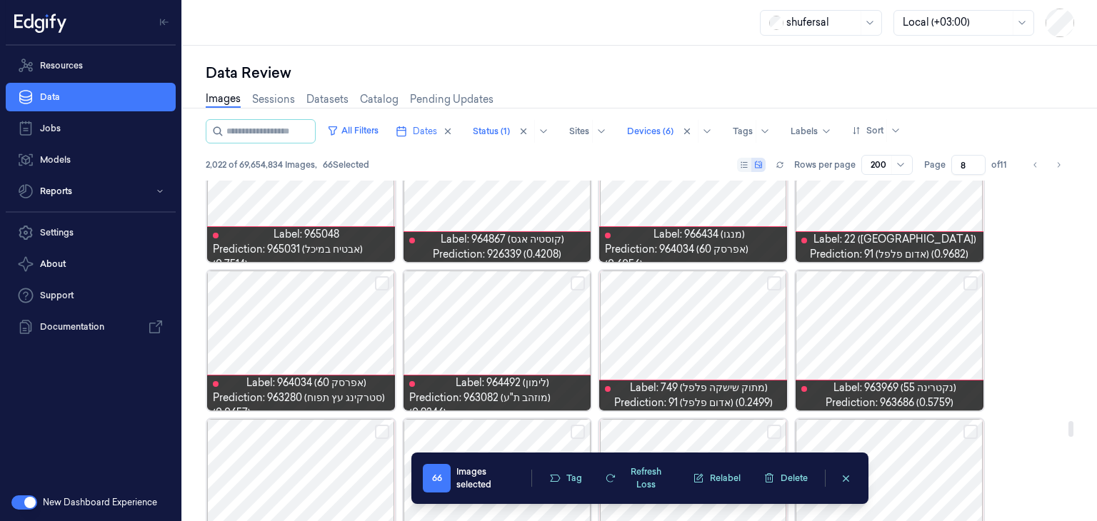
click at [974, 278] on button "Select row" at bounding box center [970, 283] width 14 height 14
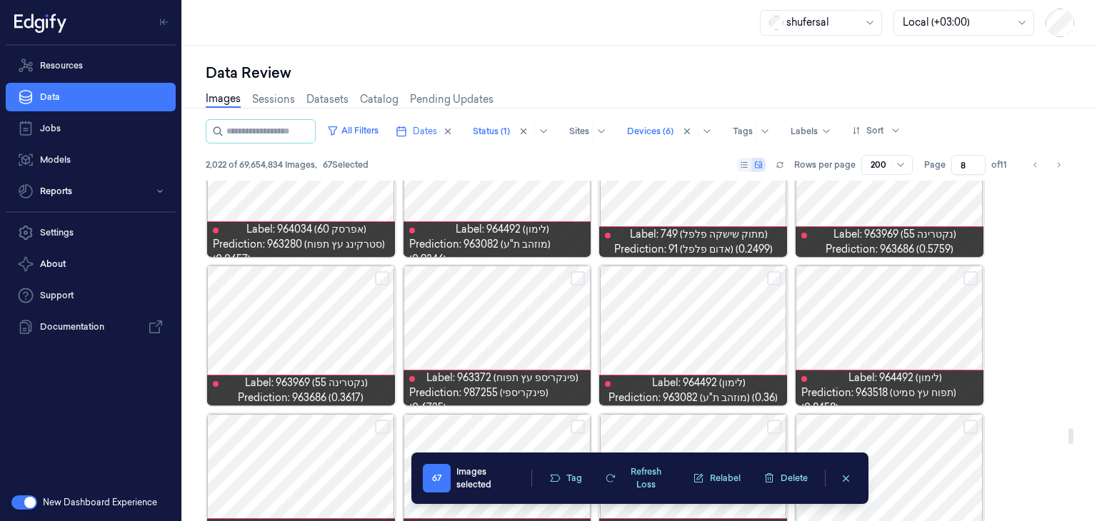
scroll to position [5428, 0]
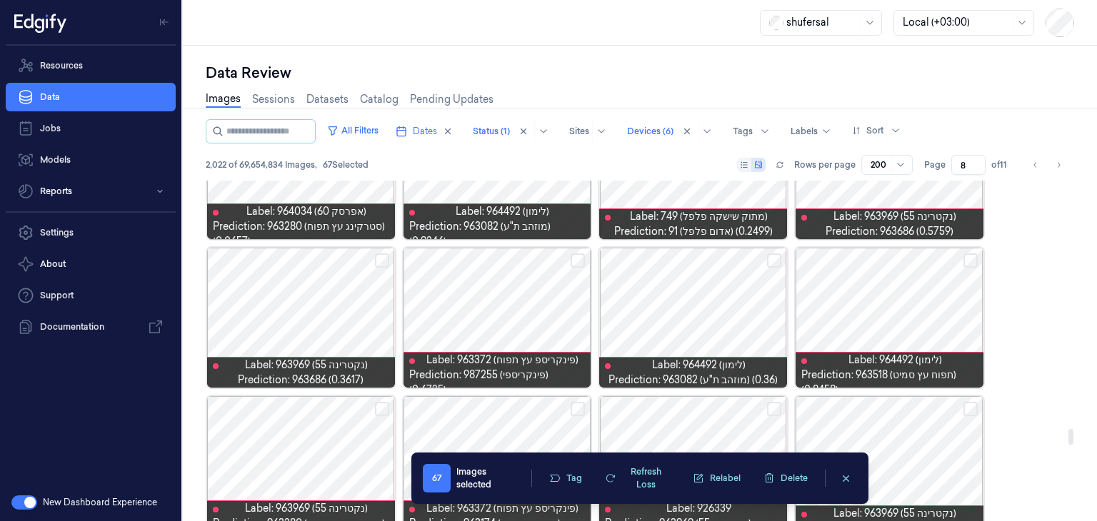
click at [383, 256] on button "Select row" at bounding box center [382, 260] width 14 height 14
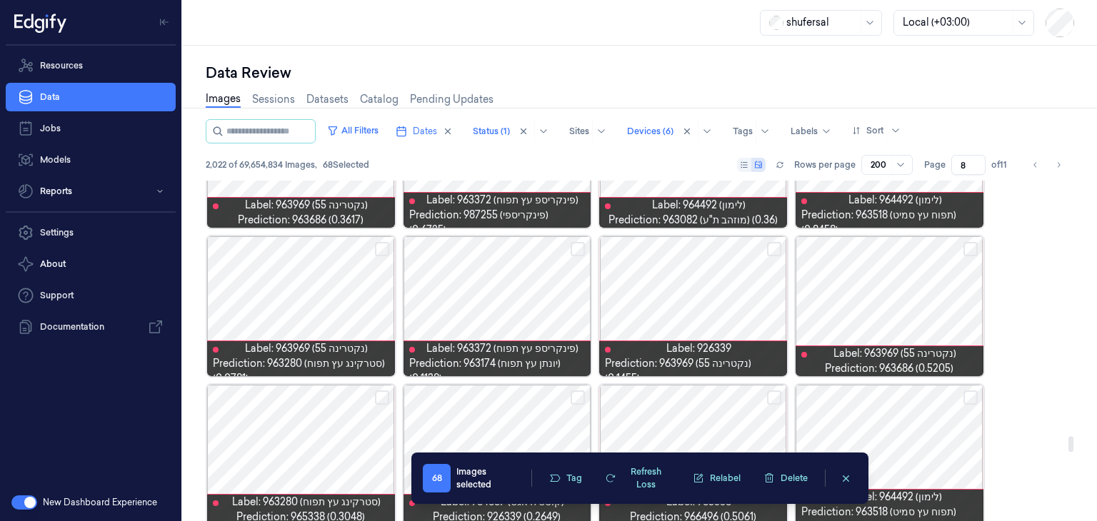
scroll to position [5588, 0]
click at [972, 245] on button "Select row" at bounding box center [970, 249] width 14 height 14
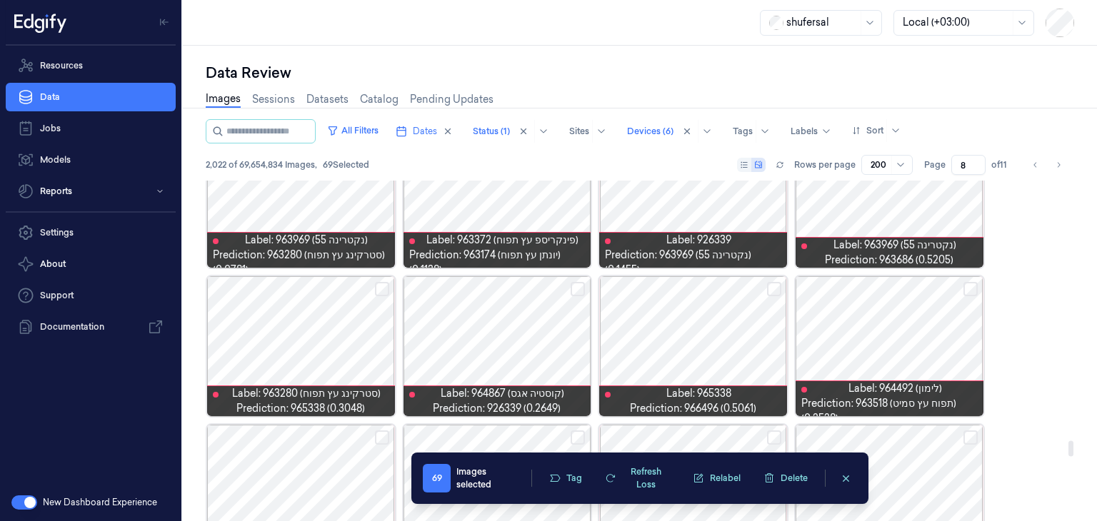
scroll to position [5706, 0]
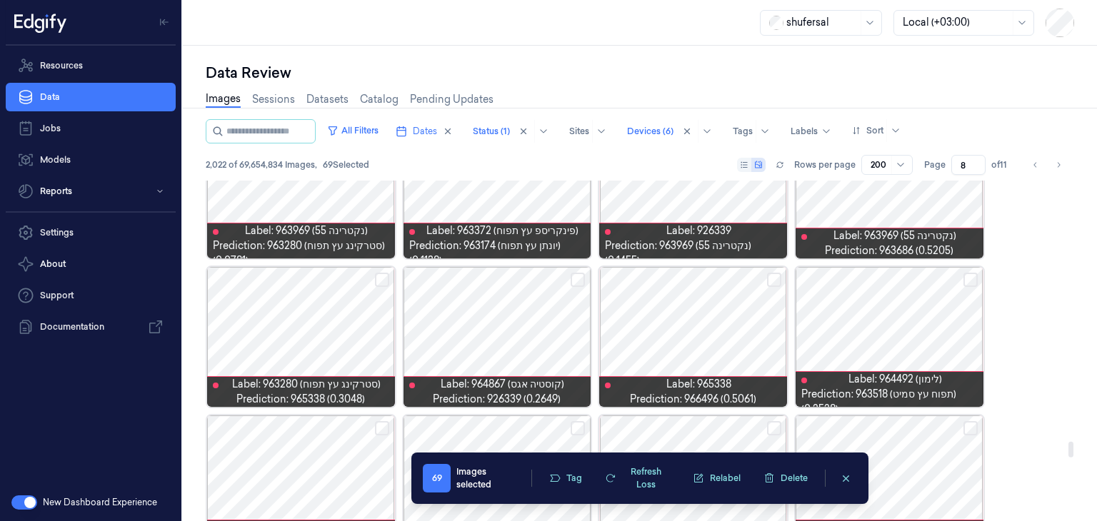
click at [380, 273] on button "Select row" at bounding box center [382, 280] width 14 height 14
click at [578, 276] on button "Select row" at bounding box center [577, 280] width 14 height 14
click at [776, 277] on button "Select row" at bounding box center [774, 280] width 14 height 14
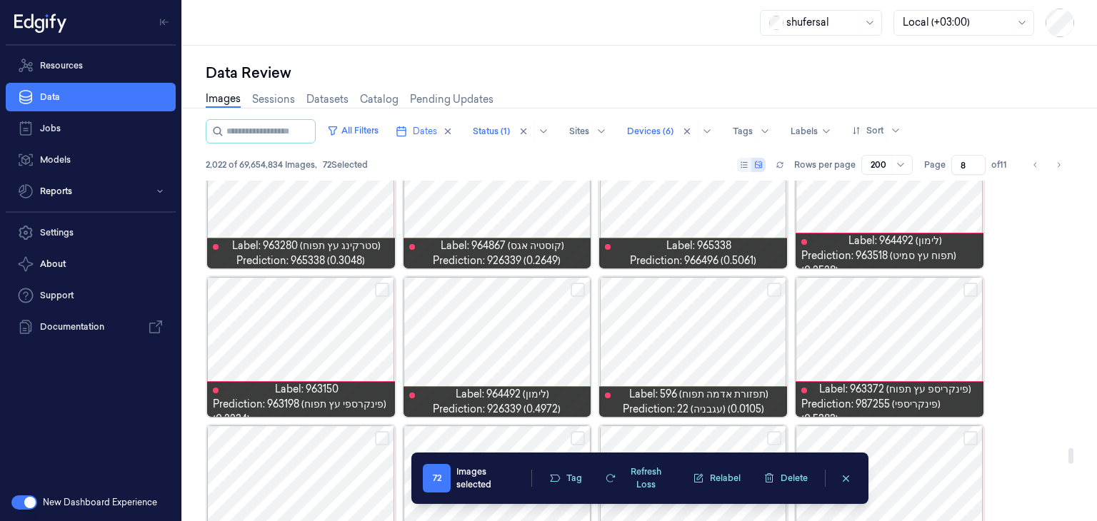
scroll to position [5845, 0]
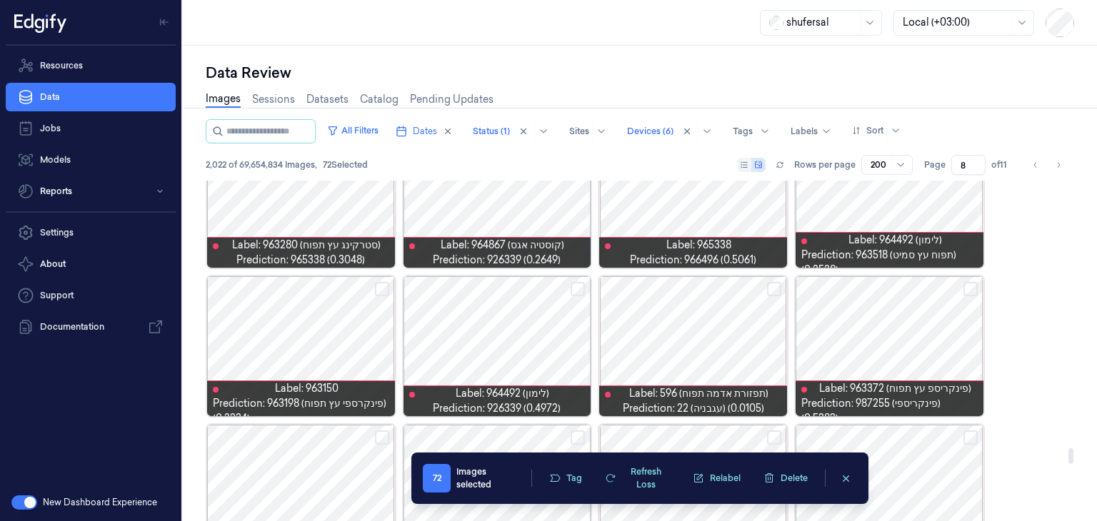
click at [772, 291] on button "Select row" at bounding box center [774, 289] width 14 height 14
click at [579, 293] on button "Select row" at bounding box center [577, 289] width 14 height 14
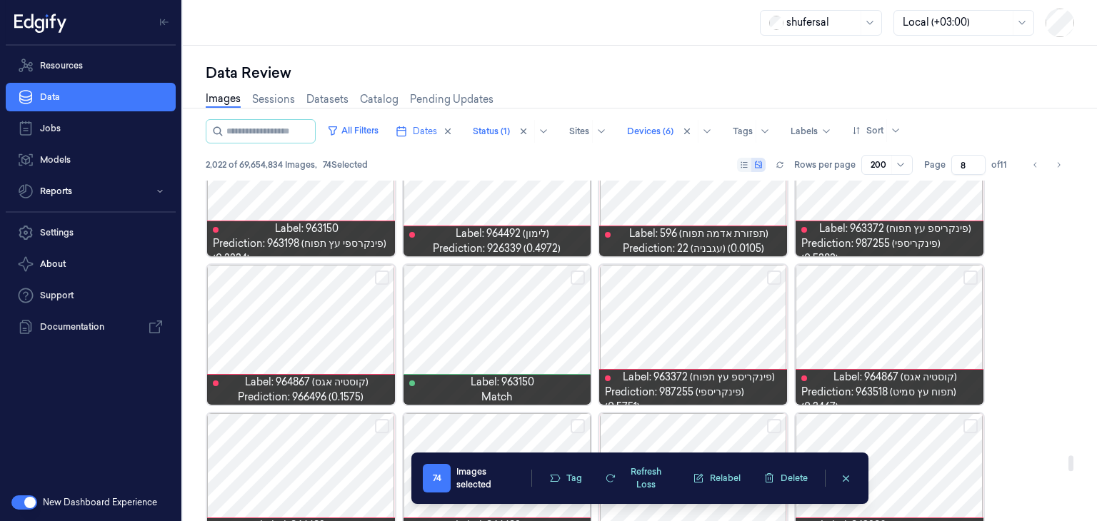
scroll to position [6008, 0]
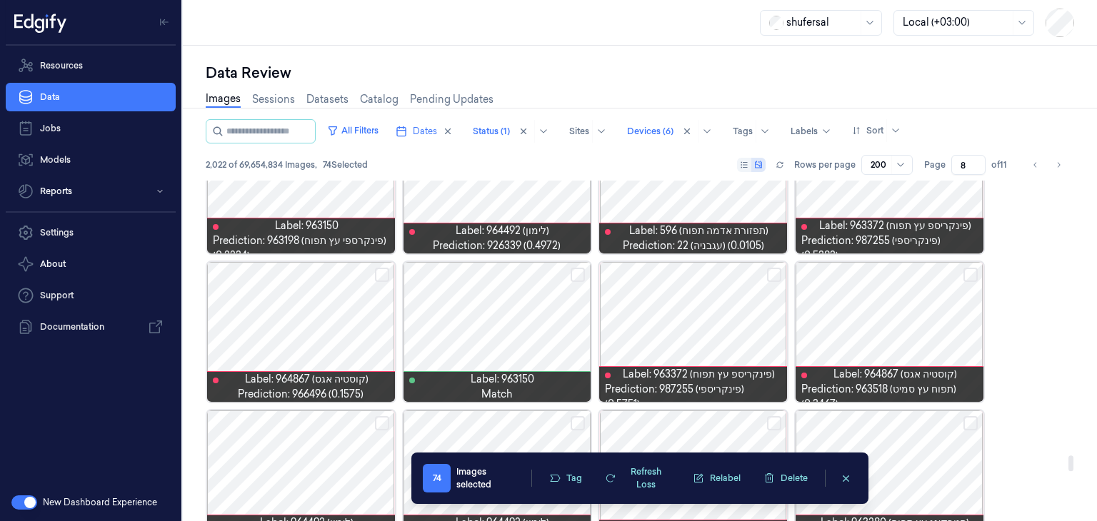
click at [378, 273] on button "Select row" at bounding box center [382, 275] width 14 height 14
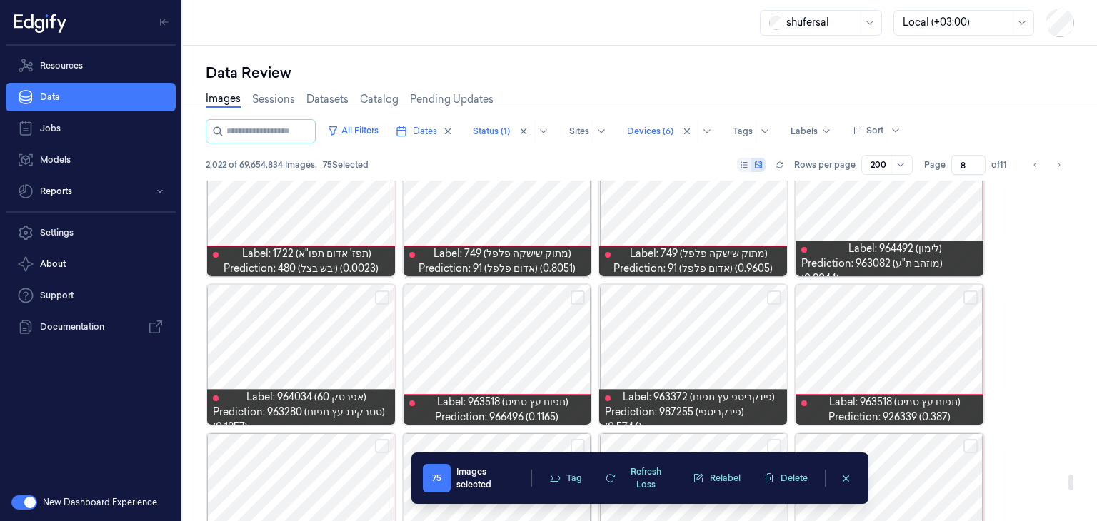
scroll to position [6436, 0]
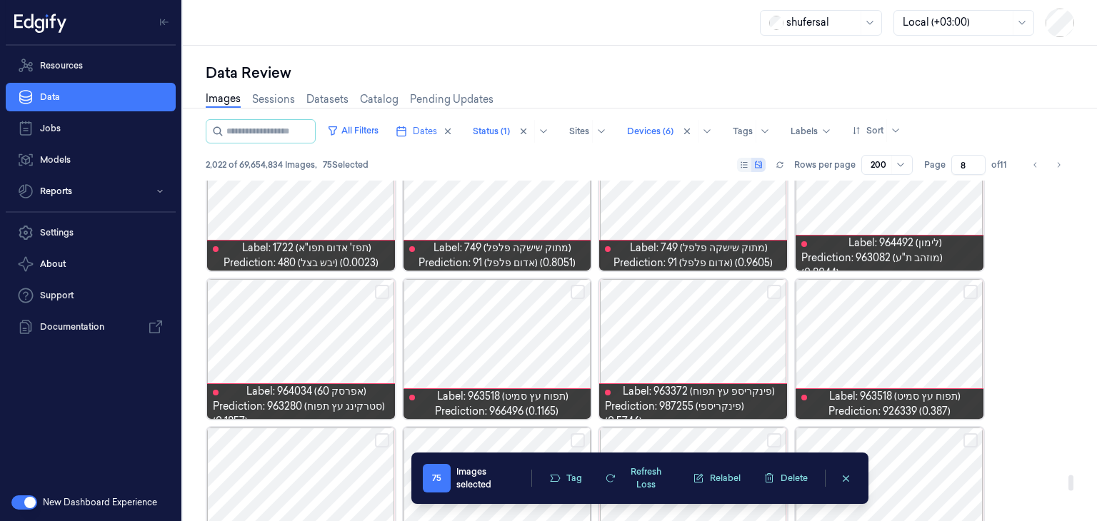
click at [970, 292] on button "Select row" at bounding box center [970, 292] width 14 height 14
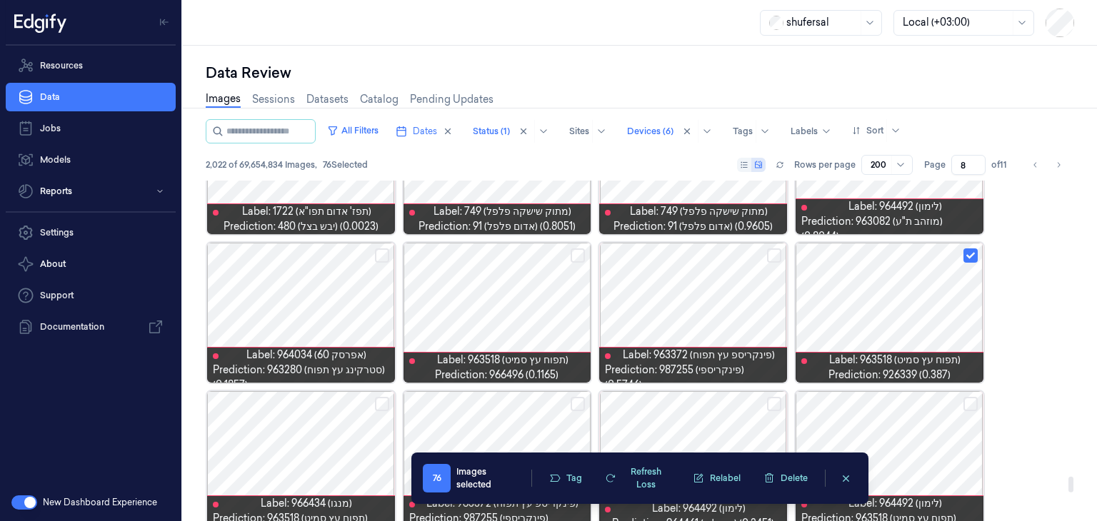
scroll to position [6480, 0]
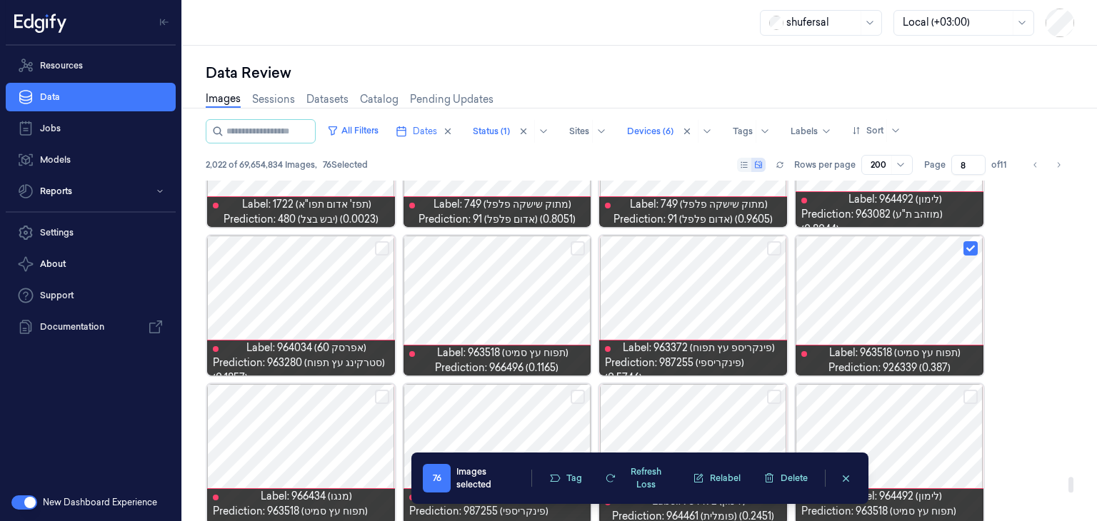
click at [573, 248] on button "Select row" at bounding box center [577, 248] width 14 height 14
click at [379, 248] on button "Select row" at bounding box center [382, 248] width 14 height 14
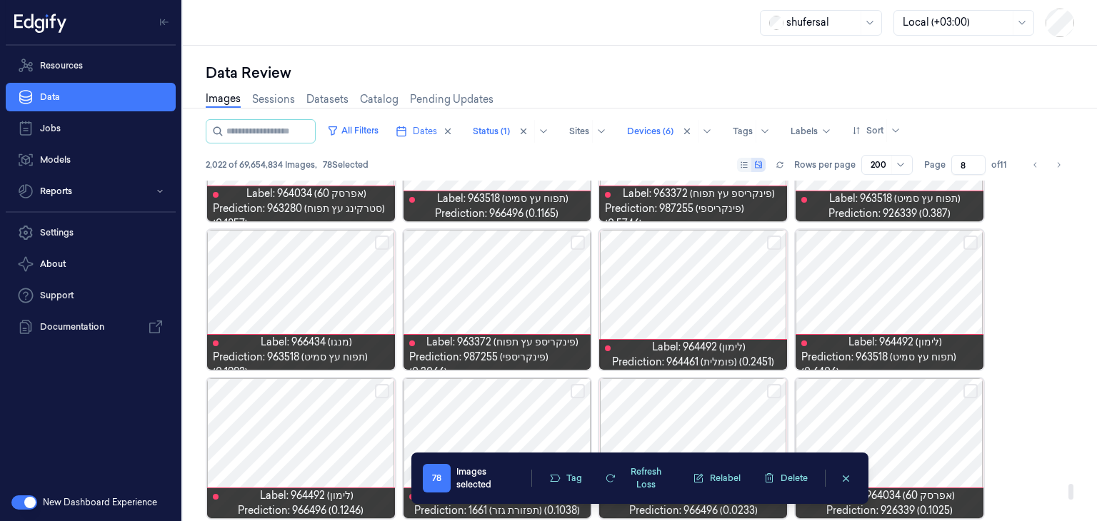
scroll to position [6633, 0]
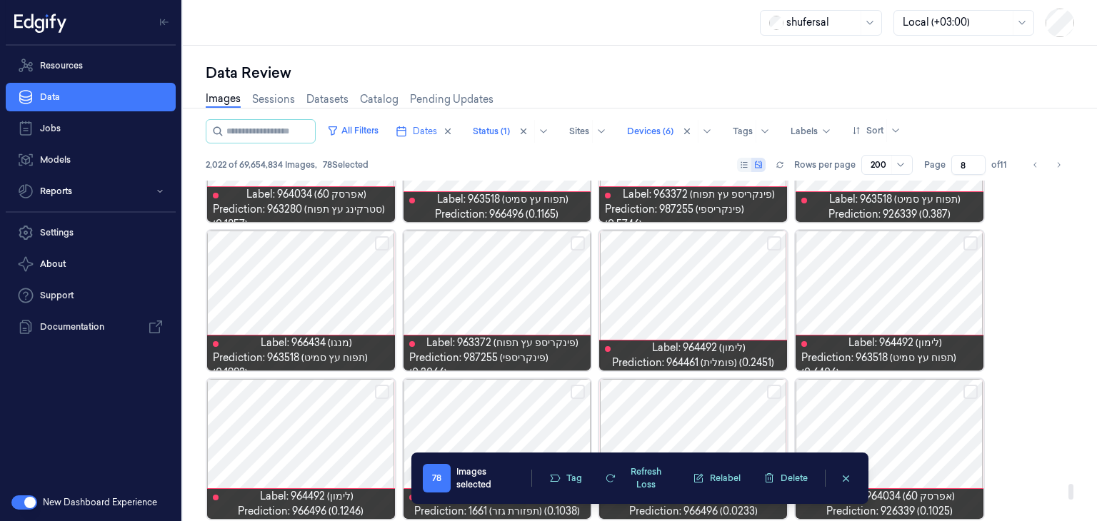
click at [775, 242] on button "Select row" at bounding box center [774, 243] width 14 height 14
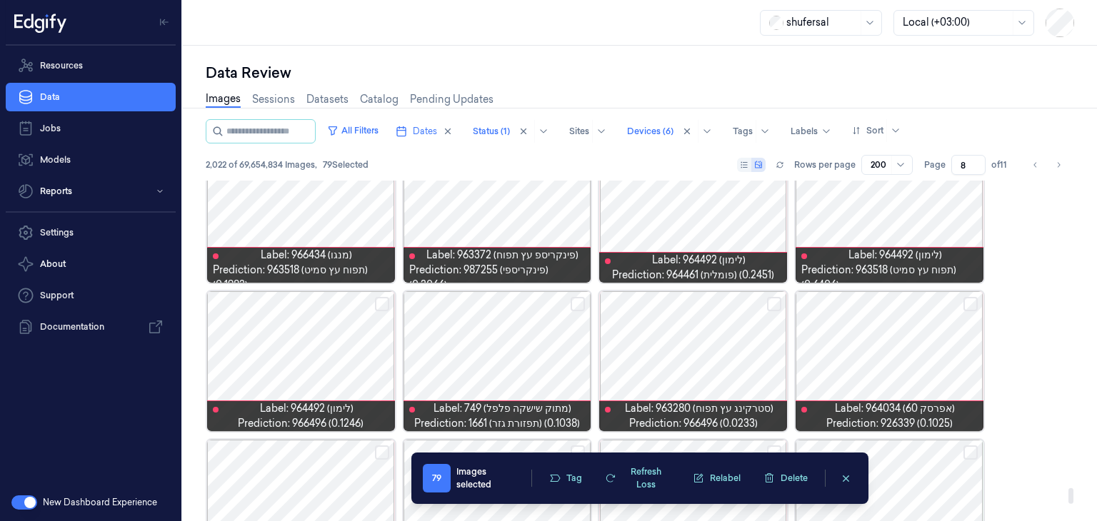
scroll to position [6725, 0]
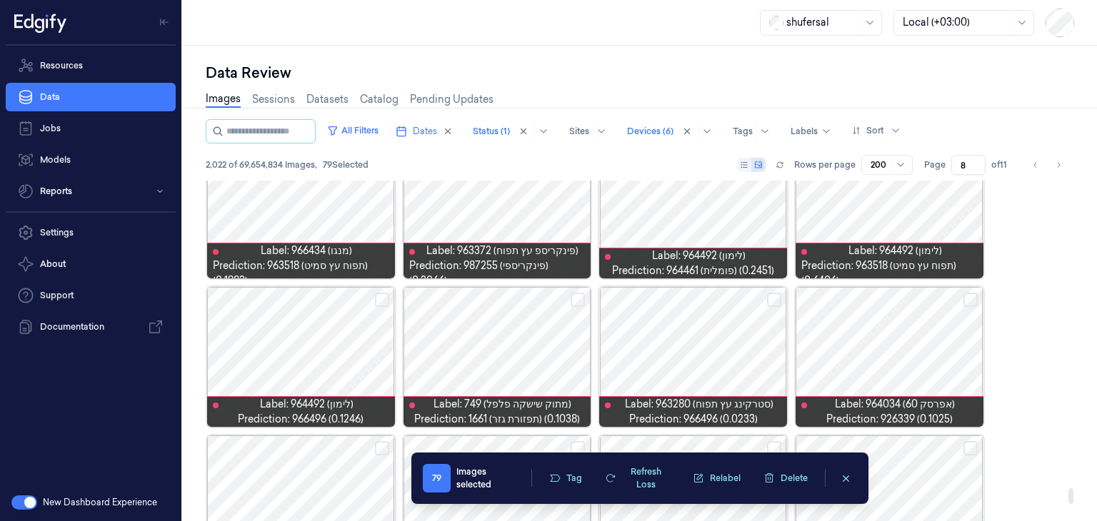
click at [974, 296] on button "Select row" at bounding box center [970, 300] width 14 height 14
click at [774, 293] on button "Select row" at bounding box center [774, 300] width 14 height 14
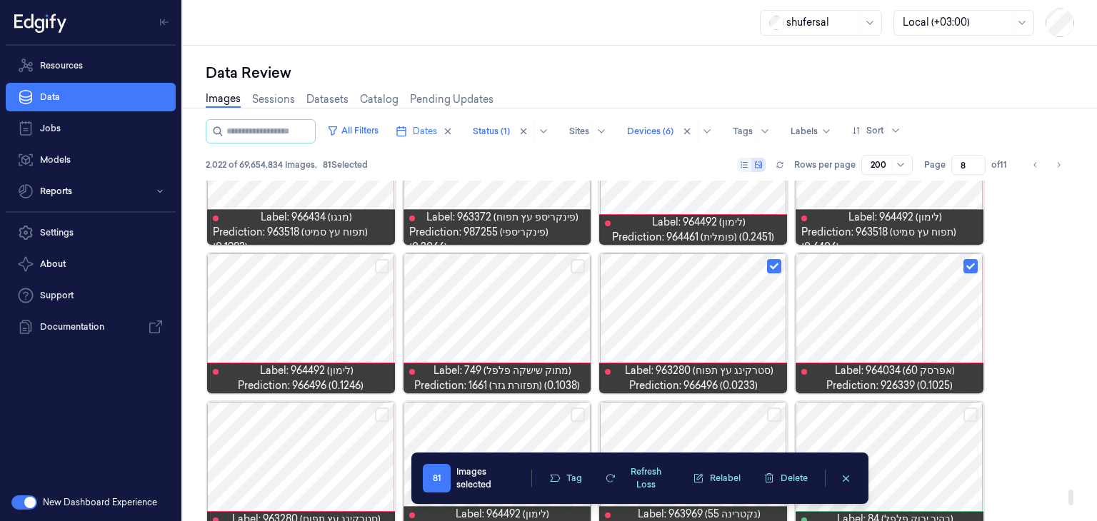
scroll to position [6759, 0]
click at [380, 263] on button "Select row" at bounding box center [382, 266] width 14 height 14
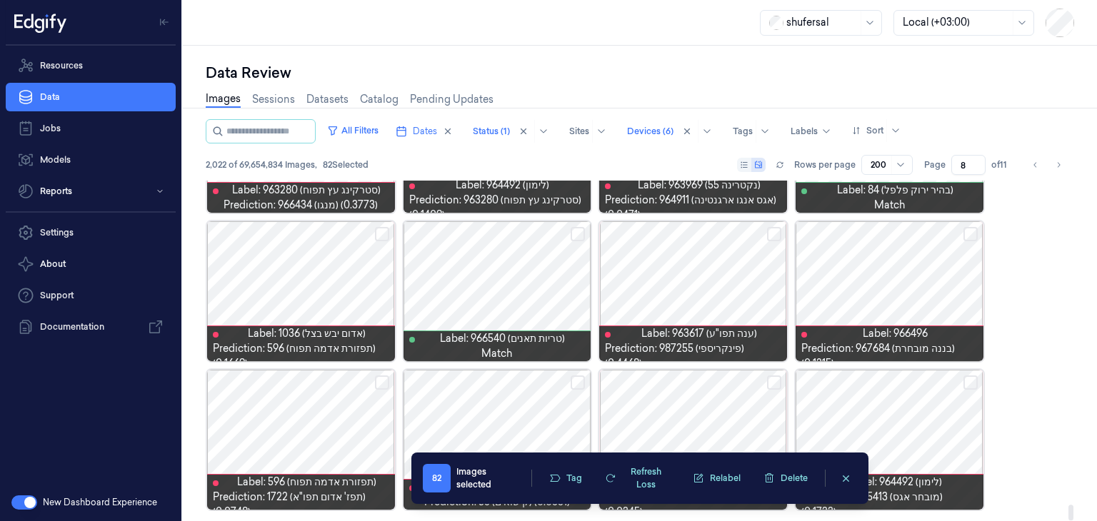
scroll to position [7089, 0]
click at [562, 472] on button "Tag" at bounding box center [565, 478] width 50 height 21
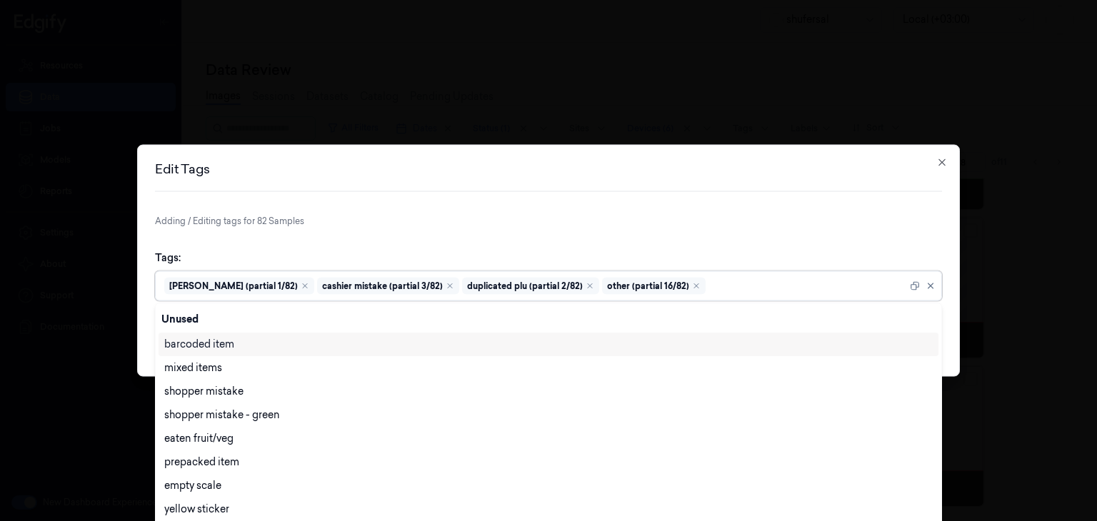
click at [773, 290] on div at bounding box center [807, 285] width 198 height 15
type input "ai"
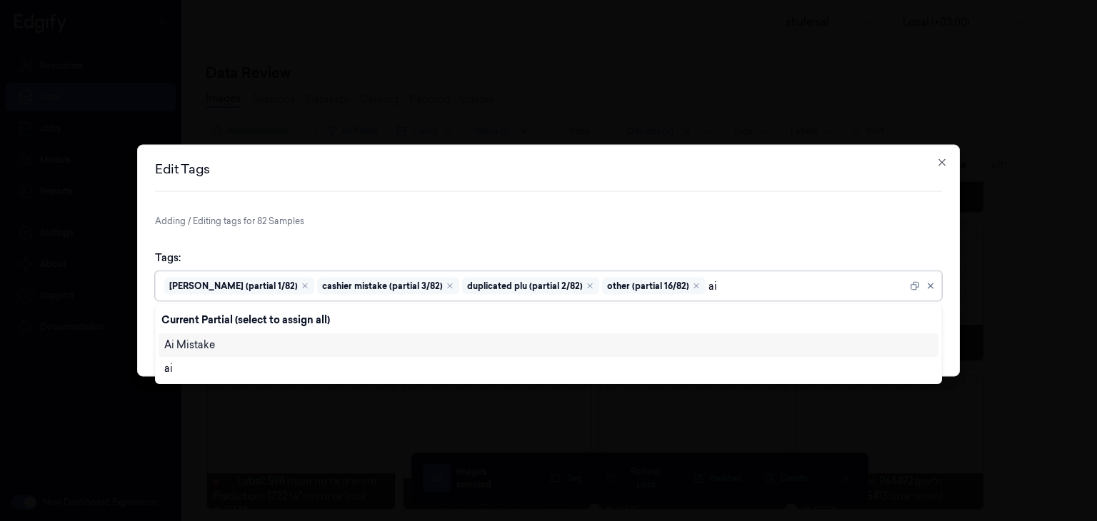
scroll to position [0, 0]
click at [250, 343] on div "Ai Mistake" at bounding box center [548, 345] width 768 height 15
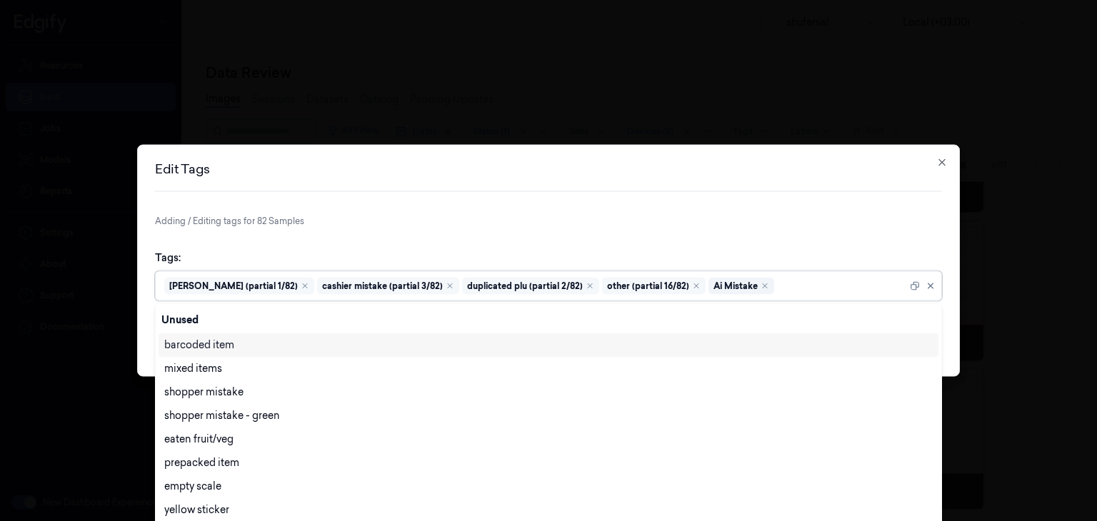
click at [680, 183] on div "Edit Tags" at bounding box center [548, 177] width 787 height 29
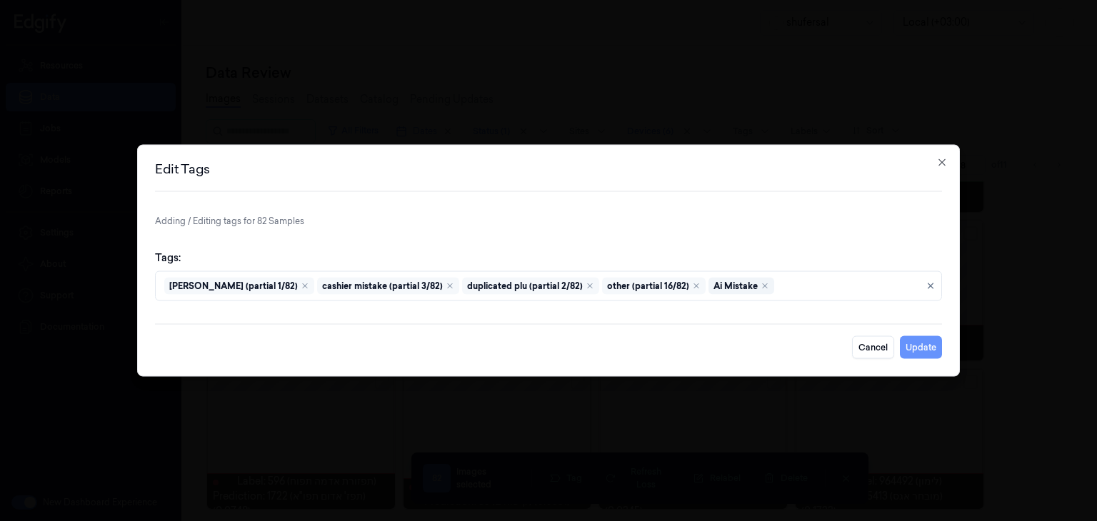
click at [919, 346] on button "Update" at bounding box center [920, 347] width 42 height 23
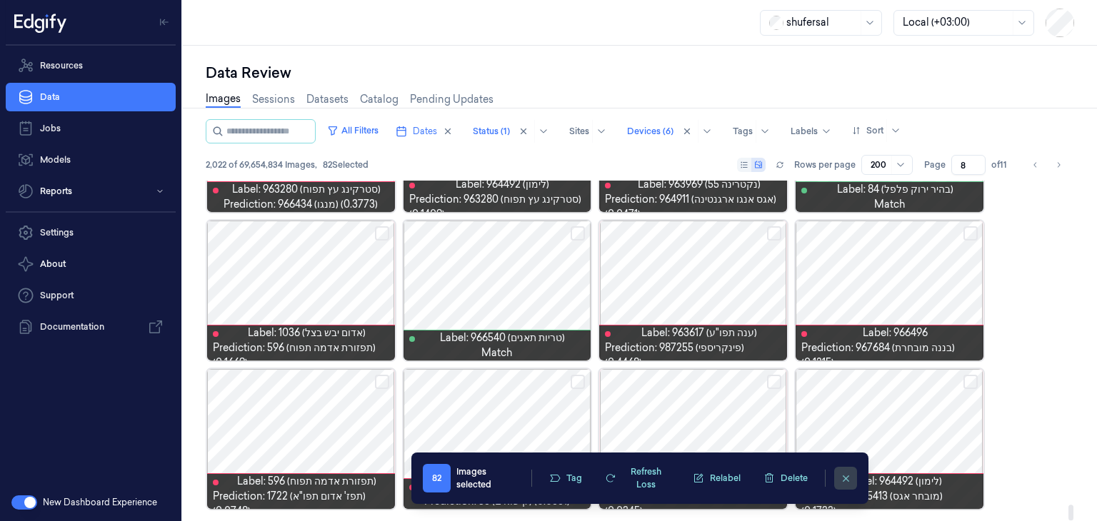
click at [837, 477] on button "clearSelection" at bounding box center [845, 478] width 23 height 23
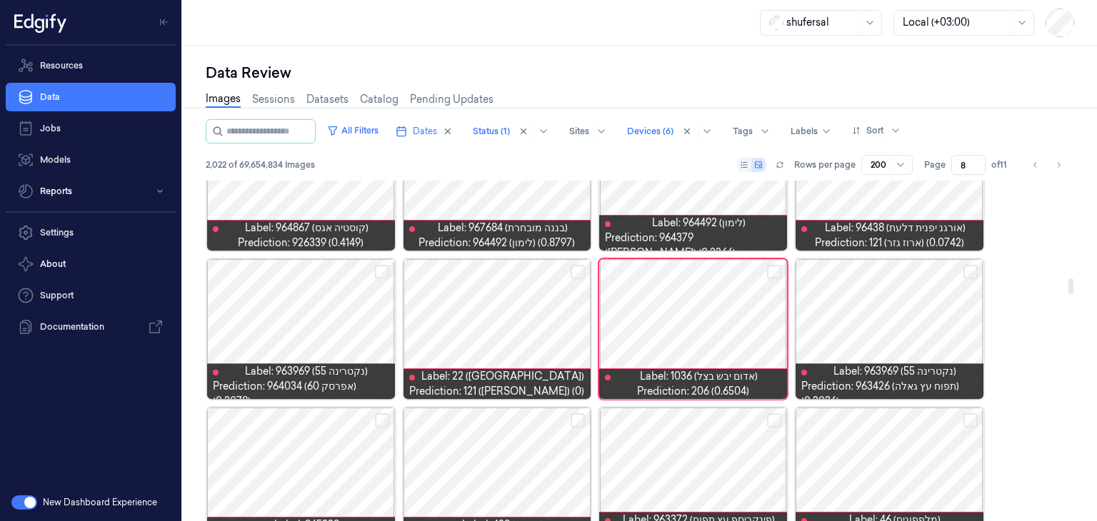
scroll to position [2128, 0]
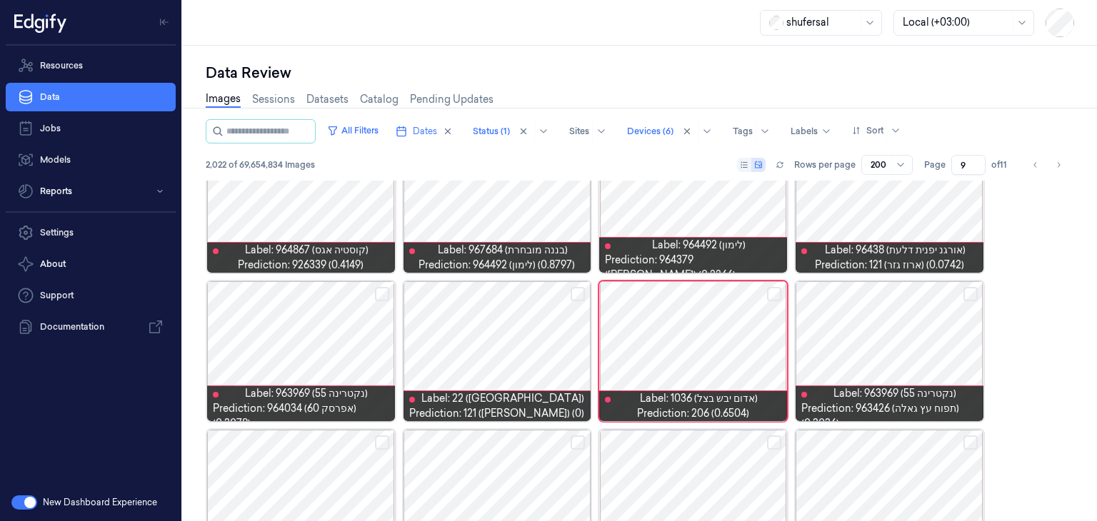
type input "9"
click at [974, 162] on input "9" at bounding box center [968, 165] width 34 height 20
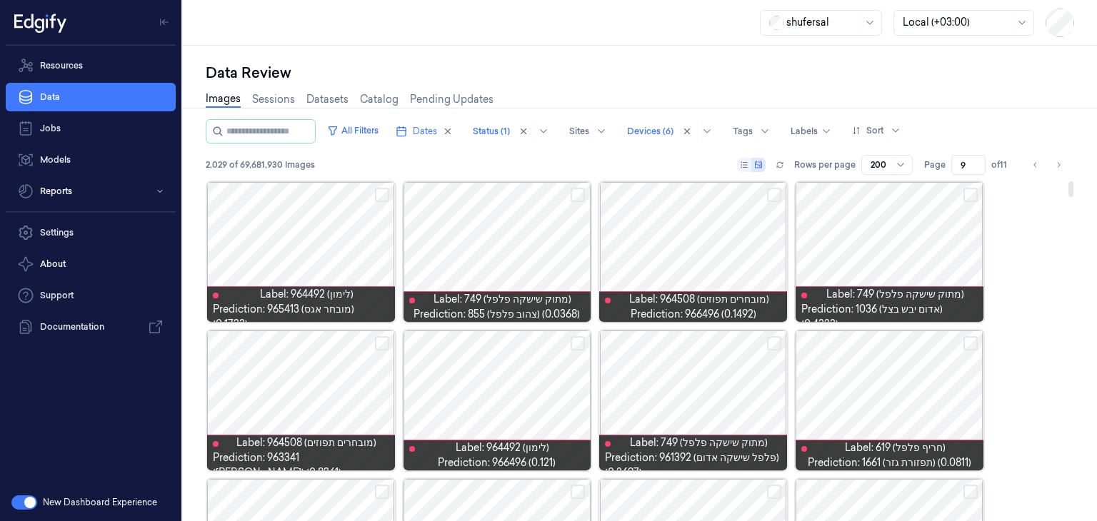
click at [972, 195] on button "Select row" at bounding box center [970, 195] width 14 height 14
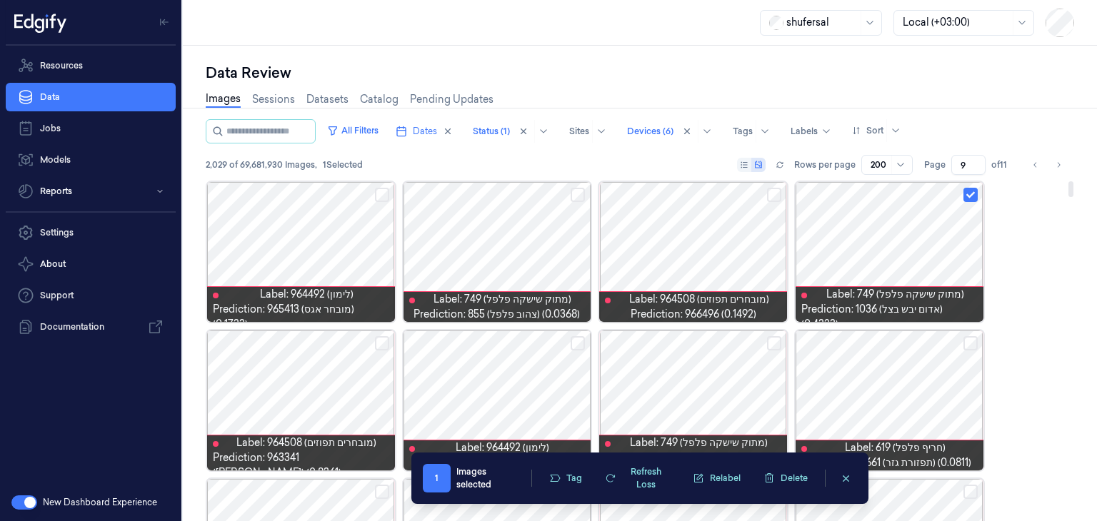
click at [777, 196] on button "Select row" at bounding box center [774, 195] width 14 height 14
click at [578, 193] on button "Select row" at bounding box center [577, 195] width 14 height 14
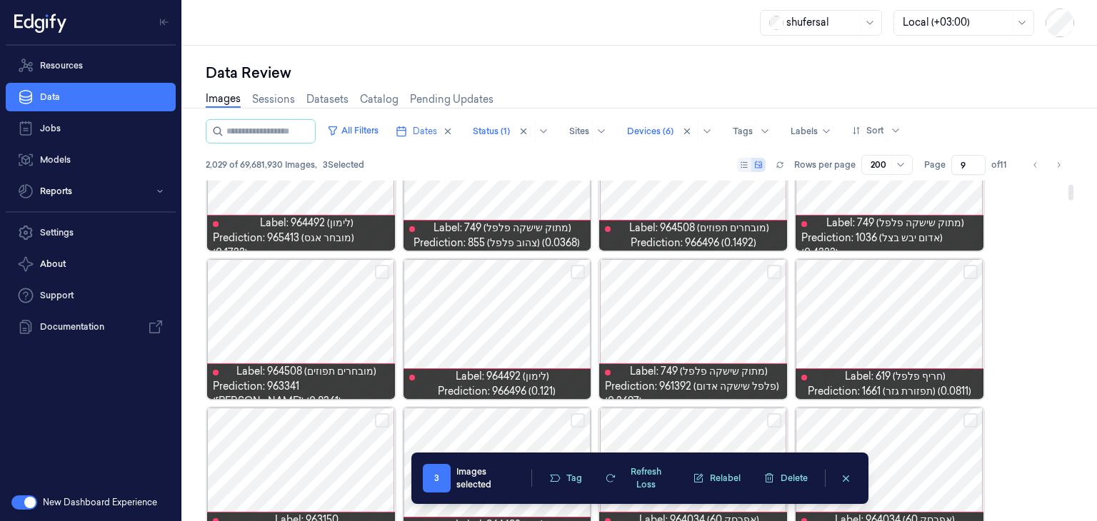
scroll to position [143, 0]
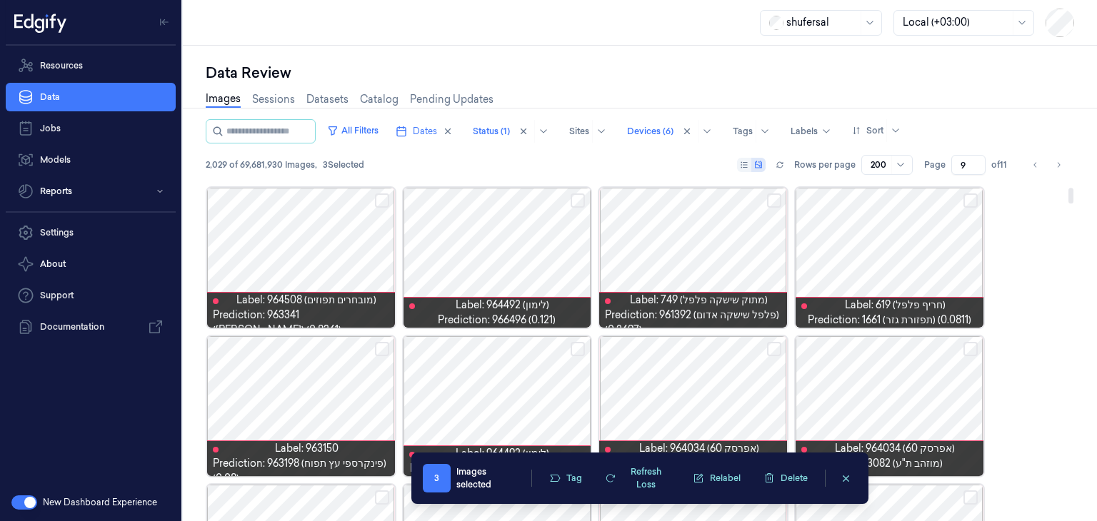
click at [579, 195] on button "Select row" at bounding box center [577, 200] width 14 height 14
click at [970, 198] on button "Select row" at bounding box center [970, 200] width 14 height 14
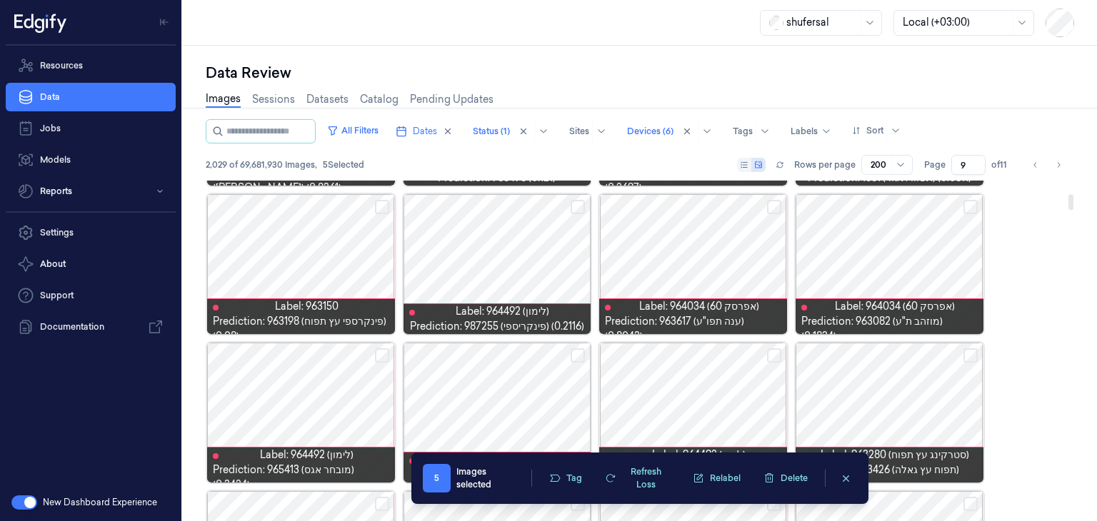
scroll to position [286, 0]
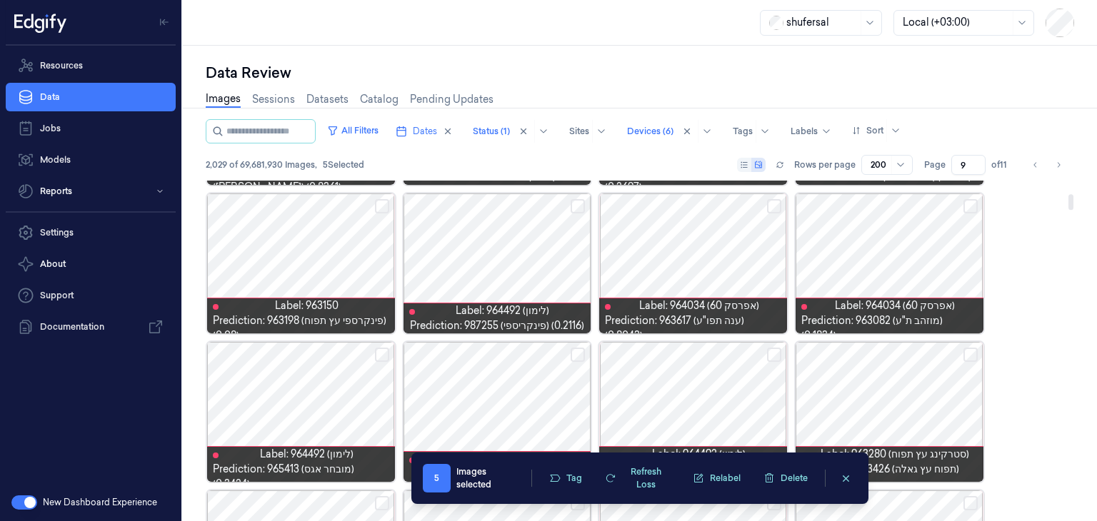
click at [580, 203] on button "Select row" at bounding box center [577, 206] width 14 height 14
click at [974, 204] on button "Select row" at bounding box center [970, 206] width 14 height 14
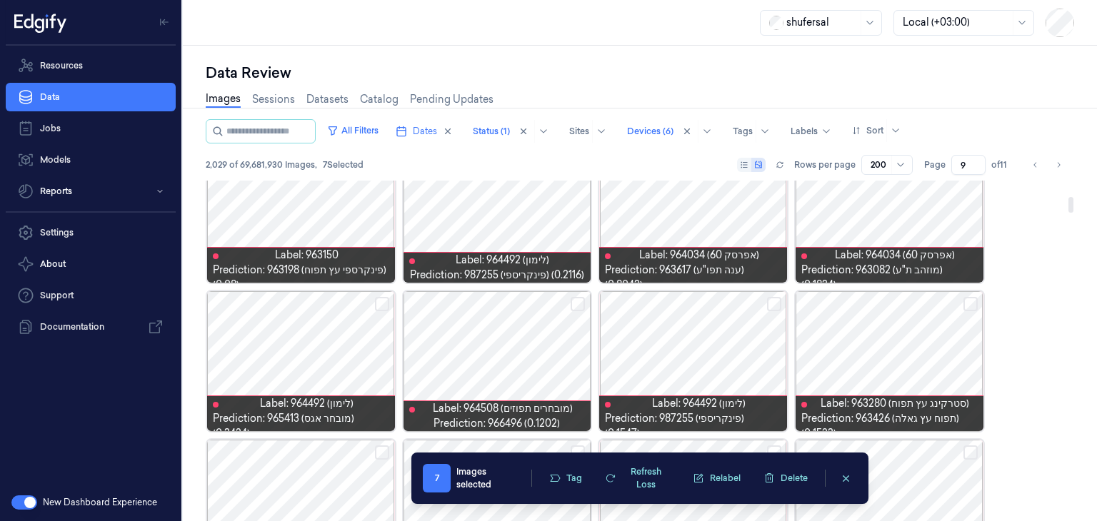
scroll to position [357, 0]
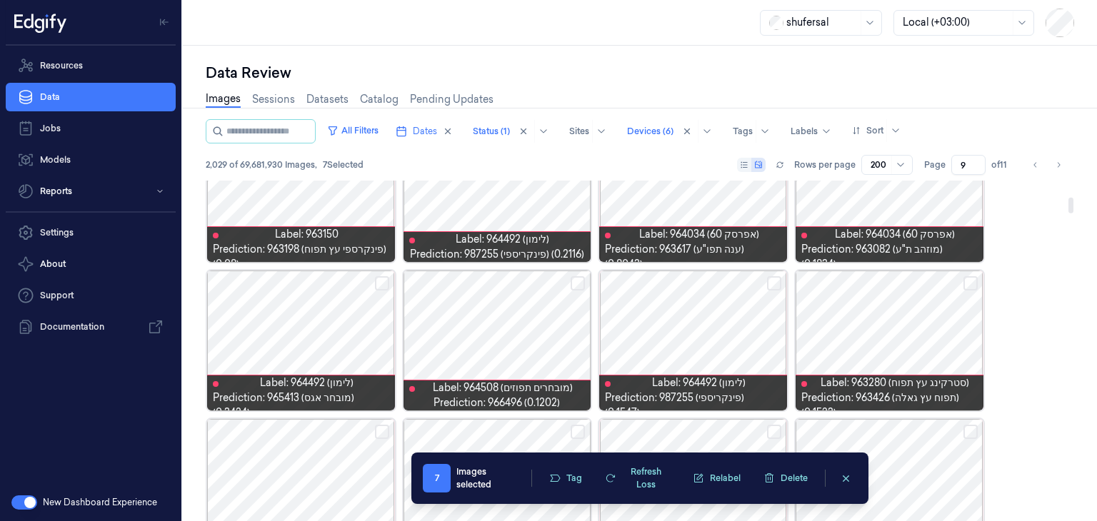
click at [774, 280] on button "Select row" at bounding box center [774, 283] width 14 height 14
click at [574, 282] on button "Select row" at bounding box center [577, 283] width 14 height 14
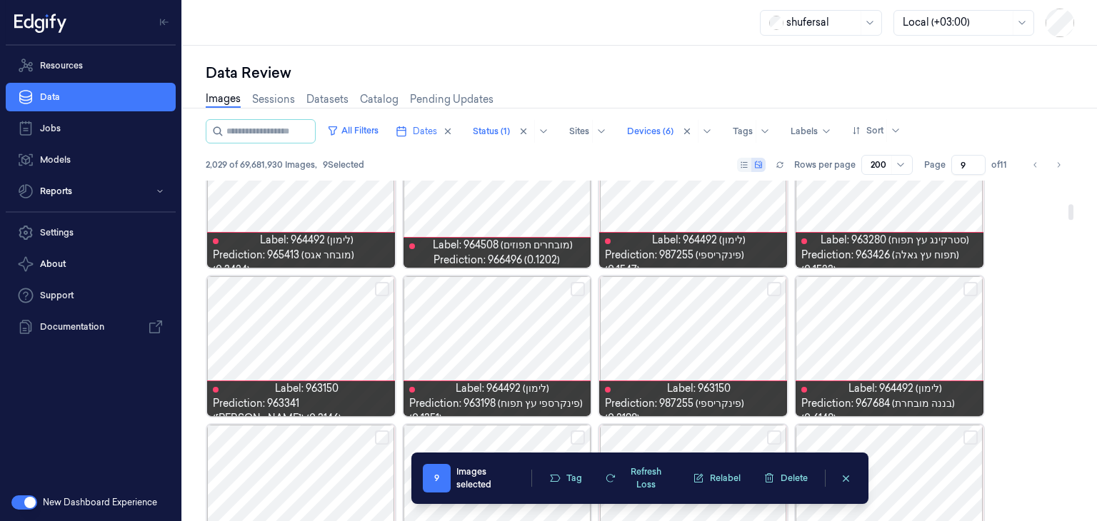
scroll to position [571, 0]
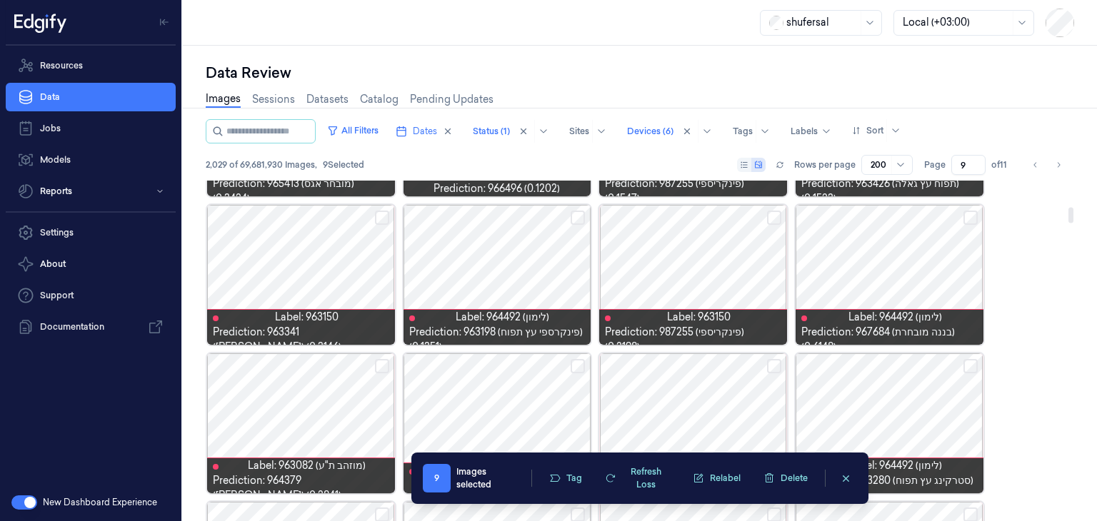
click at [578, 218] on button "Select row" at bounding box center [577, 218] width 14 height 14
click at [967, 218] on button "Select row" at bounding box center [970, 218] width 14 height 14
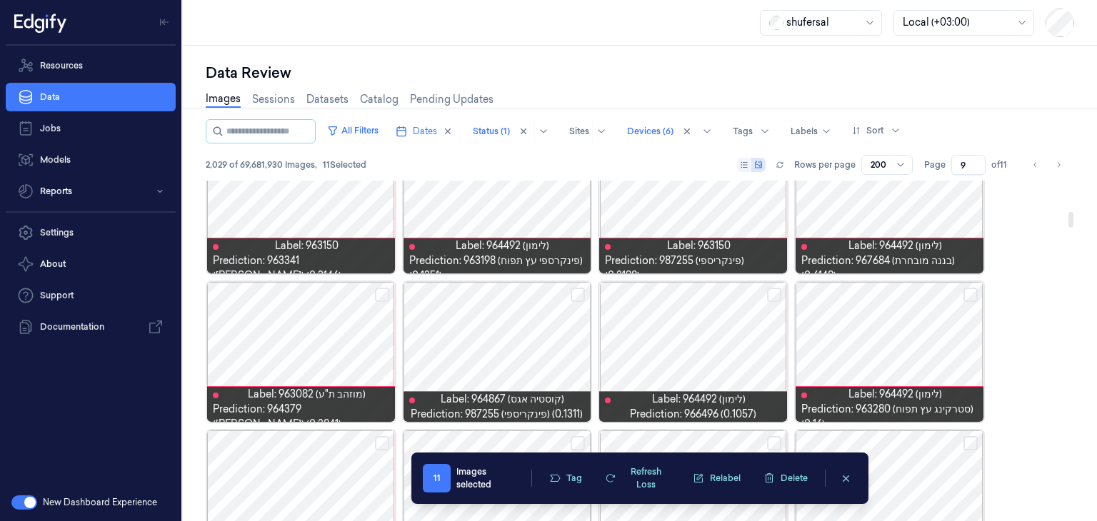
scroll to position [714, 0]
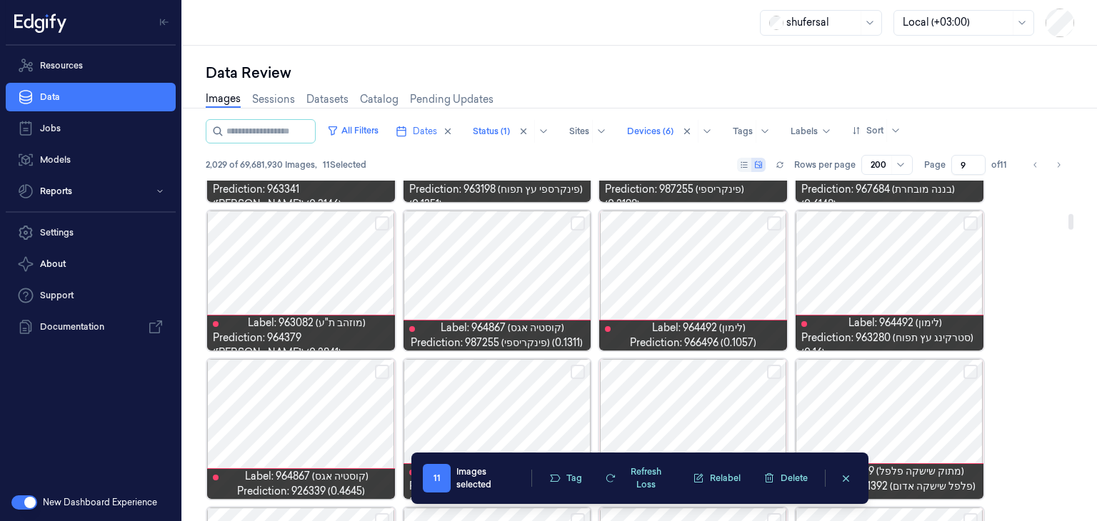
click at [975, 222] on button "Select row" at bounding box center [970, 223] width 14 height 14
click at [777, 218] on button "Select row" at bounding box center [774, 223] width 14 height 14
click at [582, 216] on button "Select row" at bounding box center [577, 223] width 14 height 14
click at [380, 219] on button "Select row" at bounding box center [382, 223] width 14 height 14
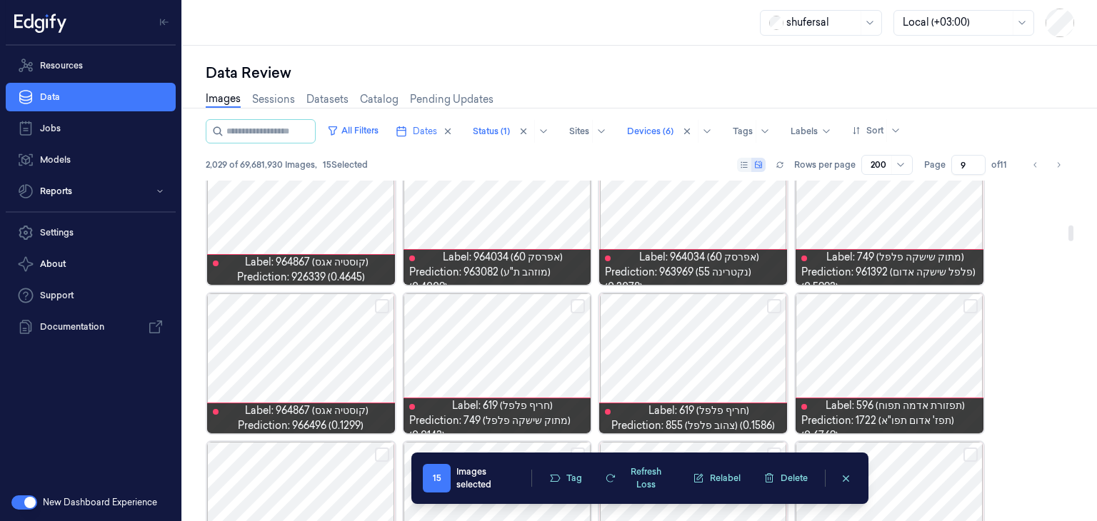
scroll to position [999, 0]
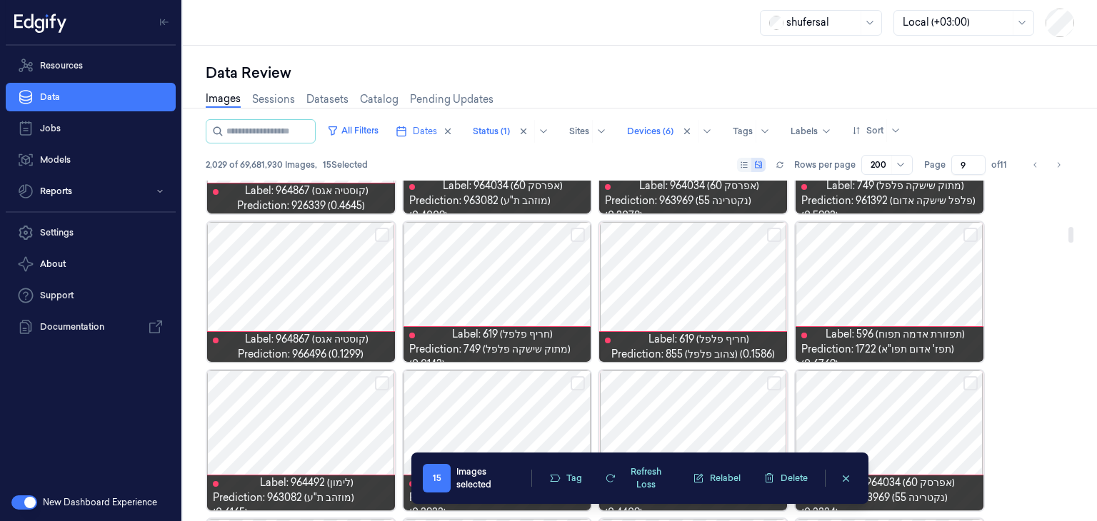
click at [774, 238] on button "Select row" at bounding box center [774, 235] width 14 height 14
click at [579, 235] on button "Select row" at bounding box center [577, 235] width 14 height 14
click at [385, 232] on button "Select row" at bounding box center [382, 235] width 14 height 14
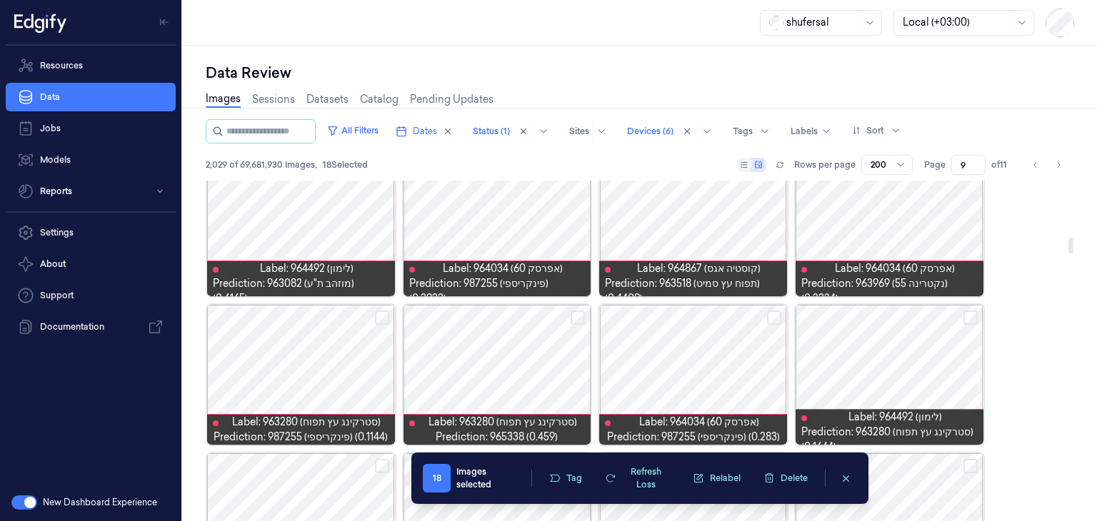
scroll to position [1285, 0]
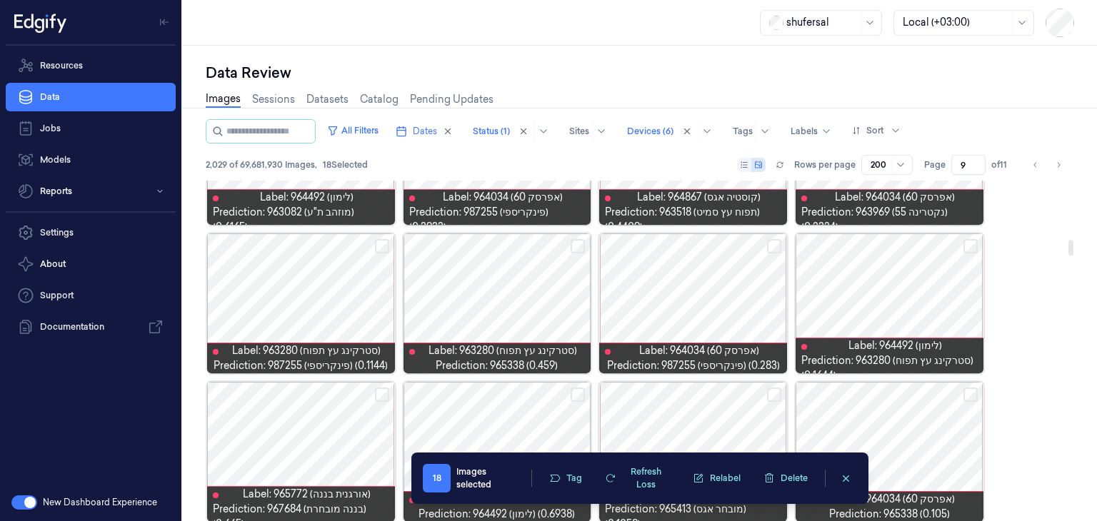
click at [971, 246] on button "Select row" at bounding box center [970, 246] width 14 height 14
click at [572, 243] on button "Select row" at bounding box center [577, 246] width 14 height 14
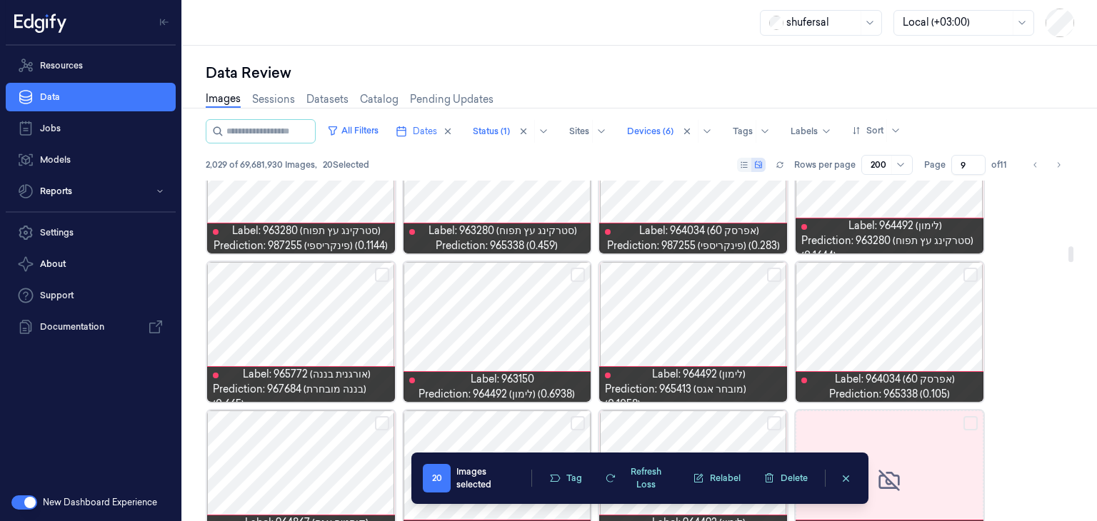
scroll to position [1428, 0]
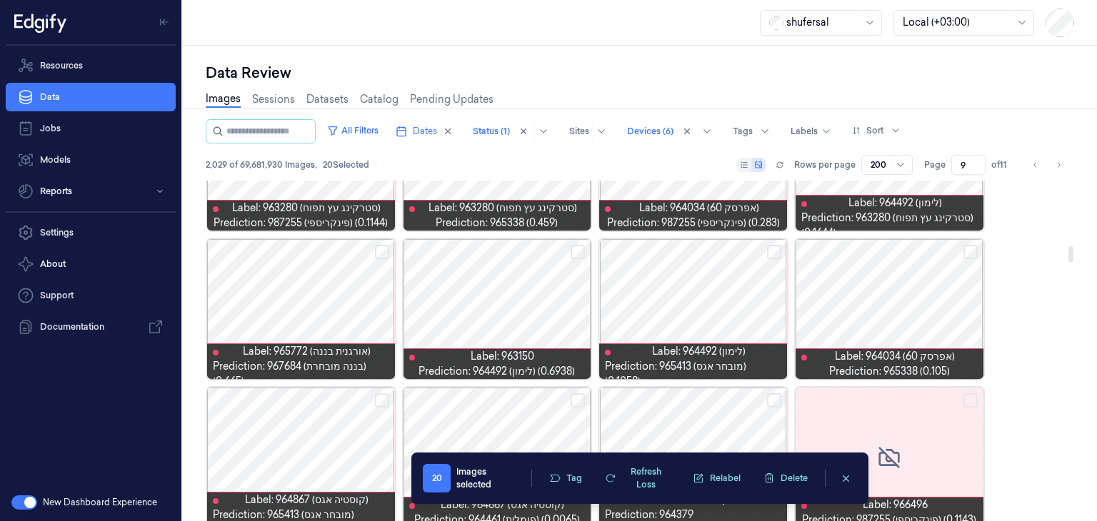
click at [775, 250] on button "Select row" at bounding box center [774, 252] width 14 height 14
click at [969, 248] on button "Select row" at bounding box center [970, 252] width 14 height 14
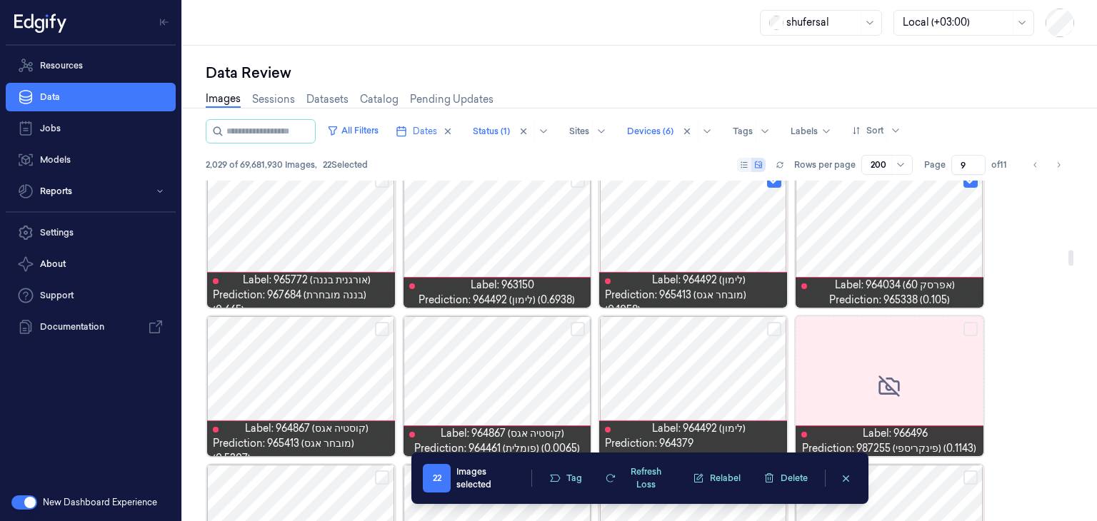
scroll to position [1571, 0]
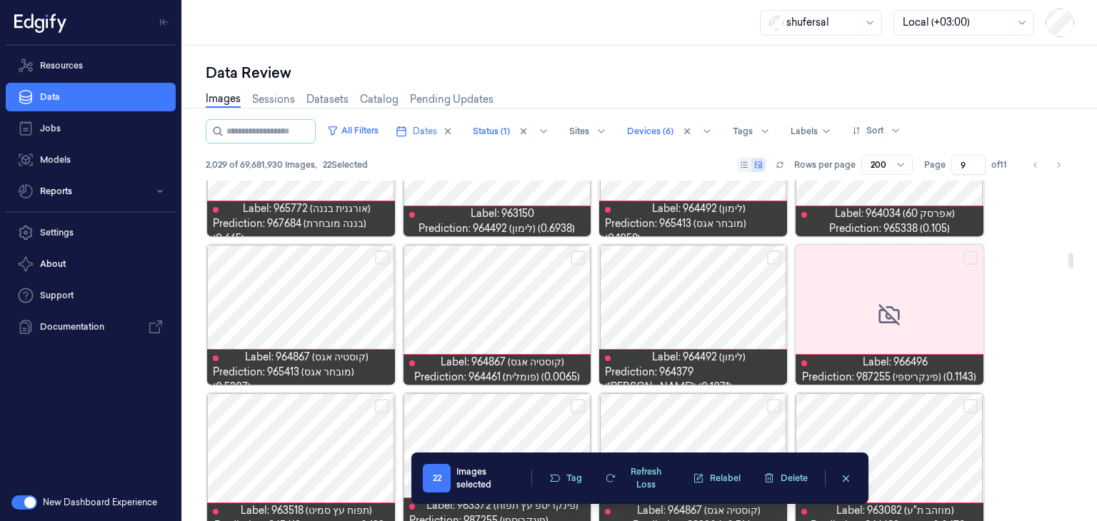
click at [777, 258] on button "Select row" at bounding box center [774, 258] width 14 height 14
click at [380, 256] on button "Select row" at bounding box center [382, 258] width 14 height 14
click at [568, 255] on div at bounding box center [497, 315] width 188 height 140
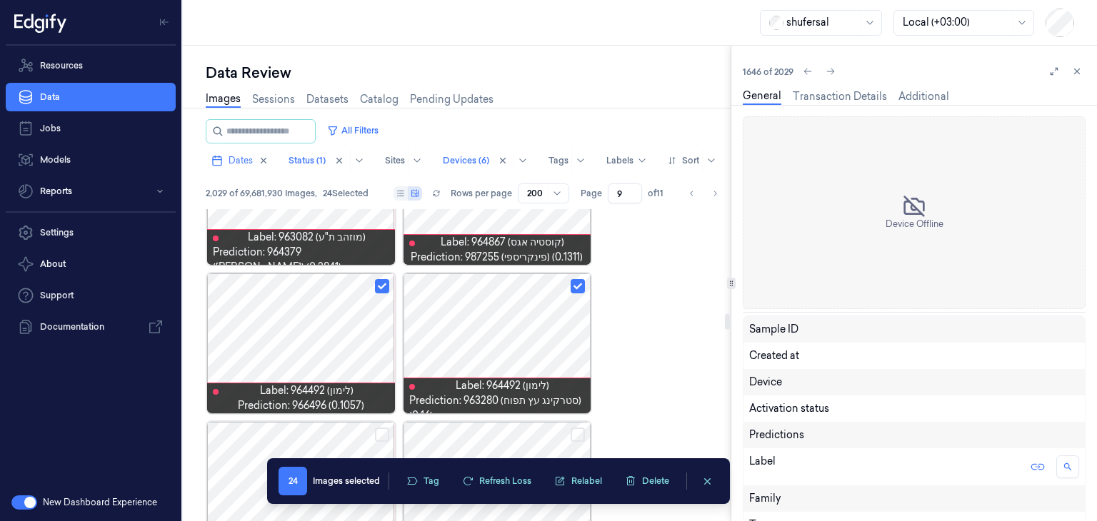
scroll to position [1534, 0]
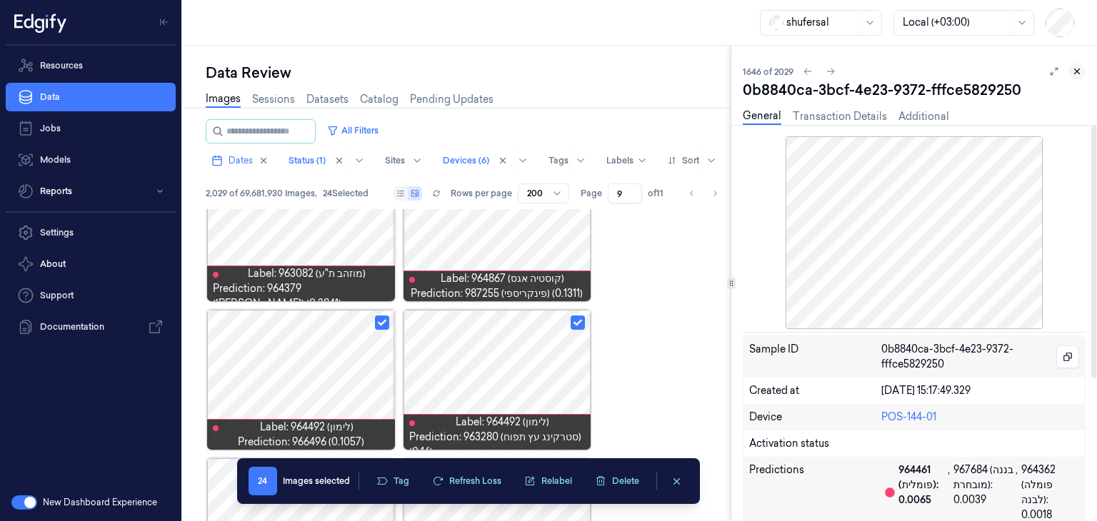
click at [1074, 65] on button at bounding box center [1076, 71] width 17 height 17
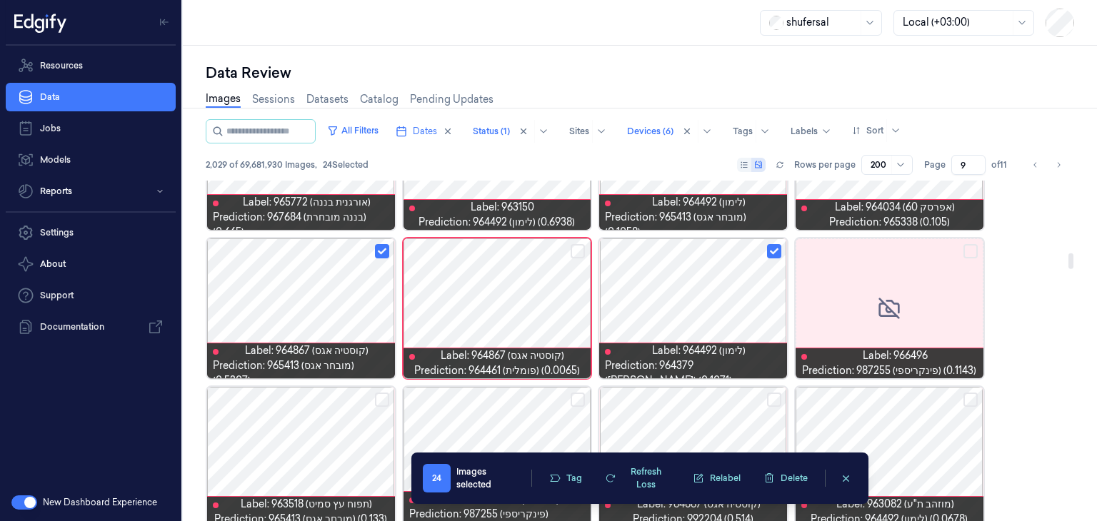
click at [576, 249] on button "Select row" at bounding box center [577, 251] width 14 height 14
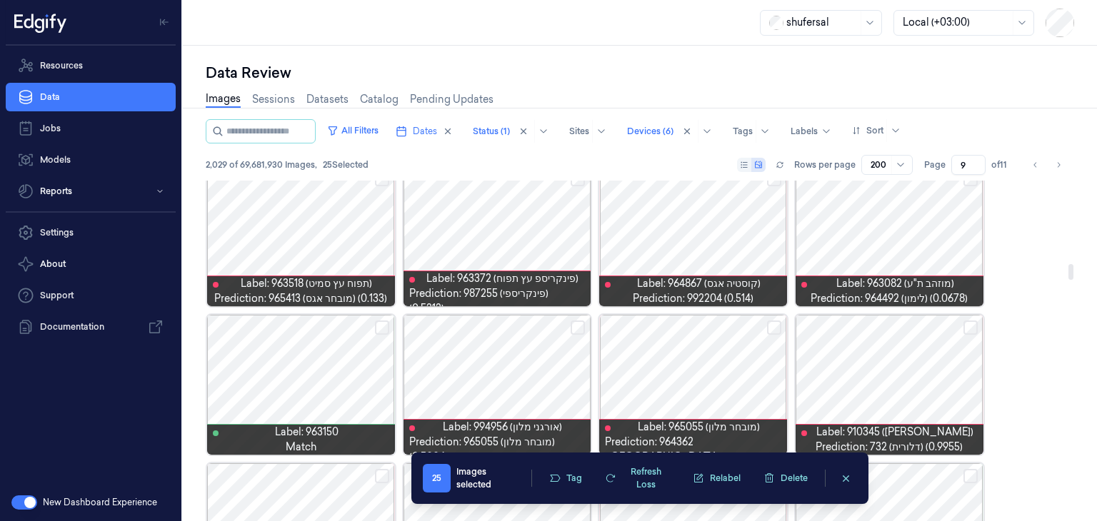
scroll to position [1820, 0]
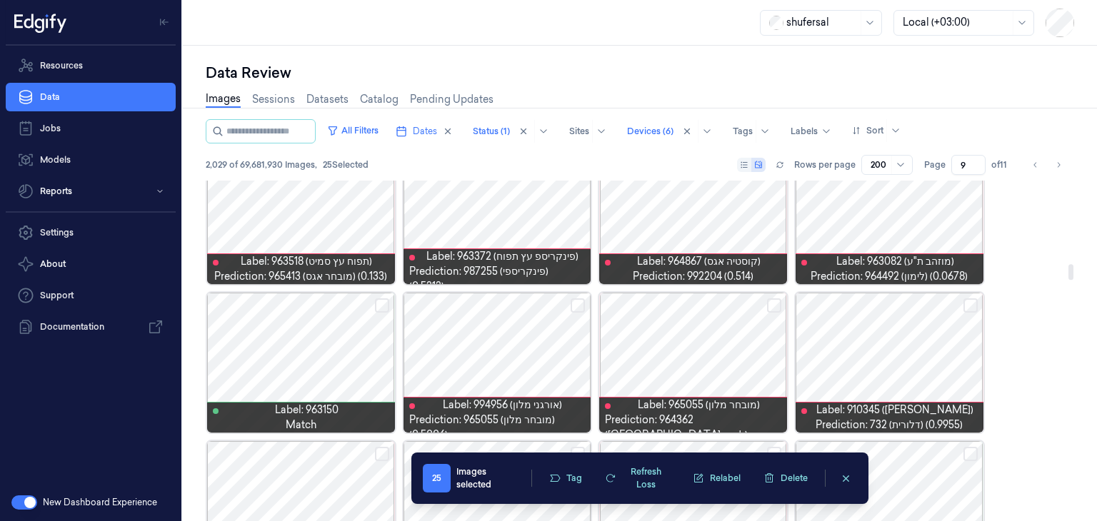
click at [972, 303] on button "Select row" at bounding box center [970, 305] width 14 height 14
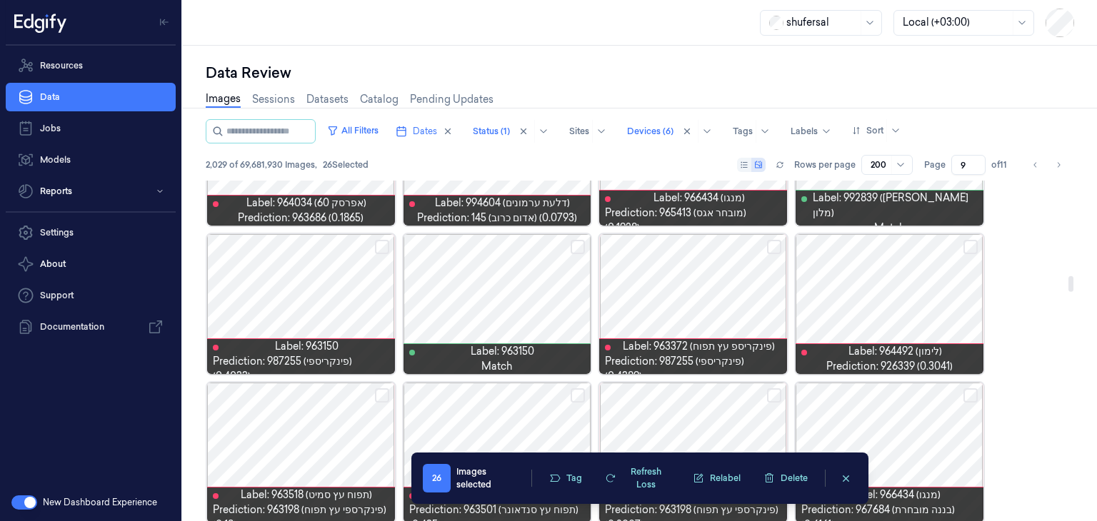
scroll to position [2177, 0]
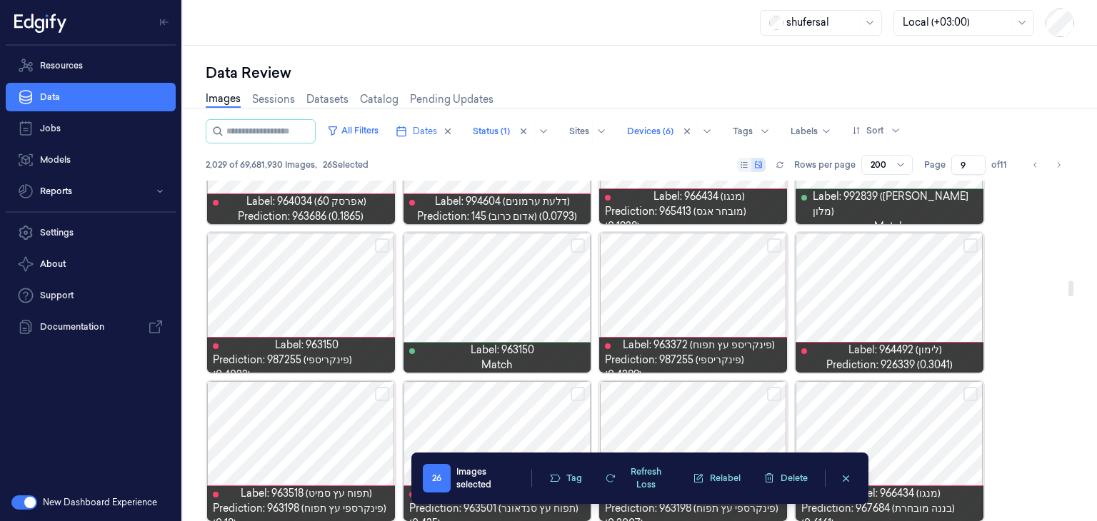
click at [578, 246] on button "Select row" at bounding box center [577, 245] width 14 height 14
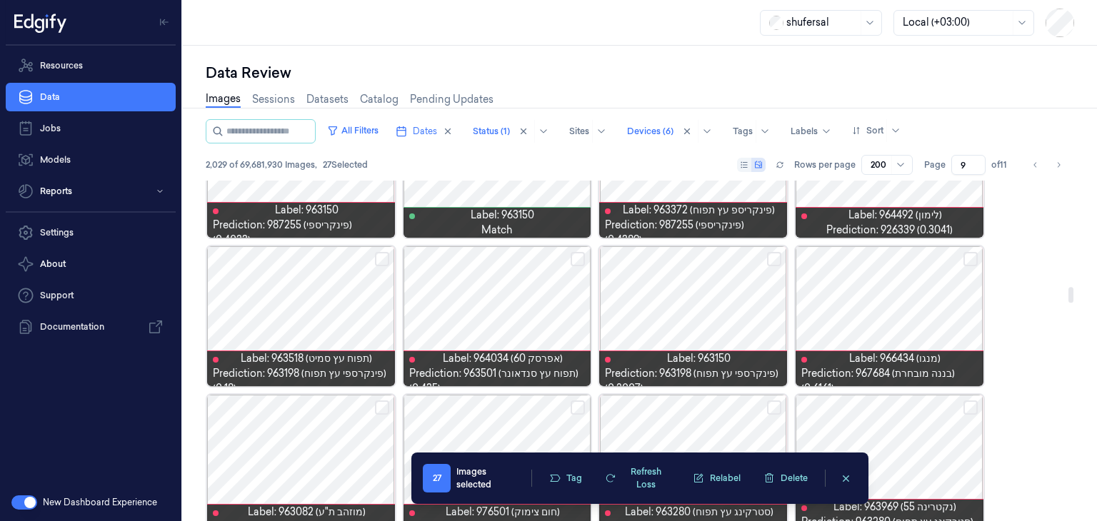
scroll to position [2319, 0]
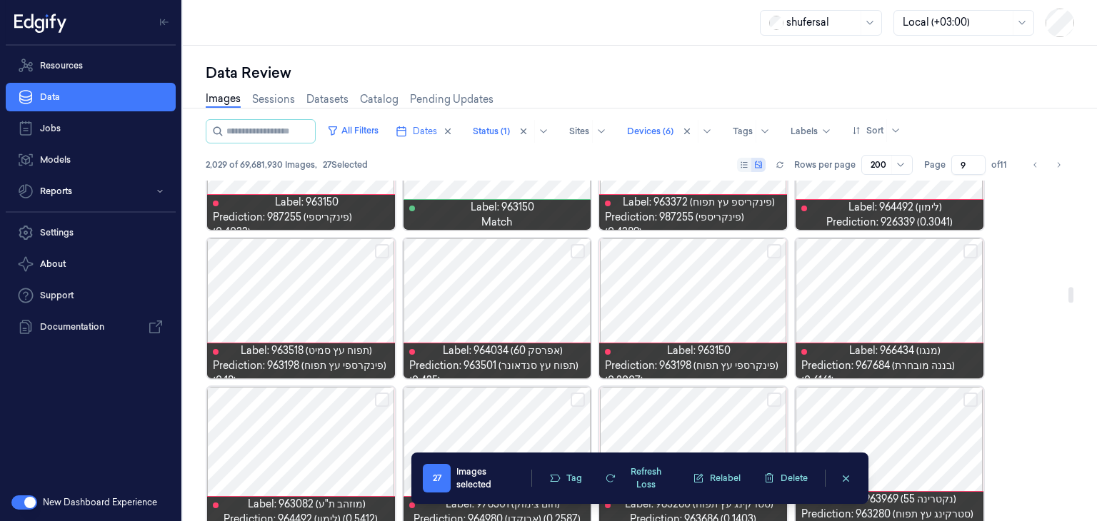
click at [376, 248] on button "Select row" at bounding box center [382, 251] width 14 height 14
click at [970, 253] on button "Select row" at bounding box center [970, 251] width 14 height 14
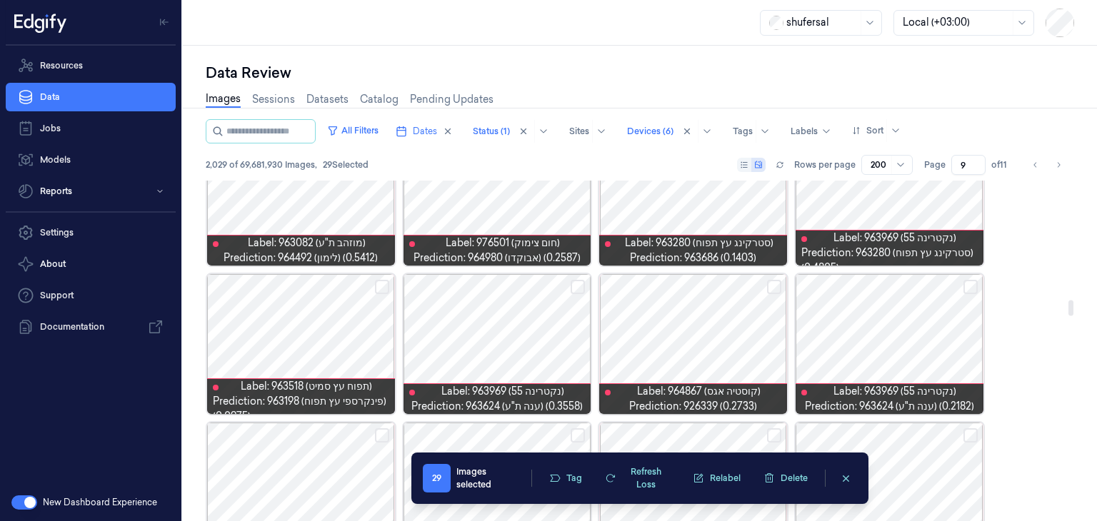
scroll to position [2605, 0]
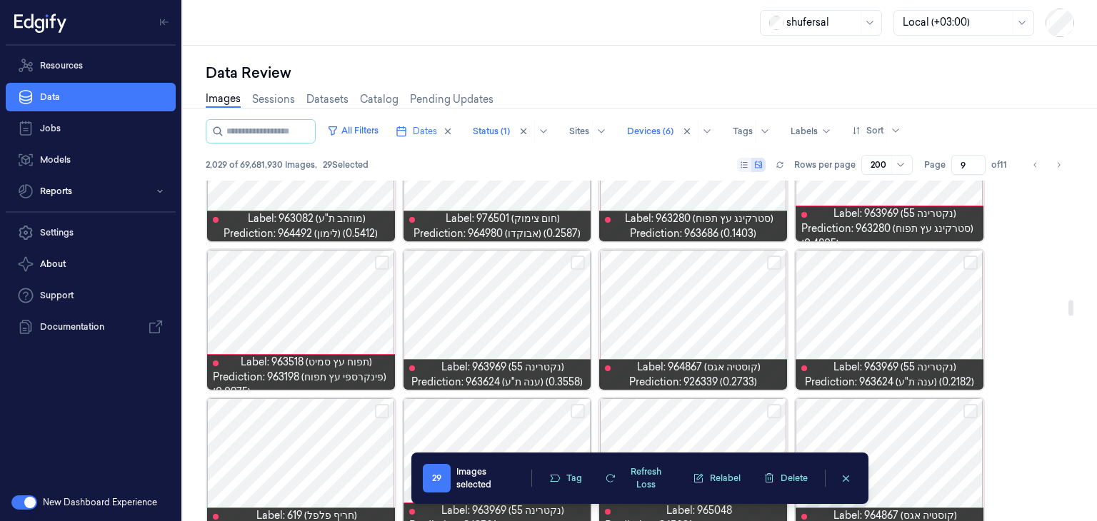
click at [377, 264] on button "Select row" at bounding box center [382, 263] width 14 height 14
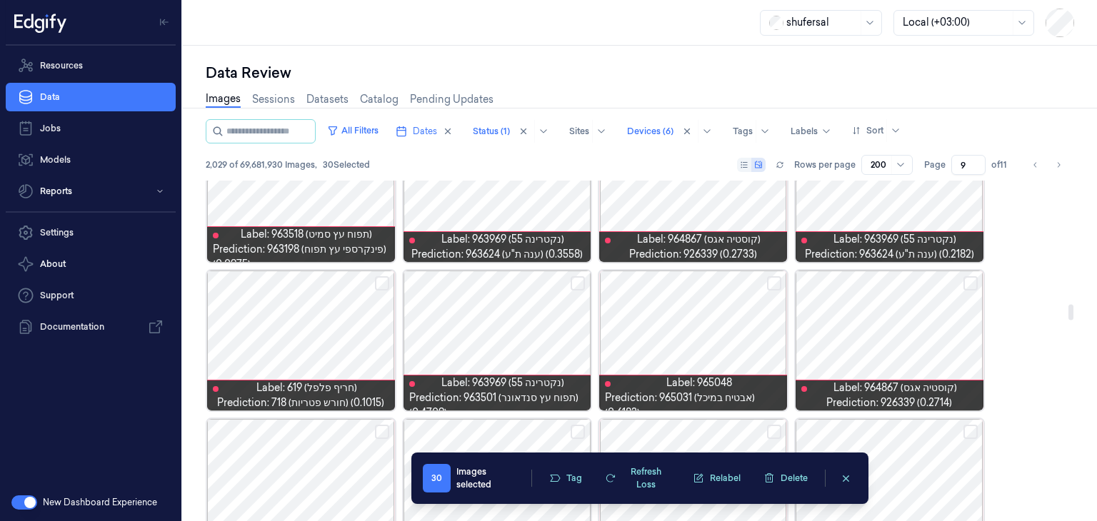
scroll to position [2748, 0]
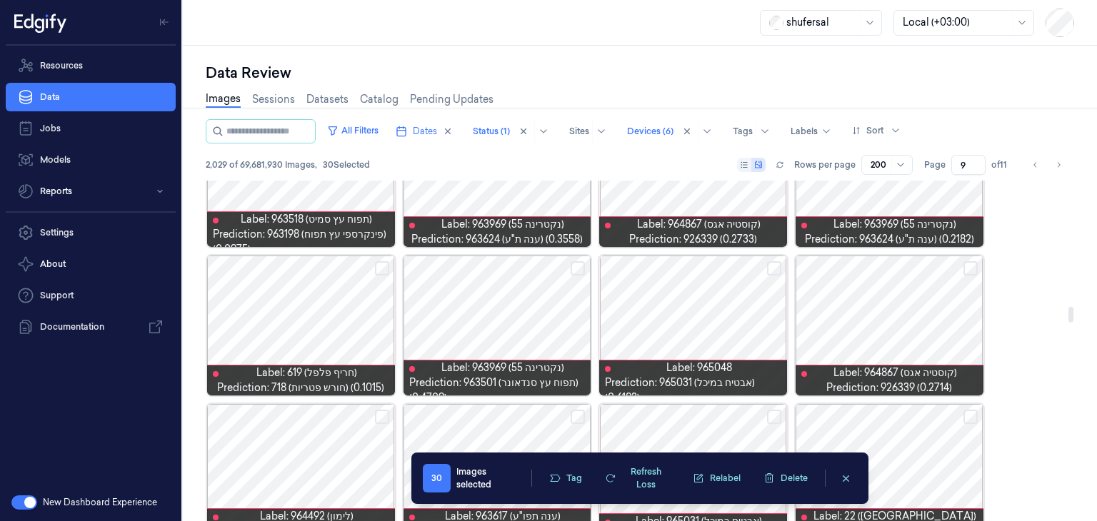
click at [380, 263] on button "Select row" at bounding box center [382, 268] width 14 height 14
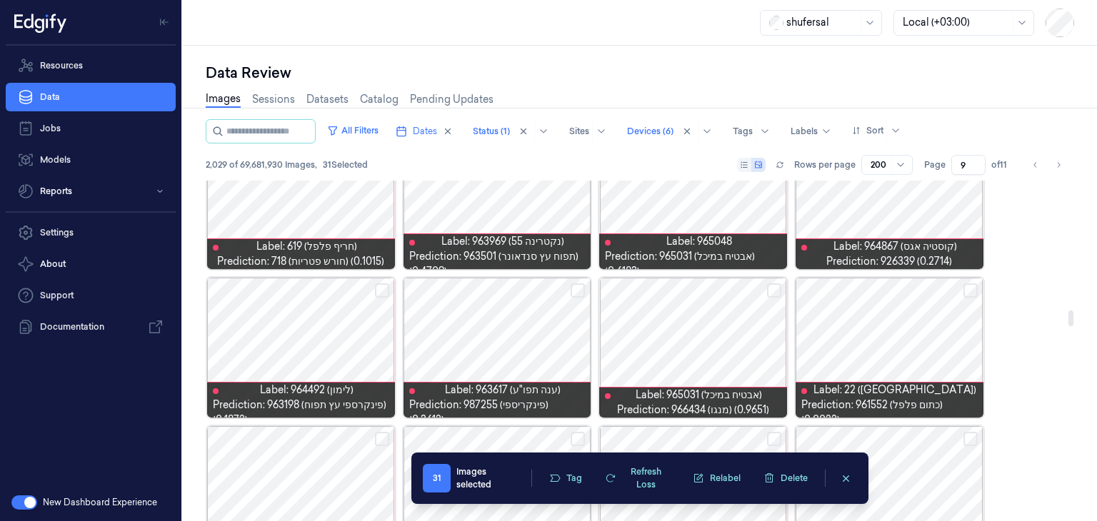
scroll to position [2890, 0]
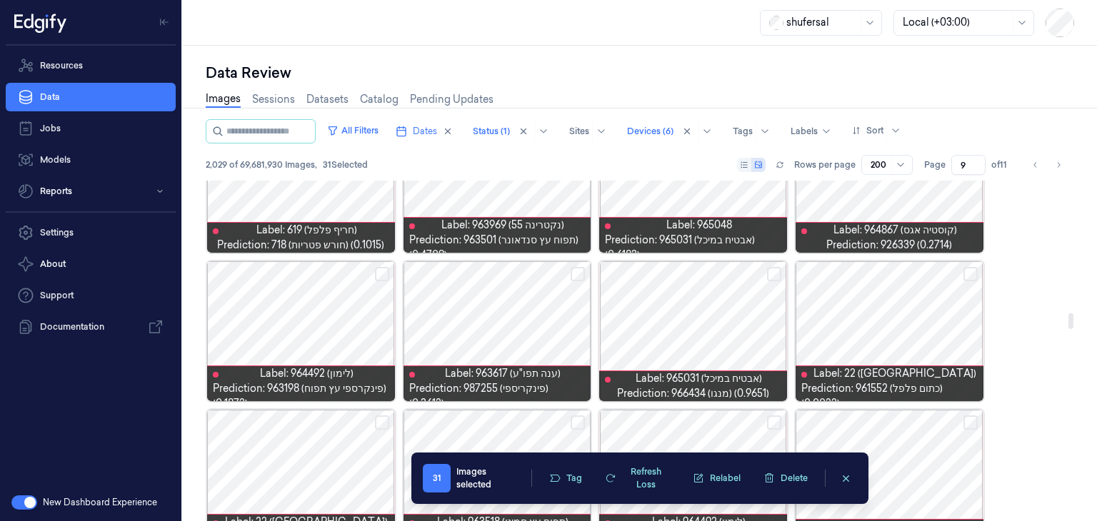
click at [385, 272] on button "Select row" at bounding box center [382, 274] width 14 height 14
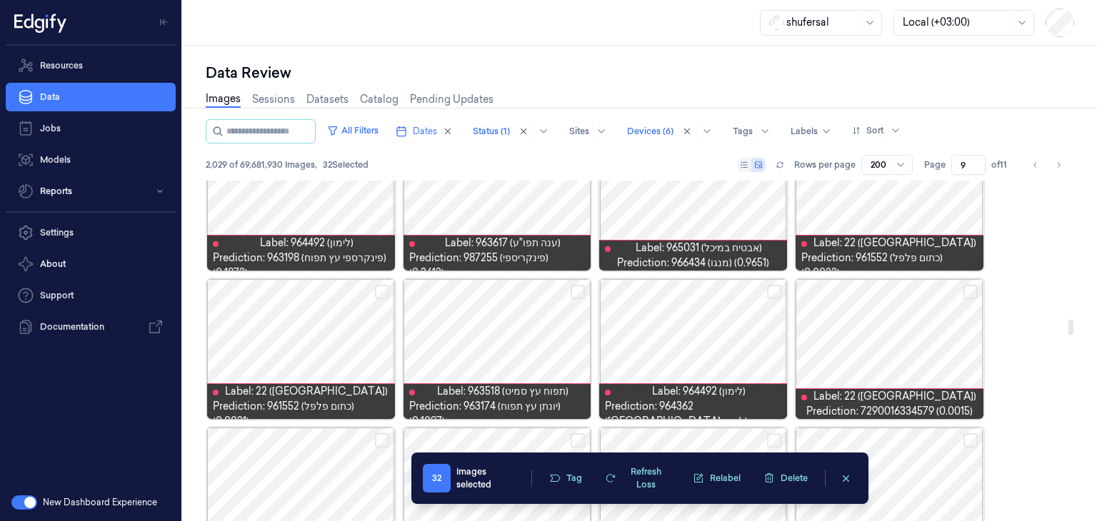
scroll to position [3033, 0]
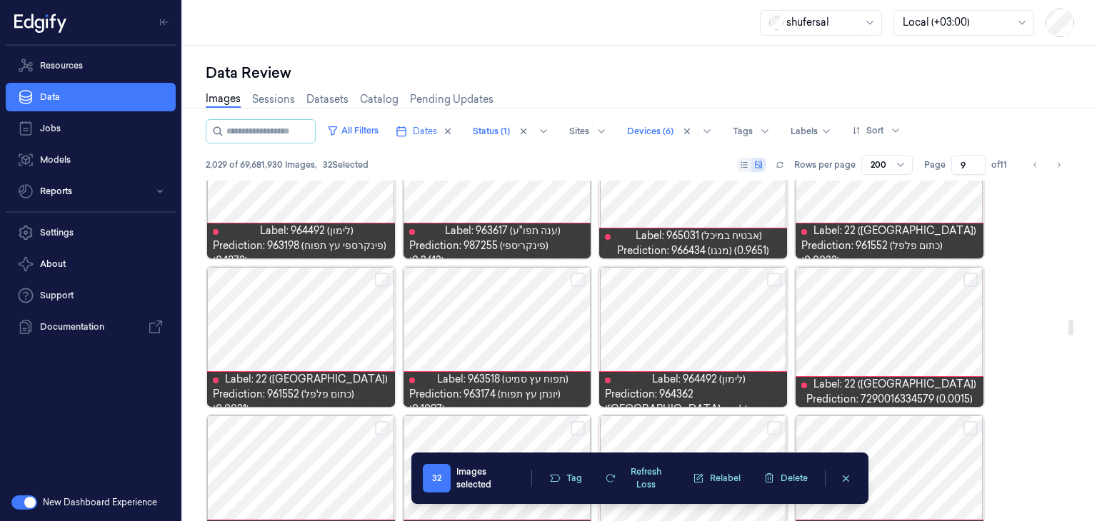
click at [777, 275] on button "Select row" at bounding box center [774, 280] width 14 height 14
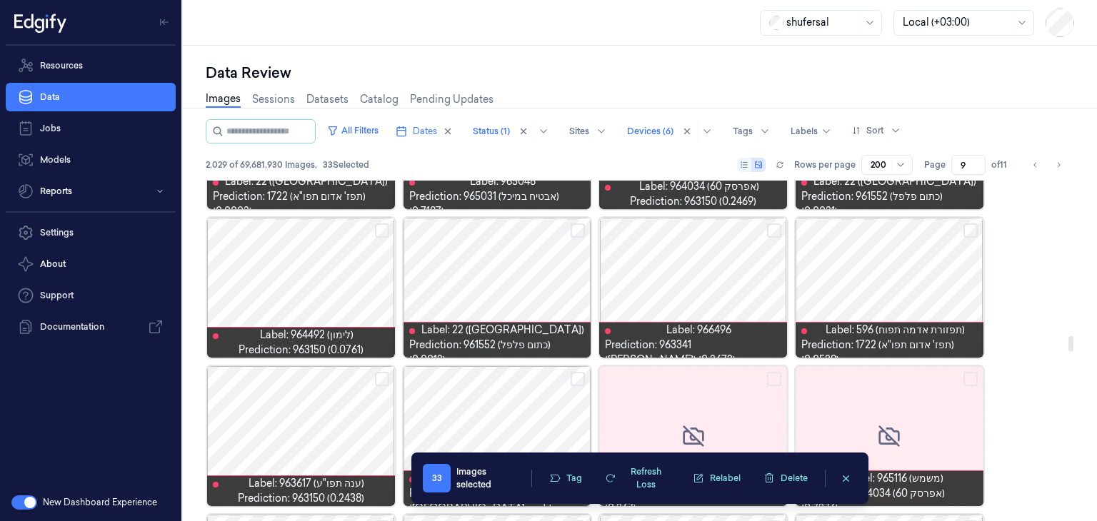
scroll to position [3390, 0]
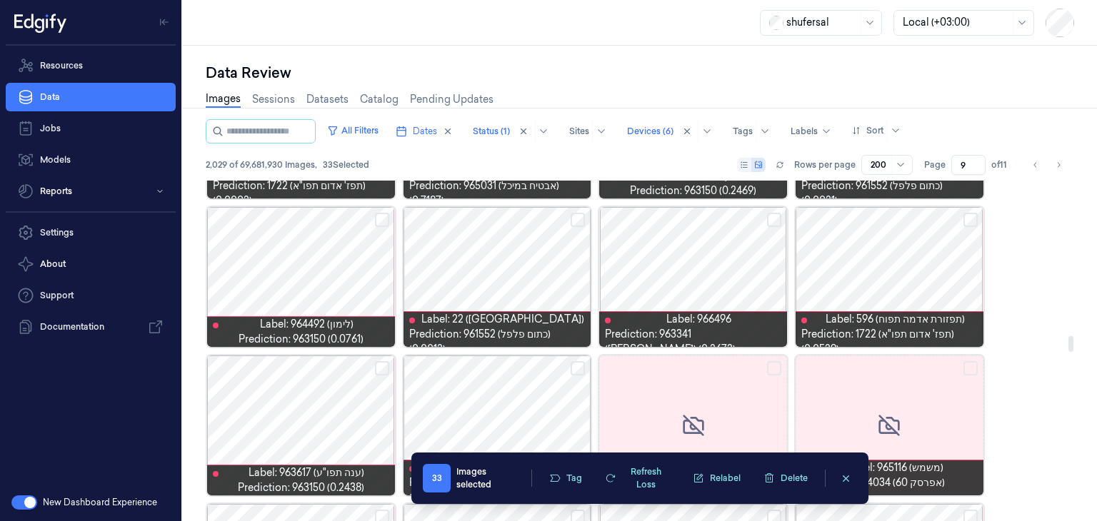
click at [378, 220] on button "Select row" at bounding box center [382, 220] width 14 height 14
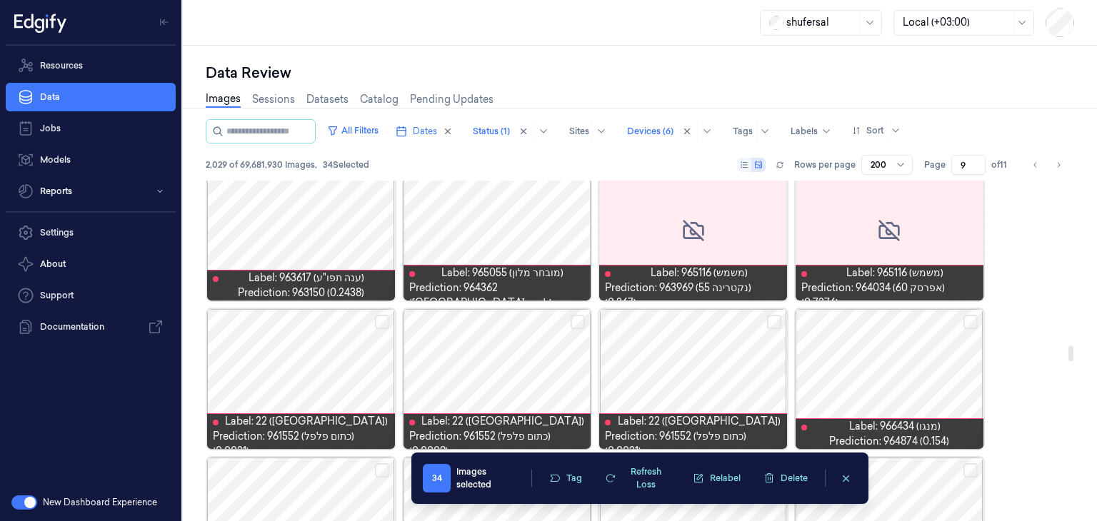
scroll to position [3604, 0]
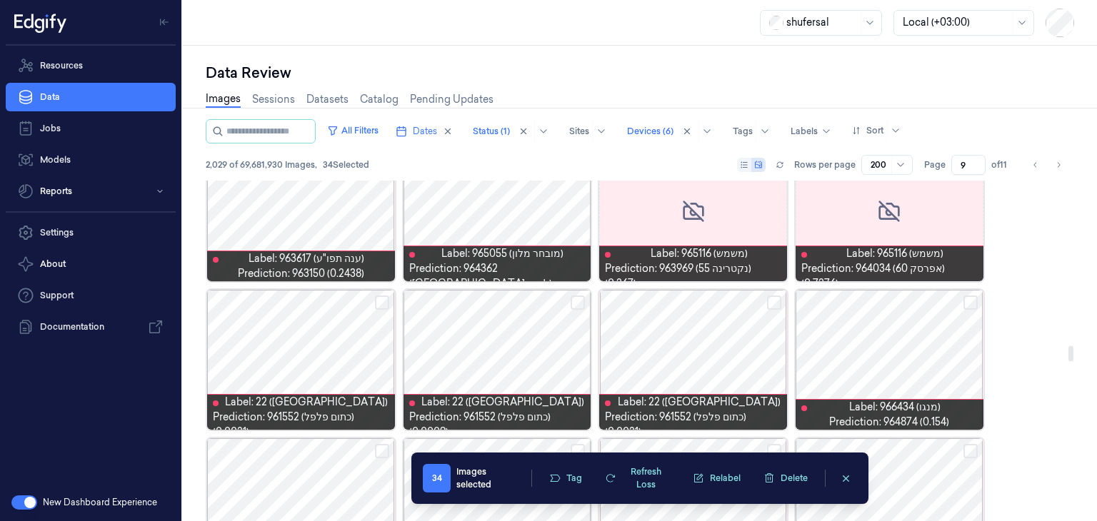
click at [969, 301] on button "Select row" at bounding box center [970, 303] width 14 height 14
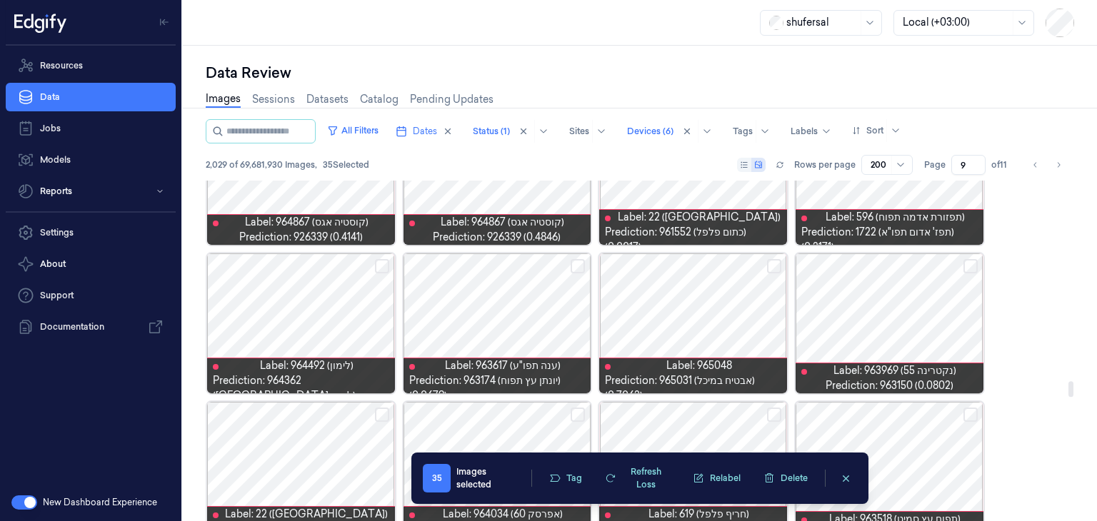
scroll to position [4390, 0]
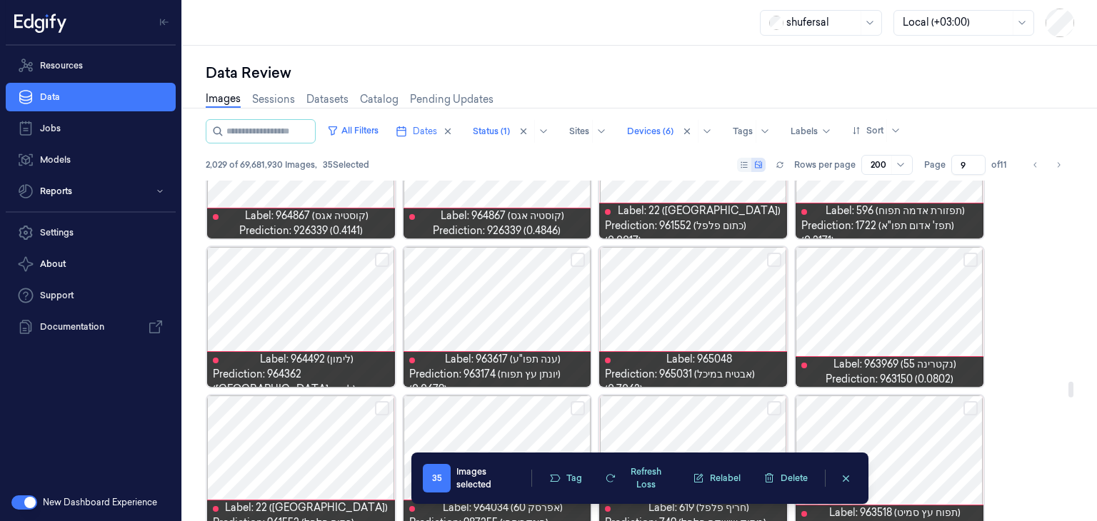
click at [971, 261] on button "Select row" at bounding box center [970, 260] width 14 height 14
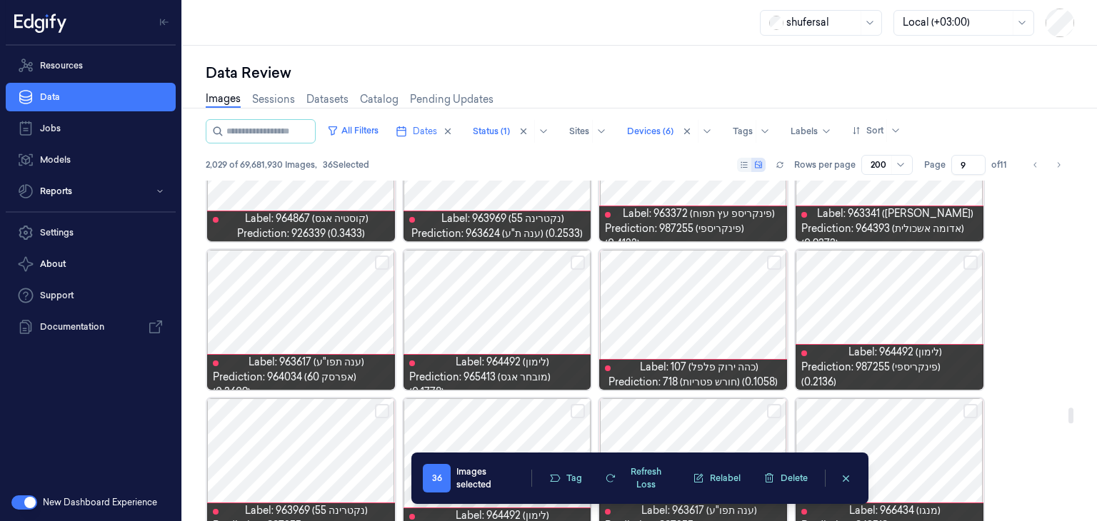
scroll to position [4961, 0]
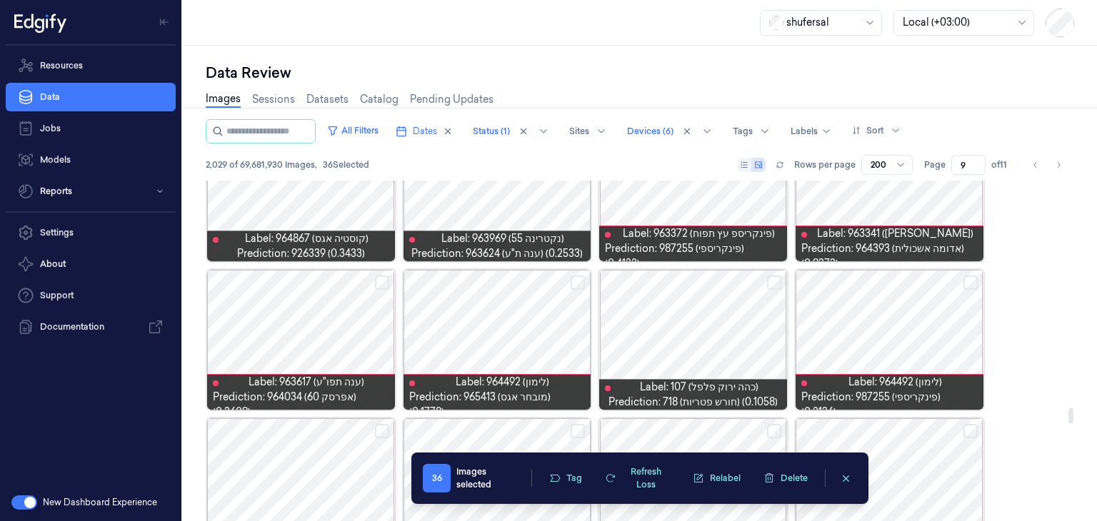
click at [378, 276] on button "Select row" at bounding box center [382, 283] width 14 height 14
click at [585, 276] on div at bounding box center [497, 340] width 188 height 140
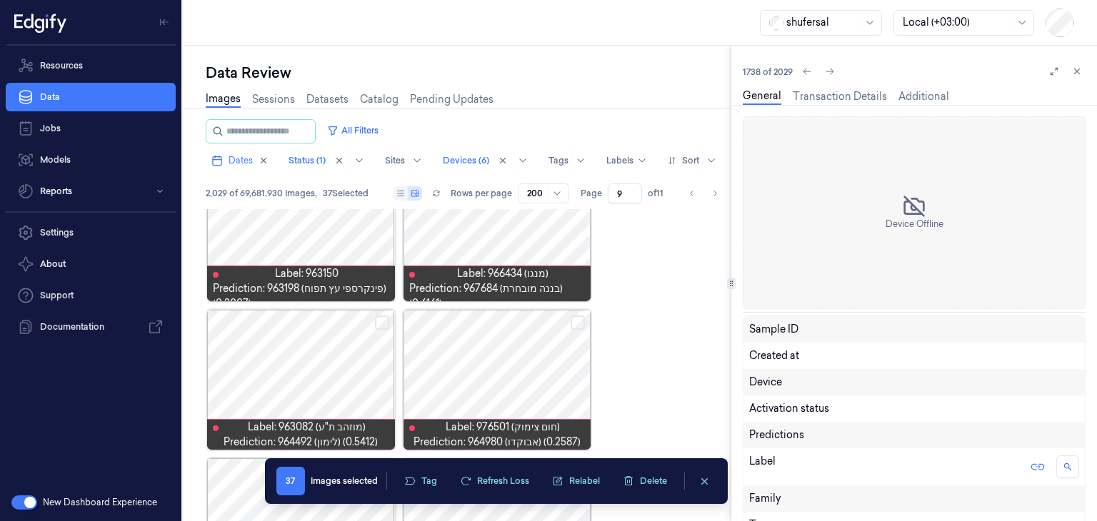
scroll to position [7325, 0]
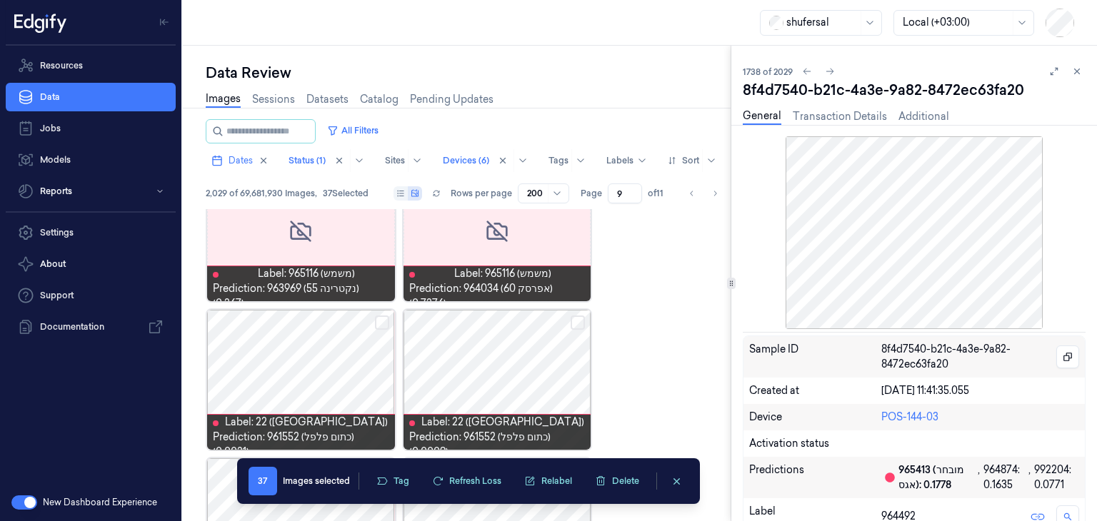
drag, startPoint x: 1079, startPoint y: 71, endPoint x: 1068, endPoint y: 102, distance: 32.8
click at [1079, 72] on icon at bounding box center [1077, 71] width 10 height 10
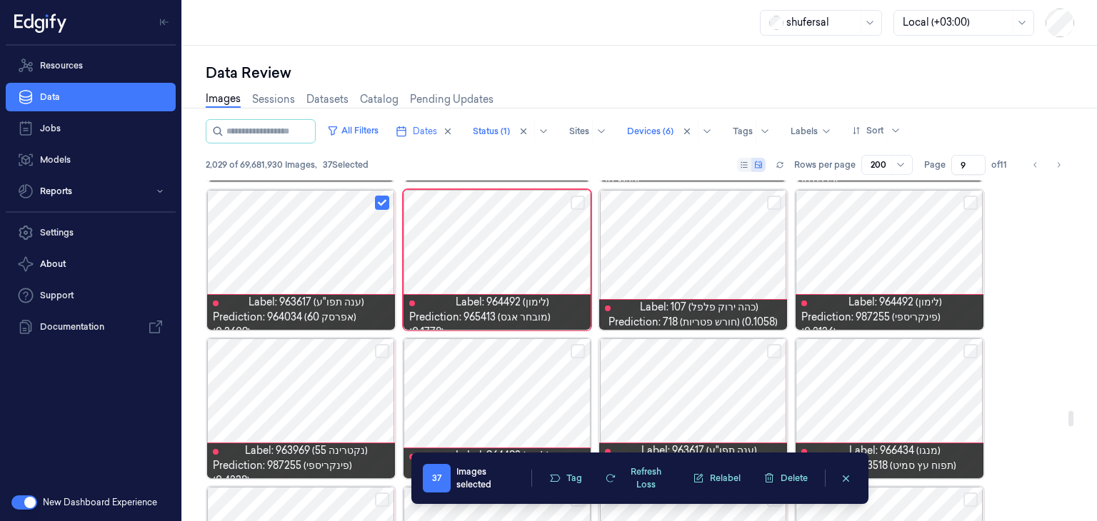
scroll to position [4969, 0]
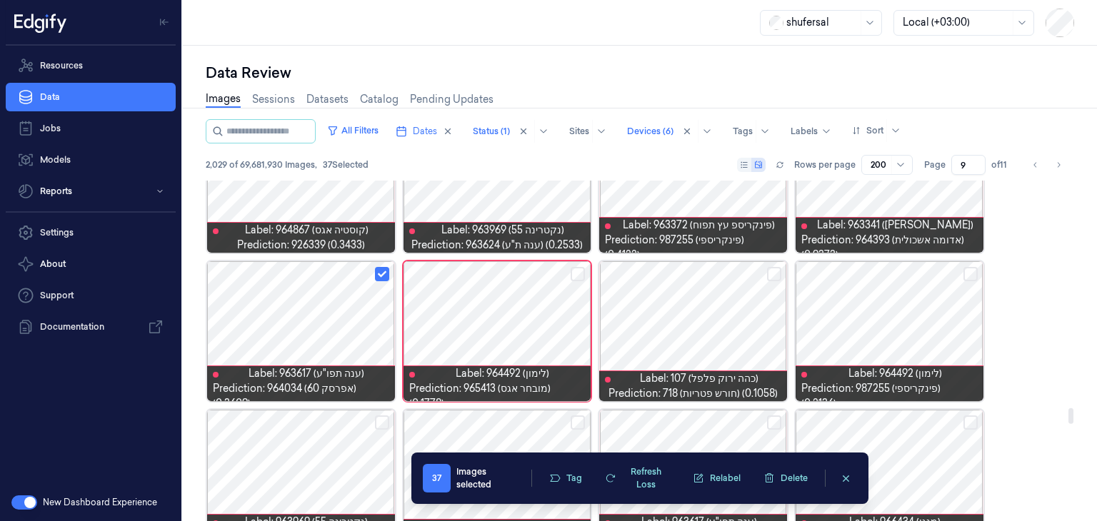
click at [583, 270] on button "Select row" at bounding box center [577, 274] width 14 height 14
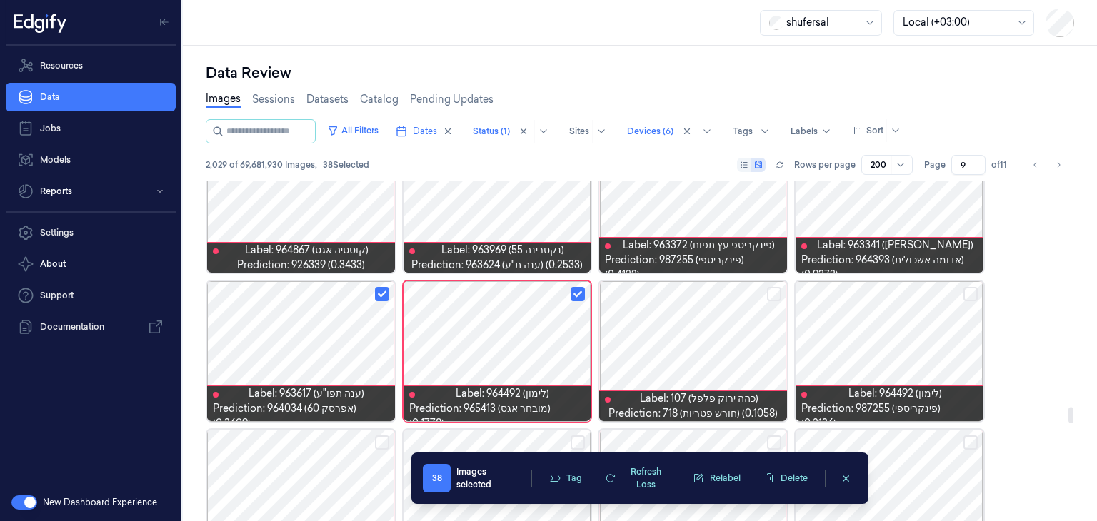
click at [772, 292] on button "Select row" at bounding box center [774, 294] width 14 height 14
click at [967, 289] on button "Select row" at bounding box center [970, 294] width 14 height 14
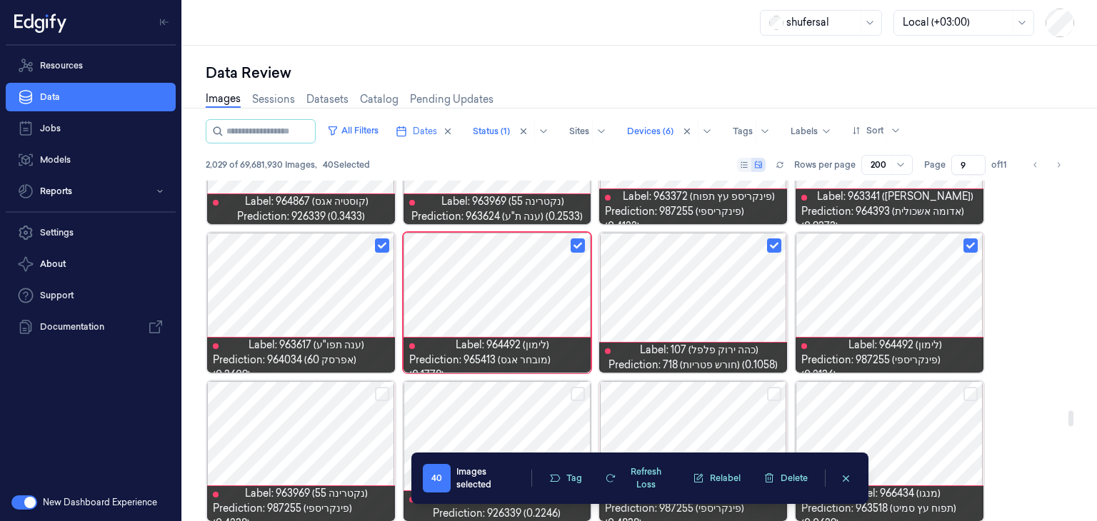
scroll to position [5092, 0]
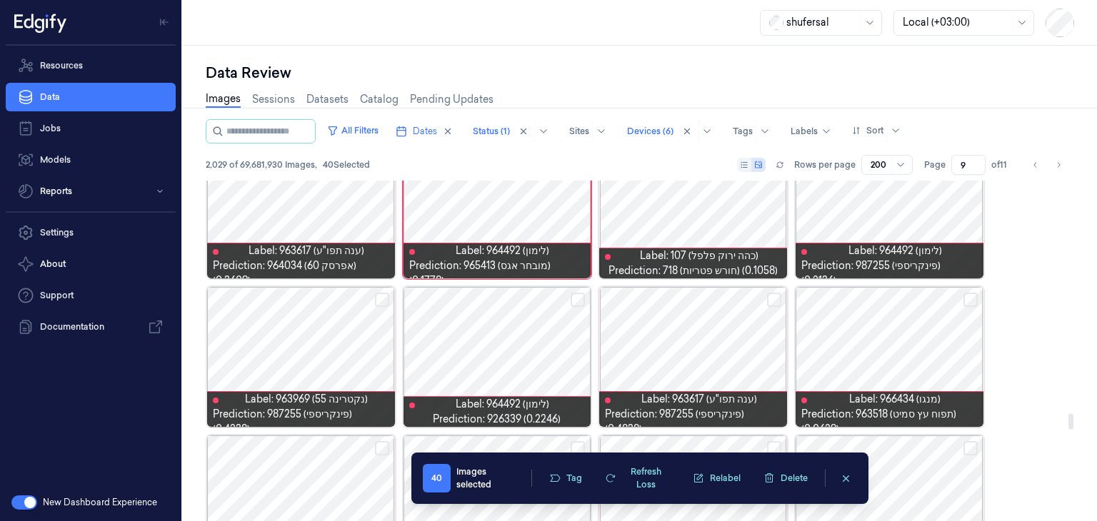
click at [971, 300] on button "Select row" at bounding box center [970, 300] width 14 height 14
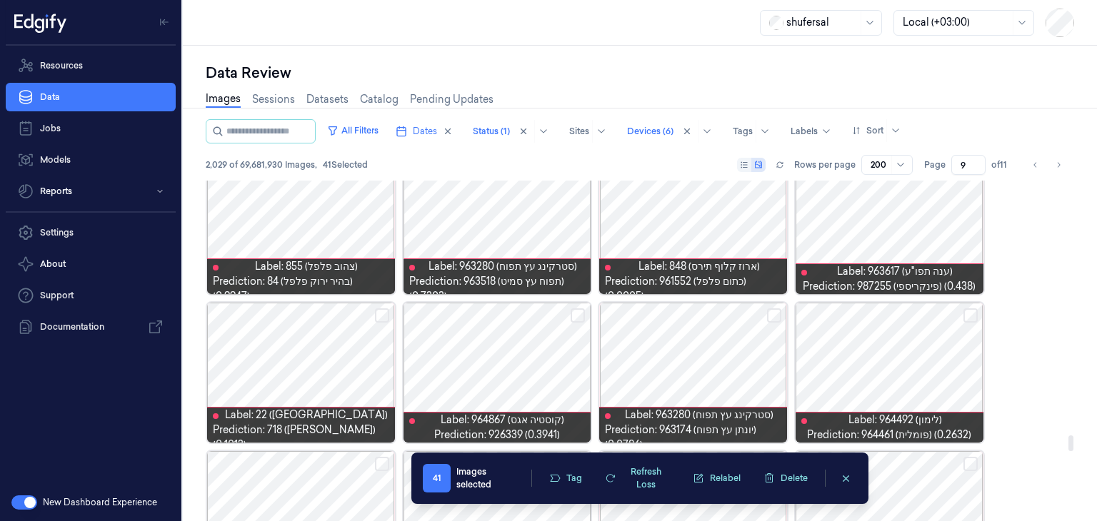
scroll to position [5592, 0]
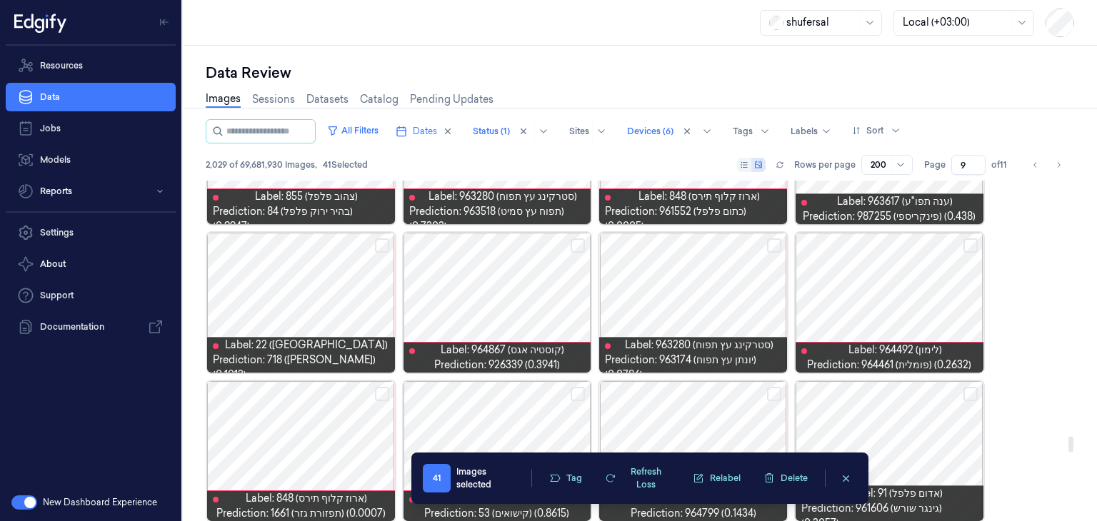
click at [967, 243] on button "Select row" at bounding box center [970, 245] width 14 height 14
click at [771, 241] on button "Select row" at bounding box center [774, 245] width 14 height 14
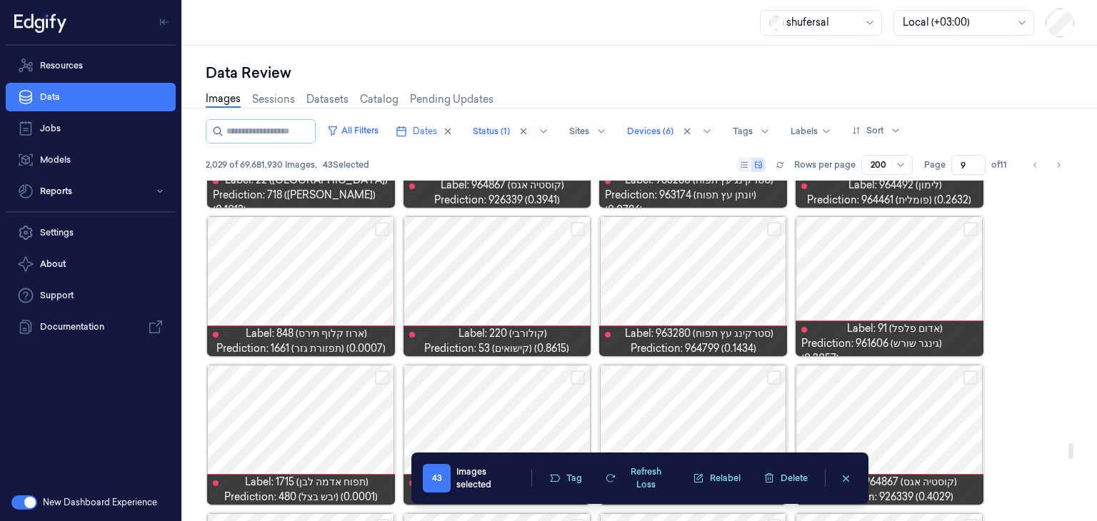
scroll to position [5735, 0]
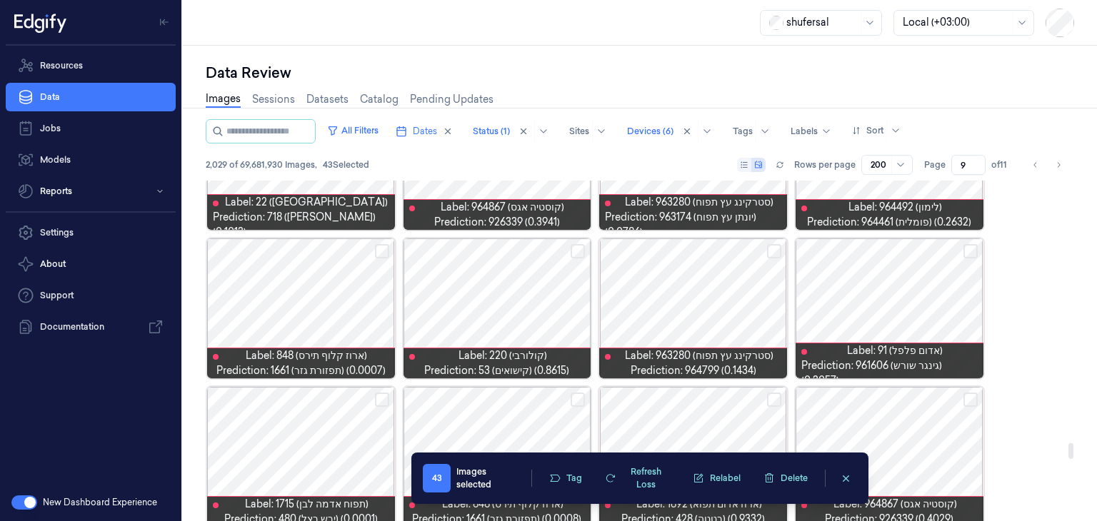
click at [965, 246] on button "Select row" at bounding box center [970, 251] width 14 height 14
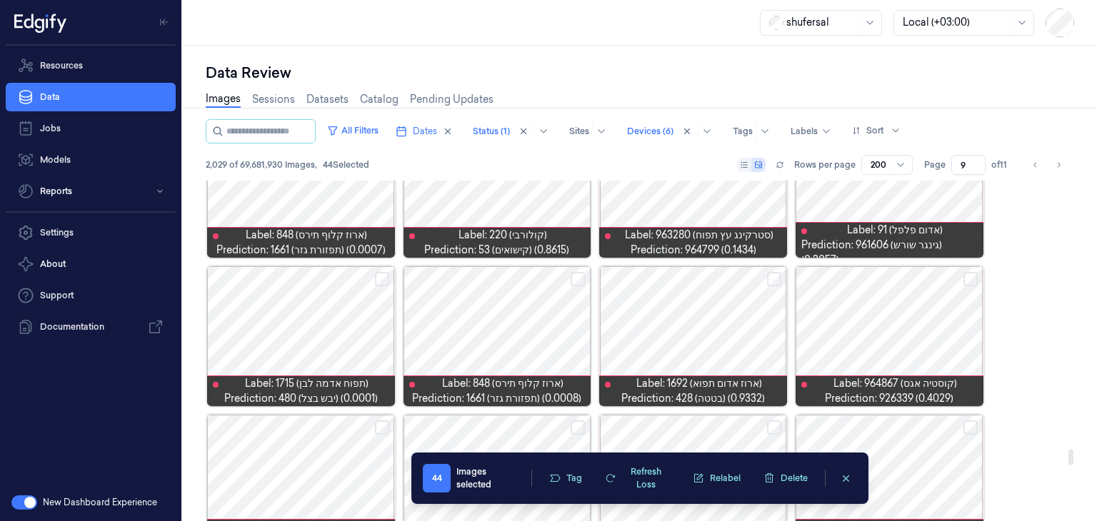
scroll to position [5877, 0]
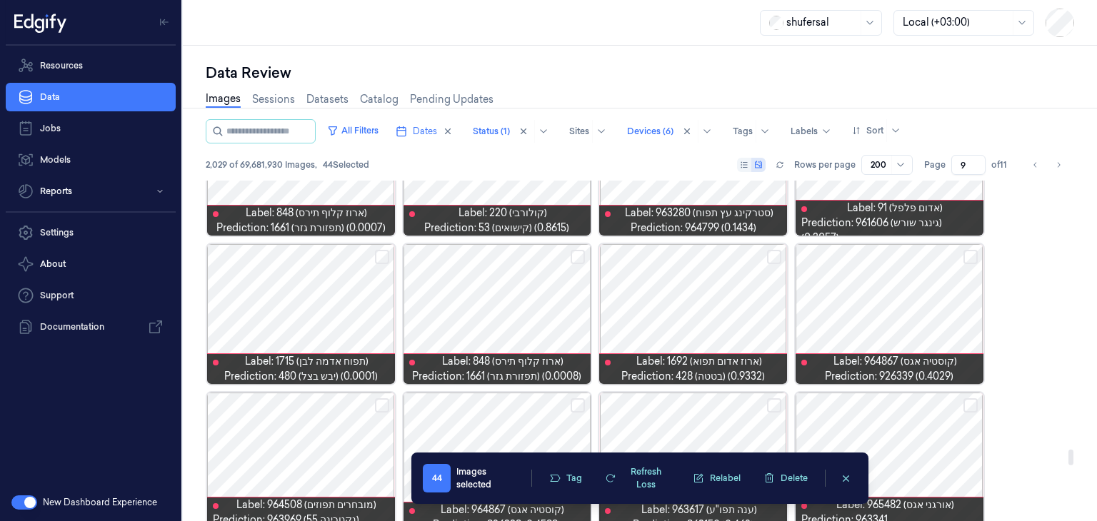
click at [777, 257] on button "Select row" at bounding box center [774, 257] width 14 height 14
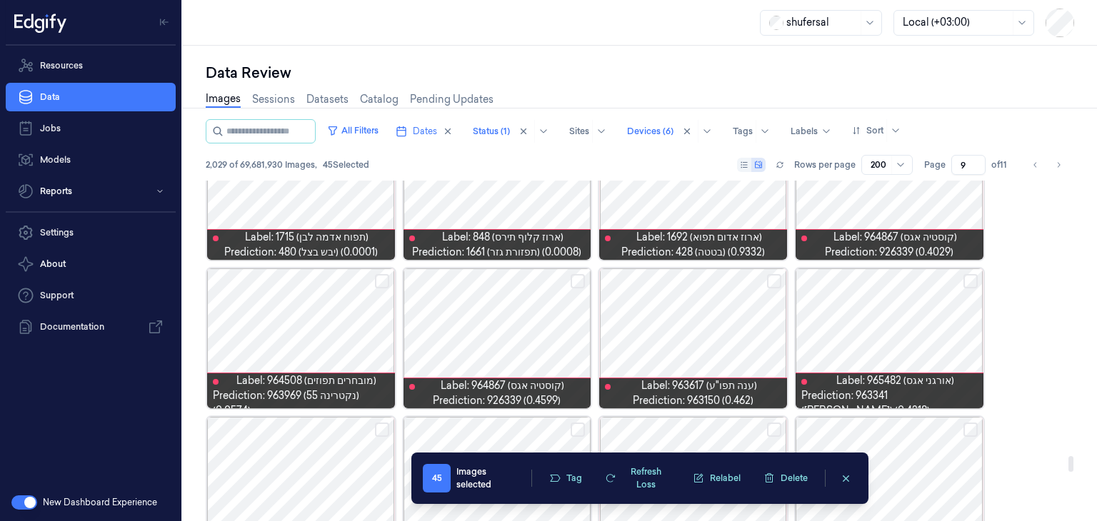
scroll to position [6020, 0]
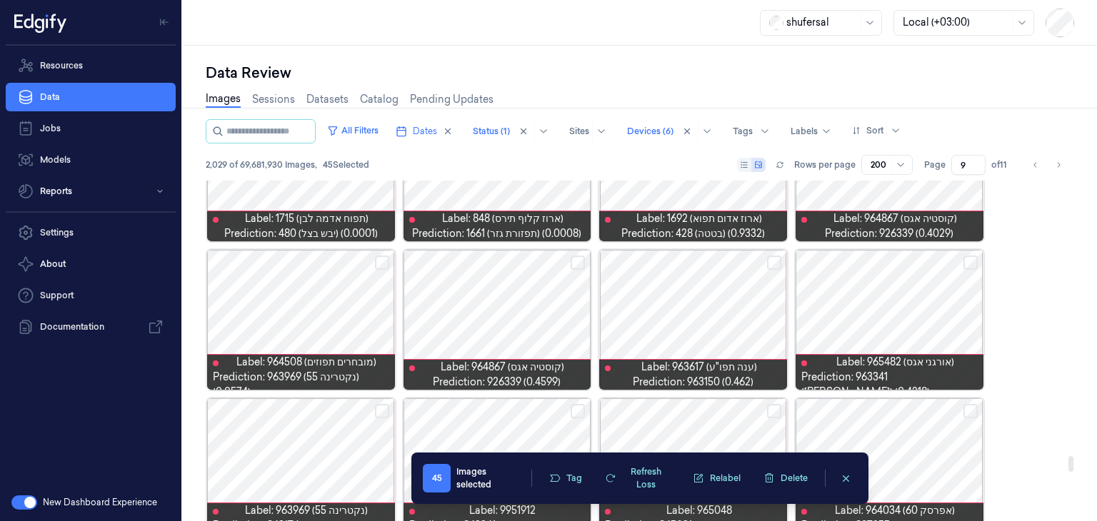
click at [385, 256] on button "Select row" at bounding box center [382, 263] width 14 height 14
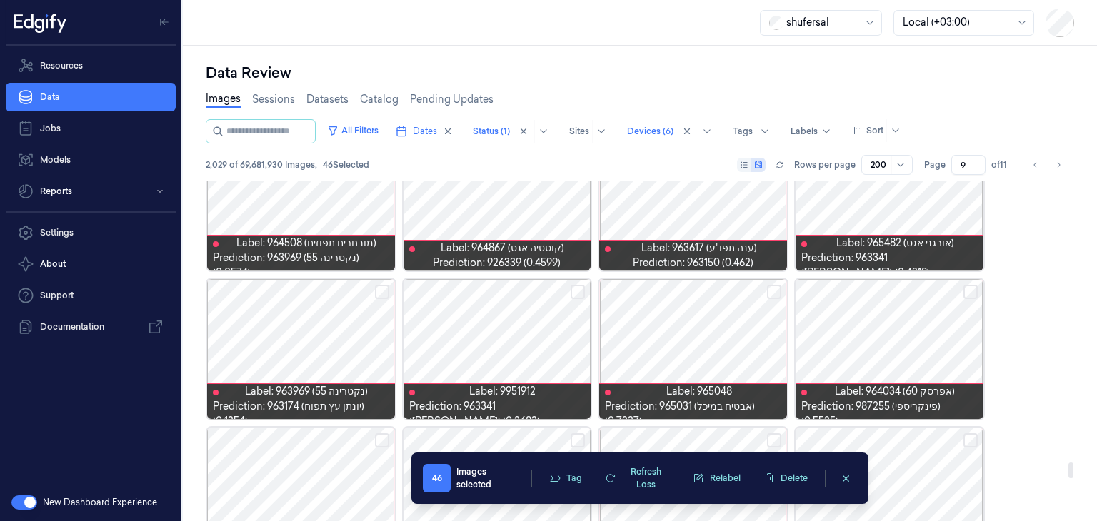
scroll to position [6163, 0]
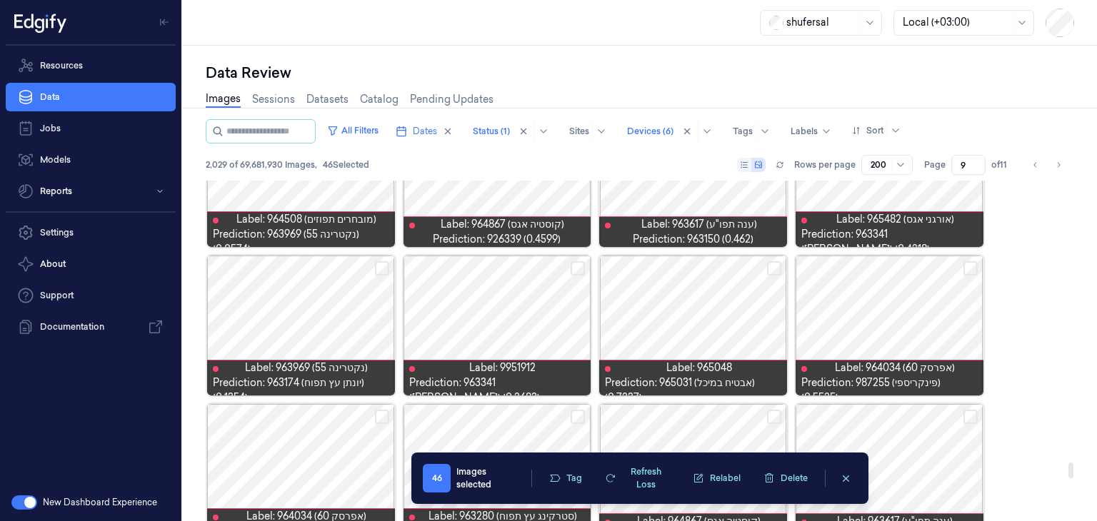
click at [577, 268] on button "Select row" at bounding box center [577, 268] width 14 height 14
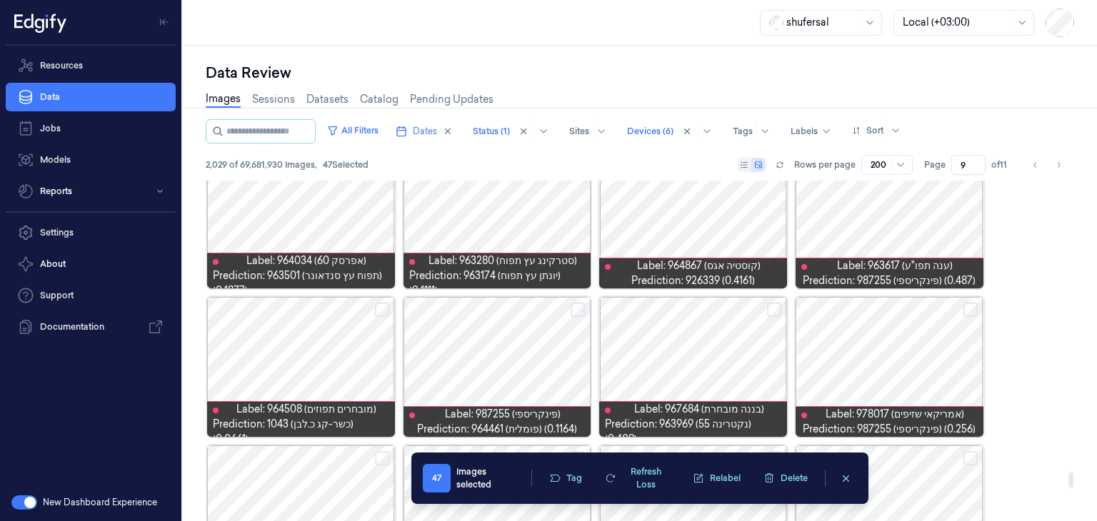
scroll to position [6448, 0]
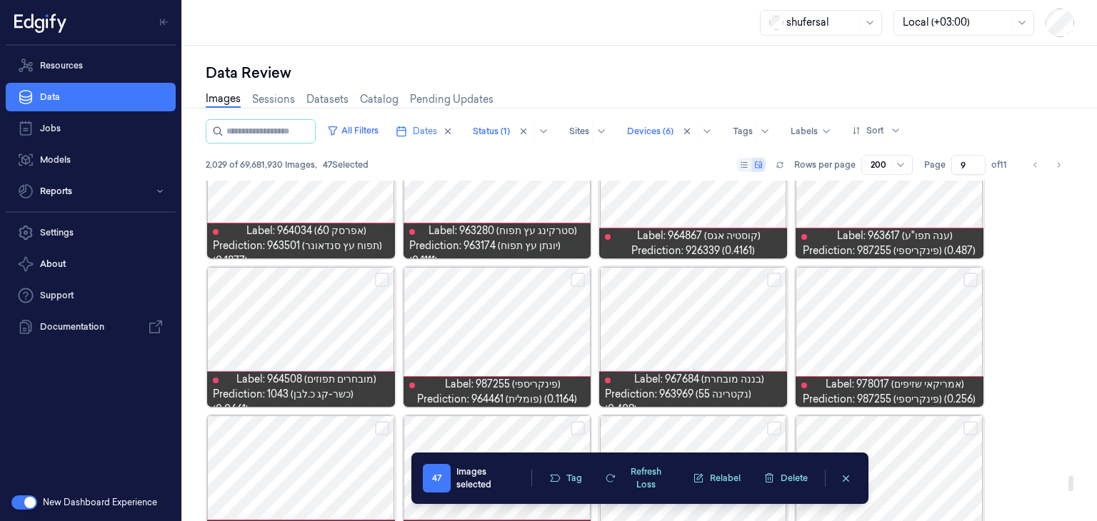
click at [967, 278] on button "Select row" at bounding box center [970, 280] width 14 height 14
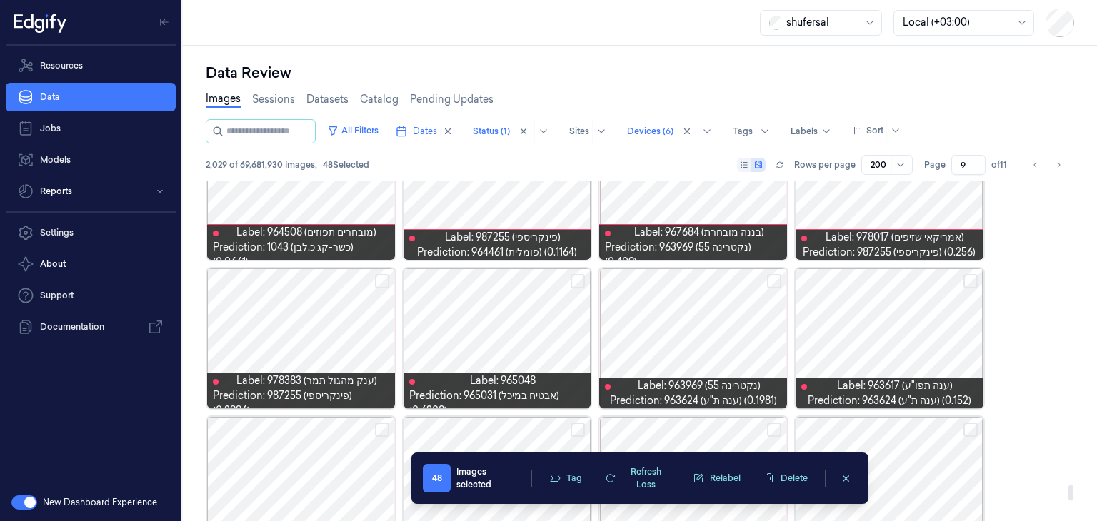
scroll to position [6663, 0]
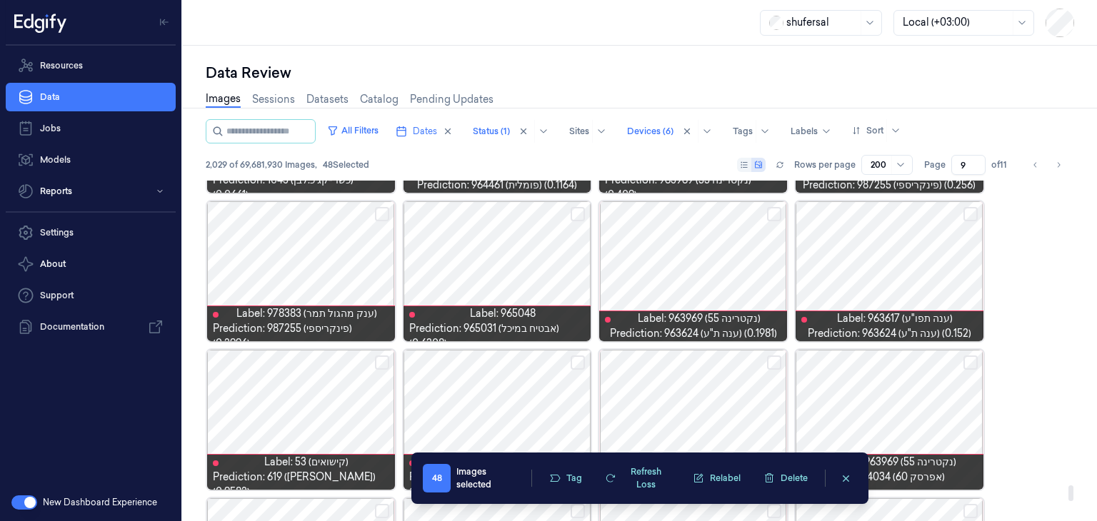
click at [380, 207] on button "Select row" at bounding box center [382, 214] width 14 height 14
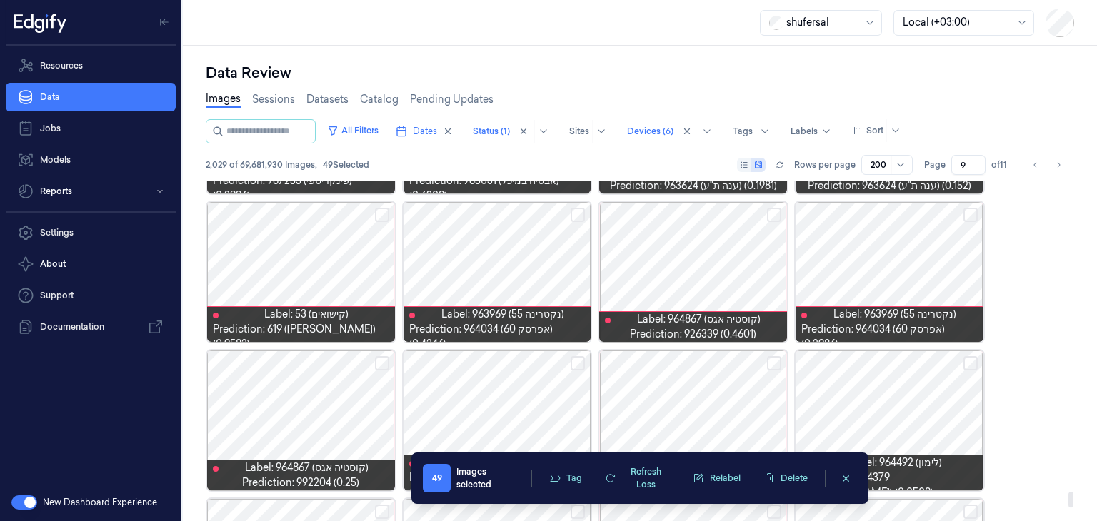
scroll to position [6877, 0]
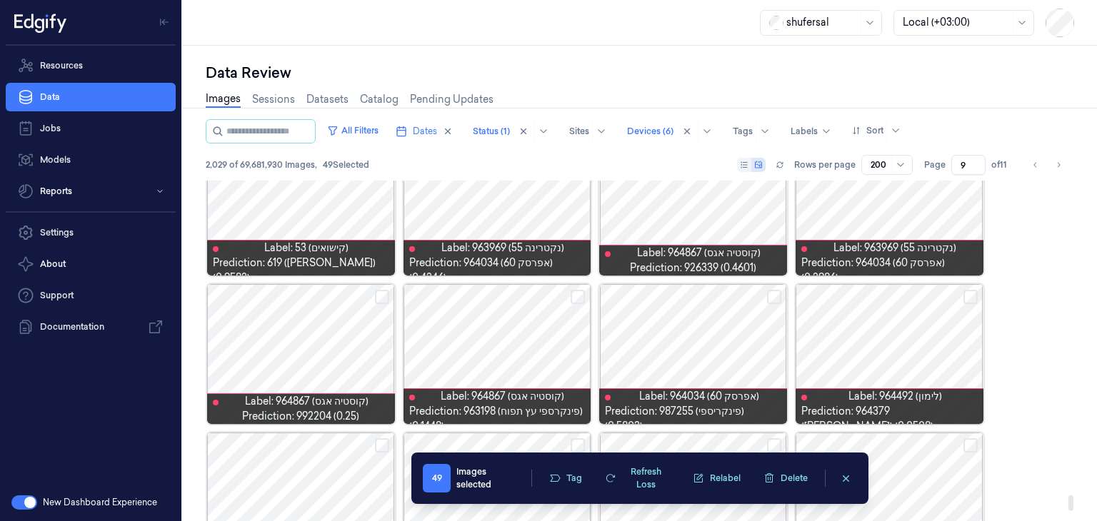
click at [580, 296] on button "Select row" at bounding box center [577, 297] width 14 height 14
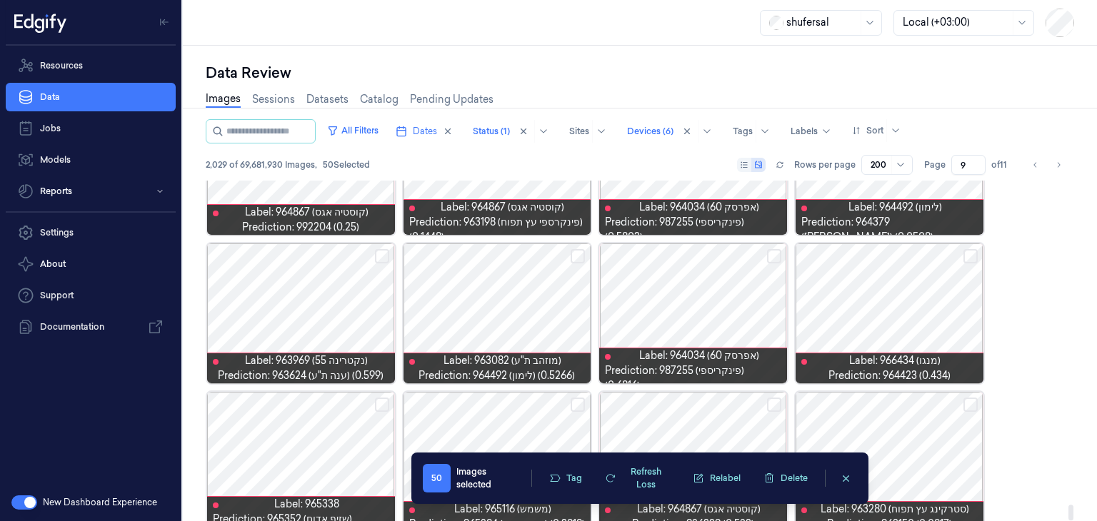
scroll to position [7089, 0]
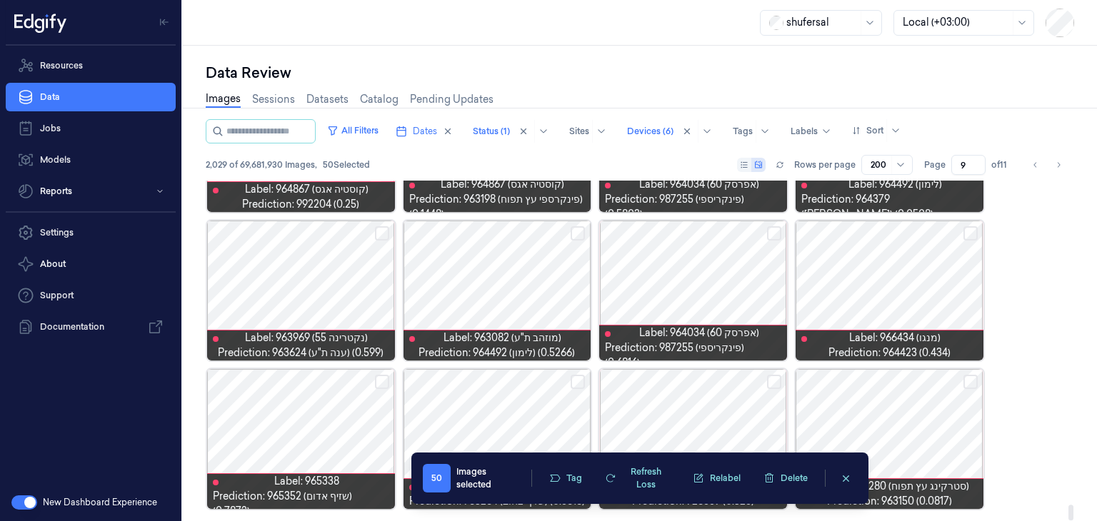
click at [970, 383] on button "Select row" at bounding box center [970, 382] width 14 height 14
click at [576, 478] on button "Tag" at bounding box center [565, 478] width 50 height 21
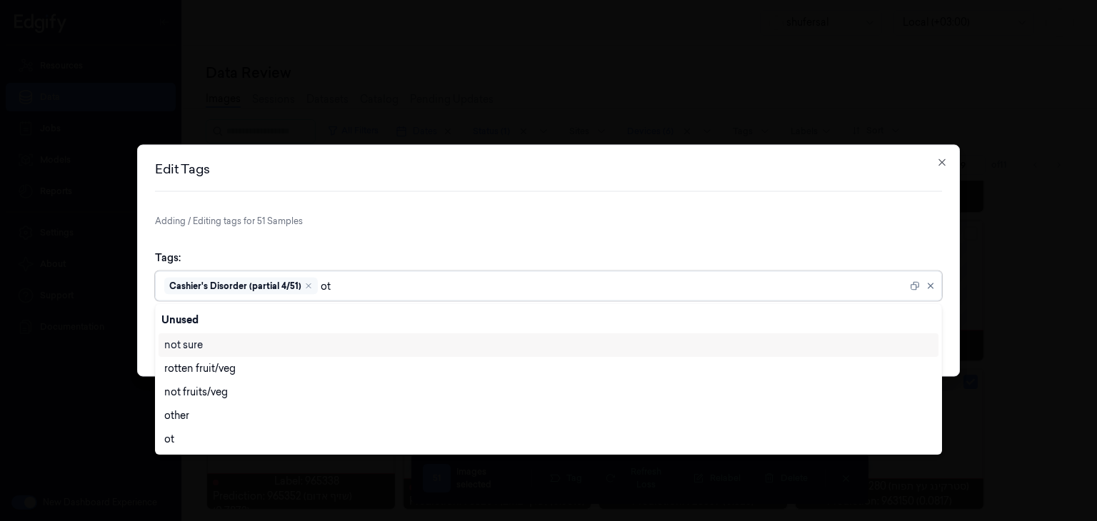
scroll to position [0, 0]
type input "oth"
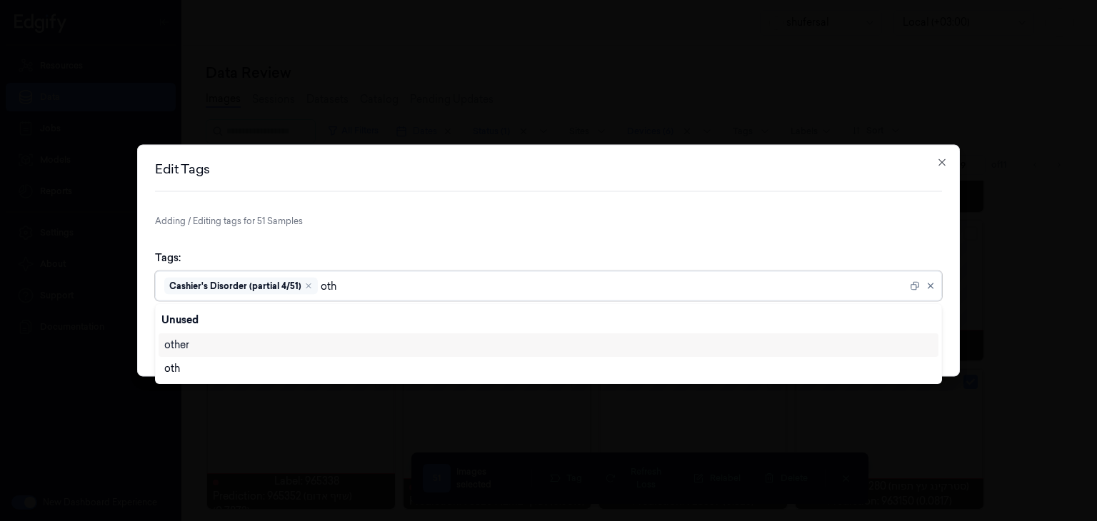
click at [271, 343] on div "other" at bounding box center [548, 345] width 768 height 15
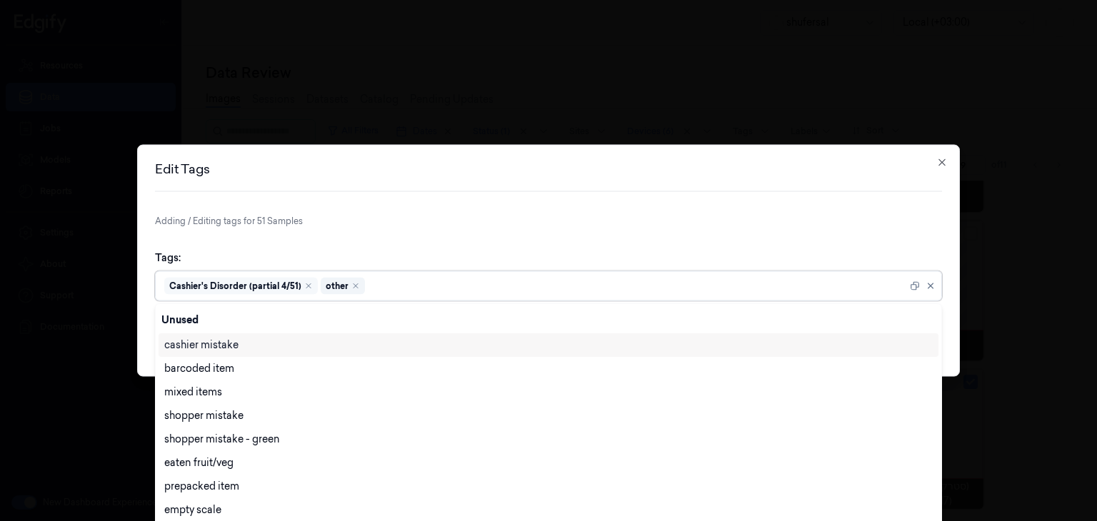
click at [813, 243] on div "Tags: option other, selected. 28 results available. Use Up and Down to choose o…" at bounding box center [548, 276] width 787 height 74
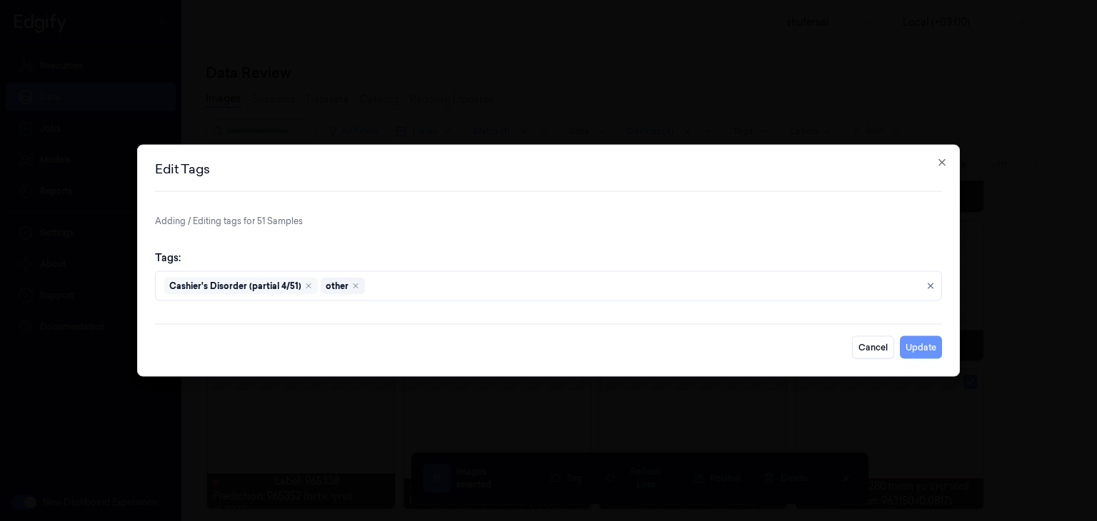
click at [922, 352] on button "Update" at bounding box center [920, 347] width 42 height 23
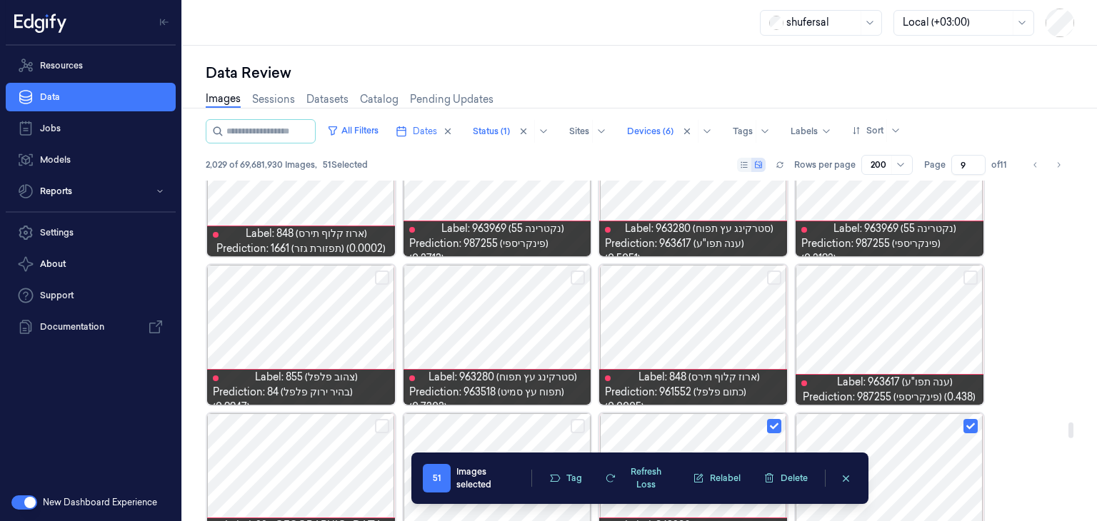
scroll to position [5098, 0]
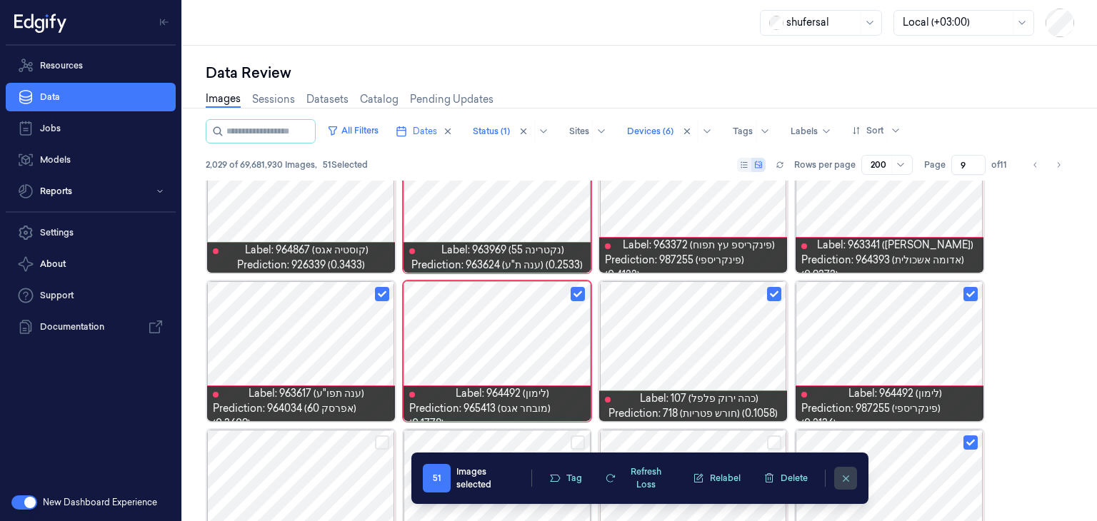
click at [845, 480] on icon "clearSelection" at bounding box center [845, 478] width 11 height 11
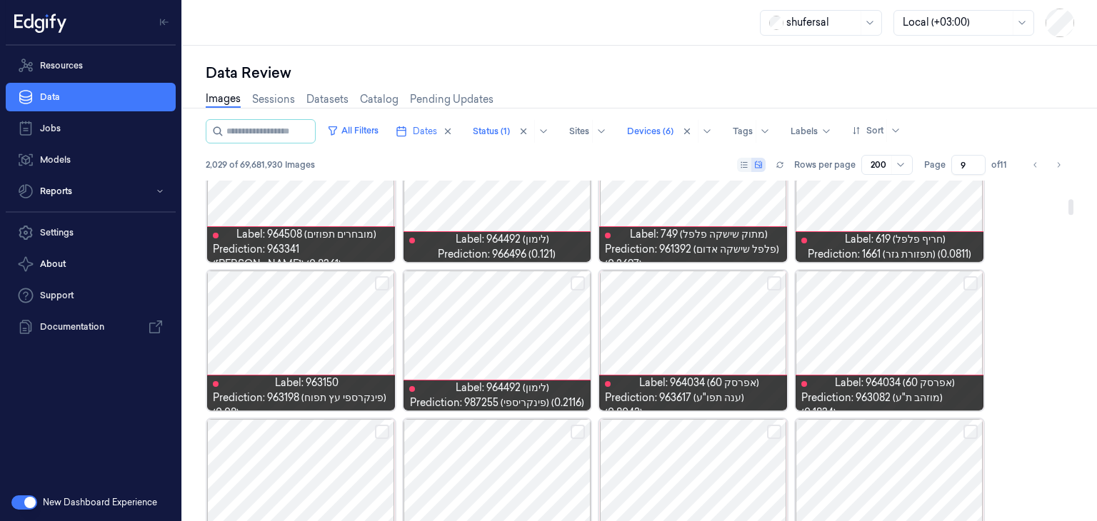
scroll to position [428, 0]
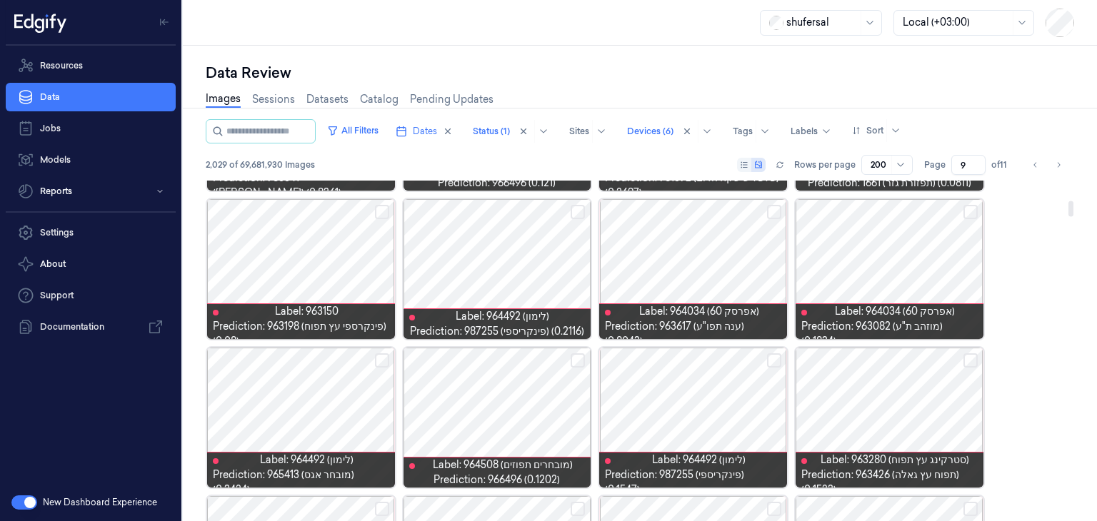
click at [653, 251] on div at bounding box center [693, 269] width 188 height 140
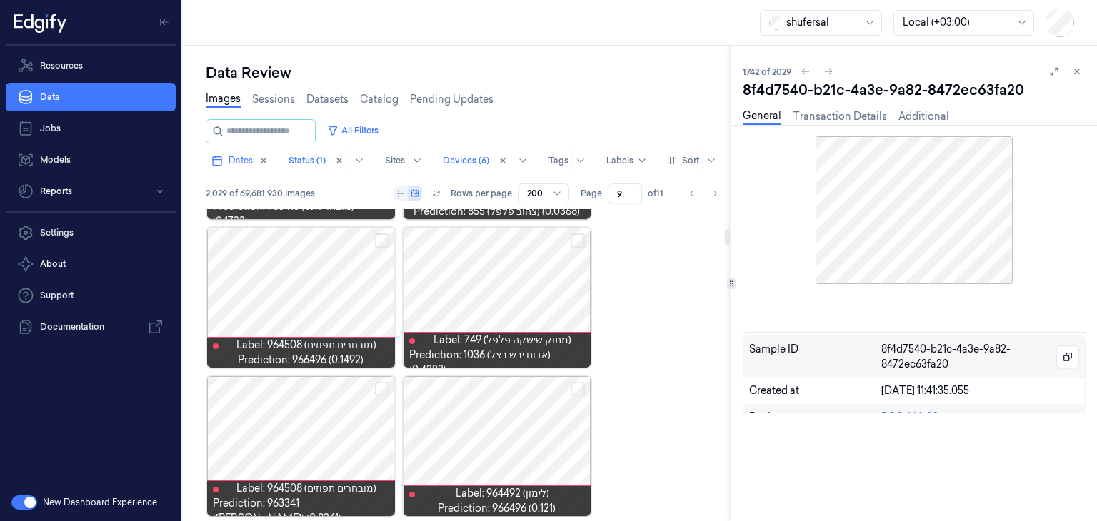
scroll to position [725, 0]
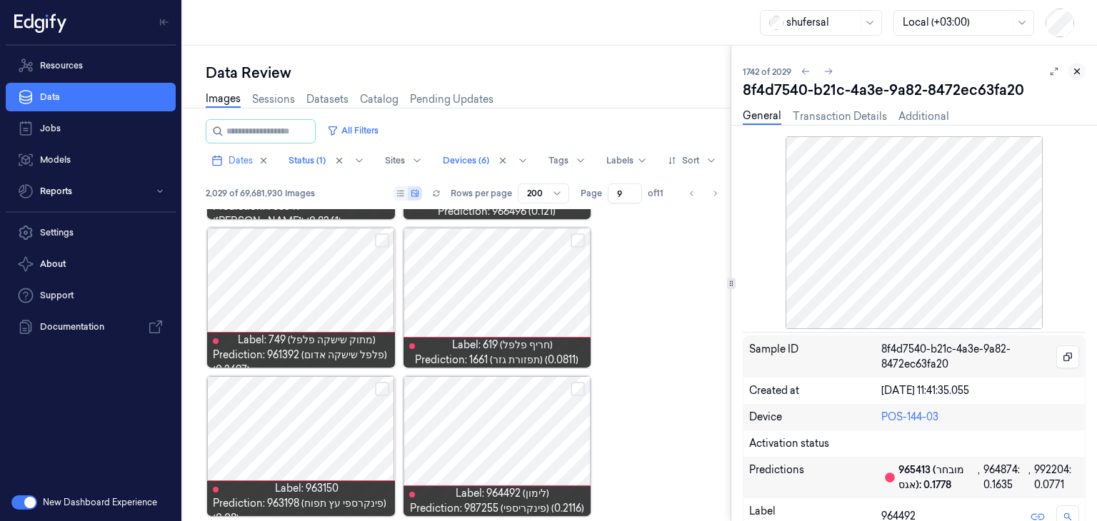
click at [1077, 73] on icon at bounding box center [1077, 71] width 10 height 10
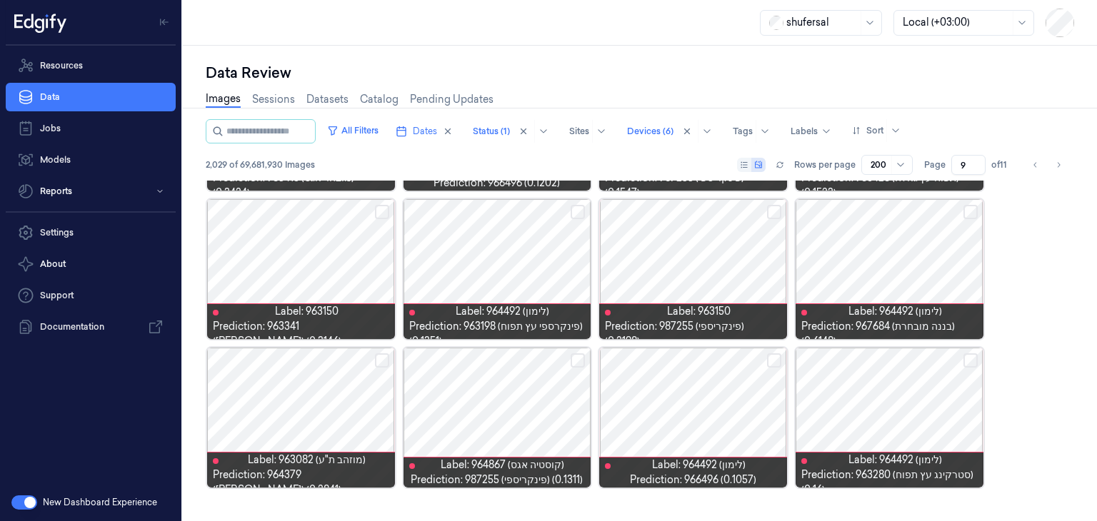
scroll to position [428, 0]
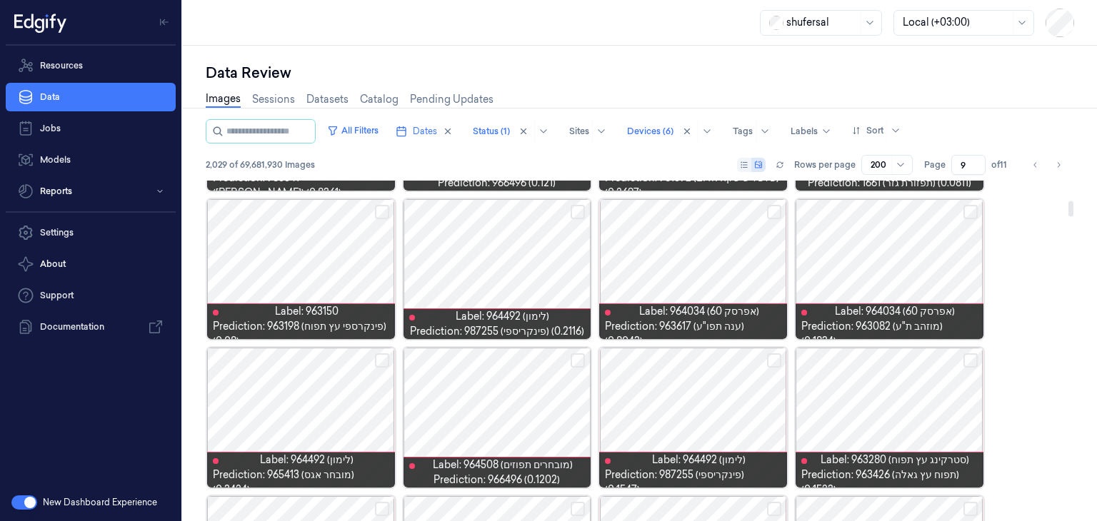
click at [650, 243] on div at bounding box center [693, 269] width 188 height 140
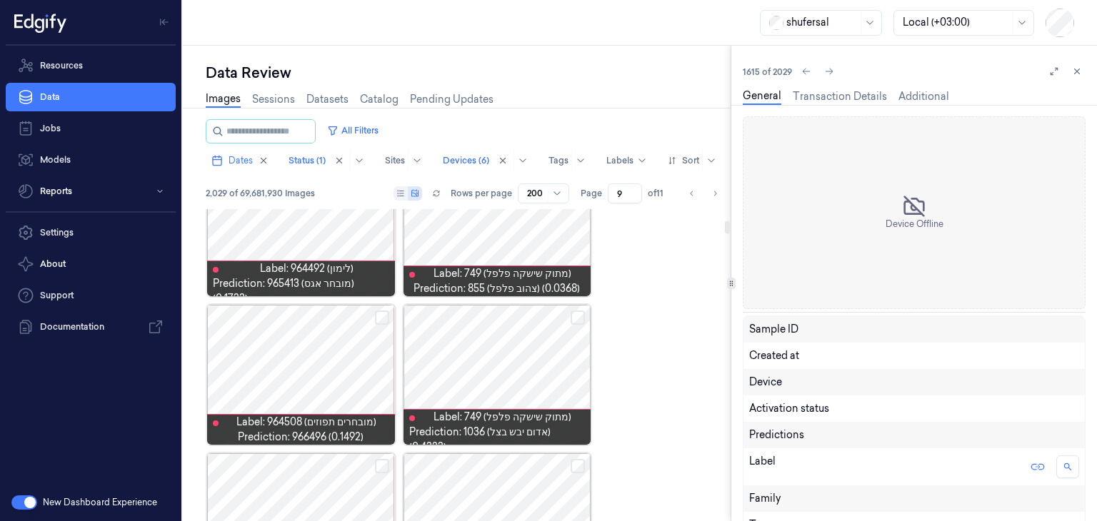
scroll to position [346, 0]
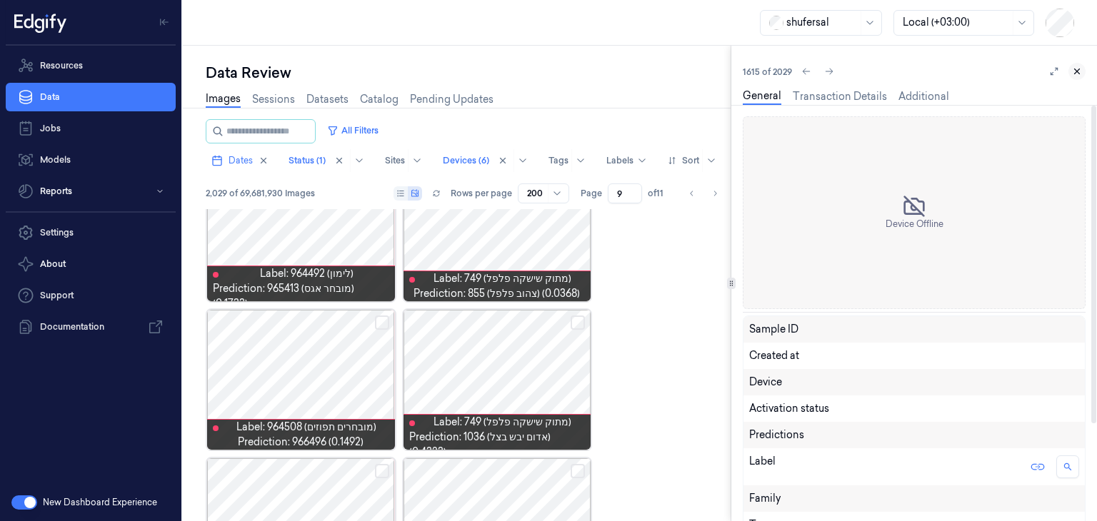
click at [1077, 74] on icon at bounding box center [1077, 71] width 10 height 10
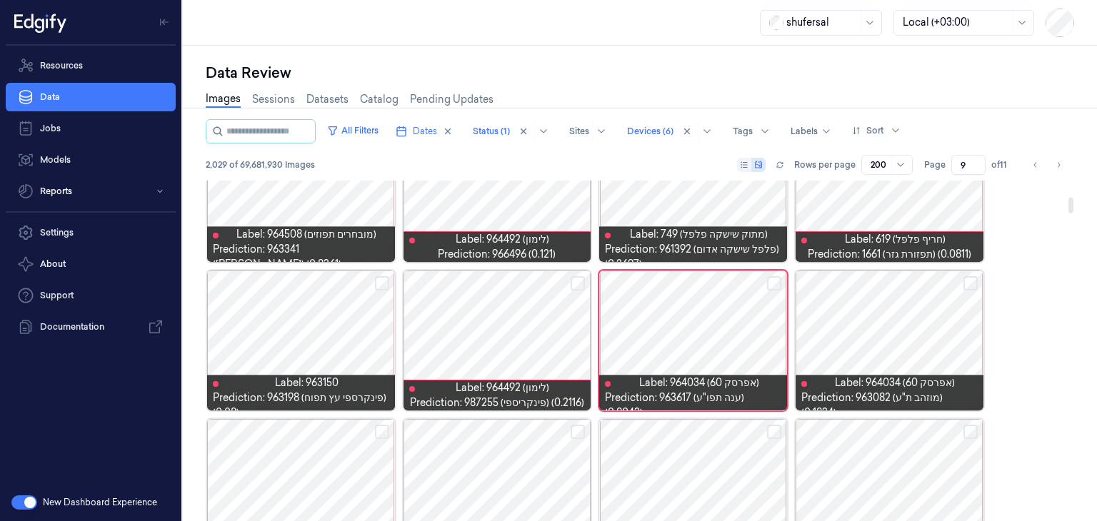
click at [773, 280] on button "Select row" at bounding box center [774, 283] width 14 height 14
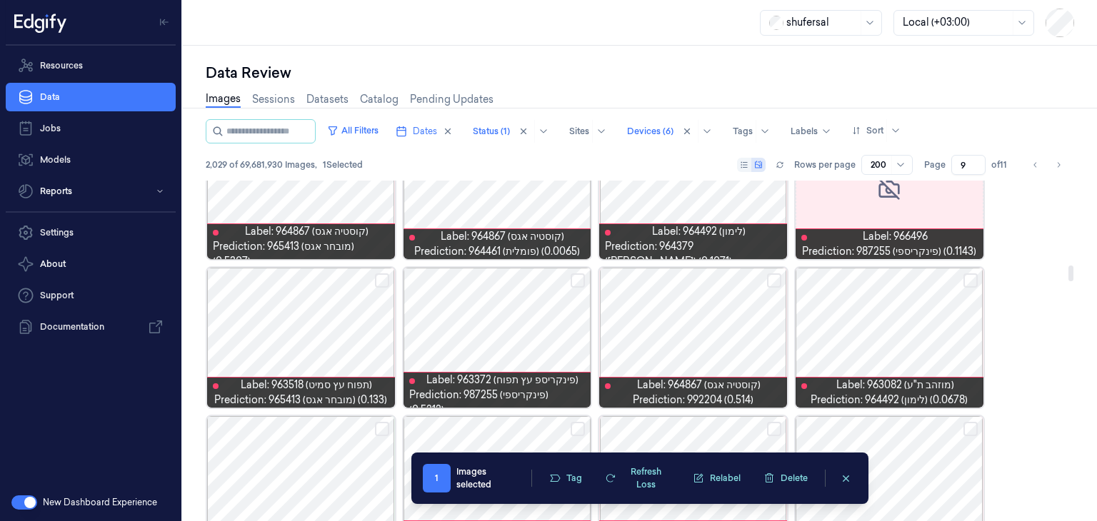
scroll to position [1845, 0]
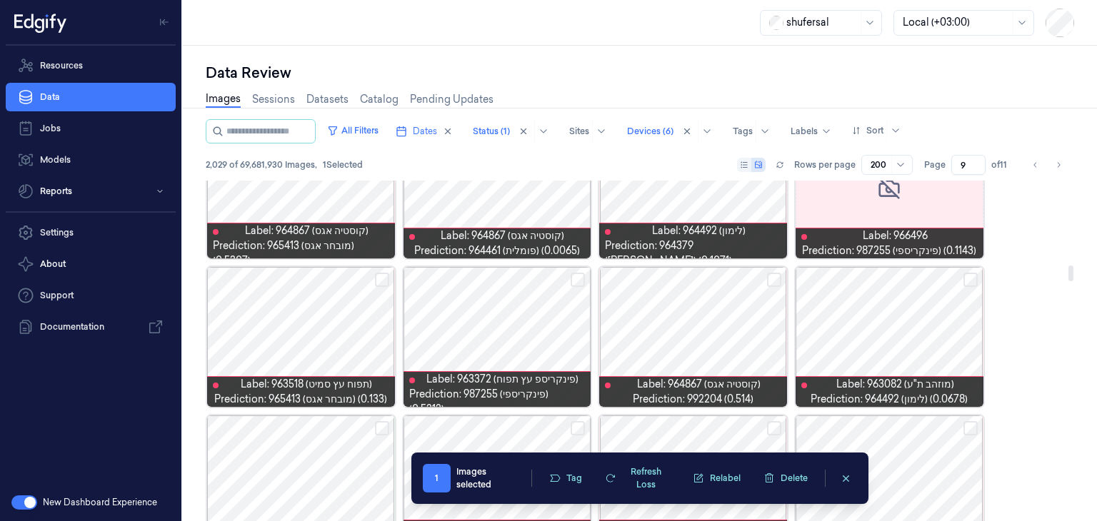
click at [889, 323] on div at bounding box center [889, 337] width 188 height 140
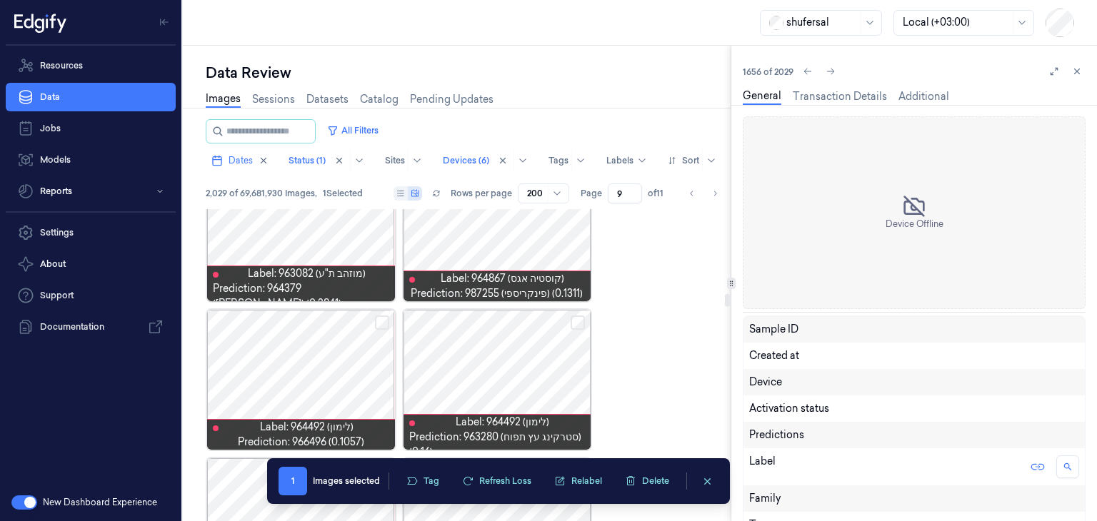
scroll to position [2722, 0]
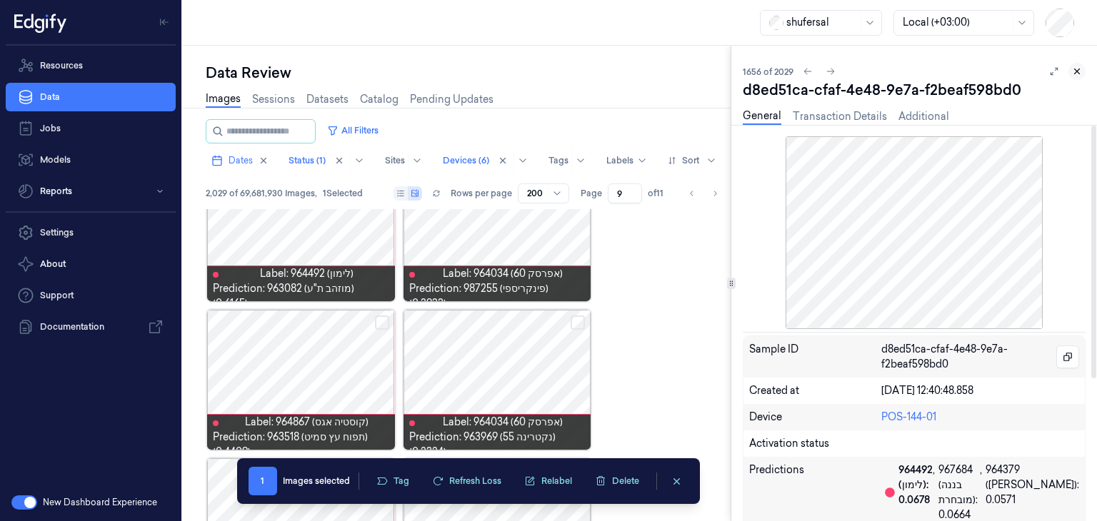
click at [1077, 71] on icon at bounding box center [1077, 71] width 10 height 10
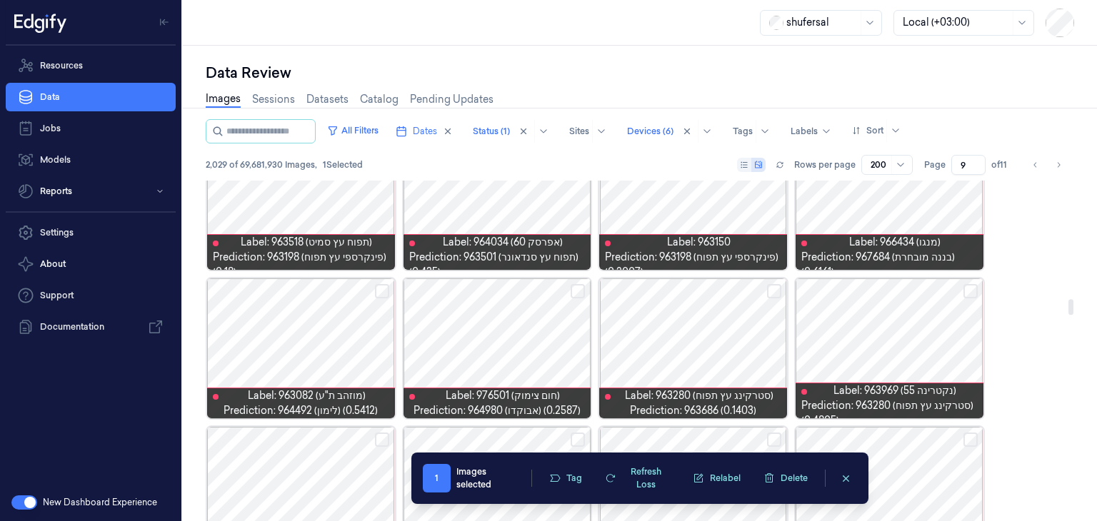
scroll to position [2599, 0]
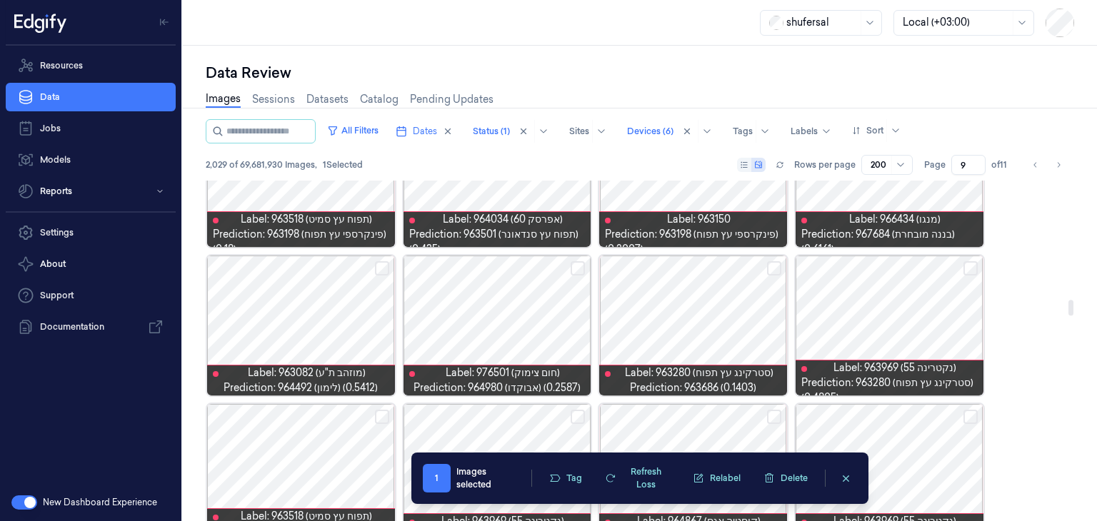
click at [313, 326] on div at bounding box center [301, 326] width 188 height 140
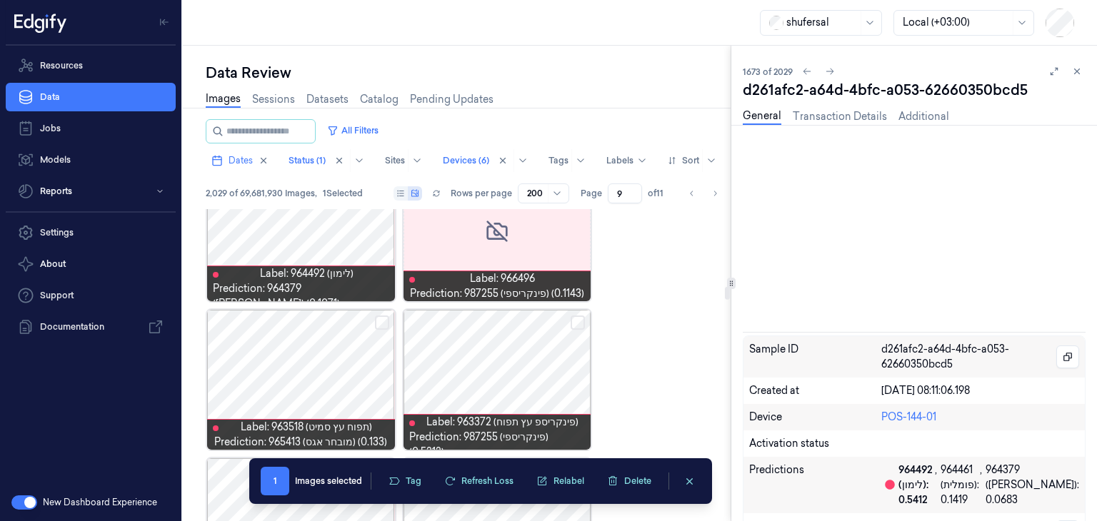
scroll to position [3761, 0]
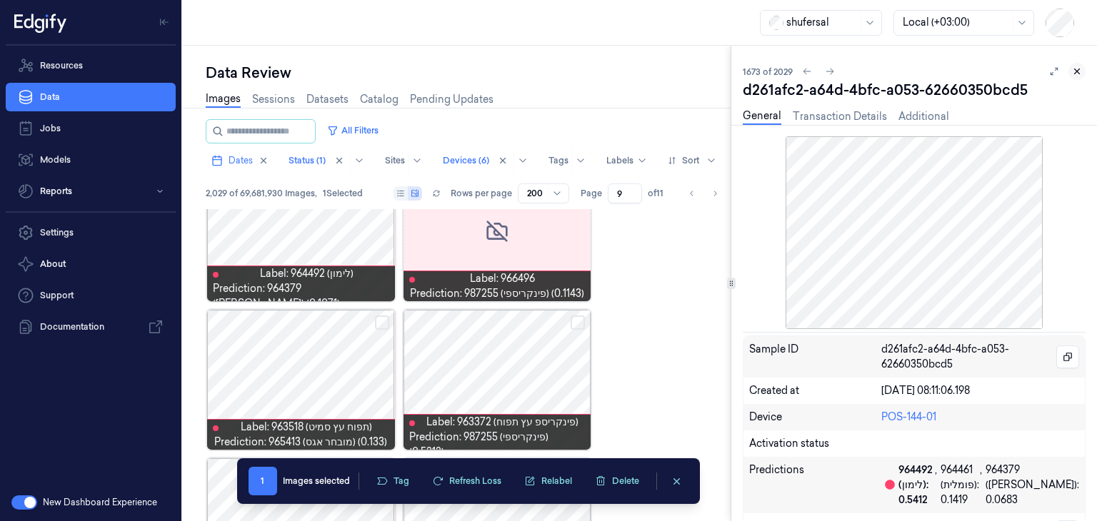
click at [1074, 68] on icon at bounding box center [1077, 71] width 10 height 10
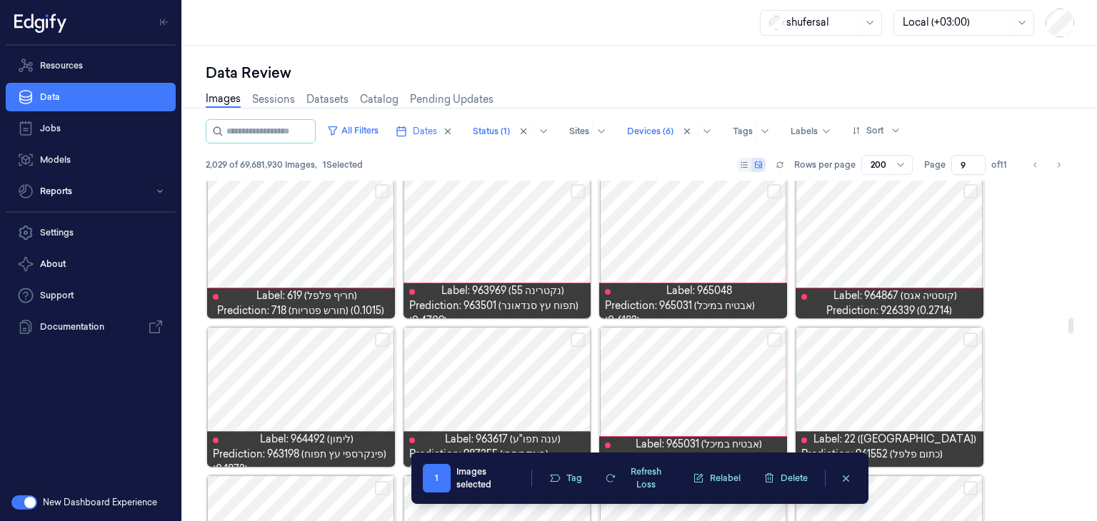
scroll to position [3045, 0]
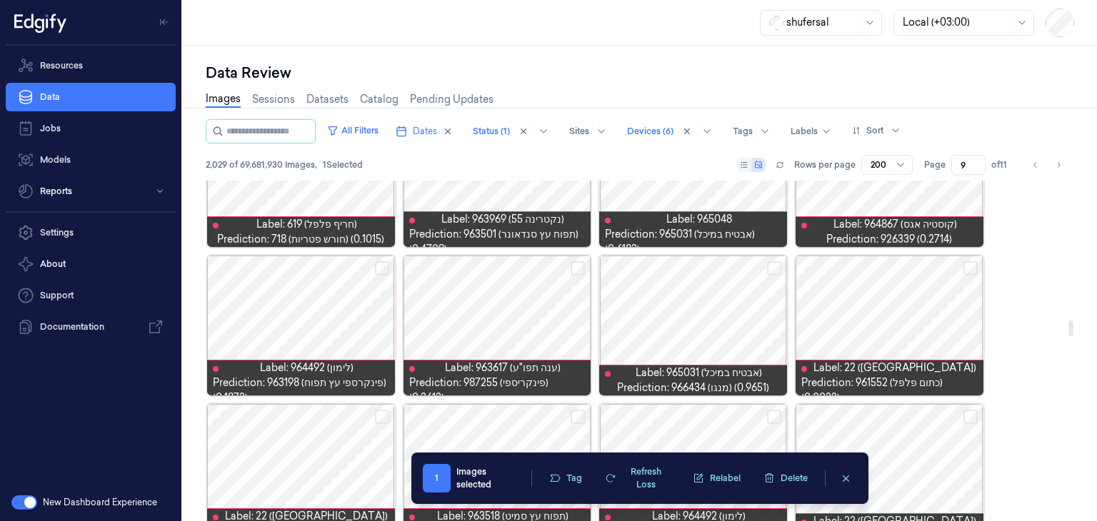
click at [774, 266] on button "Select row" at bounding box center [774, 268] width 14 height 14
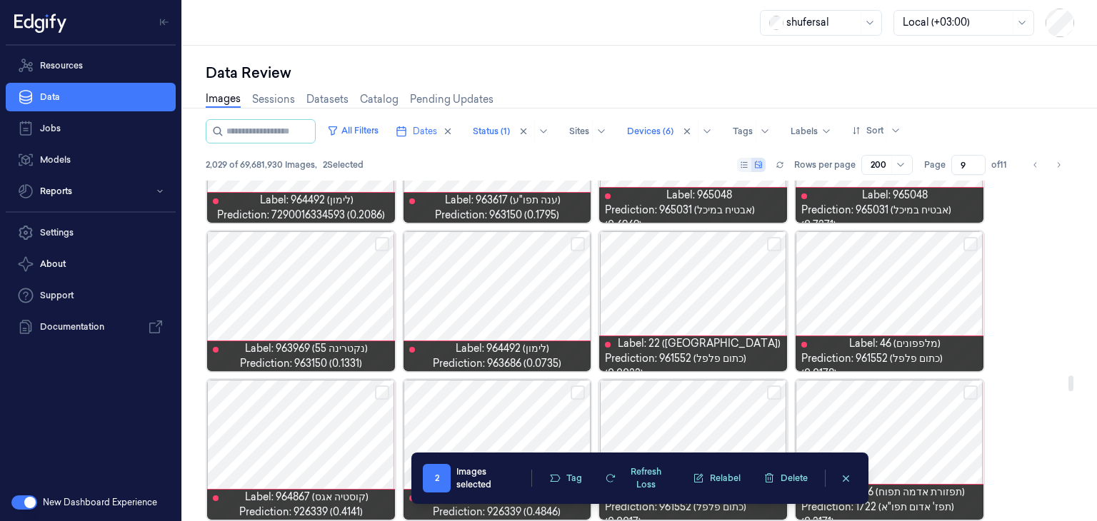
scroll to position [4258, 0]
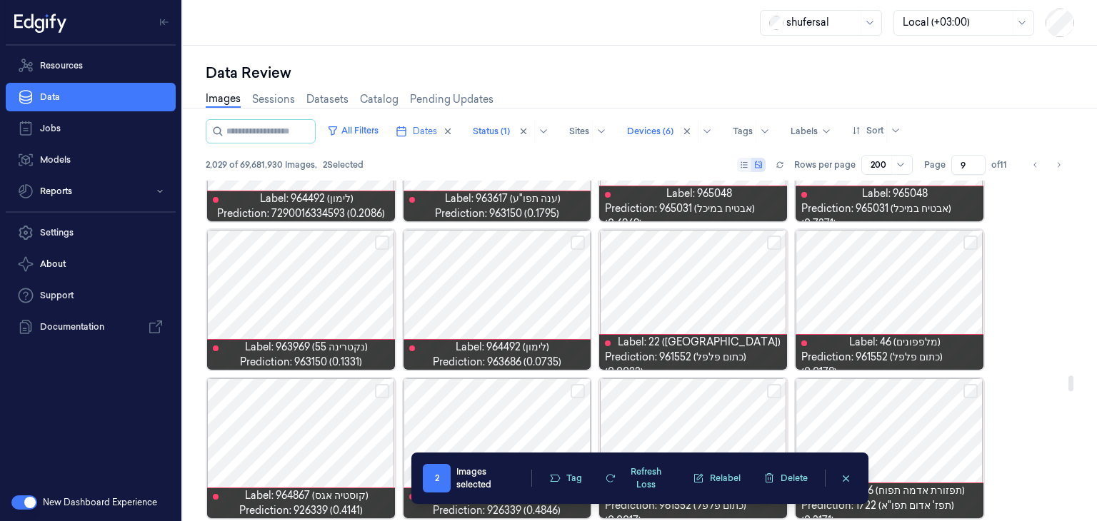
click at [973, 243] on button "Select row" at bounding box center [970, 243] width 14 height 14
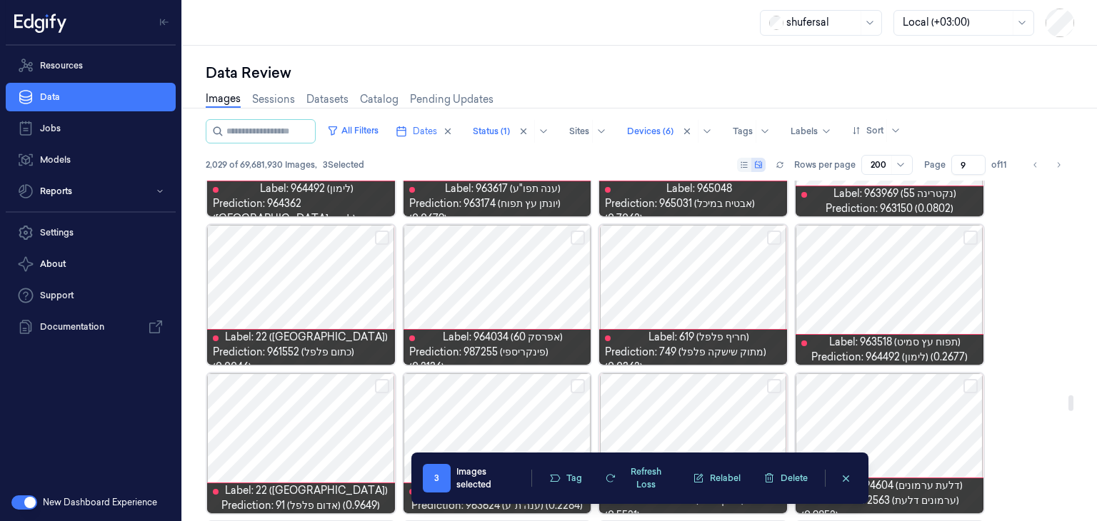
scroll to position [4687, 0]
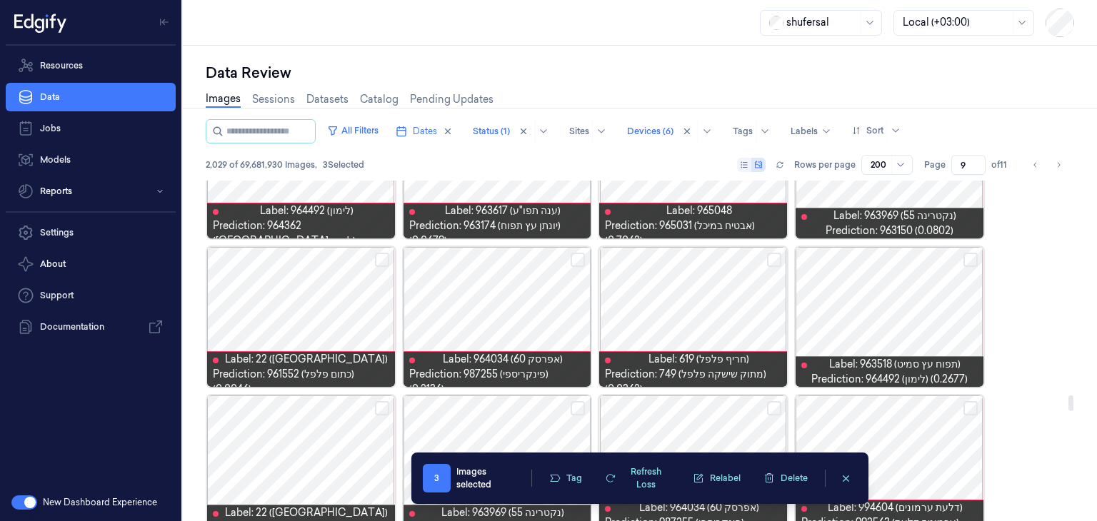
click at [965, 258] on button "Select row" at bounding box center [970, 260] width 14 height 14
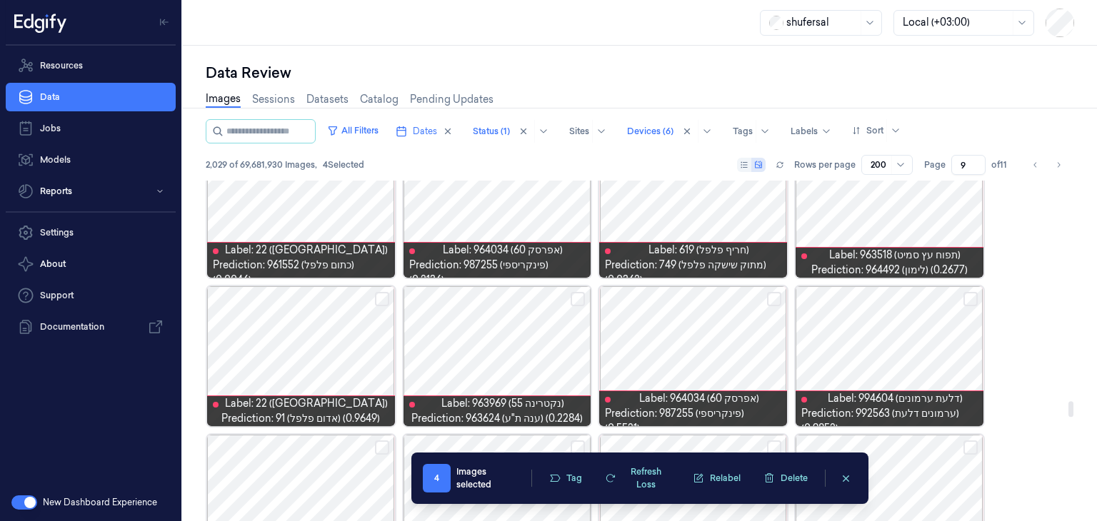
scroll to position [4829, 0]
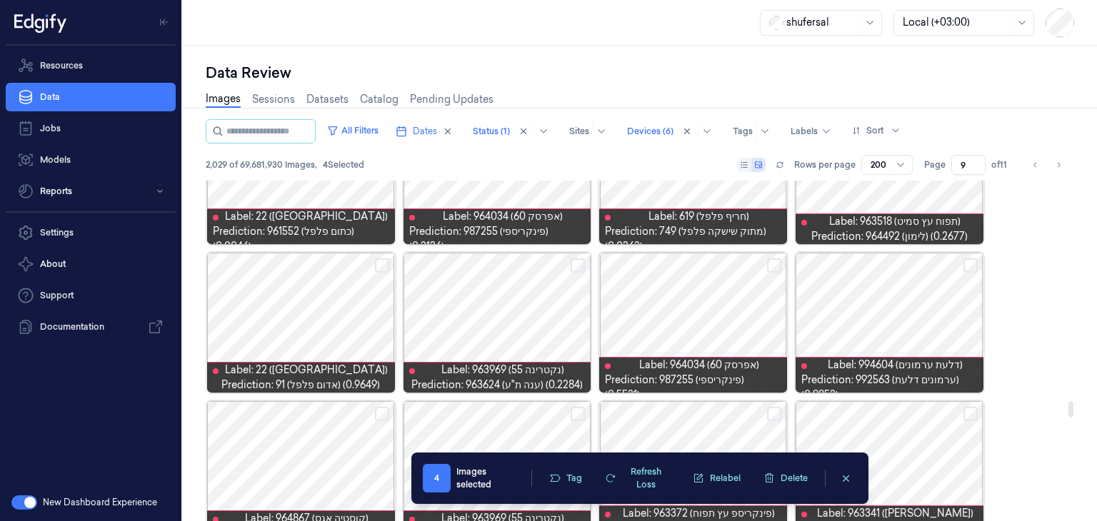
click at [381, 261] on button "Select row" at bounding box center [382, 265] width 14 height 14
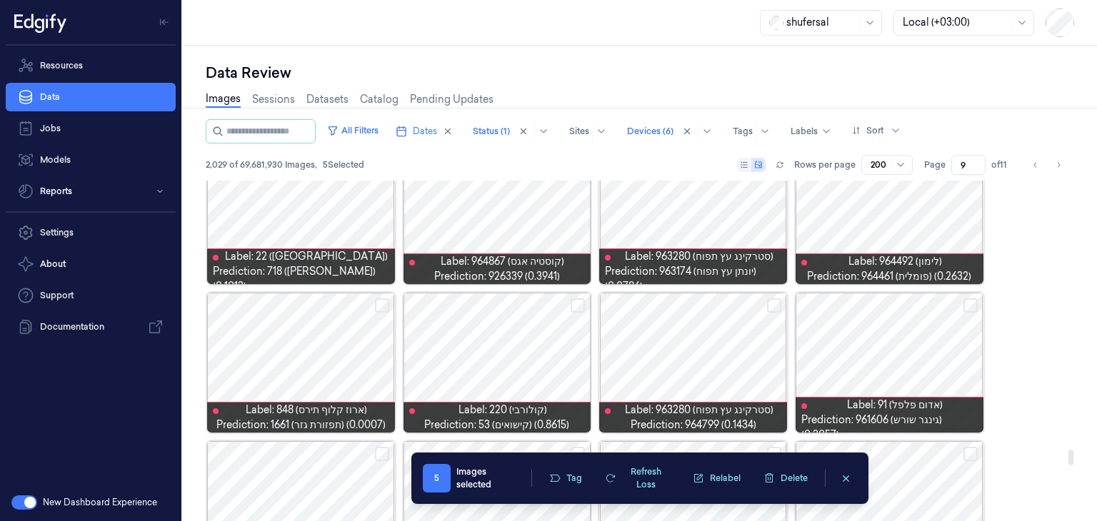
scroll to position [5900, 0]
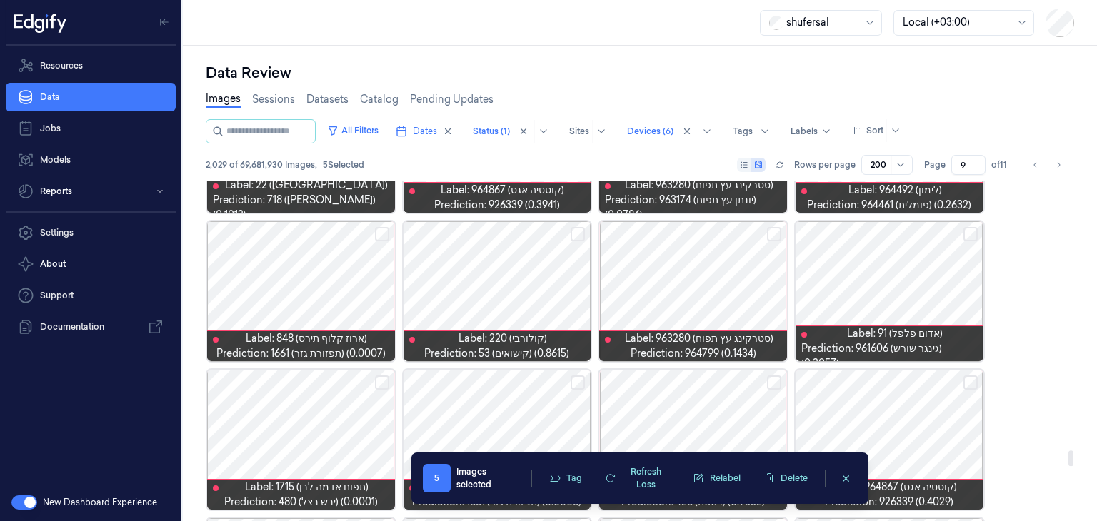
click at [471, 303] on div at bounding box center [497, 291] width 188 height 140
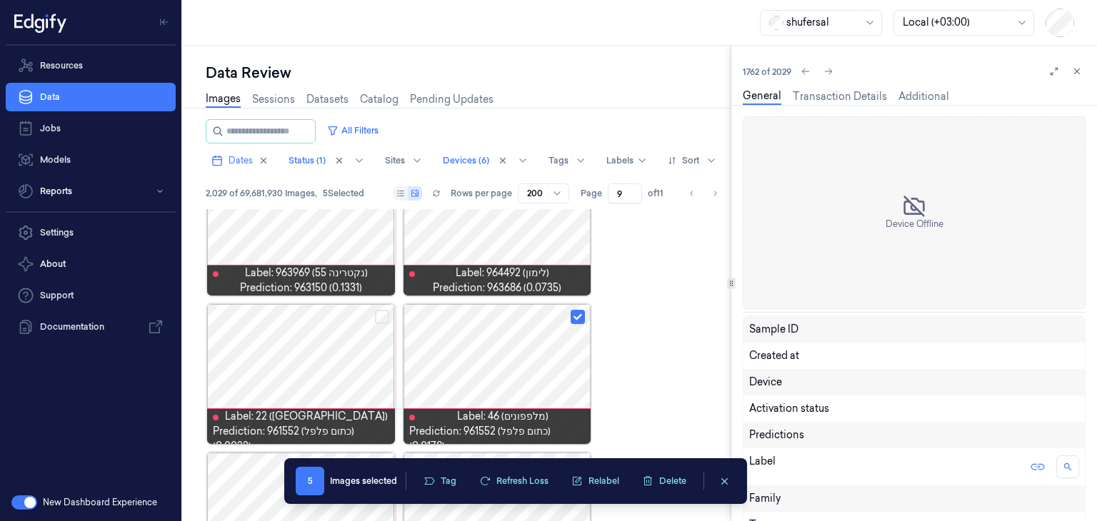
scroll to position [5840, 0]
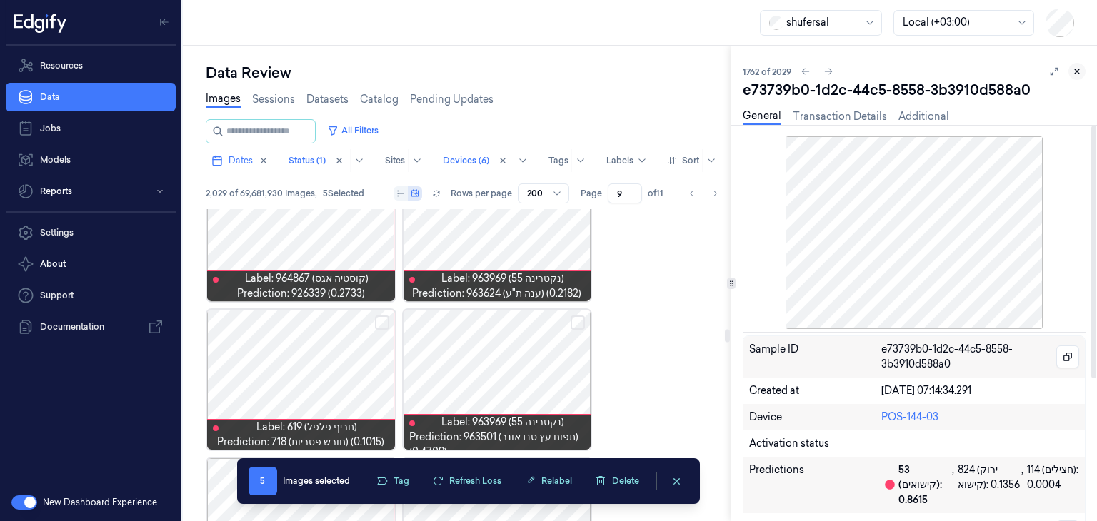
click at [1073, 69] on icon at bounding box center [1077, 71] width 10 height 10
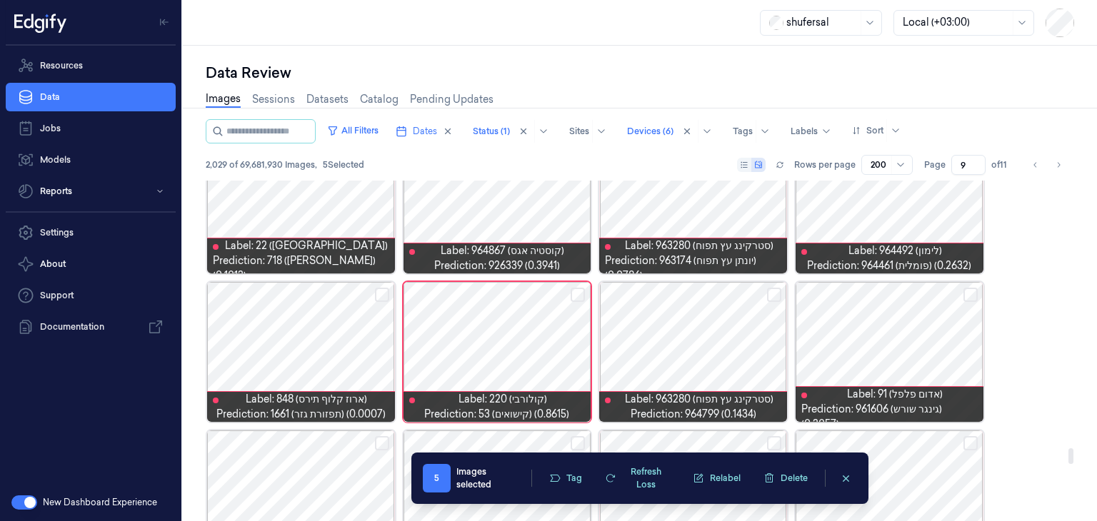
scroll to position [5869, 0]
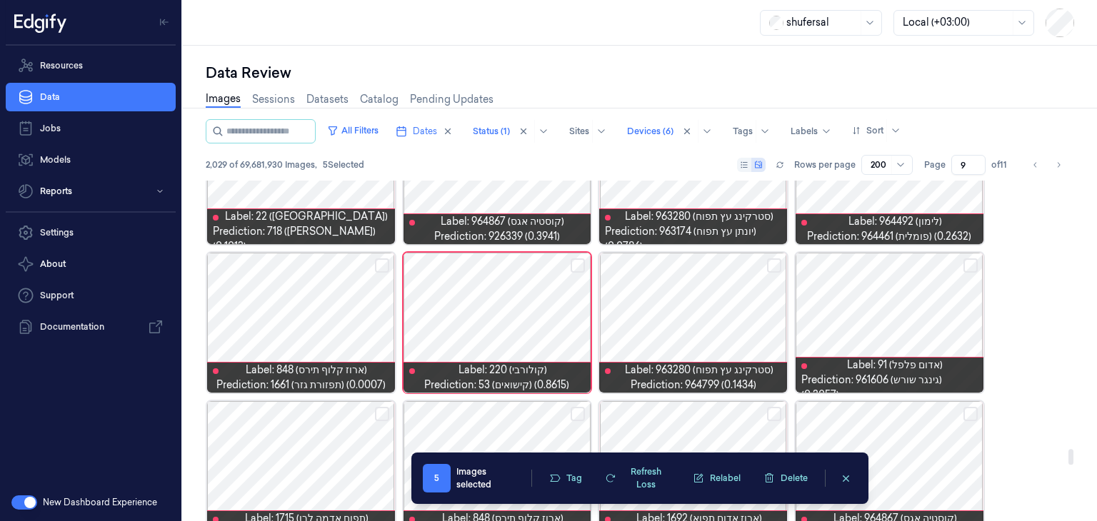
drag, startPoint x: 576, startPoint y: 261, endPoint x: 591, endPoint y: 272, distance: 18.8
click at [578, 261] on button "Select row" at bounding box center [577, 265] width 14 height 14
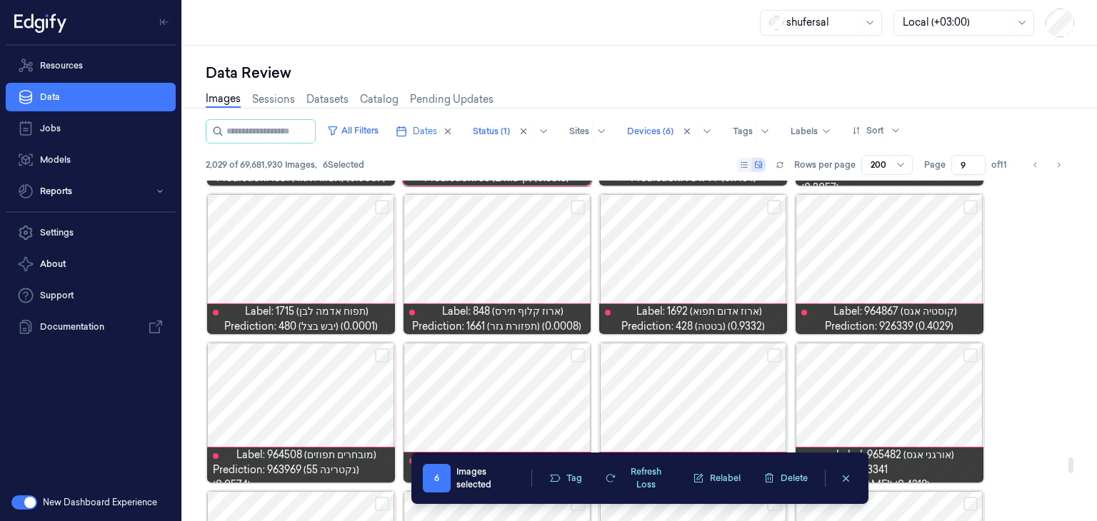
scroll to position [6054, 0]
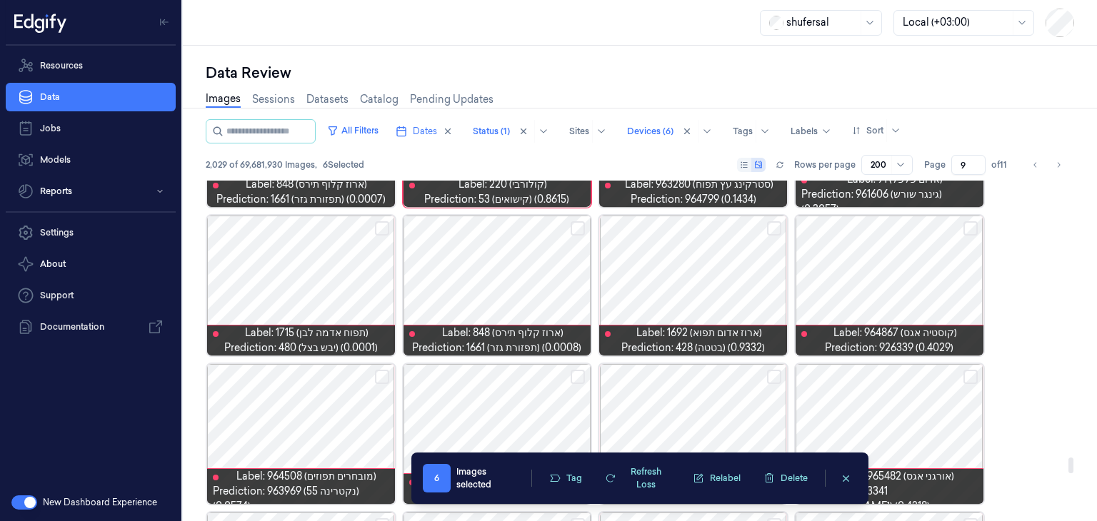
click at [383, 223] on button "Select row" at bounding box center [382, 228] width 14 height 14
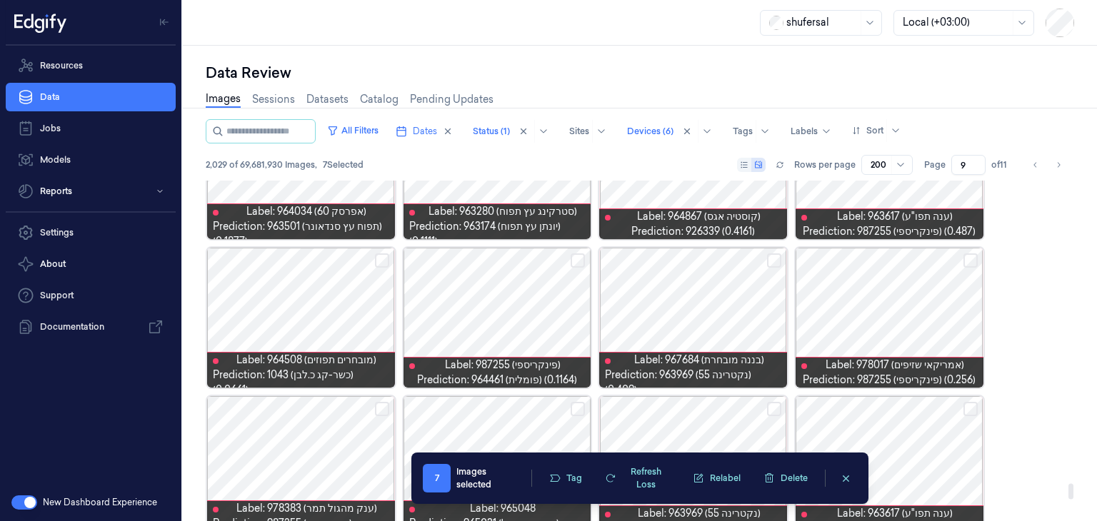
scroll to position [6625, 0]
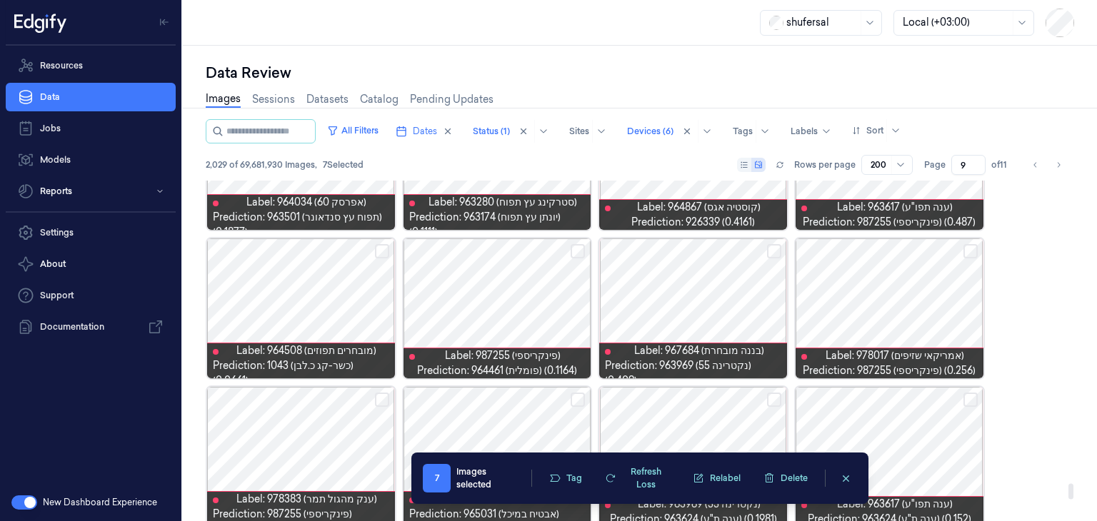
click at [775, 253] on button "Select row" at bounding box center [774, 251] width 14 height 14
click at [375, 249] on button "Select row" at bounding box center [382, 251] width 14 height 14
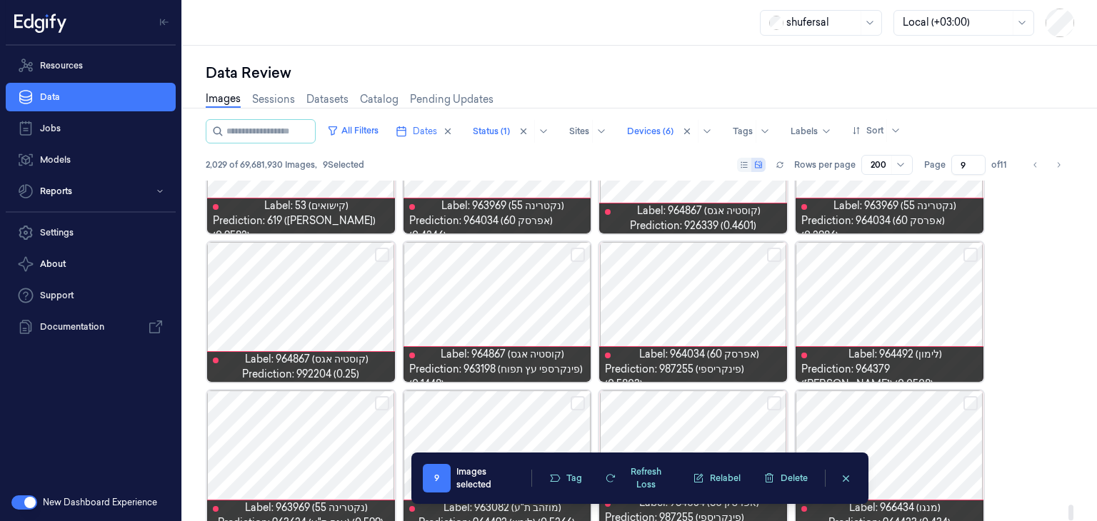
scroll to position [7089, 0]
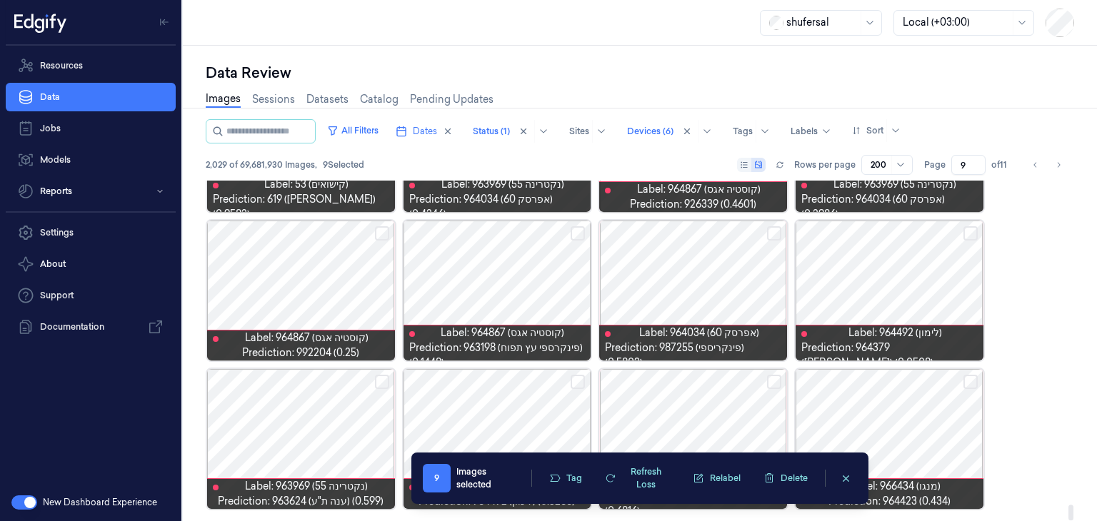
drag, startPoint x: 1069, startPoint y: 508, endPoint x: 1069, endPoint y: 518, distance: 10.0
click at [1069, 518] on div at bounding box center [1070, 513] width 5 height 16
click at [577, 483] on button "Tag" at bounding box center [565, 478] width 50 height 21
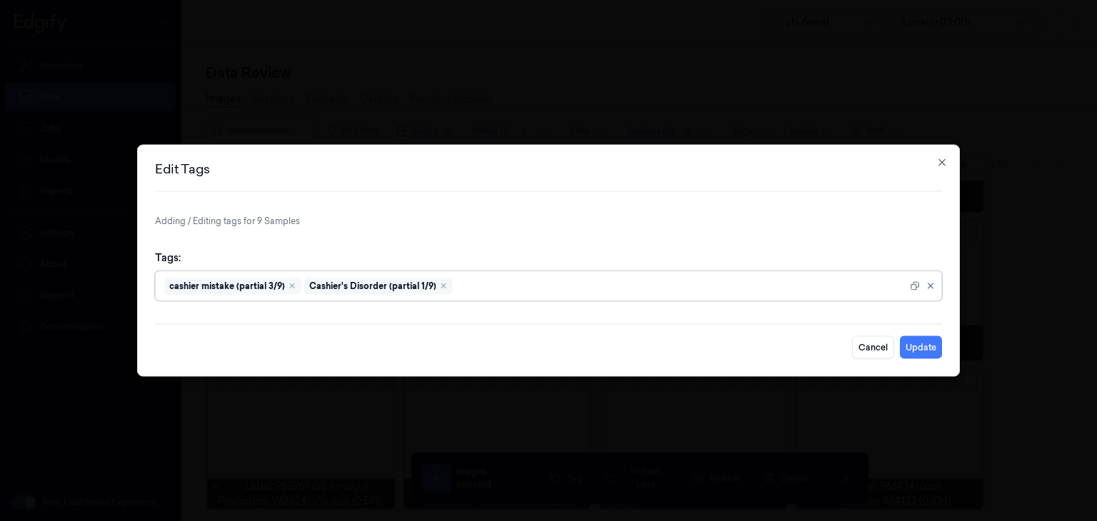
click at [536, 285] on div at bounding box center [680, 285] width 451 height 15
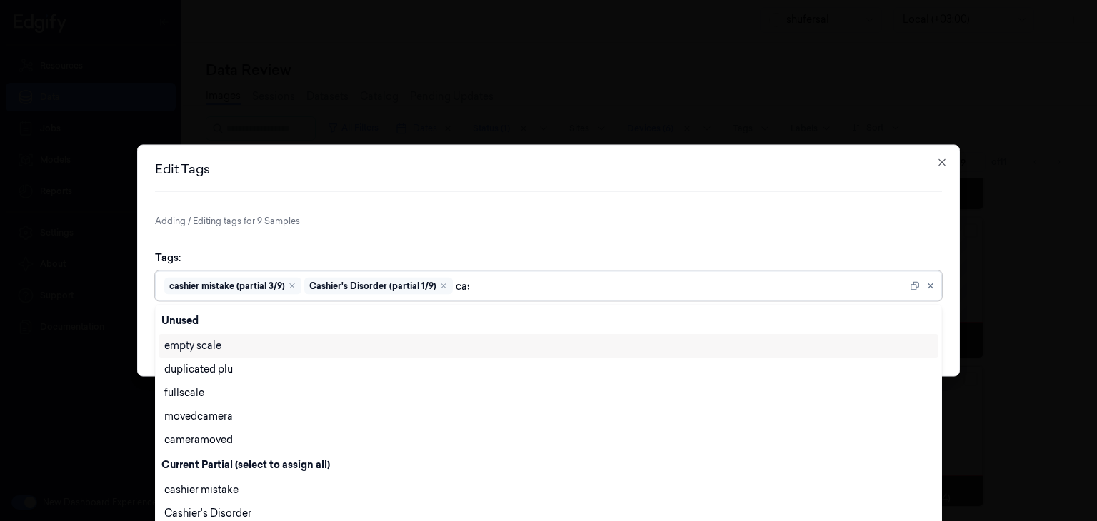
scroll to position [0, 0]
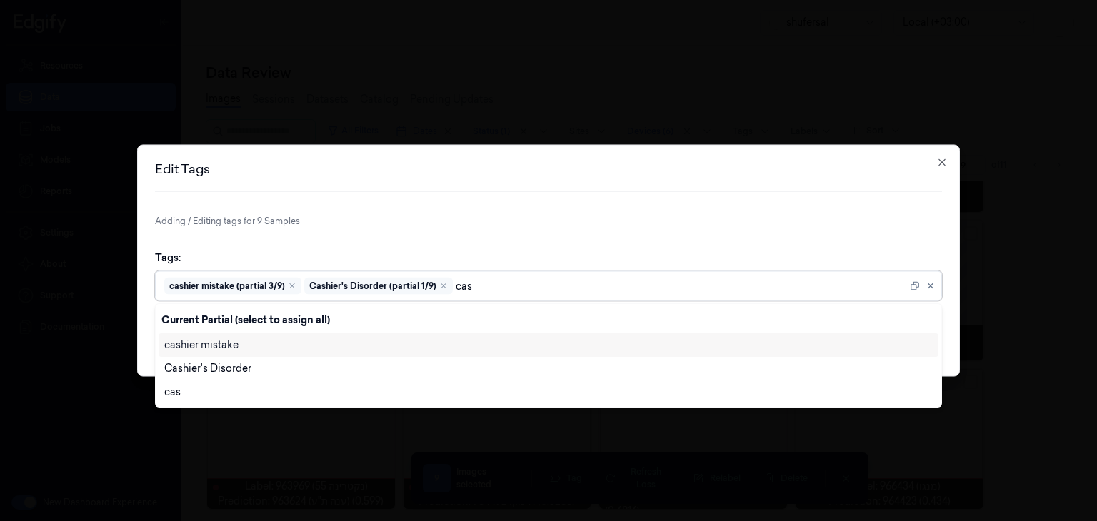
type input "cash"
click at [320, 343] on div "cashier mistake" at bounding box center [548, 345] width 768 height 15
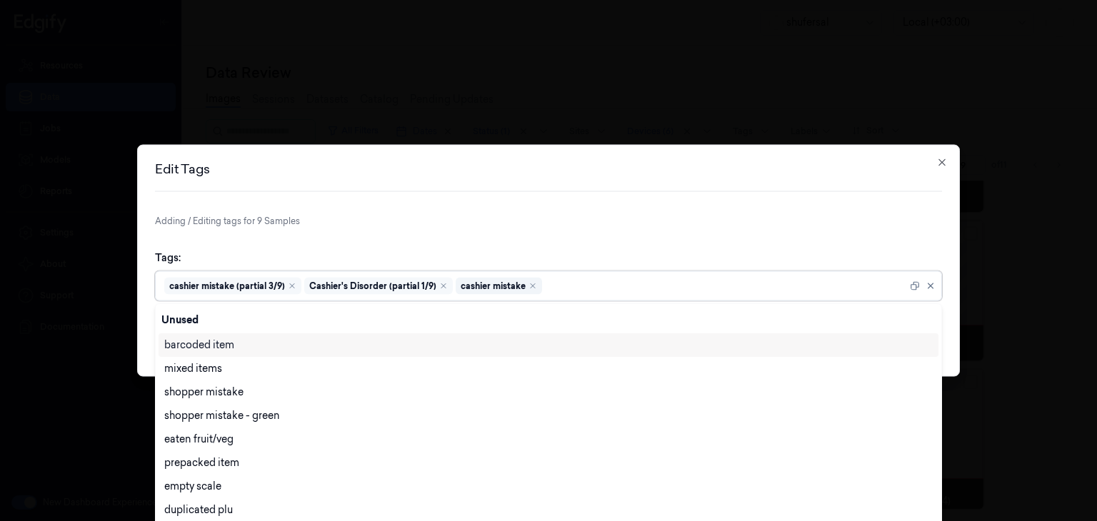
click at [881, 238] on form "Adding / Editing tags for 9 Samples Tags: option cashier mistake, selected. 28 …" at bounding box center [548, 287] width 787 height 144
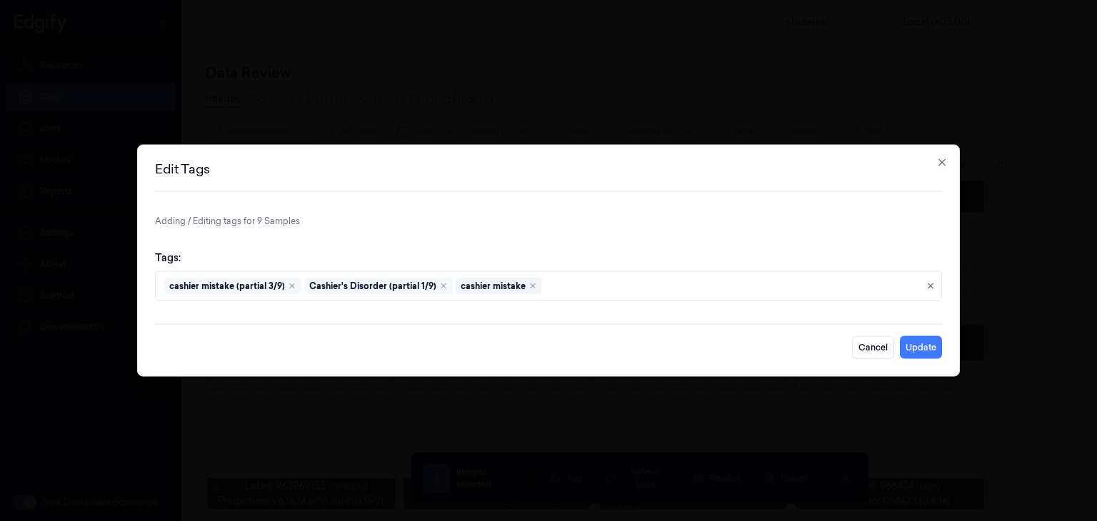
click at [934, 348] on button "Update" at bounding box center [920, 347] width 42 height 23
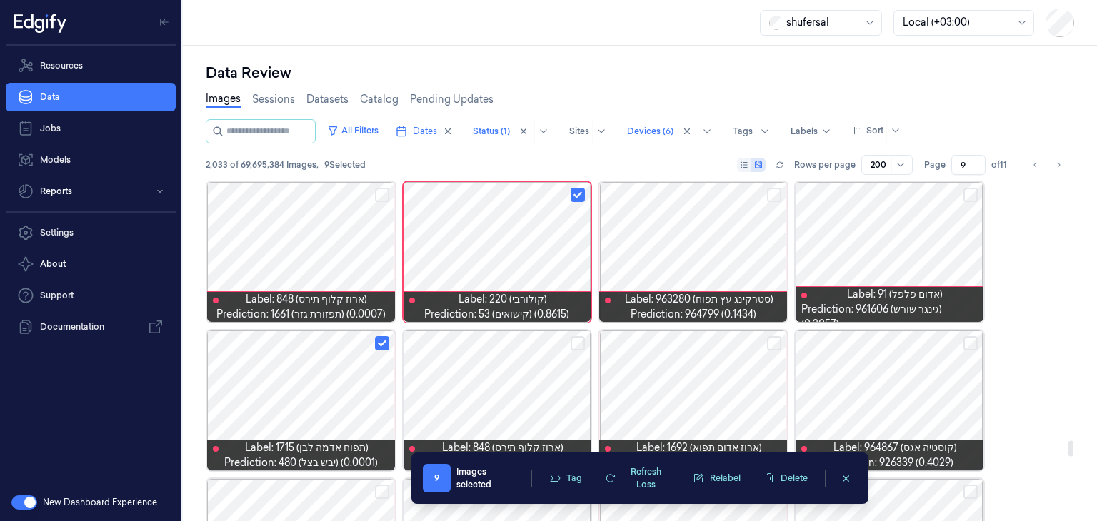
scroll to position [5661, 0]
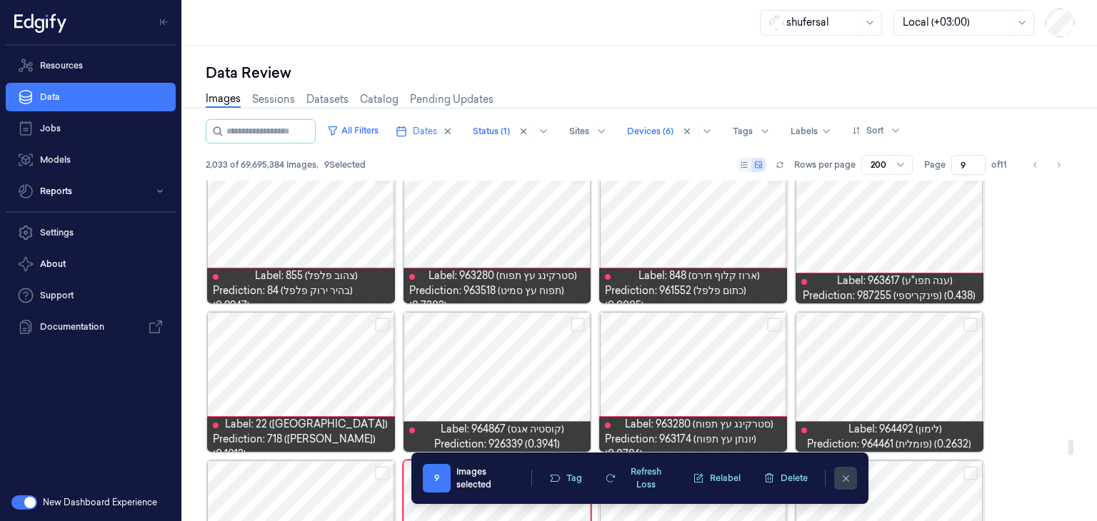
drag, startPoint x: 846, startPoint y: 483, endPoint x: 943, endPoint y: 460, distance: 99.6
click at [848, 480] on icon "clearSelection" at bounding box center [845, 478] width 11 height 11
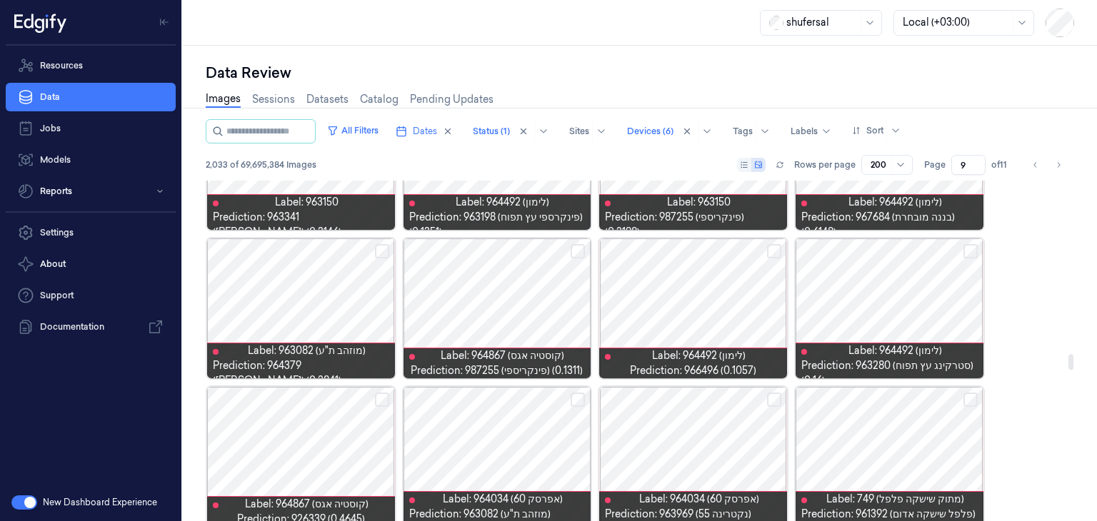
scroll to position [0, 0]
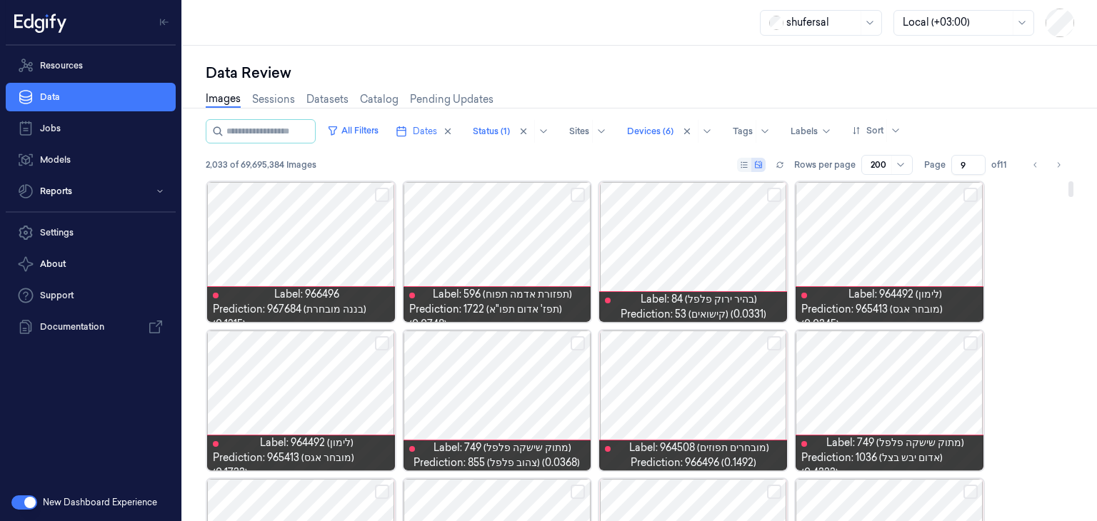
drag, startPoint x: 1071, startPoint y: 453, endPoint x: 1077, endPoint y: 182, distance: 271.3
click at [1073, 182] on div at bounding box center [1070, 189] width 5 height 16
click at [770, 345] on button "Select row" at bounding box center [774, 343] width 14 height 14
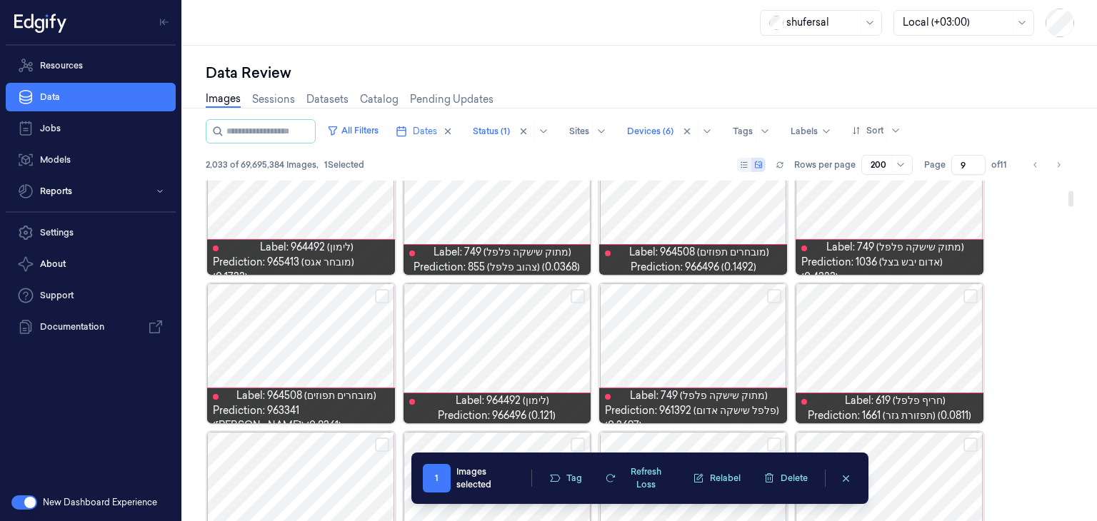
scroll to position [214, 0]
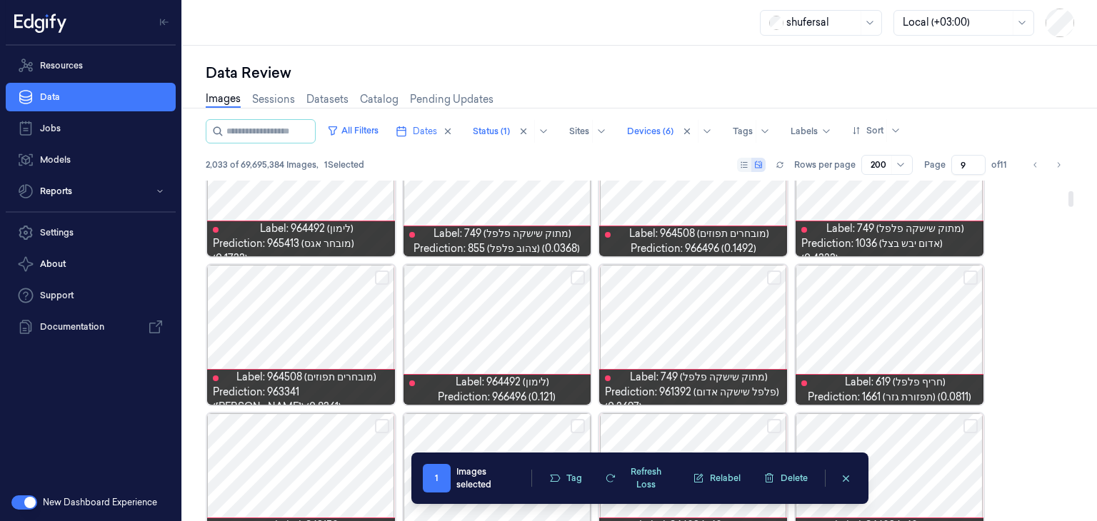
click at [578, 279] on button "Select row" at bounding box center [577, 278] width 14 height 14
drag, startPoint x: 380, startPoint y: 269, endPoint x: 413, endPoint y: 314, distance: 55.3
click at [382, 269] on div at bounding box center [301, 335] width 188 height 140
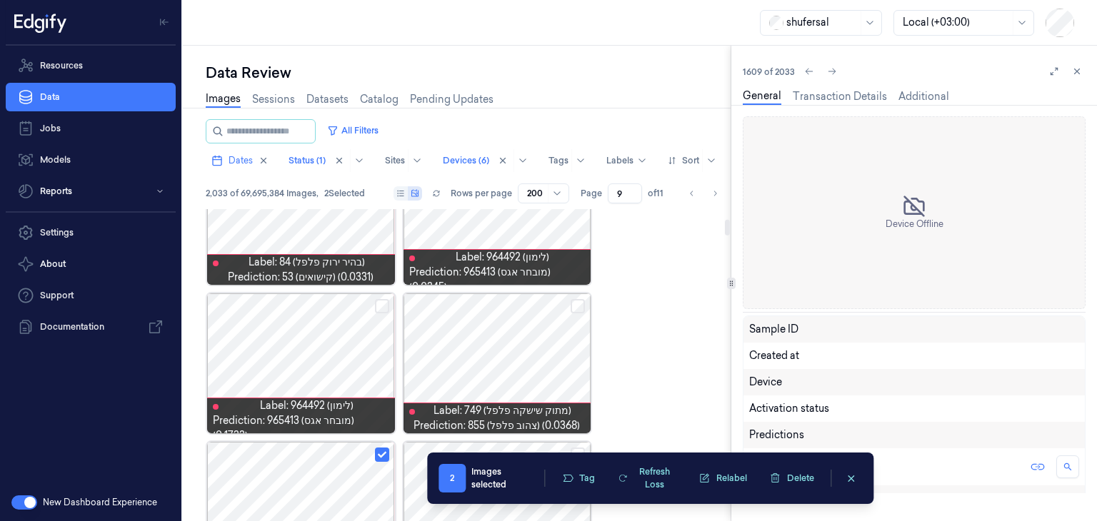
scroll to position [198, 0]
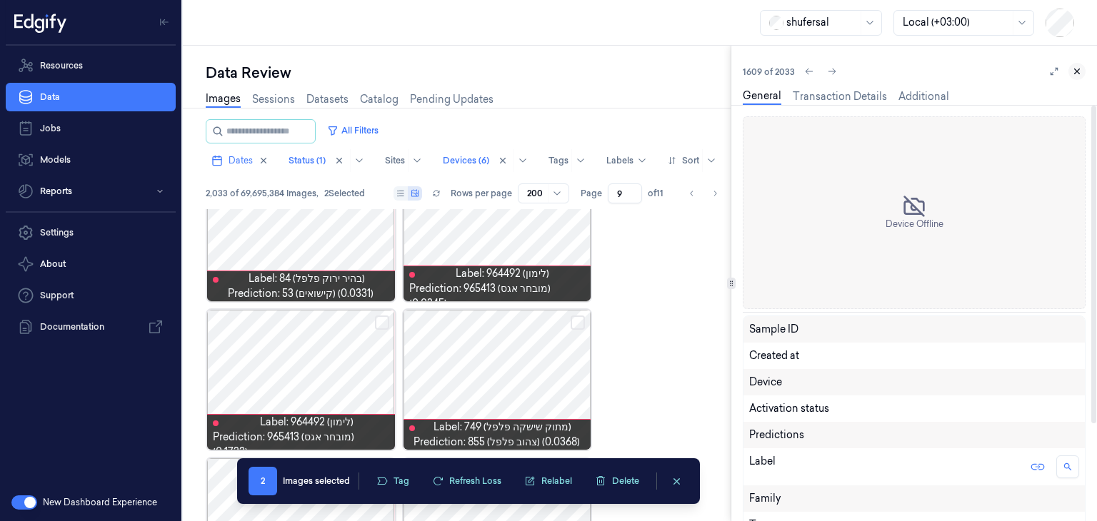
click at [1069, 68] on button at bounding box center [1076, 71] width 17 height 17
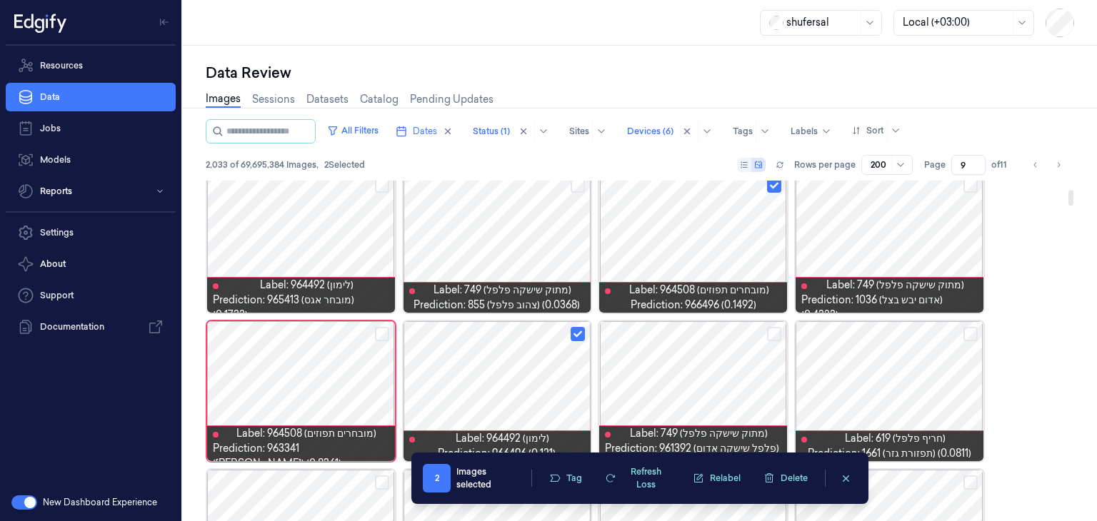
scroll to position [192, 0]
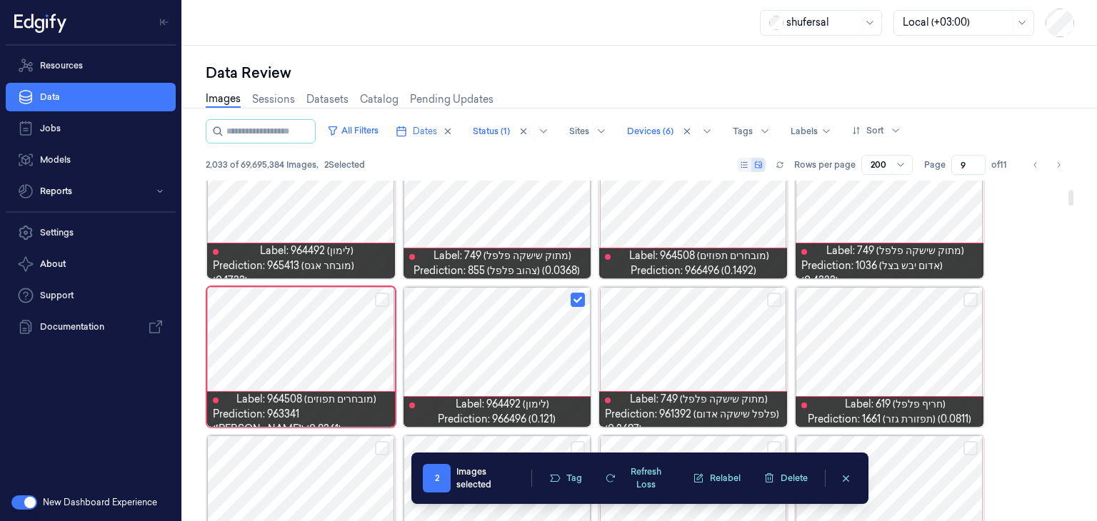
click at [379, 301] on button "Select row" at bounding box center [382, 300] width 14 height 14
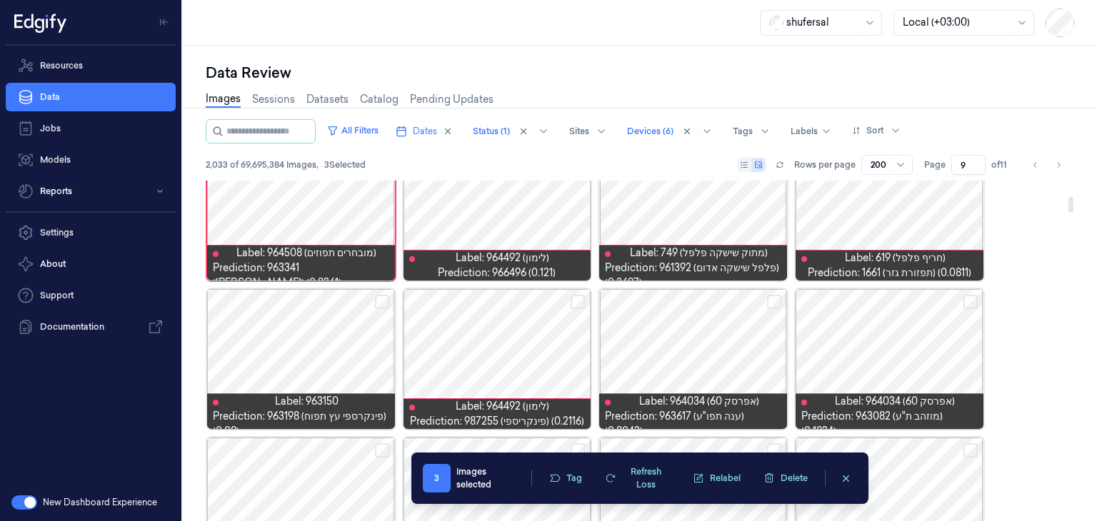
scroll to position [341, 0]
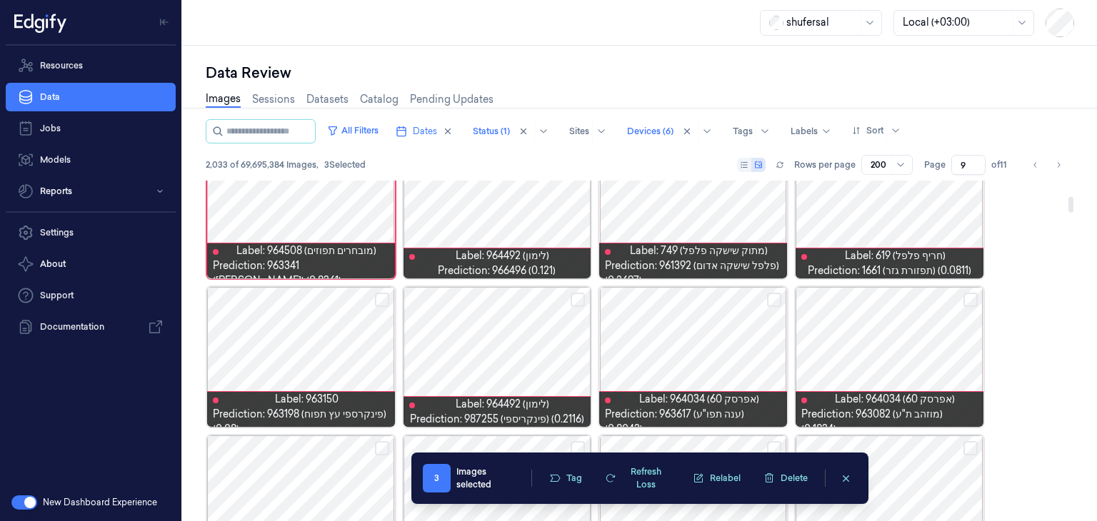
click at [772, 300] on button "Select row" at bounding box center [774, 300] width 14 height 14
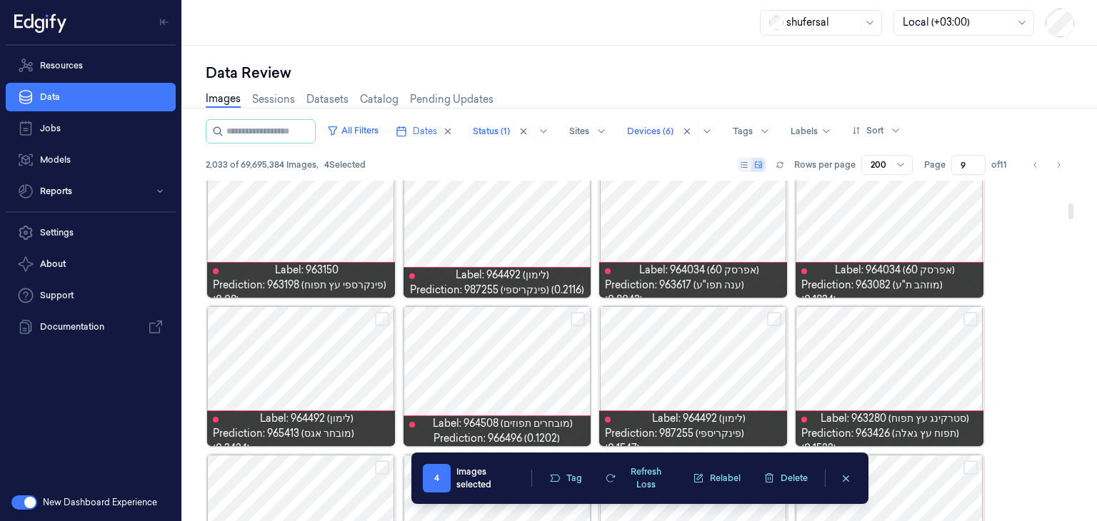
scroll to position [483, 0]
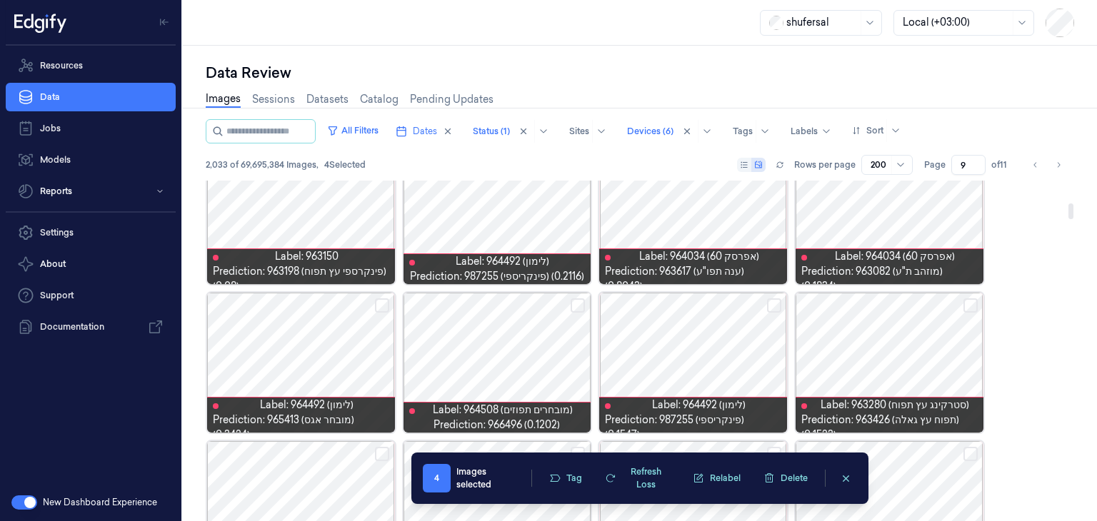
click at [576, 306] on button "Select row" at bounding box center [577, 305] width 14 height 14
click at [384, 308] on button "Select row" at bounding box center [382, 305] width 14 height 14
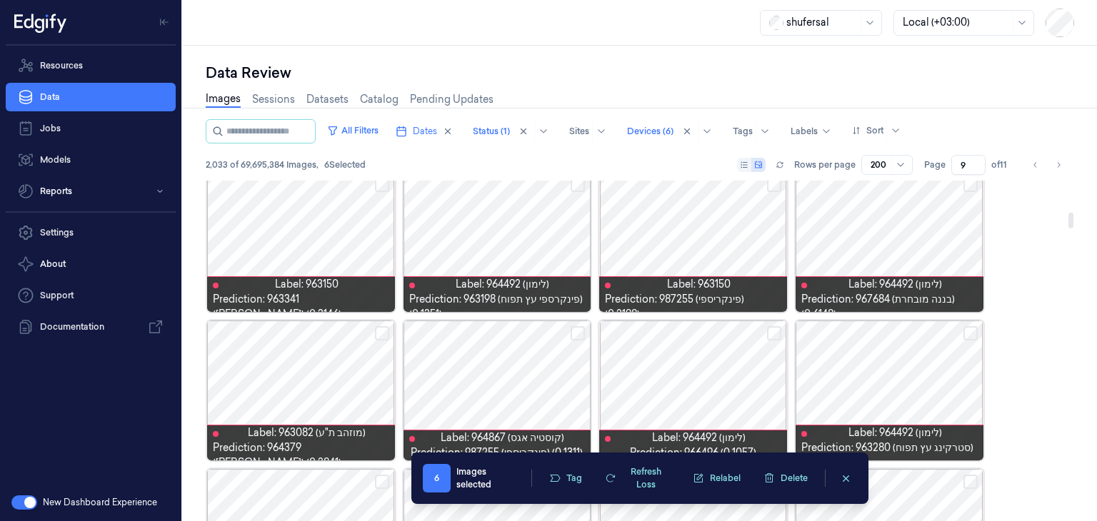
scroll to position [769, 0]
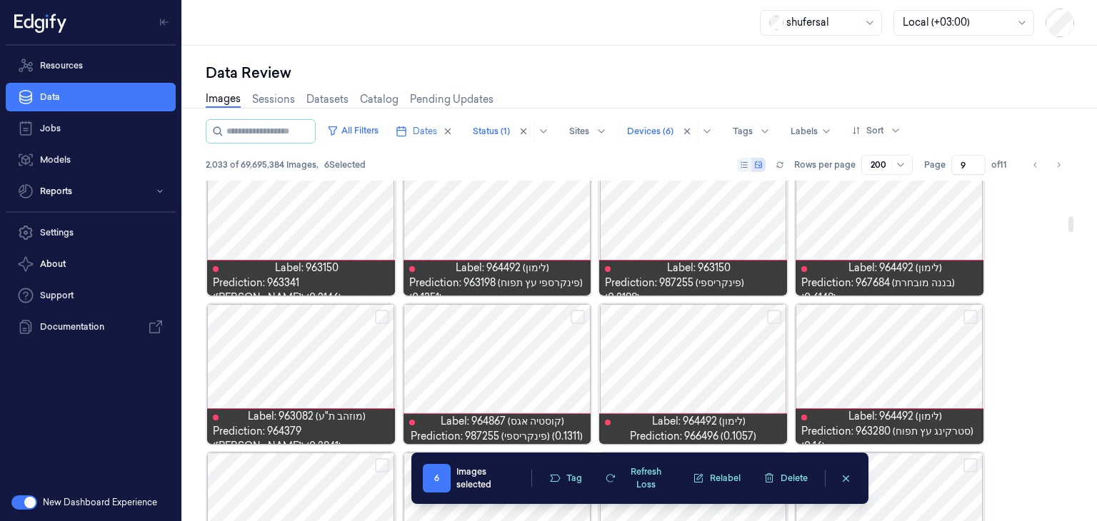
click at [773, 312] on button "Select row" at bounding box center [774, 317] width 14 height 14
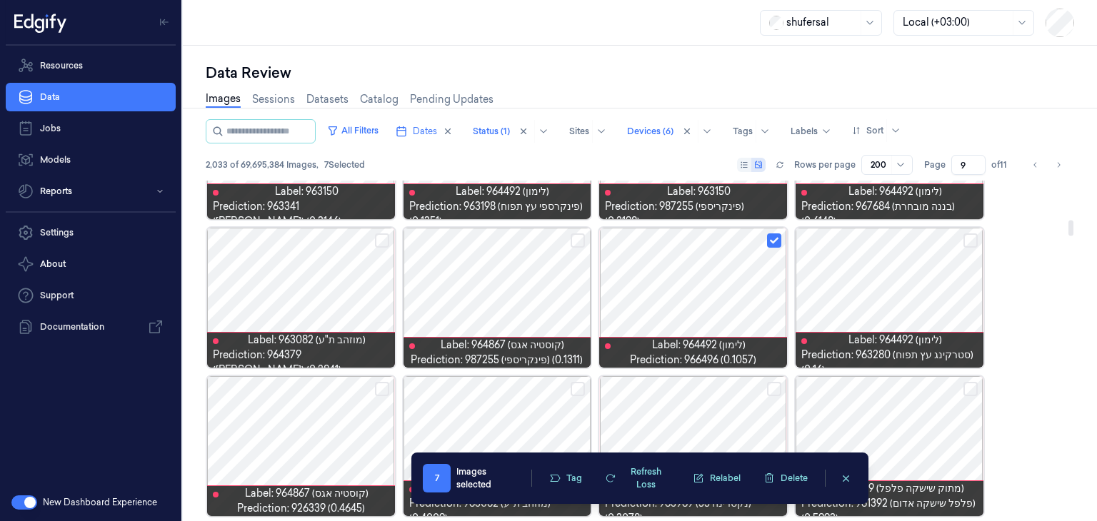
scroll to position [912, 0]
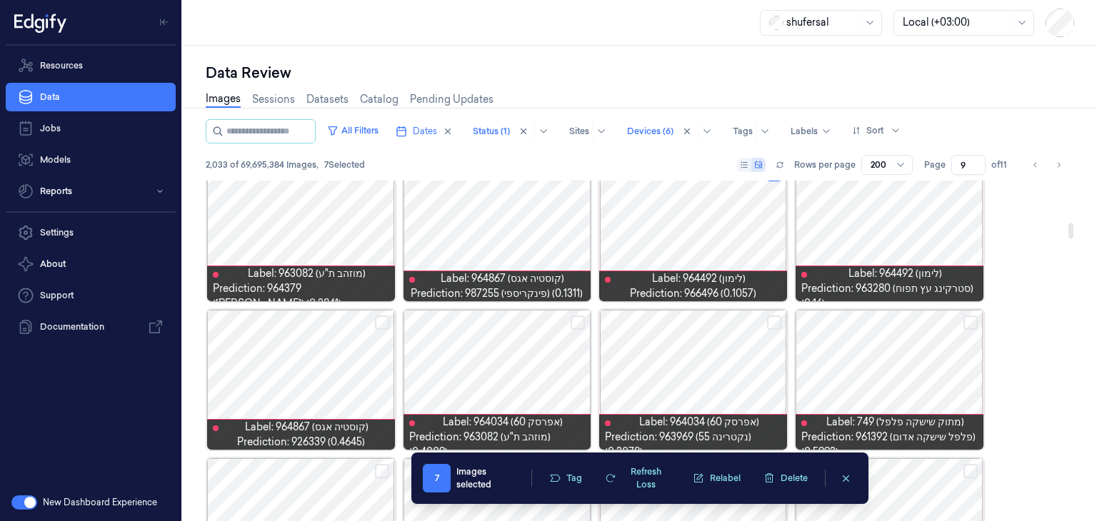
click at [376, 323] on button "Select row" at bounding box center [382, 323] width 14 height 14
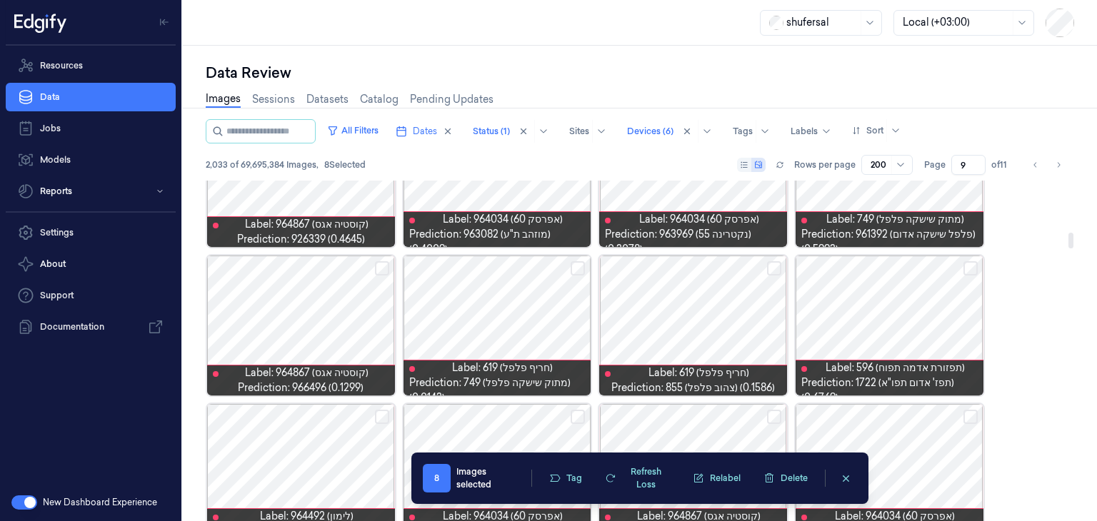
scroll to position [1126, 0]
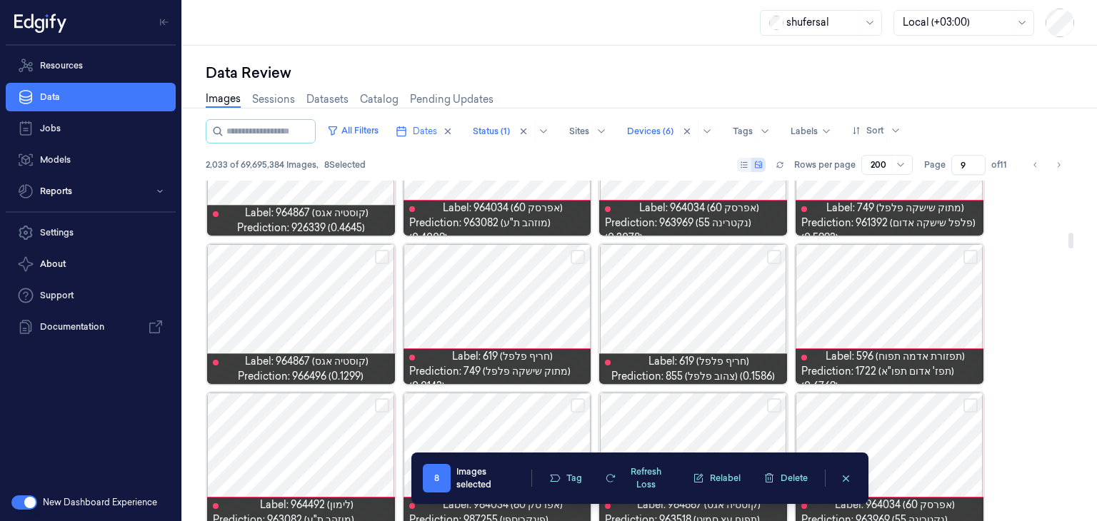
click at [384, 253] on button "Select row" at bounding box center [382, 257] width 14 height 14
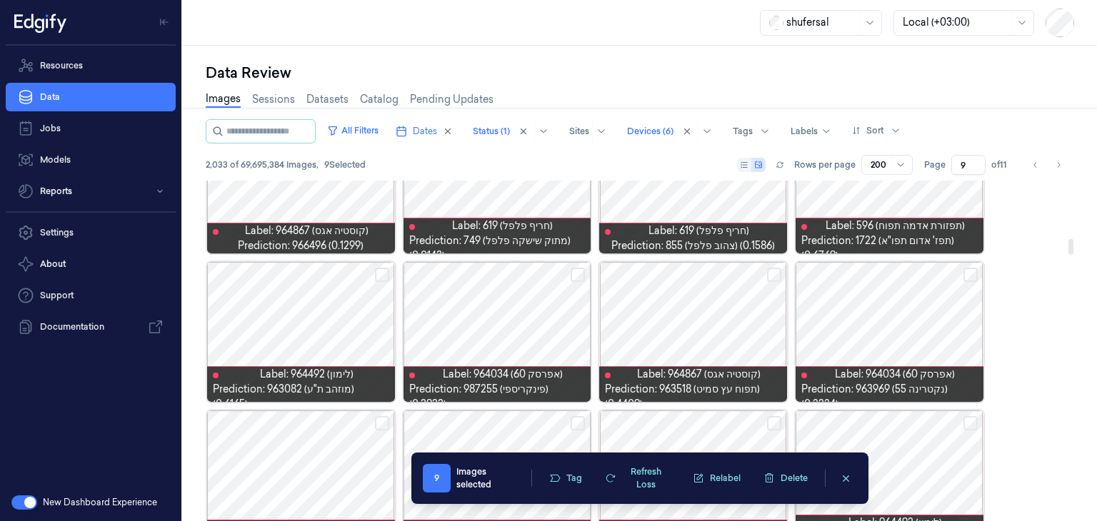
scroll to position [1269, 0]
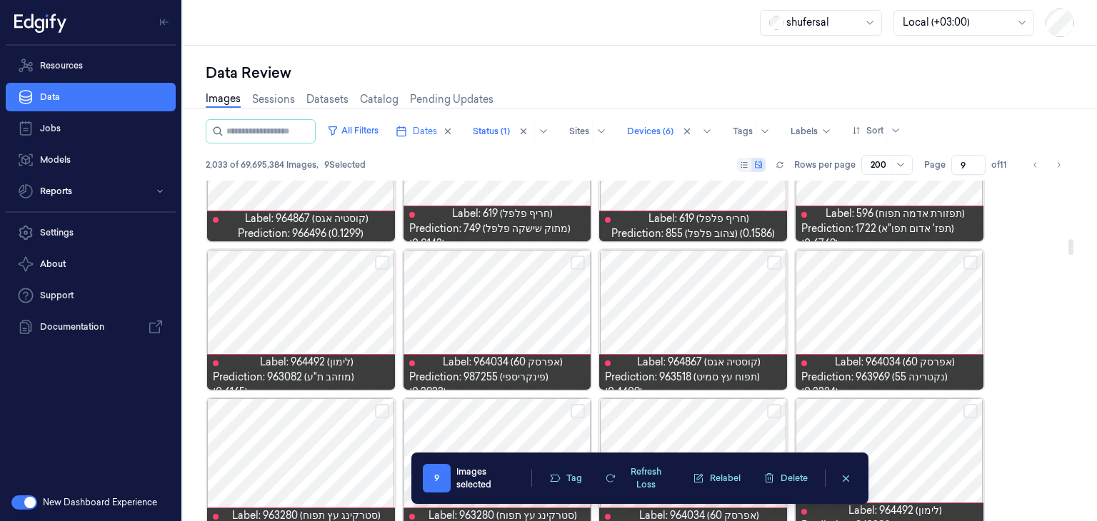
click at [582, 261] on button "Select row" at bounding box center [577, 263] width 14 height 14
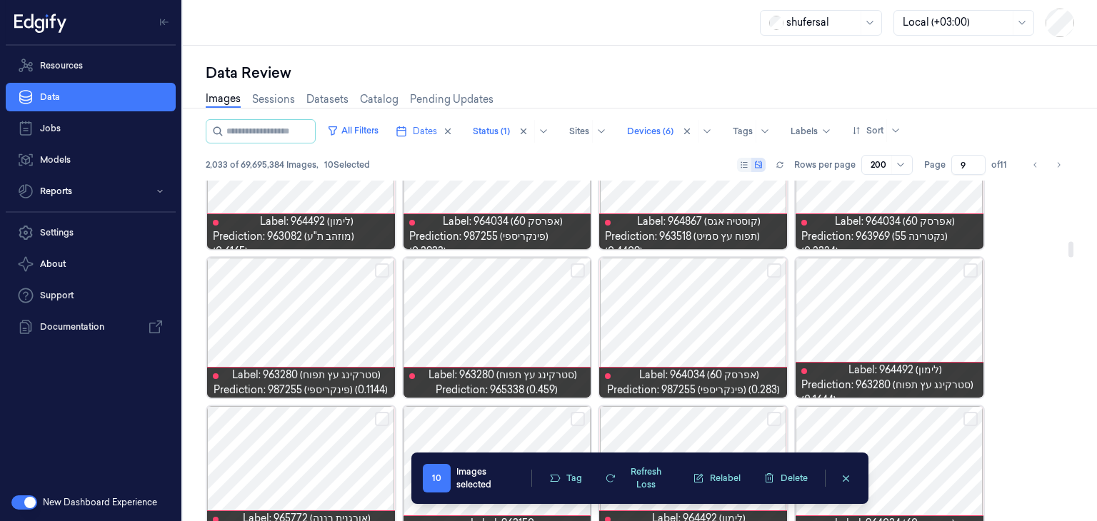
scroll to position [1411, 0]
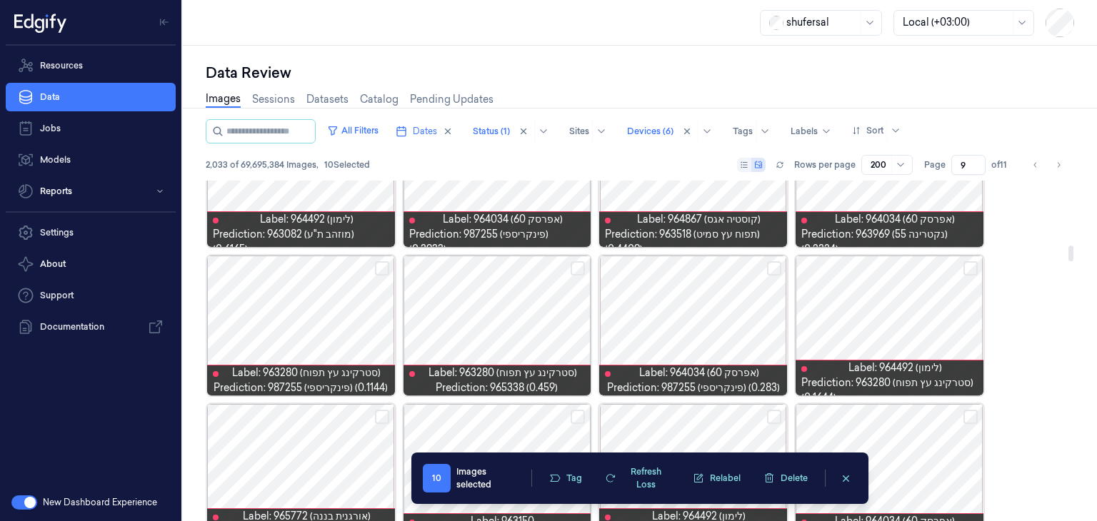
click at [577, 266] on button "Select row" at bounding box center [577, 268] width 14 height 14
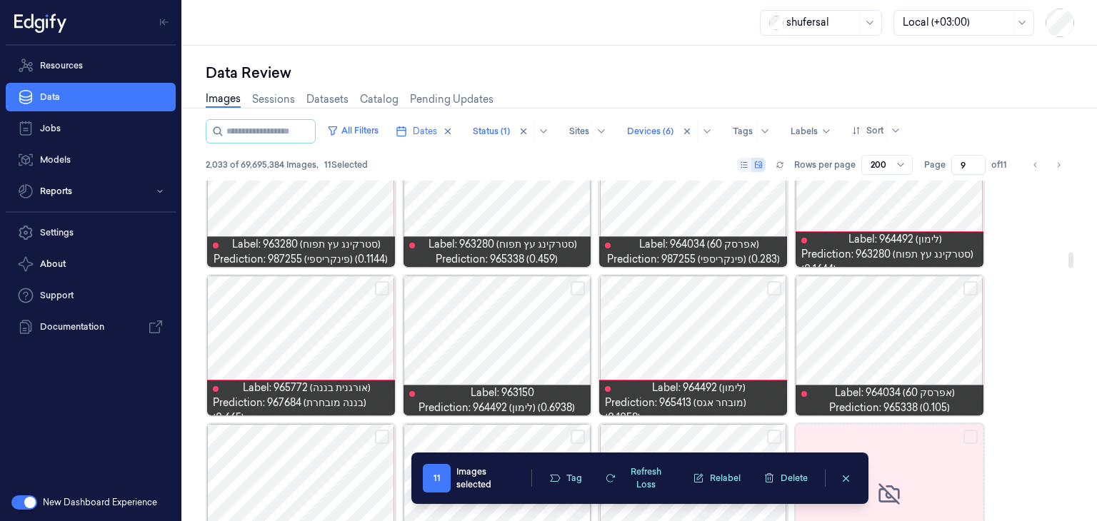
scroll to position [1554, 0]
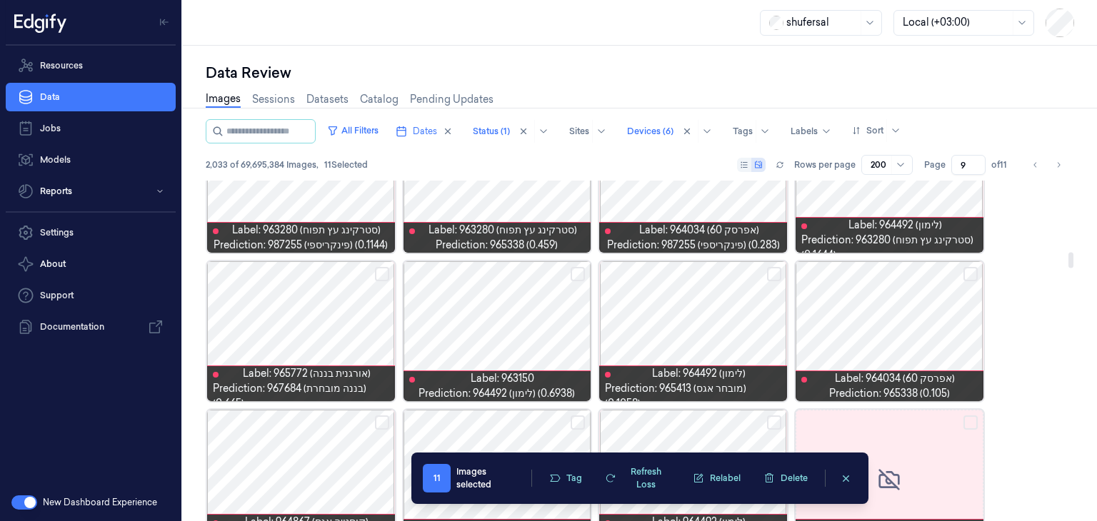
click at [971, 270] on button "Select row" at bounding box center [970, 274] width 14 height 14
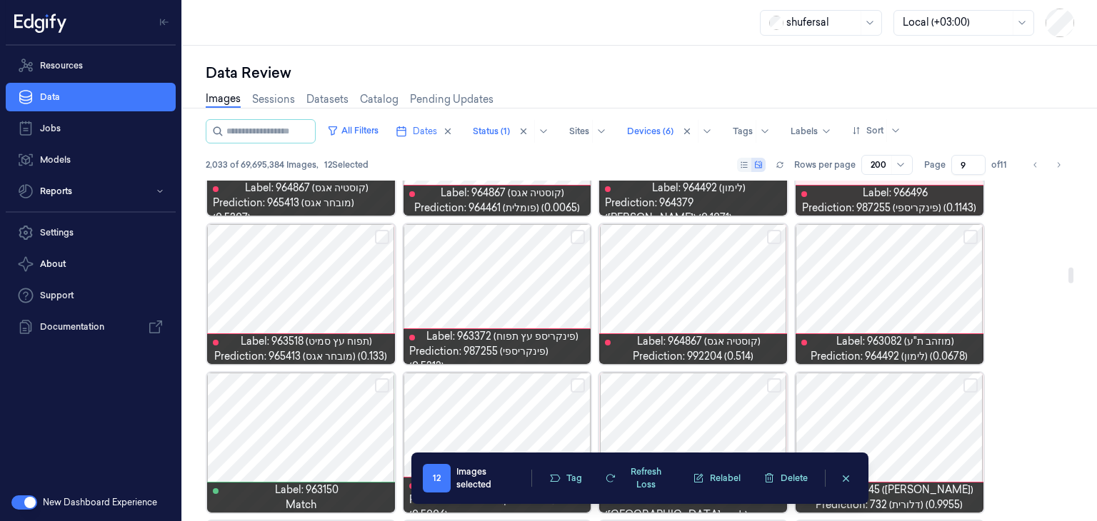
scroll to position [1911, 0]
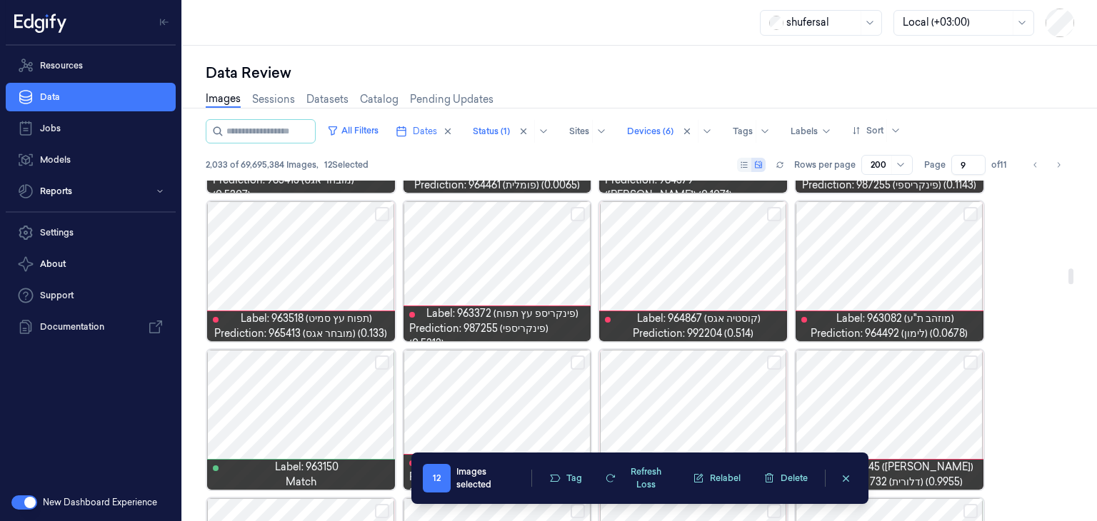
click at [773, 209] on button "Select row" at bounding box center [774, 214] width 14 height 14
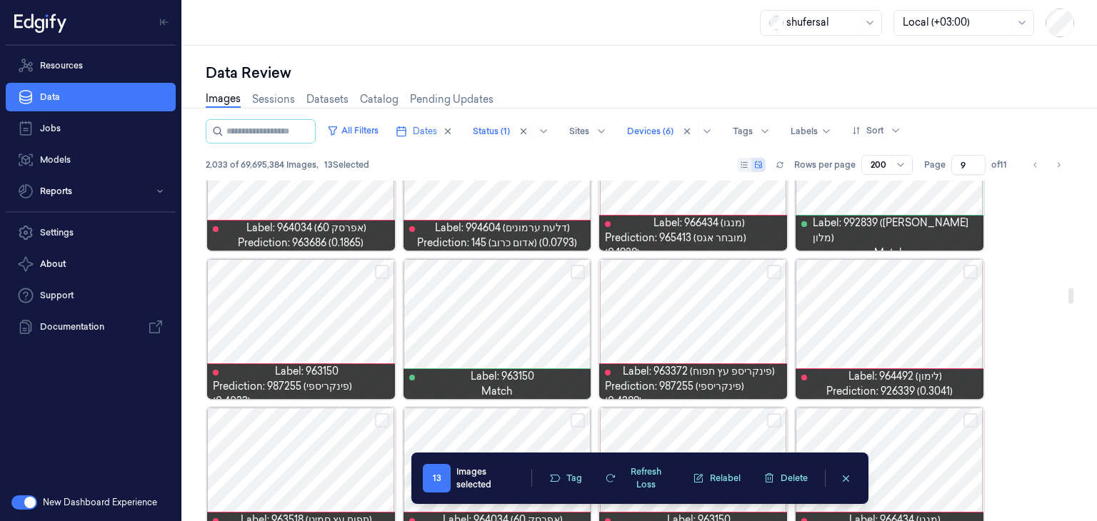
scroll to position [2339, 0]
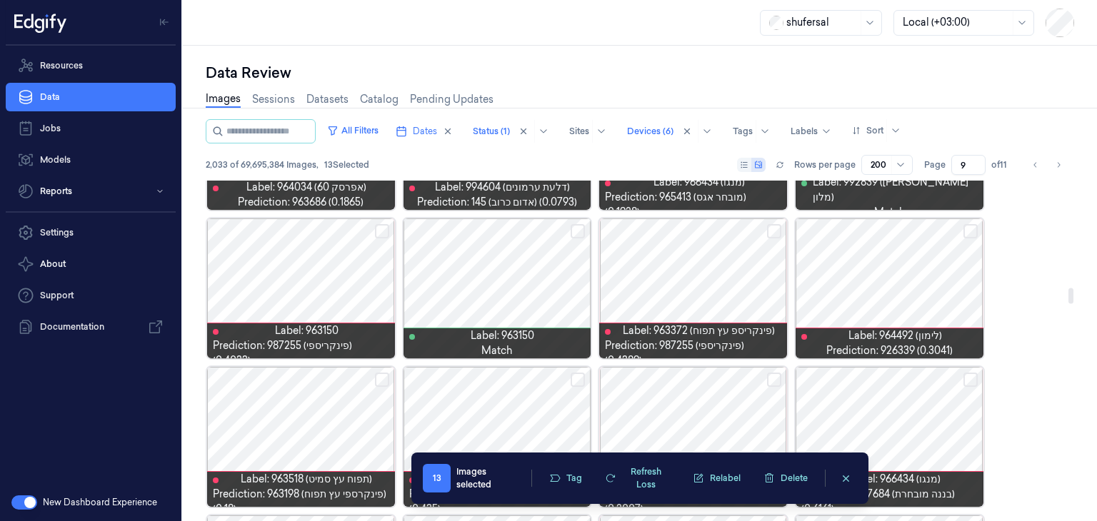
click at [966, 231] on button "Select row" at bounding box center [970, 231] width 14 height 14
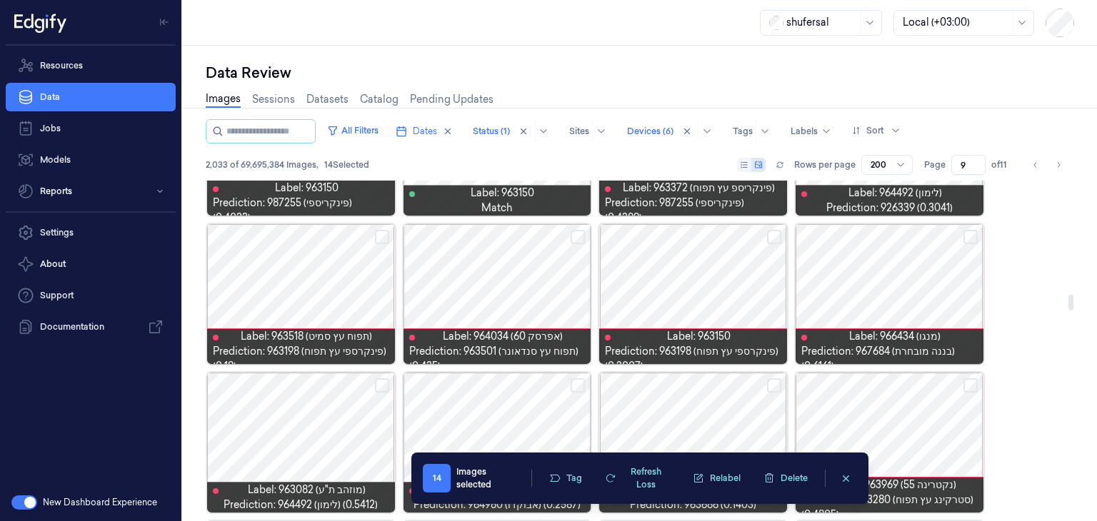
scroll to position [2554, 0]
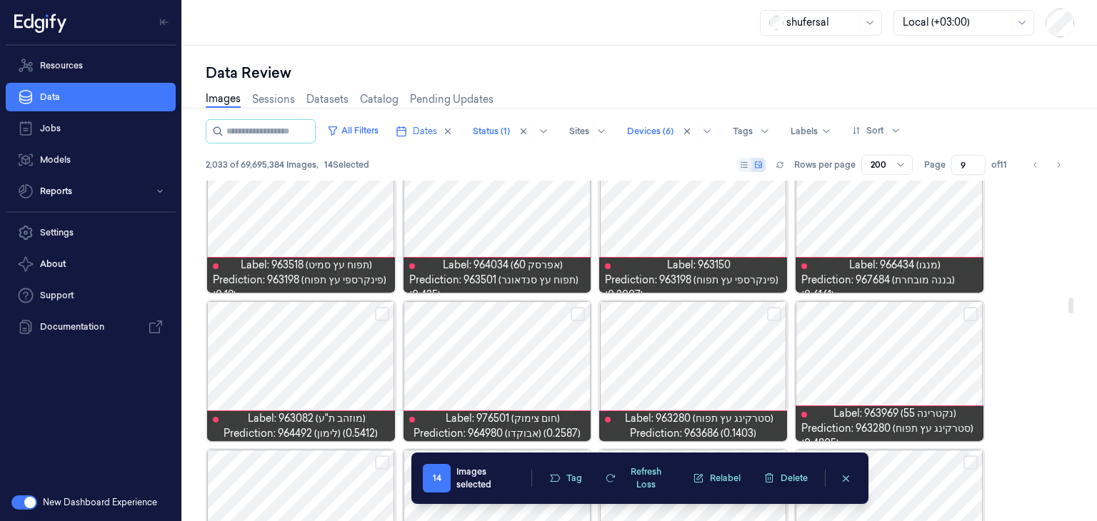
click at [574, 307] on button "Select row" at bounding box center [577, 314] width 14 height 14
click at [774, 315] on button "Select row" at bounding box center [774, 314] width 14 height 14
click at [975, 309] on button "Select row" at bounding box center [970, 314] width 14 height 14
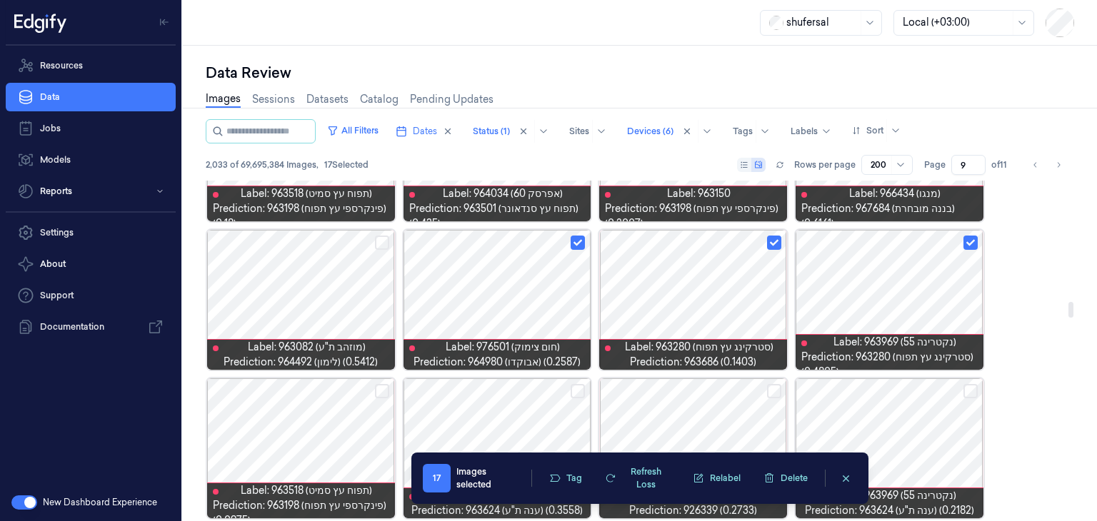
scroll to position [2696, 0]
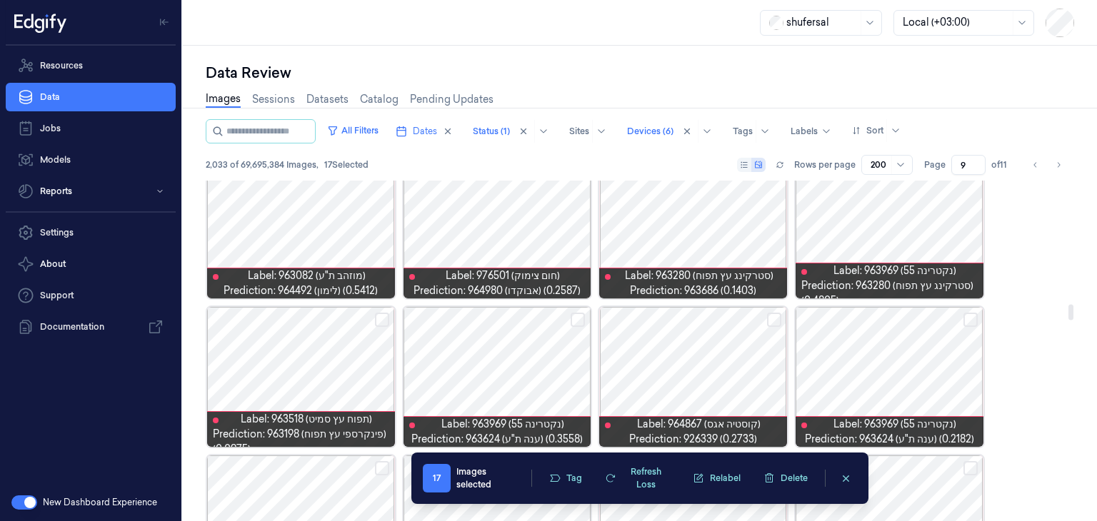
click at [770, 315] on button "Select row" at bounding box center [774, 320] width 14 height 14
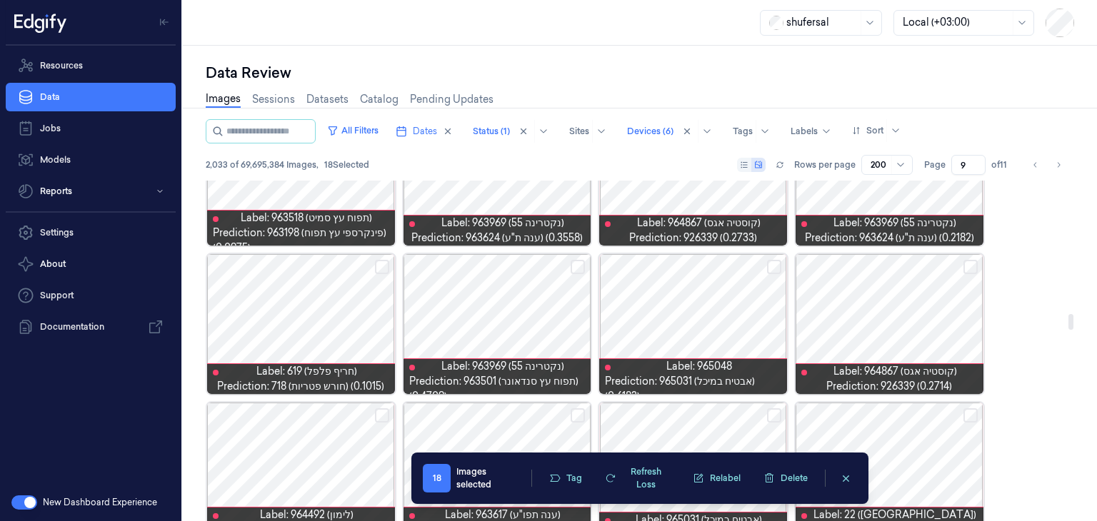
scroll to position [2910, 0]
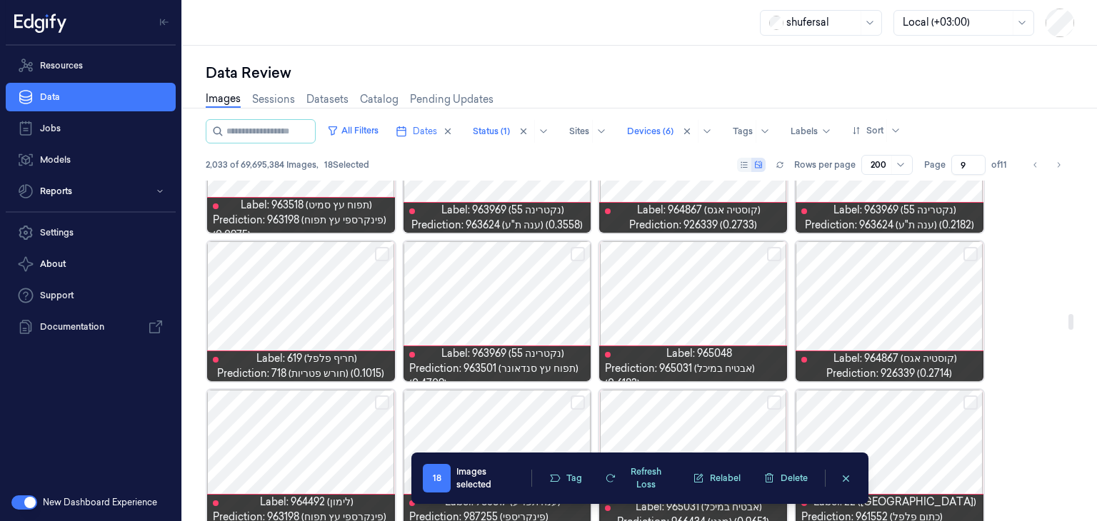
click at [968, 248] on button "Select row" at bounding box center [970, 254] width 14 height 14
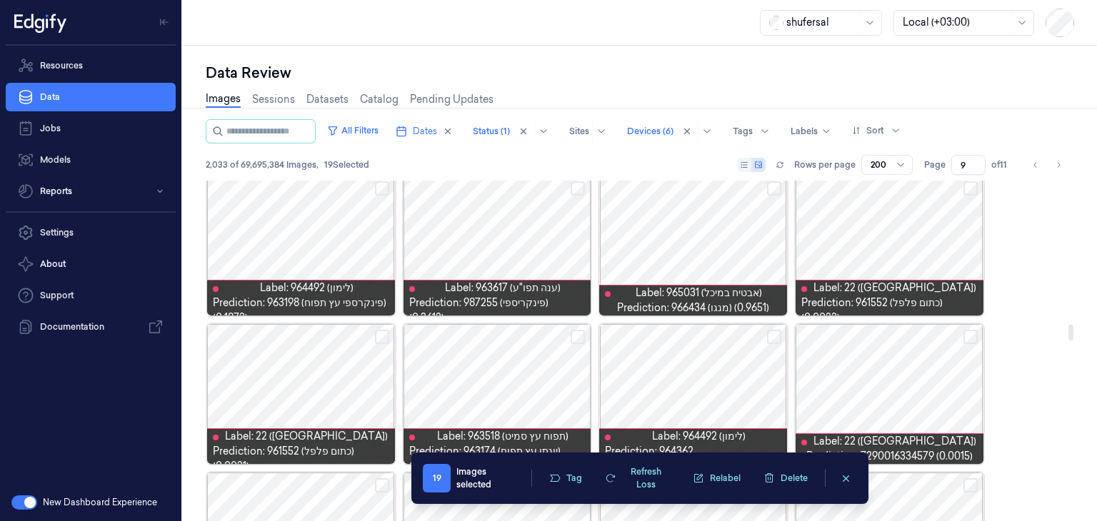
scroll to position [3196, 0]
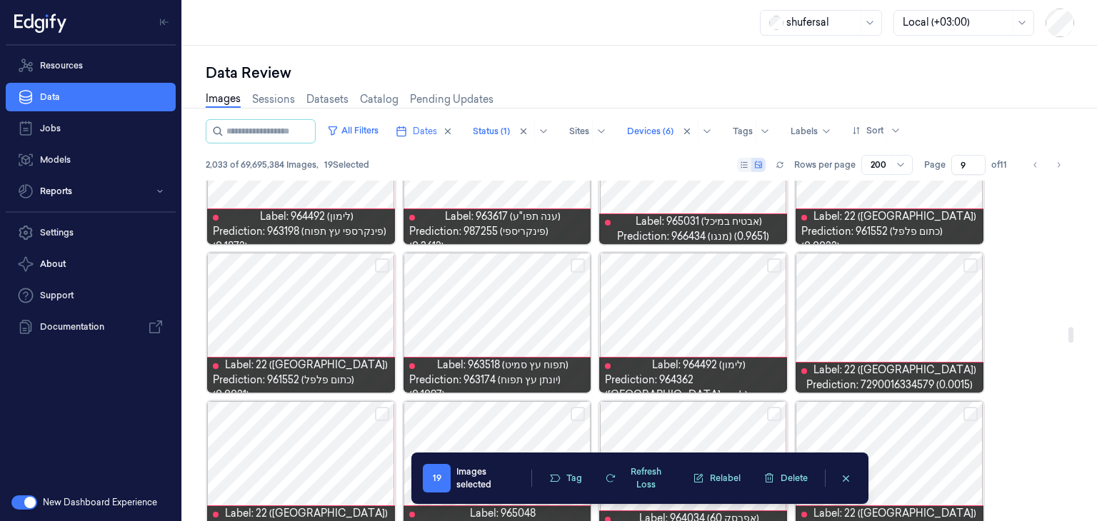
click at [379, 263] on button "Select row" at bounding box center [382, 265] width 14 height 14
click at [971, 263] on button "Select row" at bounding box center [970, 265] width 14 height 14
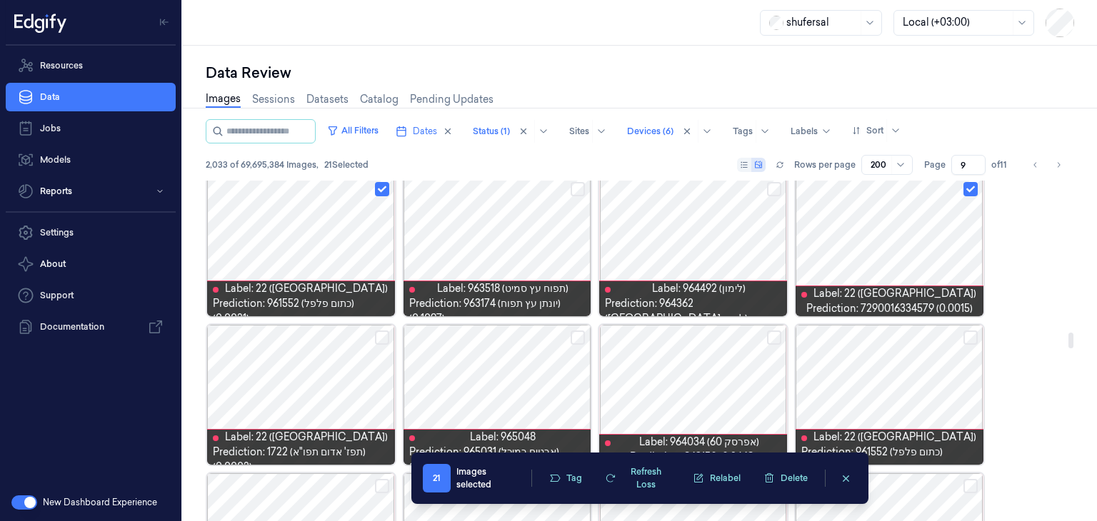
scroll to position [3339, 0]
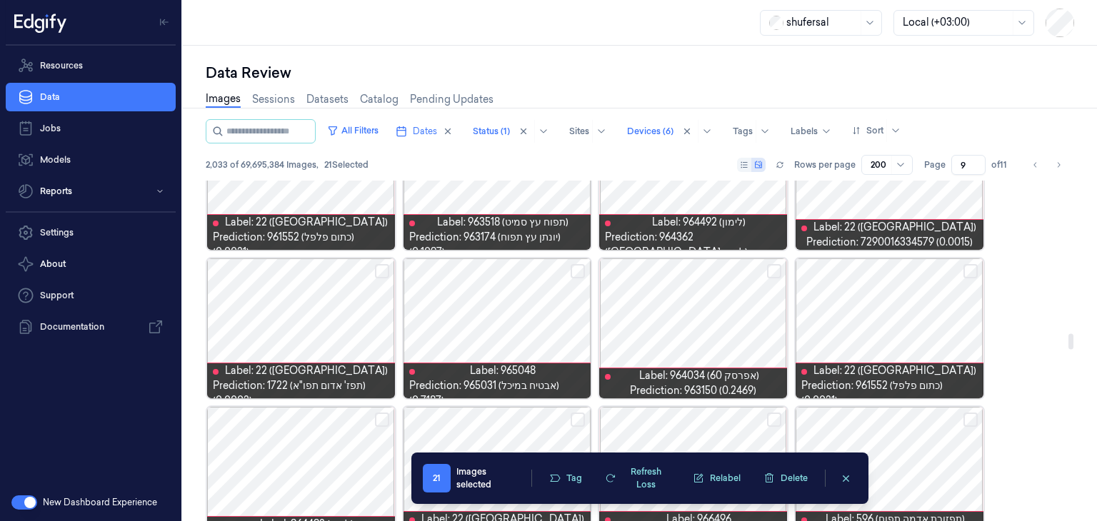
click at [772, 267] on button "Select row" at bounding box center [774, 271] width 14 height 14
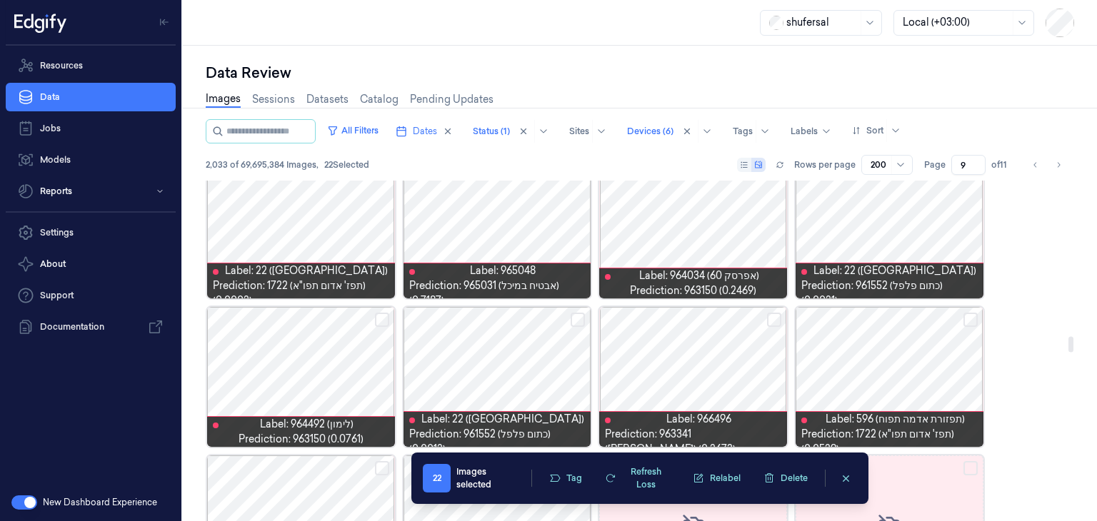
scroll to position [3482, 0]
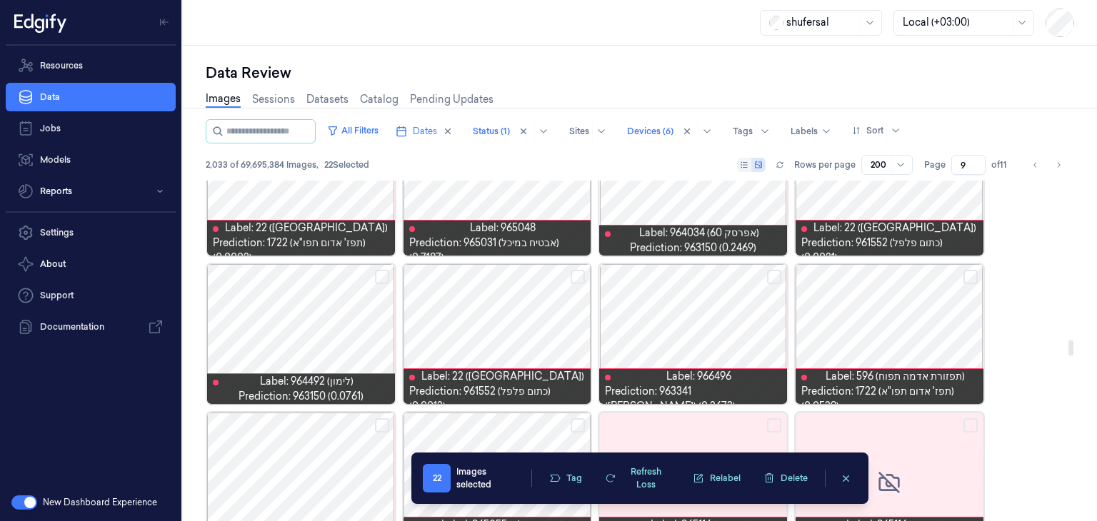
click at [383, 273] on button "Select row" at bounding box center [382, 277] width 14 height 14
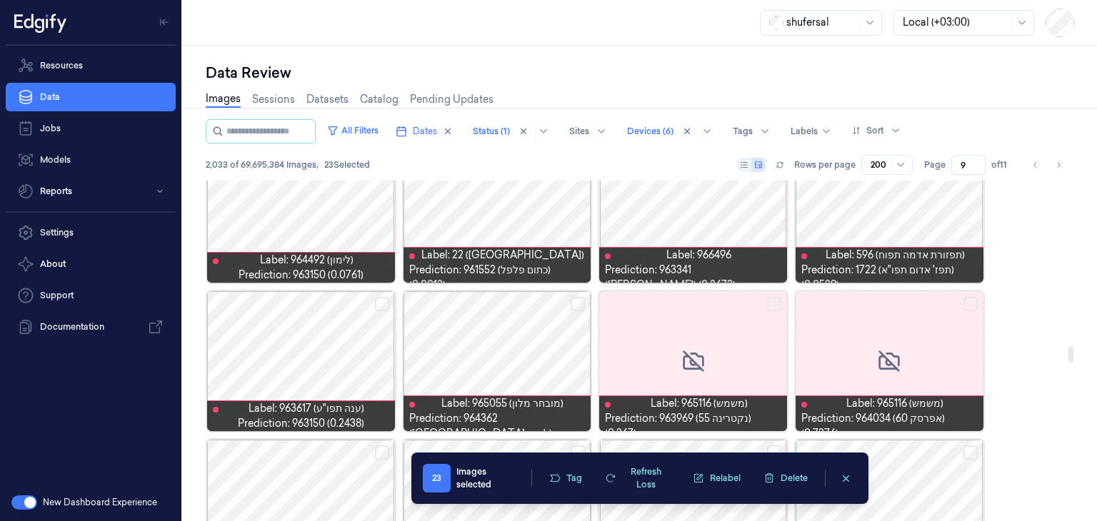
scroll to position [3624, 0]
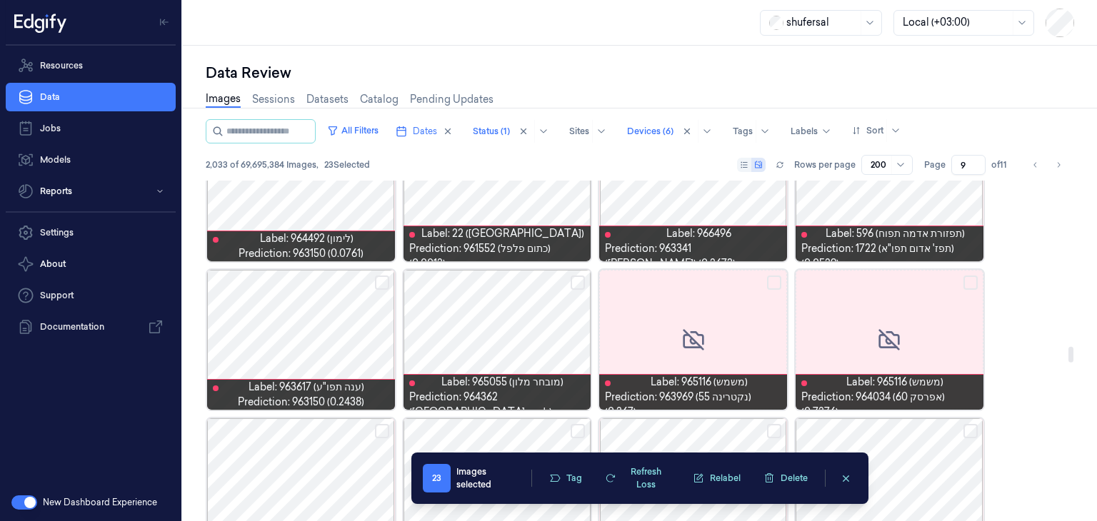
click at [381, 277] on button "Select row" at bounding box center [382, 283] width 14 height 14
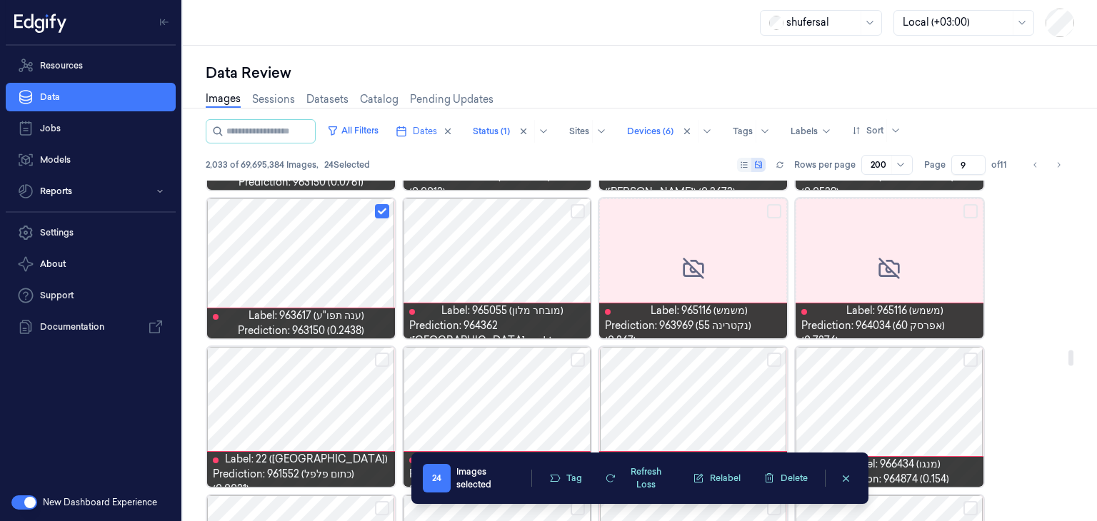
scroll to position [3767, 0]
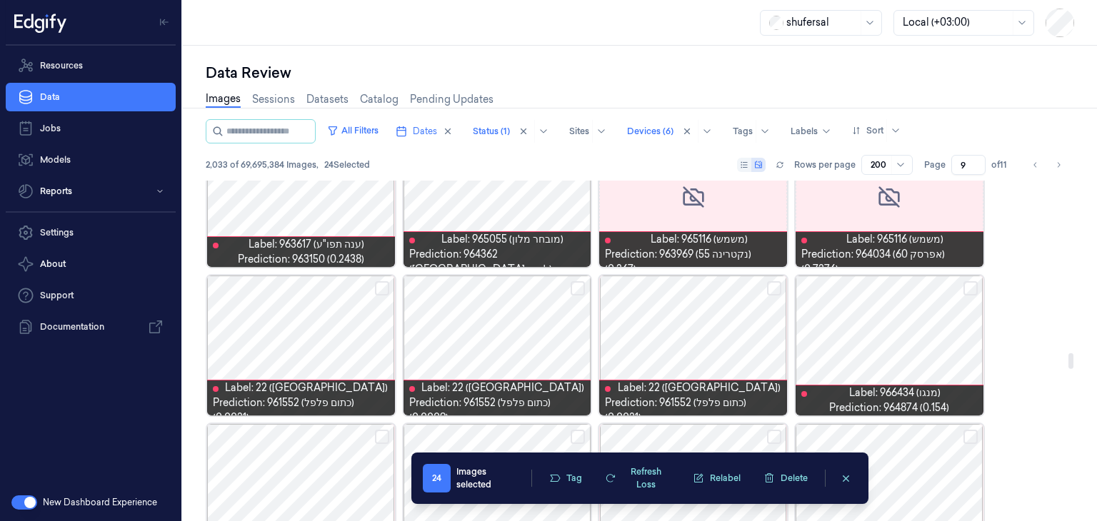
click at [380, 286] on button "Select row" at bounding box center [382, 288] width 14 height 14
click at [582, 288] on button "Select row" at bounding box center [577, 288] width 14 height 14
click at [775, 287] on button "Select row" at bounding box center [774, 288] width 14 height 14
click at [972, 284] on button "Select row" at bounding box center [970, 288] width 14 height 14
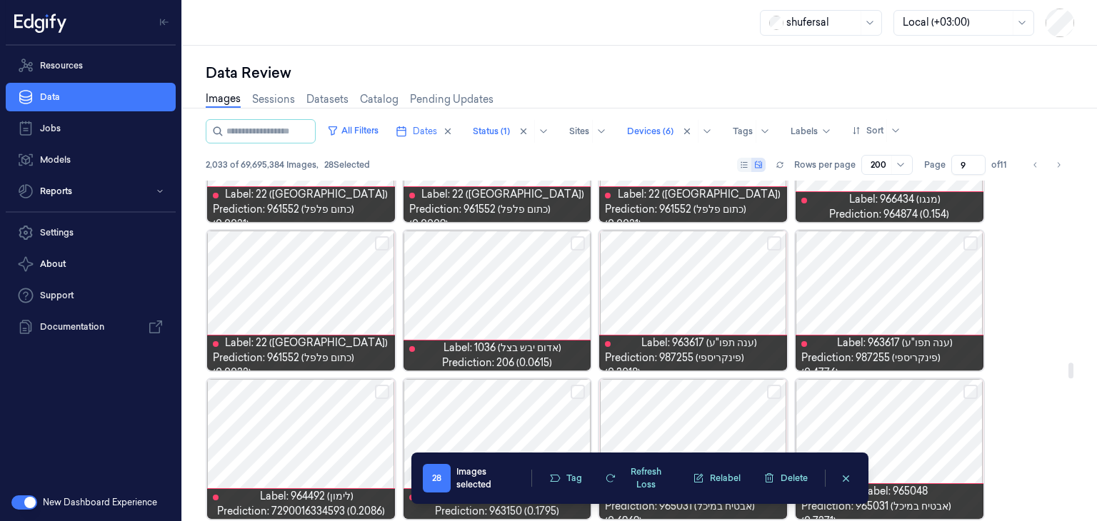
scroll to position [3981, 0]
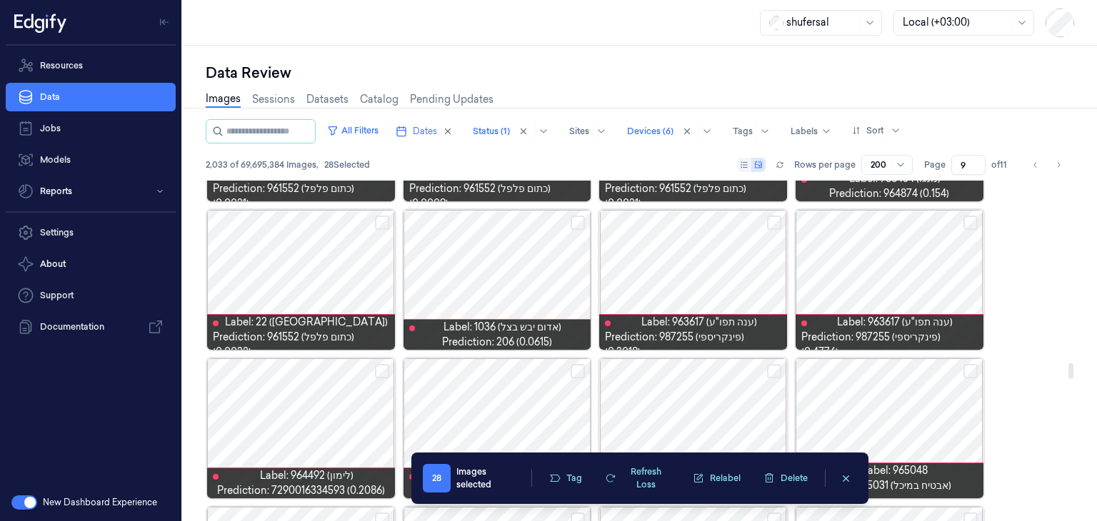
click at [580, 217] on button "Select row" at bounding box center [577, 223] width 14 height 14
click at [381, 223] on button "Select row" at bounding box center [382, 223] width 14 height 14
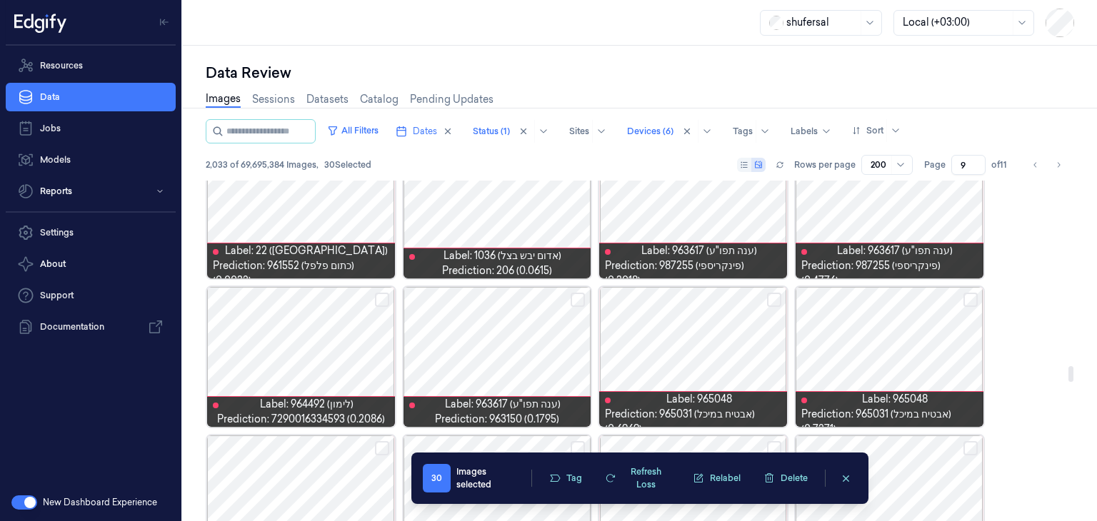
click at [382, 297] on button "Select row" at bounding box center [382, 300] width 14 height 14
click at [578, 296] on button "Select row" at bounding box center [577, 300] width 14 height 14
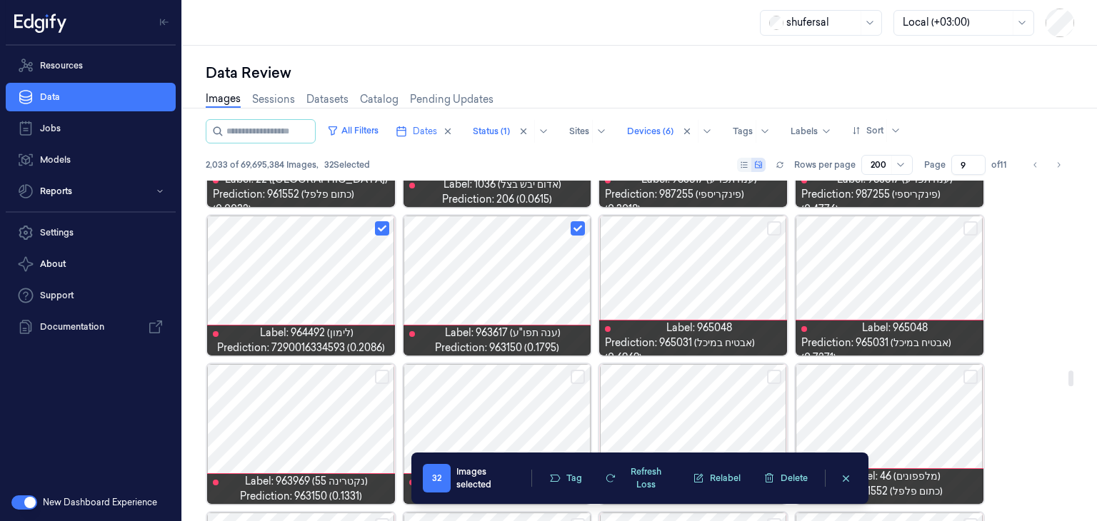
scroll to position [4195, 0]
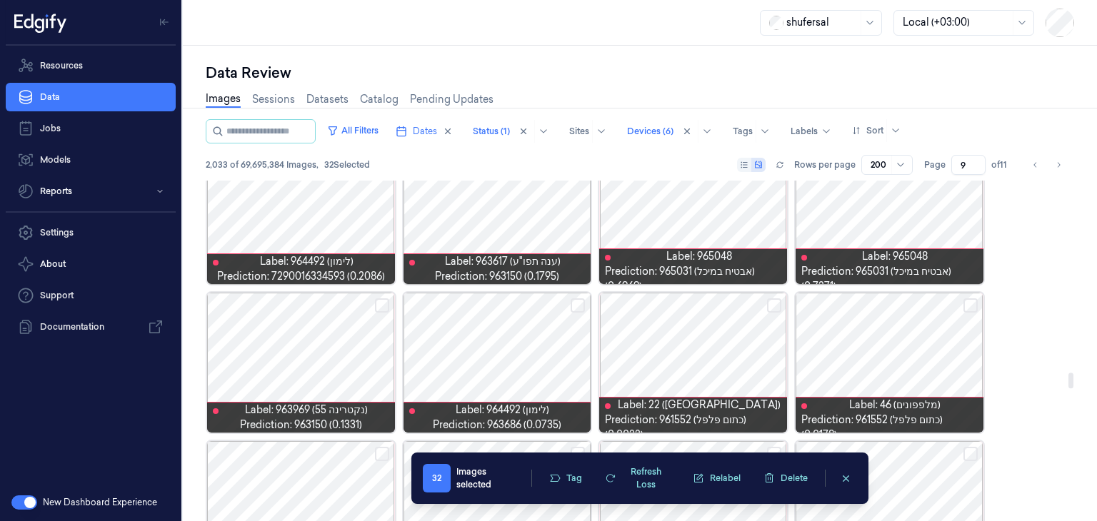
click at [776, 306] on button "Select row" at bounding box center [774, 305] width 14 height 14
click at [575, 301] on button "Select row" at bounding box center [577, 305] width 14 height 14
drag, startPoint x: 379, startPoint y: 304, endPoint x: 400, endPoint y: 313, distance: 23.1
click at [379, 303] on button "Select row" at bounding box center [382, 305] width 14 height 14
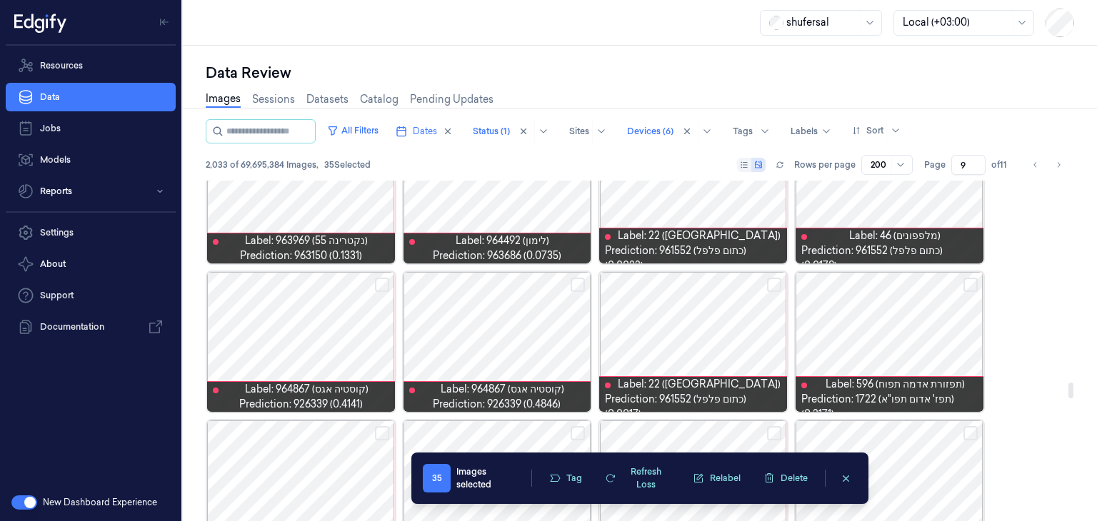
scroll to position [4410, 0]
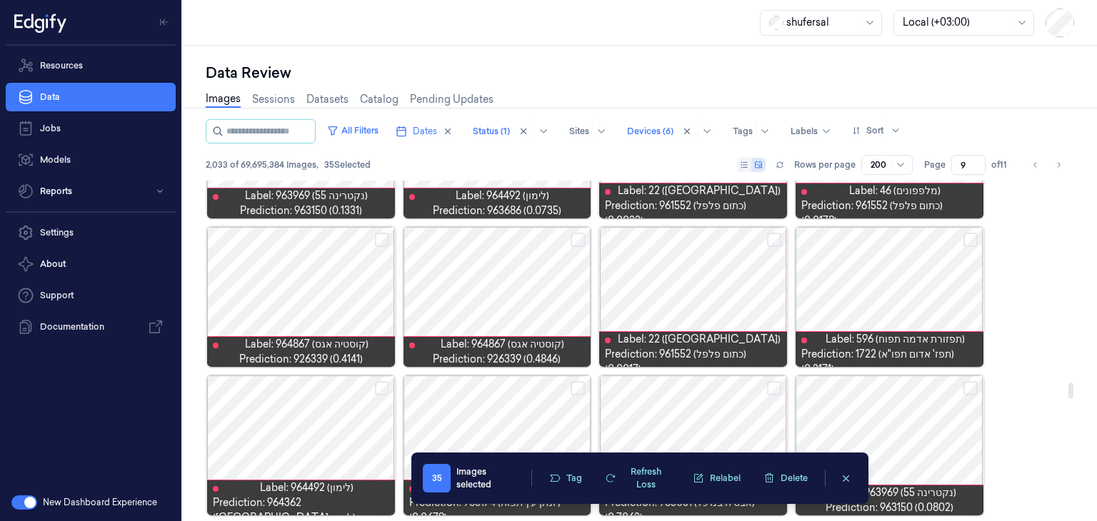
click at [387, 238] on button "Select row" at bounding box center [382, 240] width 14 height 14
click at [579, 239] on button "Select row" at bounding box center [577, 240] width 14 height 14
click at [780, 238] on button "Select row" at bounding box center [774, 240] width 14 height 14
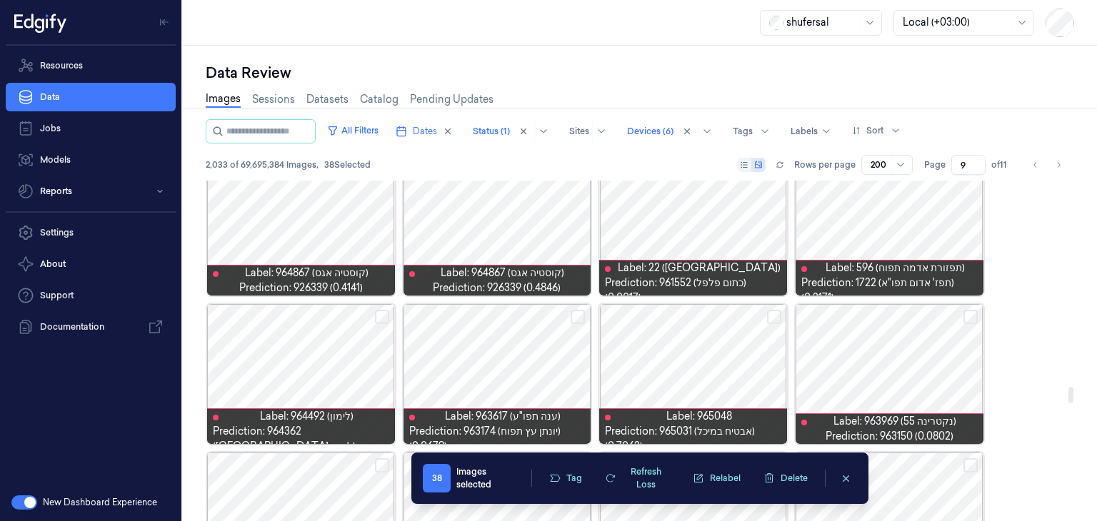
scroll to position [4552, 0]
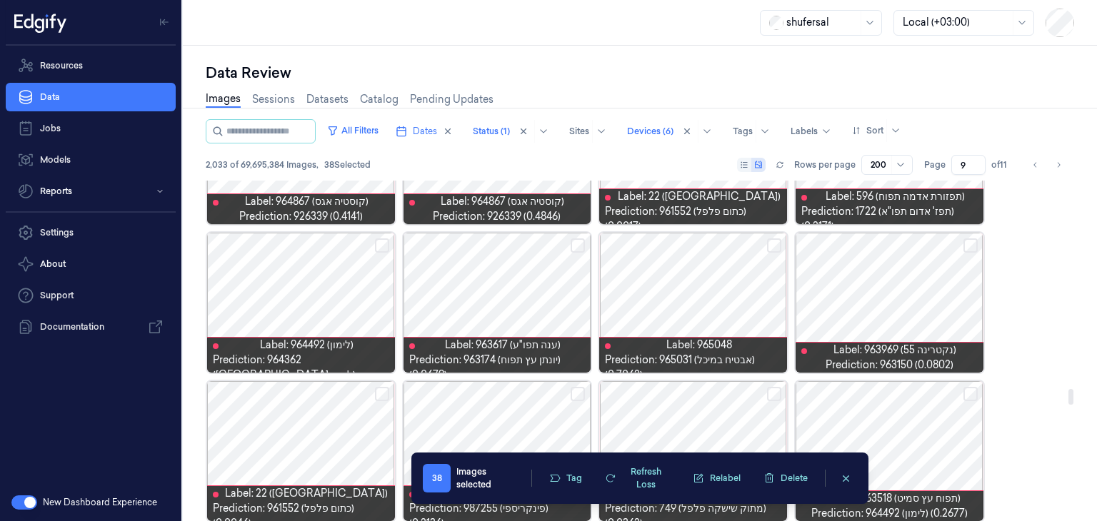
click at [971, 235] on div at bounding box center [889, 303] width 188 height 140
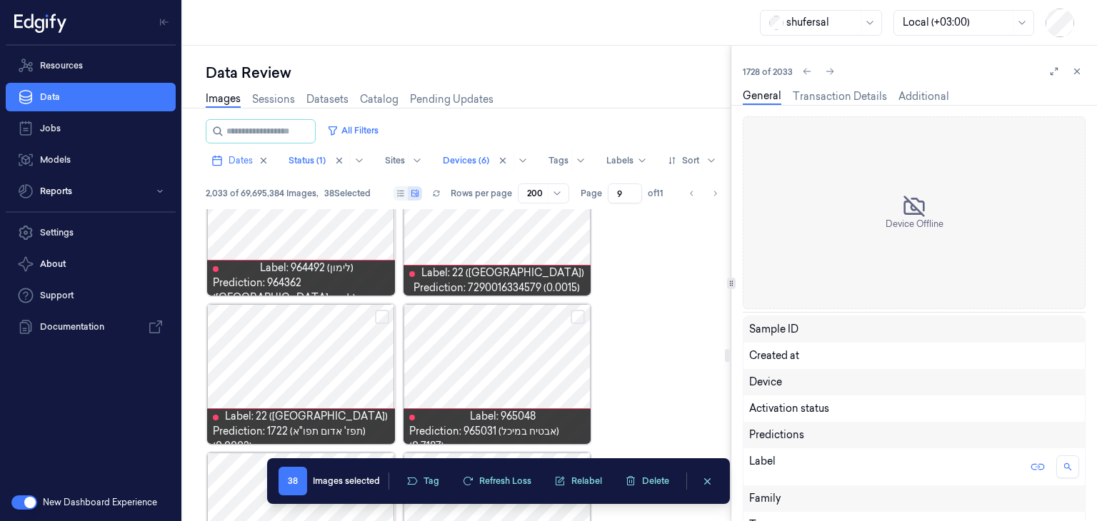
scroll to position [4504, 0]
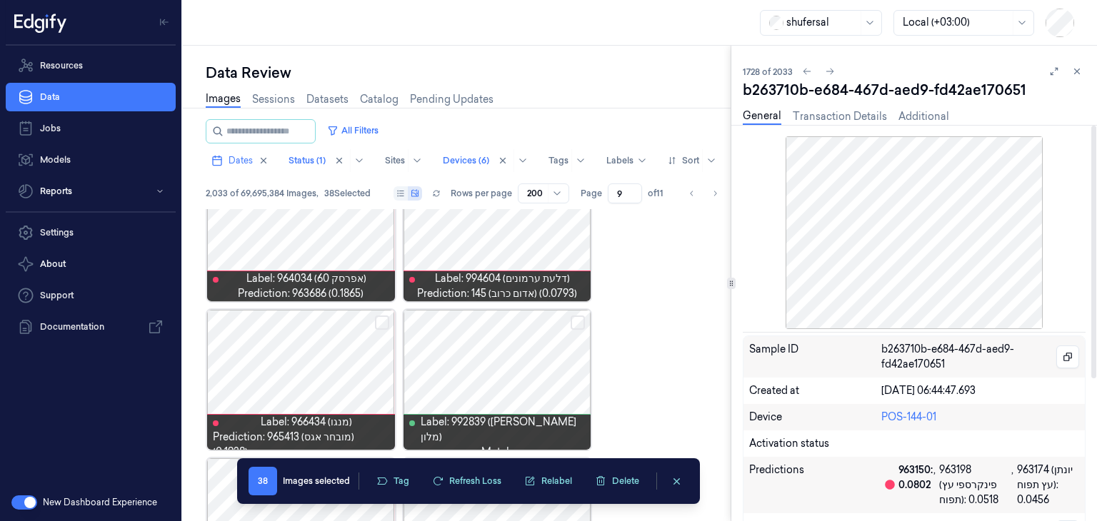
click at [1077, 73] on icon at bounding box center [1077, 71] width 10 height 10
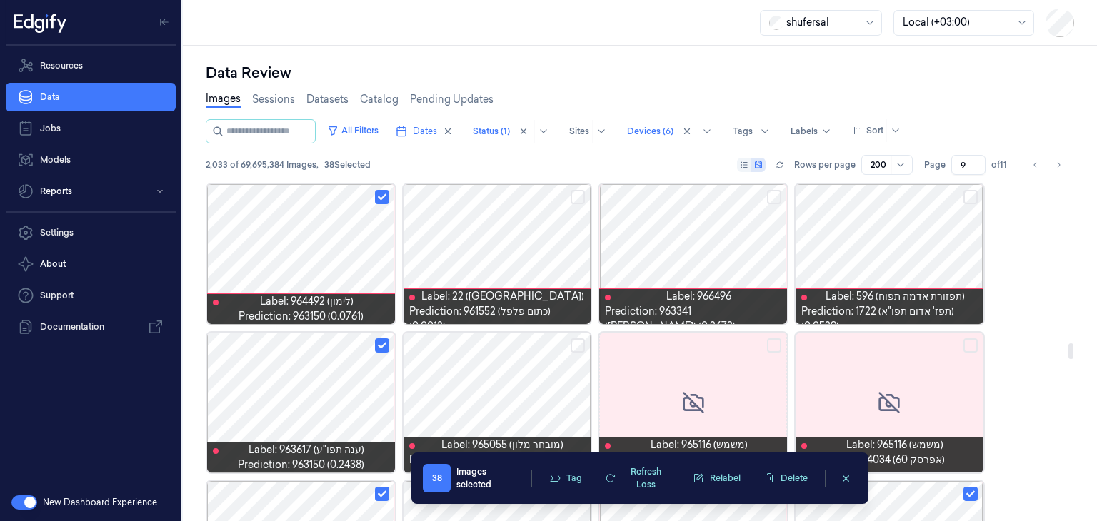
scroll to position [3490, 0]
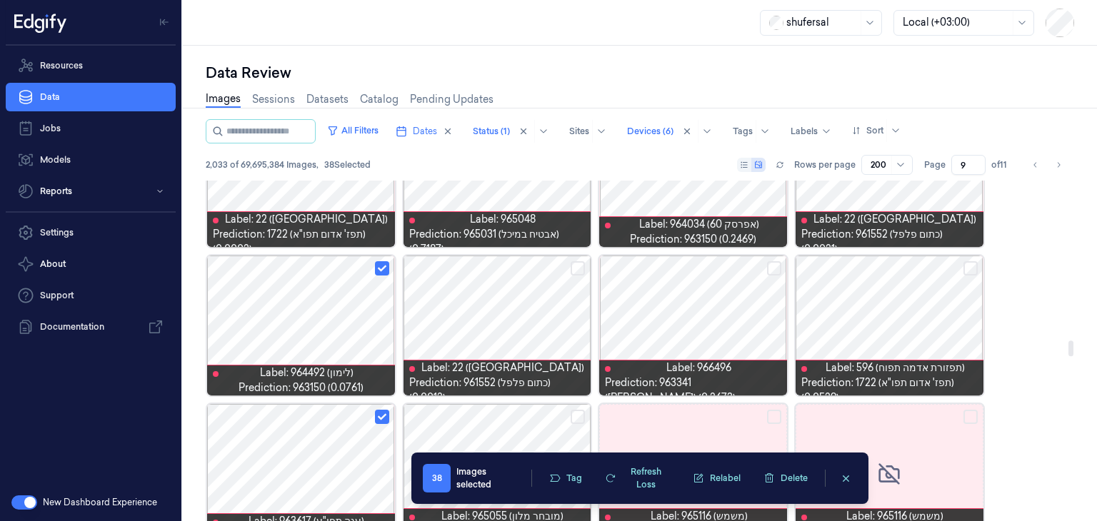
click at [574, 265] on button "Select row" at bounding box center [577, 268] width 14 height 14
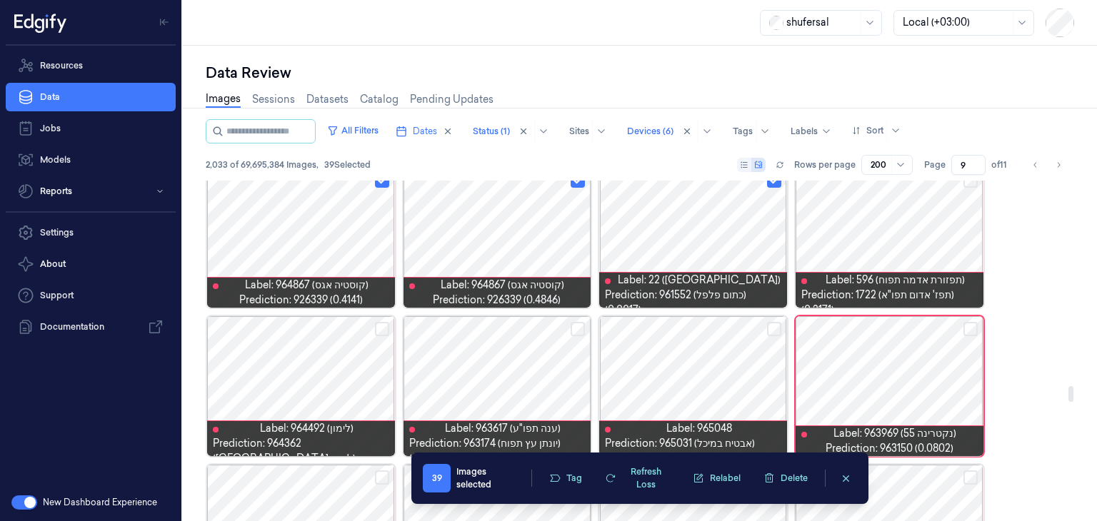
scroll to position [4490, 0]
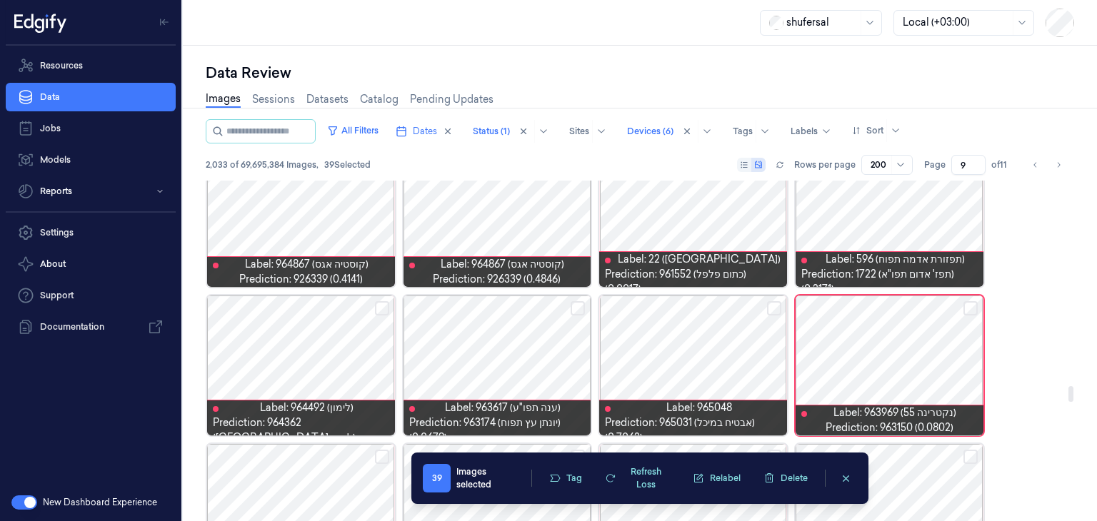
click at [969, 308] on button "Select row" at bounding box center [970, 308] width 14 height 14
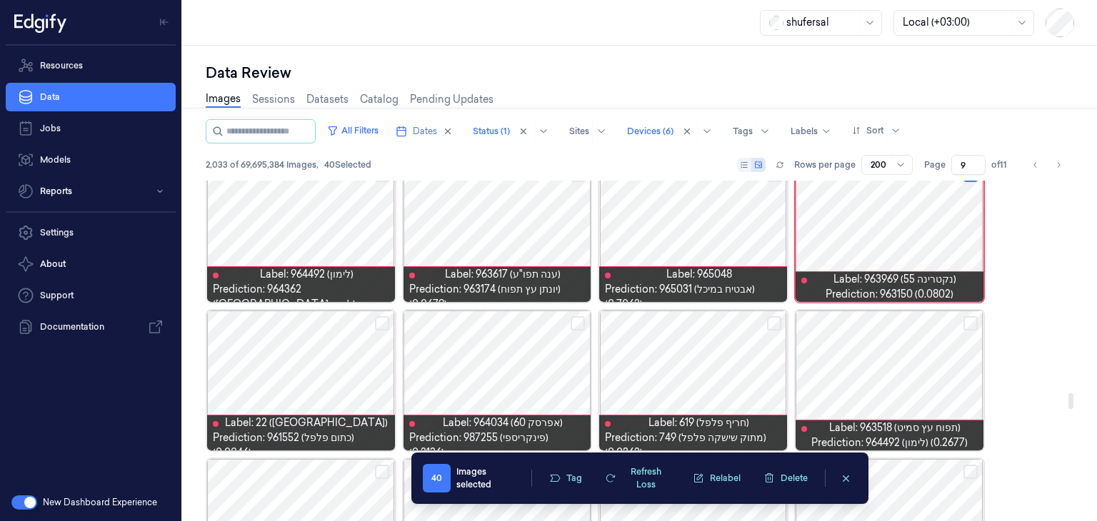
scroll to position [4647, 0]
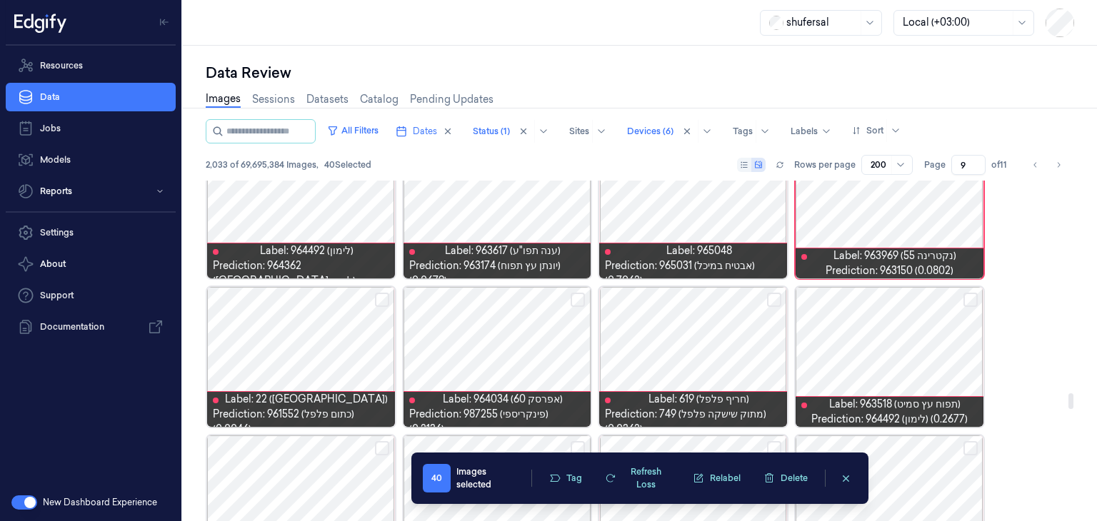
click at [379, 298] on button "Select row" at bounding box center [382, 300] width 14 height 14
click at [974, 298] on button "Select row" at bounding box center [970, 300] width 14 height 14
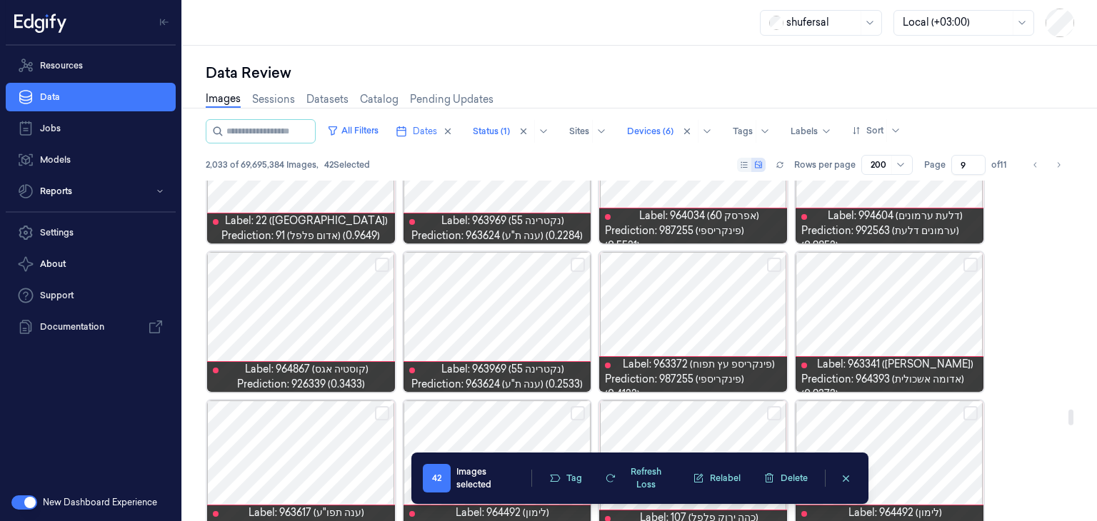
scroll to position [5004, 0]
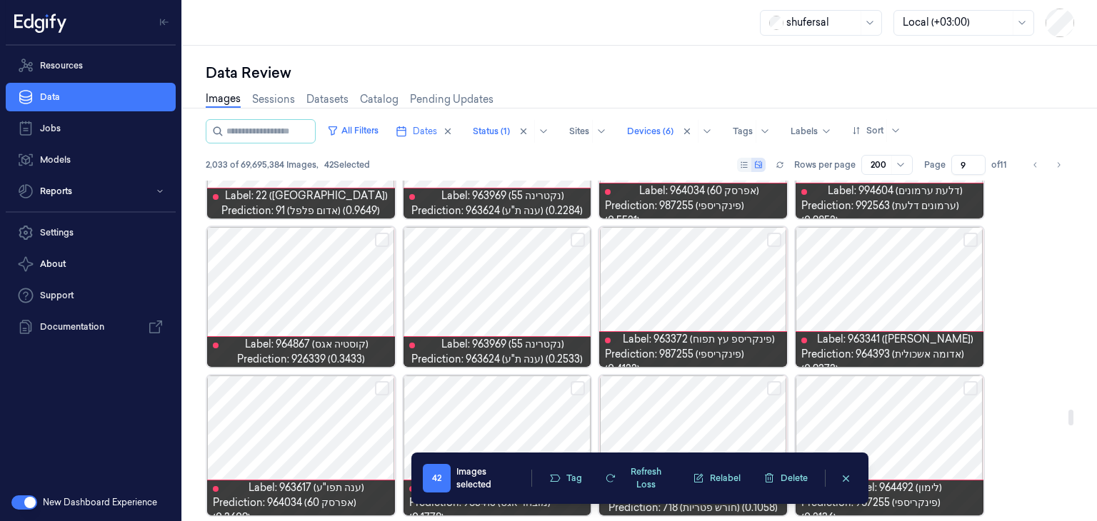
click at [383, 238] on button "Select row" at bounding box center [382, 240] width 14 height 14
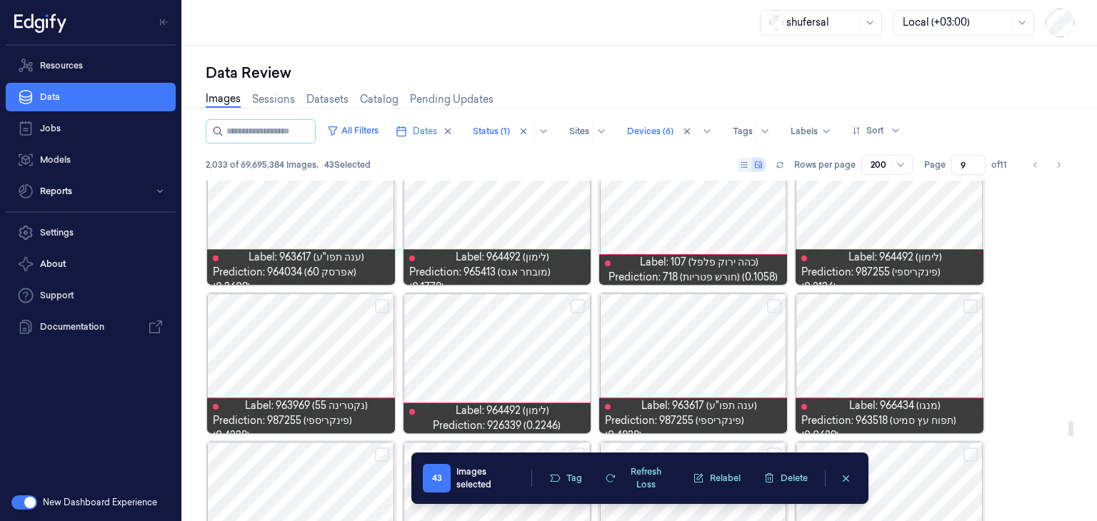
scroll to position [5289, 0]
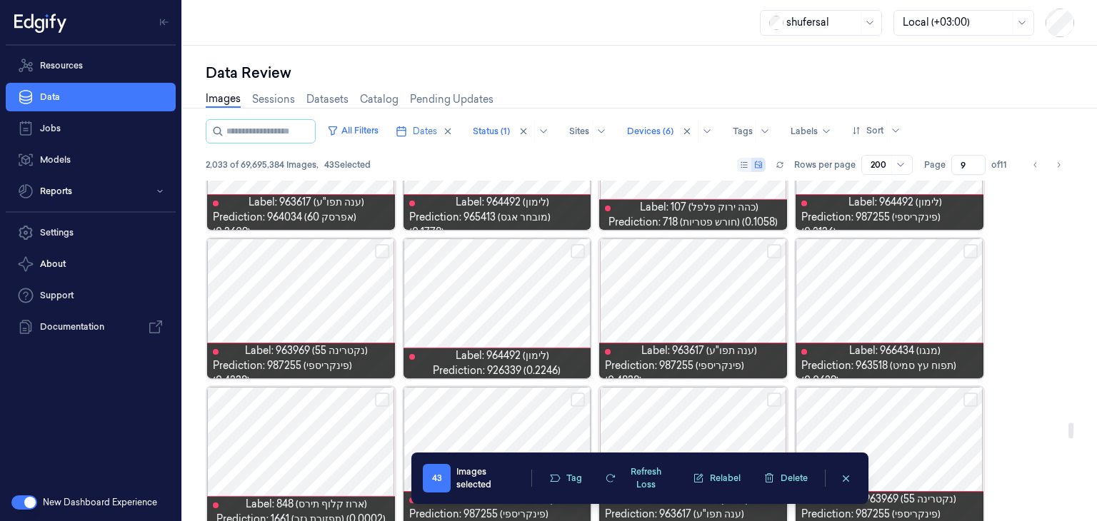
click at [582, 247] on button "Select row" at bounding box center [577, 251] width 14 height 14
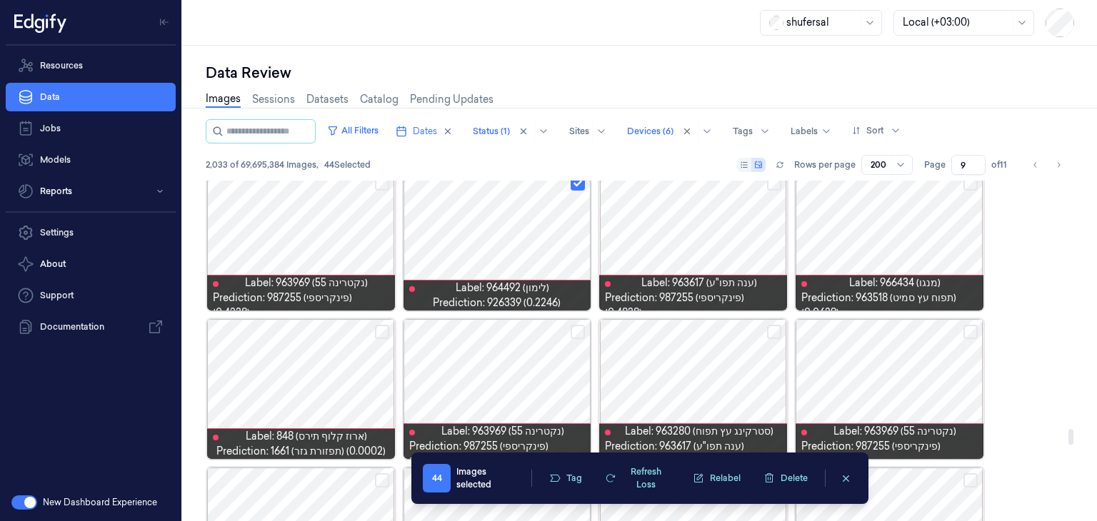
scroll to position [5432, 0]
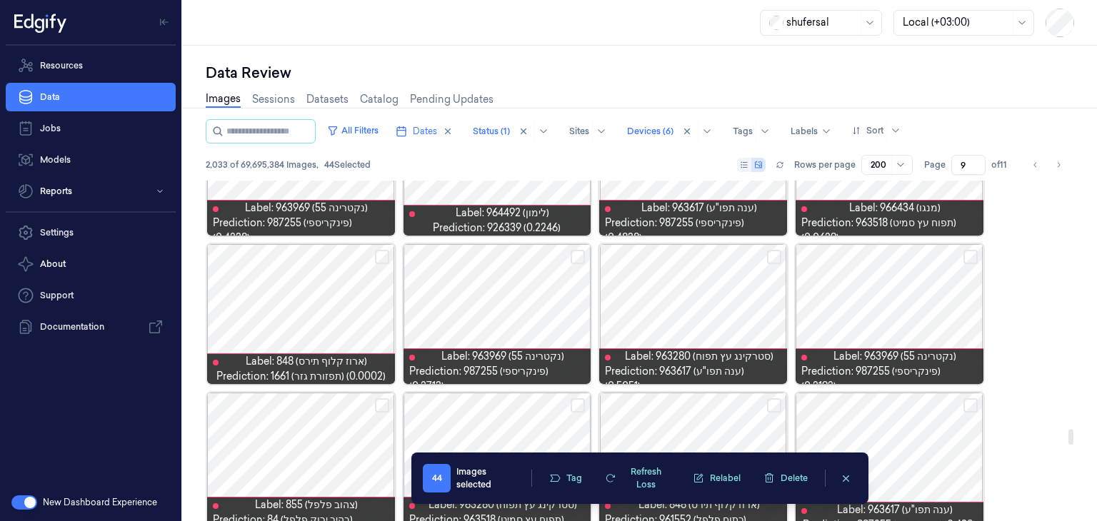
click at [973, 255] on button "Select row" at bounding box center [970, 257] width 14 height 14
click at [384, 254] on button "Select row" at bounding box center [382, 257] width 14 height 14
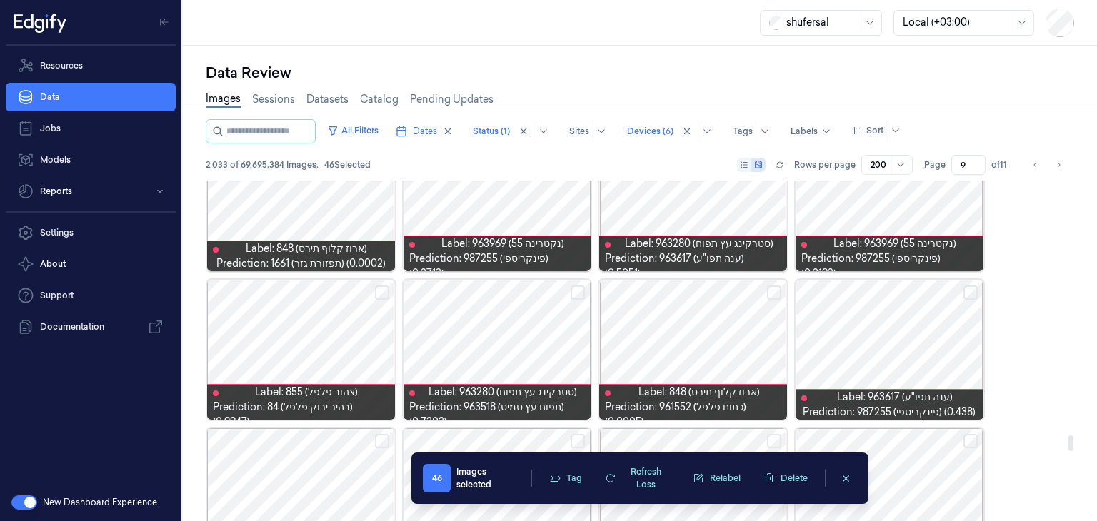
scroll to position [5575, 0]
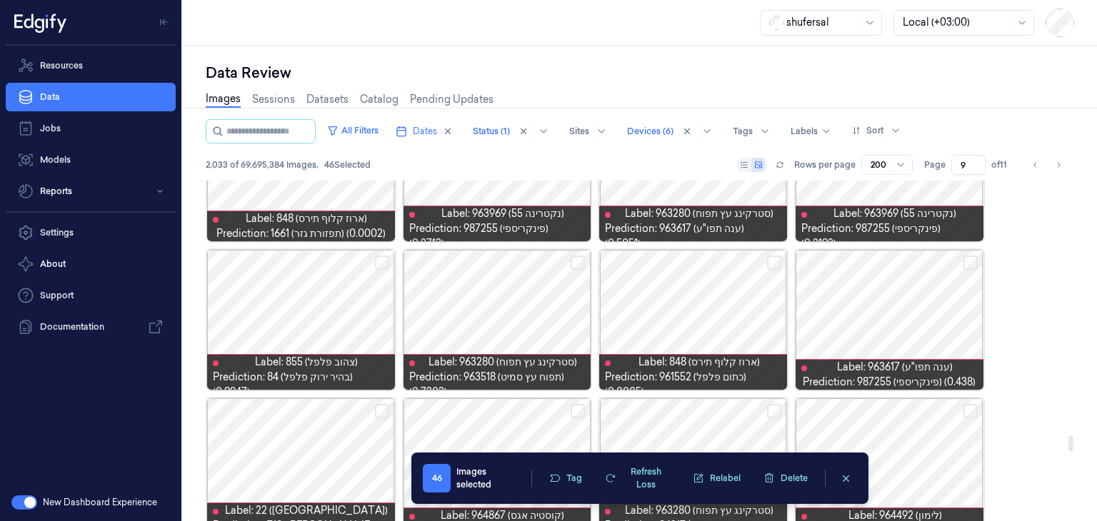
click at [382, 263] on button "Select row" at bounding box center [382, 263] width 14 height 14
click at [776, 261] on button "Select row" at bounding box center [774, 263] width 14 height 14
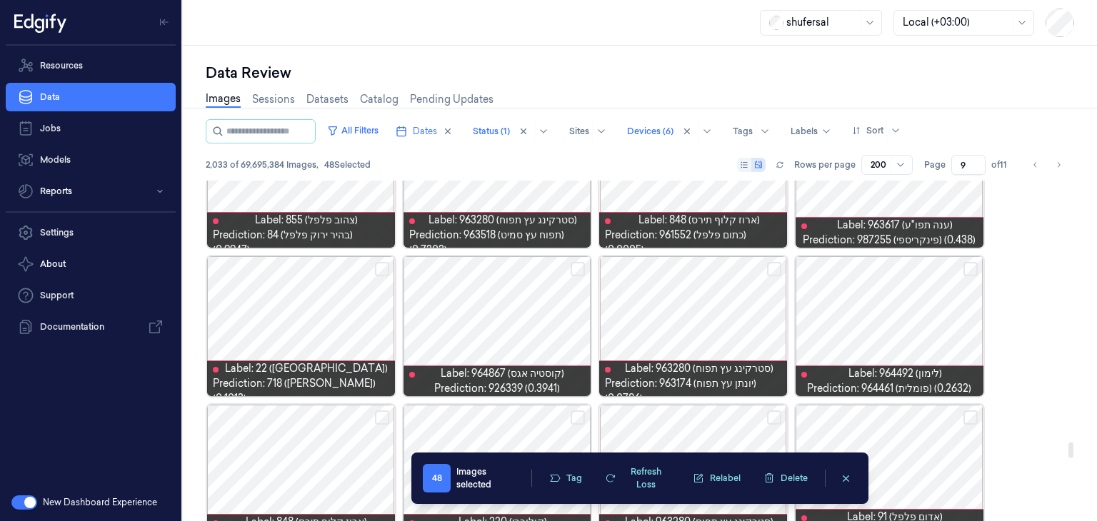
scroll to position [5717, 0]
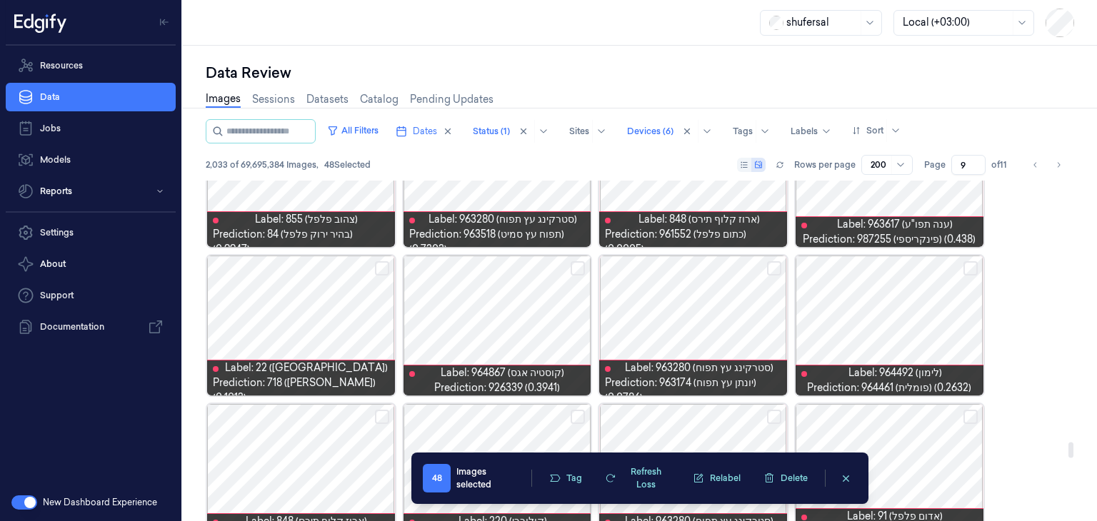
click at [578, 266] on button "Select row" at bounding box center [577, 268] width 14 height 14
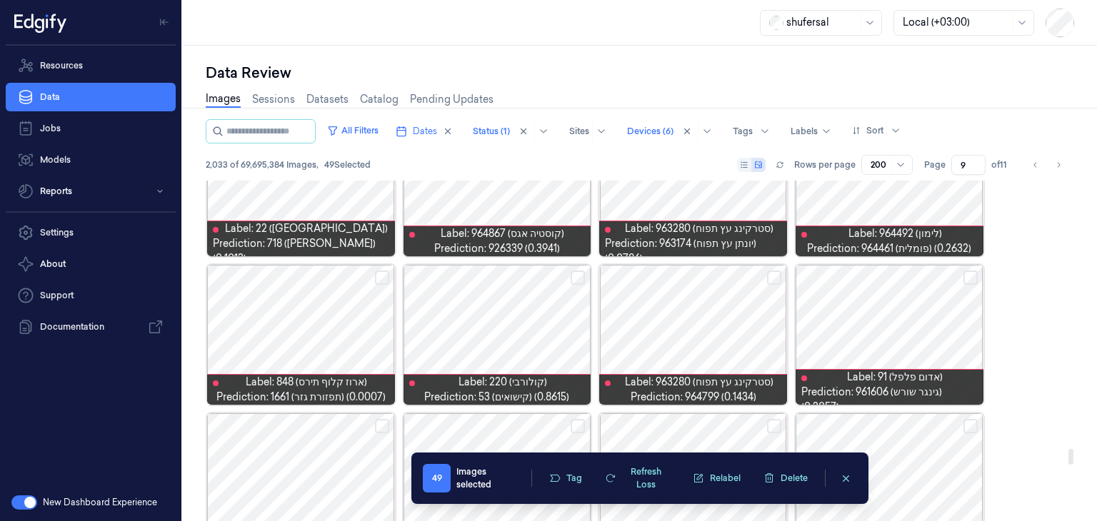
scroll to position [5860, 0]
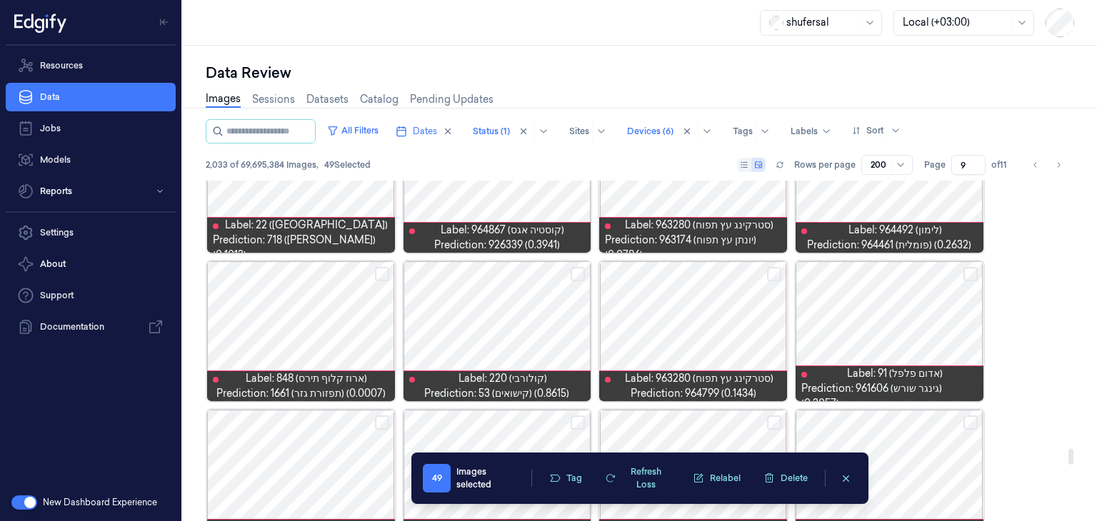
click at [377, 273] on button "Select row" at bounding box center [382, 274] width 14 height 14
click at [777, 273] on button "Select row" at bounding box center [774, 274] width 14 height 14
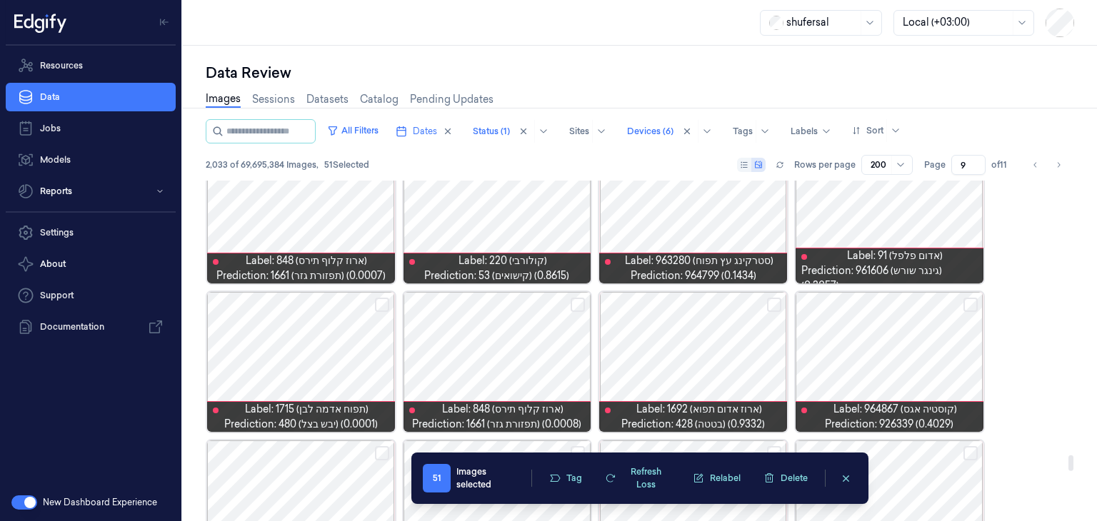
scroll to position [6003, 0]
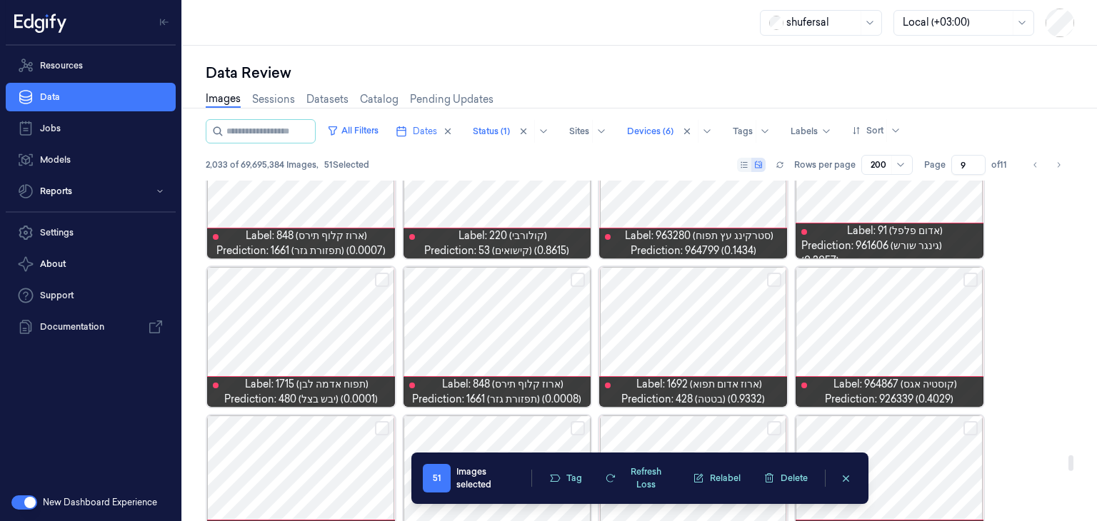
click at [974, 278] on button "Select row" at bounding box center [970, 280] width 14 height 14
click at [576, 281] on button "Select row" at bounding box center [577, 280] width 14 height 14
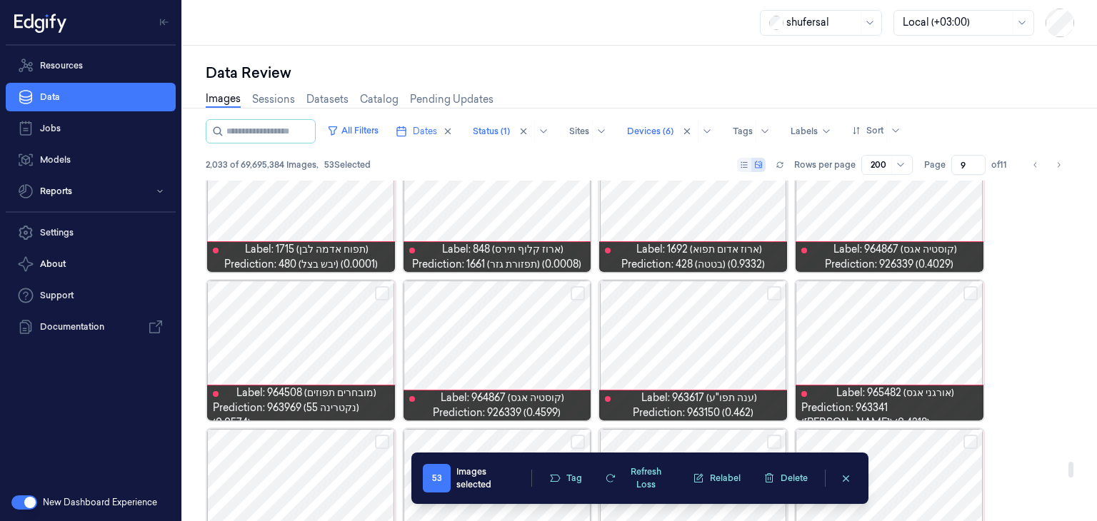
scroll to position [6146, 0]
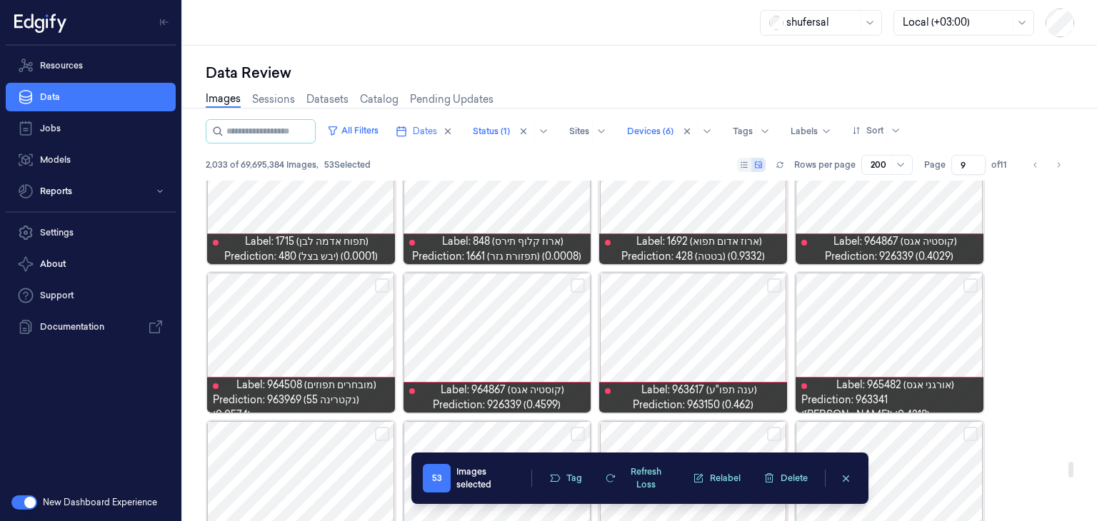
click at [578, 283] on button "Select row" at bounding box center [577, 285] width 14 height 14
click at [764, 287] on div at bounding box center [693, 343] width 188 height 140
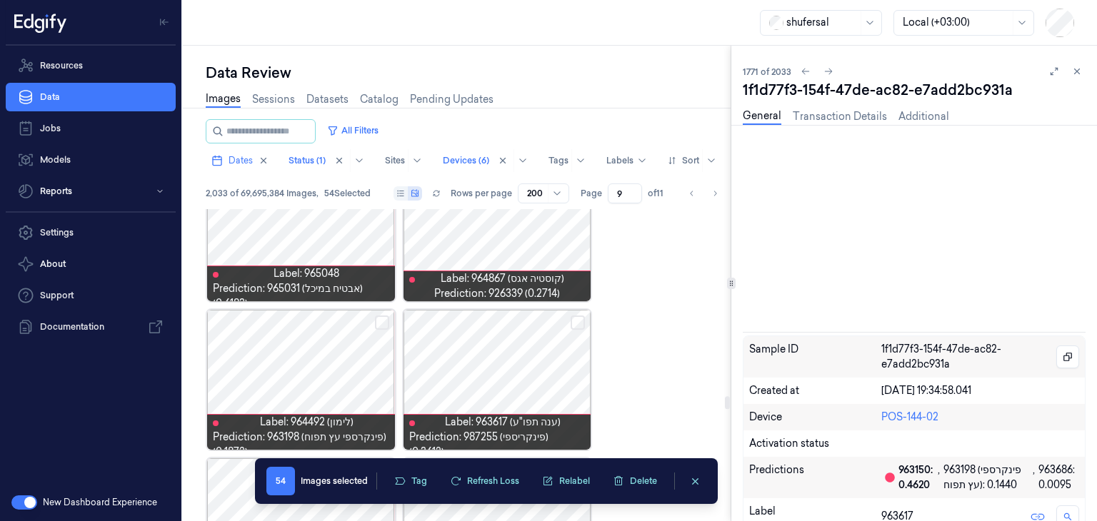
scroll to position [9107, 0]
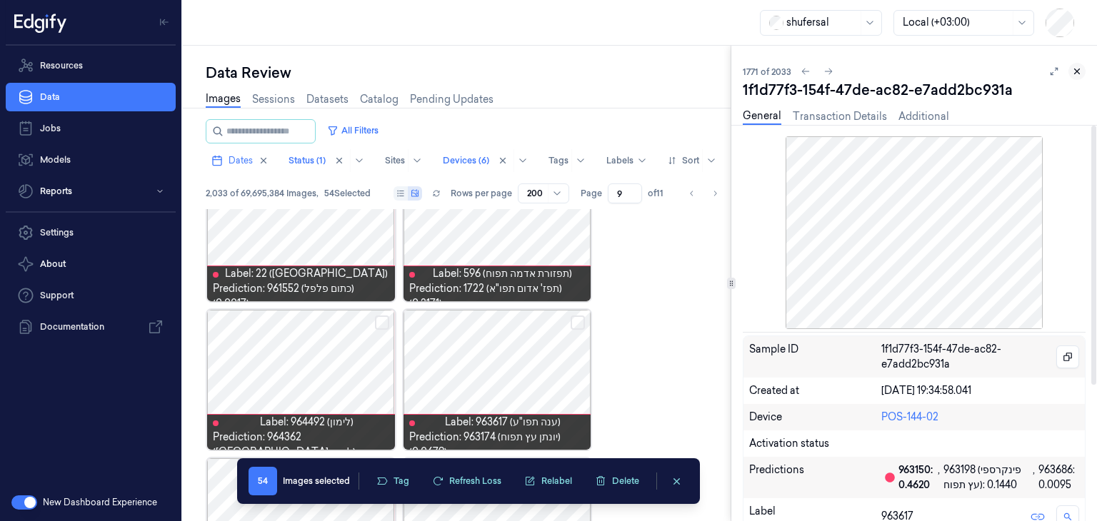
click at [1072, 69] on icon at bounding box center [1077, 71] width 10 height 10
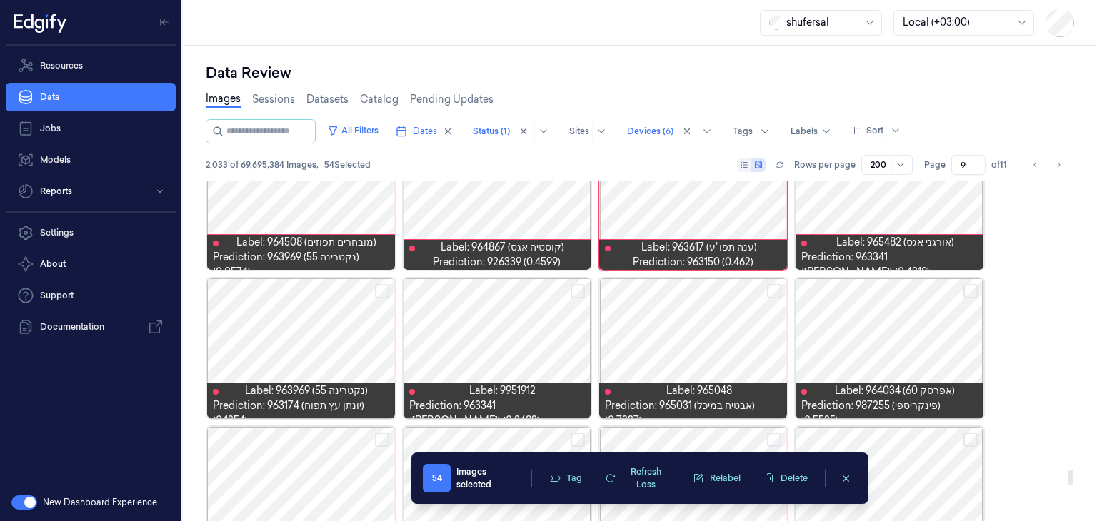
scroll to position [6431, 0]
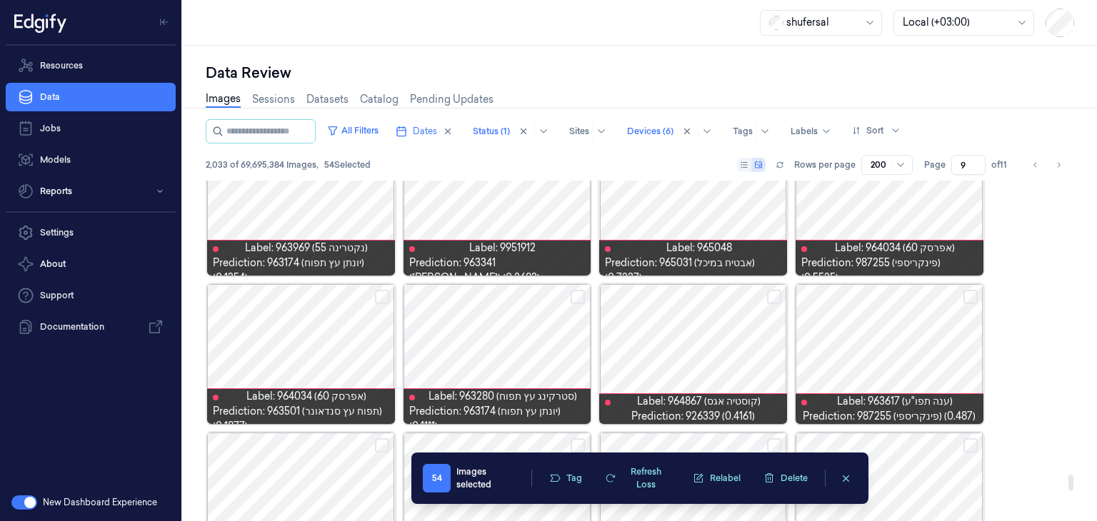
click at [768, 291] on button "Select row" at bounding box center [774, 297] width 14 height 14
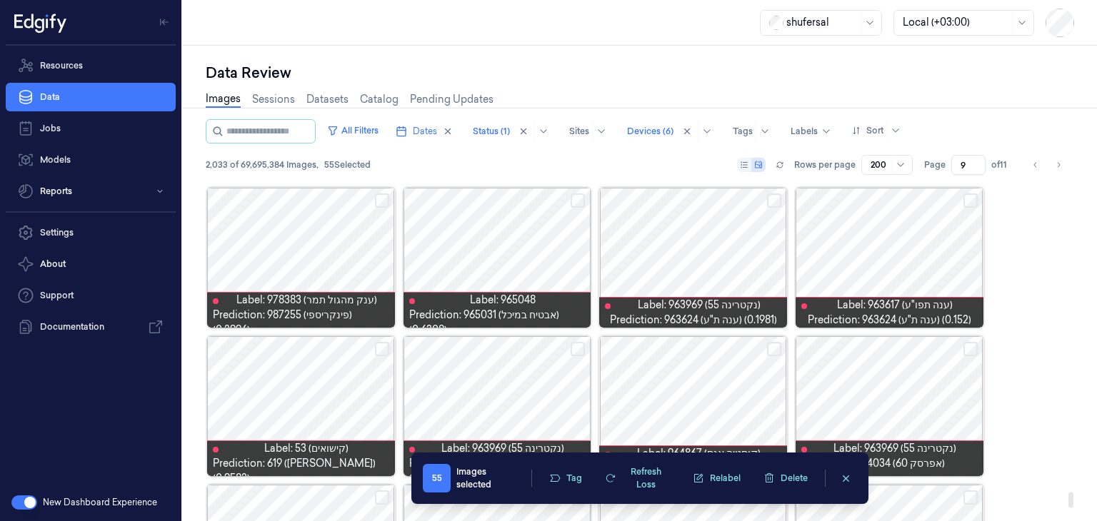
scroll to position [6860, 0]
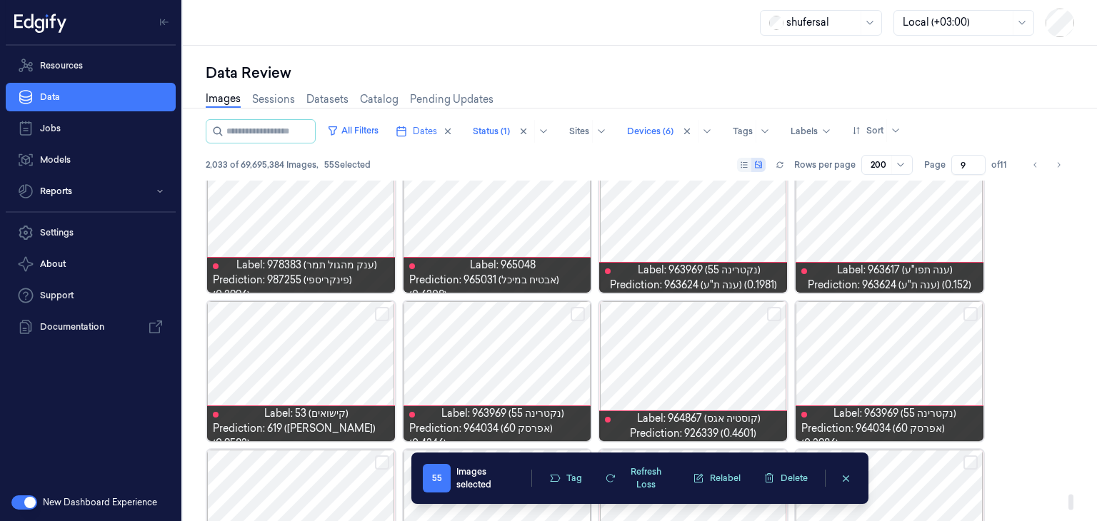
click at [385, 311] on button "Select row" at bounding box center [382, 314] width 14 height 14
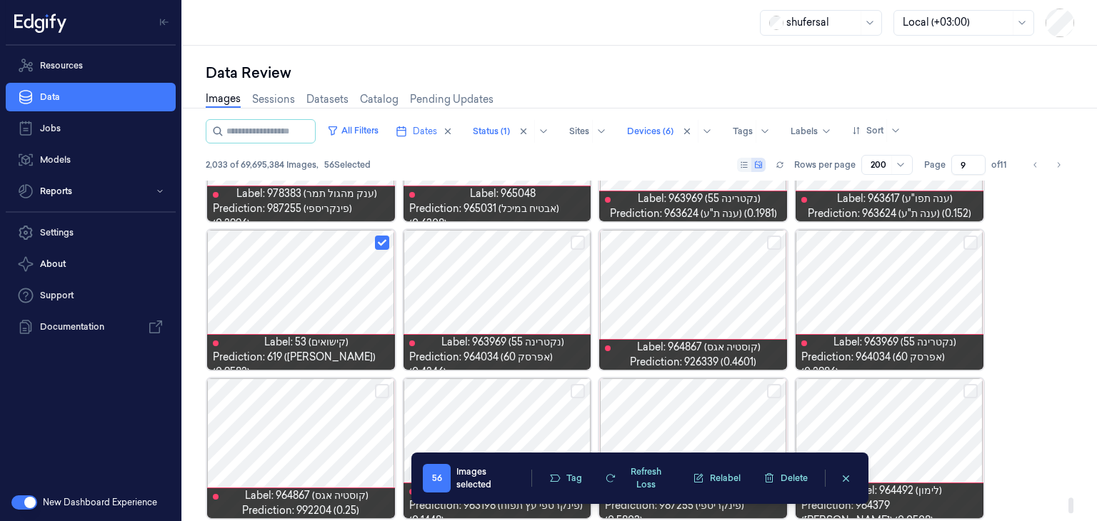
click at [769, 243] on button "Select row" at bounding box center [774, 243] width 14 height 14
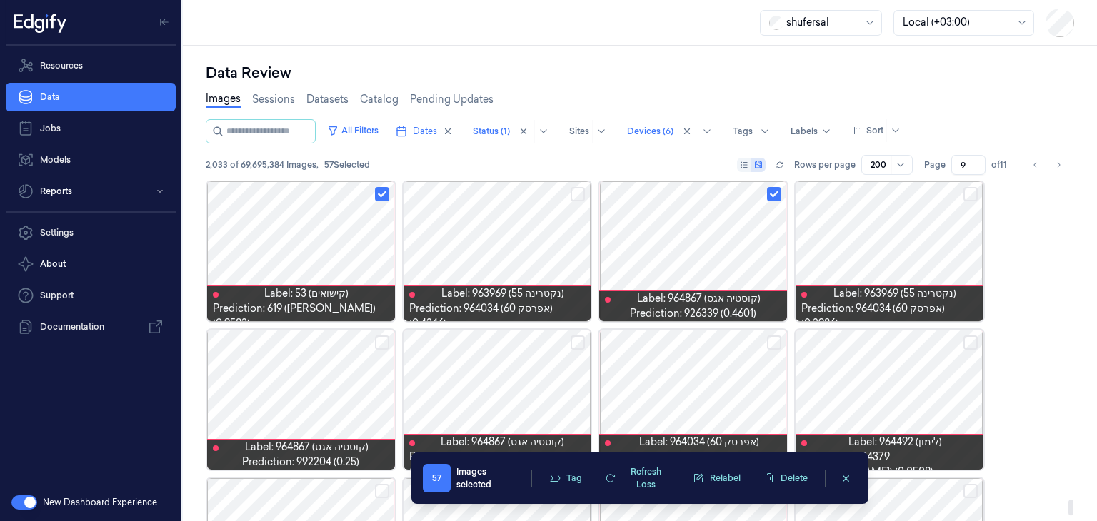
scroll to position [7002, 0]
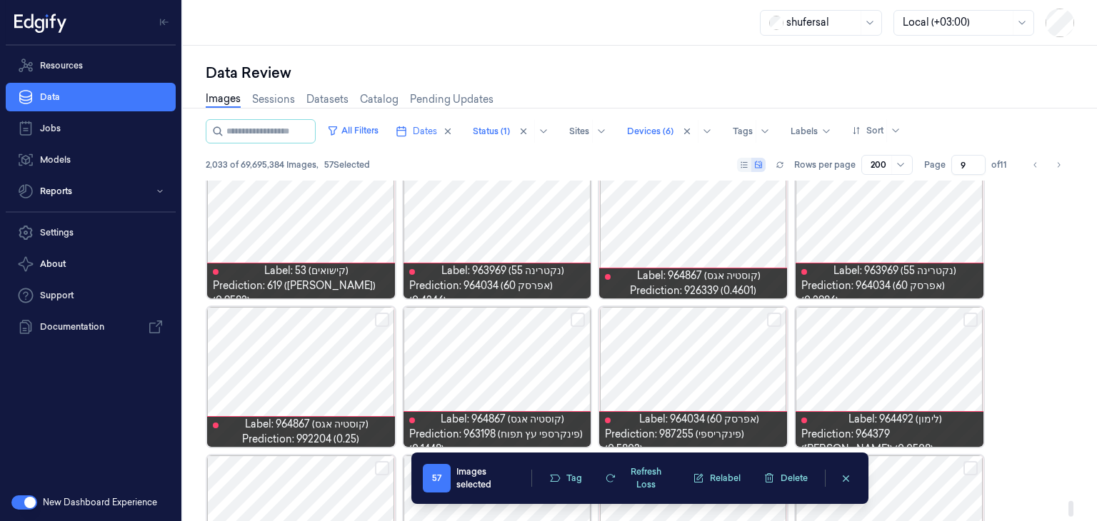
click at [377, 318] on button "Select row" at bounding box center [382, 320] width 14 height 14
click at [974, 317] on button "Select row" at bounding box center [970, 320] width 14 height 14
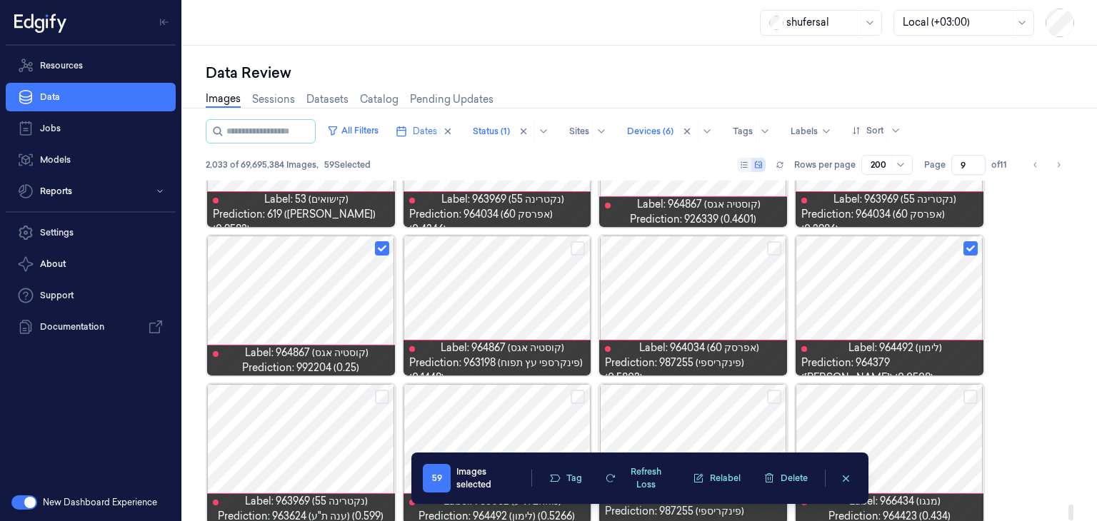
scroll to position [7089, 0]
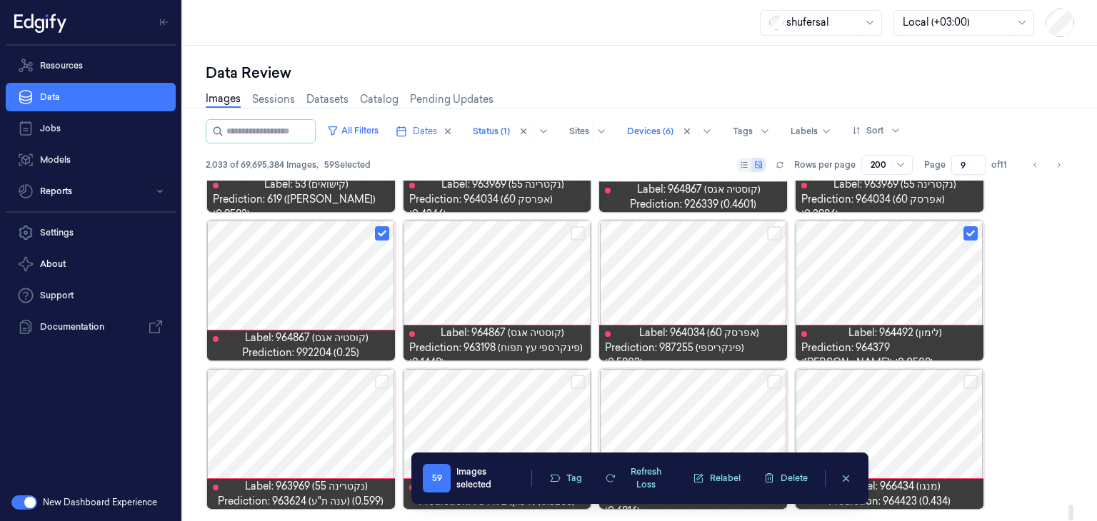
click at [969, 377] on button "Select row" at bounding box center [970, 382] width 14 height 14
click at [1071, 516] on div at bounding box center [1070, 513] width 5 height 16
click at [565, 474] on button "Tag" at bounding box center [565, 478] width 50 height 21
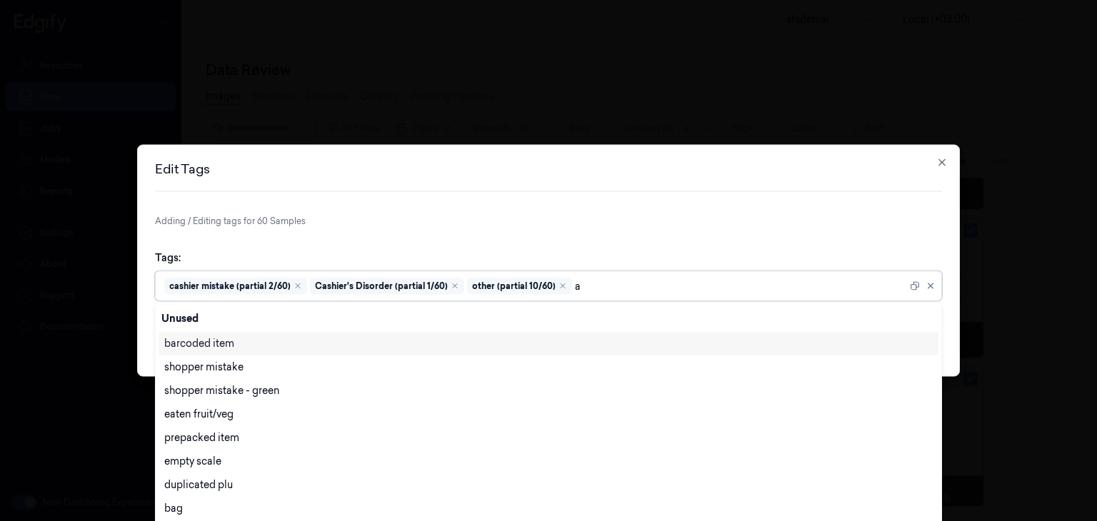
scroll to position [3, 0]
type input "ai"
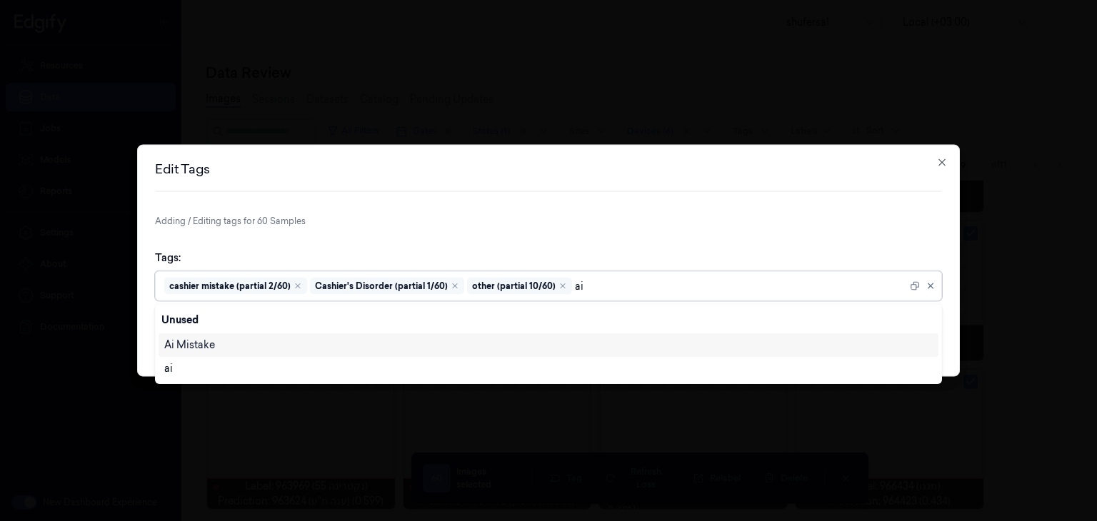
click at [316, 343] on div "Ai Mistake" at bounding box center [548, 345] width 768 height 15
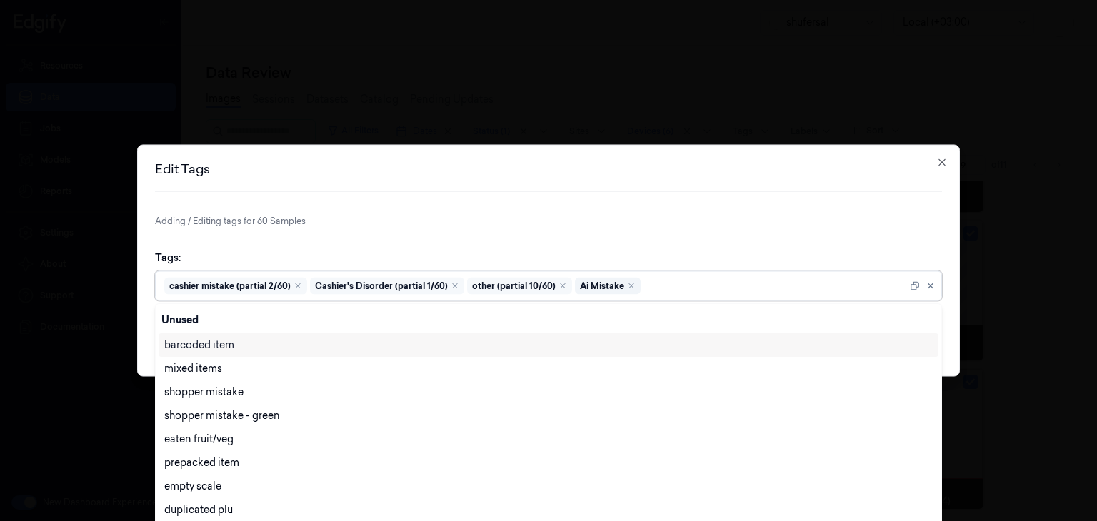
click at [845, 235] on form "Adding / Editing tags for 60 Samples Tags: option [PERSON_NAME], selected. 28 r…" at bounding box center [548, 287] width 787 height 144
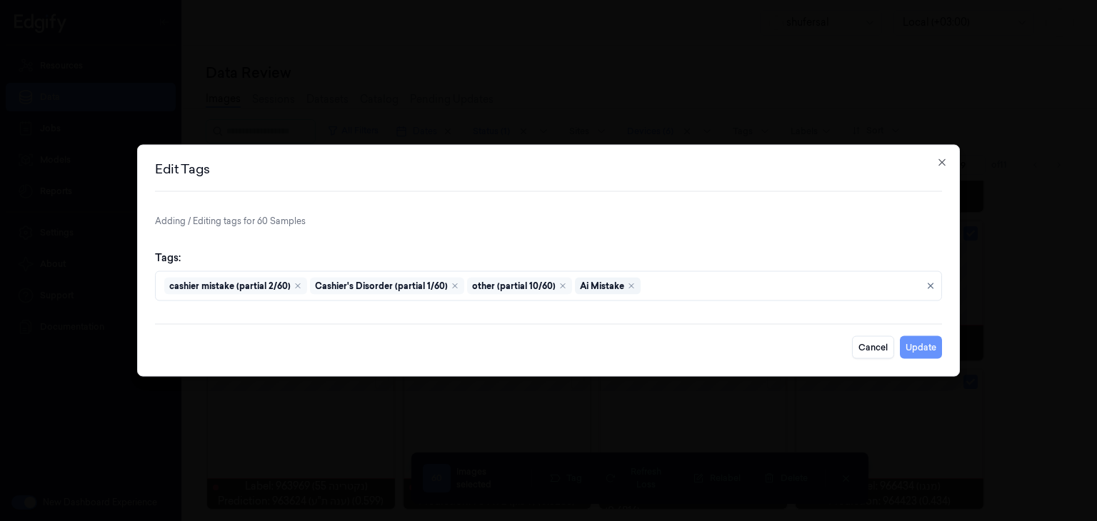
click at [924, 349] on button "Update" at bounding box center [920, 347] width 42 height 23
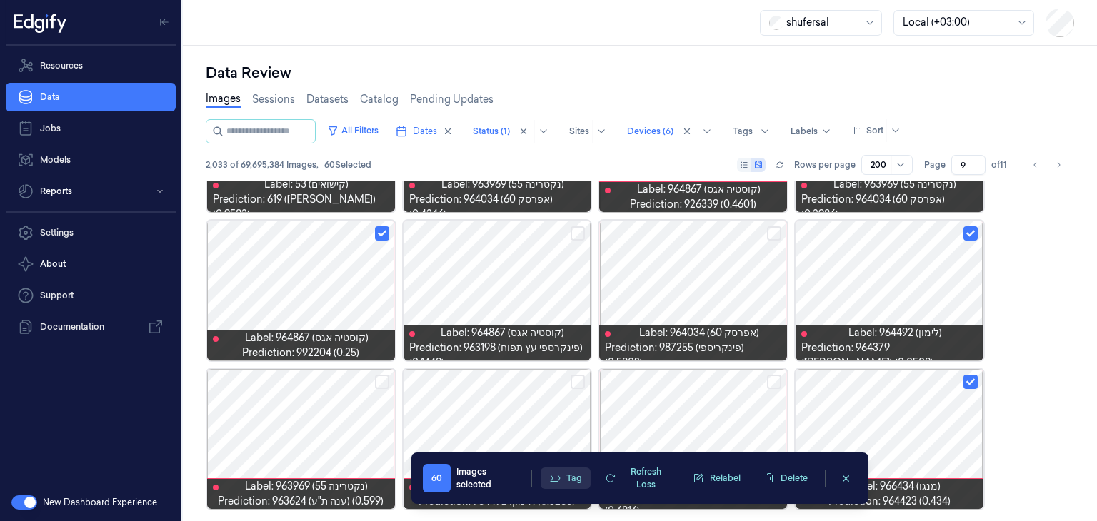
click at [572, 477] on button "Tag" at bounding box center [565, 478] width 50 height 21
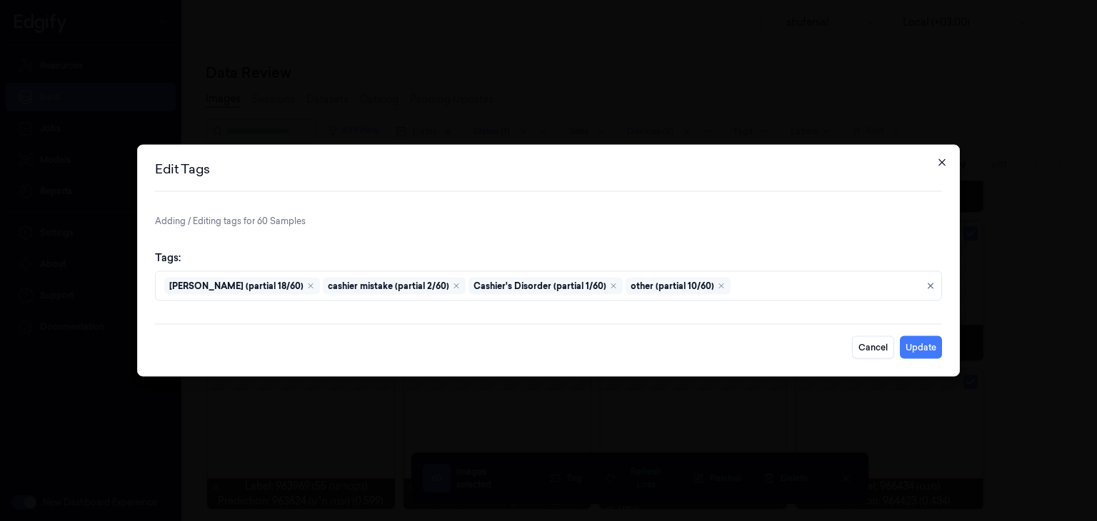
click at [943, 163] on icon "button" at bounding box center [941, 162] width 11 height 11
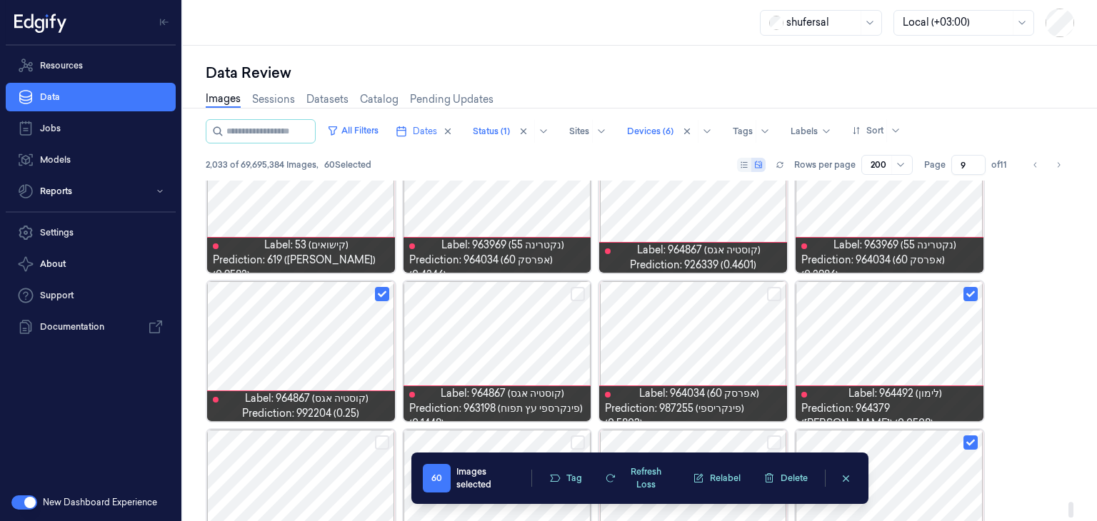
scroll to position [7029, 0]
click at [842, 483] on icon "clearSelection" at bounding box center [845, 478] width 11 height 11
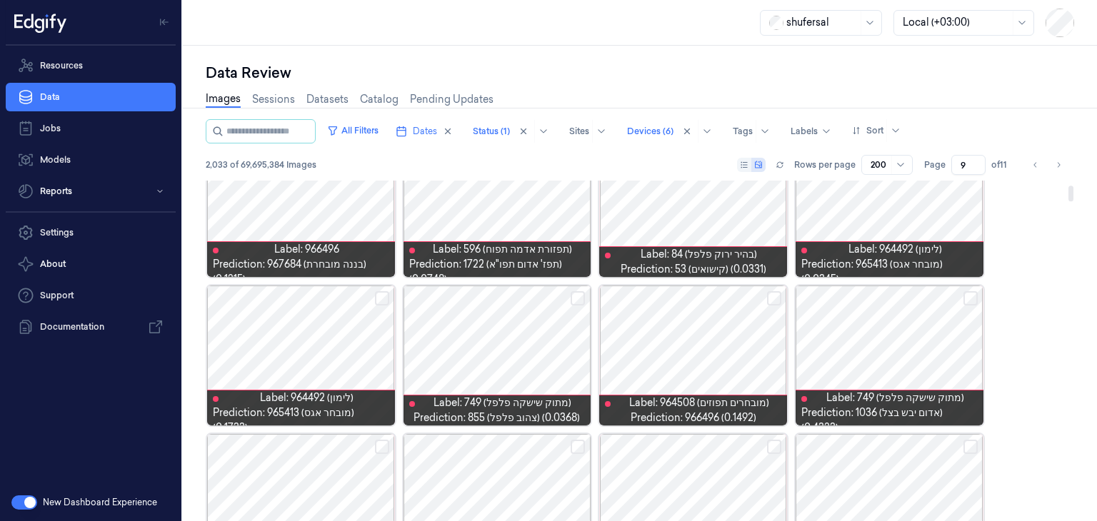
scroll to position [0, 0]
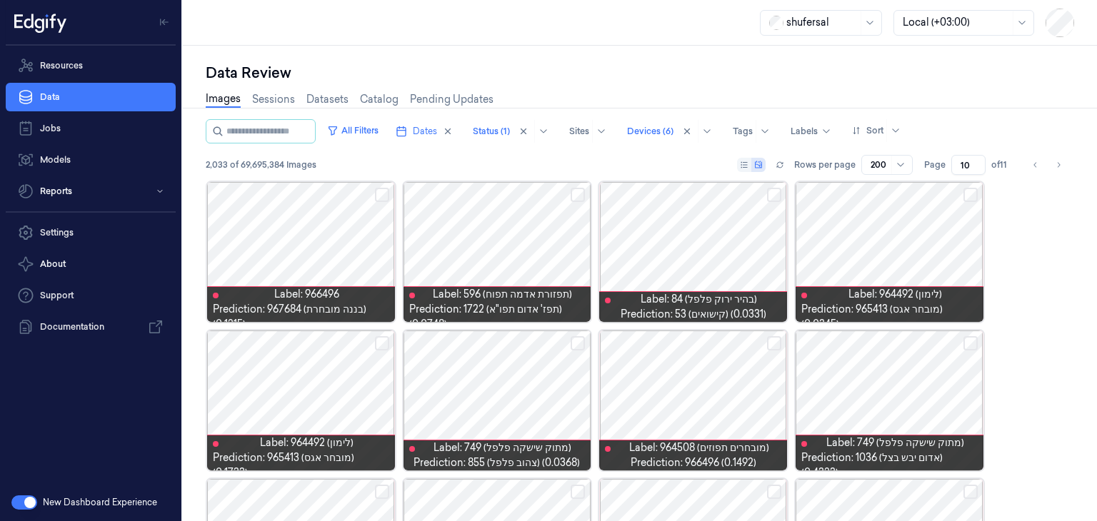
type input "10"
click at [975, 163] on input "10" at bounding box center [968, 165] width 34 height 20
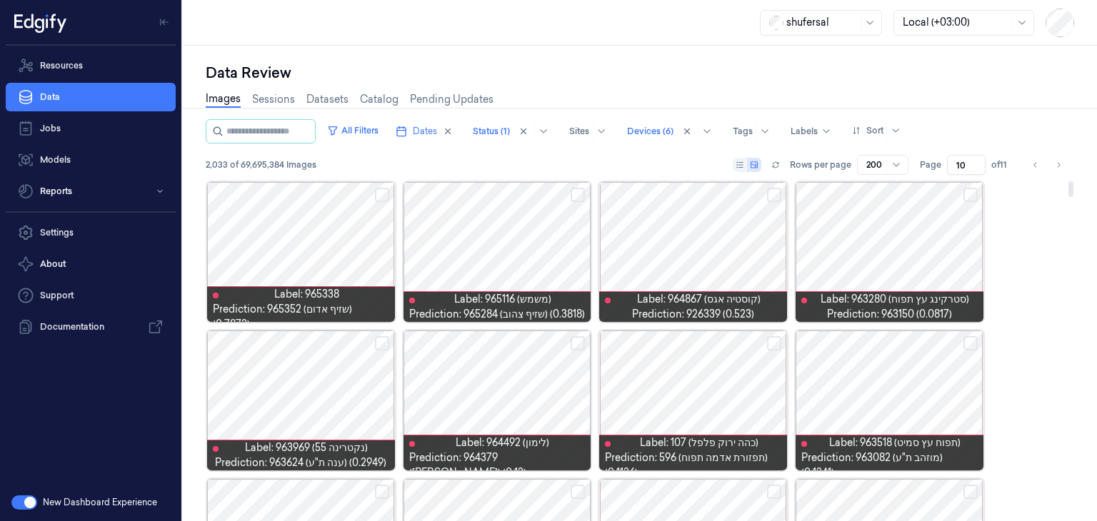
click at [967, 196] on button "Select row" at bounding box center [970, 195] width 14 height 14
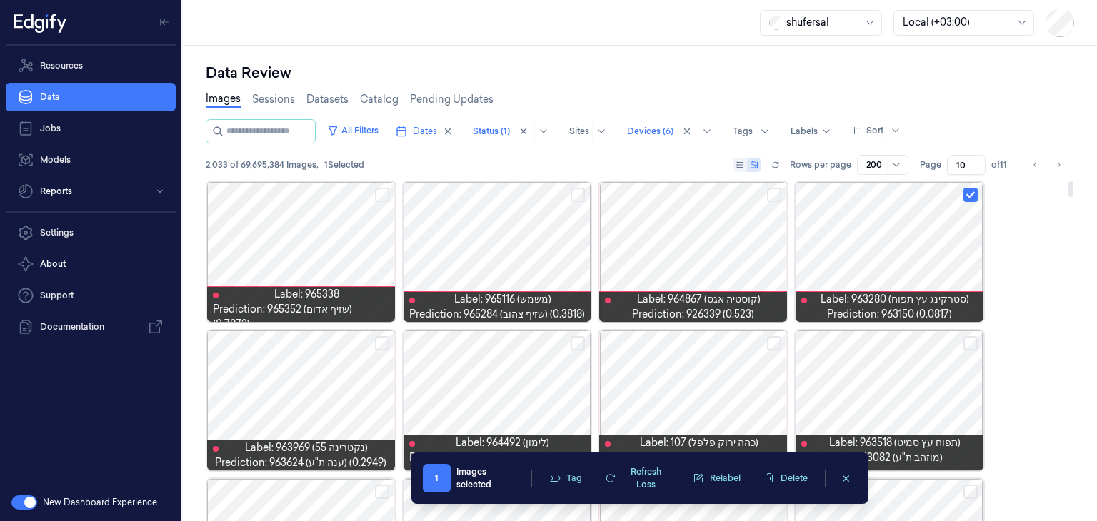
scroll to position [71, 0]
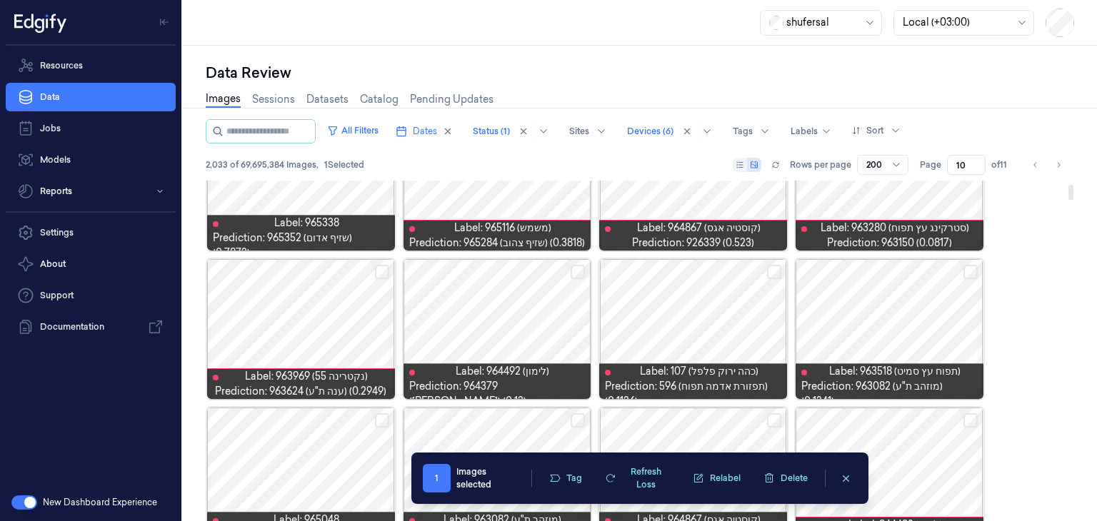
click at [773, 269] on button "Select row" at bounding box center [774, 272] width 14 height 14
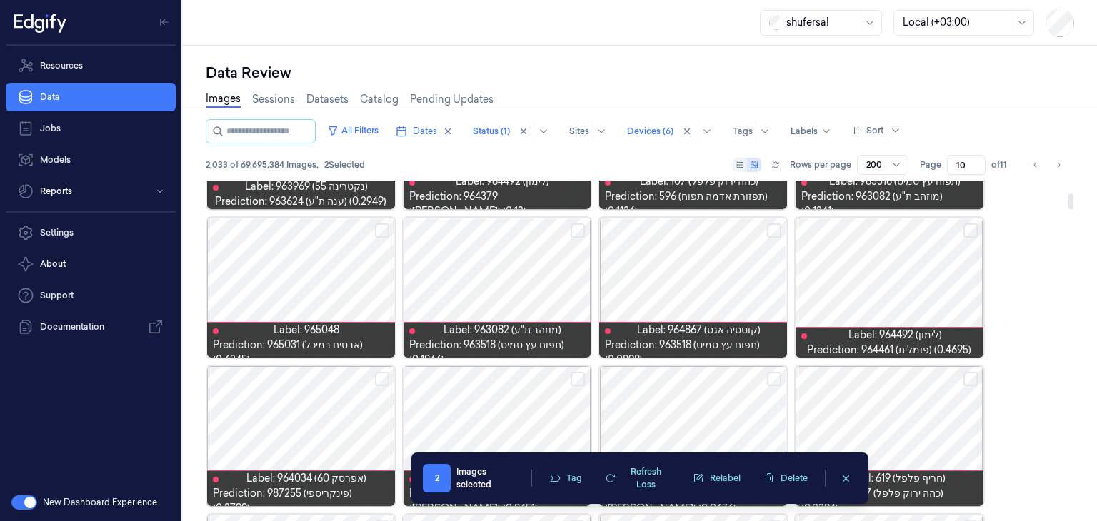
scroll to position [286, 0]
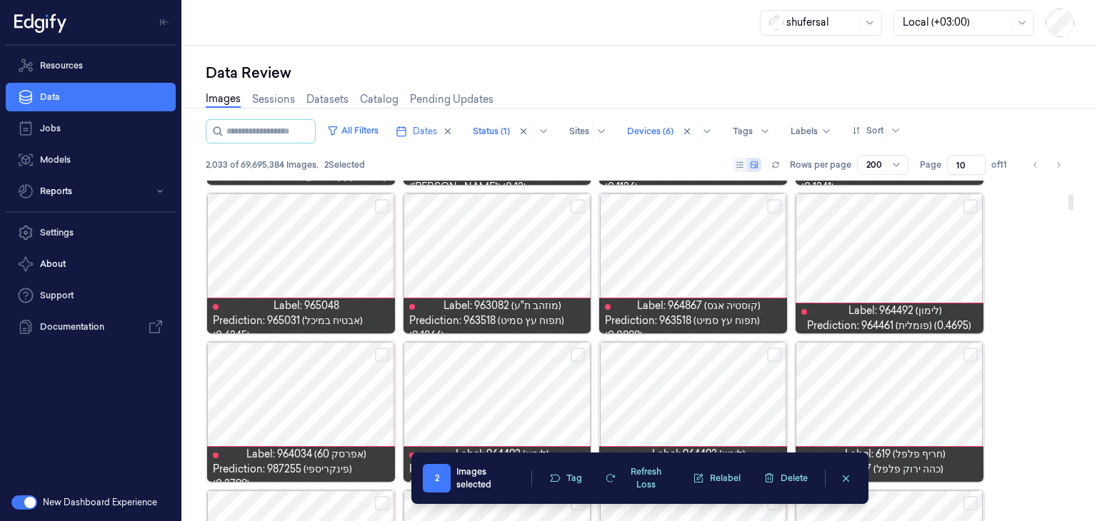
click at [579, 204] on button "Select row" at bounding box center [577, 206] width 14 height 14
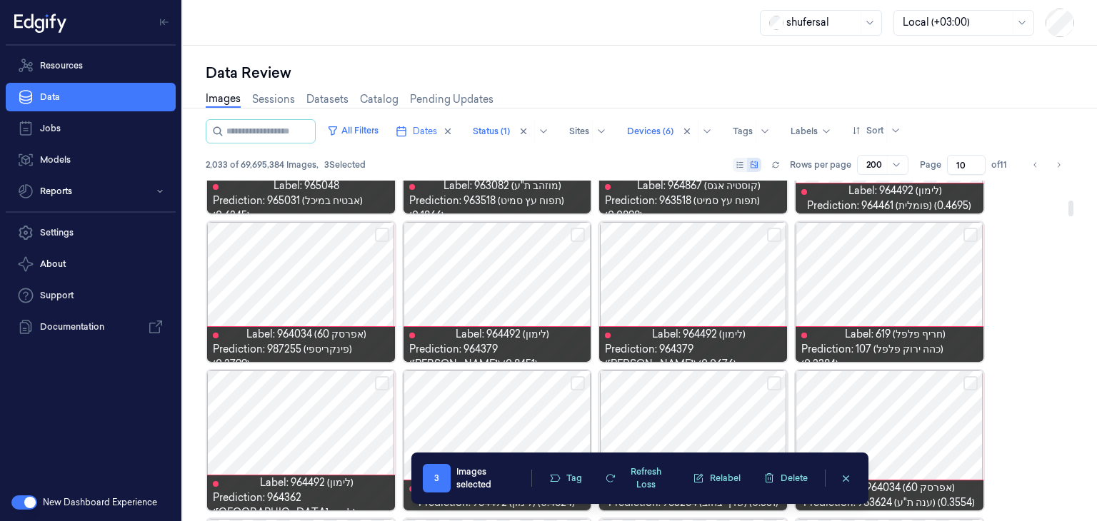
scroll to position [428, 0]
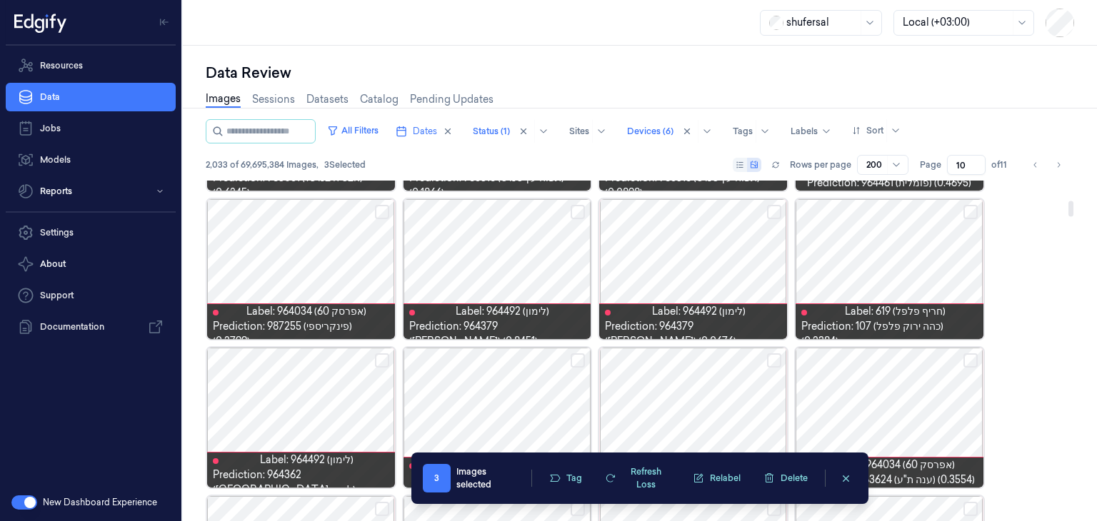
click at [972, 209] on button "Select row" at bounding box center [970, 212] width 14 height 14
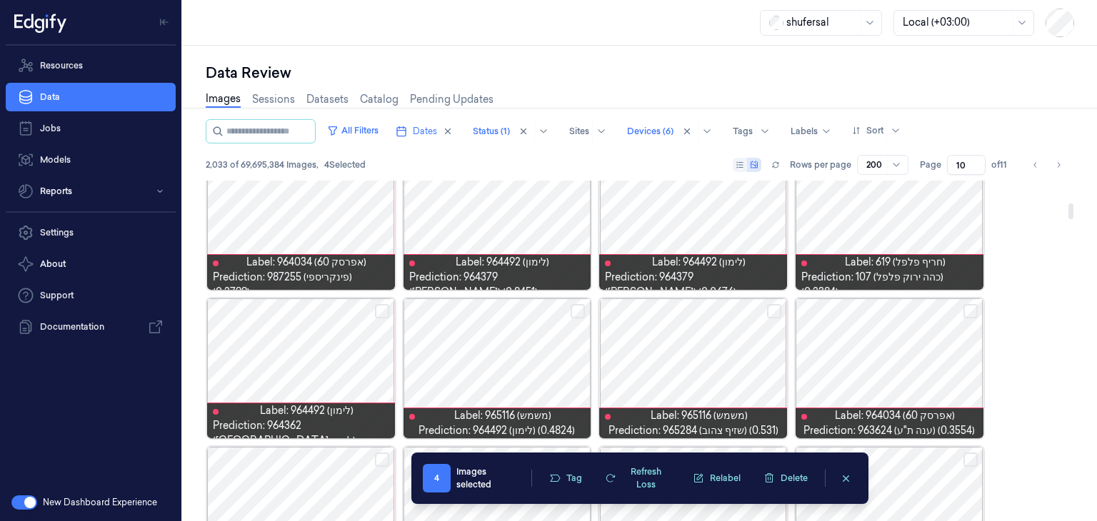
scroll to position [500, 0]
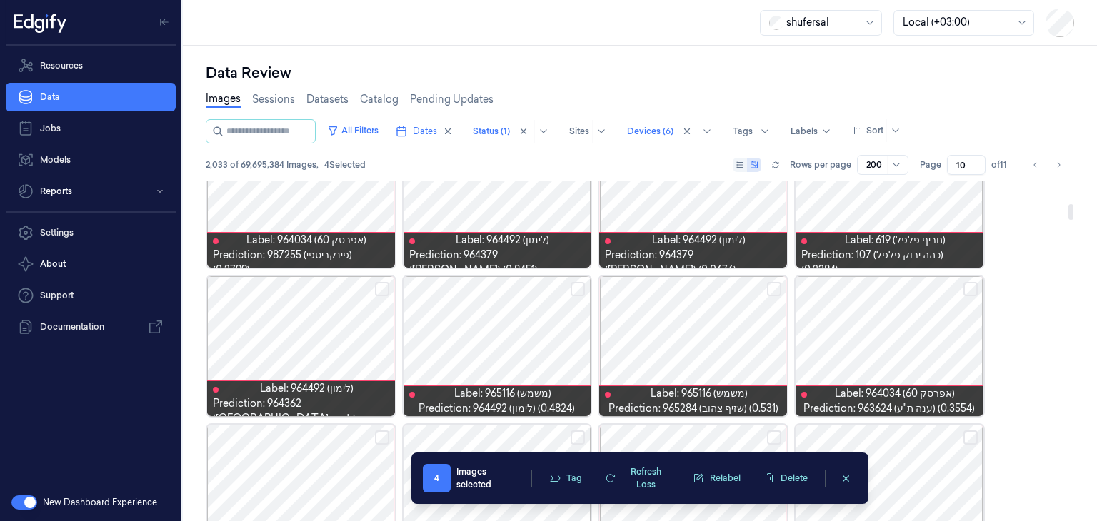
click at [386, 291] on button "Select row" at bounding box center [382, 289] width 14 height 14
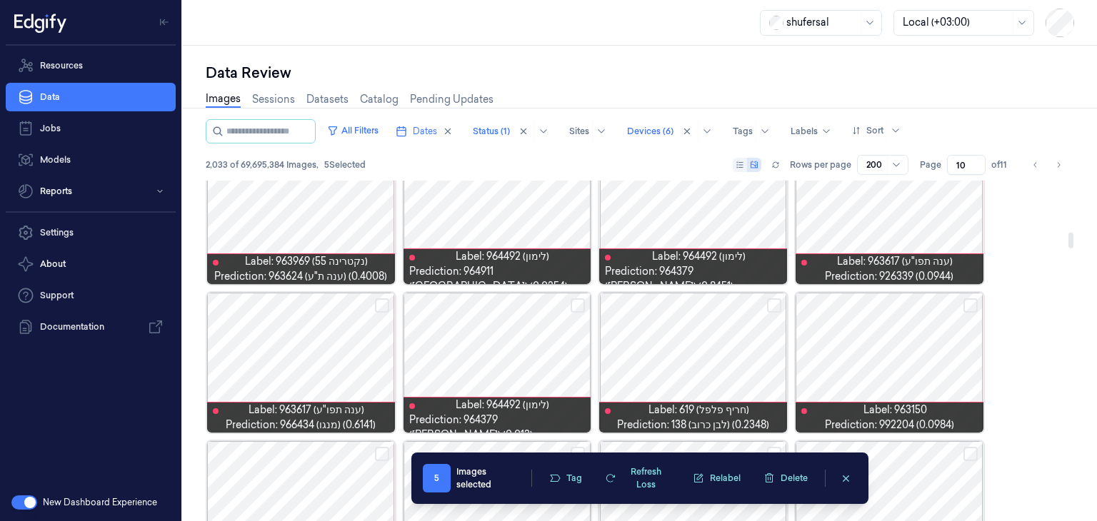
scroll to position [1142, 0]
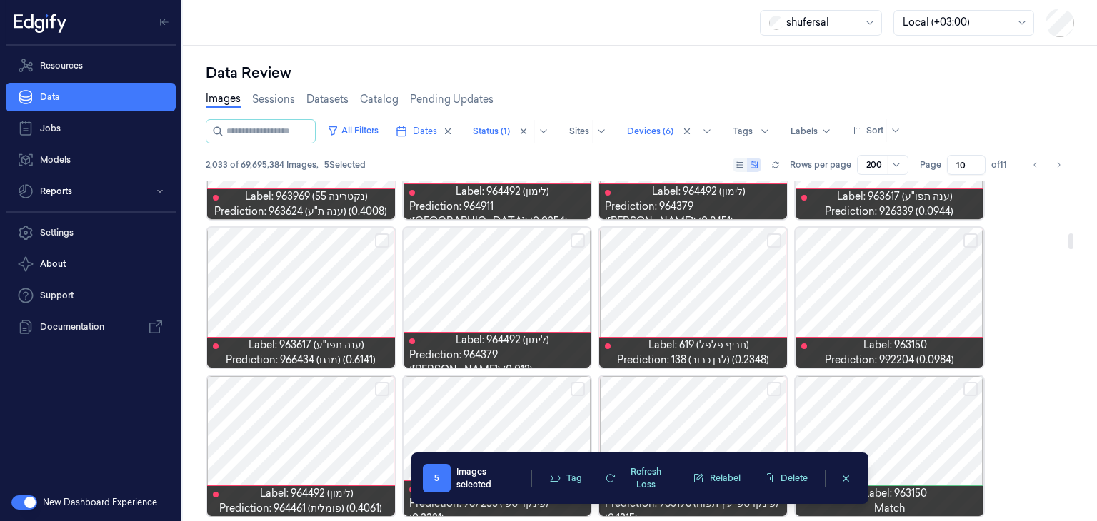
click at [965, 238] on button "Select row" at bounding box center [970, 240] width 14 height 14
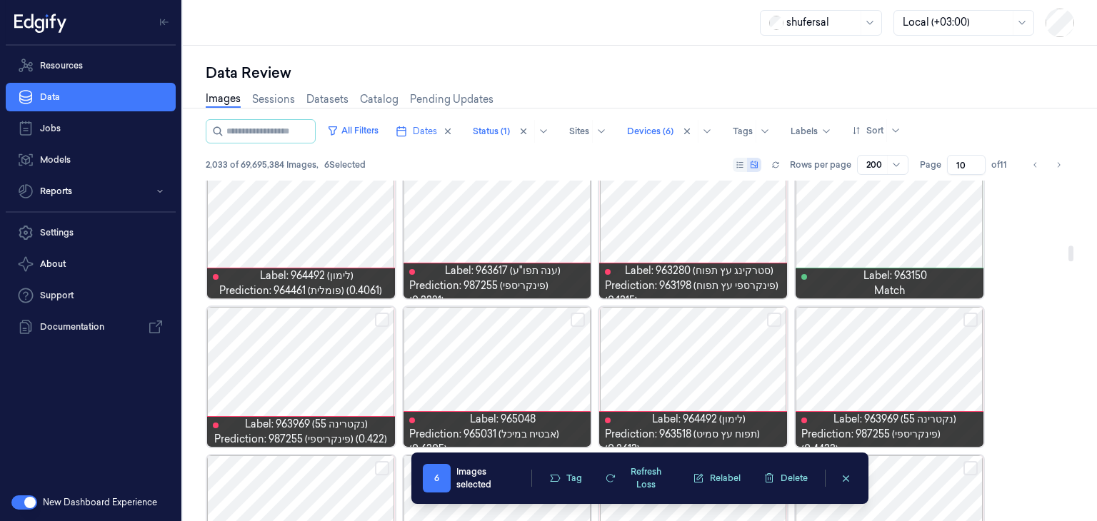
scroll to position [1428, 0]
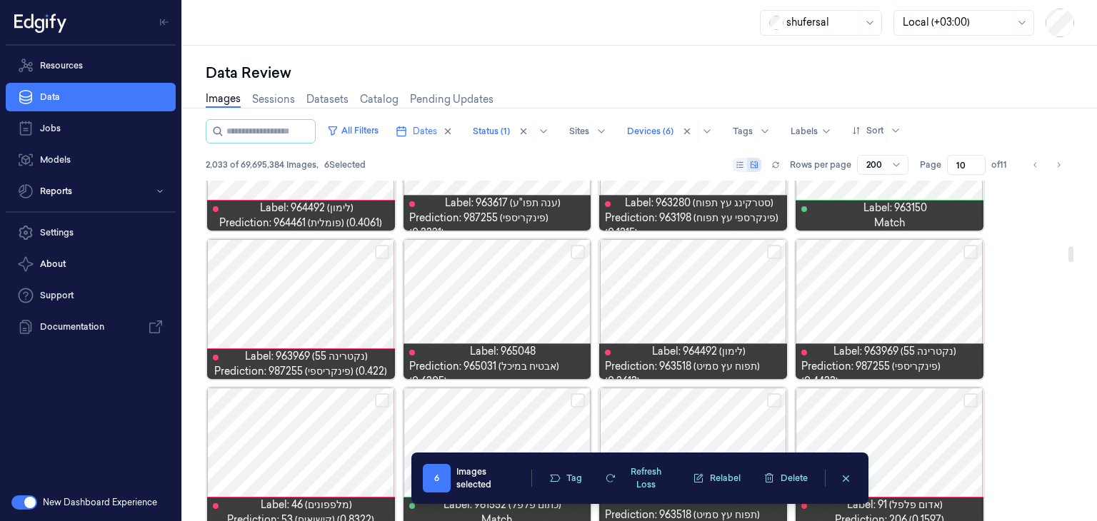
click at [765, 247] on div at bounding box center [693, 309] width 188 height 140
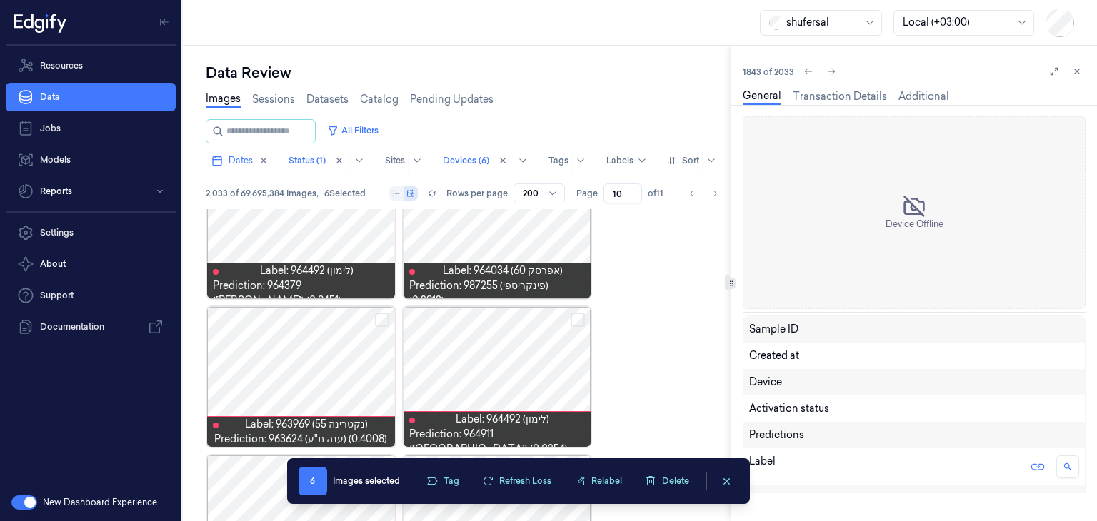
scroll to position [1386, 0]
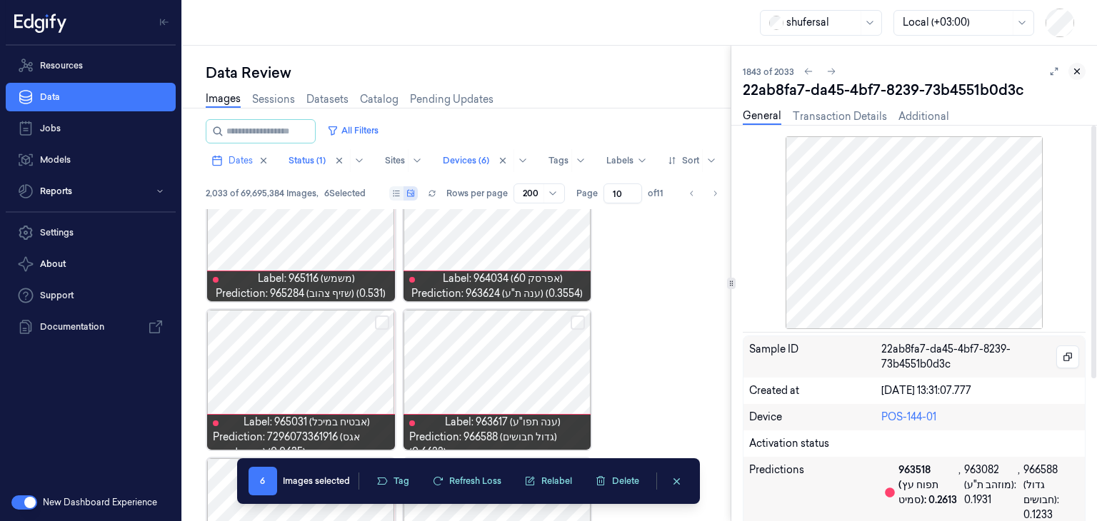
click at [1077, 63] on button at bounding box center [1076, 71] width 17 height 17
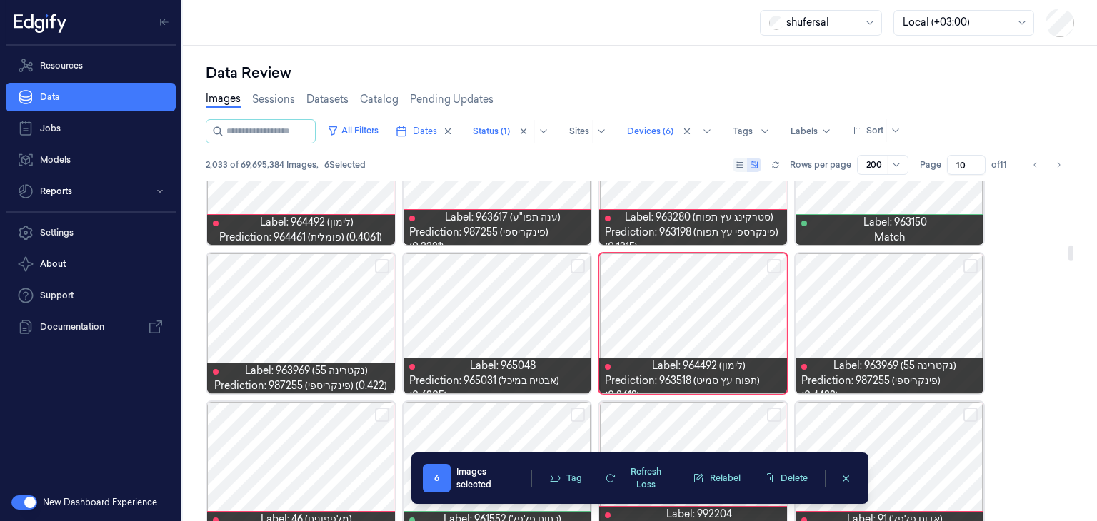
scroll to position [1428, 0]
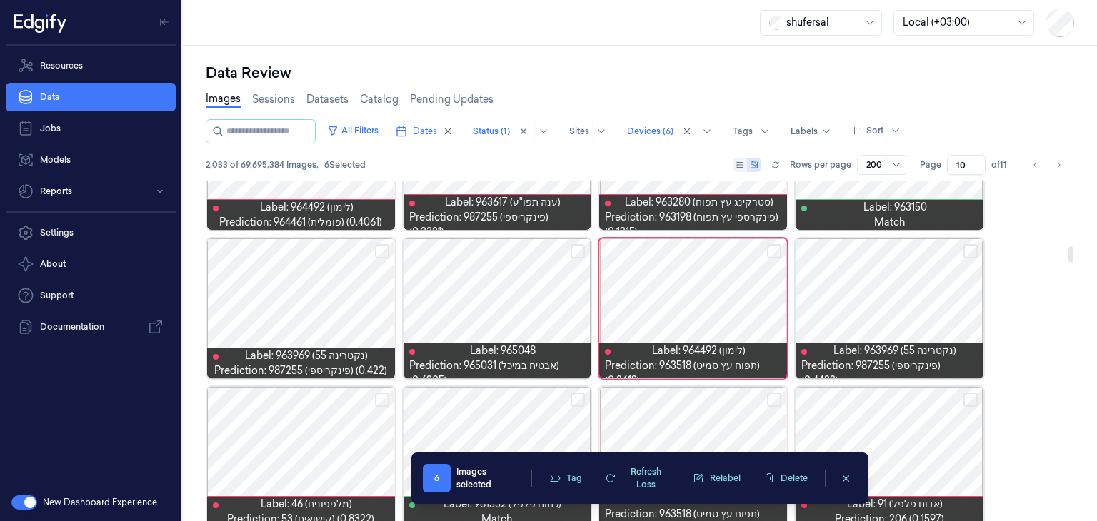
click at [777, 248] on button "Select row" at bounding box center [774, 251] width 14 height 14
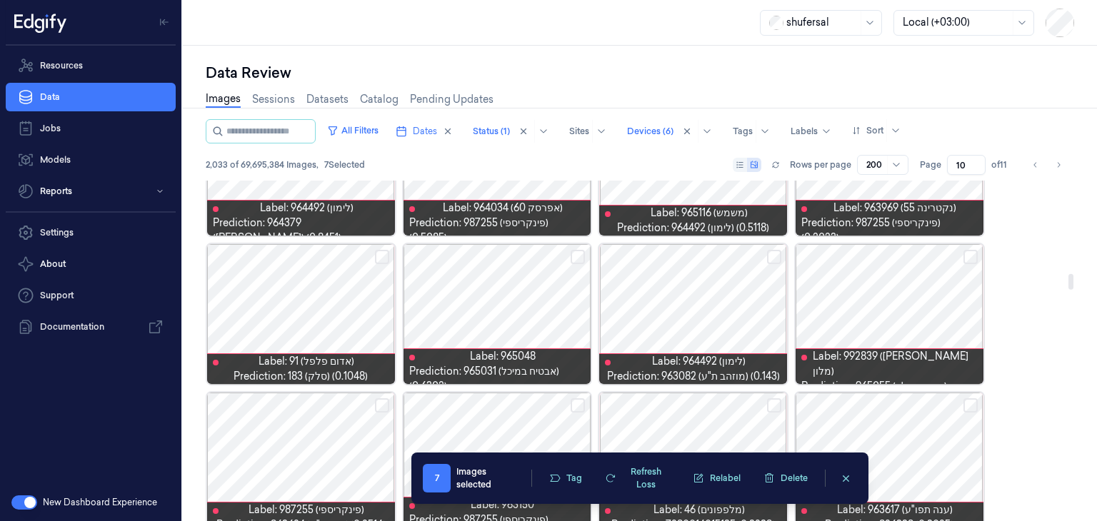
scroll to position [2028, 0]
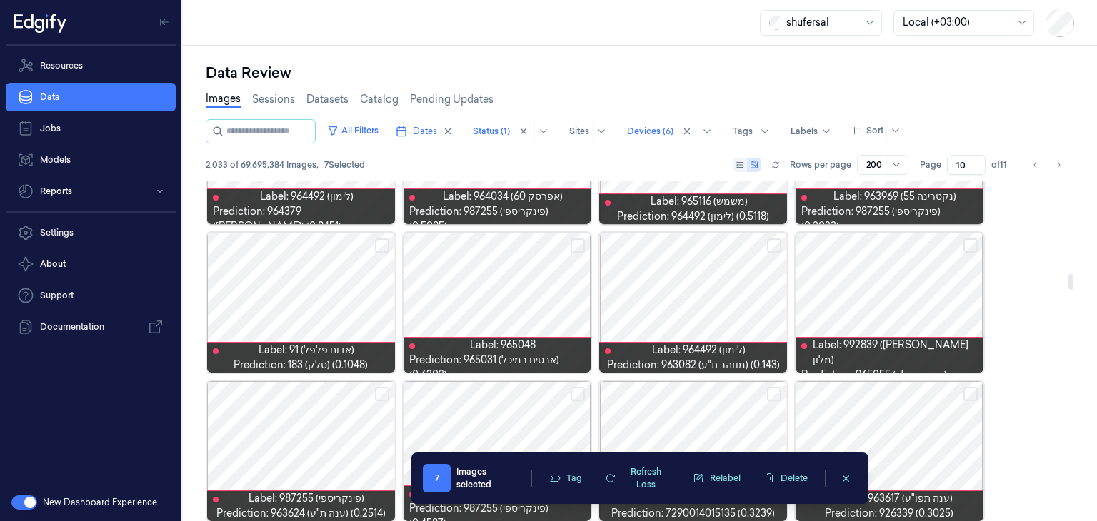
click at [379, 243] on button "Select row" at bounding box center [382, 245] width 14 height 14
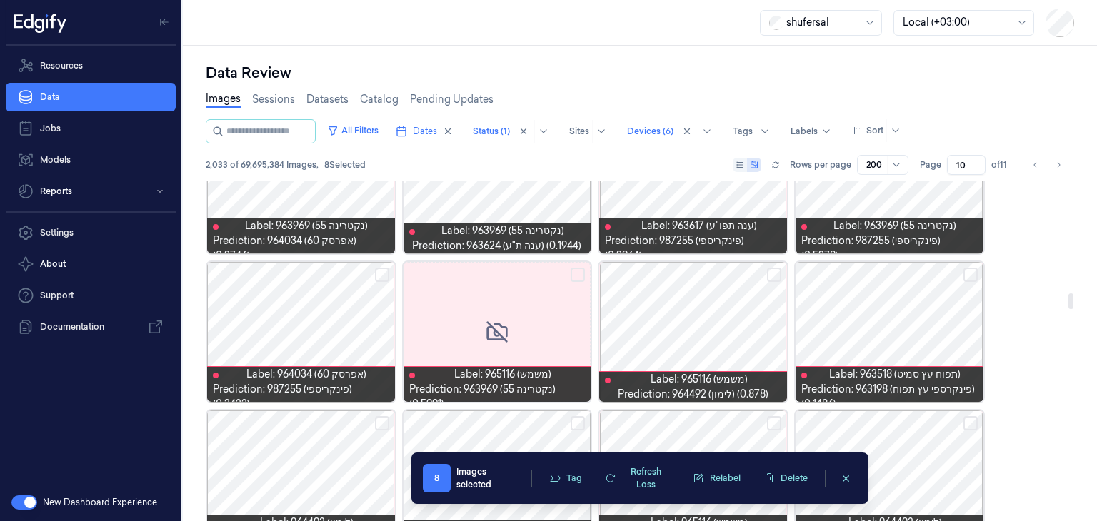
scroll to position [2456, 0]
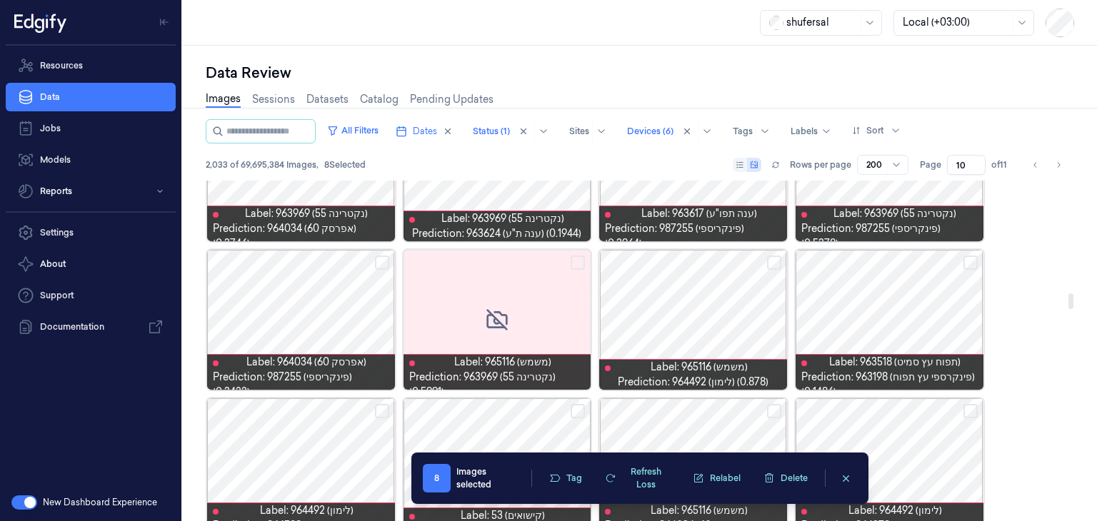
click at [965, 264] on button "Select row" at bounding box center [970, 263] width 14 height 14
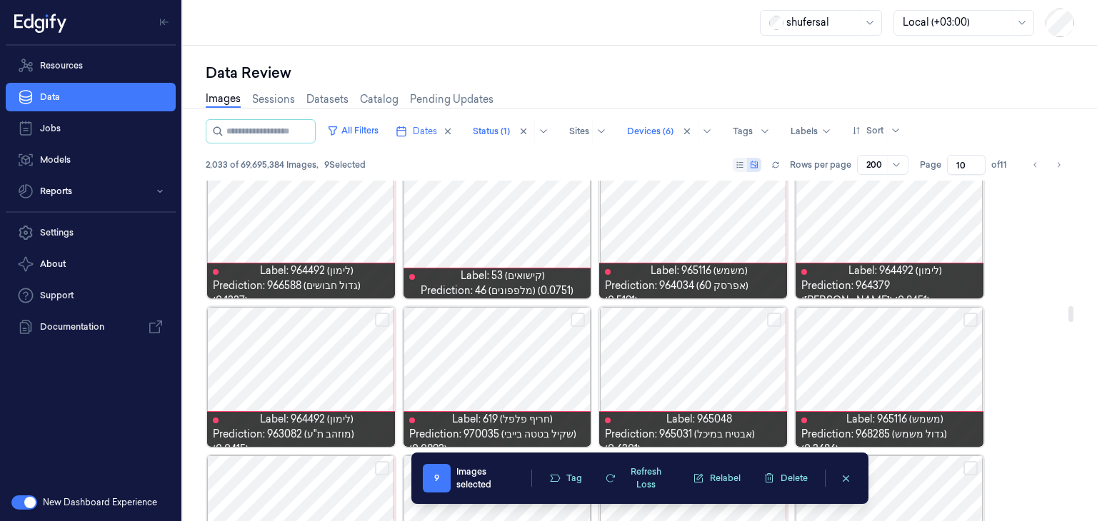
scroll to position [2742, 0]
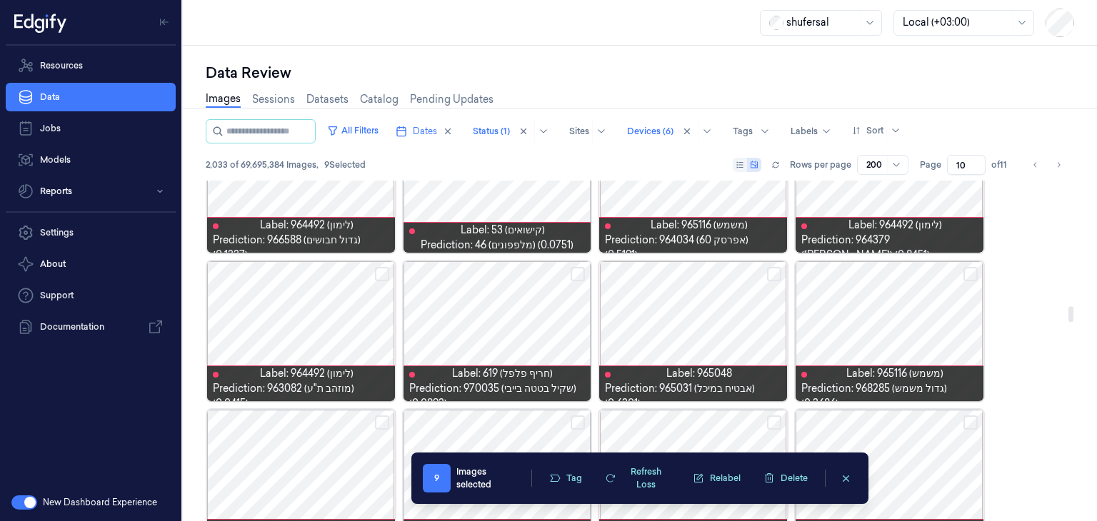
click at [573, 268] on button "Select row" at bounding box center [577, 274] width 14 height 14
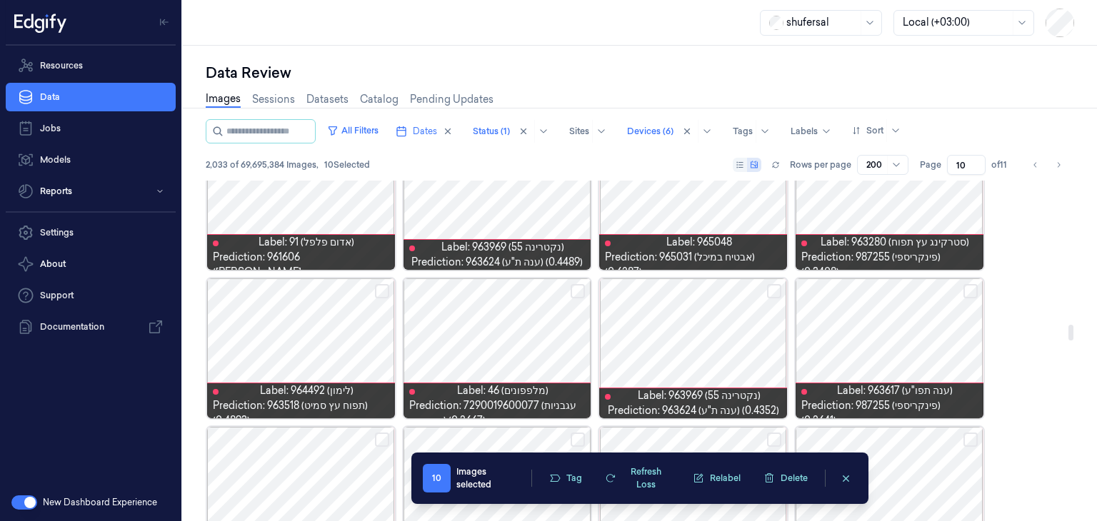
scroll to position [3099, 0]
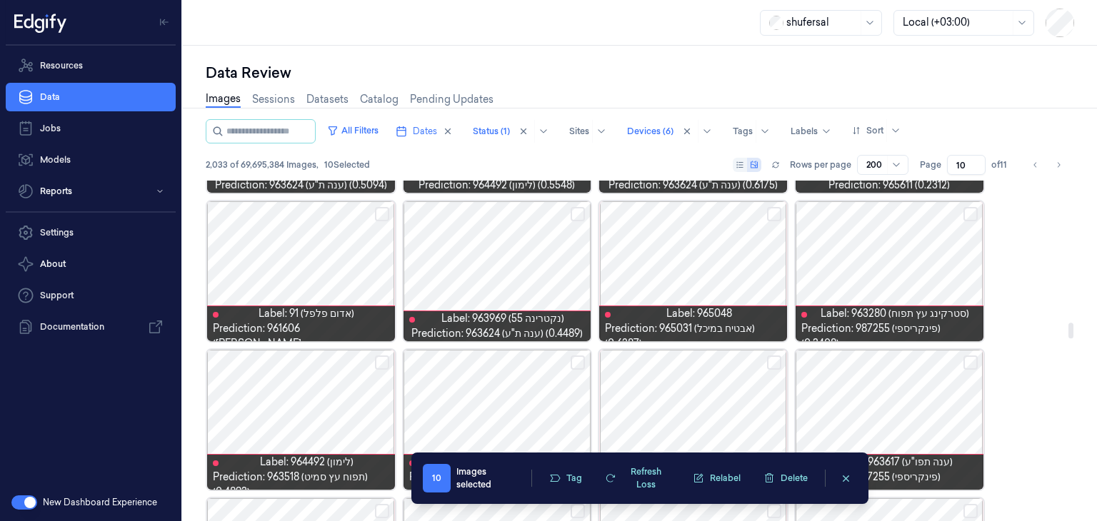
click at [380, 217] on button "Select row" at bounding box center [382, 214] width 14 height 14
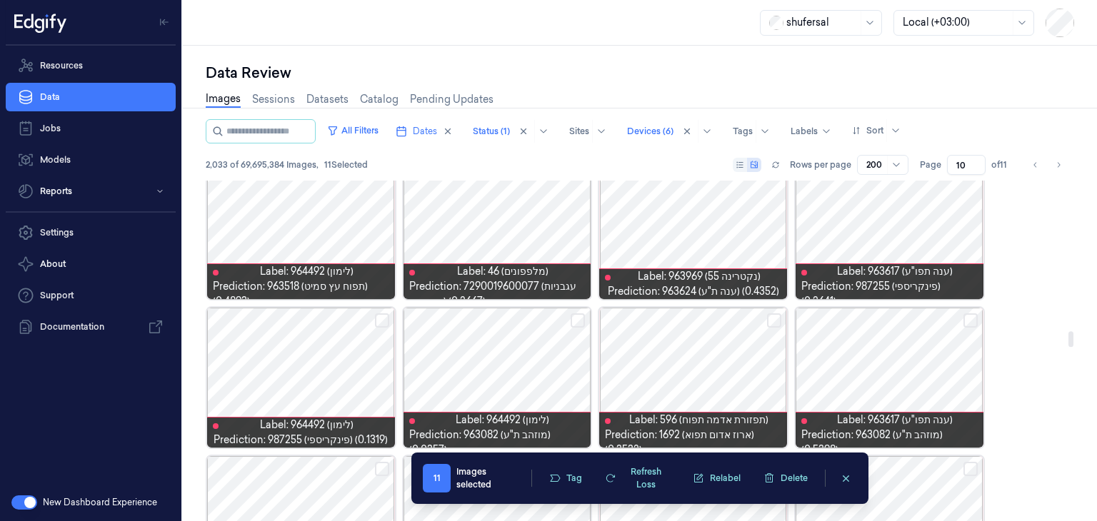
scroll to position [3313, 0]
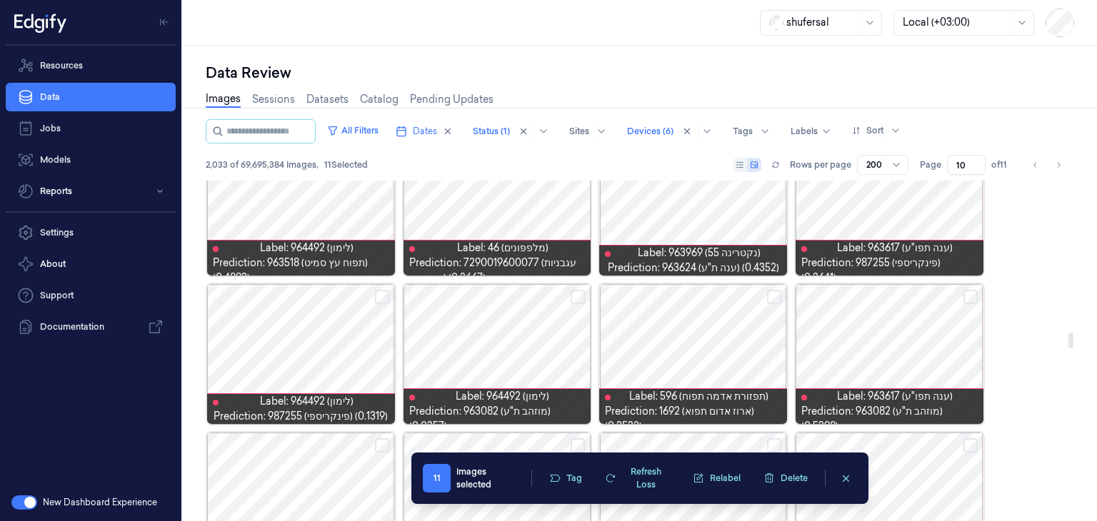
click at [383, 296] on button "Select row" at bounding box center [382, 297] width 14 height 14
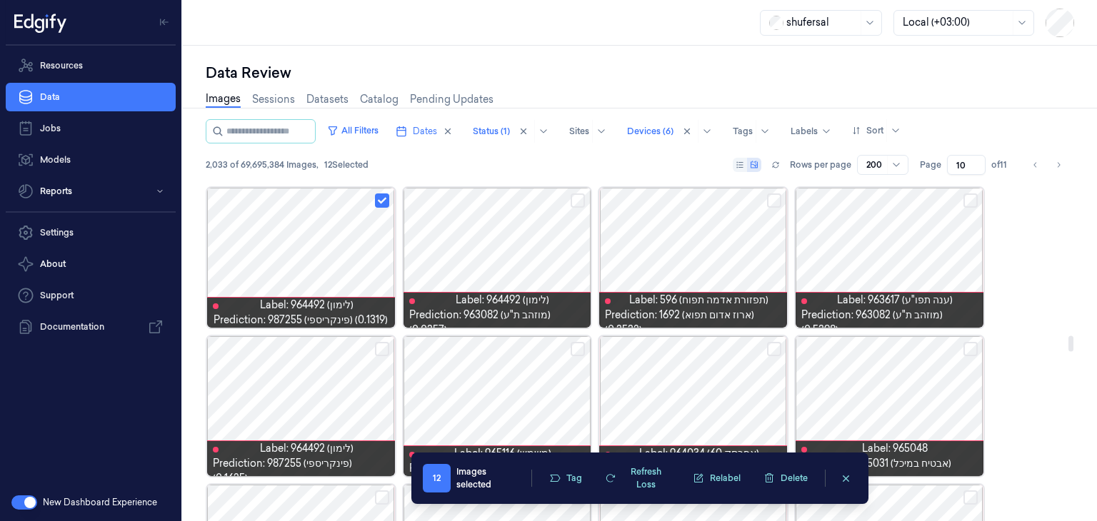
scroll to position [3456, 0]
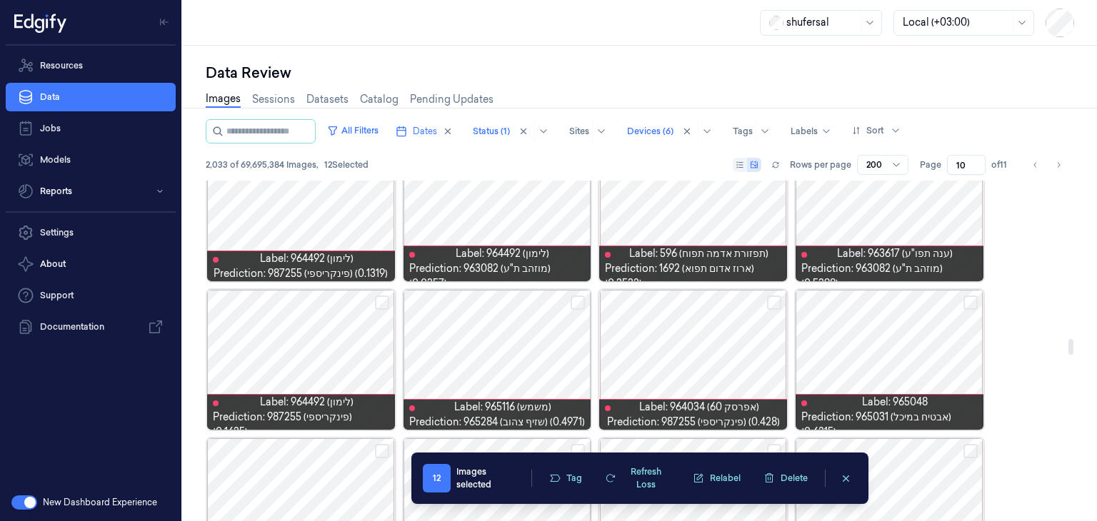
click at [383, 303] on button "Select row" at bounding box center [382, 303] width 14 height 14
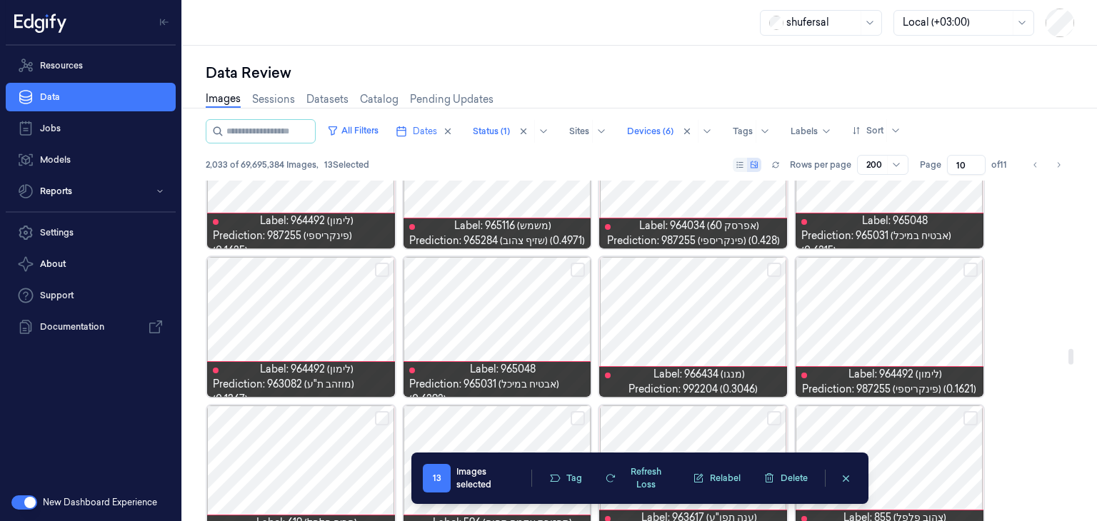
scroll to position [3670, 0]
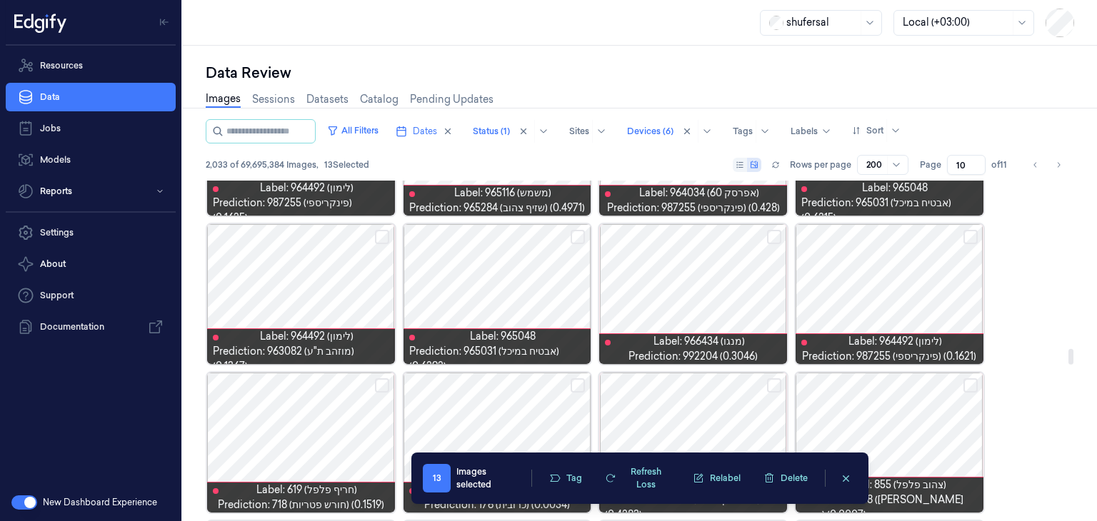
click at [969, 236] on button "Select row" at bounding box center [970, 237] width 14 height 14
click at [773, 231] on button "Select row" at bounding box center [774, 237] width 14 height 14
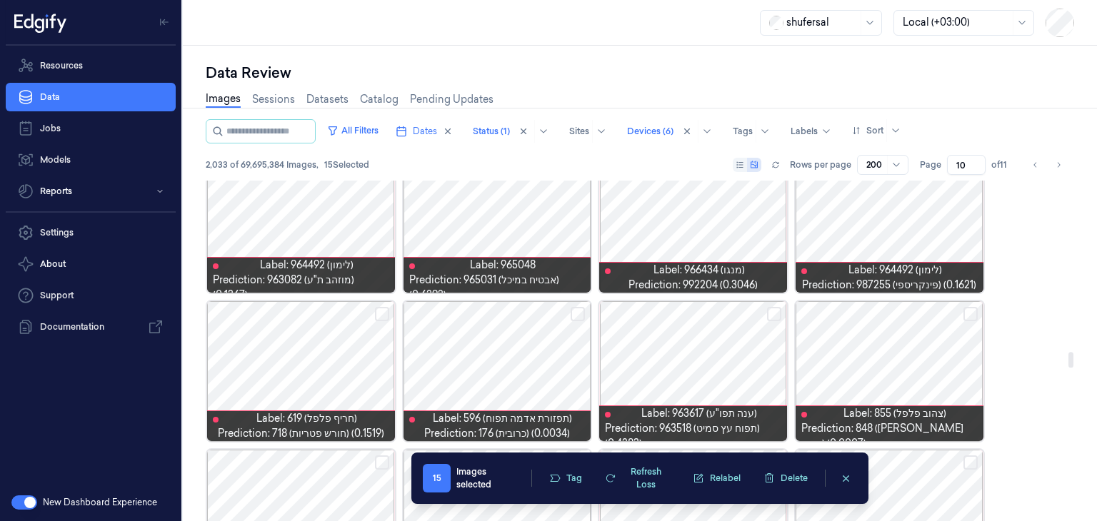
click at [383, 307] on button "Select row" at bounding box center [382, 314] width 14 height 14
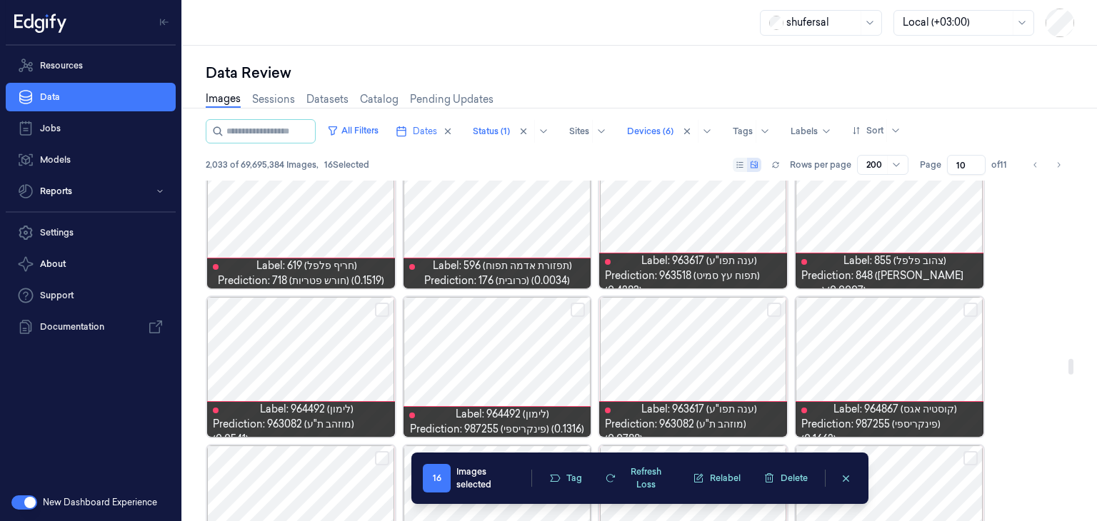
scroll to position [3956, 0]
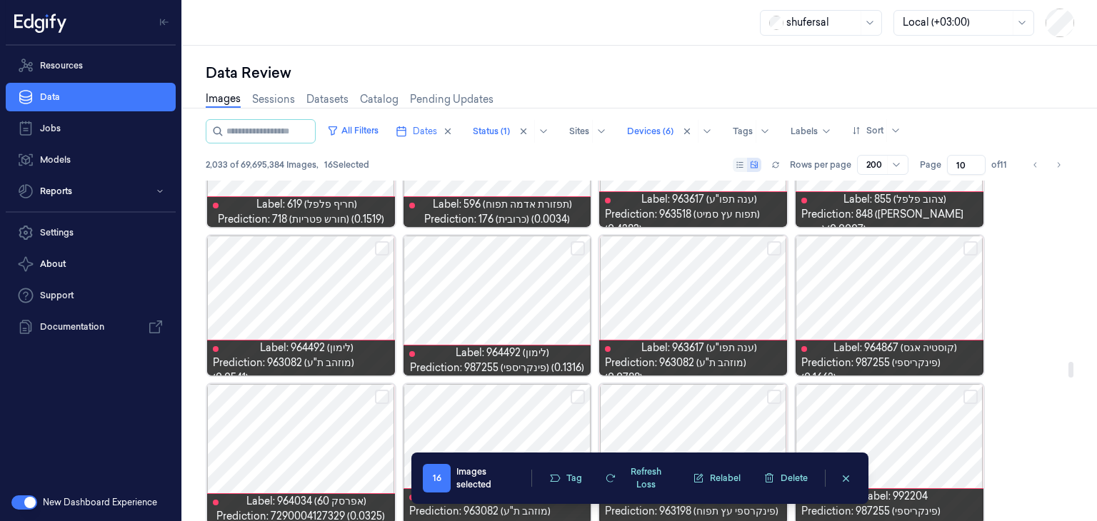
click at [972, 246] on button "Select row" at bounding box center [970, 248] width 14 height 14
click at [573, 239] on div at bounding box center [497, 306] width 188 height 140
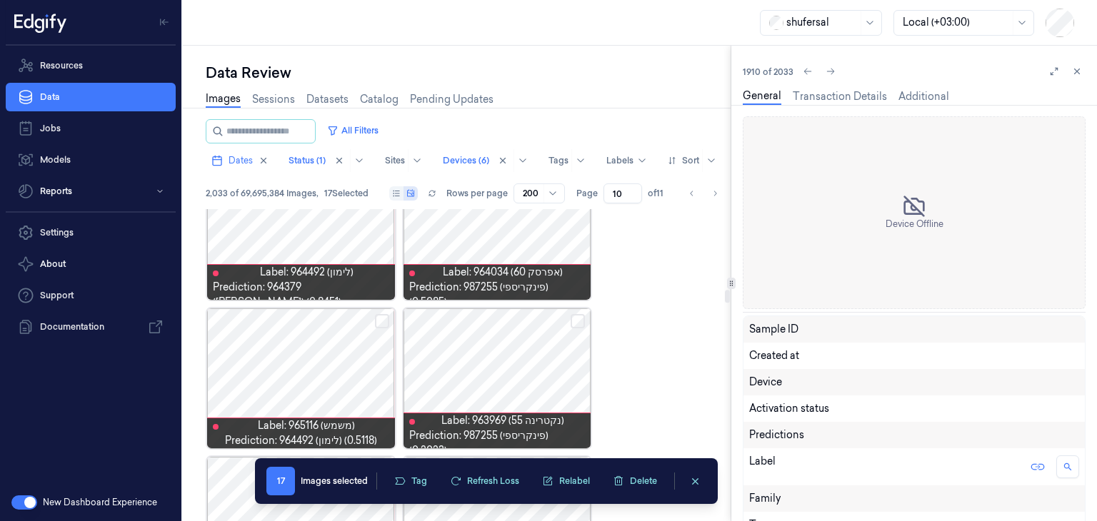
scroll to position [3910, 0]
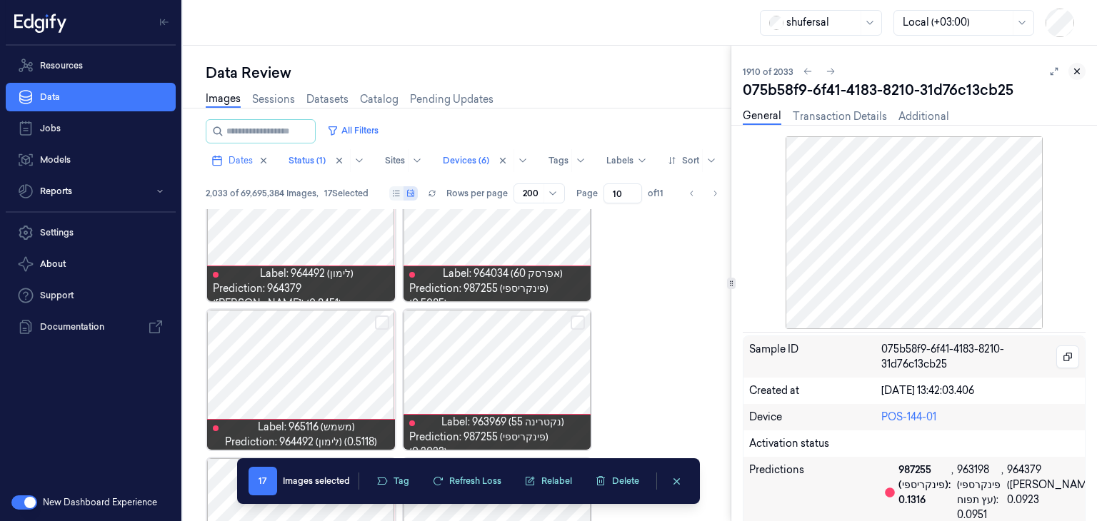
click at [1077, 70] on icon at bounding box center [1077, 71] width 10 height 10
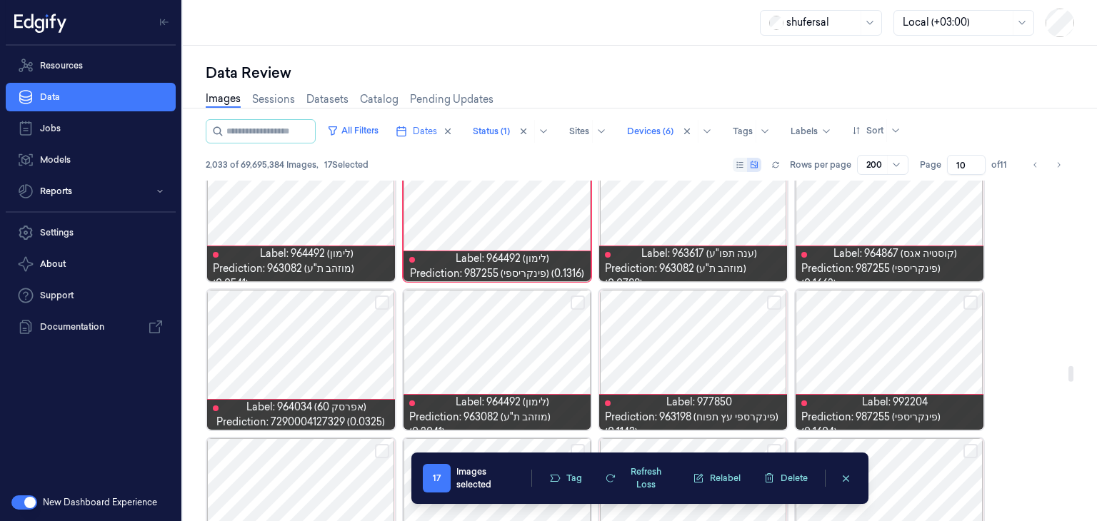
scroll to position [3978, 0]
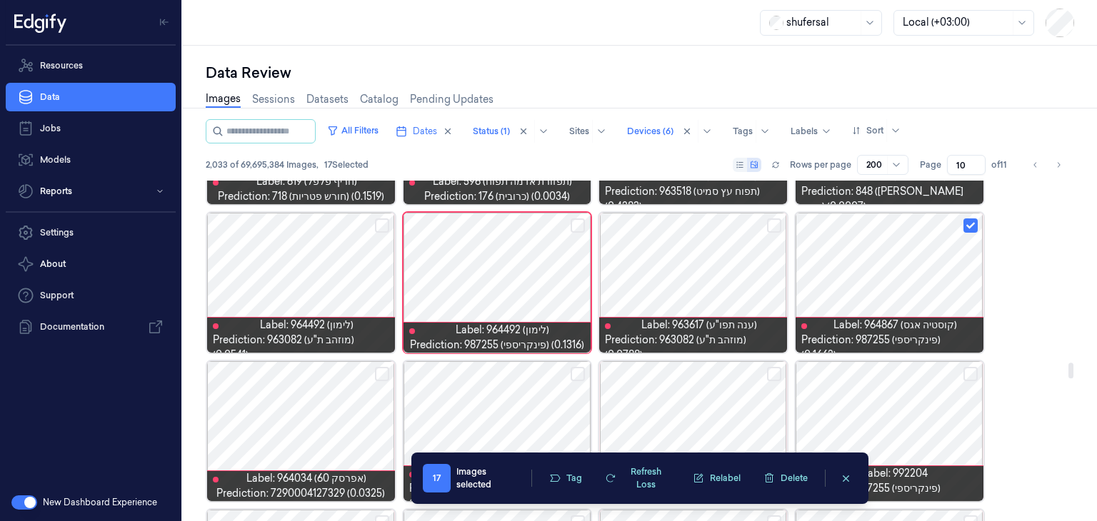
click at [580, 223] on button "Select row" at bounding box center [577, 225] width 14 height 14
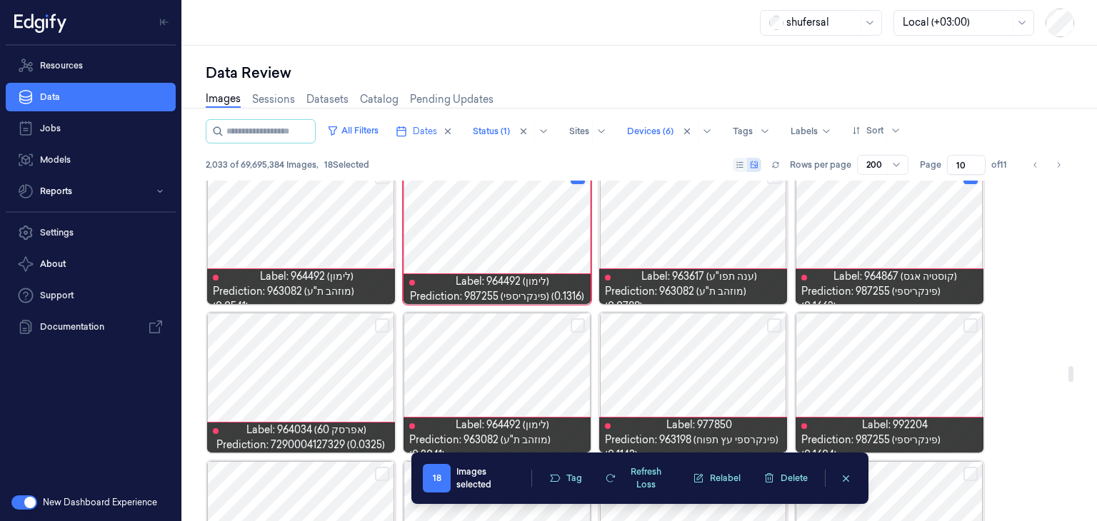
scroll to position [4053, 0]
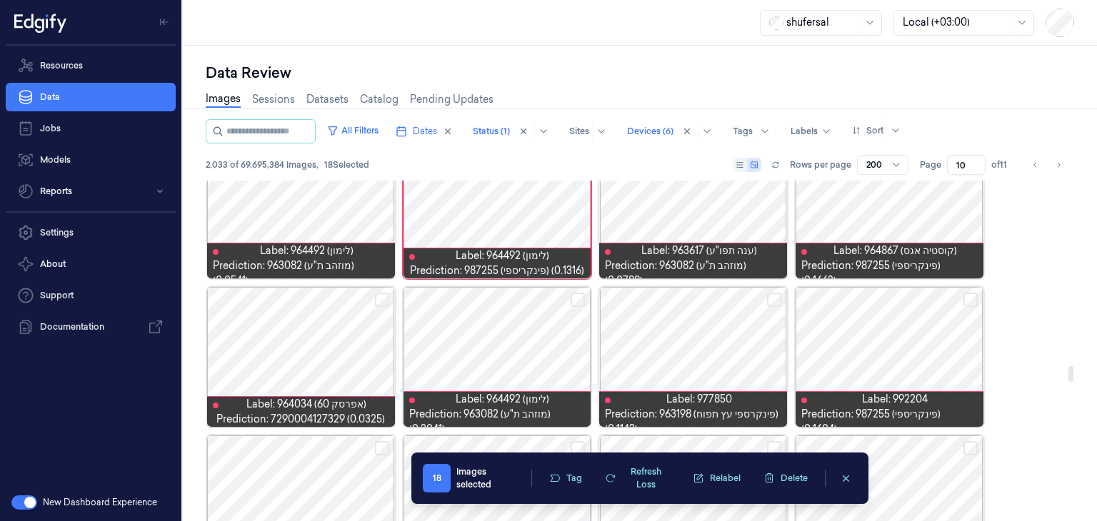
click at [383, 299] on button "Select row" at bounding box center [382, 300] width 14 height 14
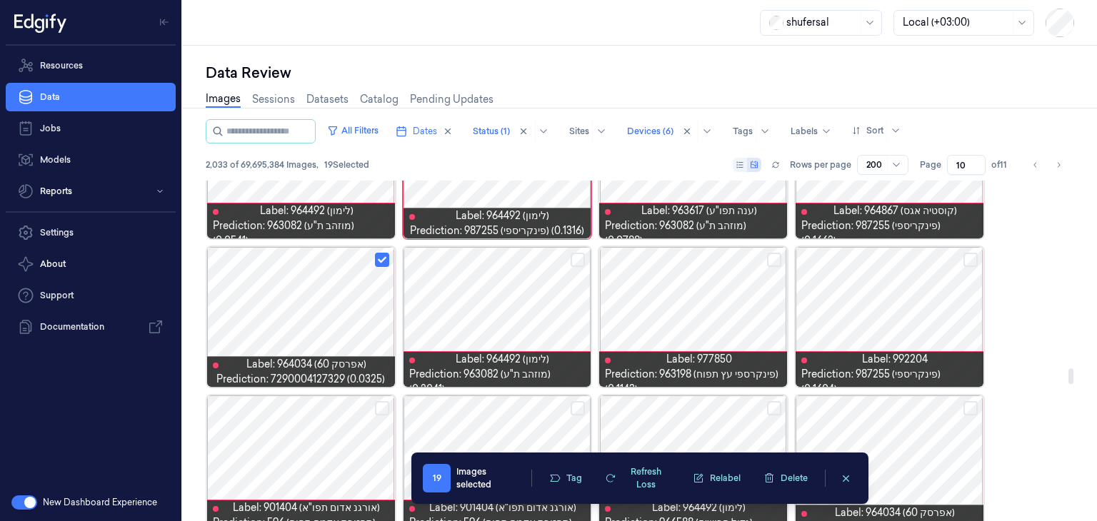
scroll to position [4124, 0]
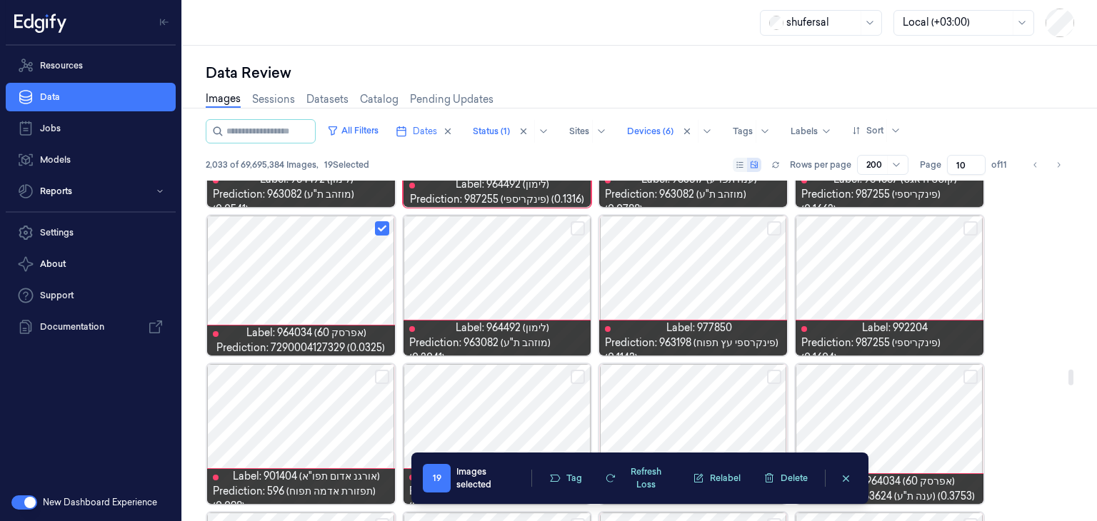
click at [969, 223] on button "Select row" at bounding box center [970, 228] width 14 height 14
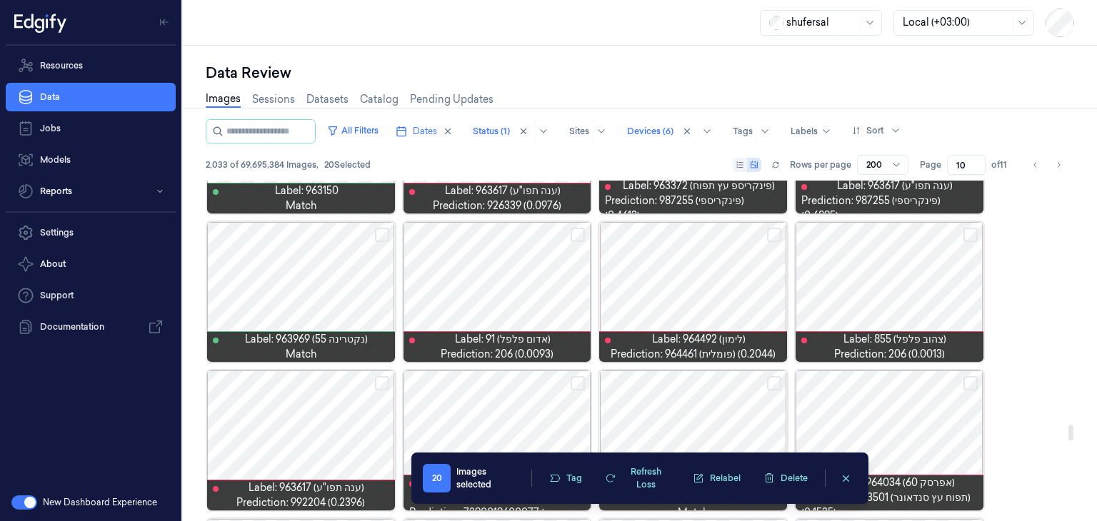
scroll to position [5338, 0]
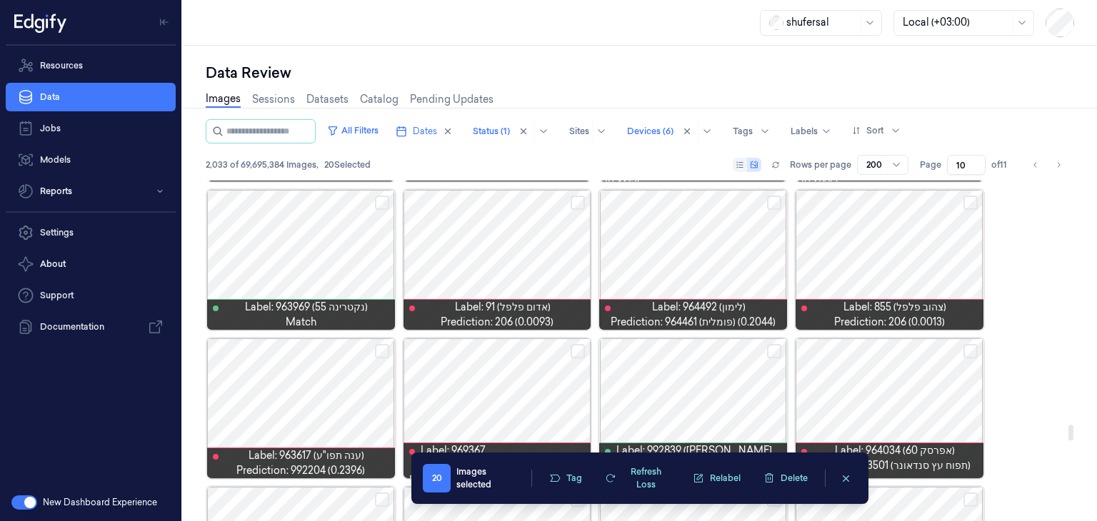
click at [969, 201] on button "Select row" at bounding box center [970, 203] width 14 height 14
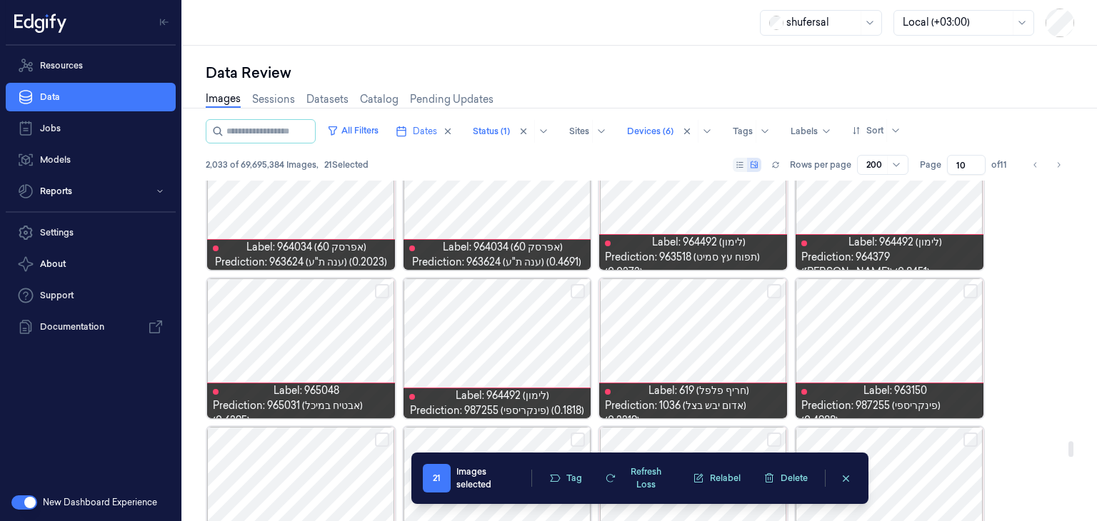
scroll to position [5766, 0]
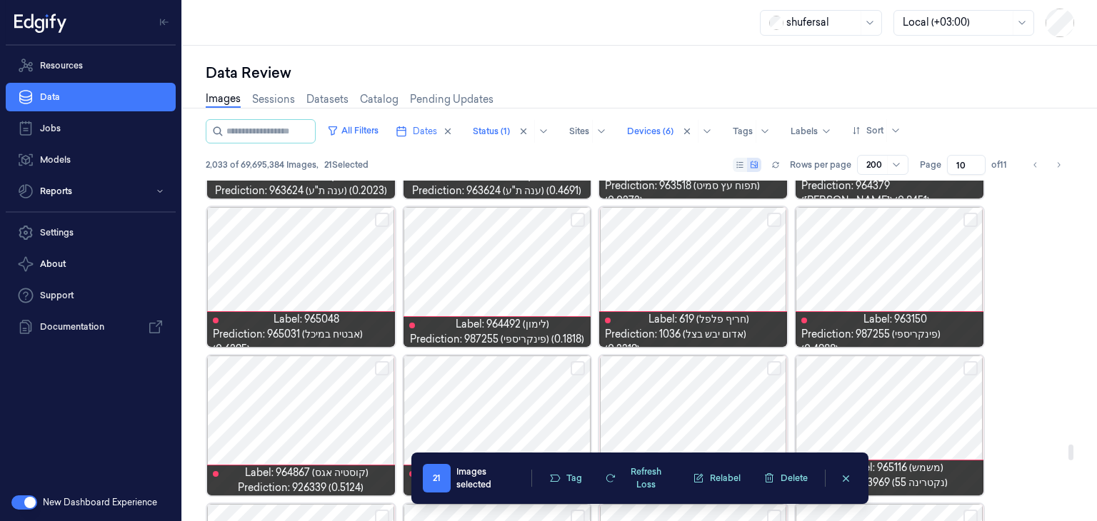
click at [578, 221] on button "Select row" at bounding box center [577, 220] width 14 height 14
click at [775, 221] on button "Select row" at bounding box center [774, 220] width 14 height 14
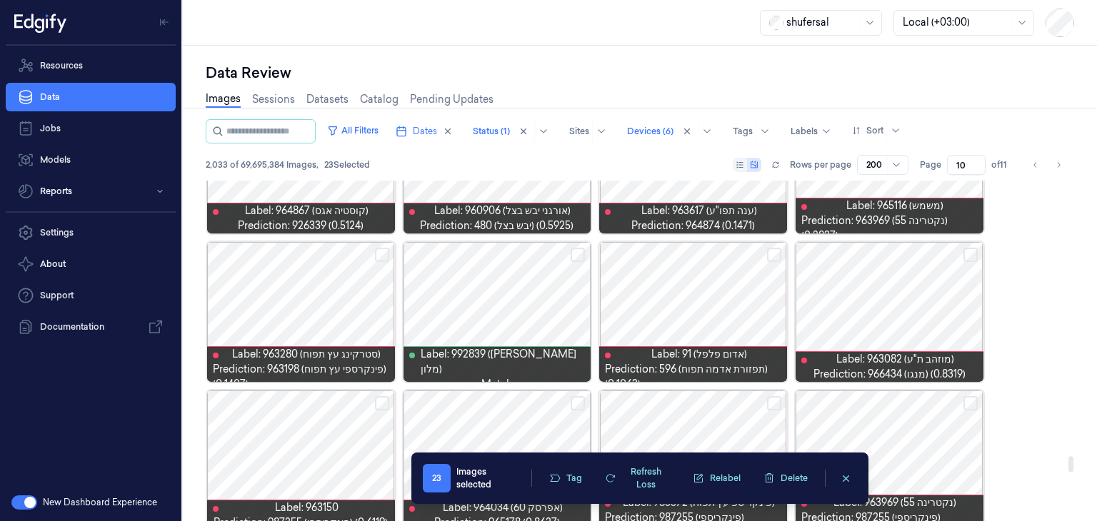
scroll to position [6052, 0]
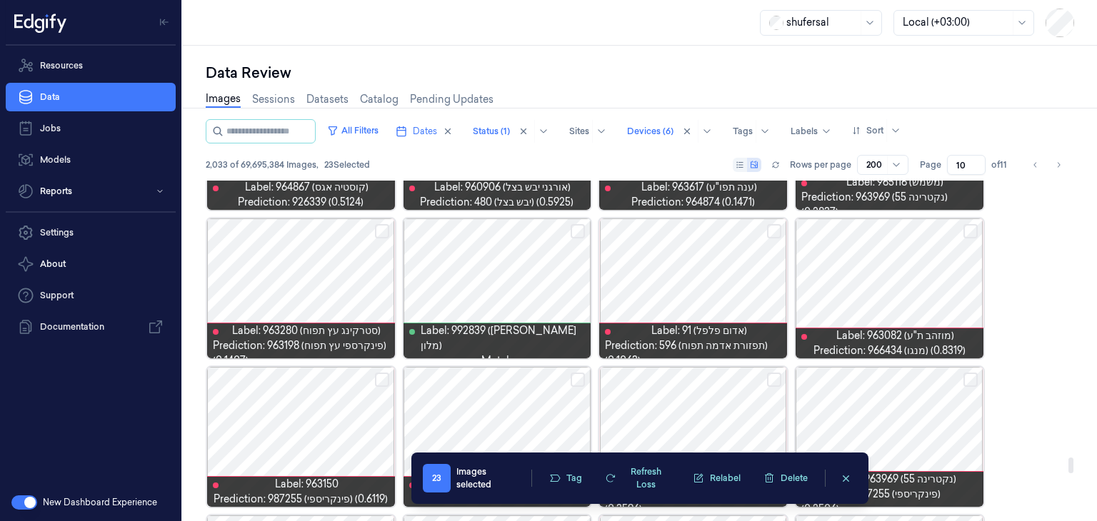
click at [777, 234] on button "Select row" at bounding box center [774, 231] width 14 height 14
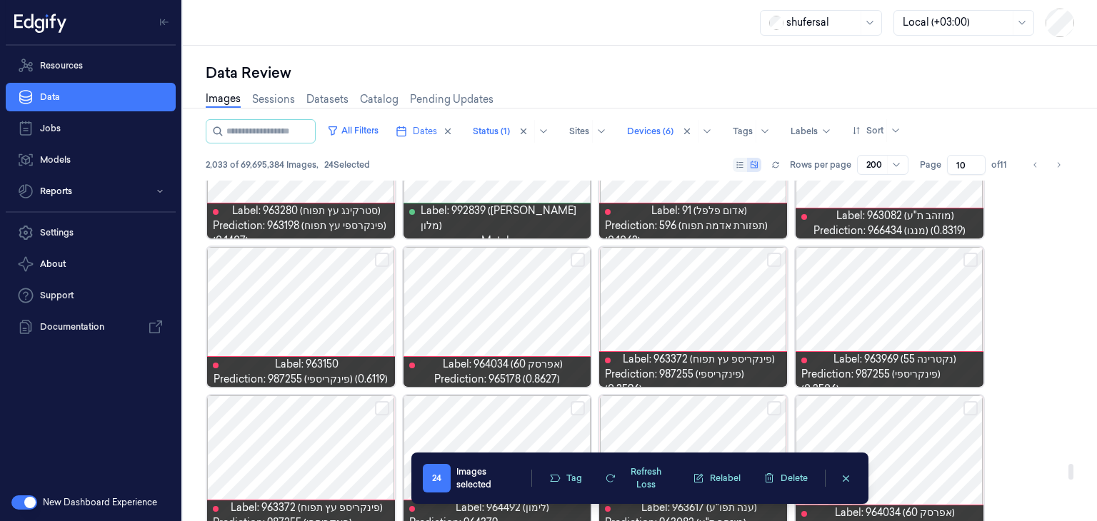
scroll to position [6194, 0]
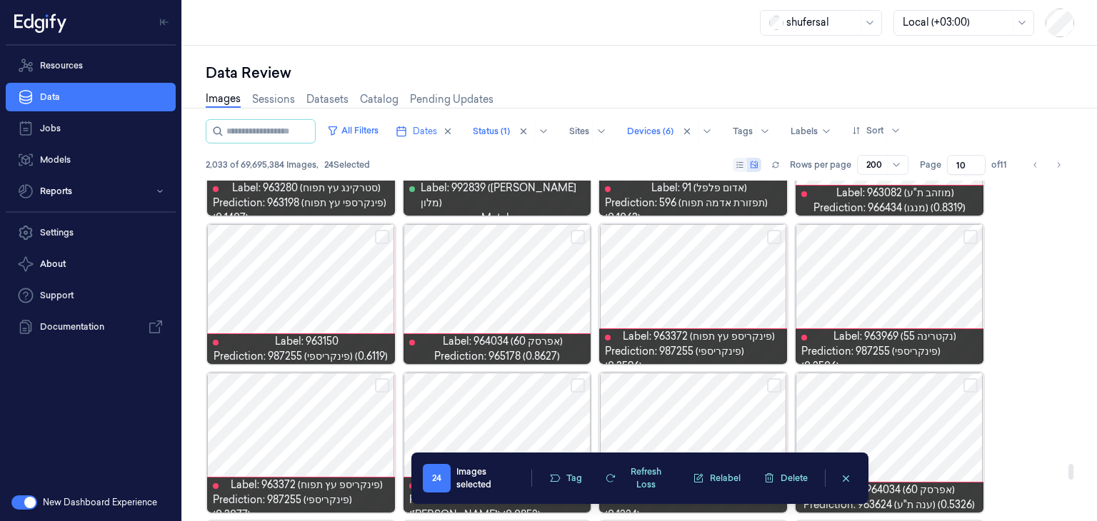
click at [580, 235] on button "Select row" at bounding box center [577, 237] width 14 height 14
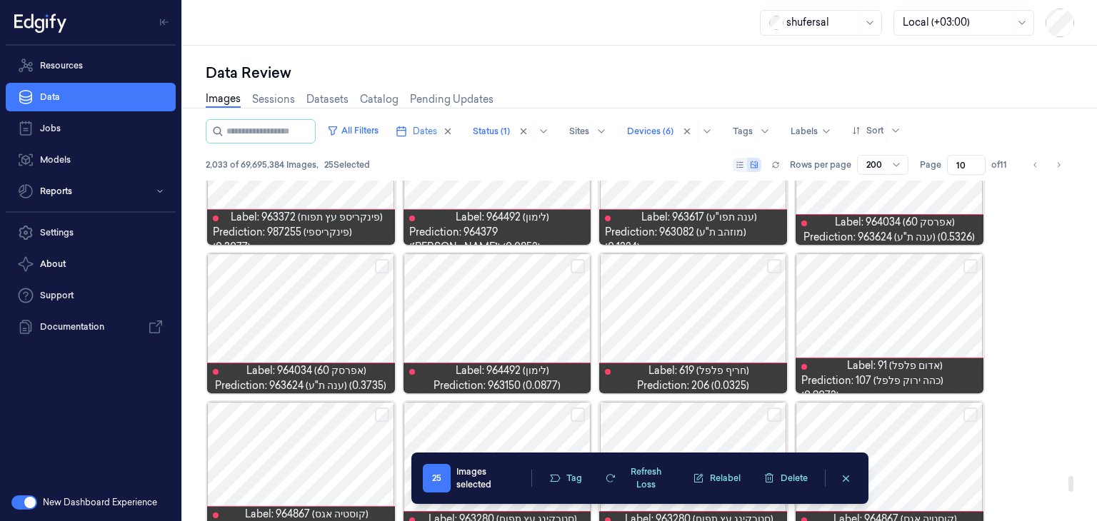
scroll to position [6480, 0]
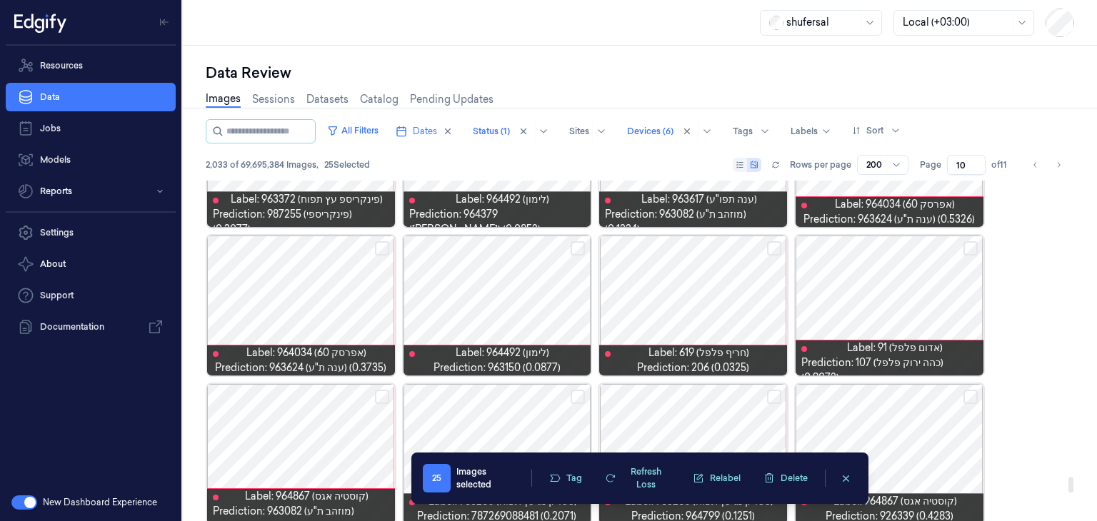
click at [574, 247] on button "Select row" at bounding box center [577, 248] width 14 height 14
click at [771, 243] on button "Select row" at bounding box center [774, 248] width 14 height 14
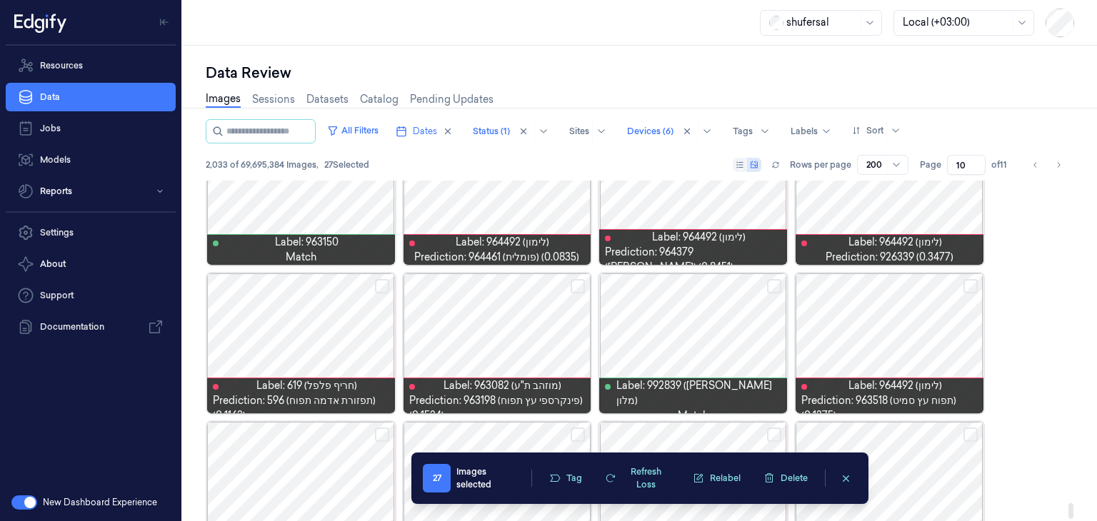
scroll to position [7051, 0]
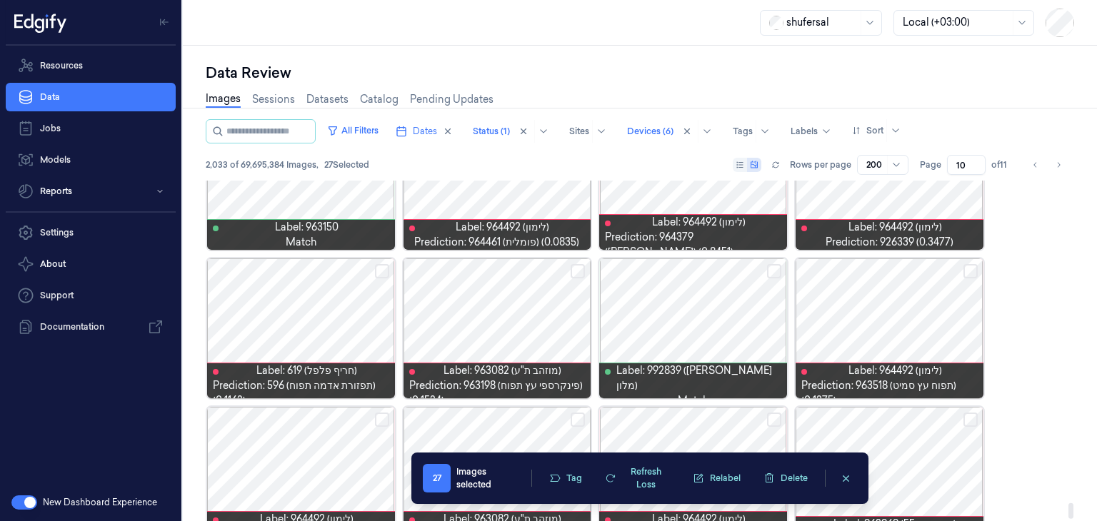
click at [964, 270] on button "Select row" at bounding box center [970, 271] width 14 height 14
click at [379, 268] on button "Select row" at bounding box center [382, 271] width 14 height 14
drag, startPoint x: 574, startPoint y: 270, endPoint x: 737, endPoint y: 329, distance: 173.9
click at [575, 270] on button "Select row" at bounding box center [577, 271] width 14 height 14
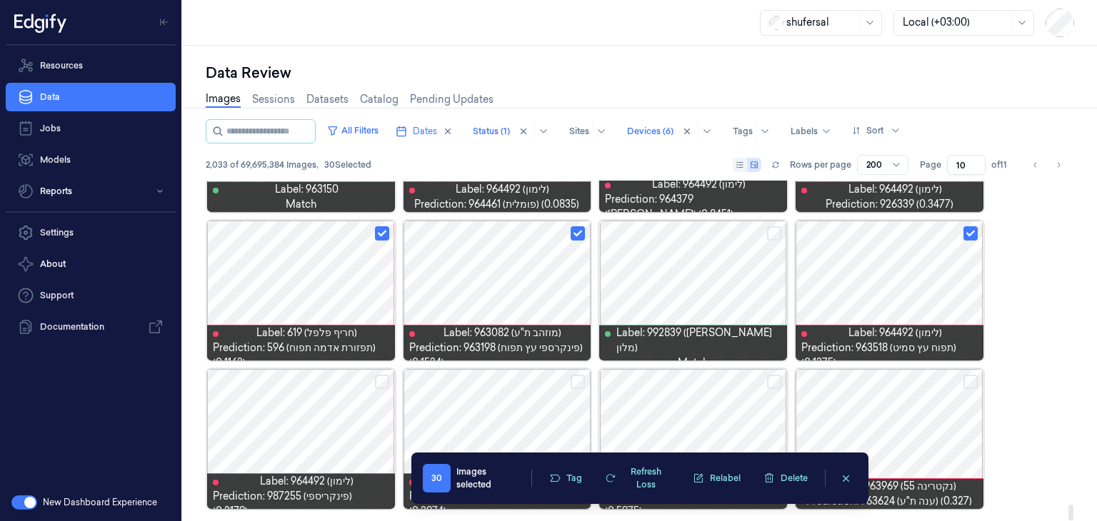
click at [376, 383] on button "Select row" at bounding box center [382, 382] width 14 height 14
click at [575, 480] on button "Tag" at bounding box center [565, 478] width 50 height 21
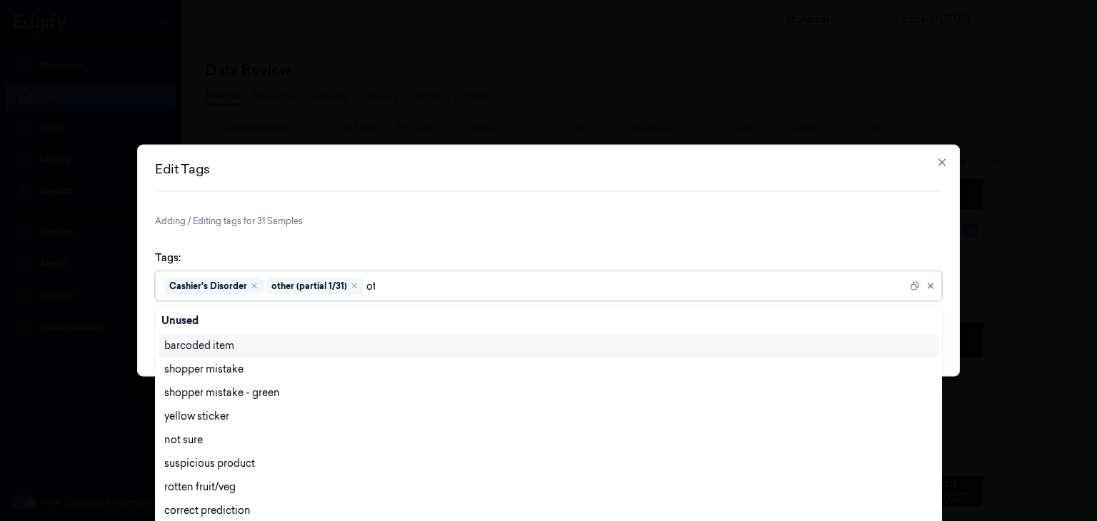
scroll to position [0, 0]
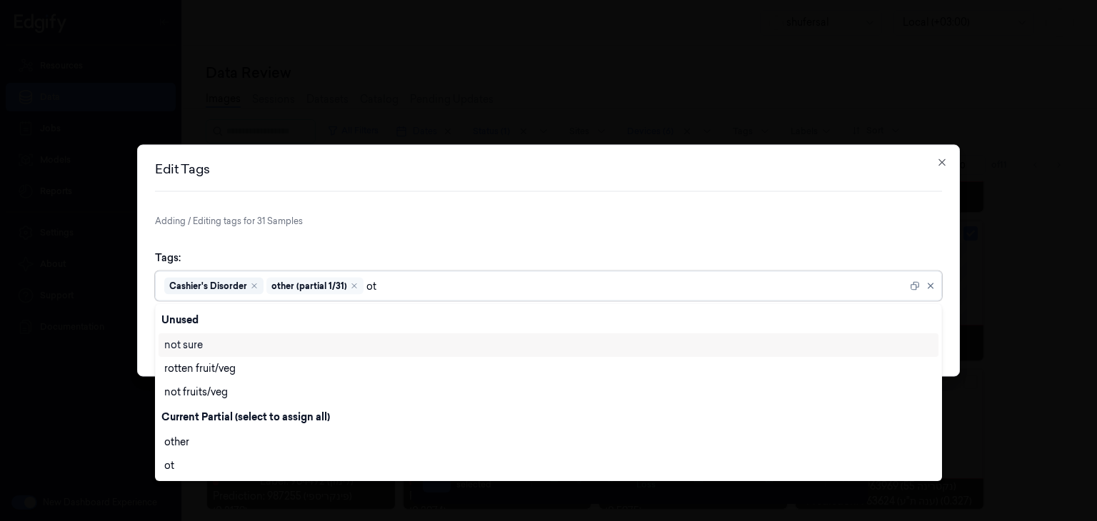
type input "oth"
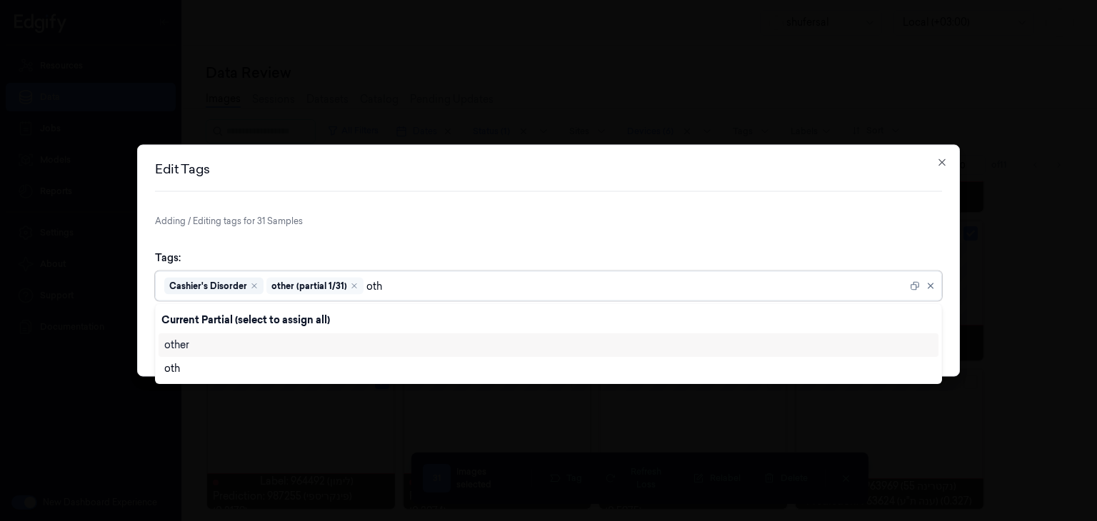
click at [288, 344] on div "other" at bounding box center [548, 345] width 768 height 15
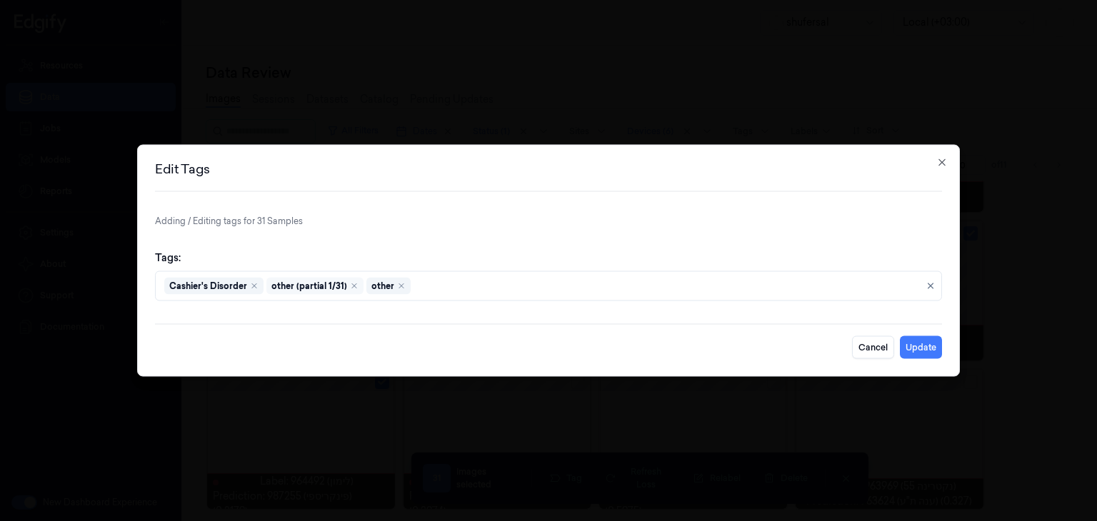
click at [631, 237] on form "Adding / Editing tags for 31 Samples Tags: Cashier's Disorder other (partial 1/…" at bounding box center [548, 287] width 787 height 144
click at [914, 352] on button "Update" at bounding box center [920, 347] width 42 height 23
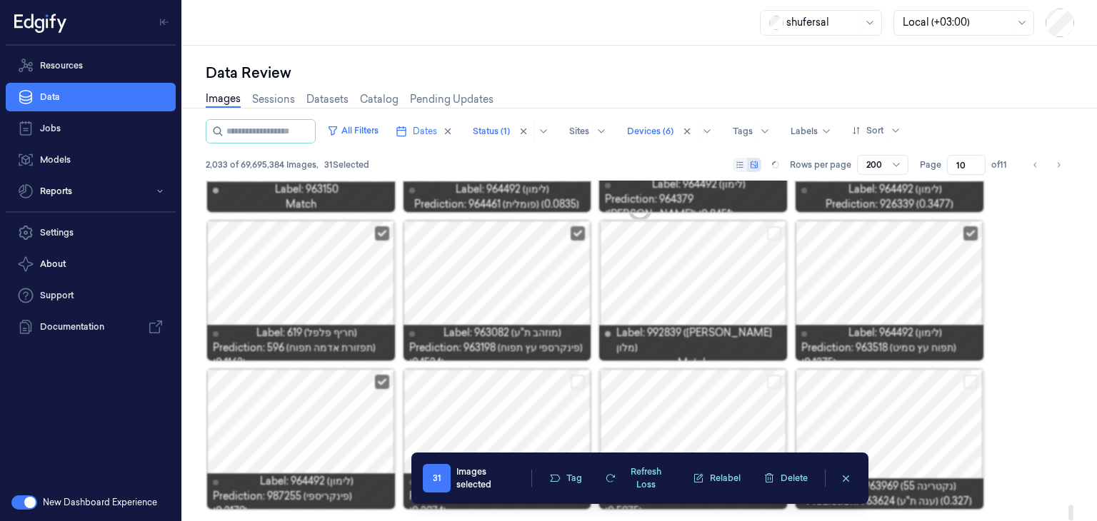
scroll to position [7017, 0]
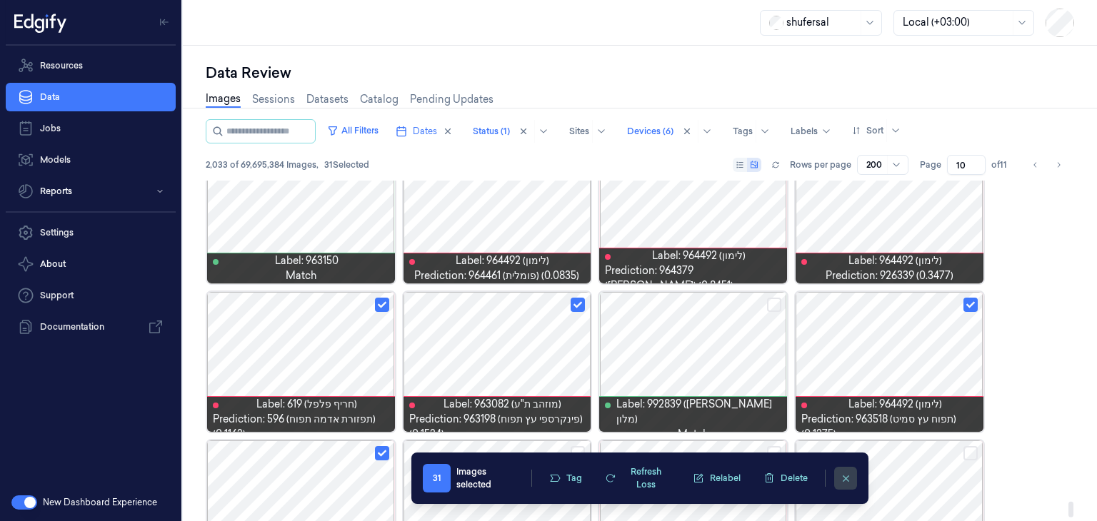
click at [845, 483] on button "clearSelection" at bounding box center [845, 478] width 23 height 23
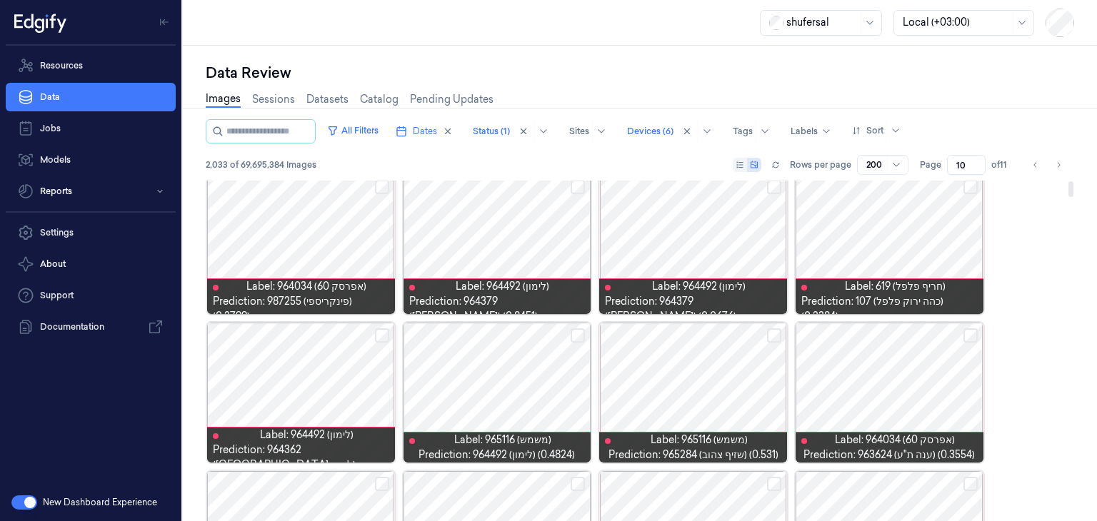
scroll to position [0, 0]
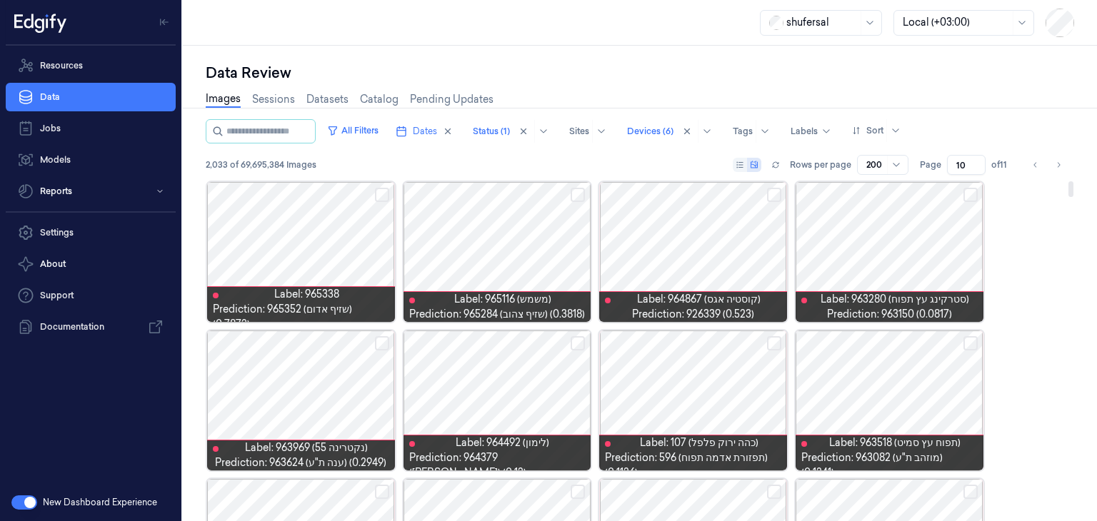
drag, startPoint x: 1069, startPoint y: 348, endPoint x: 1037, endPoint y: 141, distance: 208.9
click at [1068, 181] on div at bounding box center [1070, 189] width 5 height 16
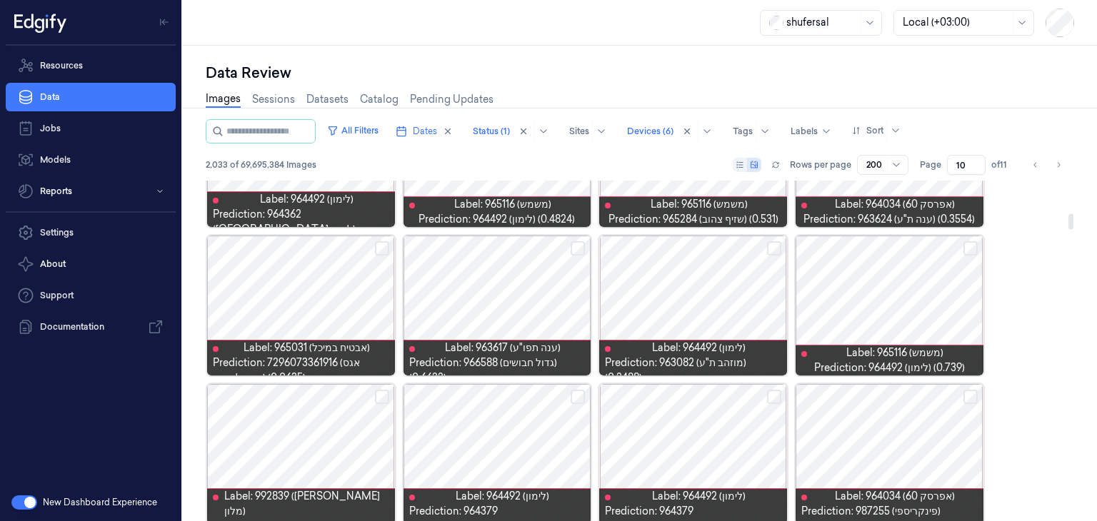
scroll to position [714, 0]
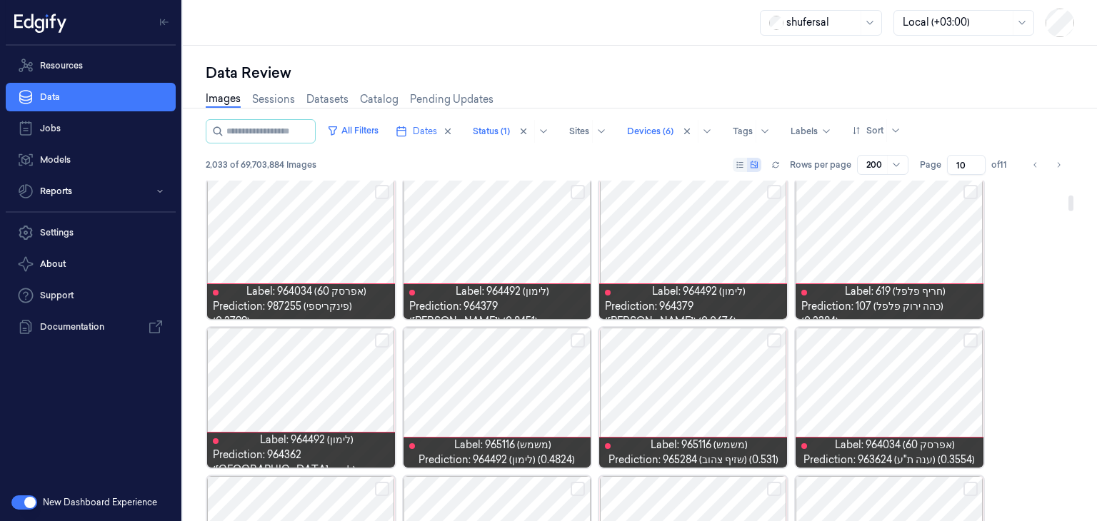
scroll to position [0, 0]
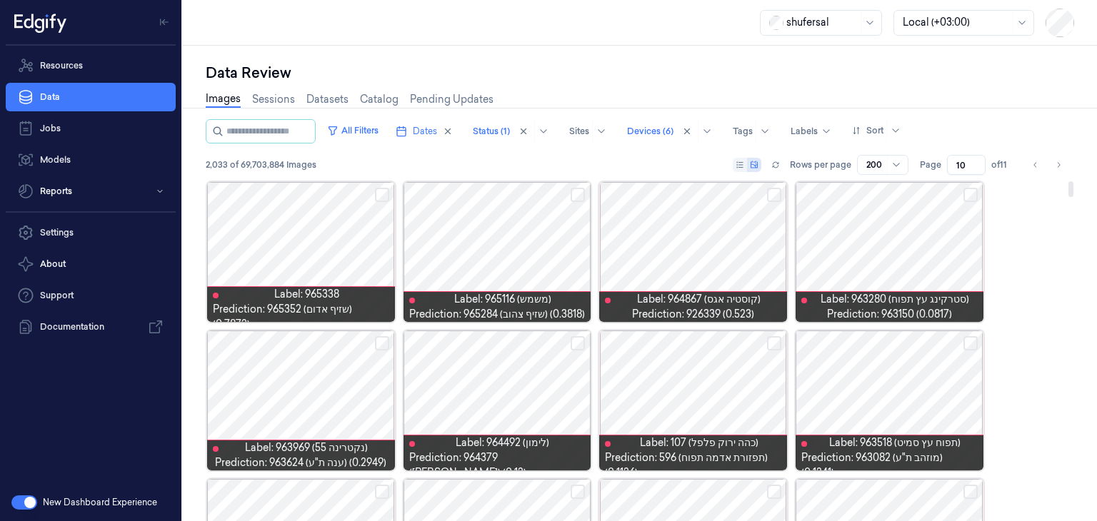
drag, startPoint x: 1072, startPoint y: 452, endPoint x: 1085, endPoint y: 161, distance: 291.6
click at [1073, 181] on div at bounding box center [1070, 189] width 5 height 16
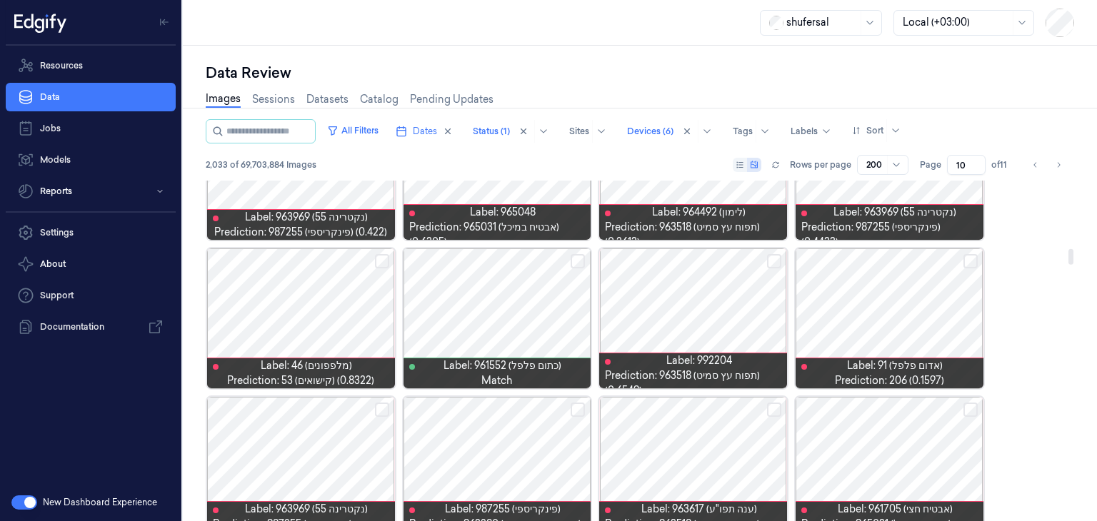
scroll to position [1571, 0]
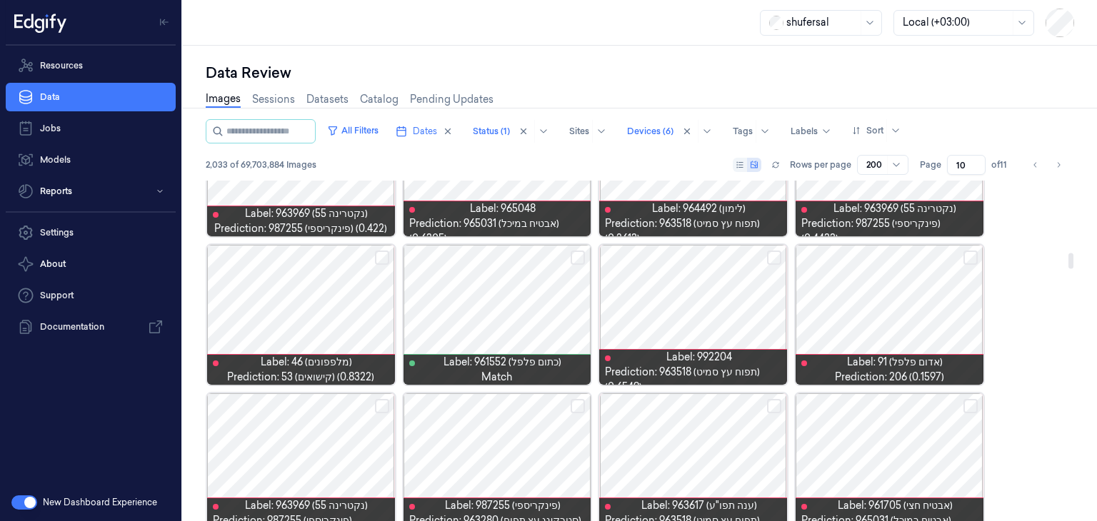
click at [288, 296] on div at bounding box center [301, 315] width 188 height 140
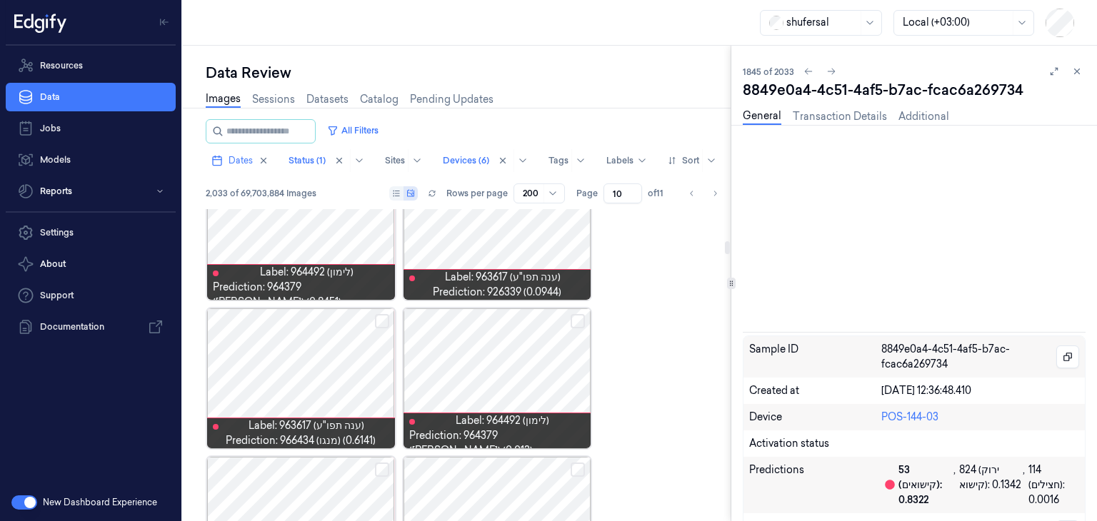
scroll to position [1534, 0]
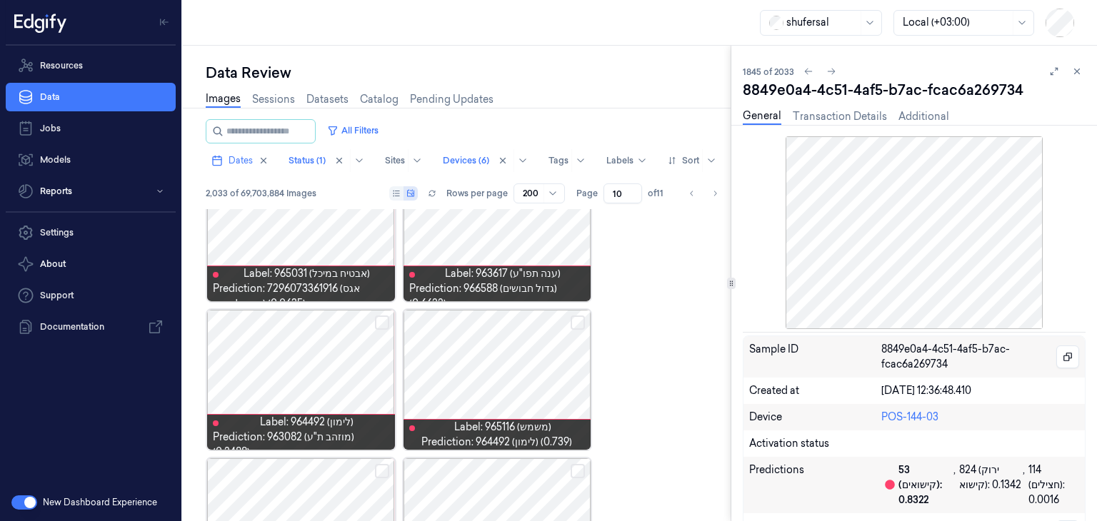
drag, startPoint x: 1079, startPoint y: 71, endPoint x: 926, endPoint y: 197, distance: 198.4
click at [1079, 71] on icon at bounding box center [1077, 71] width 10 height 10
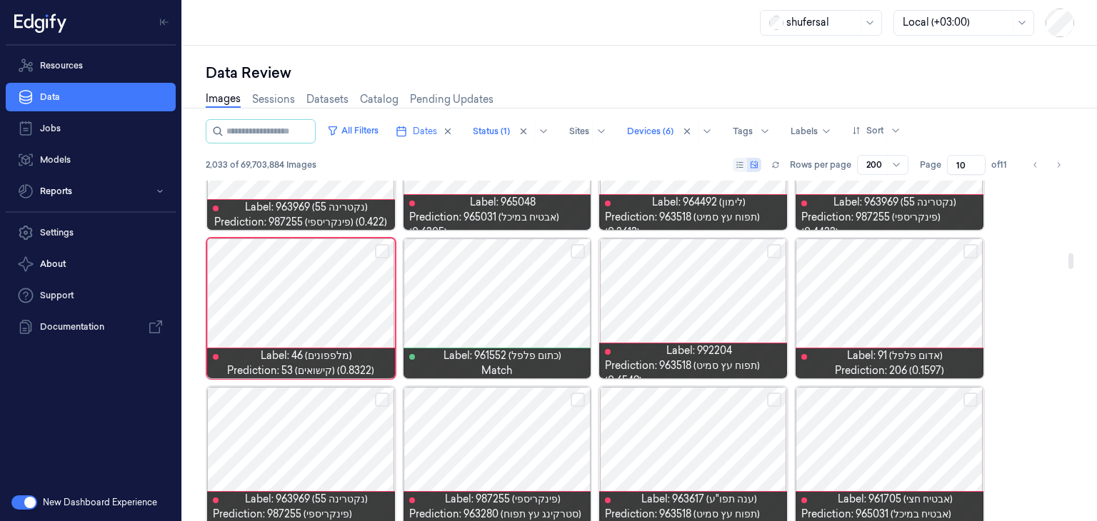
click at [380, 244] on button "Select row" at bounding box center [382, 251] width 14 height 14
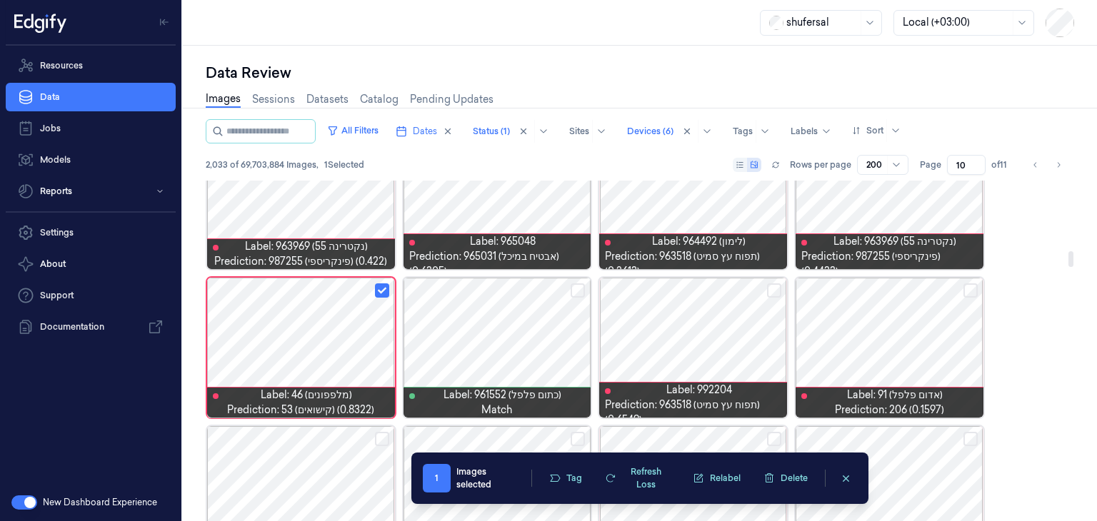
scroll to position [1534, 0]
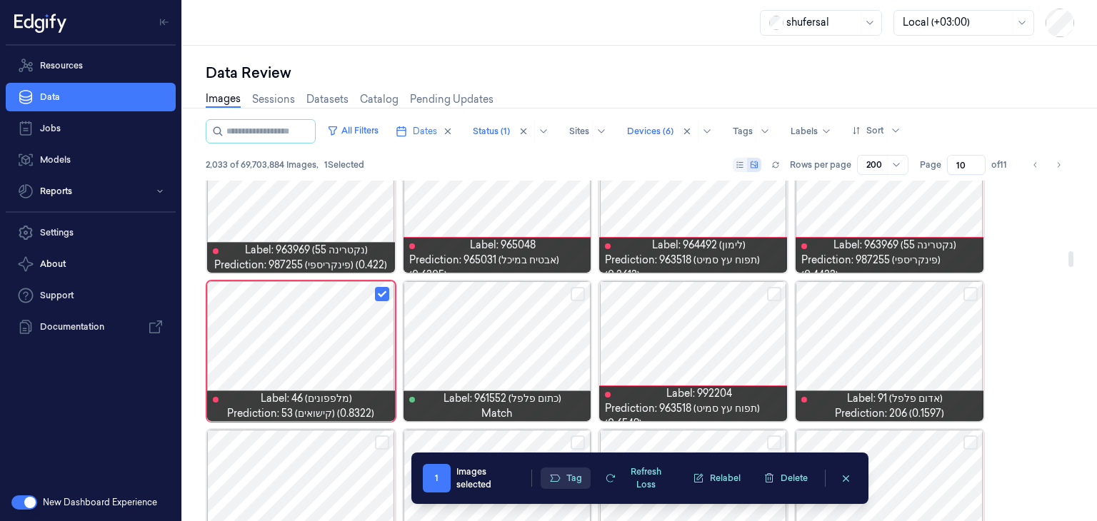
click at [574, 478] on button "Tag" at bounding box center [565, 478] width 50 height 21
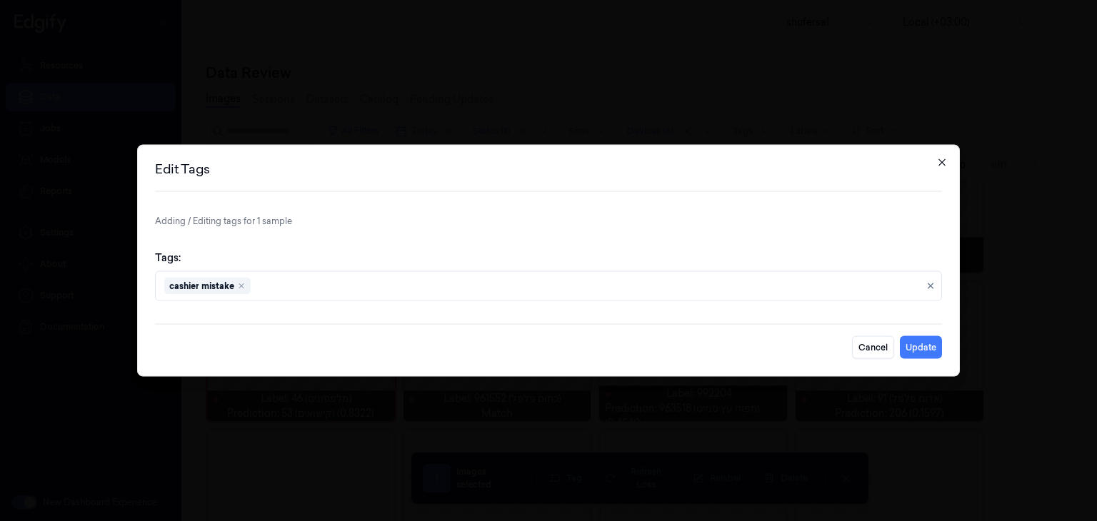
click at [937, 163] on icon "button" at bounding box center [941, 162] width 11 height 11
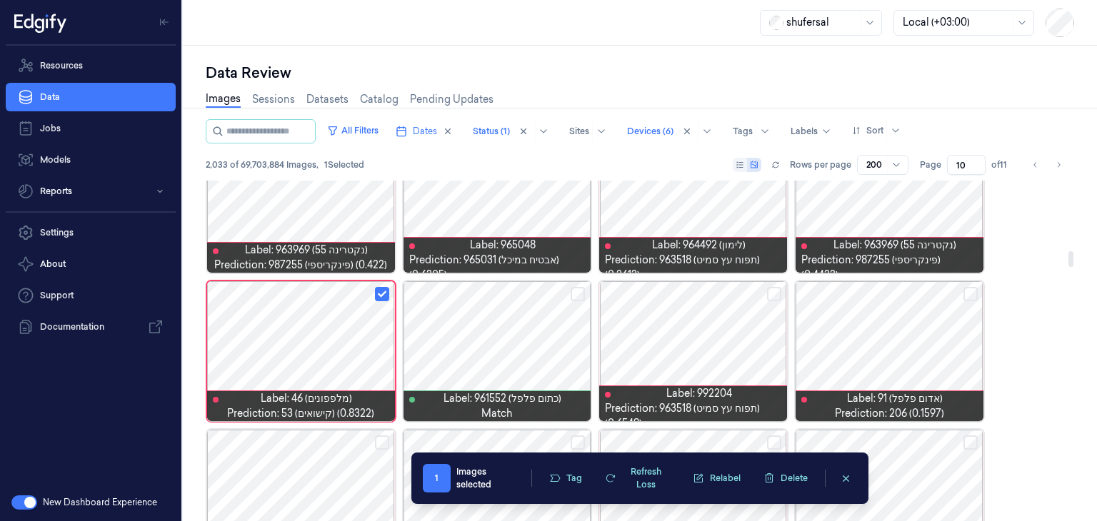
click at [379, 293] on button "Select row" at bounding box center [382, 294] width 14 height 14
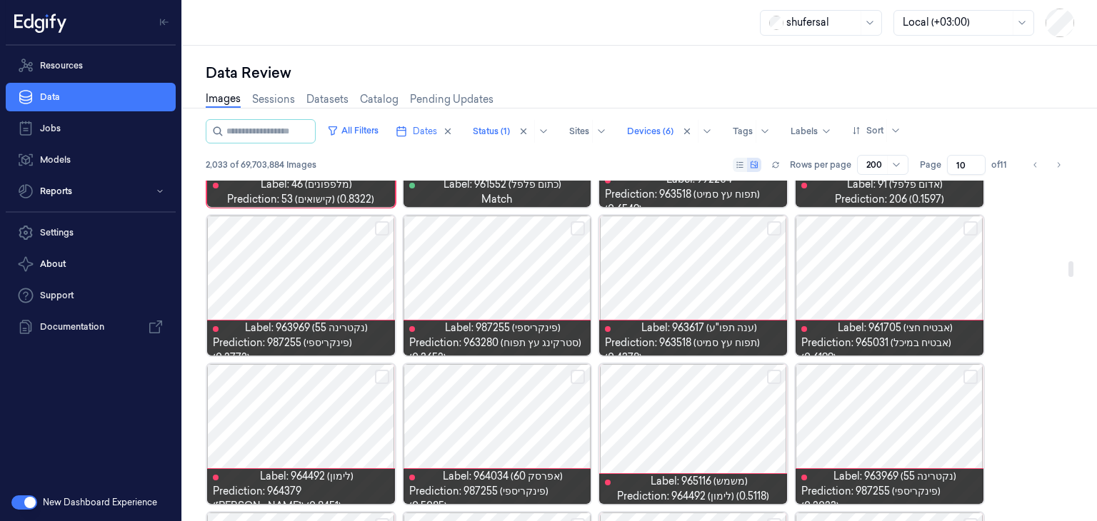
scroll to position [1820, 0]
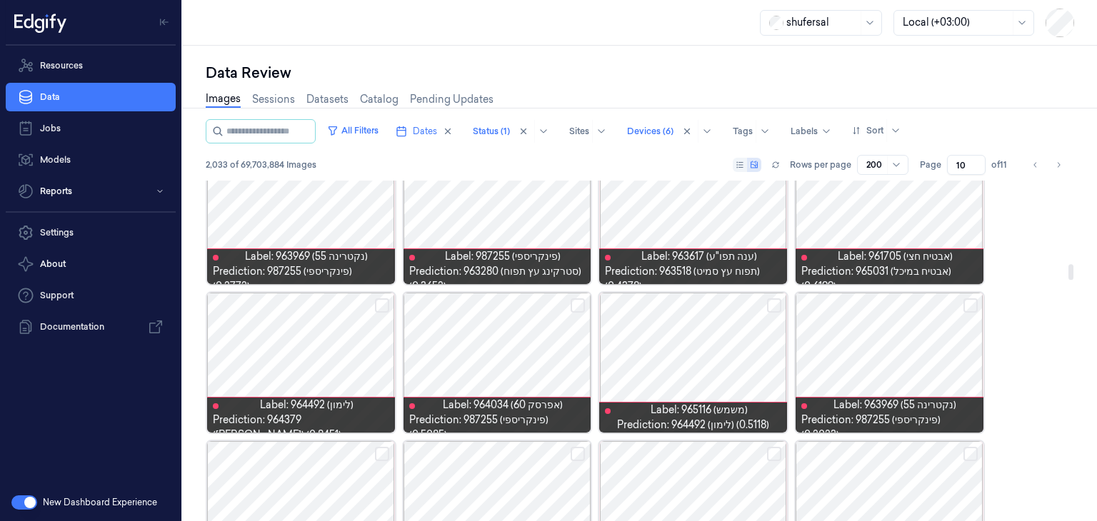
click at [777, 298] on button "Select row" at bounding box center [774, 305] width 14 height 14
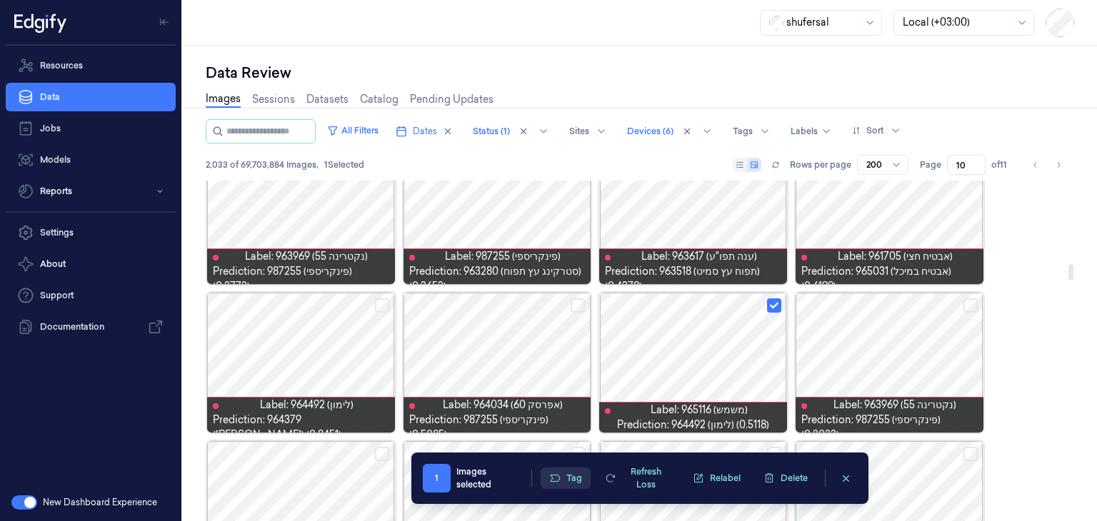
click at [563, 485] on button "Tag" at bounding box center [565, 478] width 50 height 21
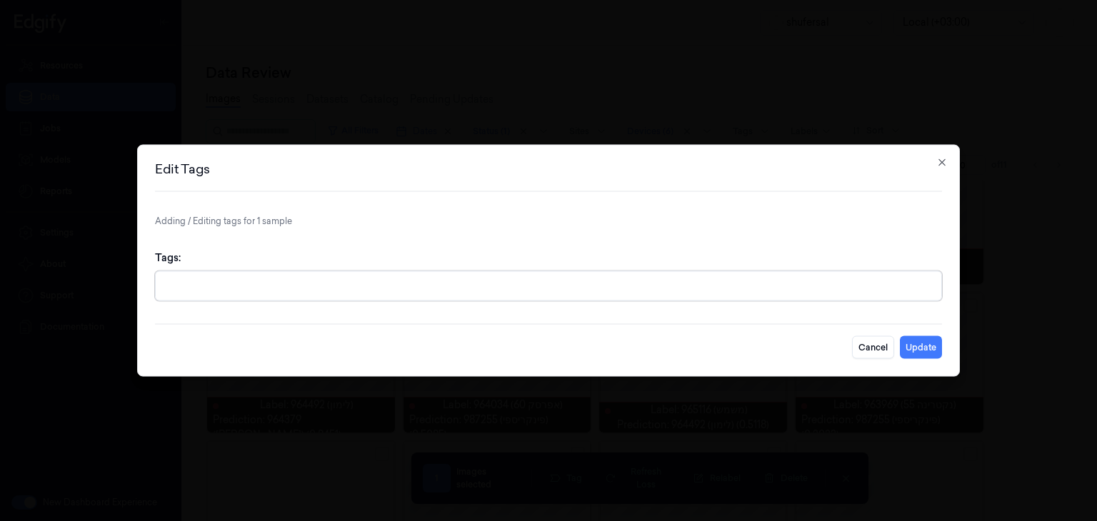
drag, startPoint x: 922, startPoint y: 158, endPoint x: 930, endPoint y: 159, distance: 7.9
click at [930, 159] on div "Edit Tags Adding / Editing tags for 1 sample Tags: Cancel Update Close" at bounding box center [548, 261] width 822 height 232
click at [935, 160] on div "Edit Tags Adding / Editing tags for 1 sample Tags: Cancel Update Close" at bounding box center [548, 261] width 822 height 232
click at [949, 159] on div "Edit Tags Adding / Editing tags for 1 sample Tags: Cancel Update Close" at bounding box center [548, 261] width 822 height 232
click at [947, 164] on div "Edit Tags Adding / Editing tags for 1 sample Tags: Cancel Update Close" at bounding box center [548, 261] width 822 height 232
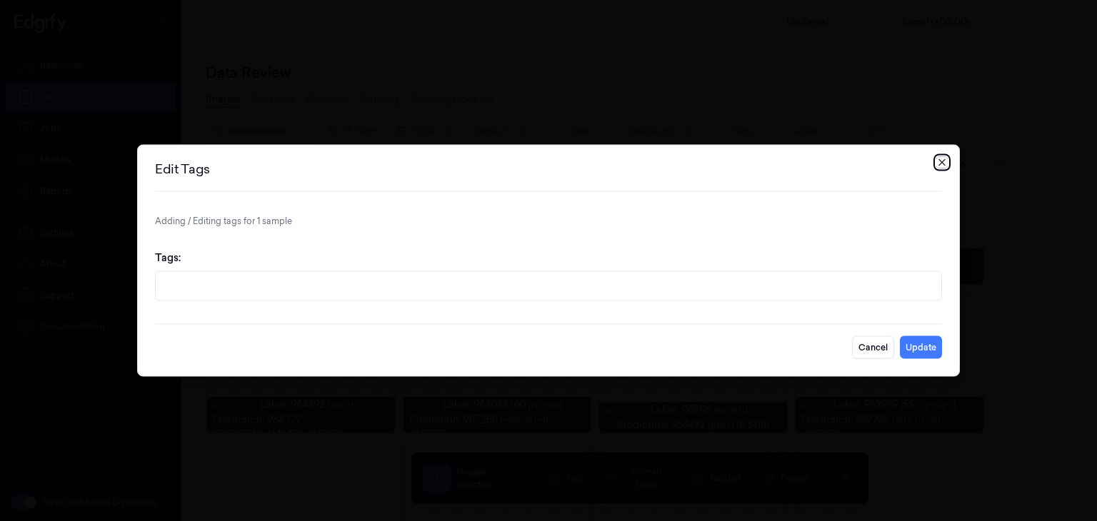
click at [943, 164] on icon "button" at bounding box center [941, 162] width 6 height 6
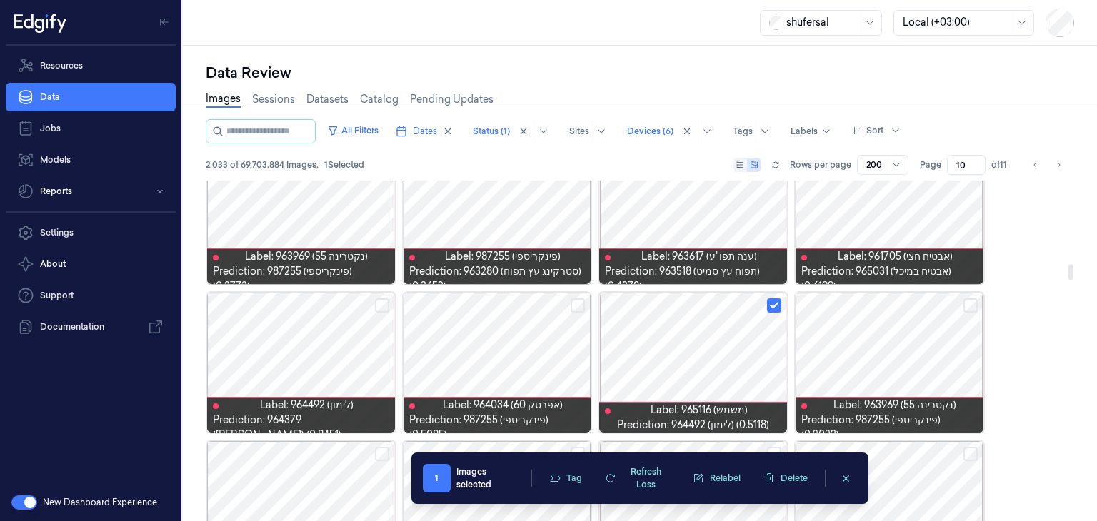
click at [775, 298] on button "Select row" at bounding box center [774, 305] width 14 height 14
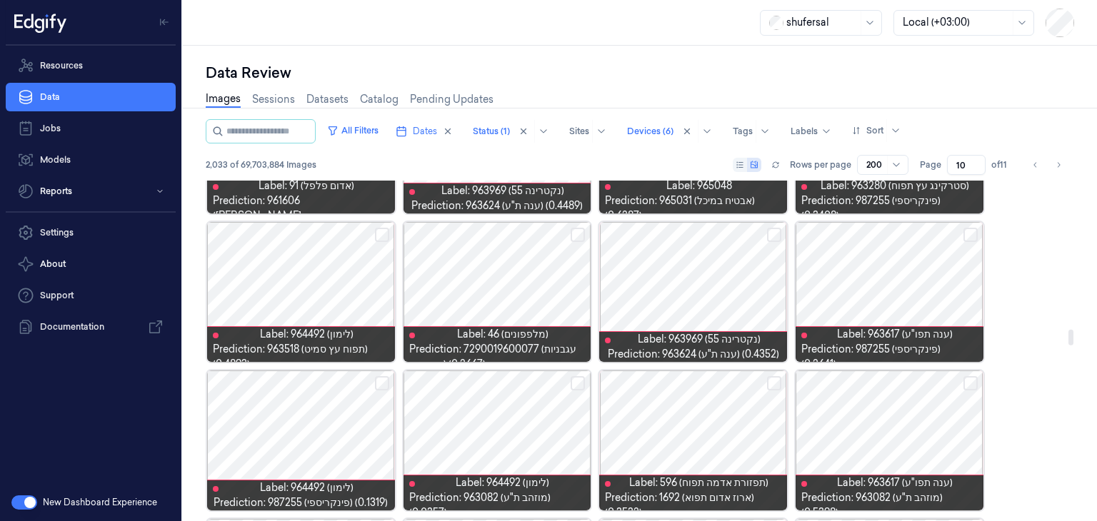
scroll to position [3247, 0]
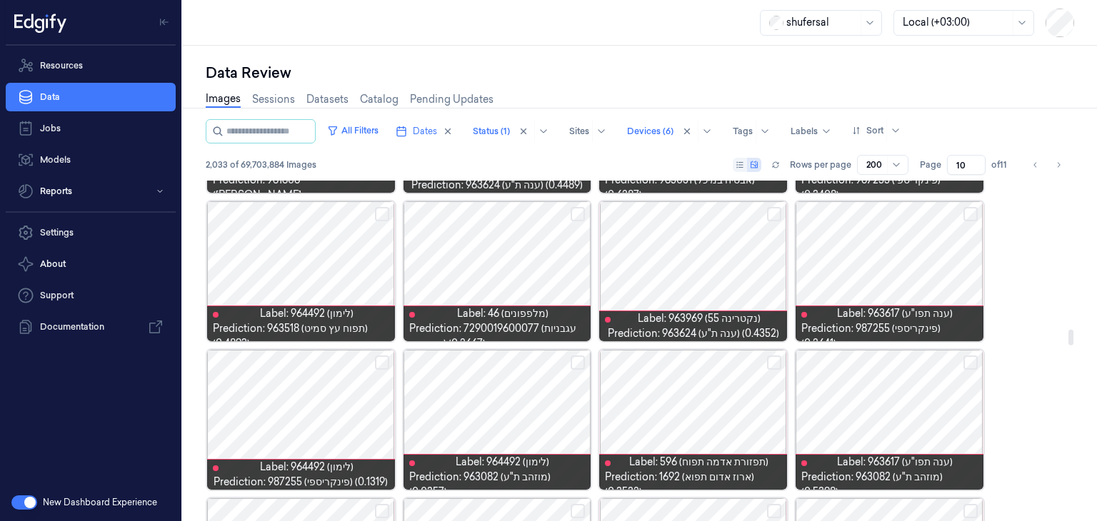
click at [578, 214] on button "Select row" at bounding box center [577, 214] width 14 height 14
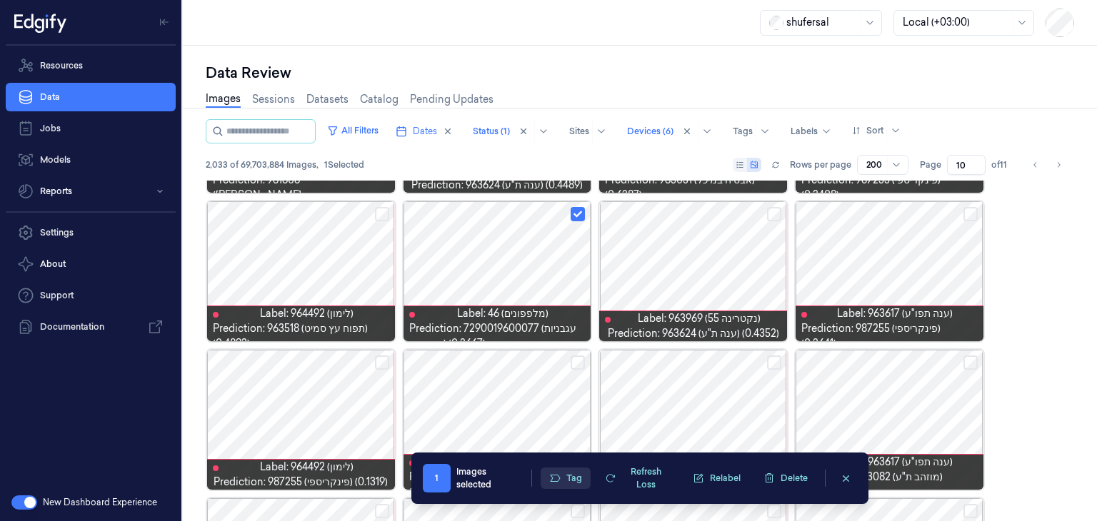
click at [580, 483] on button "Tag" at bounding box center [565, 478] width 50 height 21
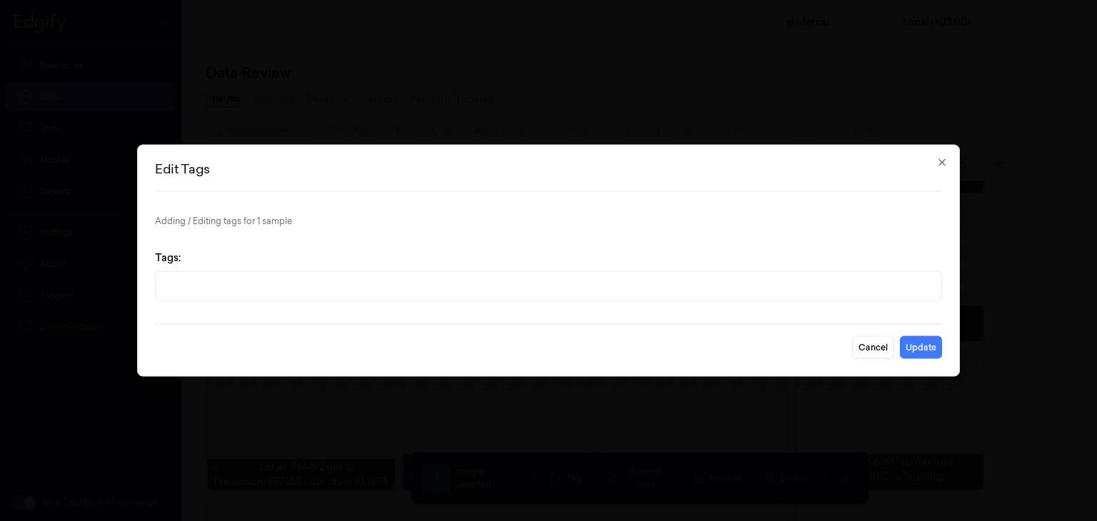
click at [934, 161] on div "Edit Tags Adding / Editing tags for 1 sample Tags: Cancel Update Close" at bounding box center [548, 261] width 822 height 232
click at [940, 169] on h2 "Edit Tags" at bounding box center [548, 169] width 787 height 13
click at [940, 168] on h2 "Edit Tags" at bounding box center [548, 169] width 787 height 13
click at [940, 164] on icon "button" at bounding box center [941, 162] width 11 height 11
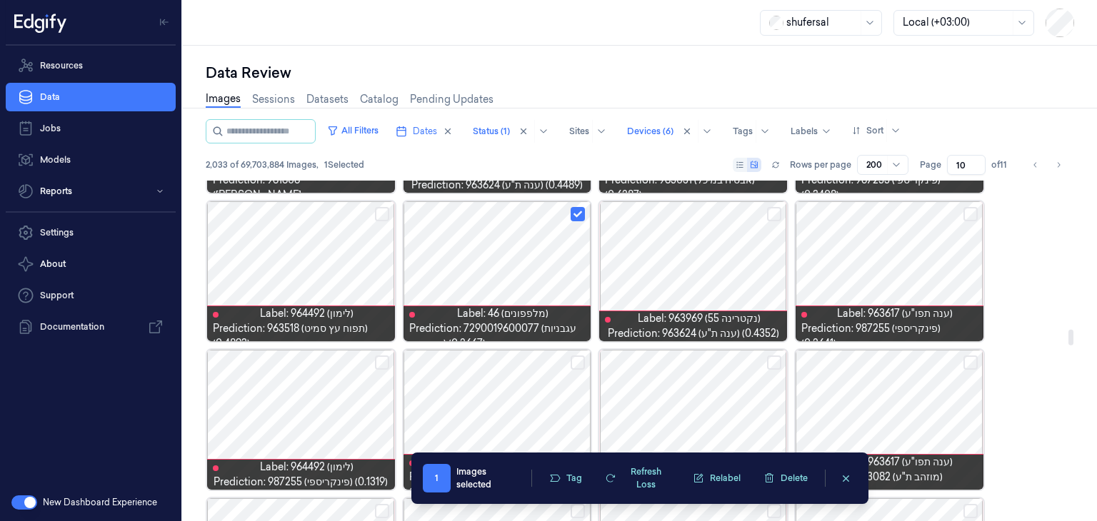
click at [570, 211] on button "Select row" at bounding box center [577, 214] width 14 height 14
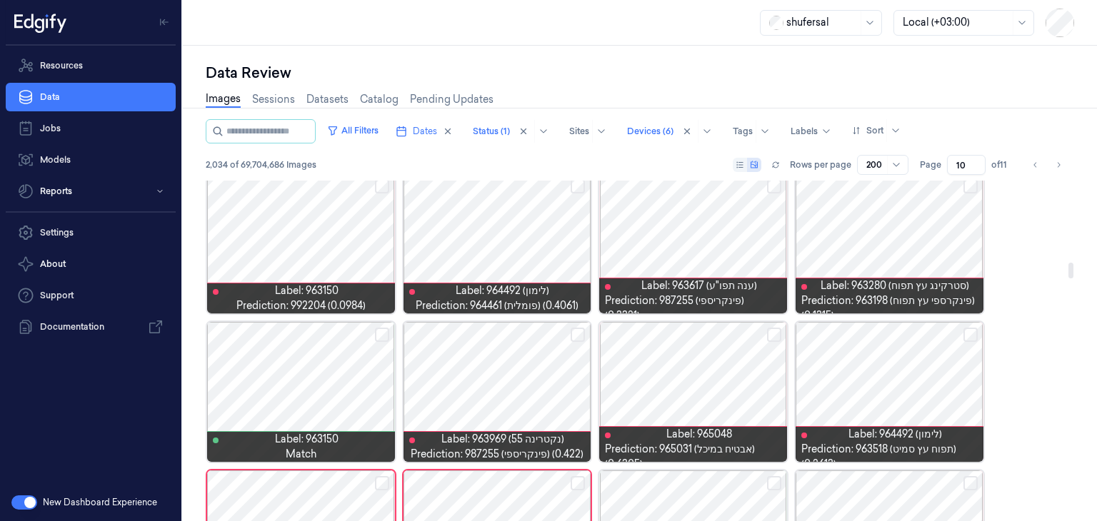
scroll to position [0, 0]
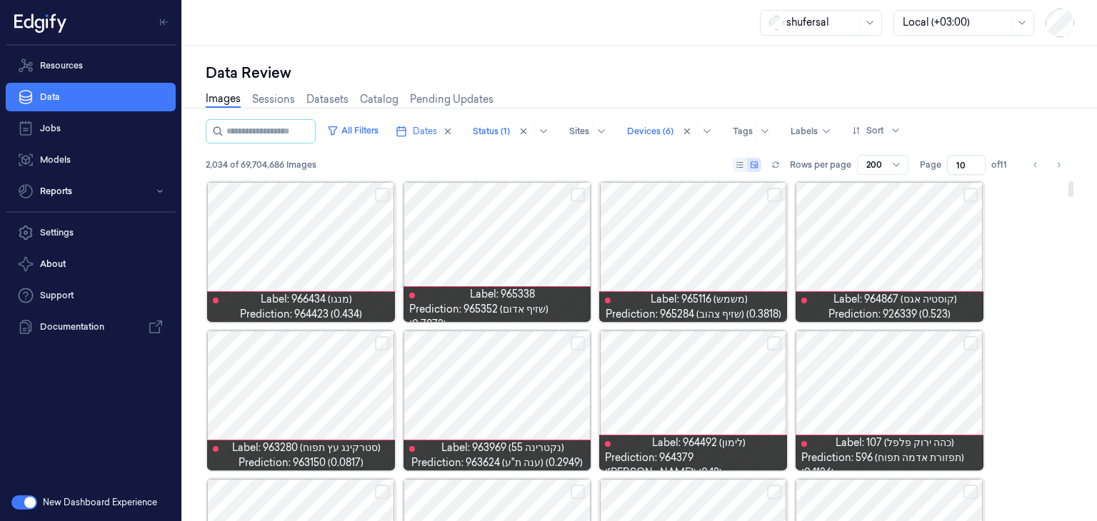
click at [1073, 181] on div at bounding box center [1070, 189] width 5 height 16
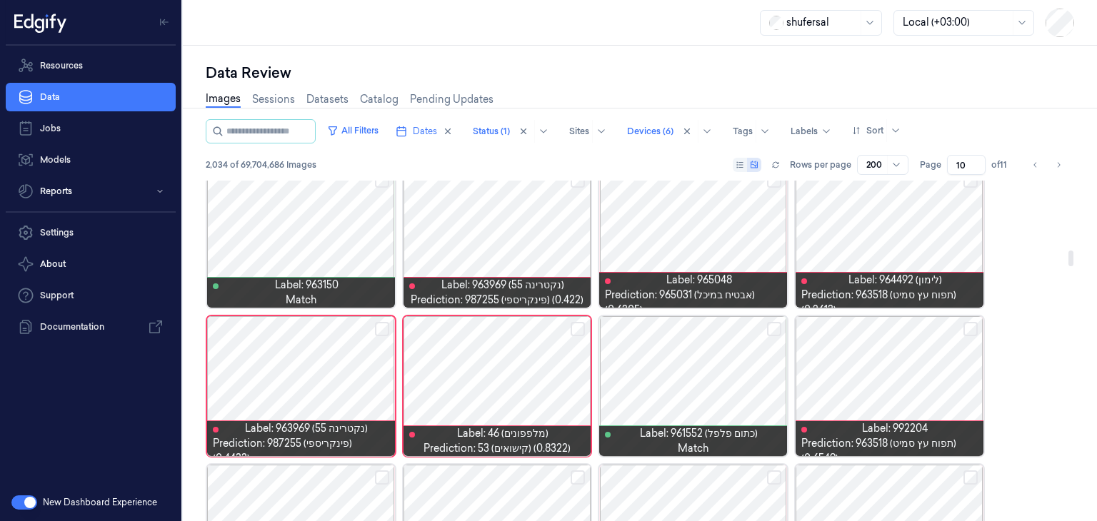
scroll to position [1571, 0]
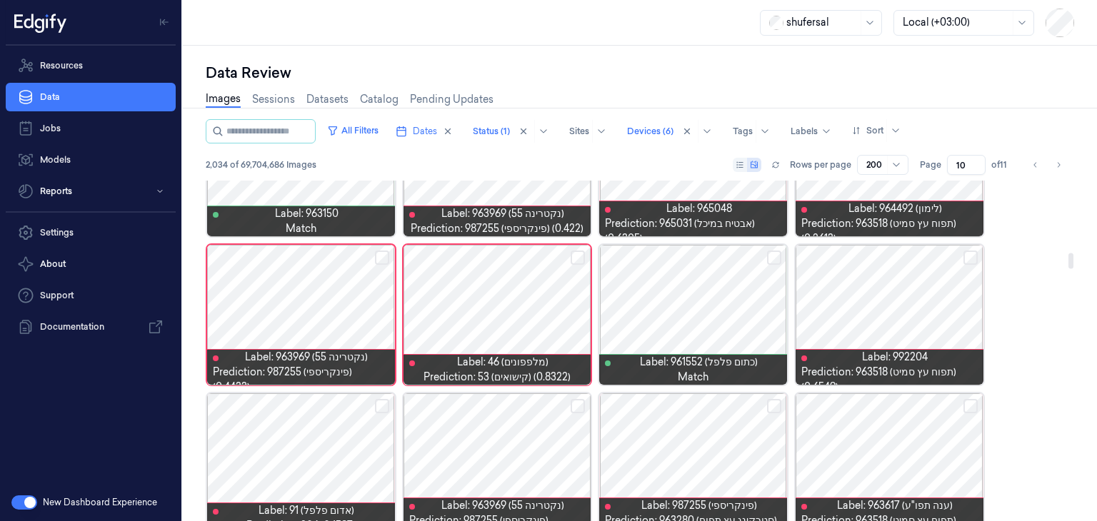
click at [575, 258] on button "Select row" at bounding box center [577, 258] width 14 height 14
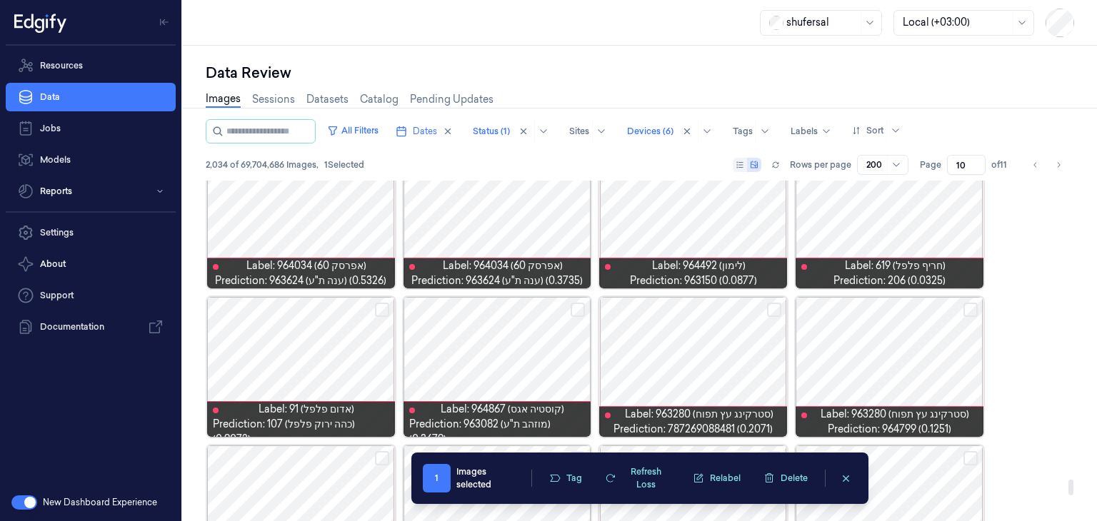
scroll to position [6531, 0]
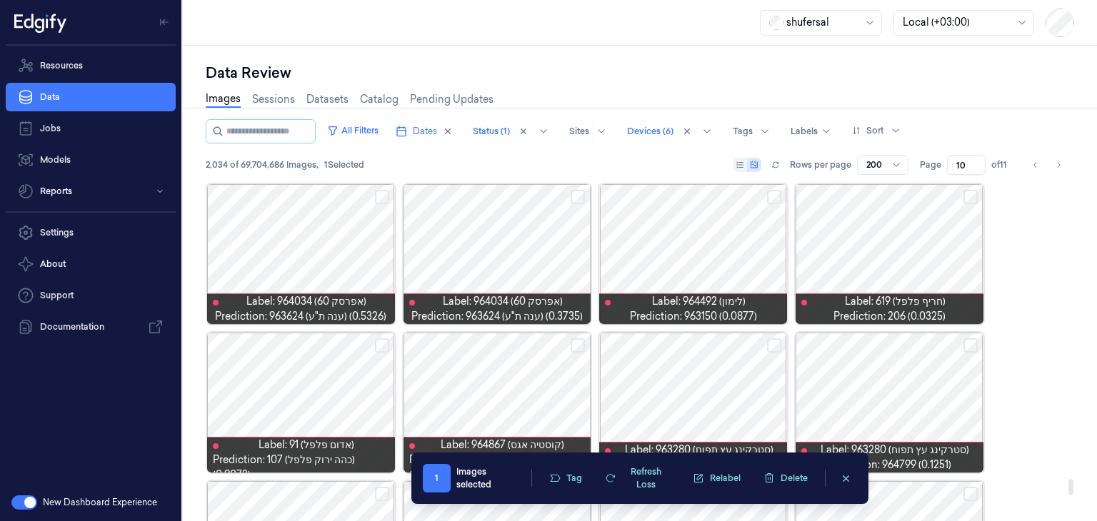
click at [377, 338] on button "Select row" at bounding box center [382, 345] width 14 height 14
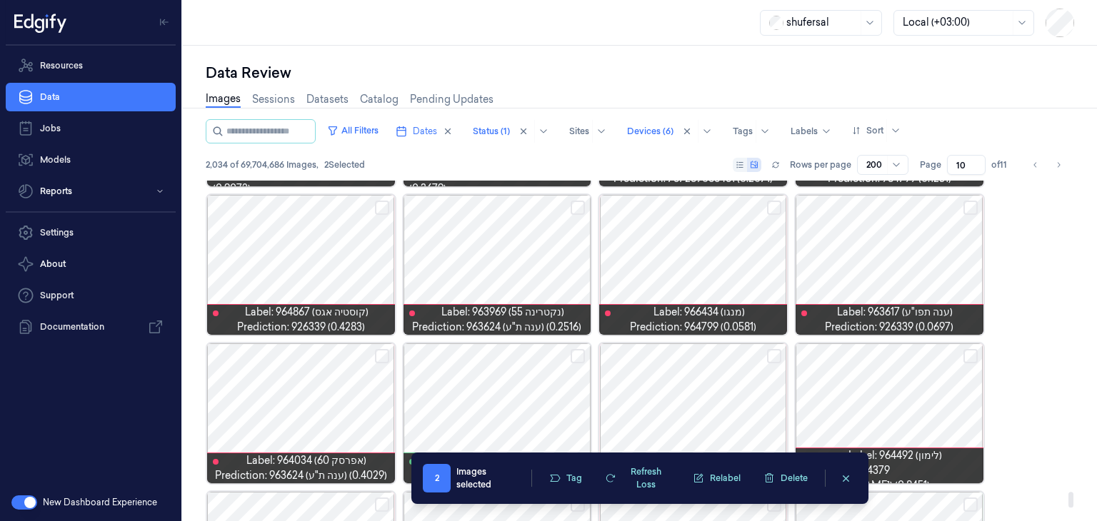
scroll to position [6803, 0]
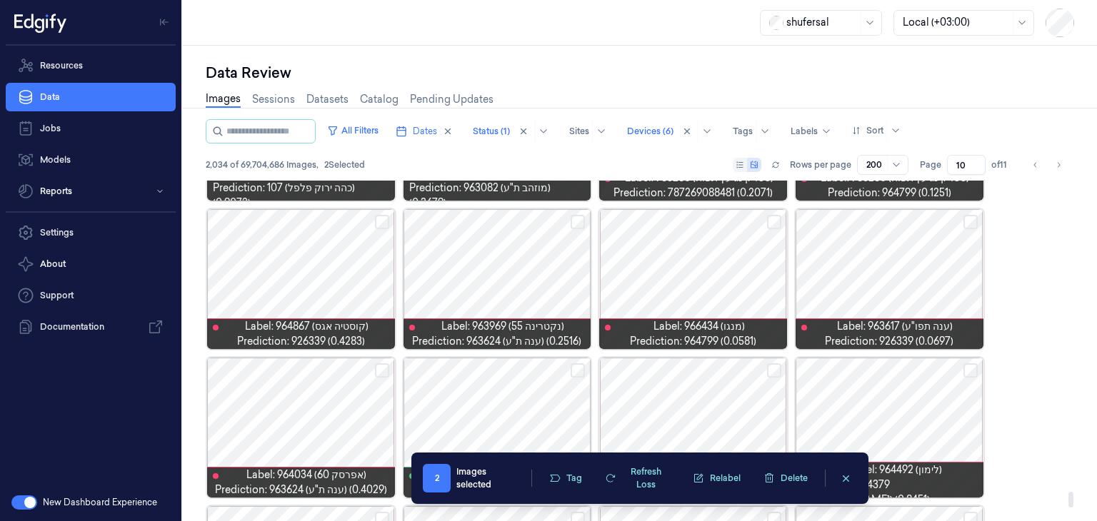
click at [717, 283] on div at bounding box center [693, 279] width 188 height 140
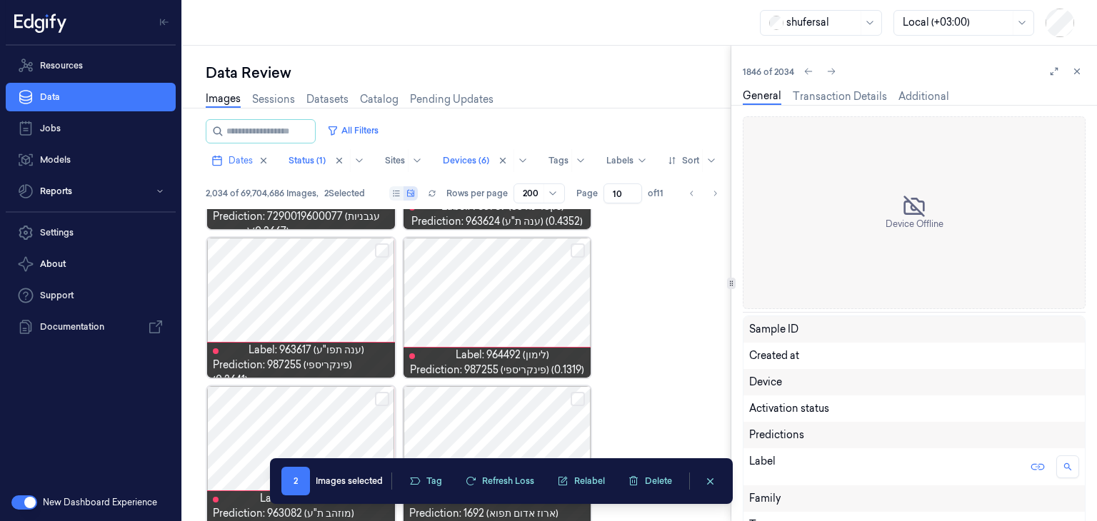
scroll to position [13485, 0]
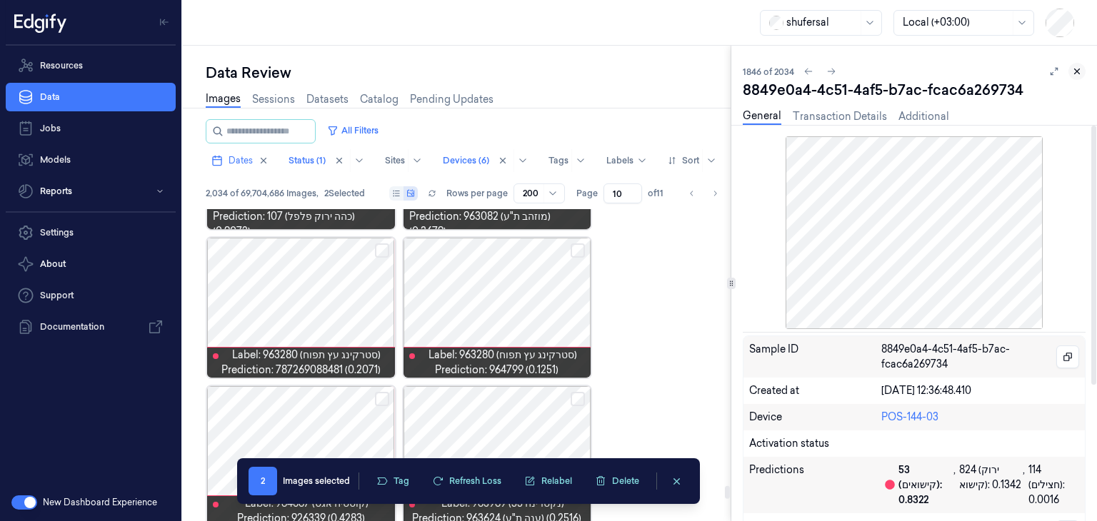
click at [1073, 73] on icon at bounding box center [1077, 71] width 10 height 10
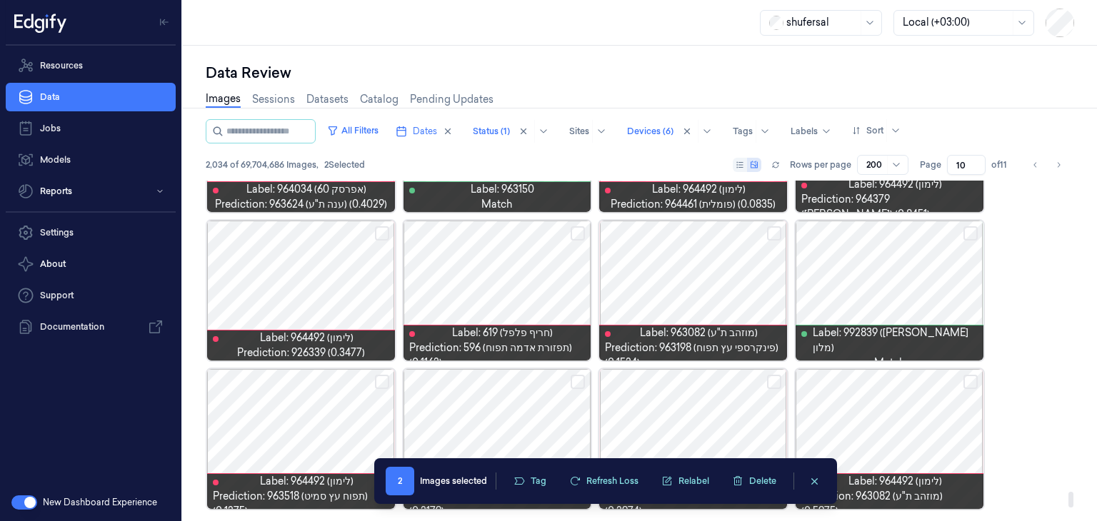
scroll to position [6803, 0]
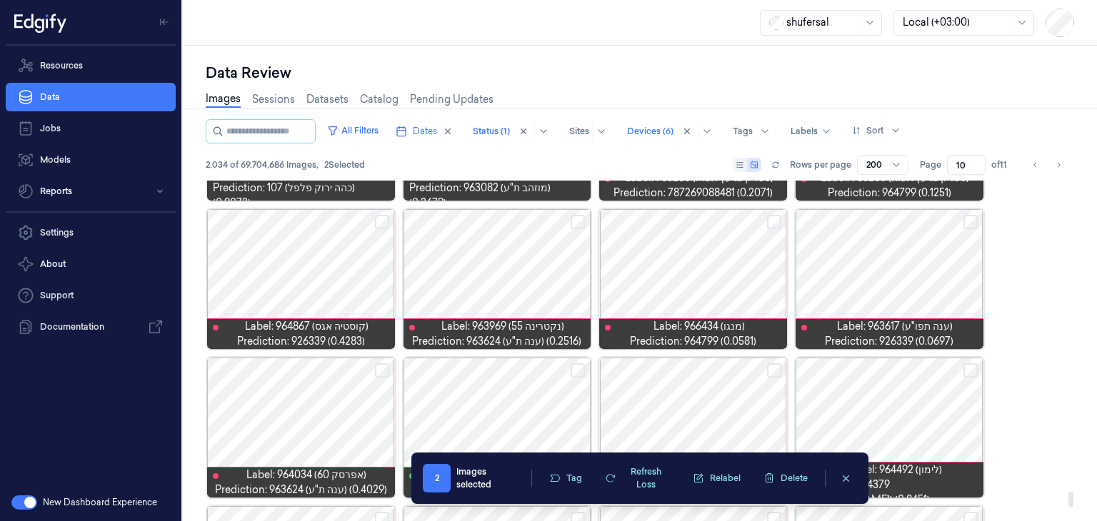
click at [630, 266] on div at bounding box center [693, 279] width 188 height 140
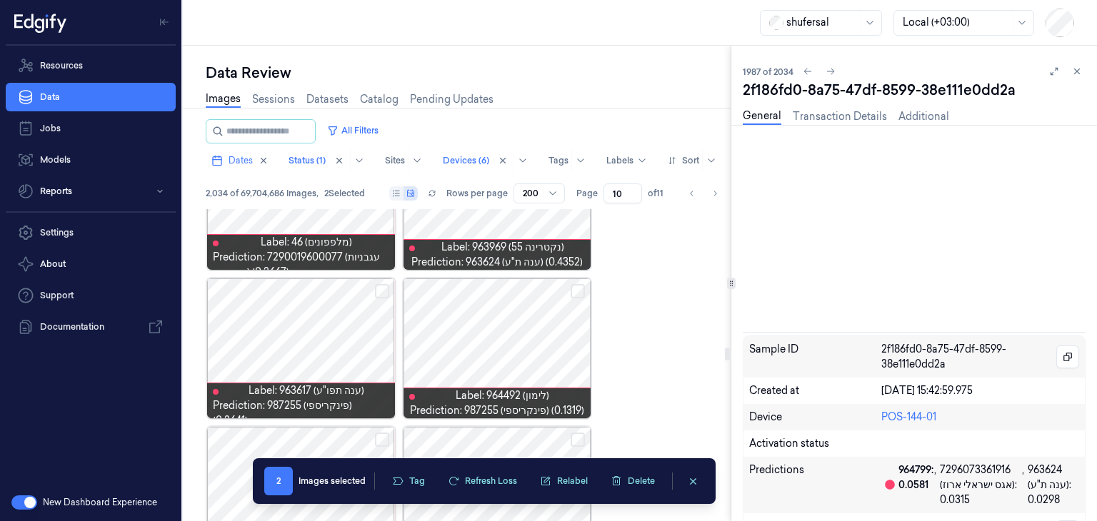
scroll to position [6731, 0]
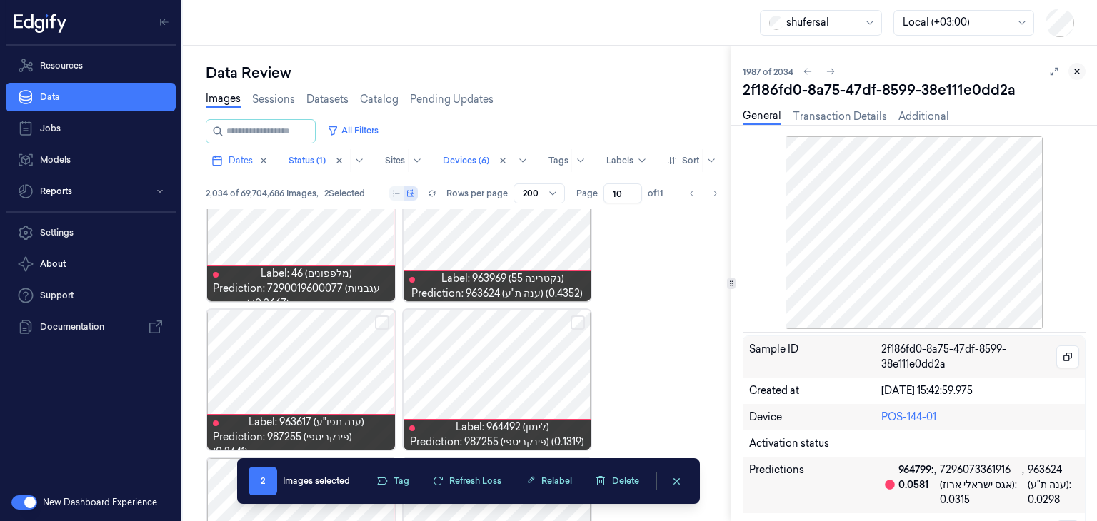
click at [1077, 72] on icon at bounding box center [1076, 71] width 5 height 5
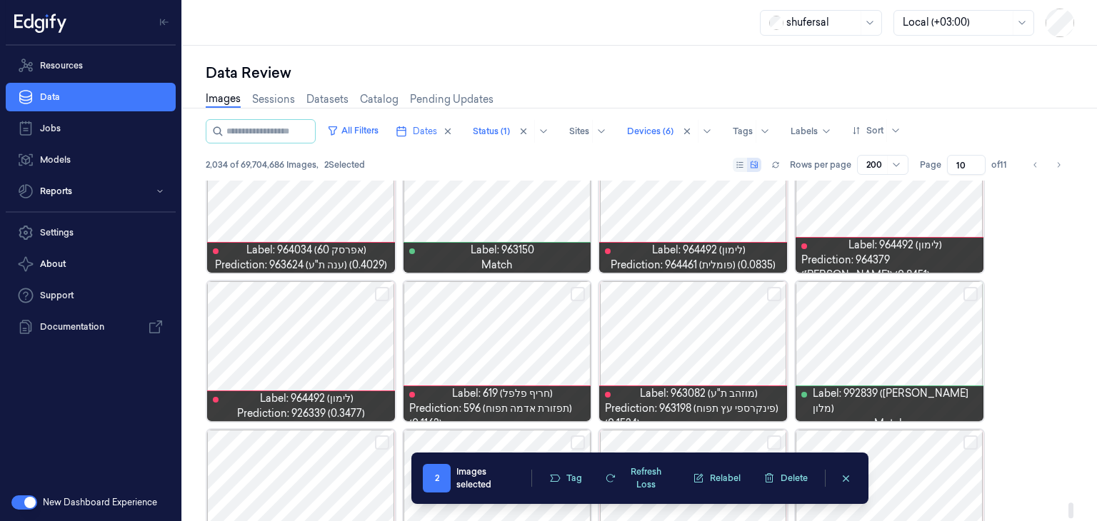
scroll to position [7089, 0]
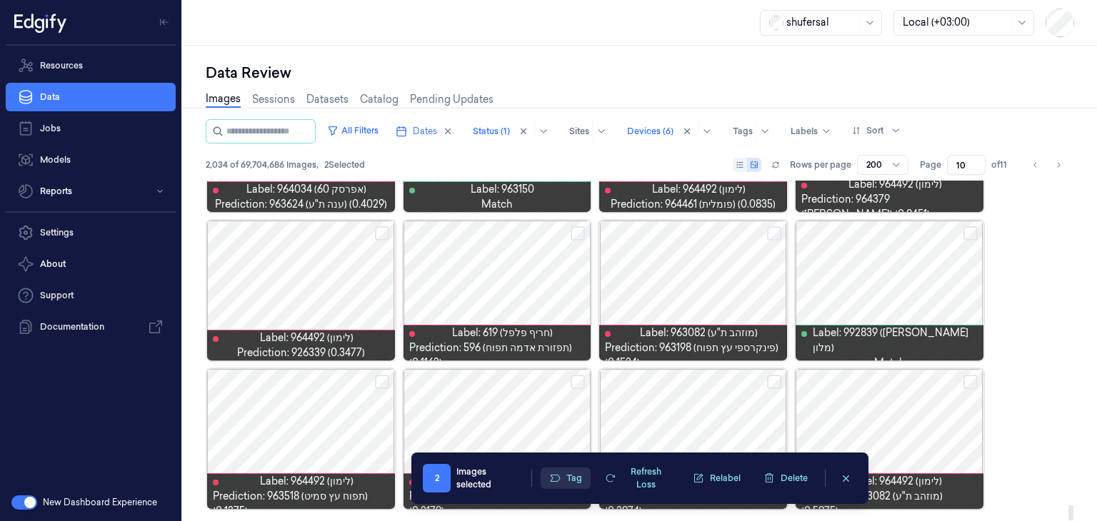
click at [560, 483] on button "Tag" at bounding box center [565, 478] width 50 height 21
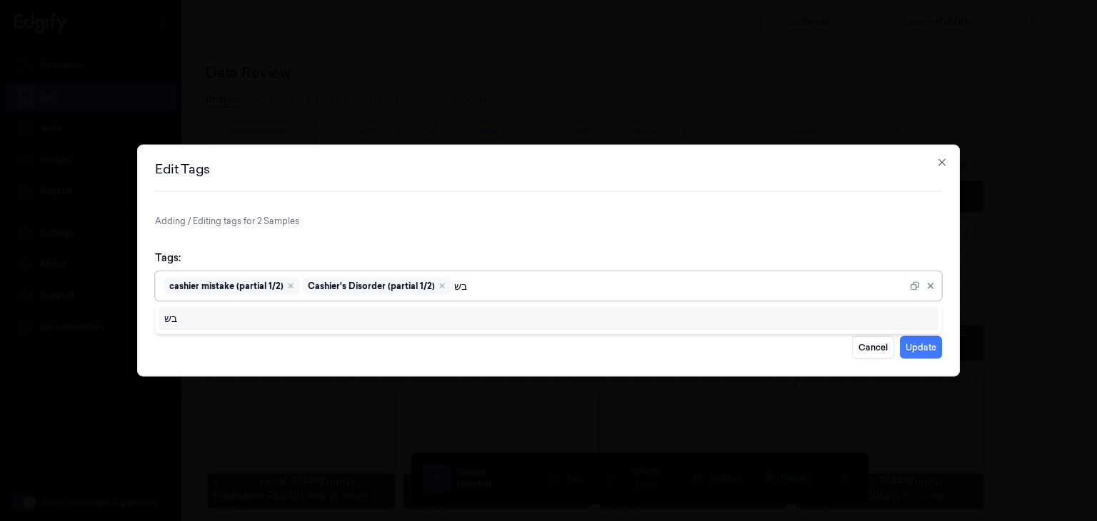
type input "ב"
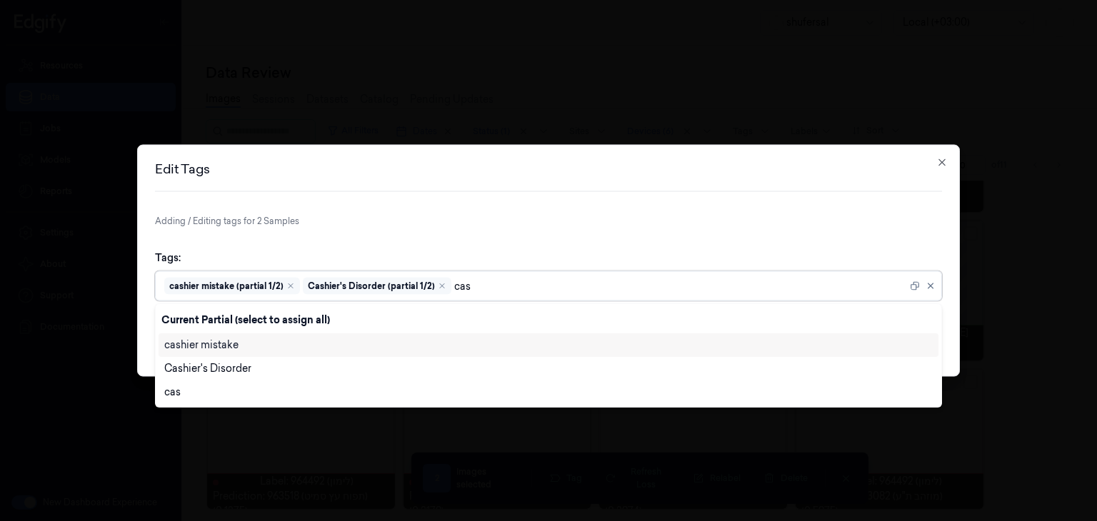
type input "cash"
click at [254, 346] on div "cashier mistake" at bounding box center [548, 345] width 768 height 15
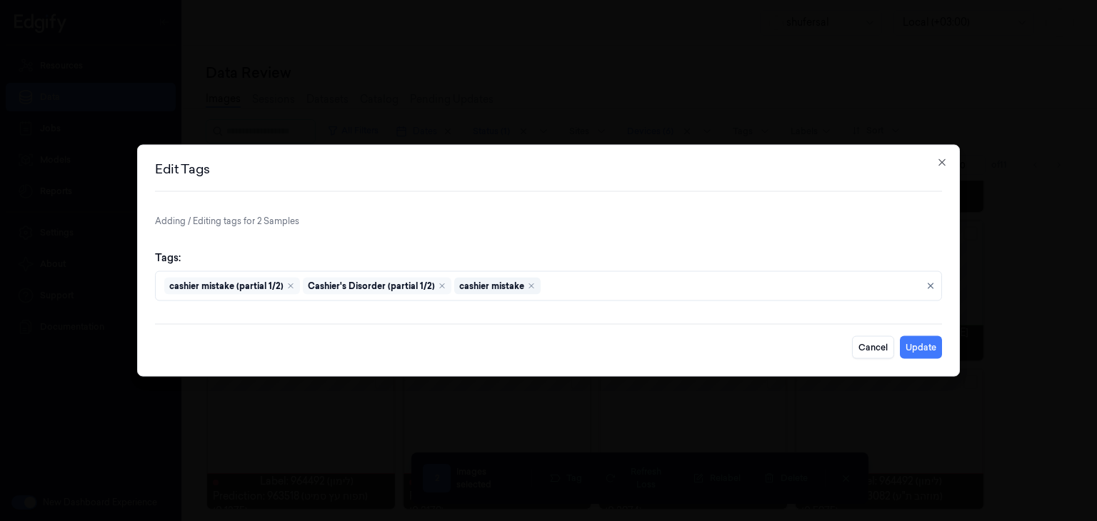
click at [834, 236] on form "Adding / Editing tags for 2 Samples Tags: cashier mistake (partial 1/2) Cashier…" at bounding box center [548, 287] width 787 height 144
click at [930, 342] on button "Update" at bounding box center [920, 347] width 42 height 23
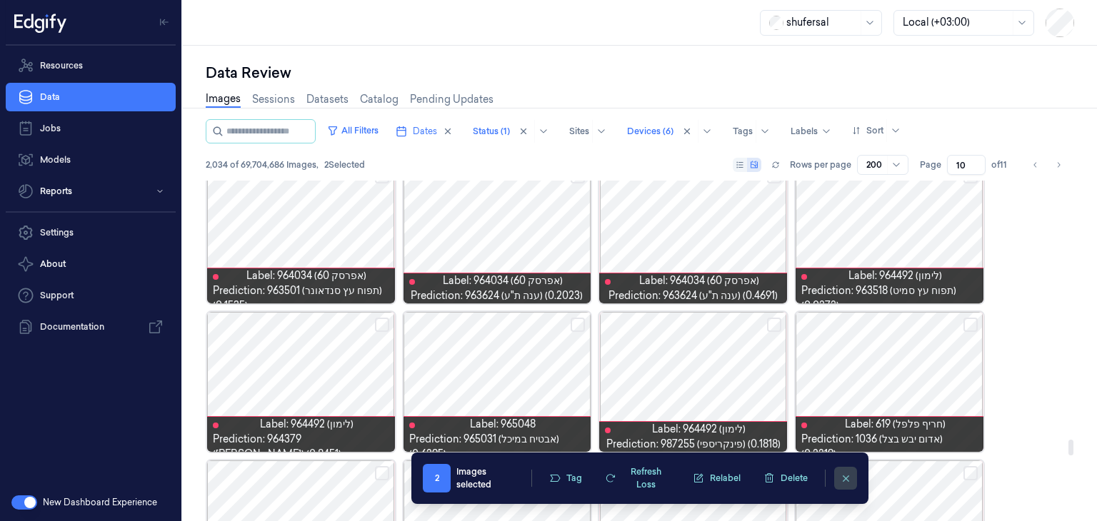
click at [840, 480] on icon "clearSelection" at bounding box center [845, 478] width 11 height 11
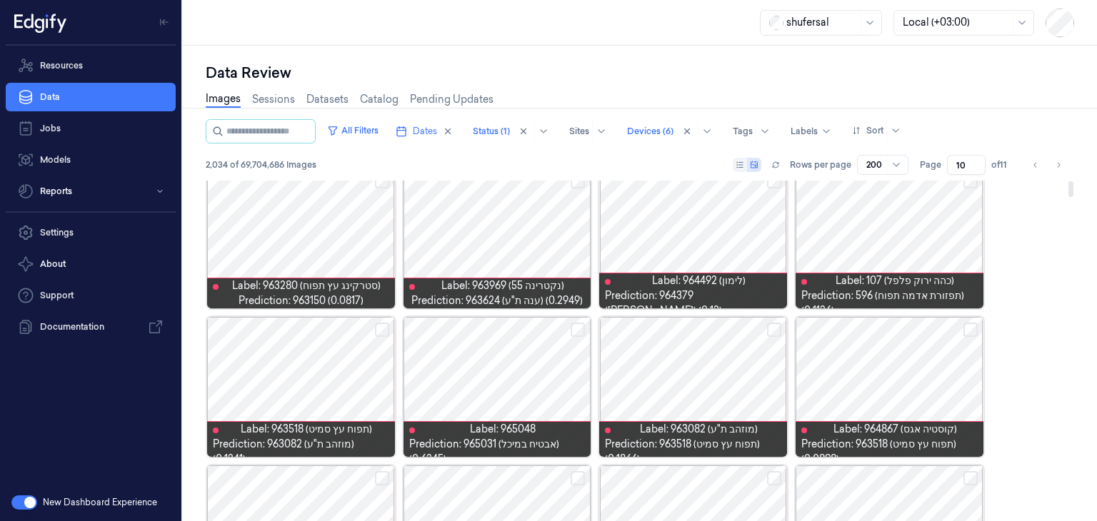
scroll to position [0, 0]
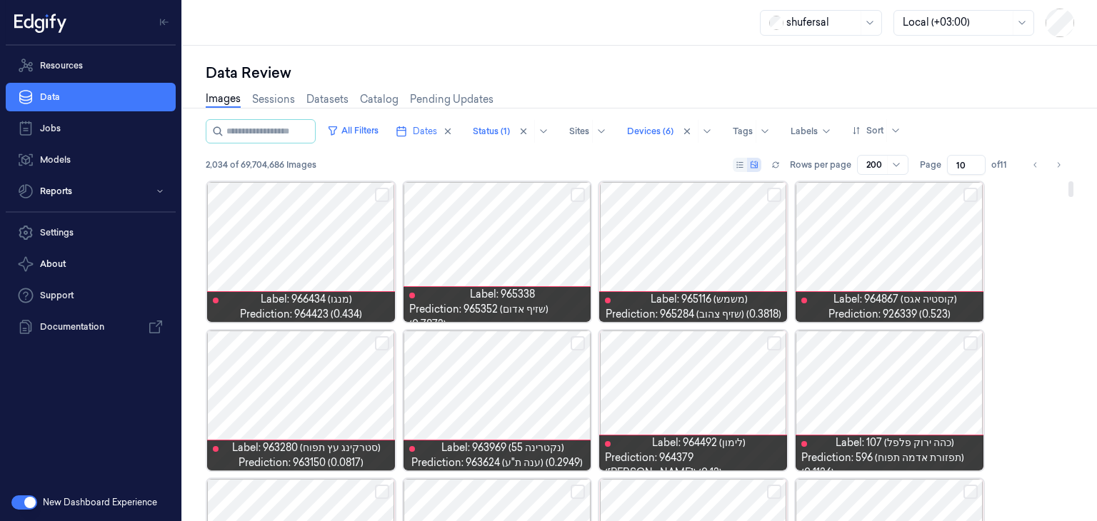
click at [971, 193] on button "Select row" at bounding box center [970, 195] width 14 height 14
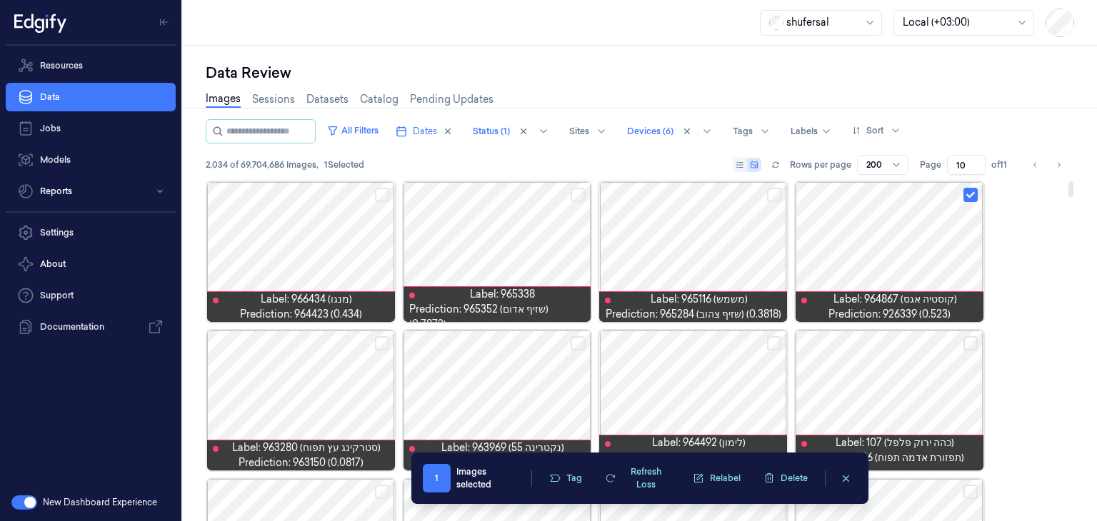
click at [378, 192] on button "Select row" at bounding box center [382, 195] width 14 height 14
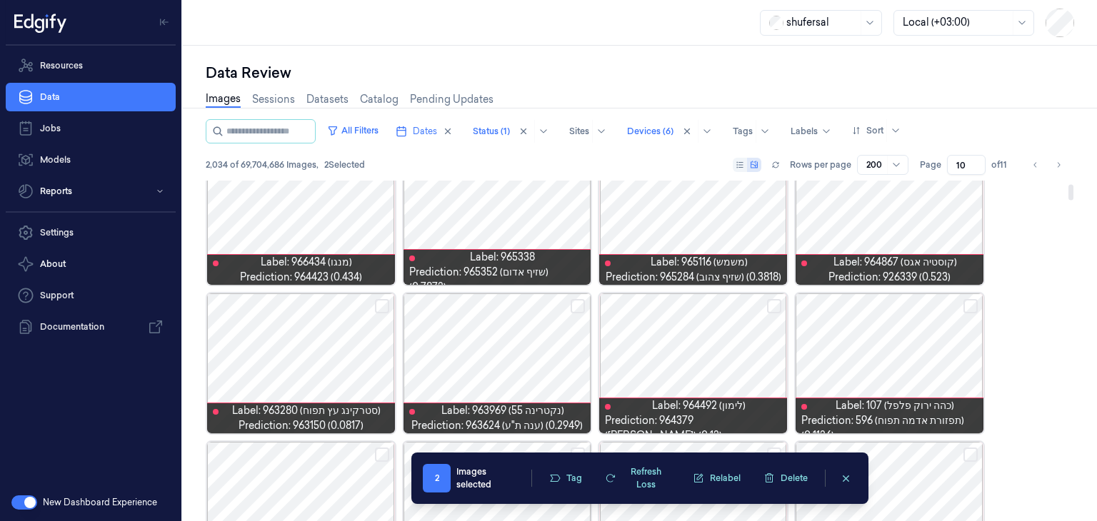
scroll to position [71, 0]
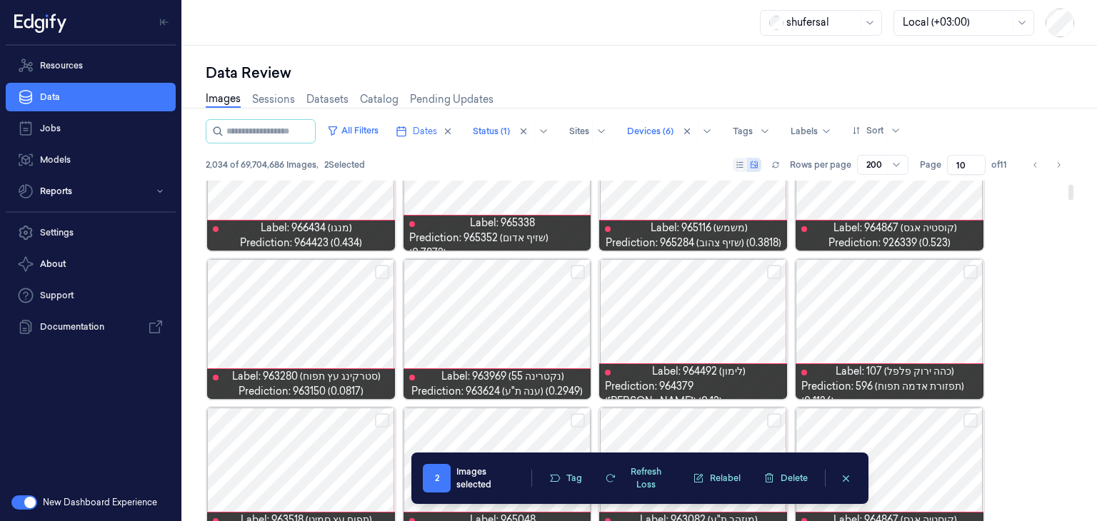
click at [380, 270] on button "Select row" at bounding box center [382, 272] width 14 height 14
click at [580, 272] on button "Select row" at bounding box center [577, 272] width 14 height 14
click at [774, 272] on button "Select row" at bounding box center [774, 272] width 14 height 14
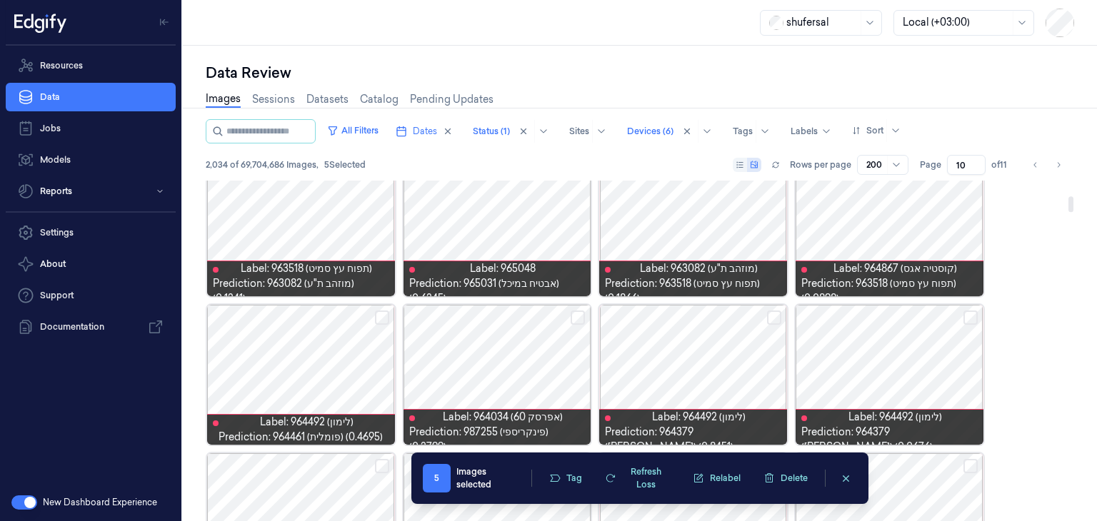
scroll to position [357, 0]
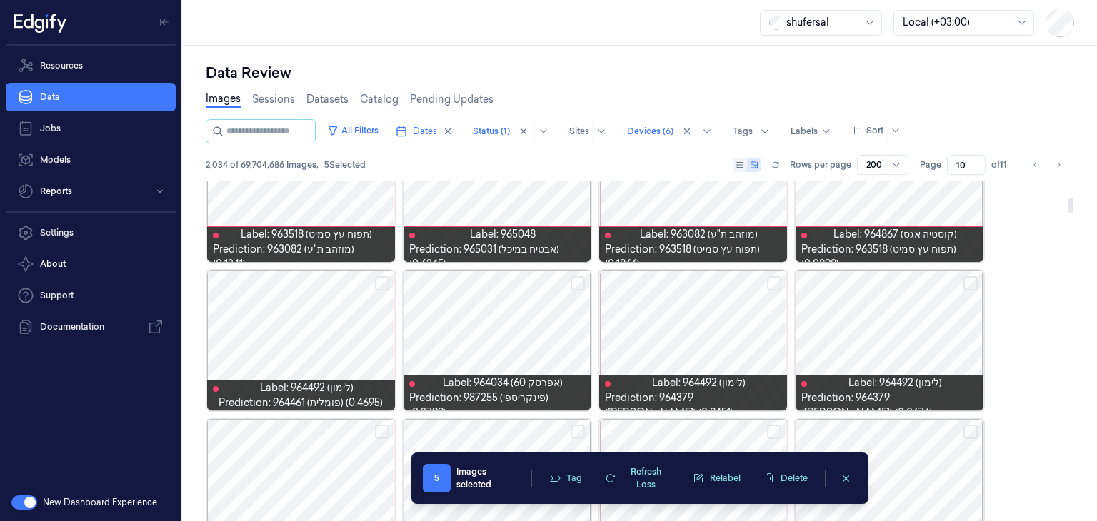
click at [381, 284] on button "Select row" at bounding box center [382, 283] width 14 height 14
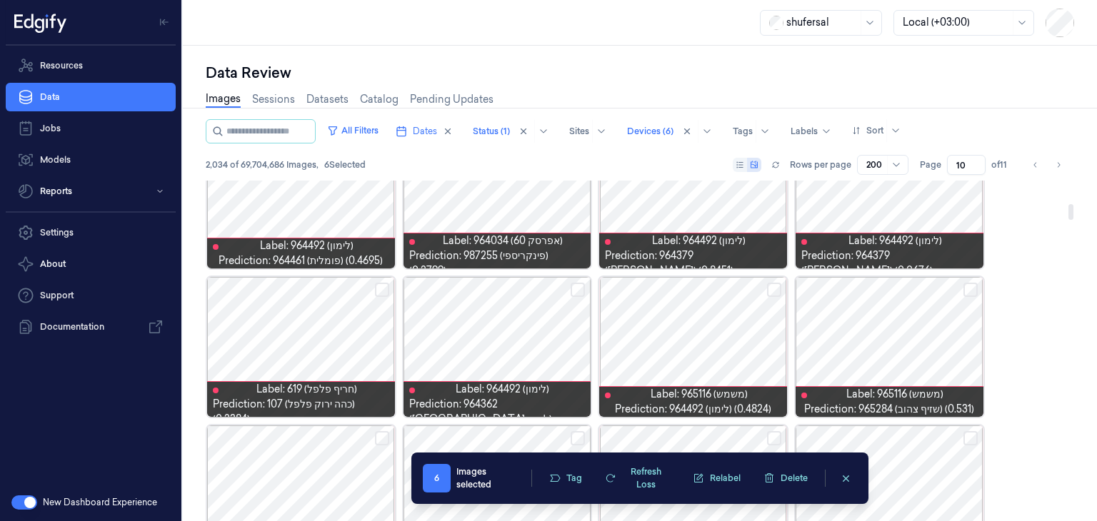
scroll to position [500, 0]
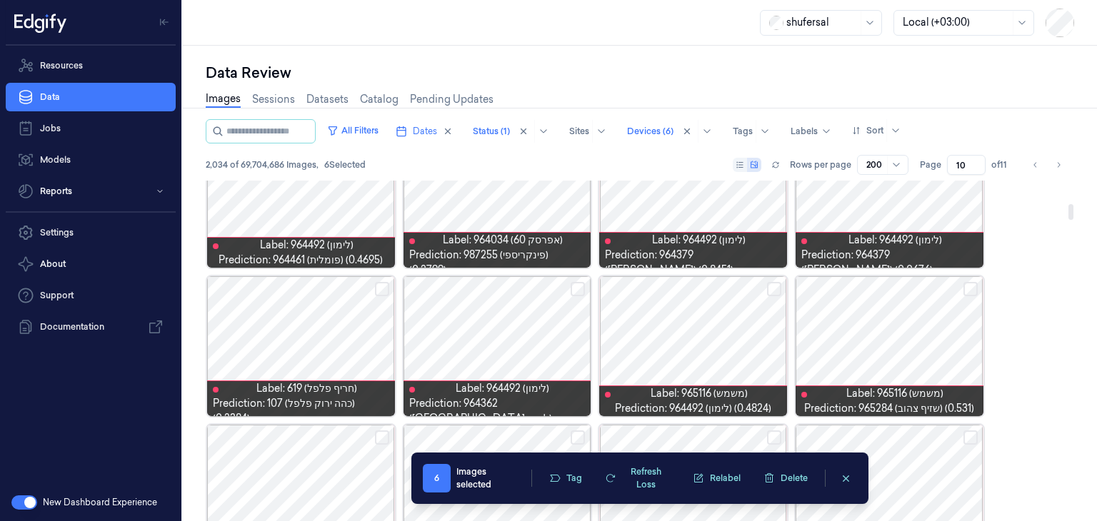
click at [775, 287] on button "Select row" at bounding box center [774, 289] width 14 height 14
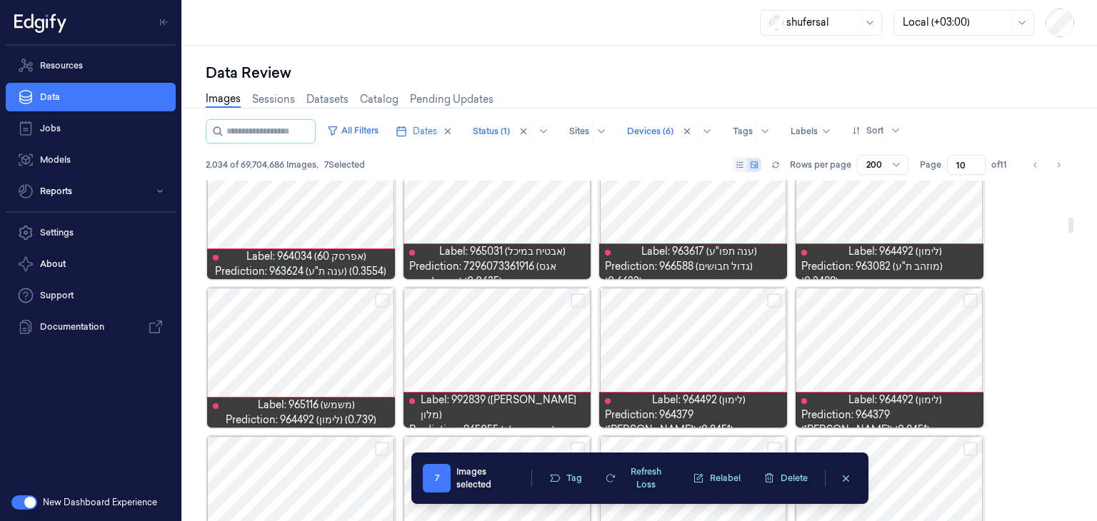
scroll to position [857, 0]
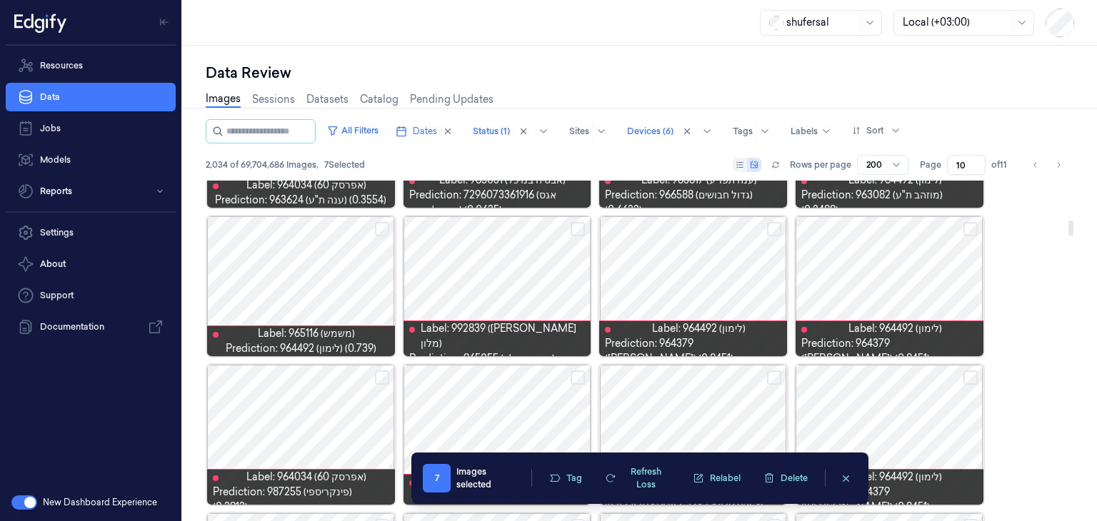
click at [383, 229] on button "Select row" at bounding box center [382, 229] width 14 height 14
click at [776, 225] on button "Select row" at bounding box center [774, 229] width 14 height 14
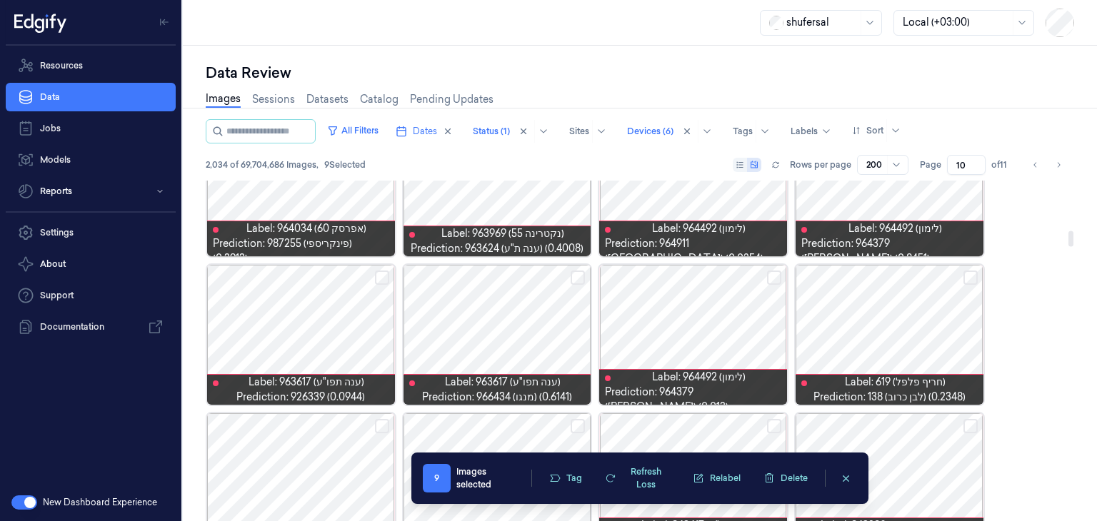
scroll to position [1142, 0]
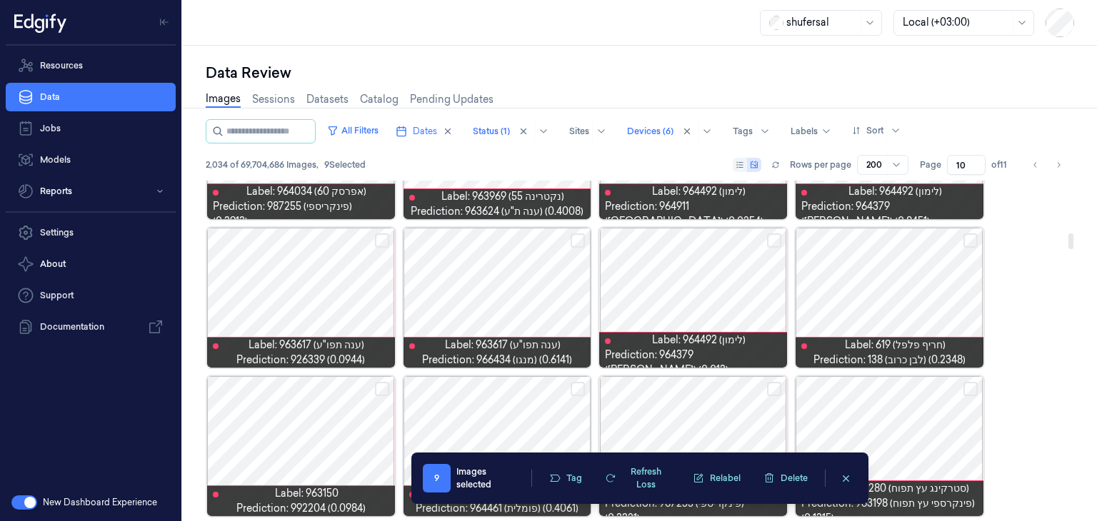
click at [971, 236] on button "Select row" at bounding box center [970, 240] width 14 height 14
click at [376, 238] on button "Select row" at bounding box center [382, 240] width 14 height 14
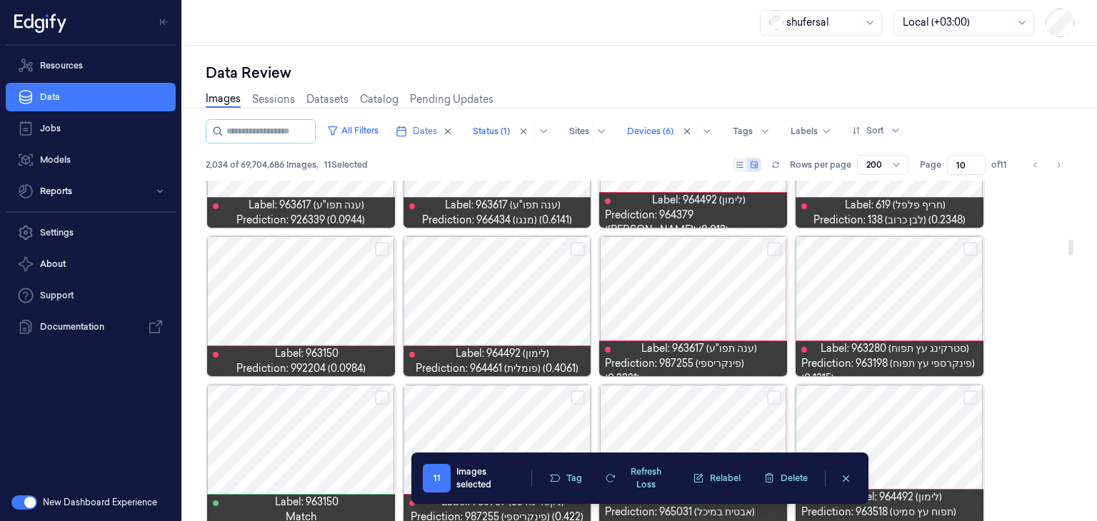
scroll to position [1285, 0]
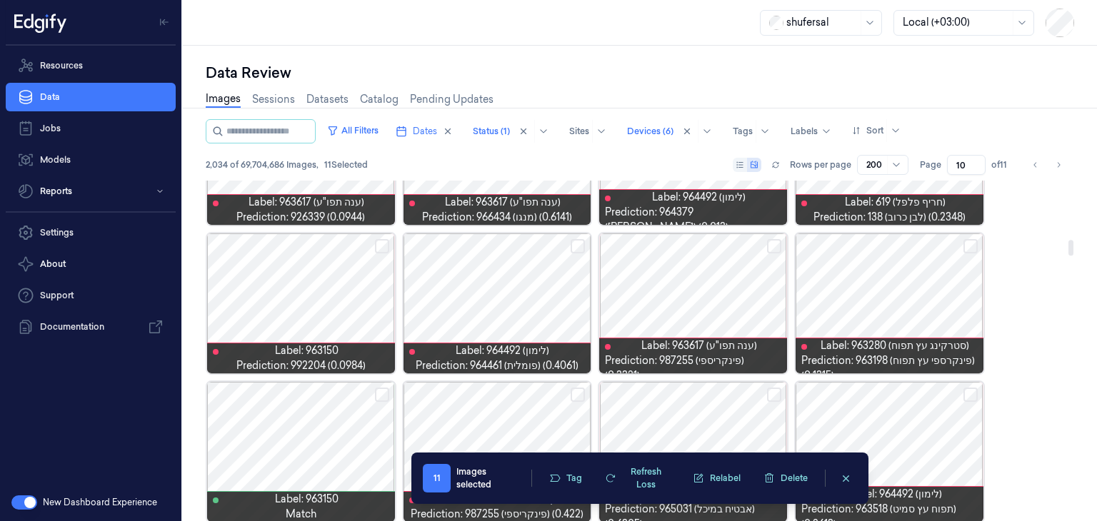
click at [383, 246] on button "Select row" at bounding box center [382, 246] width 14 height 14
click at [583, 239] on button "Select row" at bounding box center [577, 246] width 14 height 14
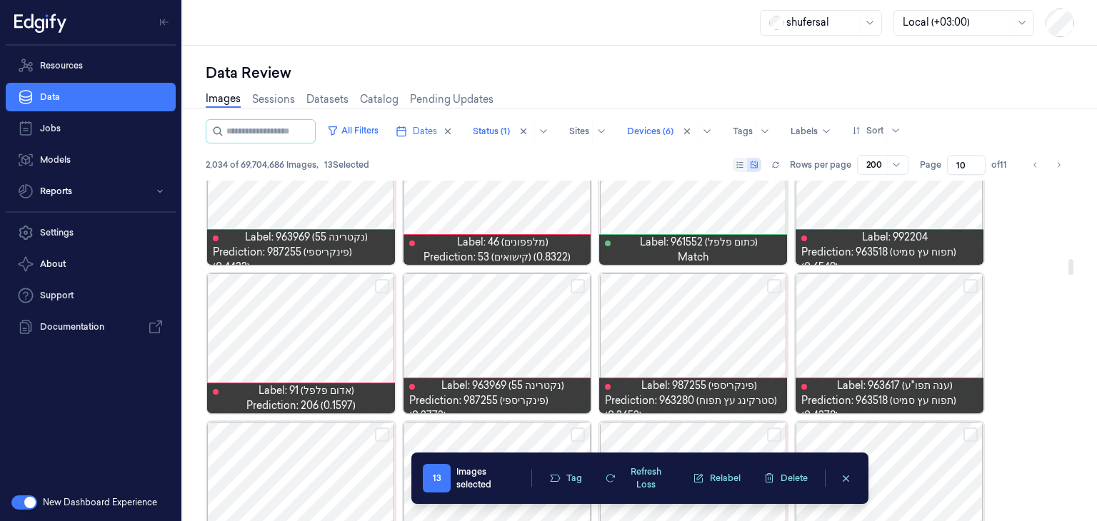
scroll to position [1713, 0]
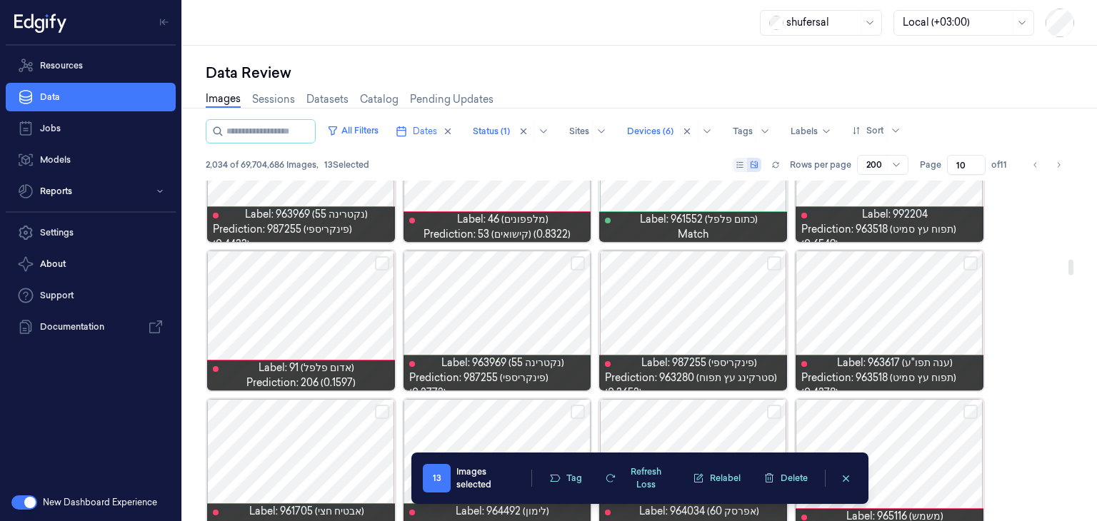
click at [376, 266] on button "Select row" at bounding box center [382, 263] width 14 height 14
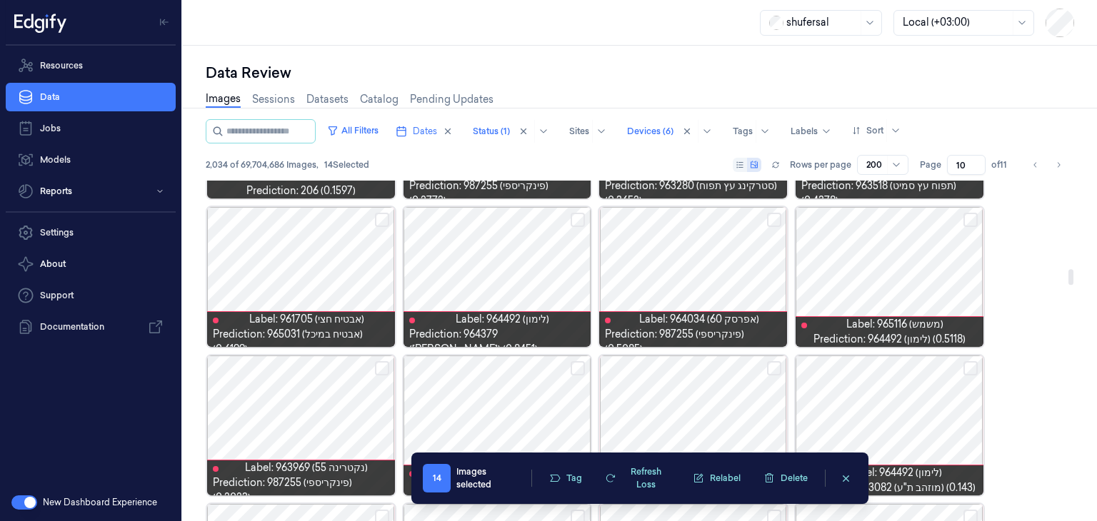
scroll to position [1927, 0]
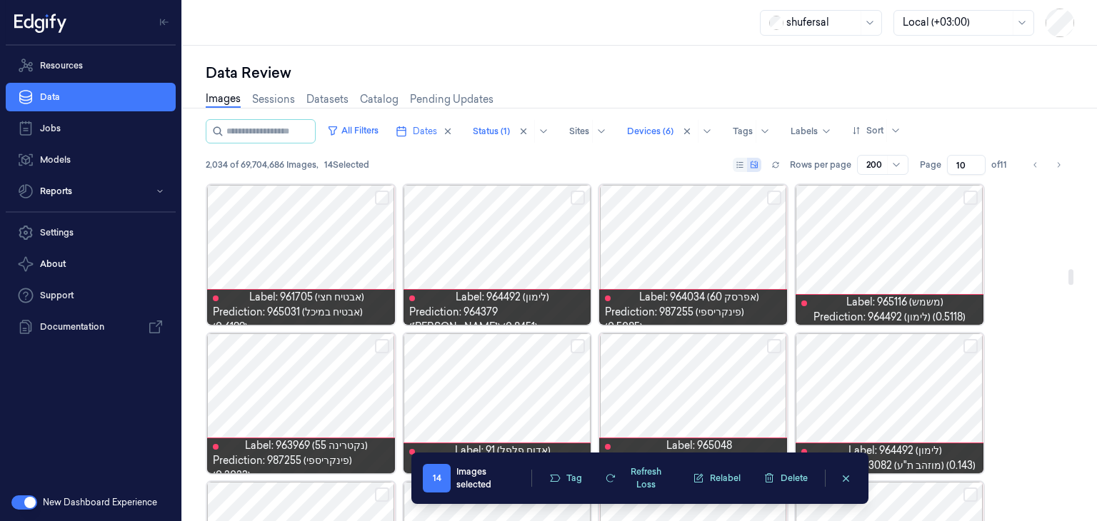
click at [968, 198] on button "Select row" at bounding box center [970, 198] width 14 height 14
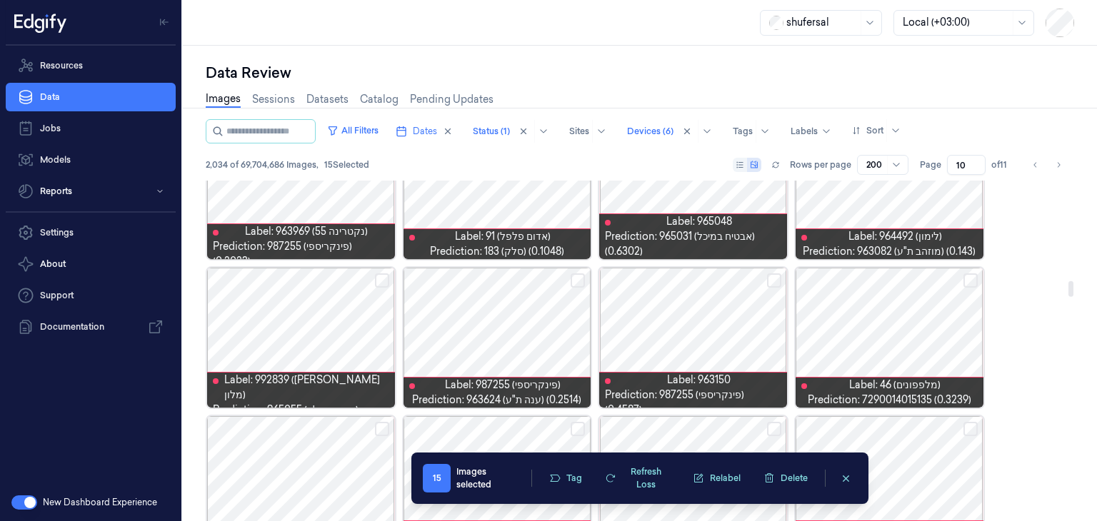
scroll to position [2213, 0]
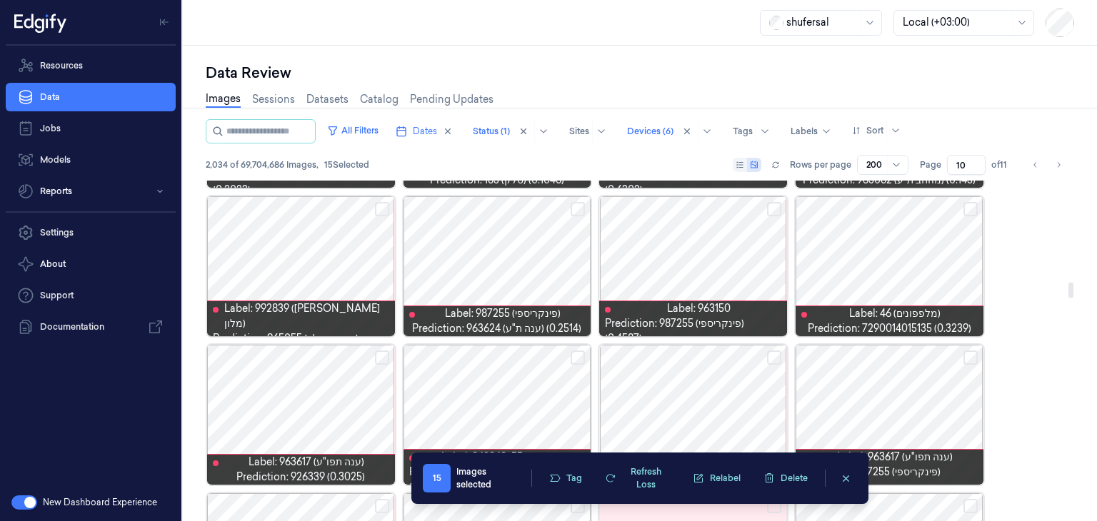
click at [973, 200] on div at bounding box center [889, 266] width 188 height 140
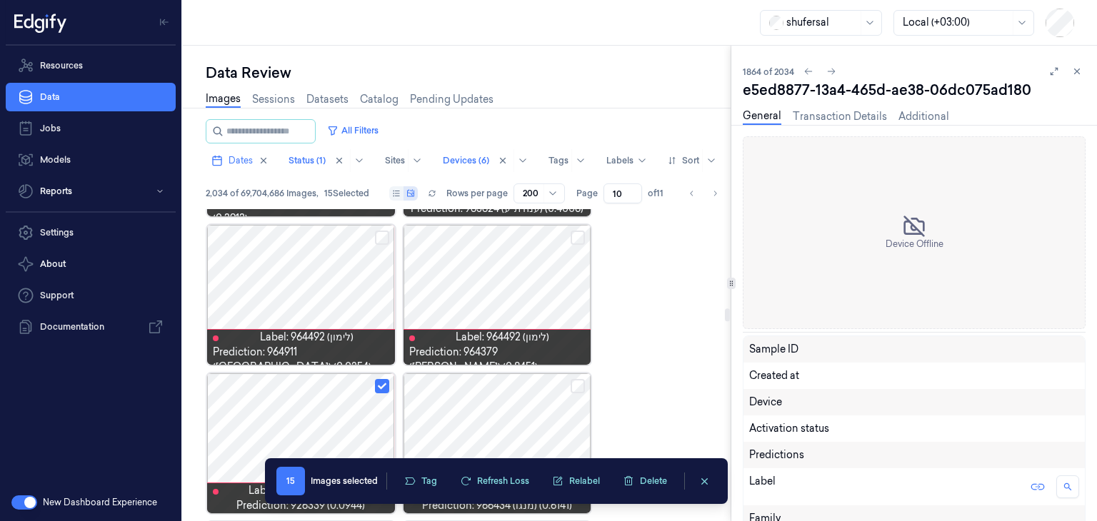
scroll to position [2128, 0]
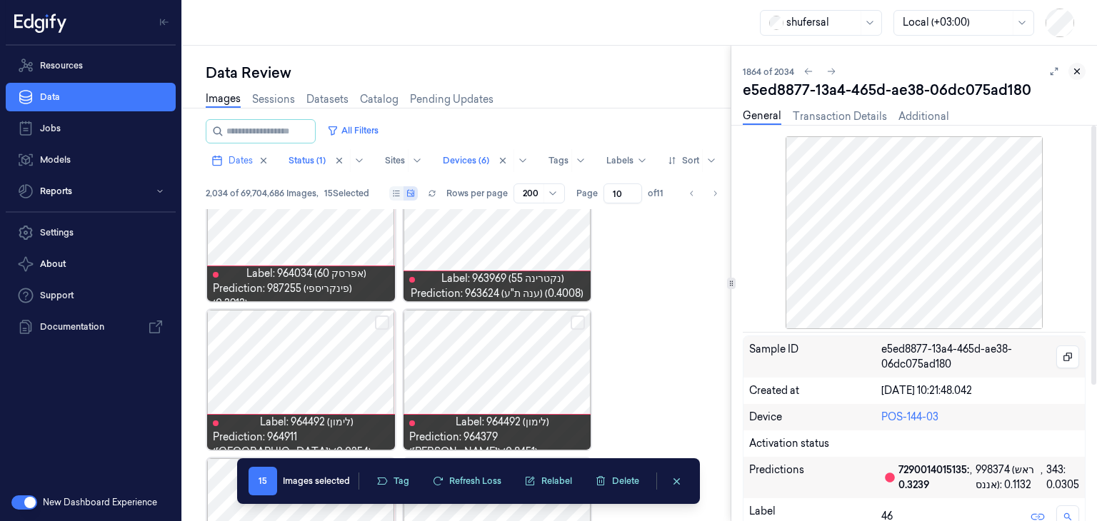
click at [1077, 72] on icon at bounding box center [1077, 71] width 10 height 10
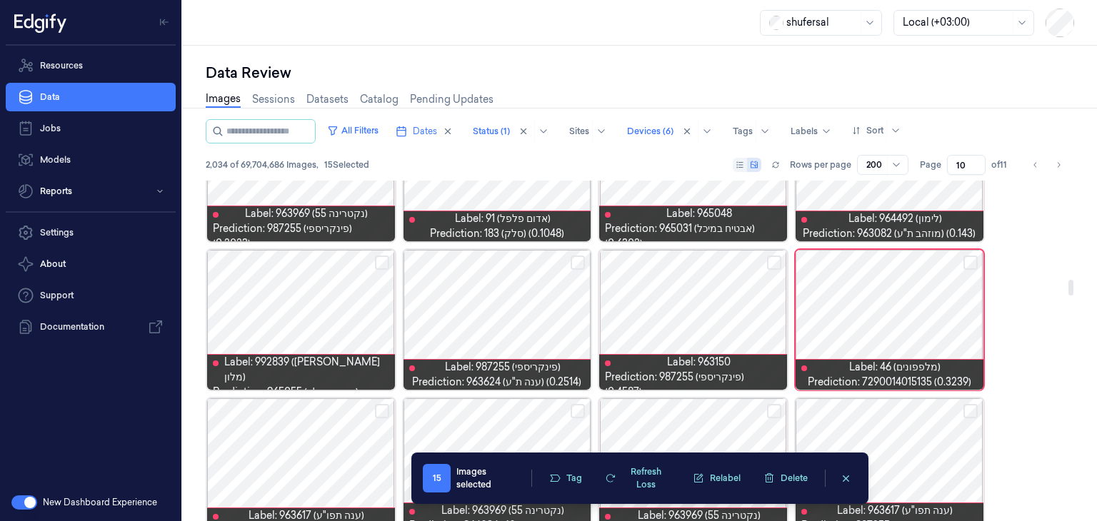
click at [969, 256] on button "Select row" at bounding box center [970, 263] width 14 height 14
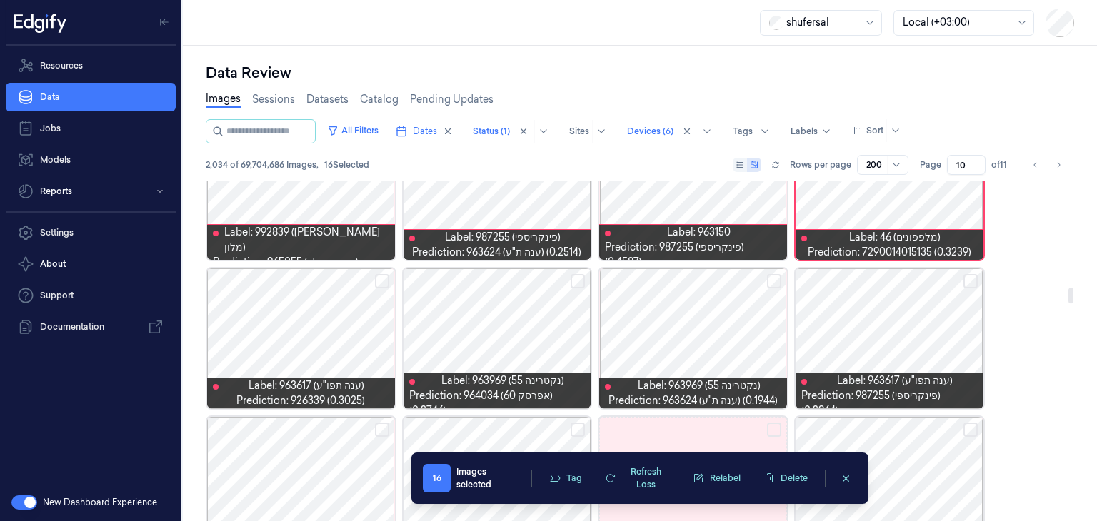
scroll to position [2342, 0]
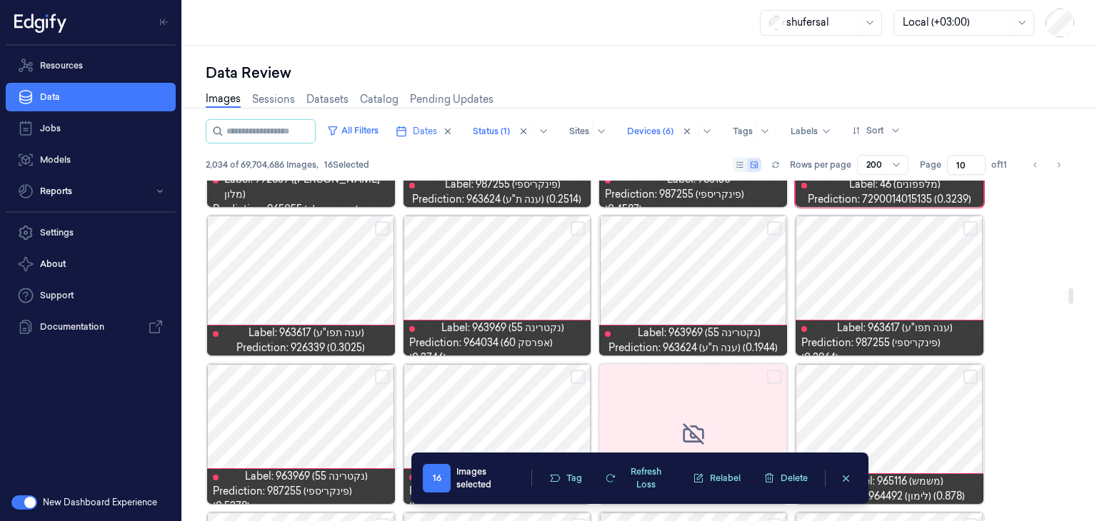
click at [378, 225] on button "Select row" at bounding box center [382, 228] width 14 height 14
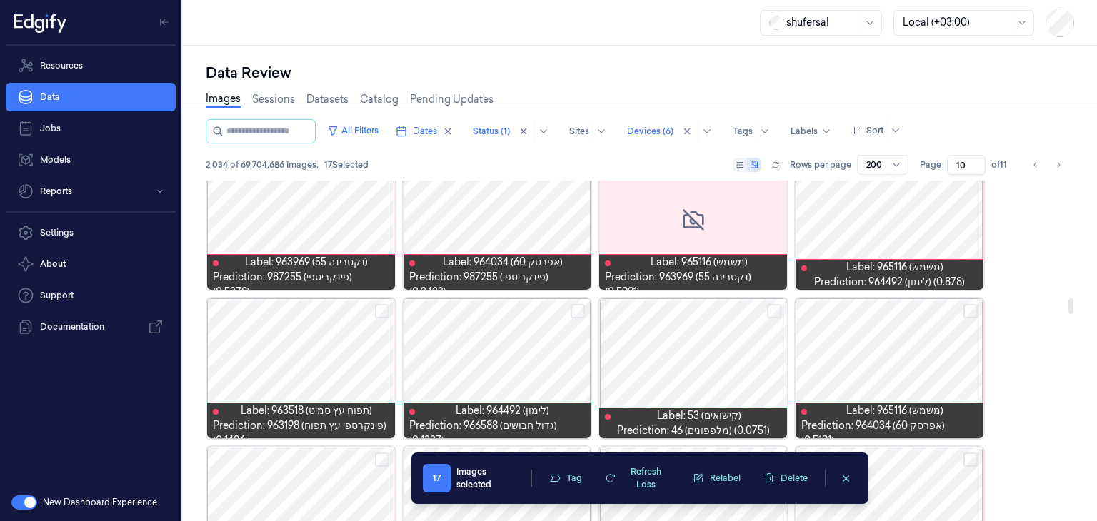
scroll to position [2628, 0]
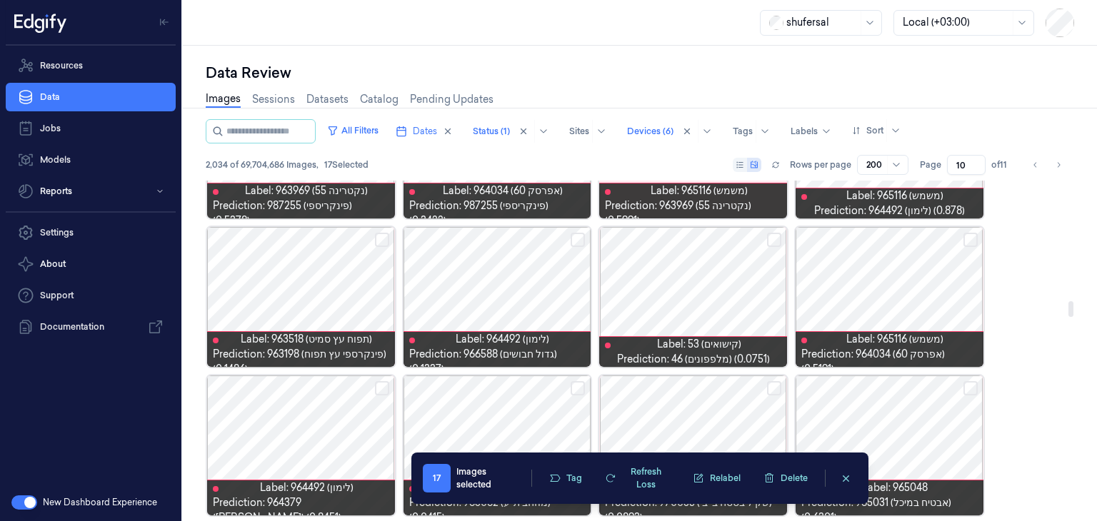
click at [773, 238] on button "Select row" at bounding box center [774, 240] width 14 height 14
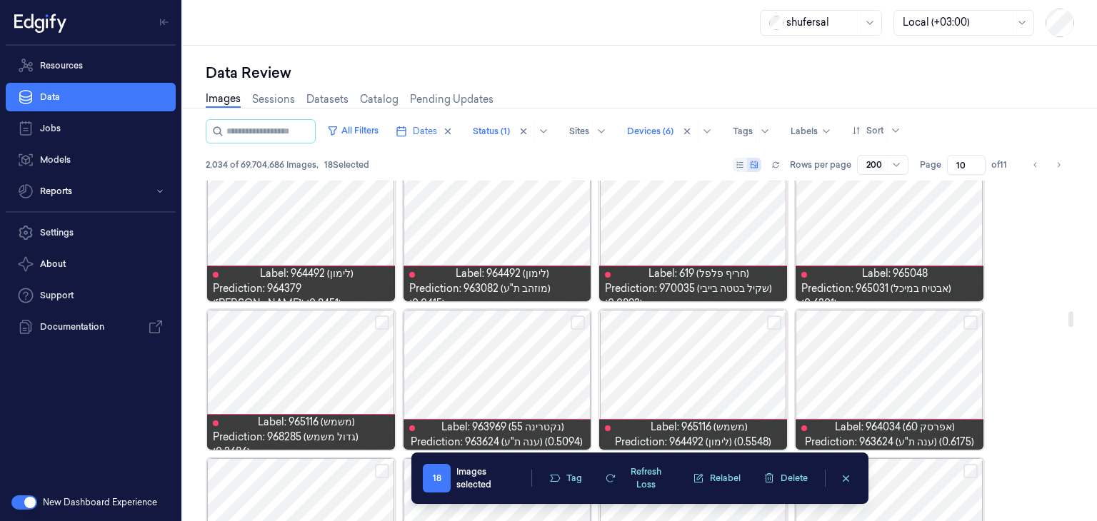
scroll to position [2913, 0]
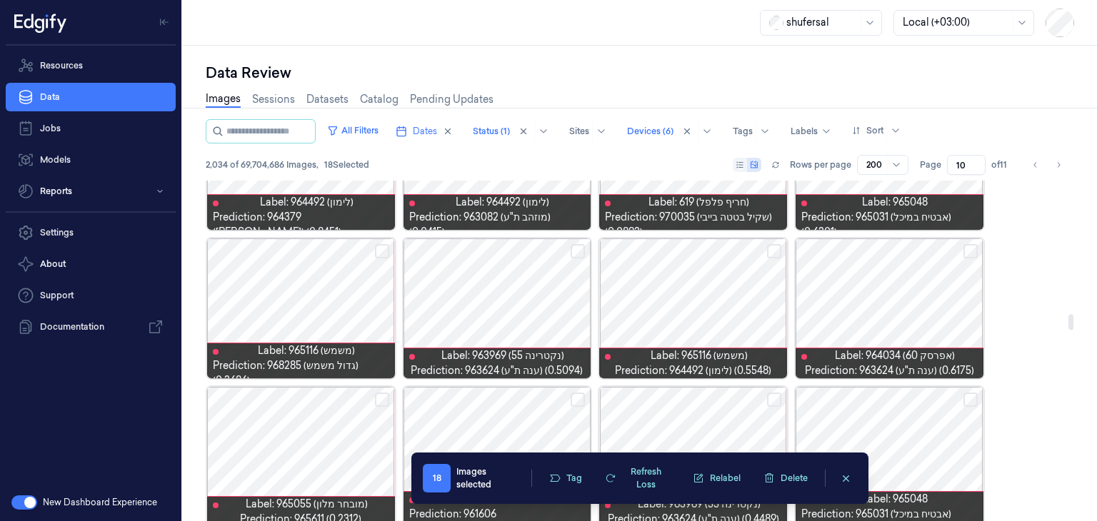
click at [574, 256] on button "Select row" at bounding box center [577, 251] width 14 height 14
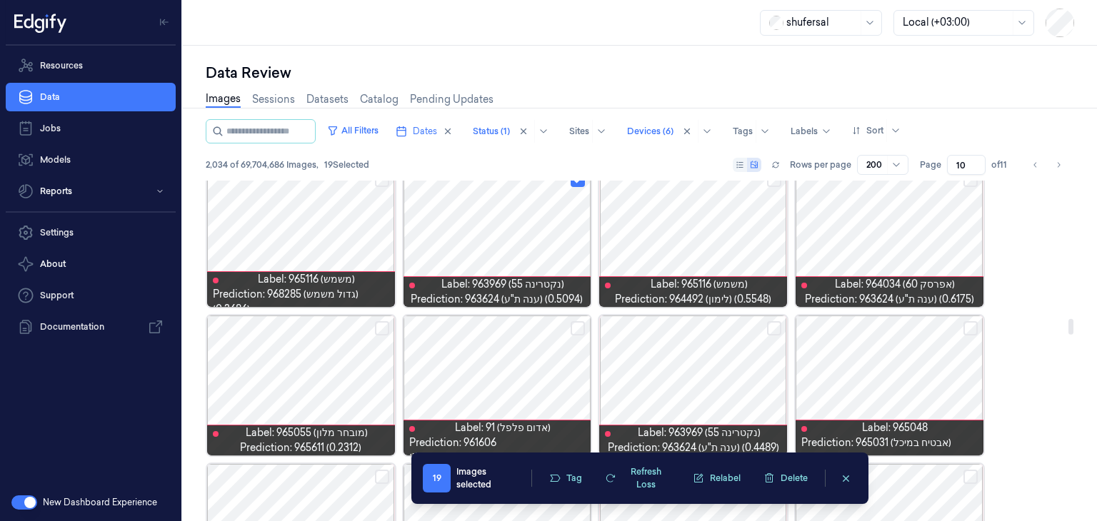
scroll to position [3056, 0]
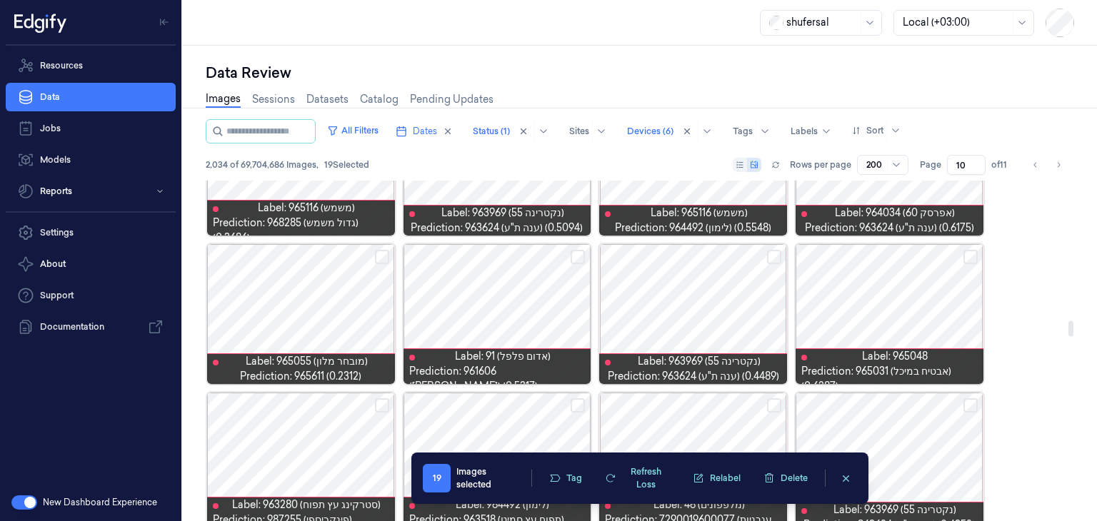
click at [382, 253] on button "Select row" at bounding box center [382, 257] width 14 height 14
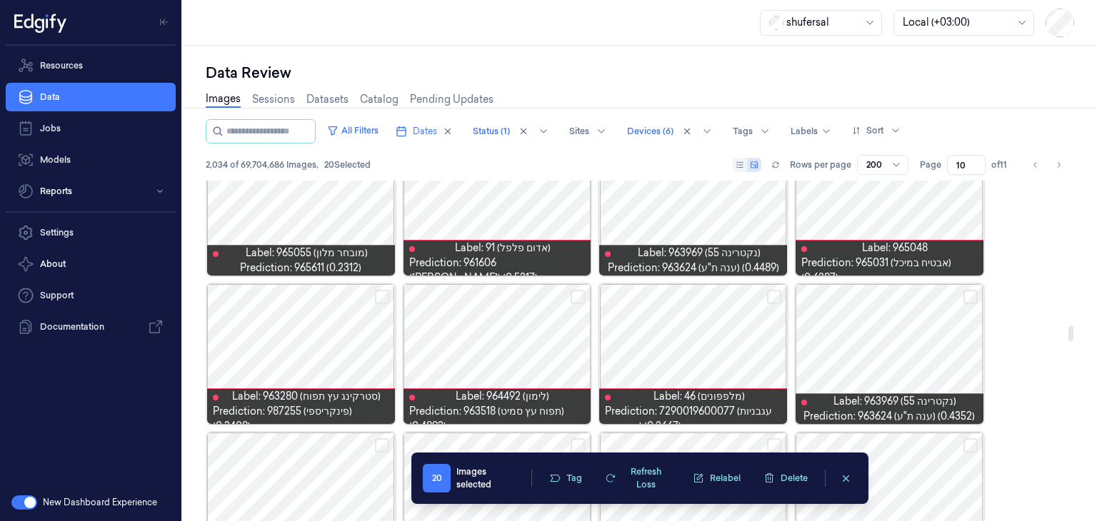
scroll to position [3199, 0]
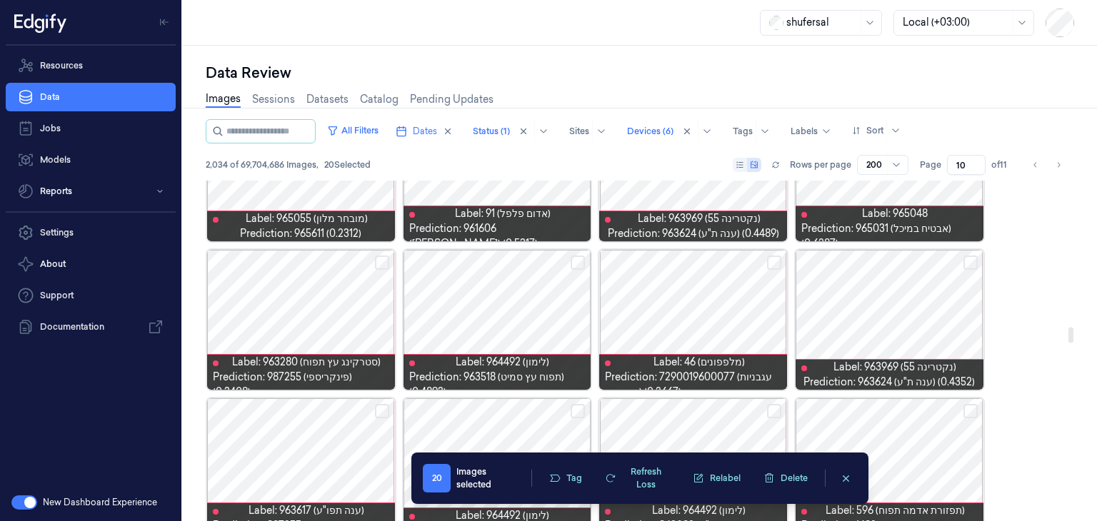
click at [770, 258] on button "Select row" at bounding box center [774, 263] width 14 height 14
click at [576, 261] on button "Select row" at bounding box center [577, 263] width 14 height 14
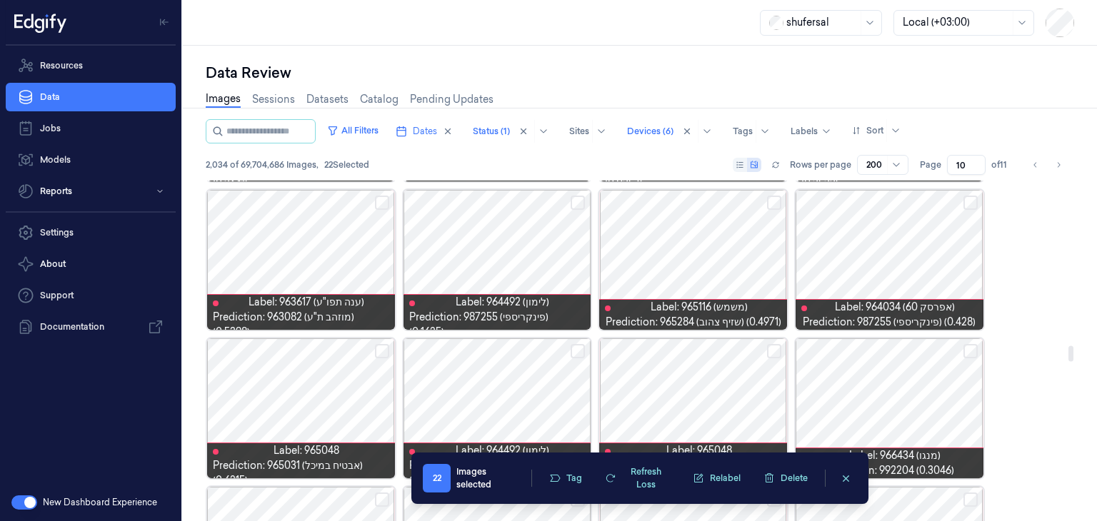
scroll to position [3627, 0]
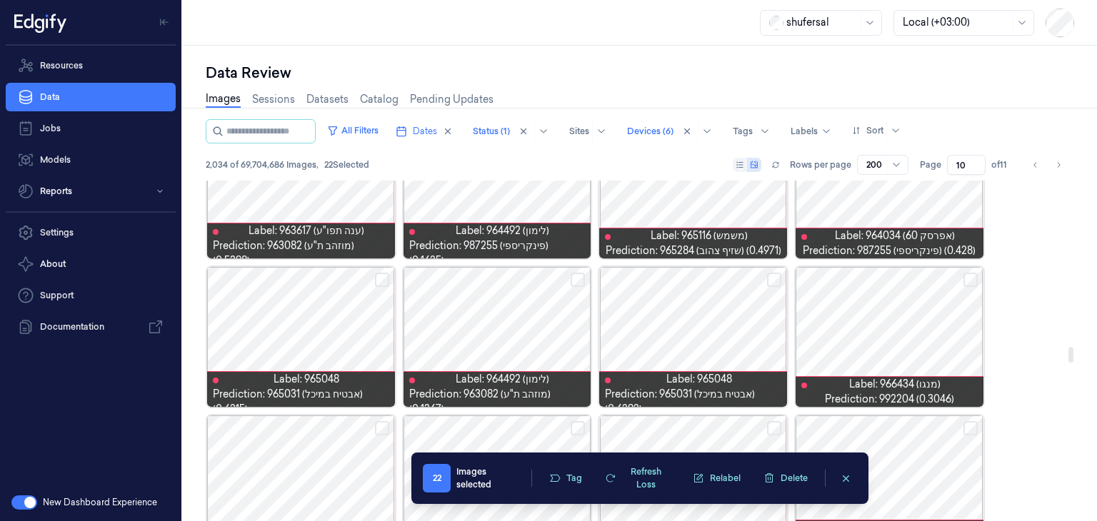
click at [972, 273] on button "Select row" at bounding box center [970, 280] width 14 height 14
click at [580, 273] on button "Select row" at bounding box center [577, 280] width 14 height 14
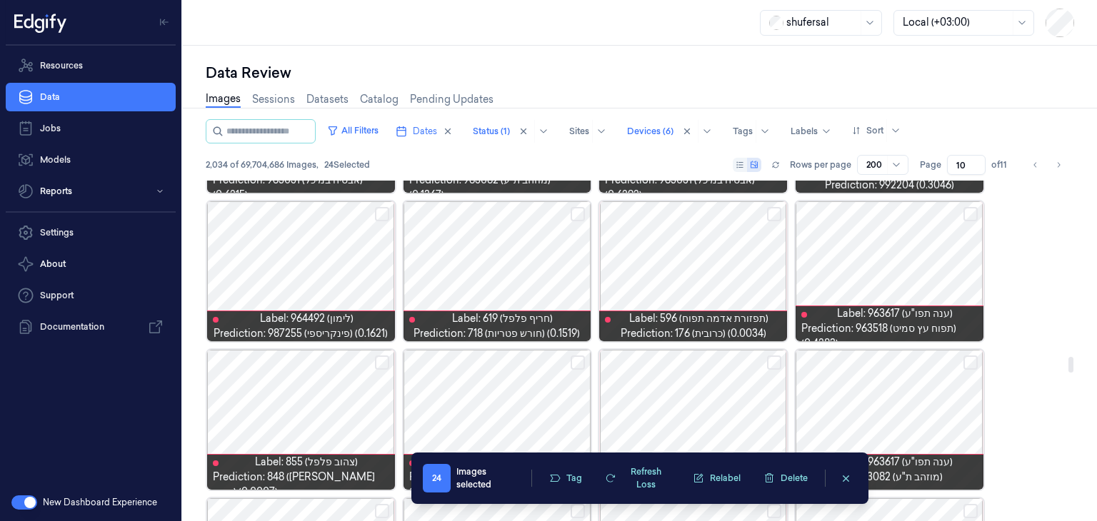
scroll to position [3913, 0]
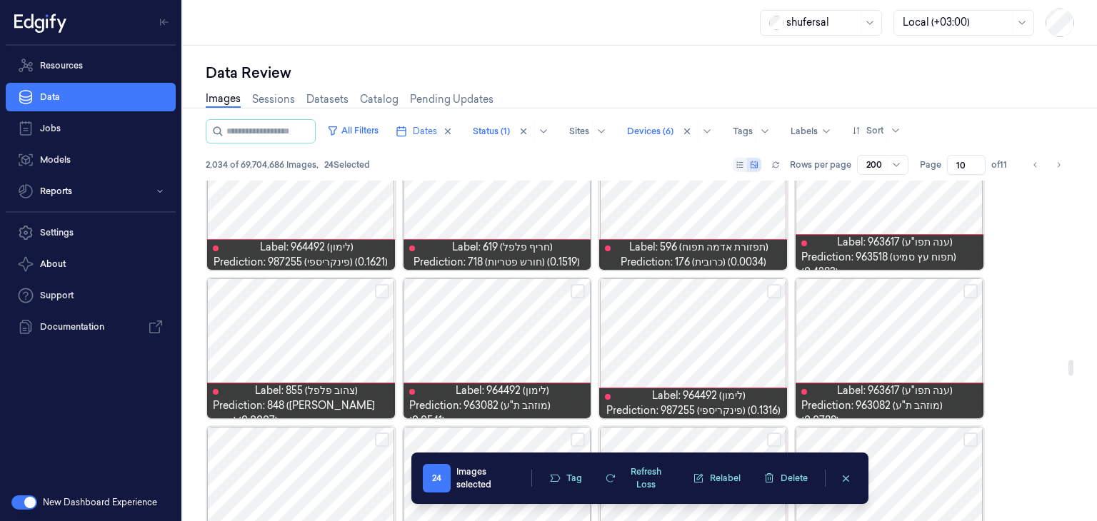
click at [579, 285] on button "Select row" at bounding box center [577, 291] width 14 height 14
click at [383, 284] on button "Select row" at bounding box center [382, 291] width 14 height 14
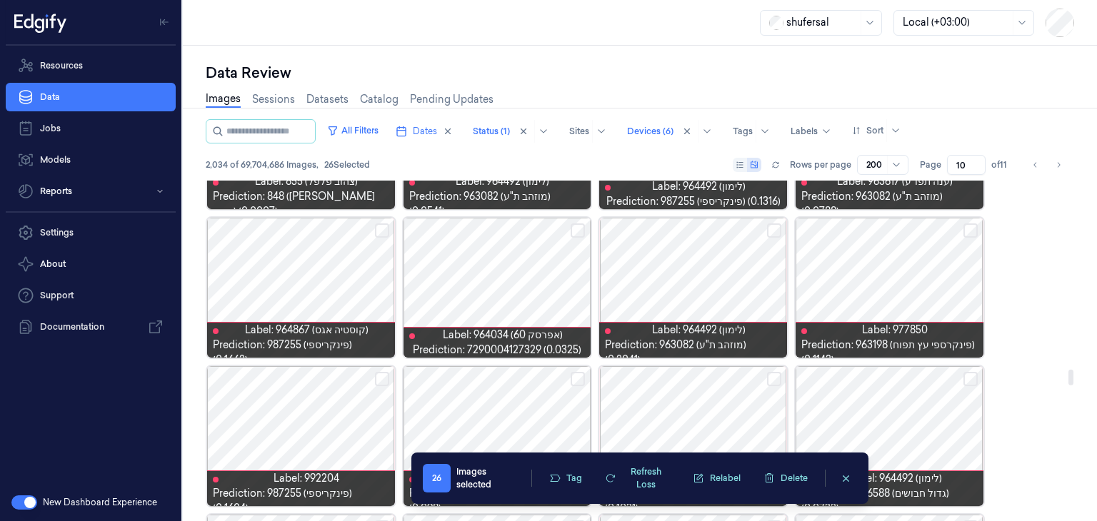
scroll to position [4127, 0]
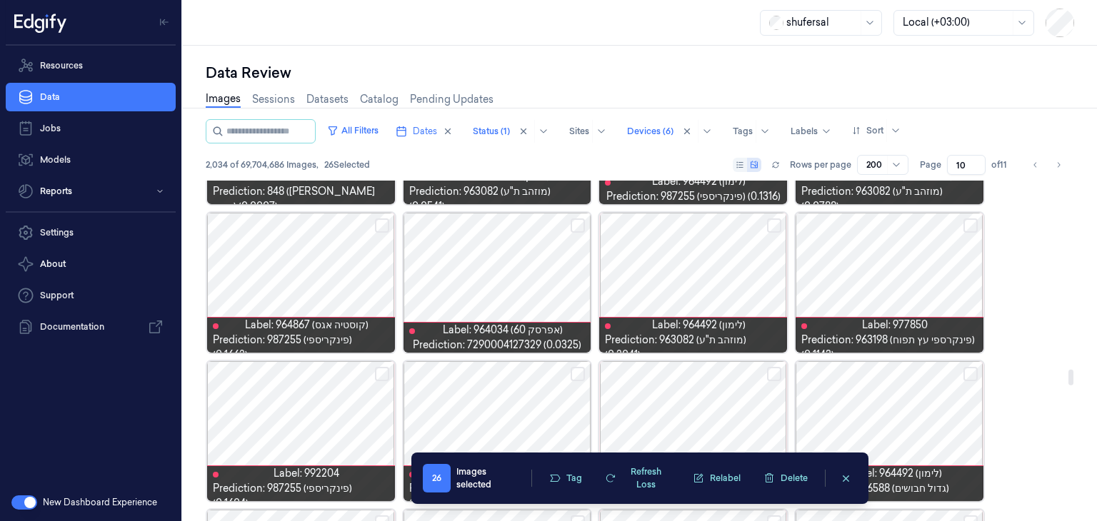
click at [577, 223] on button "Select row" at bounding box center [577, 225] width 14 height 14
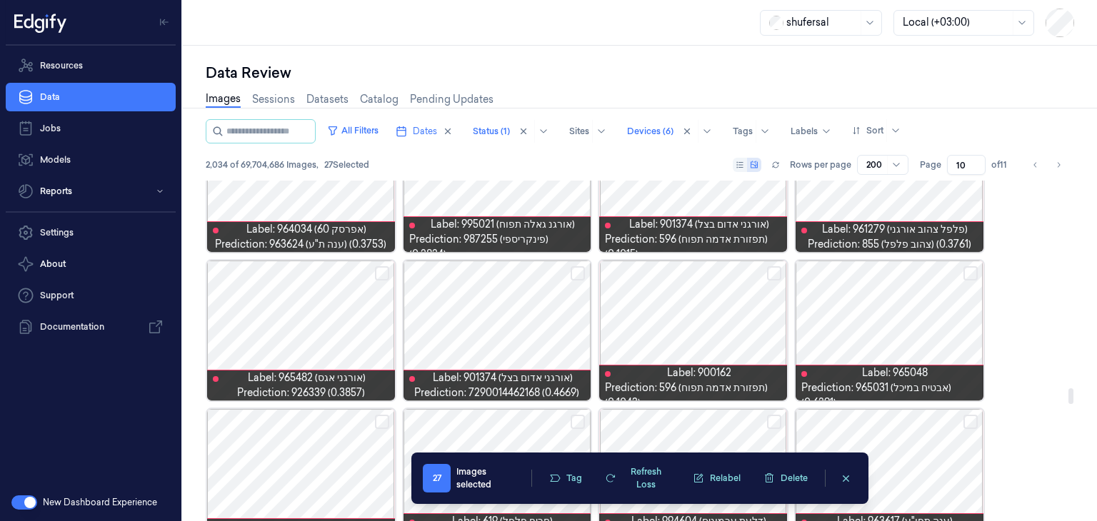
scroll to position [4555, 0]
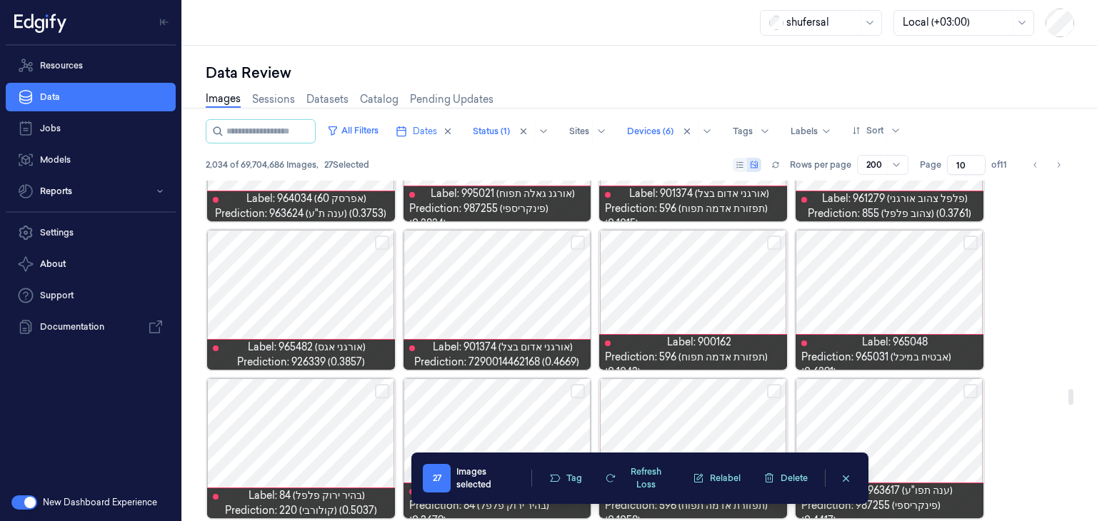
click at [381, 241] on button "Select row" at bounding box center [382, 243] width 14 height 14
click at [578, 241] on button "Select row" at bounding box center [577, 243] width 14 height 14
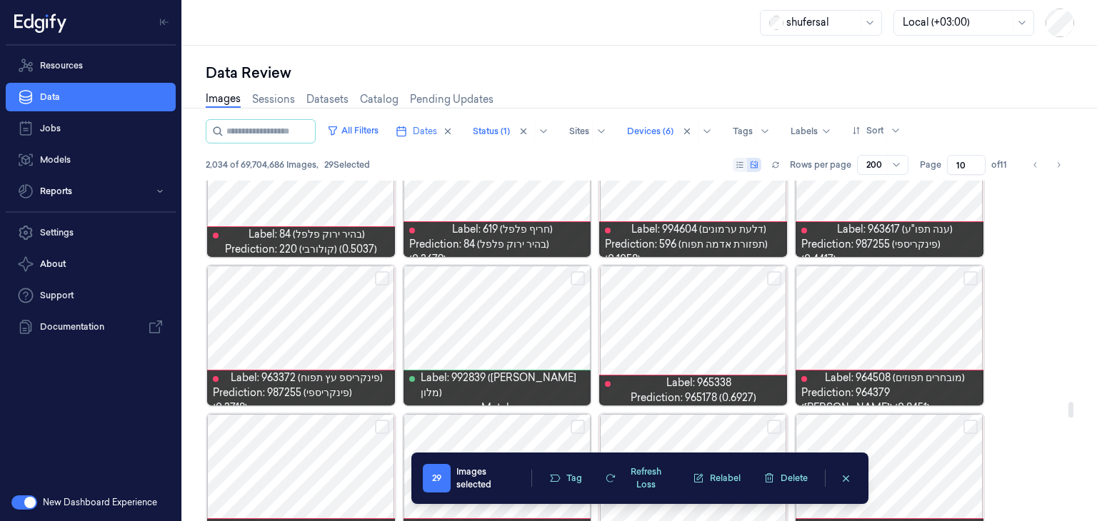
scroll to position [4841, 0]
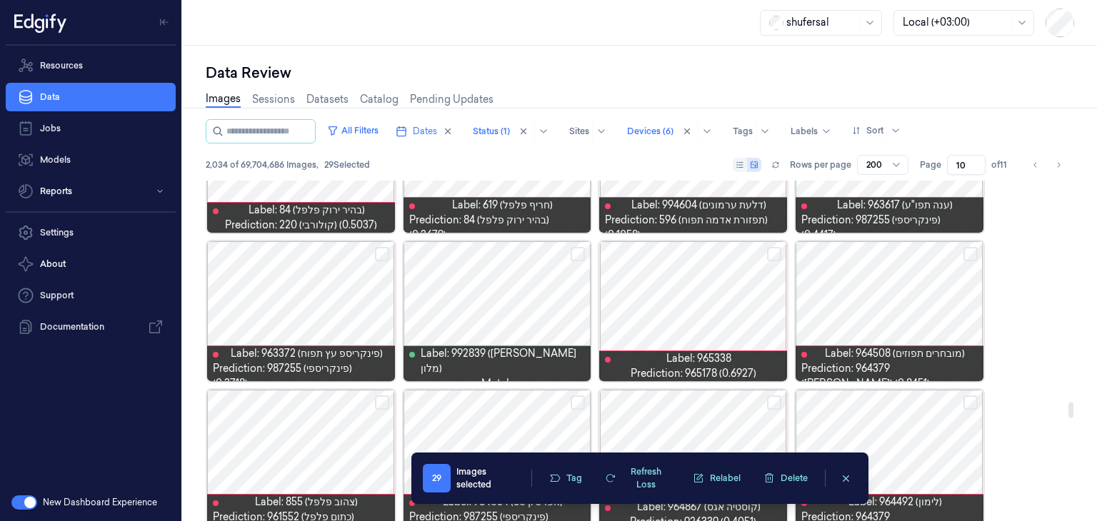
click at [770, 252] on button "Select row" at bounding box center [774, 254] width 14 height 14
click at [967, 253] on button "Select row" at bounding box center [970, 254] width 14 height 14
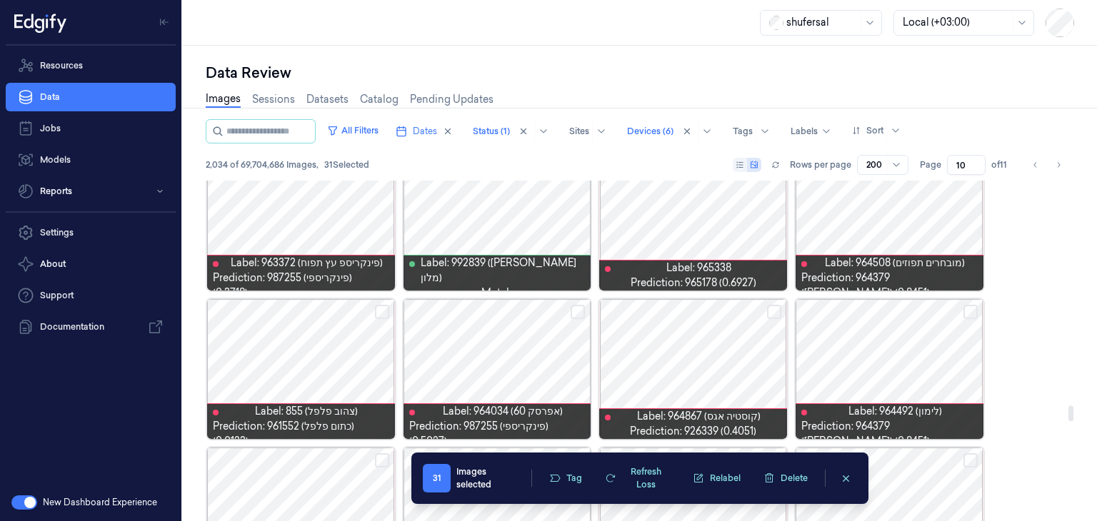
scroll to position [4984, 0]
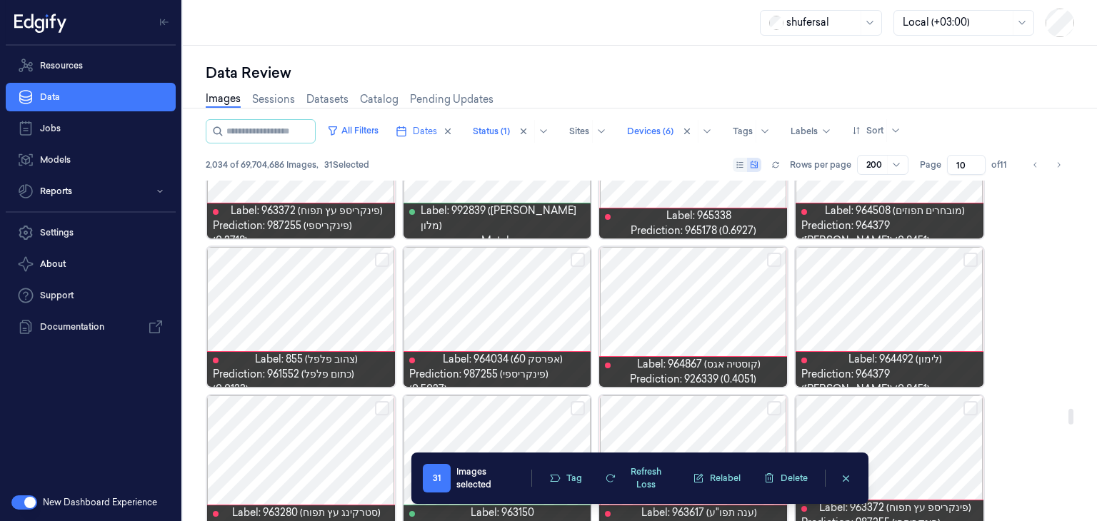
click at [771, 258] on button "Select row" at bounding box center [774, 260] width 14 height 14
click at [381, 260] on button "Select row" at bounding box center [382, 260] width 14 height 14
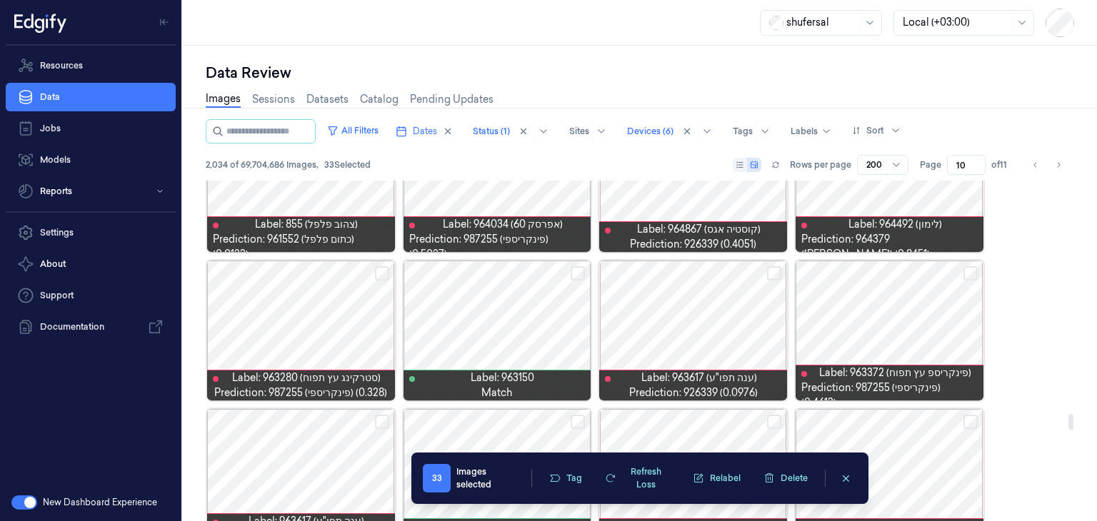
scroll to position [5126, 0]
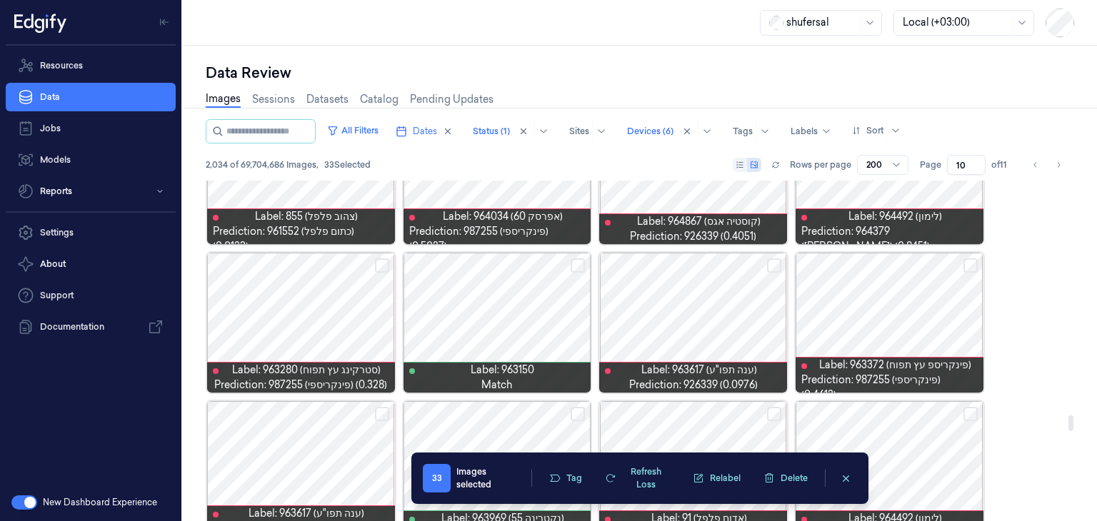
click at [767, 264] on button "Select row" at bounding box center [774, 265] width 14 height 14
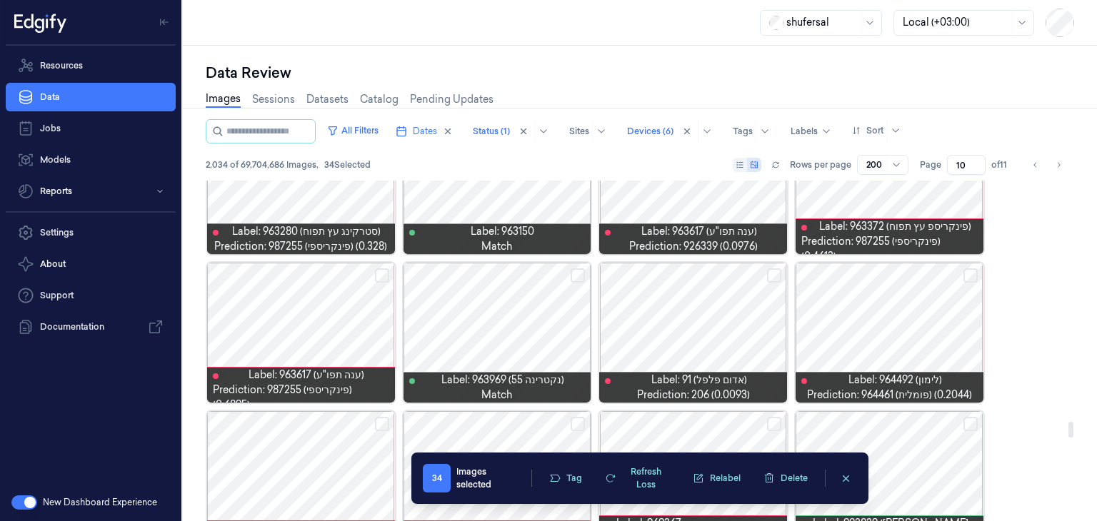
scroll to position [5269, 0]
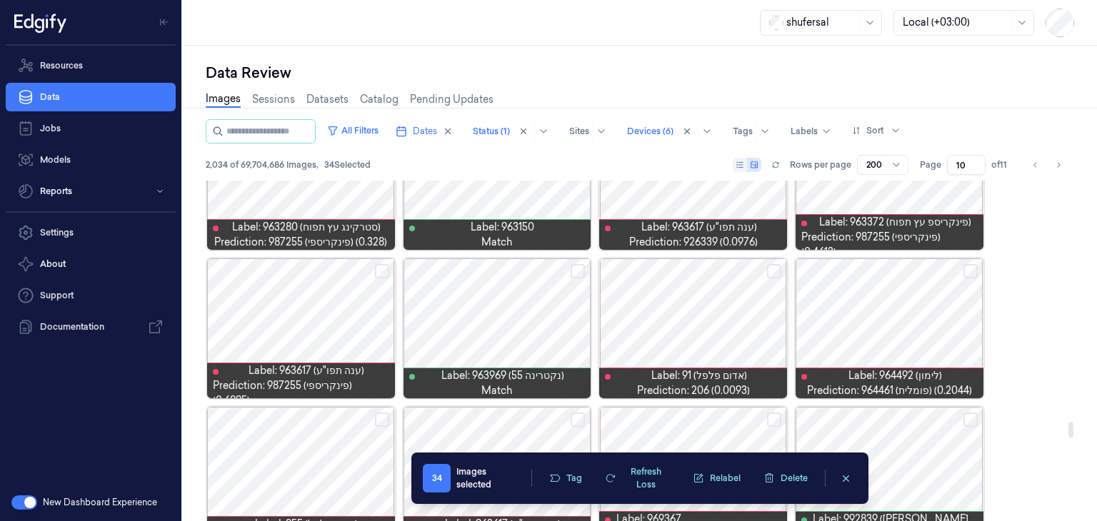
click at [770, 271] on button "Select row" at bounding box center [774, 271] width 14 height 14
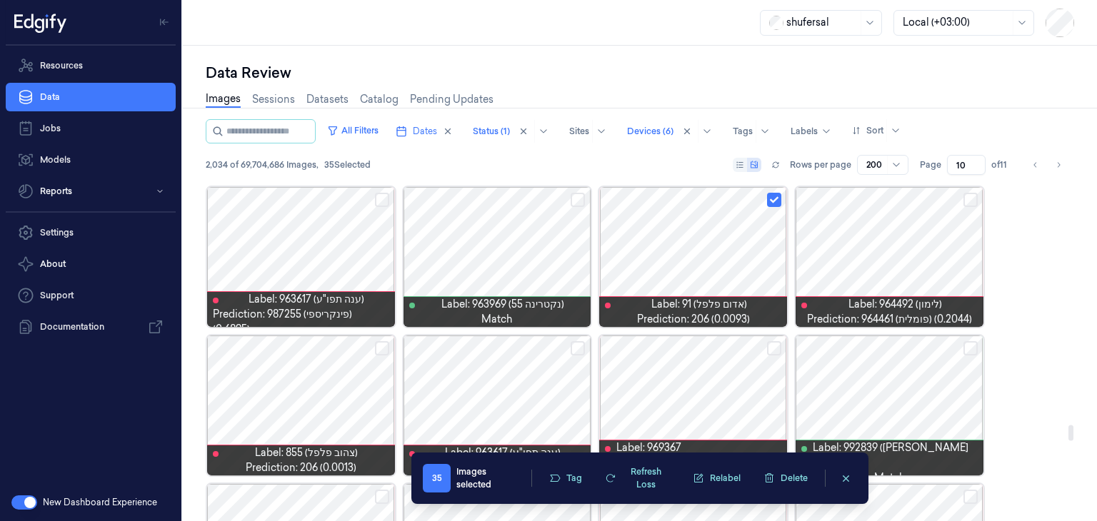
scroll to position [5412, 0]
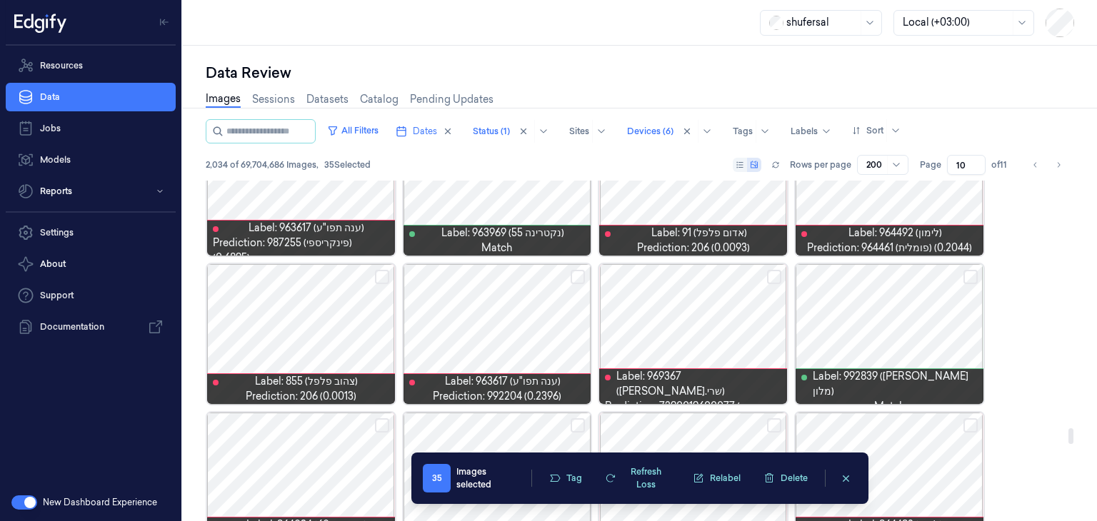
click at [381, 272] on button "Select row" at bounding box center [382, 277] width 14 height 14
click at [580, 273] on button "Select row" at bounding box center [577, 277] width 14 height 14
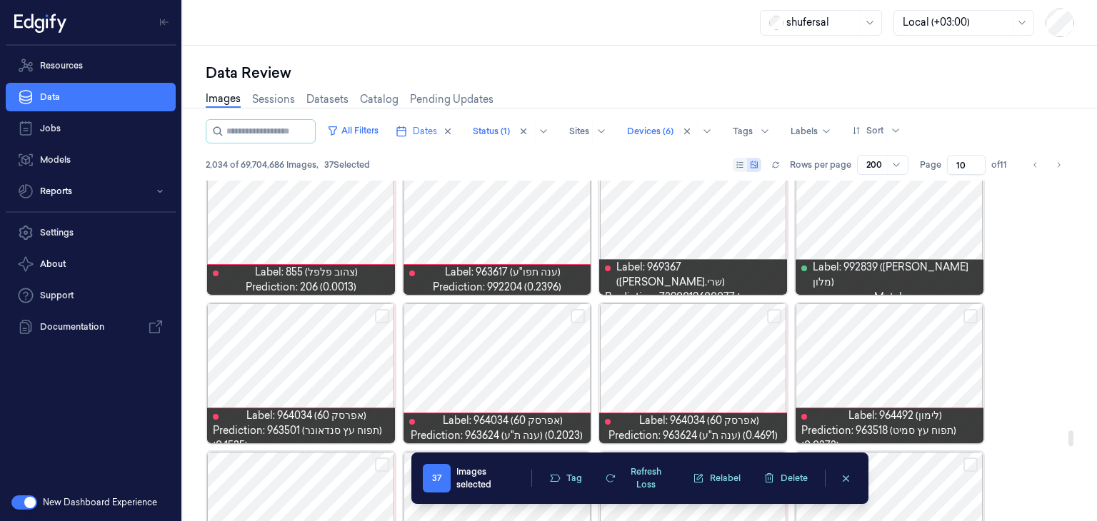
scroll to position [5555, 0]
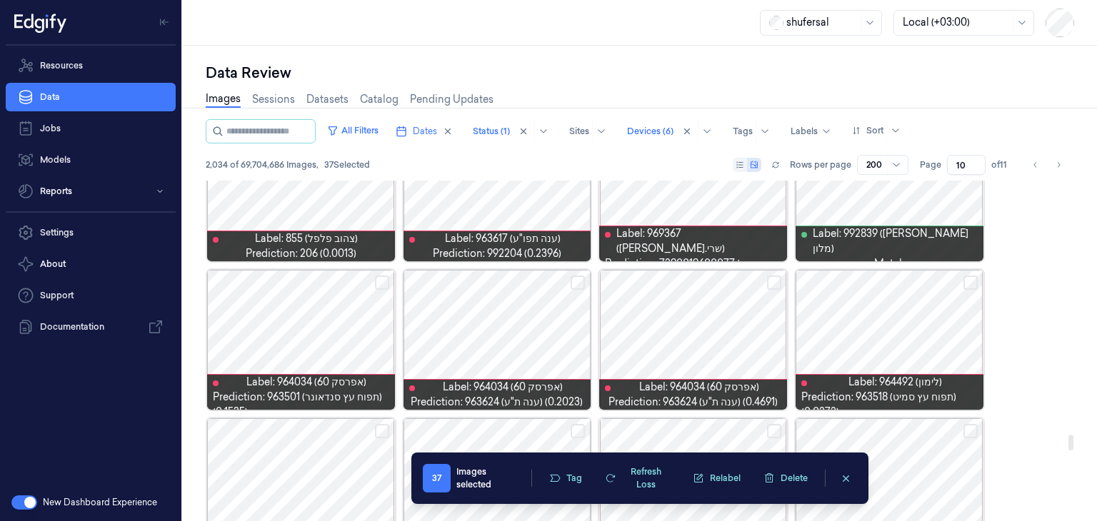
click at [383, 281] on button "Select row" at bounding box center [382, 283] width 14 height 14
click at [772, 281] on button "Select row" at bounding box center [774, 283] width 14 height 14
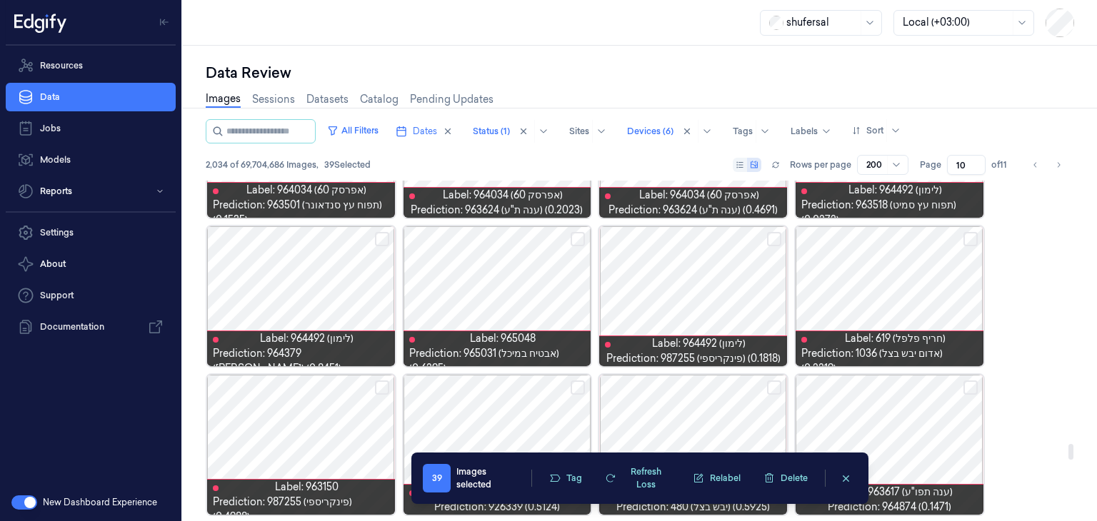
scroll to position [5769, 0]
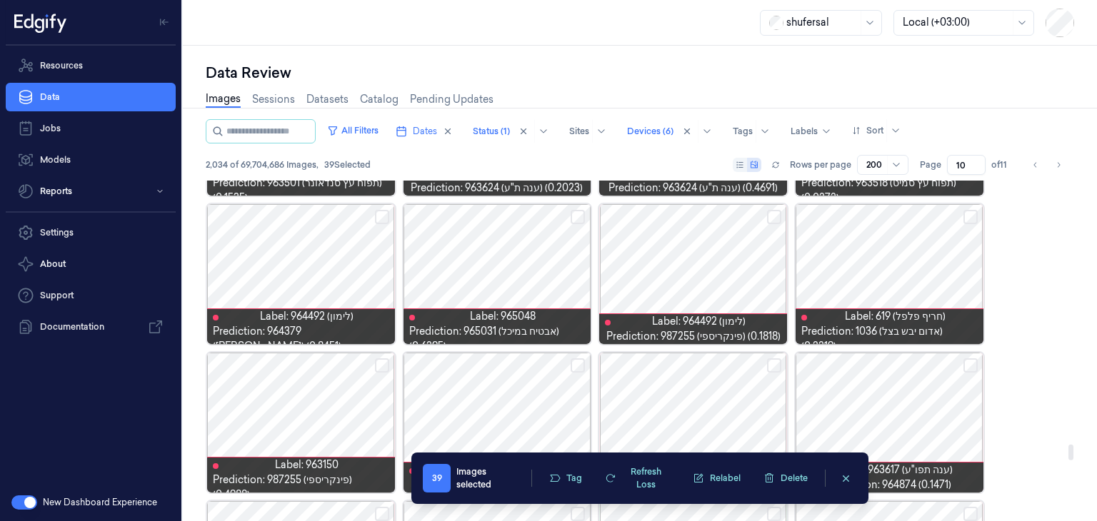
click at [383, 215] on button "Select row" at bounding box center [382, 217] width 14 height 14
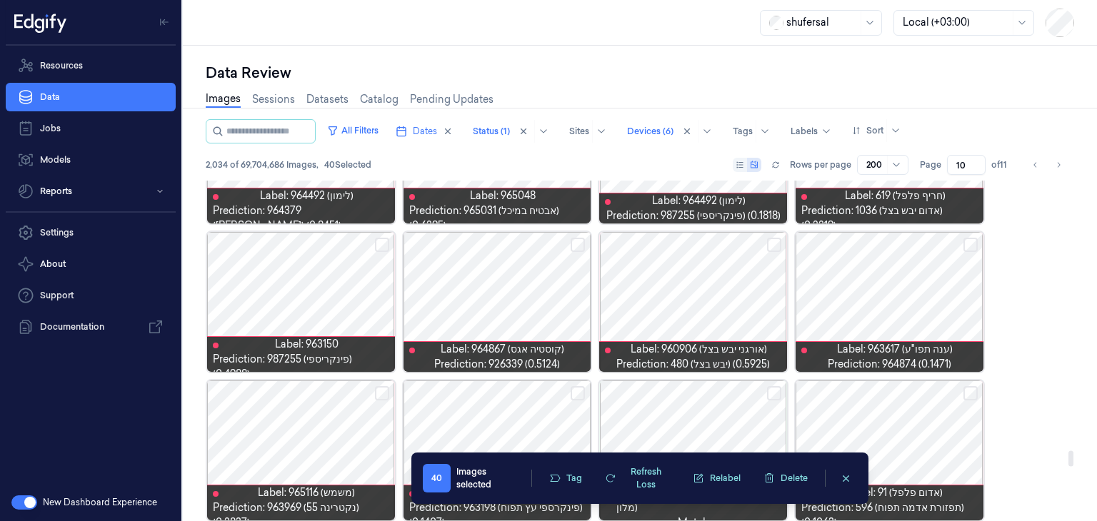
scroll to position [5912, 0]
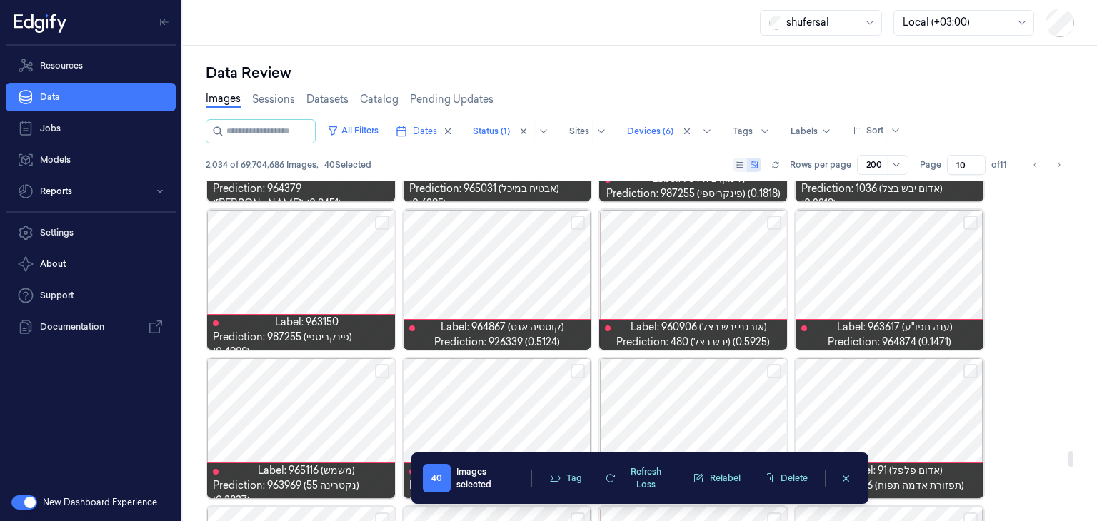
click at [580, 221] on button "Select row" at bounding box center [577, 223] width 14 height 14
click at [967, 225] on button "Select row" at bounding box center [970, 223] width 14 height 14
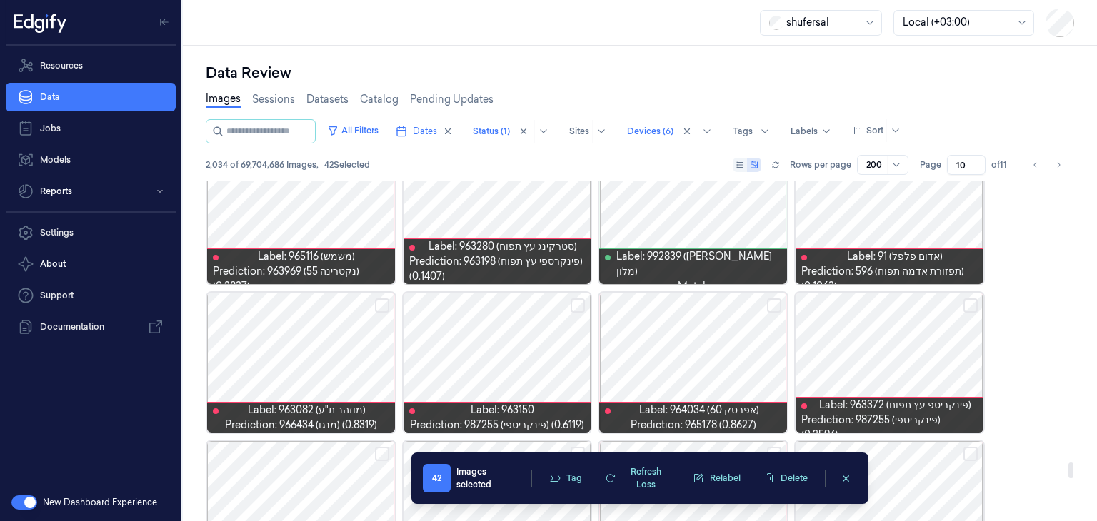
scroll to position [6197, 0]
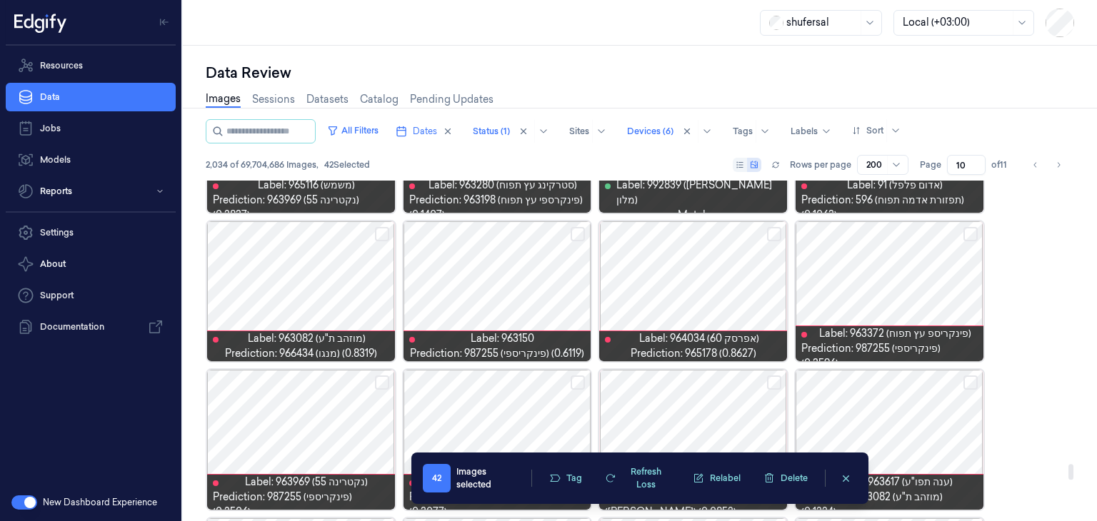
click at [771, 233] on button "Select row" at bounding box center [774, 234] width 14 height 14
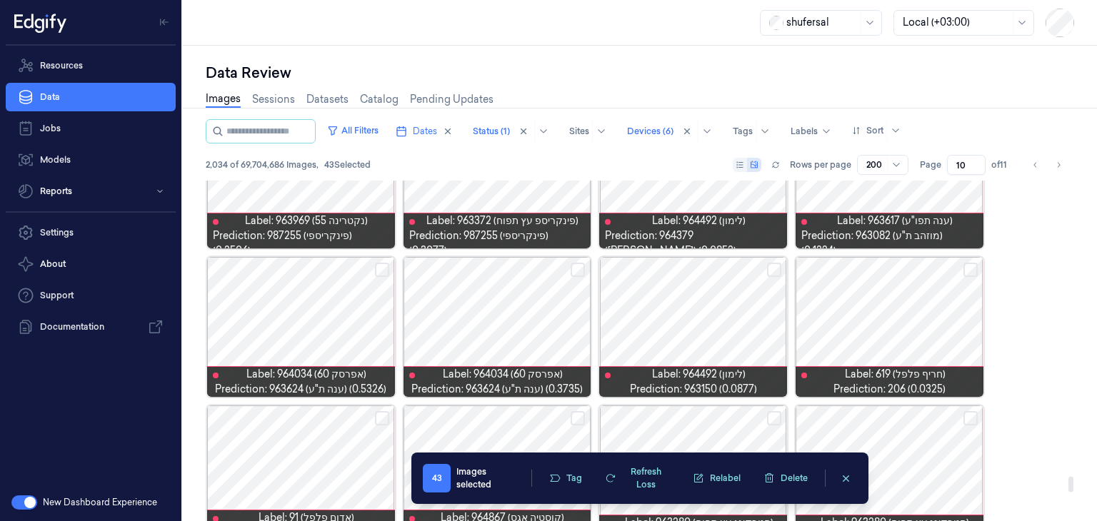
scroll to position [6483, 0]
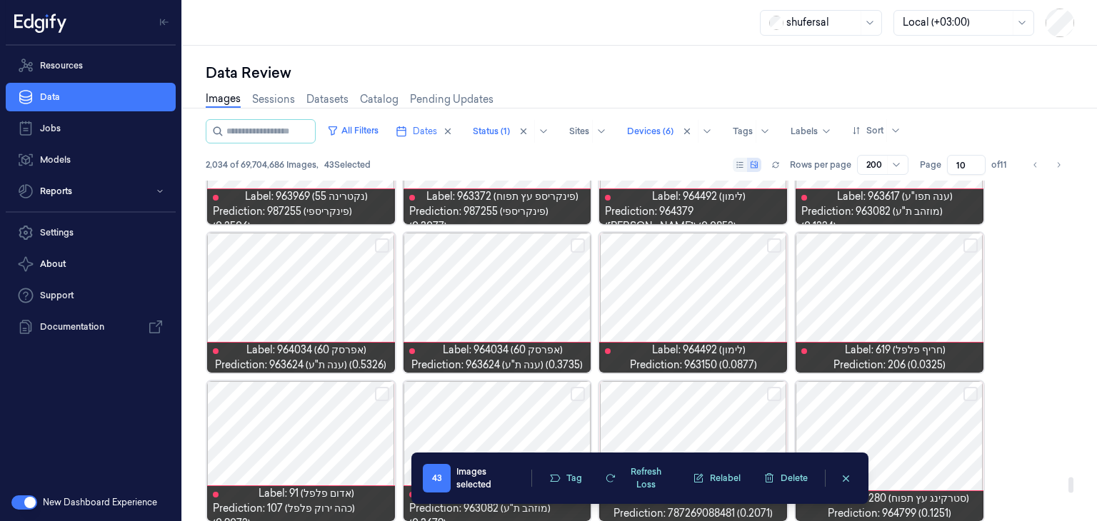
click at [577, 248] on button "Select row" at bounding box center [577, 245] width 14 height 14
click at [771, 243] on button "Select row" at bounding box center [774, 245] width 14 height 14
drag, startPoint x: 968, startPoint y: 244, endPoint x: 961, endPoint y: 252, distance: 10.6
click at [968, 243] on button "Select row" at bounding box center [970, 245] width 14 height 14
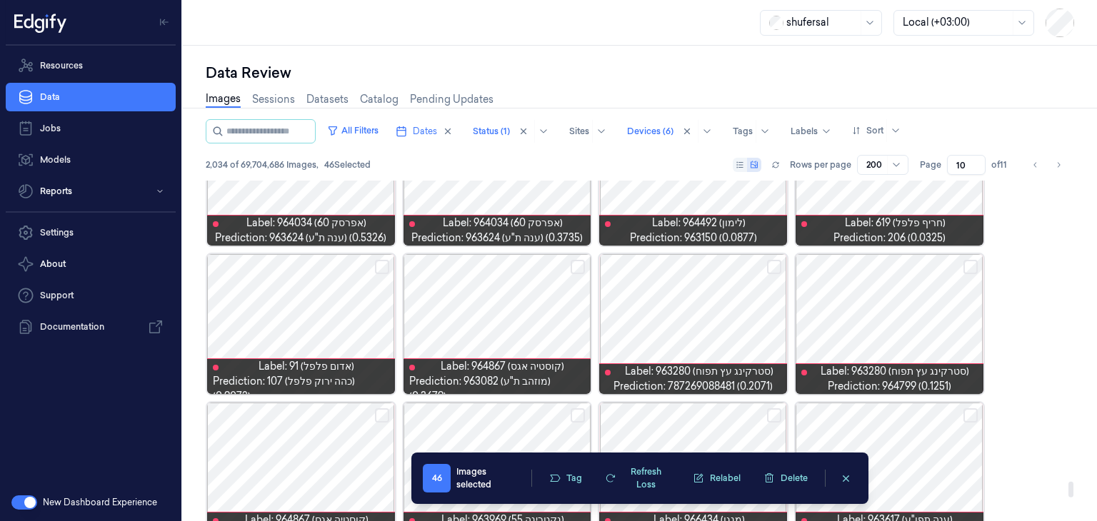
scroll to position [6625, 0]
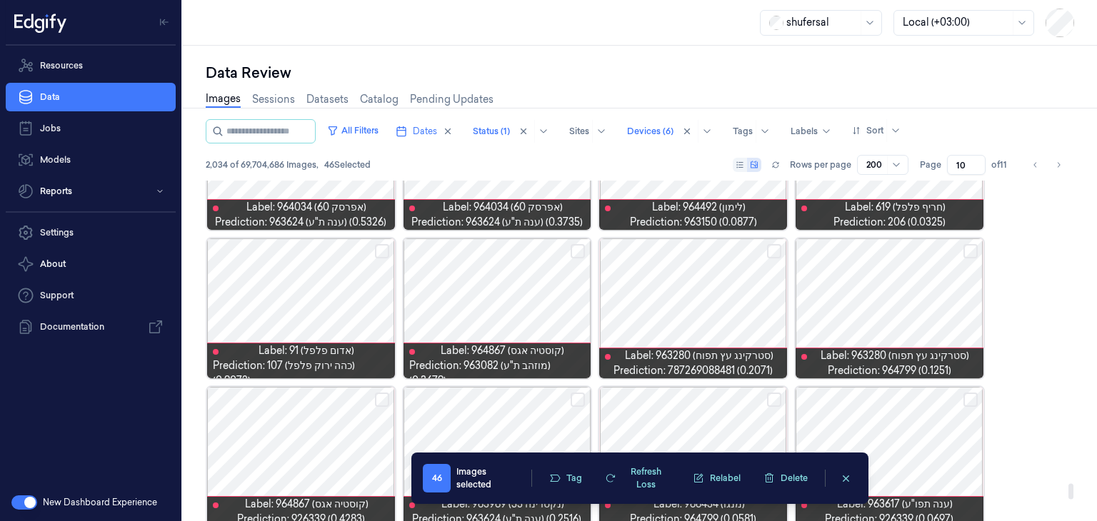
click at [973, 249] on button "Select row" at bounding box center [970, 251] width 14 height 14
click at [775, 246] on button "Select row" at bounding box center [774, 251] width 14 height 14
click at [577, 252] on button "Select row" at bounding box center [577, 251] width 14 height 14
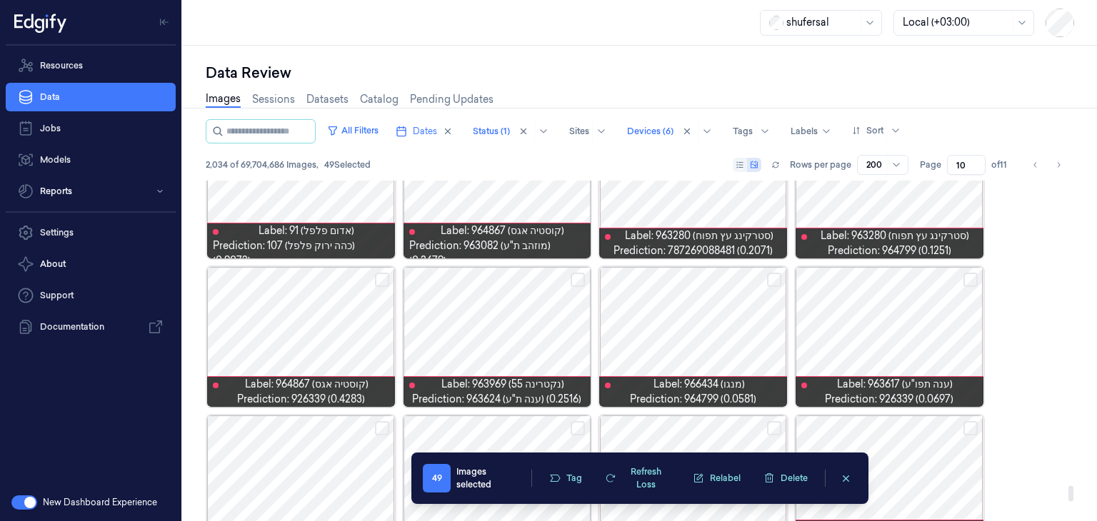
scroll to position [6768, 0]
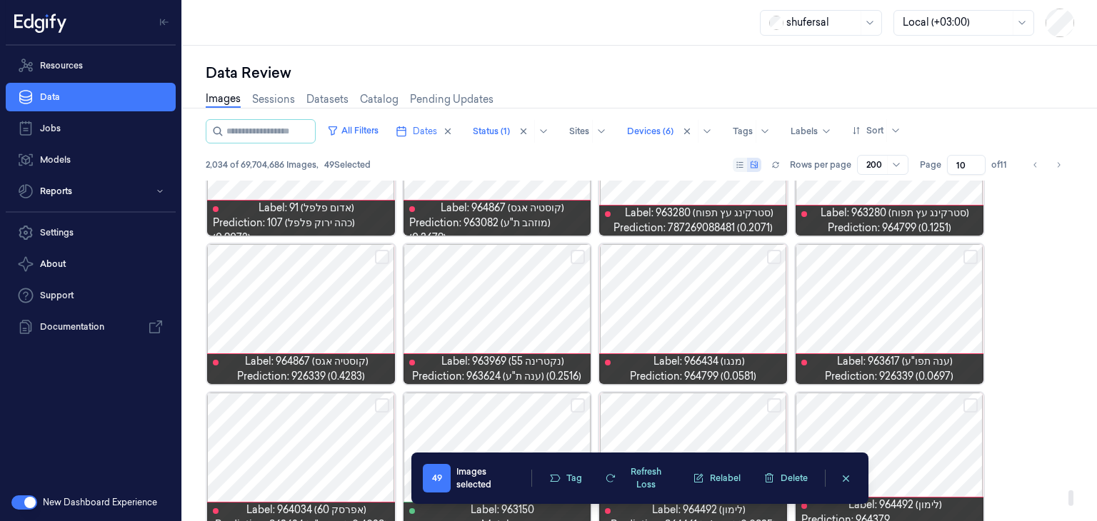
click at [376, 251] on button "Select row" at bounding box center [382, 257] width 14 height 14
click at [580, 255] on button "Select row" at bounding box center [577, 257] width 14 height 14
click at [770, 259] on button "Select row" at bounding box center [774, 257] width 14 height 14
click at [971, 256] on button "Select row" at bounding box center [970, 257] width 14 height 14
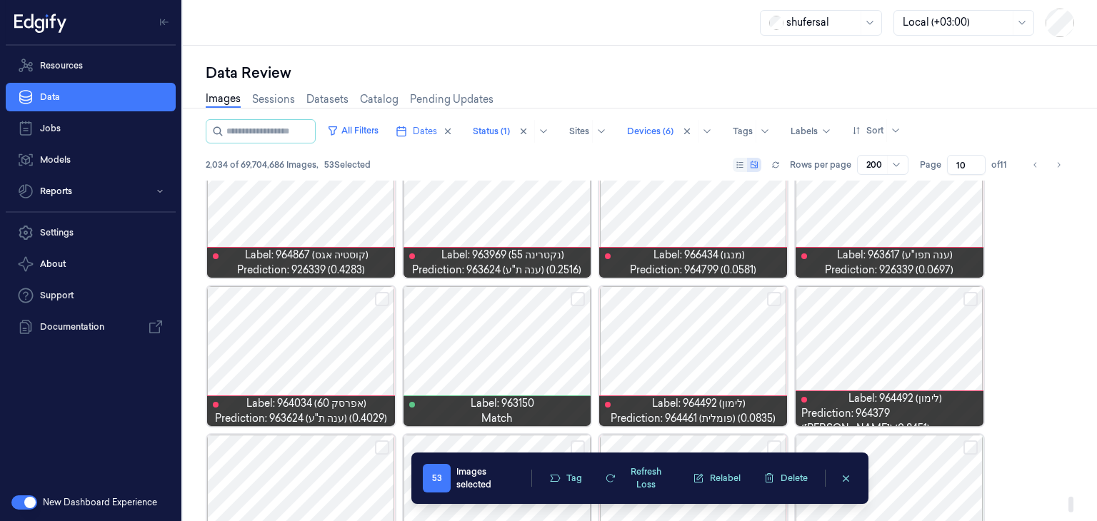
scroll to position [6911, 0]
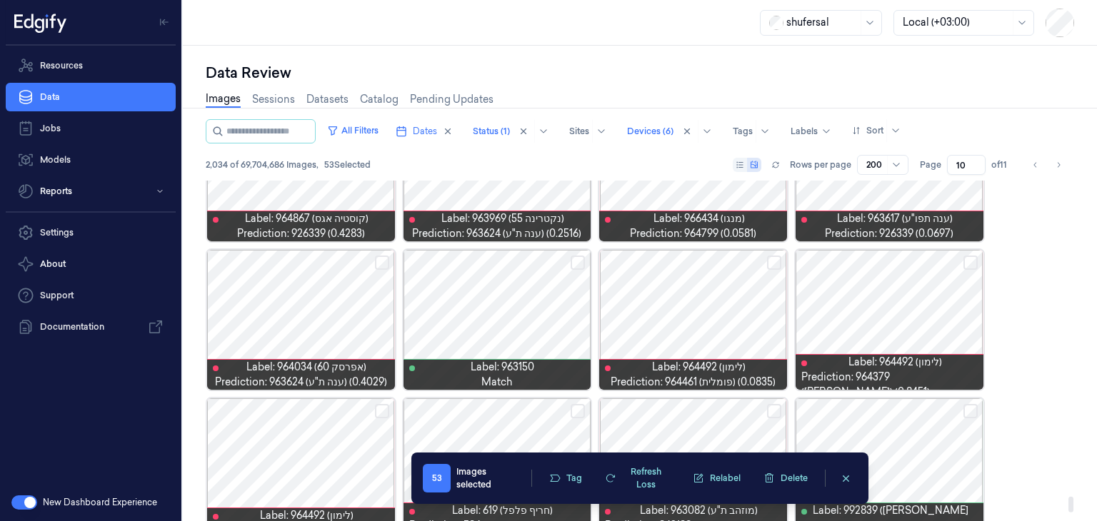
click at [965, 261] on button "Select row" at bounding box center [970, 263] width 14 height 14
click at [774, 263] on button "Select row" at bounding box center [774, 263] width 14 height 14
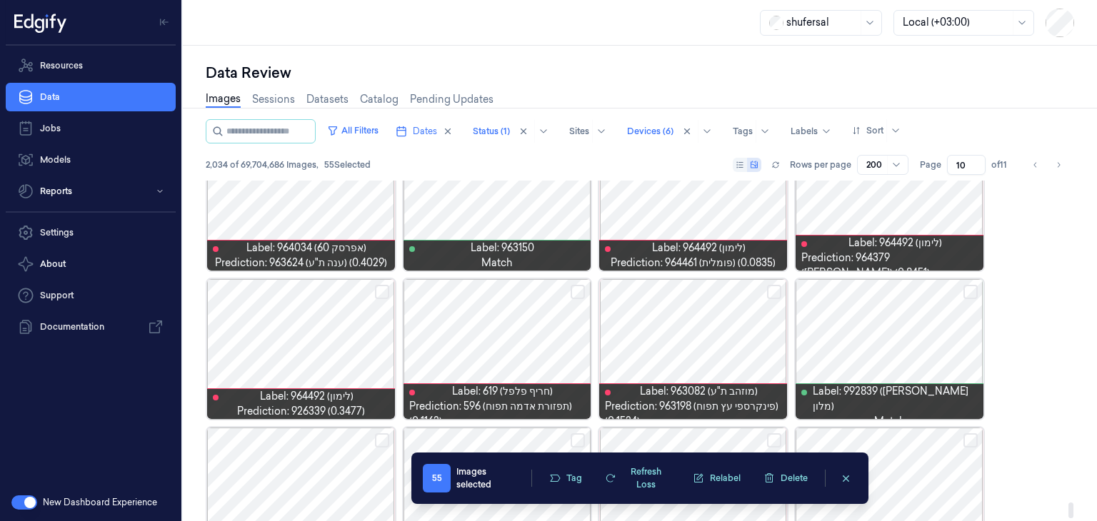
scroll to position [7054, 0]
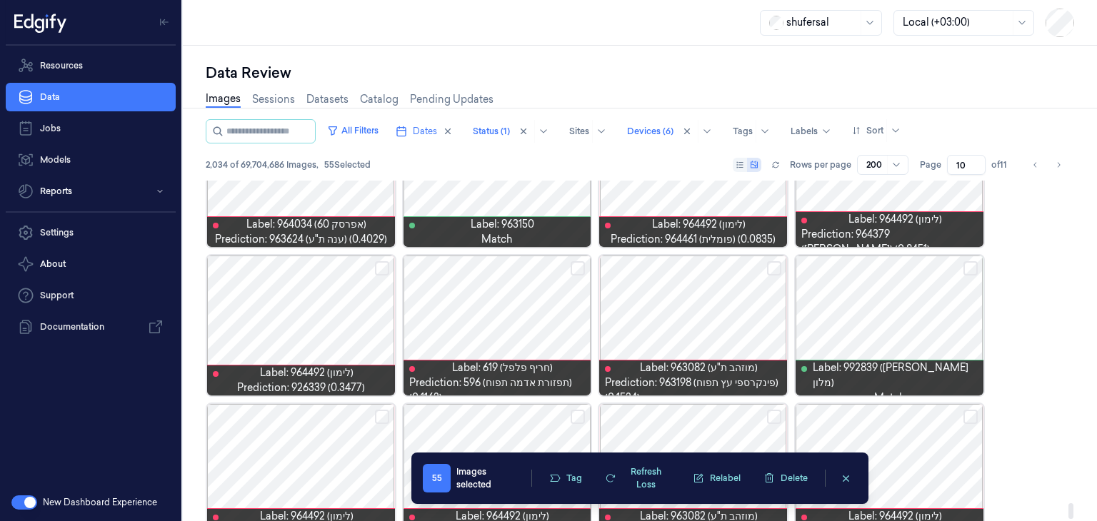
click at [384, 264] on button "Select row" at bounding box center [382, 268] width 14 height 14
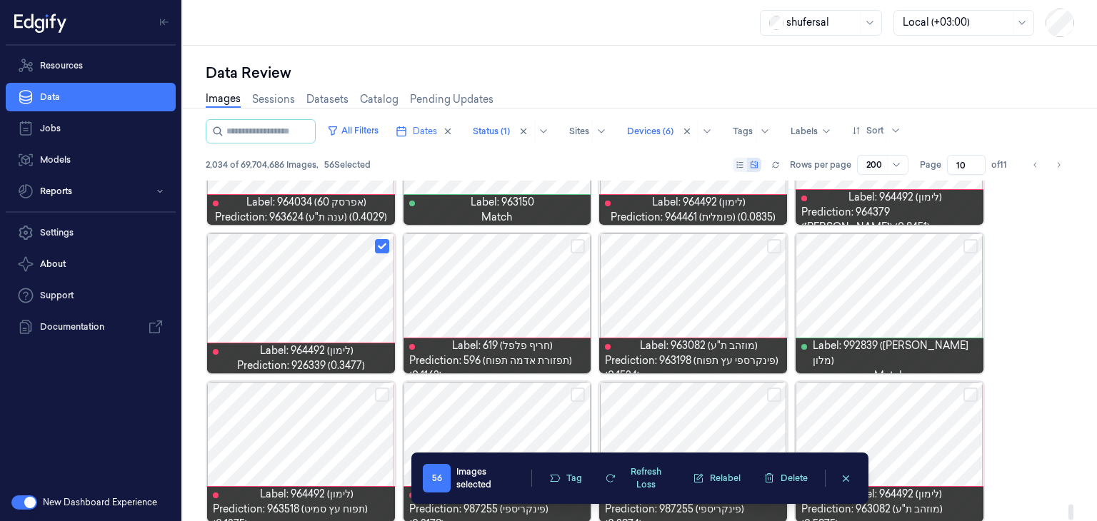
scroll to position [7089, 0]
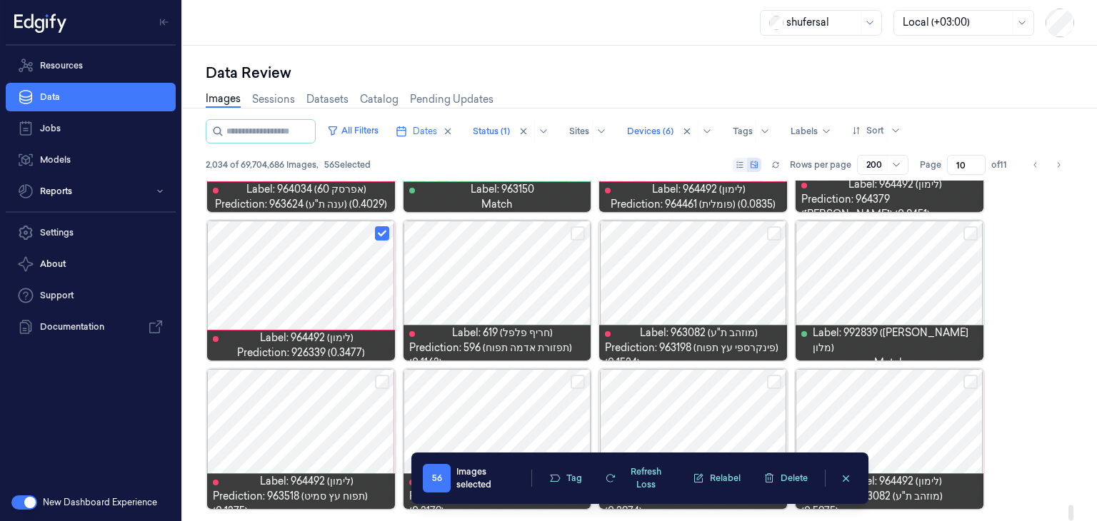
click at [1069, 513] on div at bounding box center [1070, 513] width 5 height 16
click at [583, 478] on button "Tag" at bounding box center [565, 478] width 50 height 21
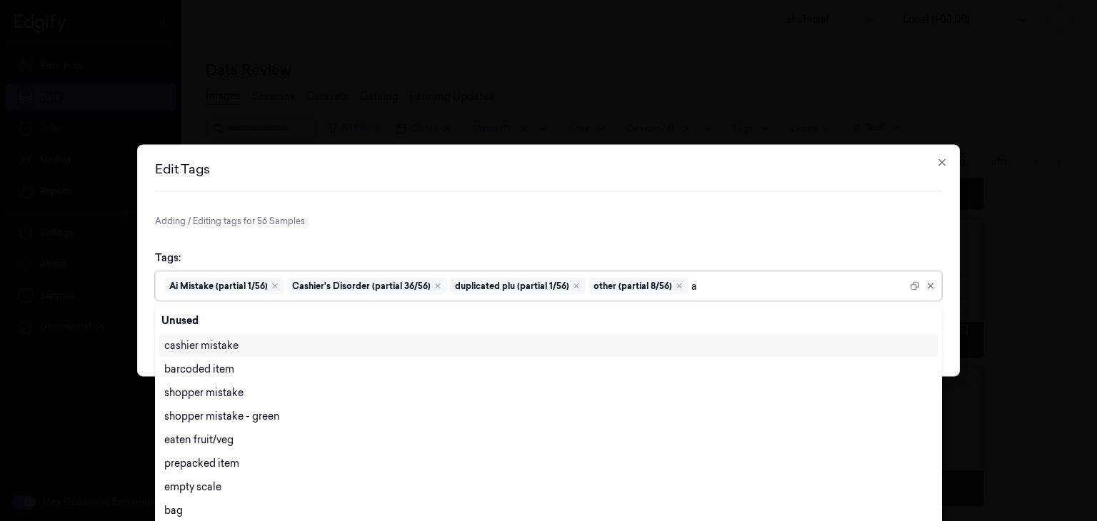
scroll to position [3, 0]
type input "ai"
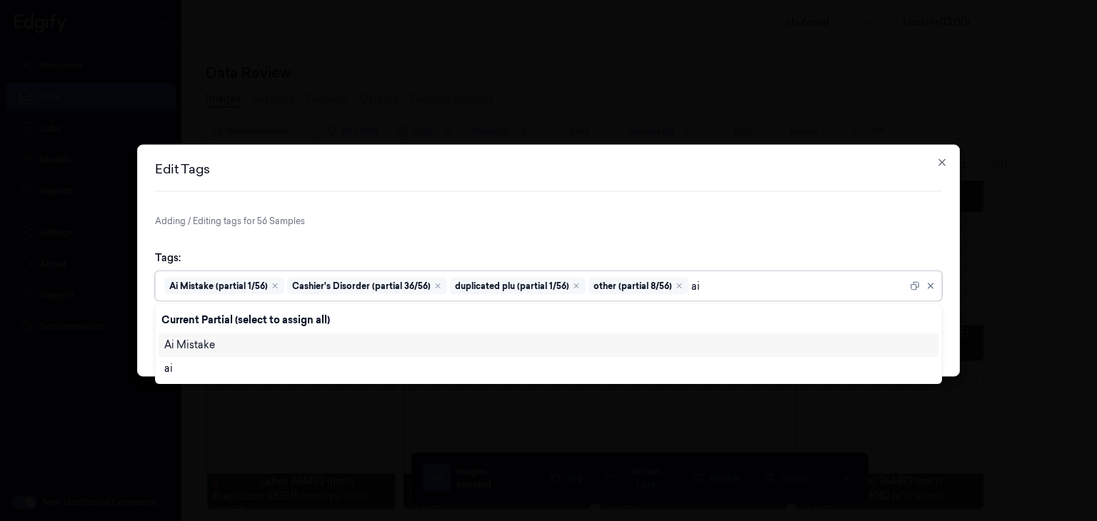
click at [222, 343] on div "Ai Mistake" at bounding box center [548, 345] width 768 height 15
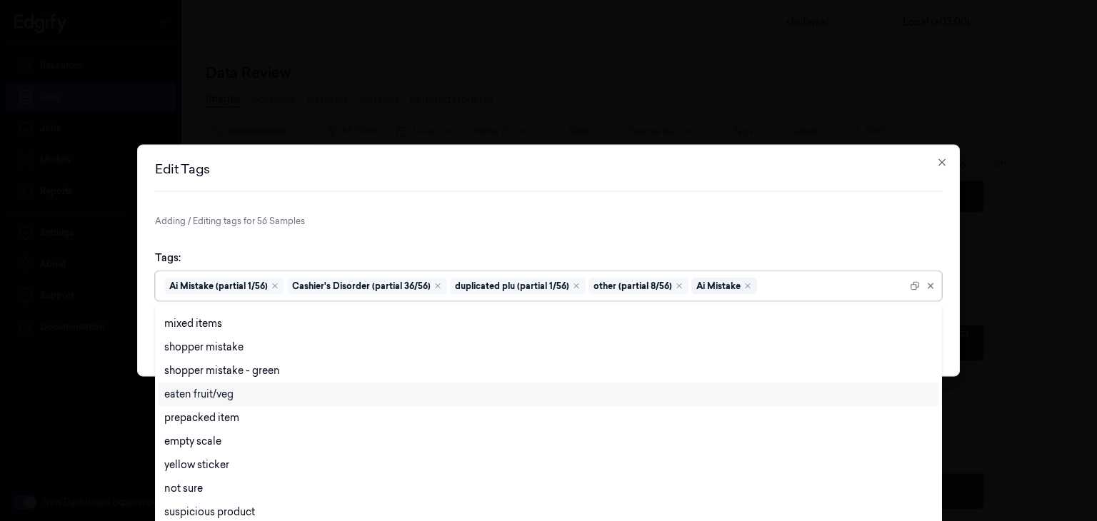
scroll to position [143, 0]
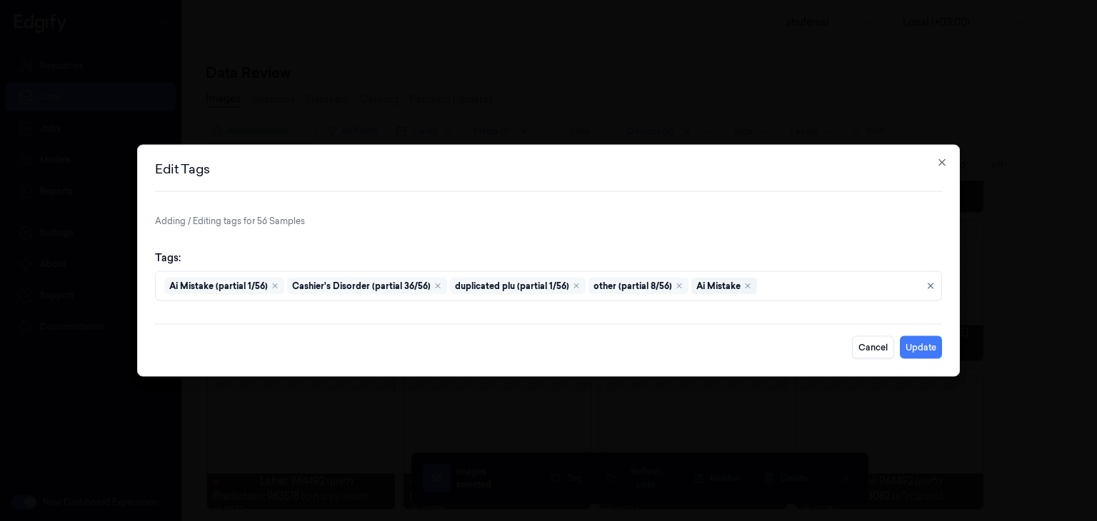
click at [862, 223] on p "Adding / Editing tags for 56 Samples" at bounding box center [548, 221] width 787 height 13
click at [922, 342] on button "Update" at bounding box center [920, 347] width 42 height 23
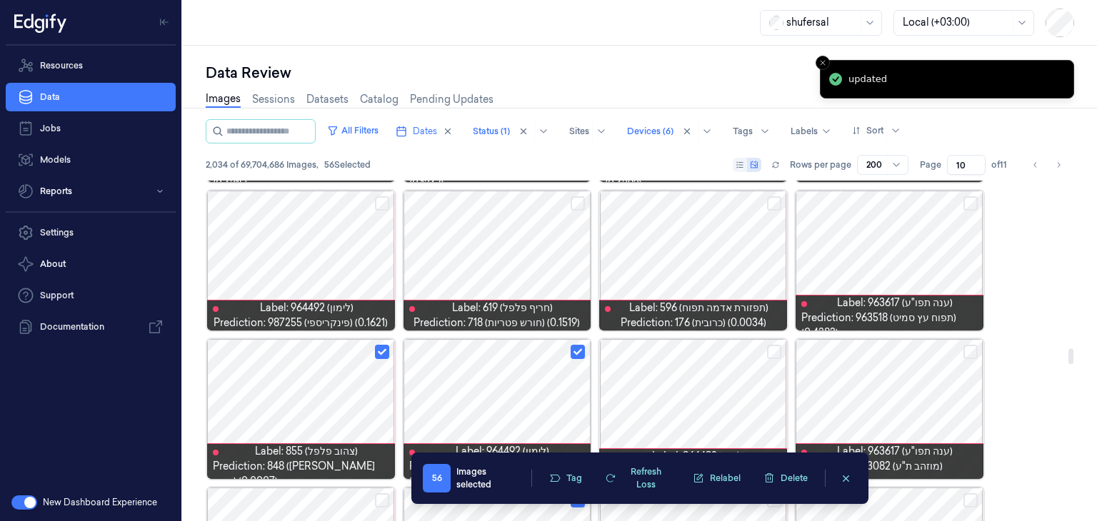
scroll to position [3662, 0]
